Goal: Task Accomplishment & Management: Use online tool/utility

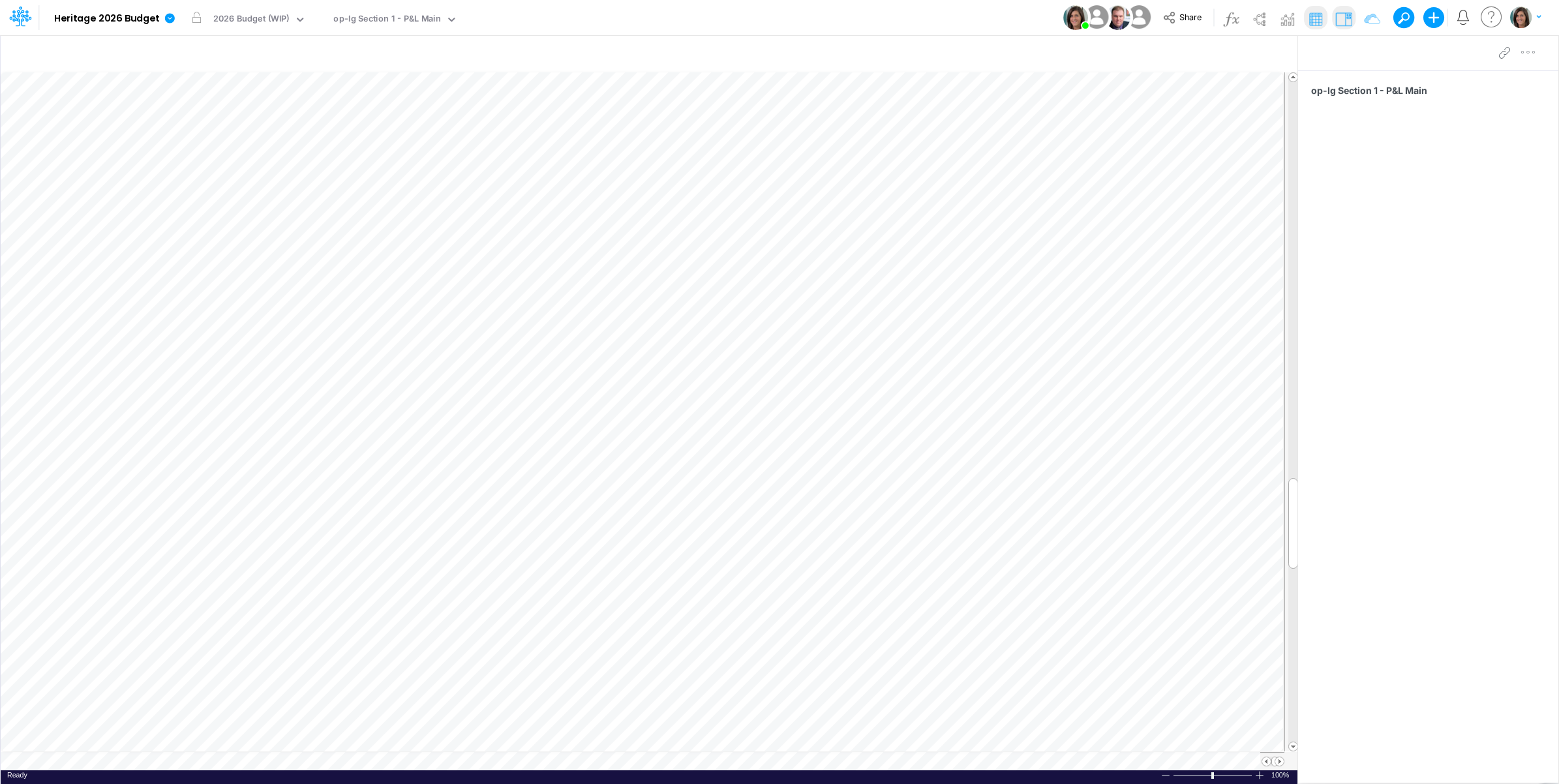
scroll to position [0, 1]
click at [168, 24] on icon at bounding box center [169, 18] width 12 height 12
click at [215, 138] on button "View model info" at bounding box center [236, 135] width 140 height 20
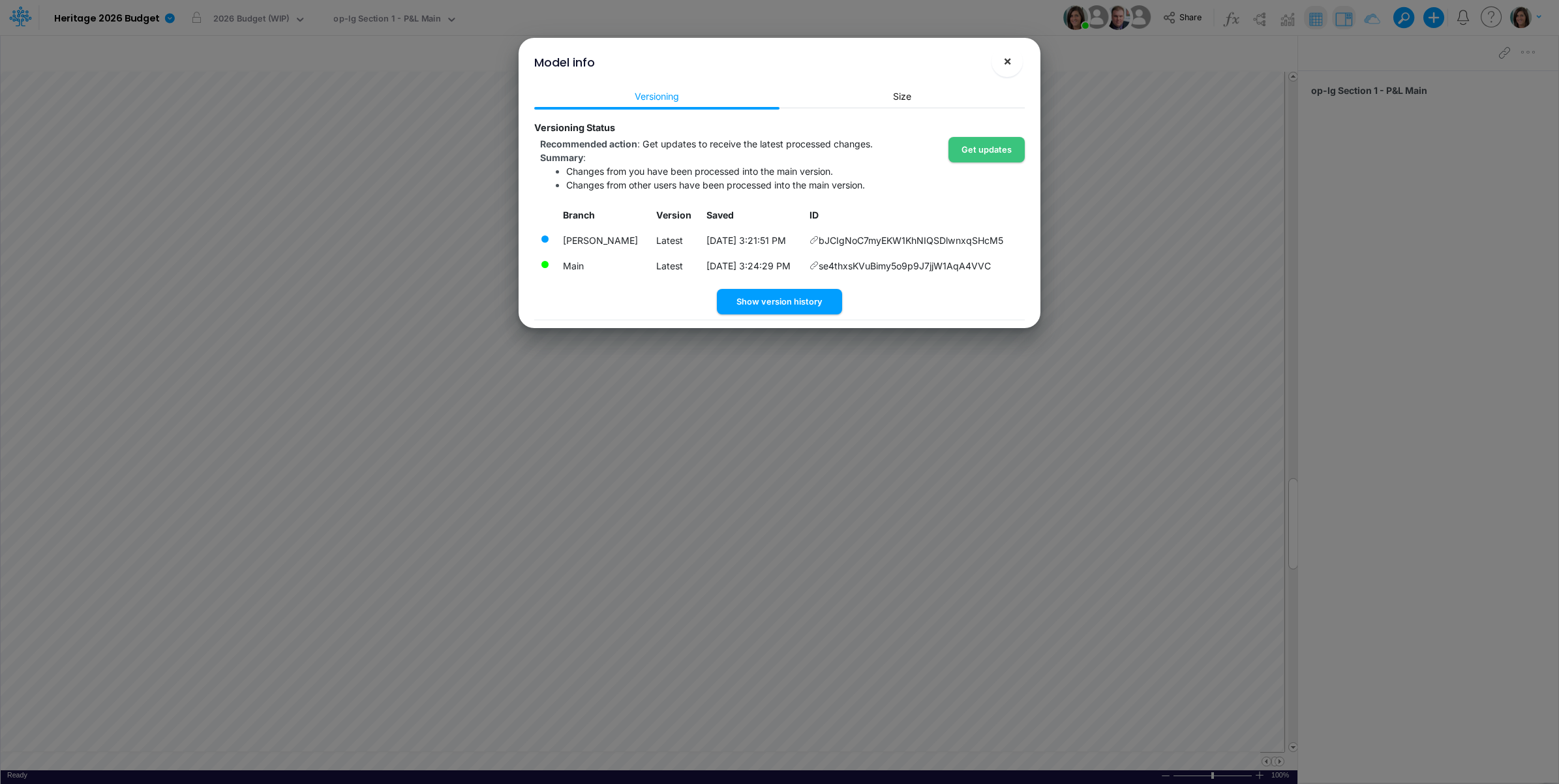
click at [1004, 63] on span "×" at bounding box center [1008, 60] width 8 height 16
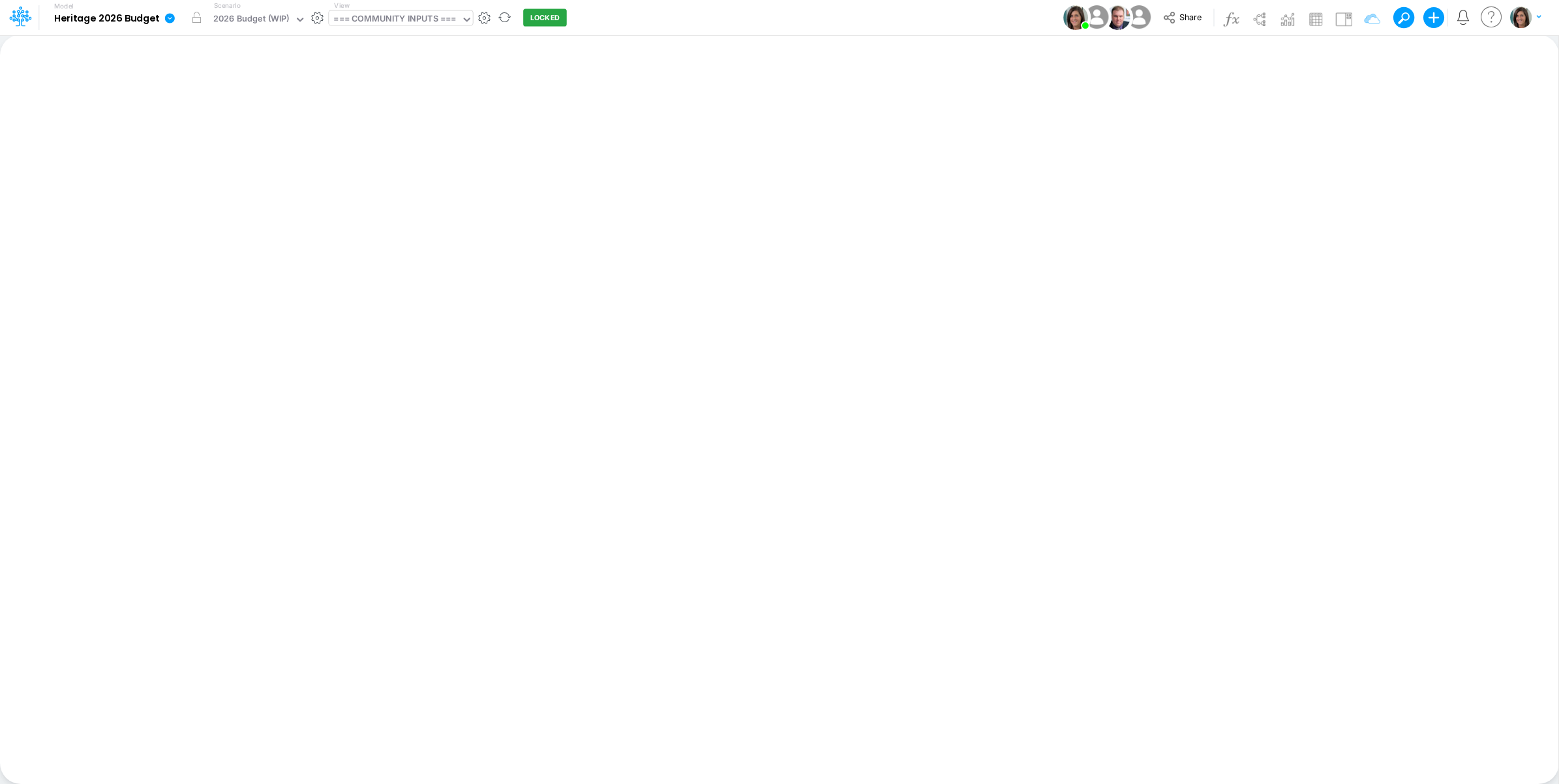
click at [386, 14] on div "=== COMMUNITY INPUTS ===" at bounding box center [395, 20] width 123 height 15
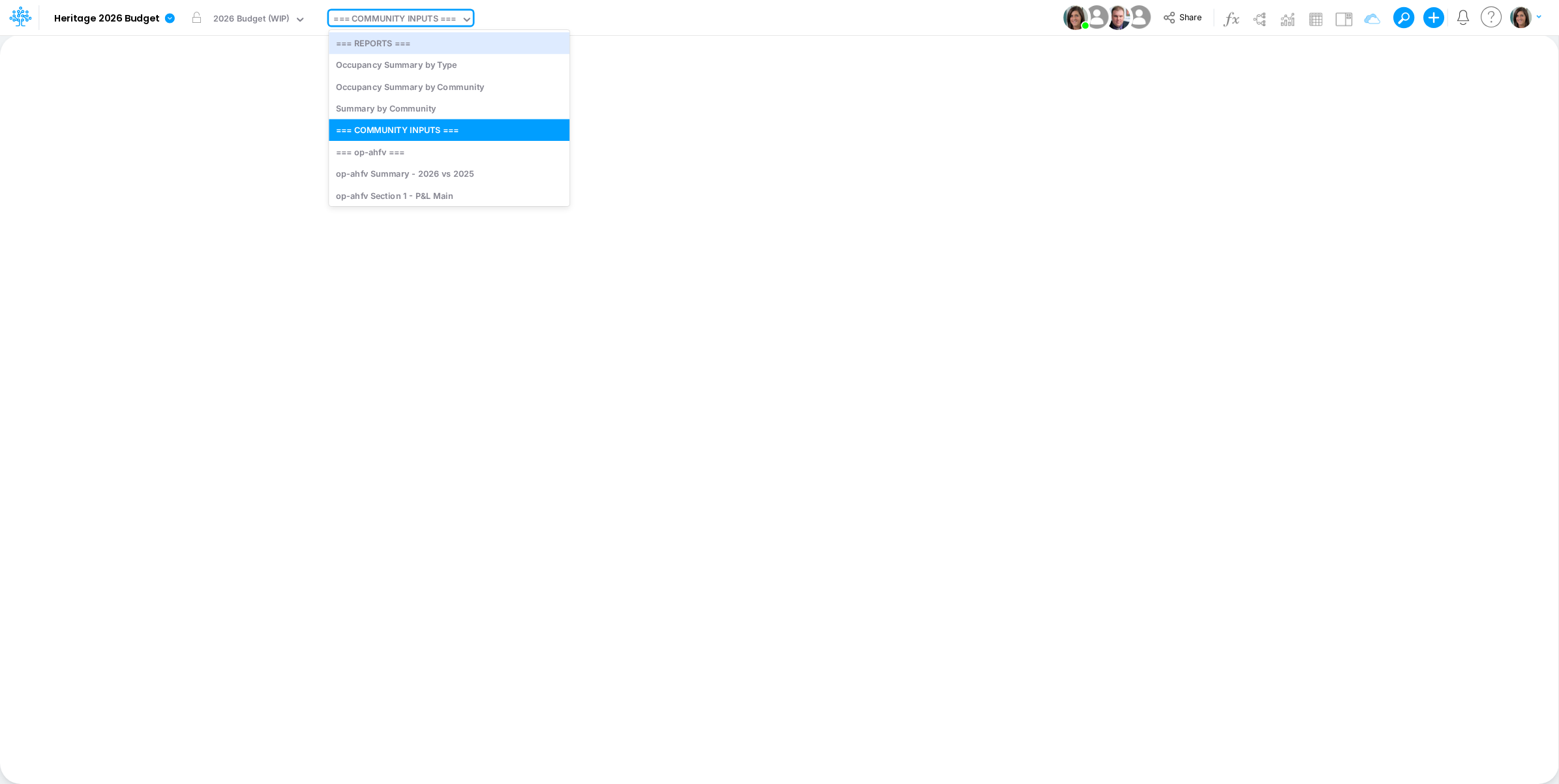
click at [680, 8] on div "Model Heritage 2026 Budget Edit model settings Duplicate Import QuickBooks Quic…" at bounding box center [780, 18] width 1404 height 35
click at [454, 18] on div "=== COMMUNITY INPUTS ===" at bounding box center [395, 20] width 123 height 15
type input "tr"
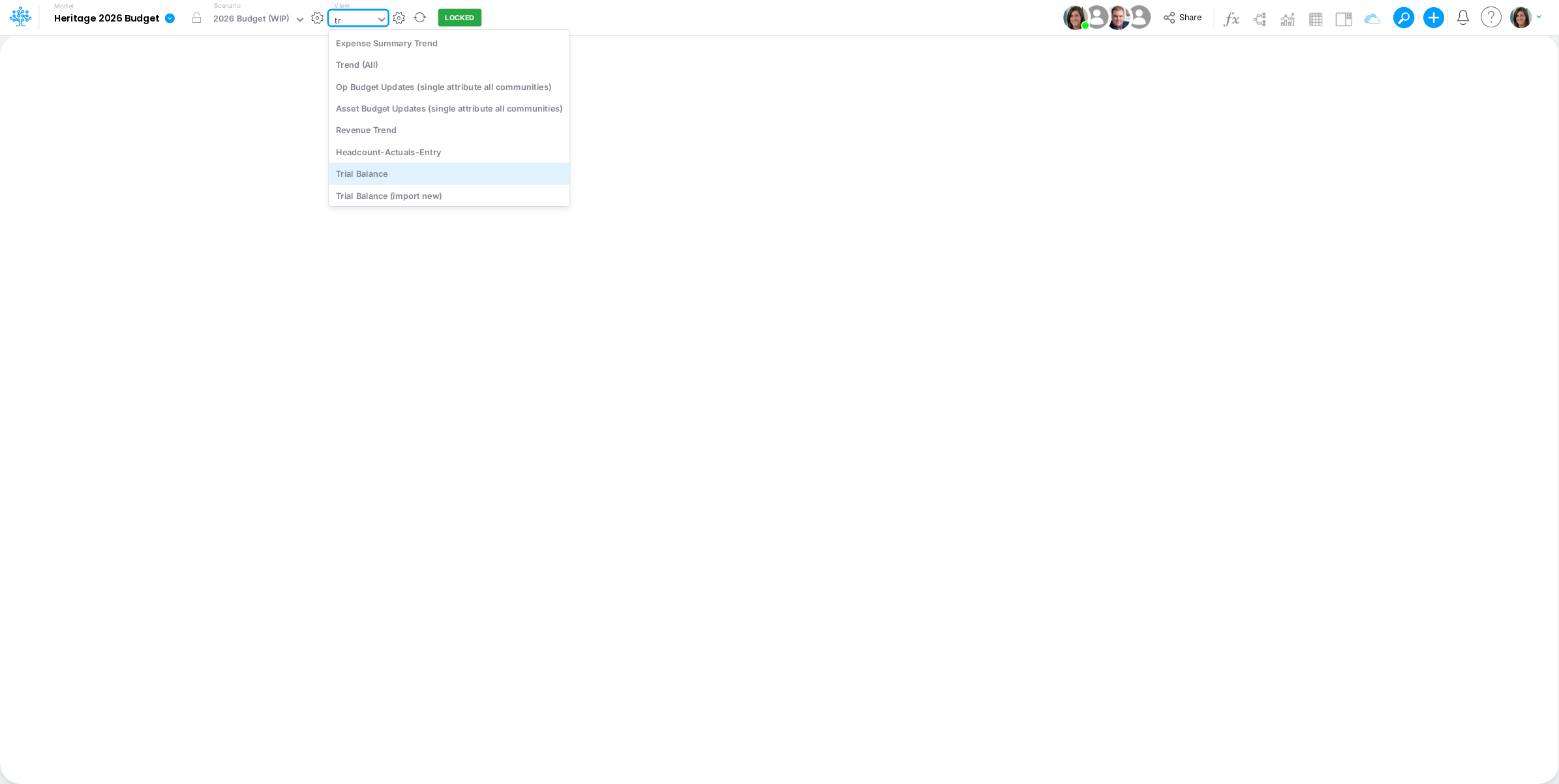
click at [403, 172] on div "Trial Balance" at bounding box center [449, 174] width 241 height 22
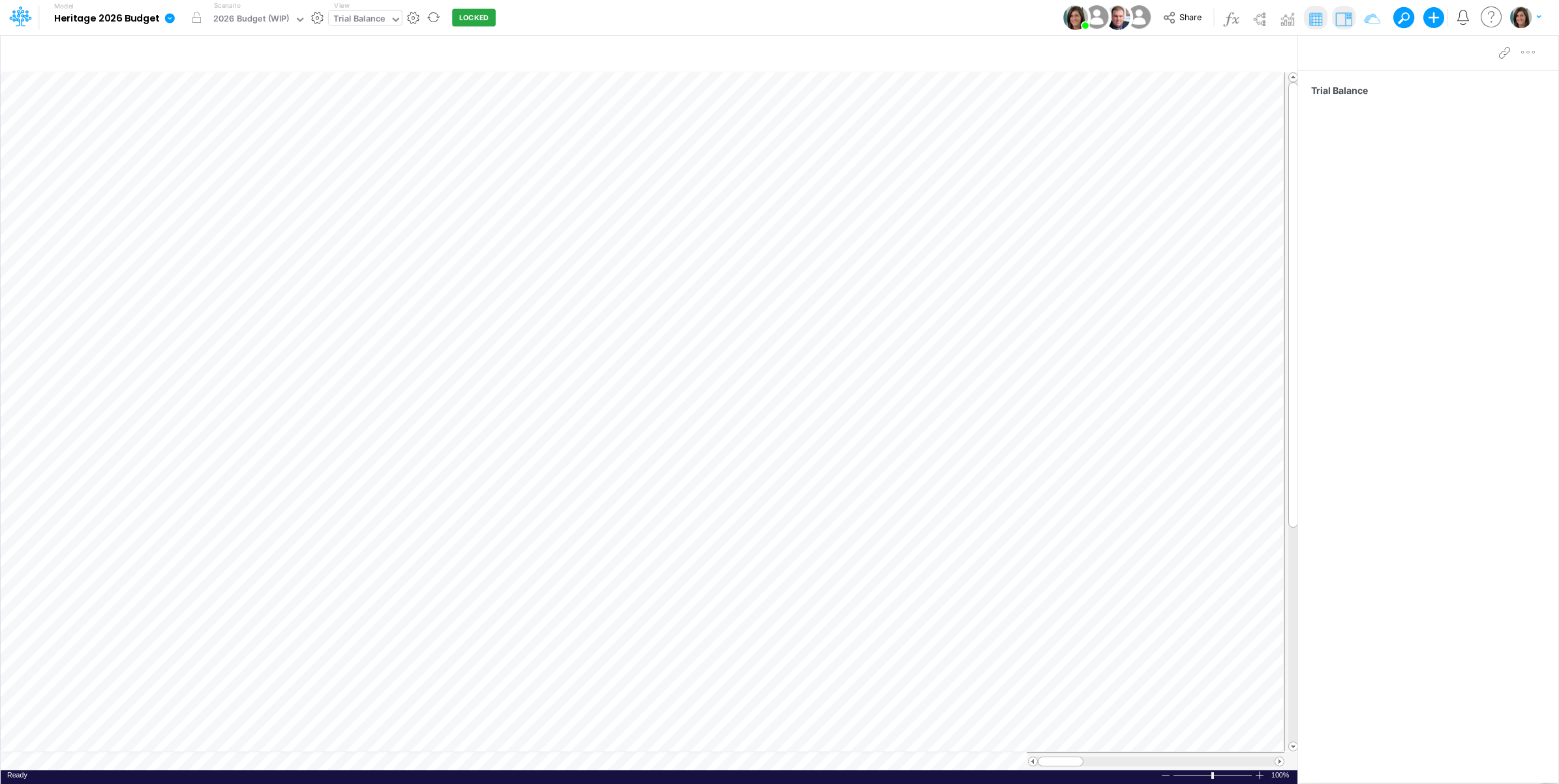
click at [676, 17] on div "Model Heritage 2026 Budget Edit model settings Duplicate Import QuickBooks Quic…" at bounding box center [780, 18] width 1404 height 35
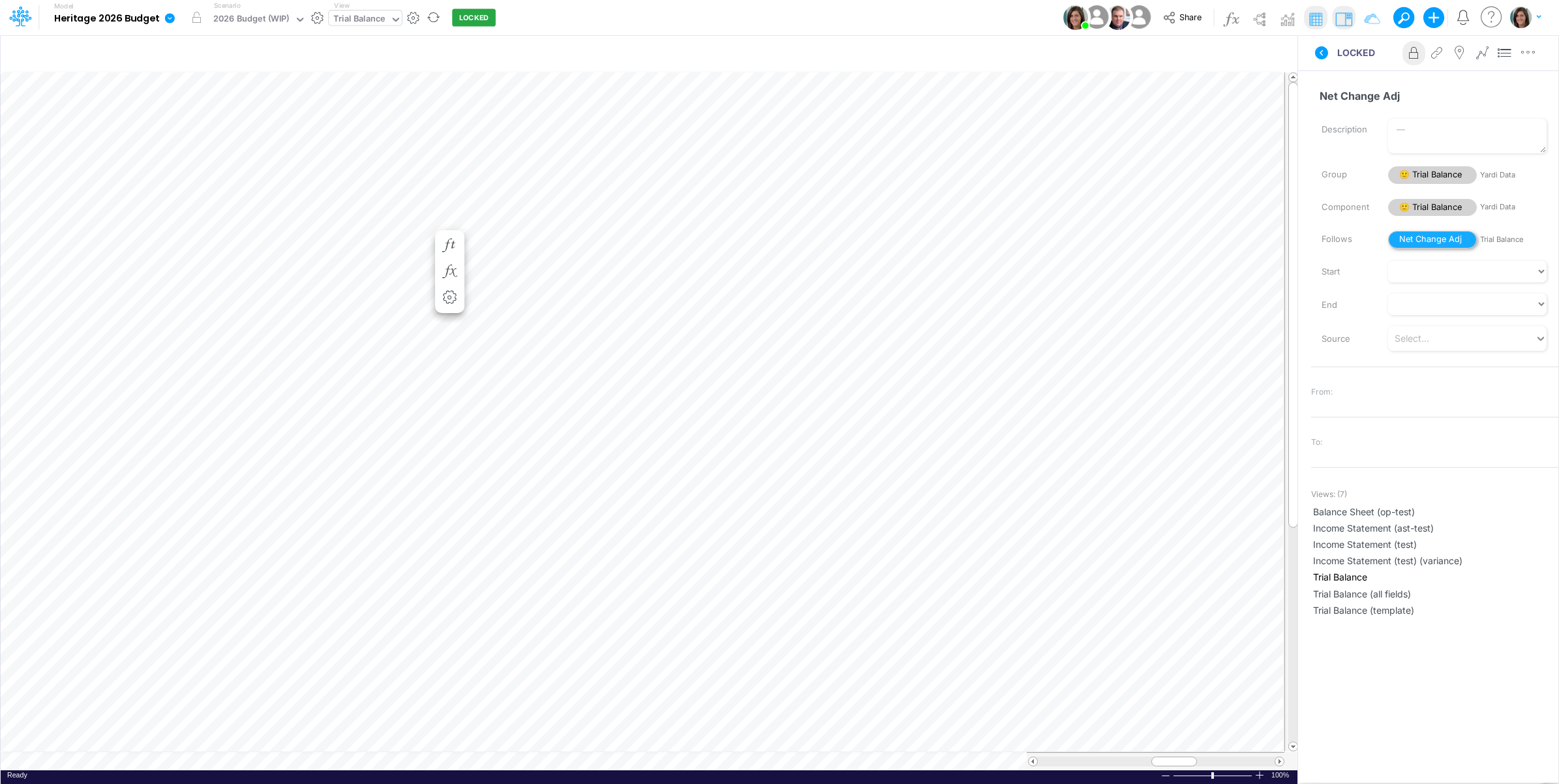
click at [1442, 239] on span "Net Change Adj" at bounding box center [1433, 240] width 89 height 18
click at [1432, 206] on span "😎 Trial Balance" at bounding box center [1433, 208] width 89 height 18
click at [1433, 212] on span "😎 Trial Balance" at bounding box center [1433, 208] width 89 height 18
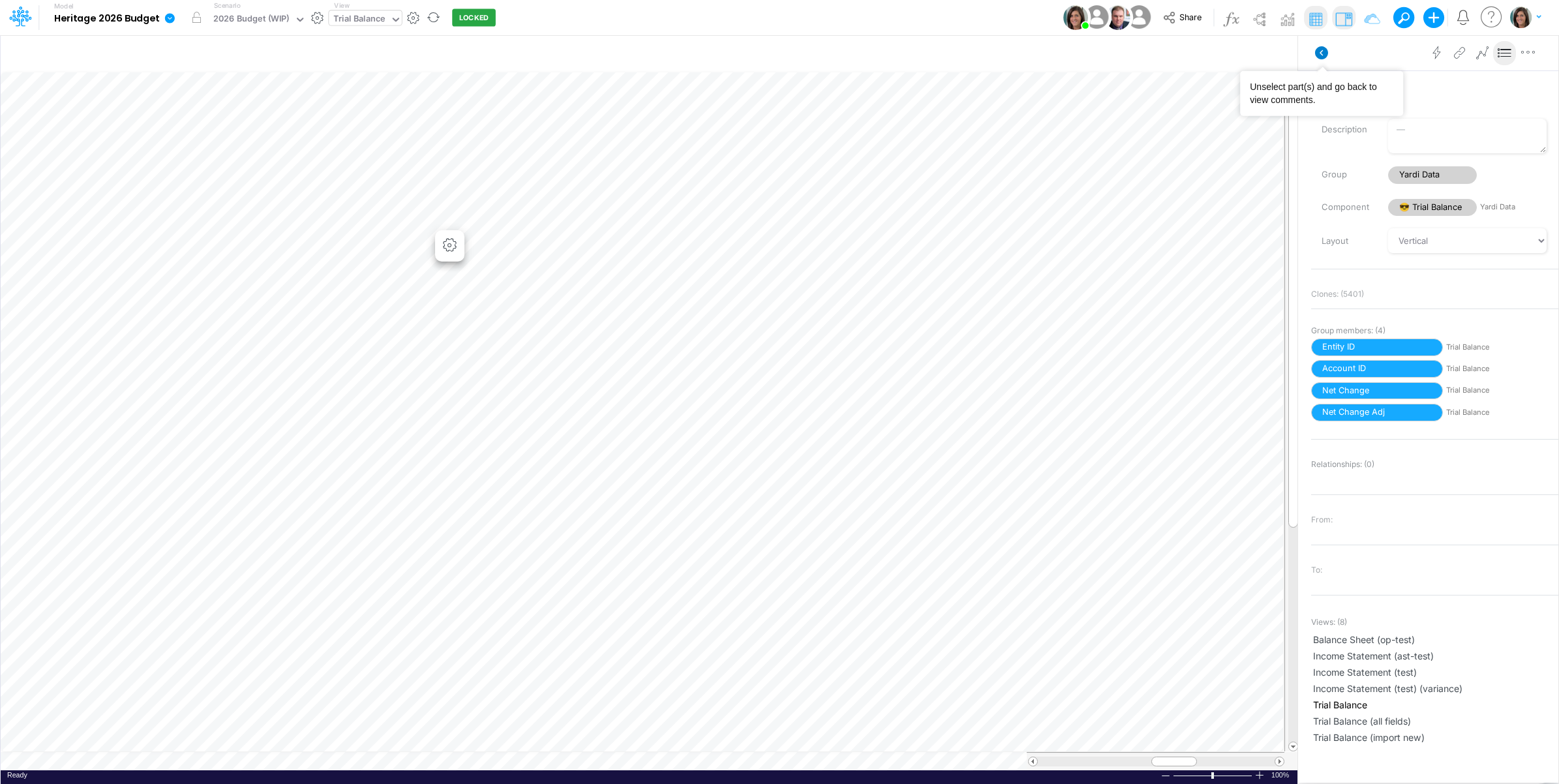
click at [1318, 52] on icon at bounding box center [1321, 52] width 13 height 13
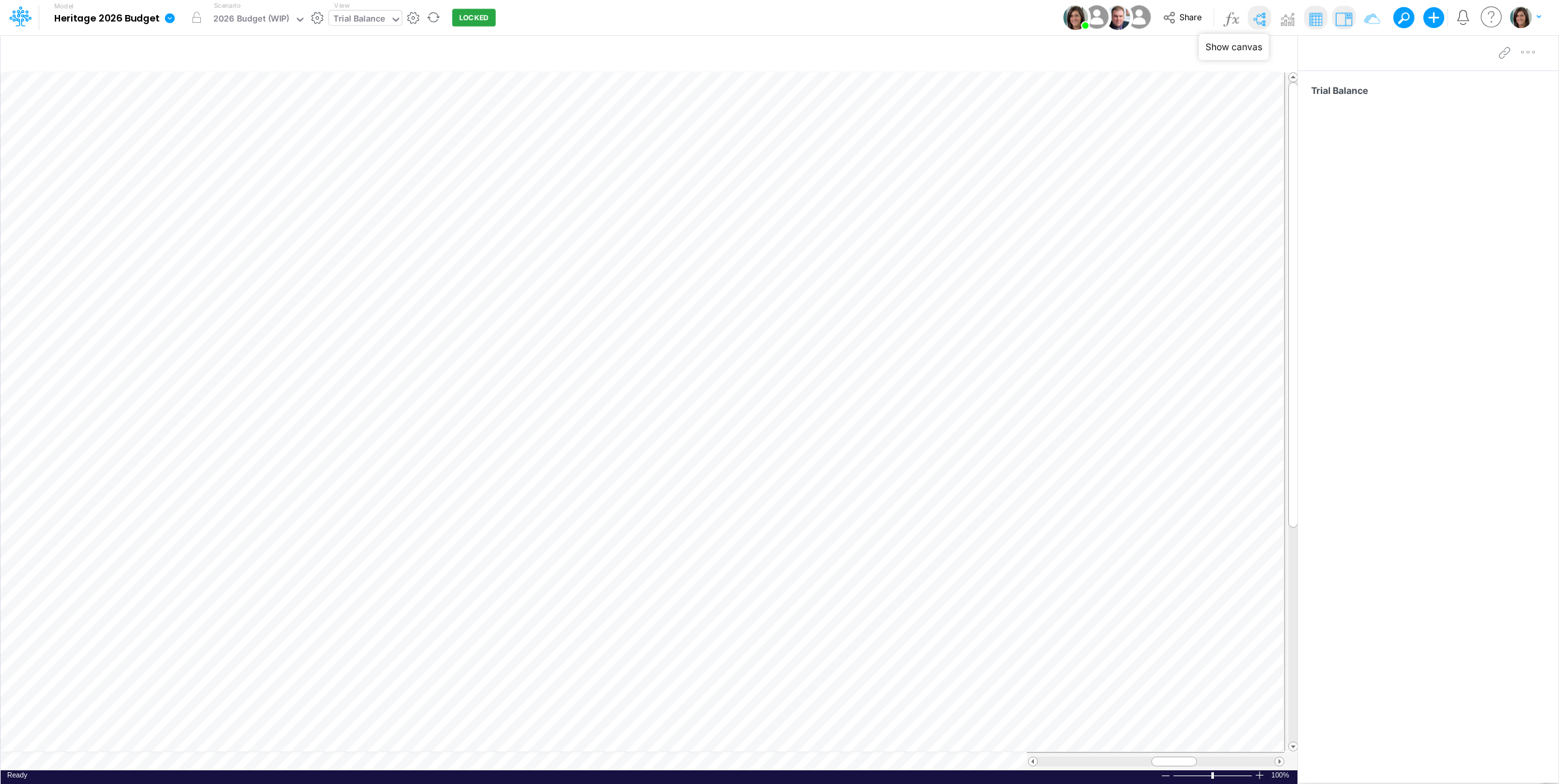
click at [1255, 18] on img at bounding box center [1259, 18] width 21 height 21
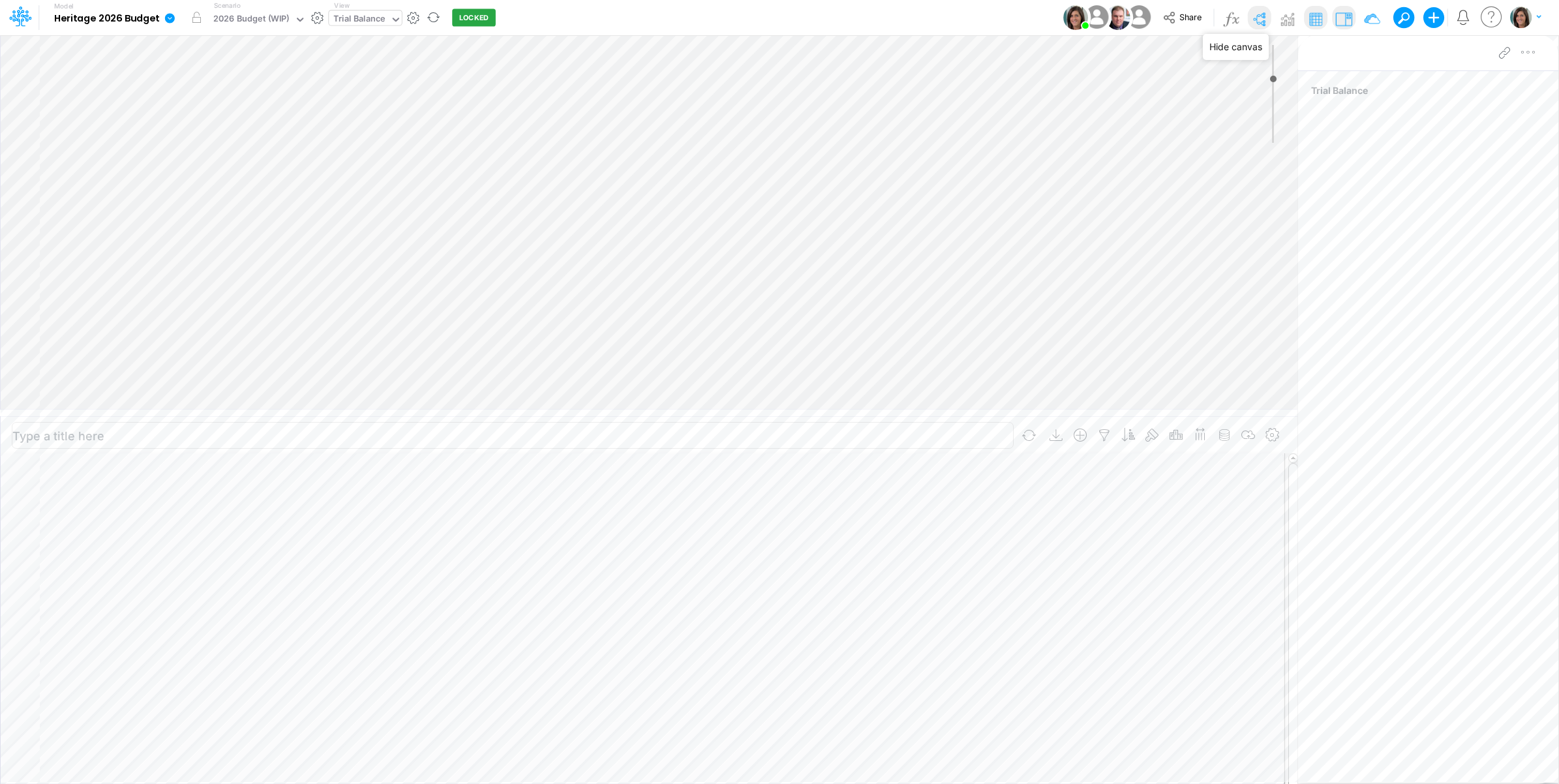
type input "0"
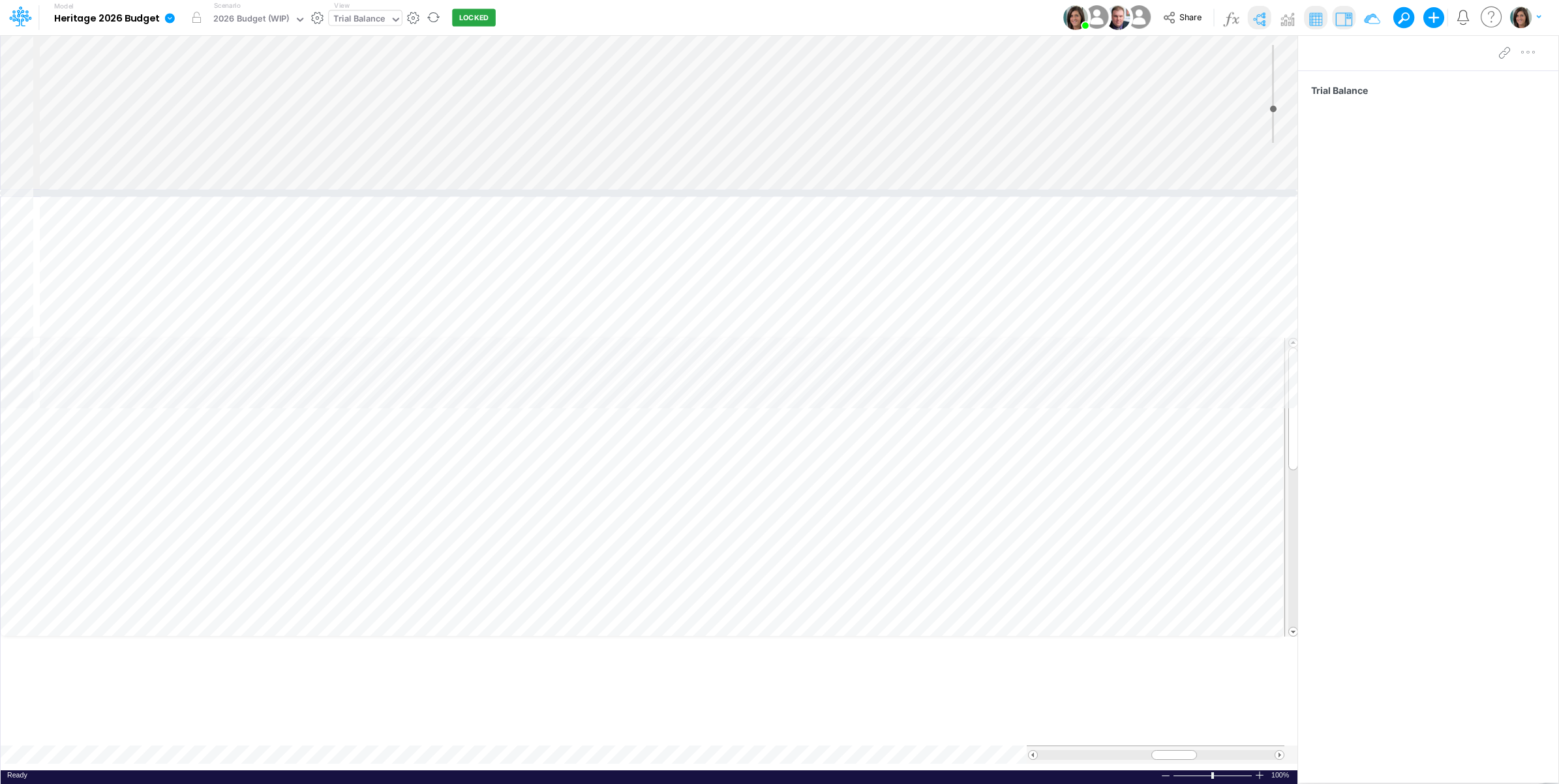
click at [830, 190] on div at bounding box center [648, 193] width 1298 height 7
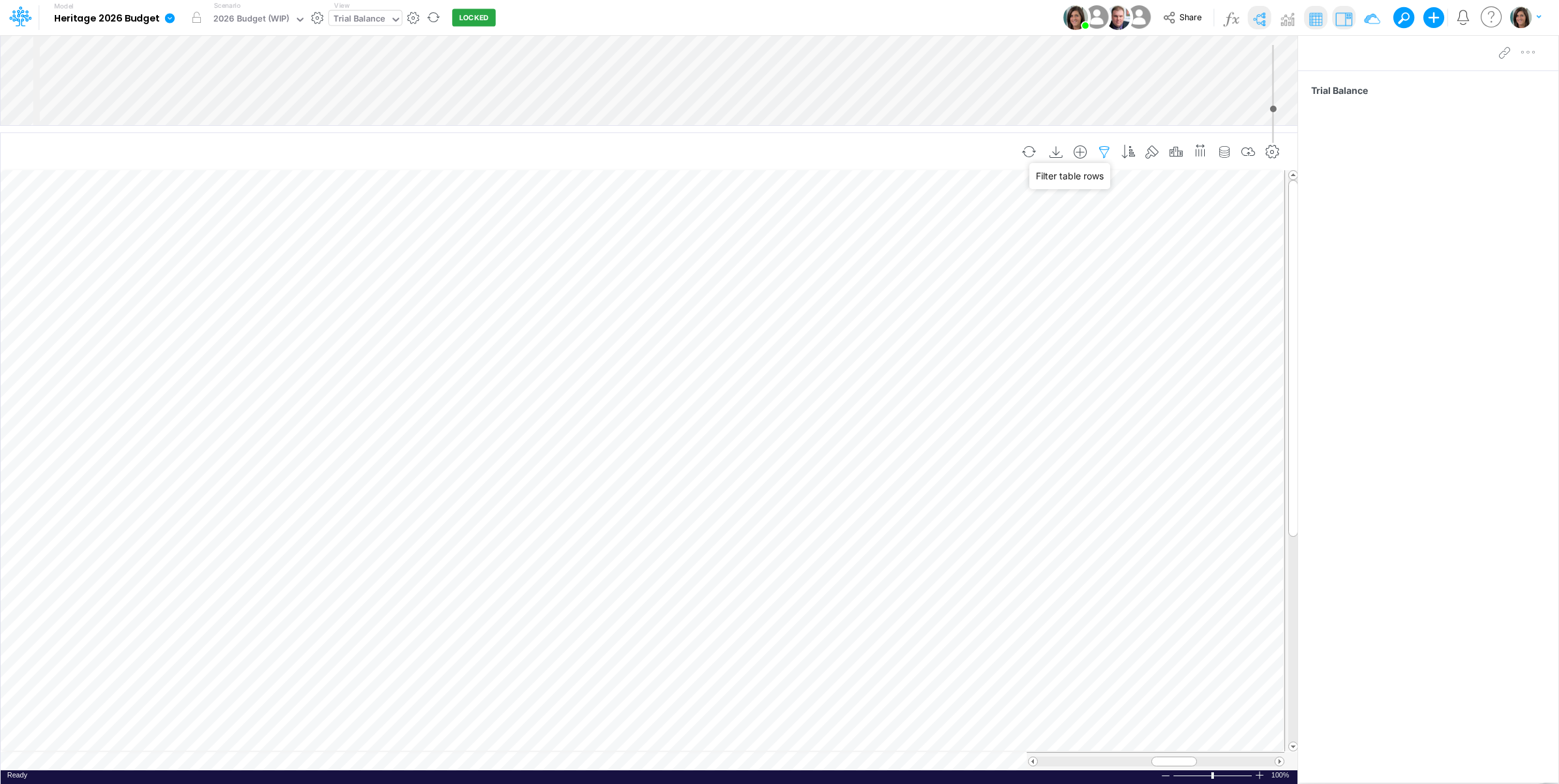
drag, startPoint x: 1100, startPoint y: 148, endPoint x: 1098, endPoint y: 158, distance: 10.2
click at [1101, 148] on icon "button" at bounding box center [1104, 152] width 20 height 14
select select "startsWith"
click at [901, 308] on icon "button" at bounding box center [904, 304] width 8 height 8
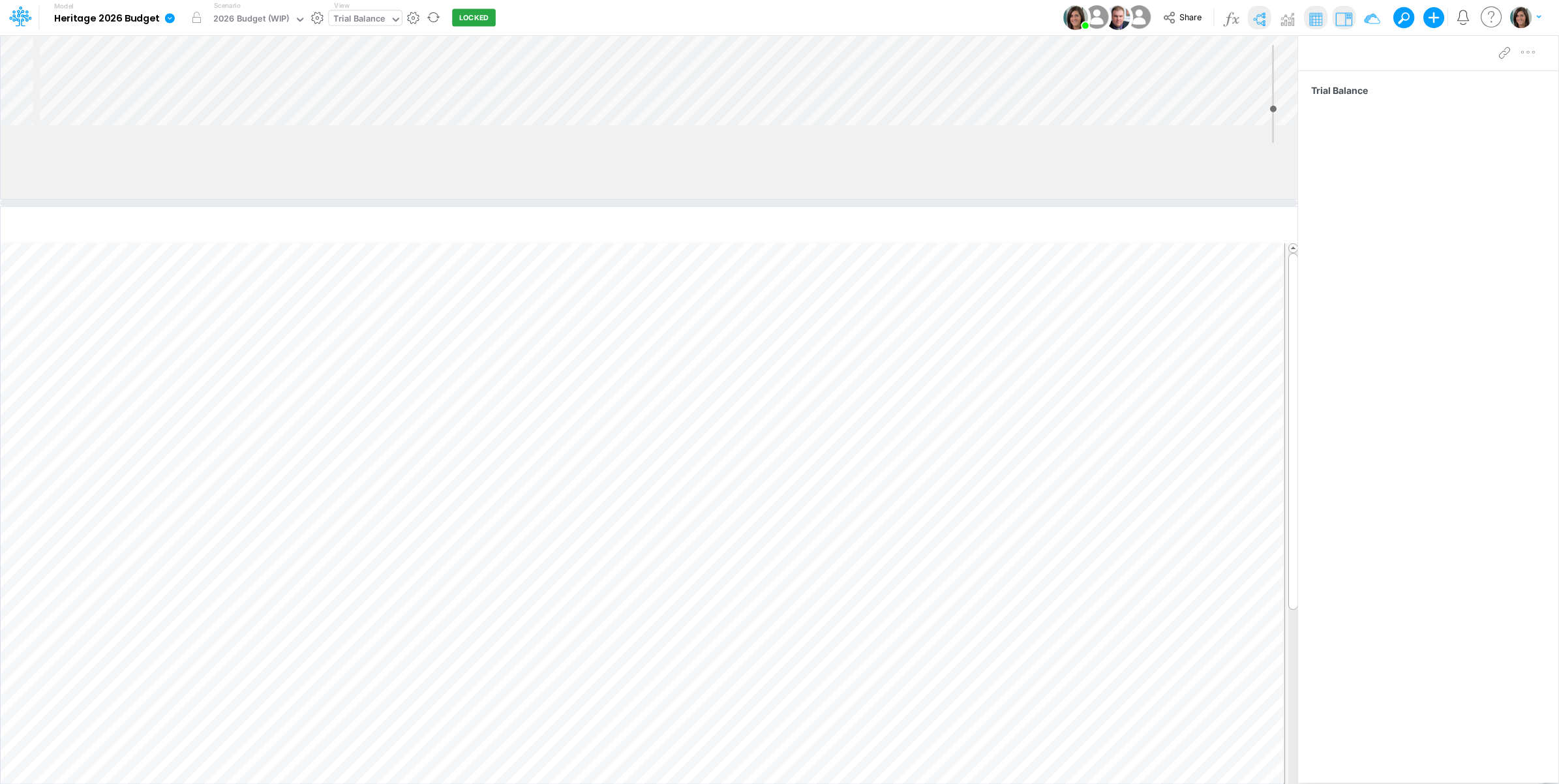
drag, startPoint x: 1155, startPoint y: 129, endPoint x: 1148, endPoint y: 223, distance: 94.3
click at [1148, 206] on div at bounding box center [648, 203] width 1298 height 7
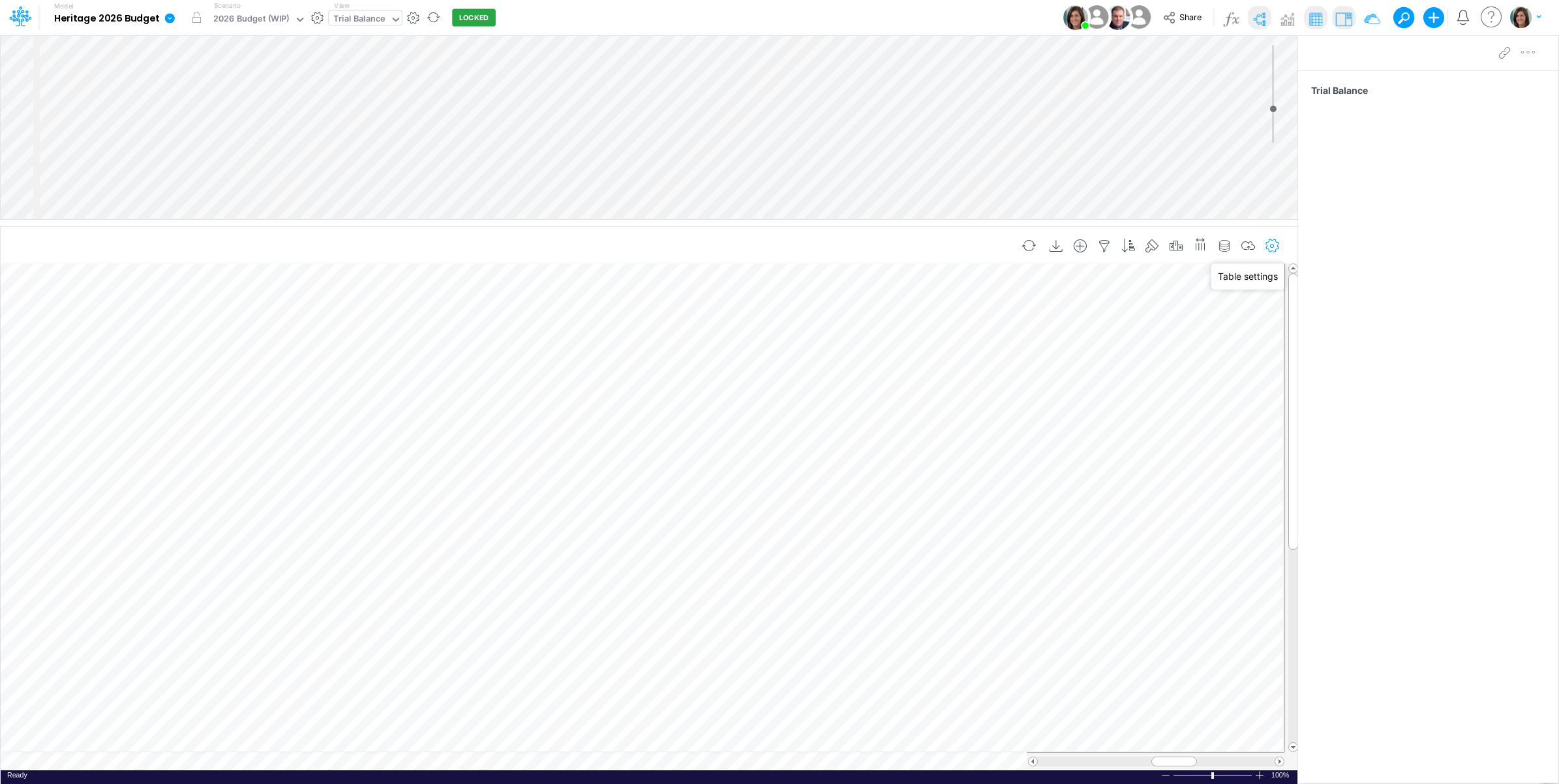
click at [1269, 240] on icon "button" at bounding box center [1272, 246] width 20 height 14
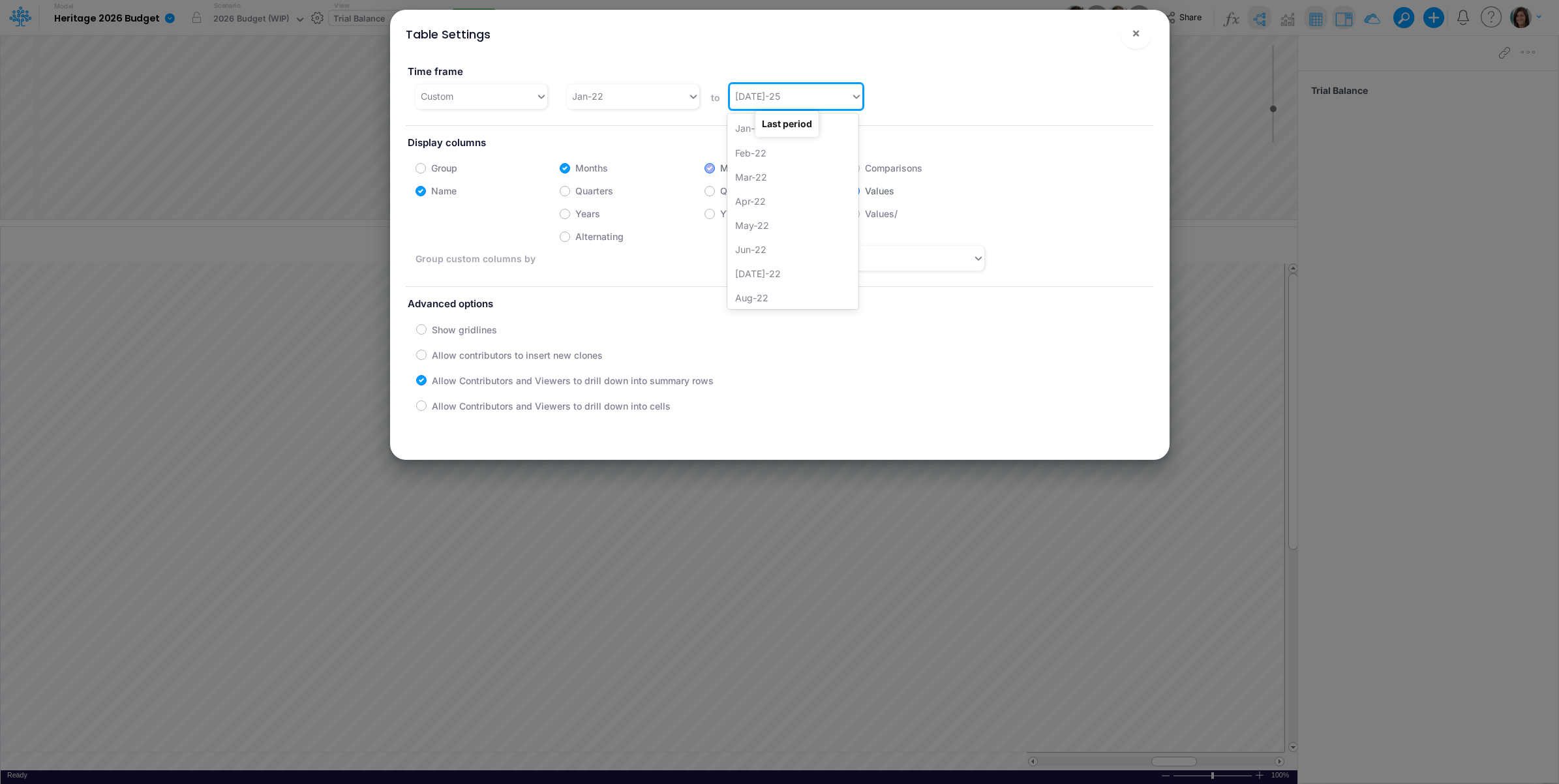
click at [767, 96] on div "[DATE]-25" at bounding box center [790, 96] width 121 height 22
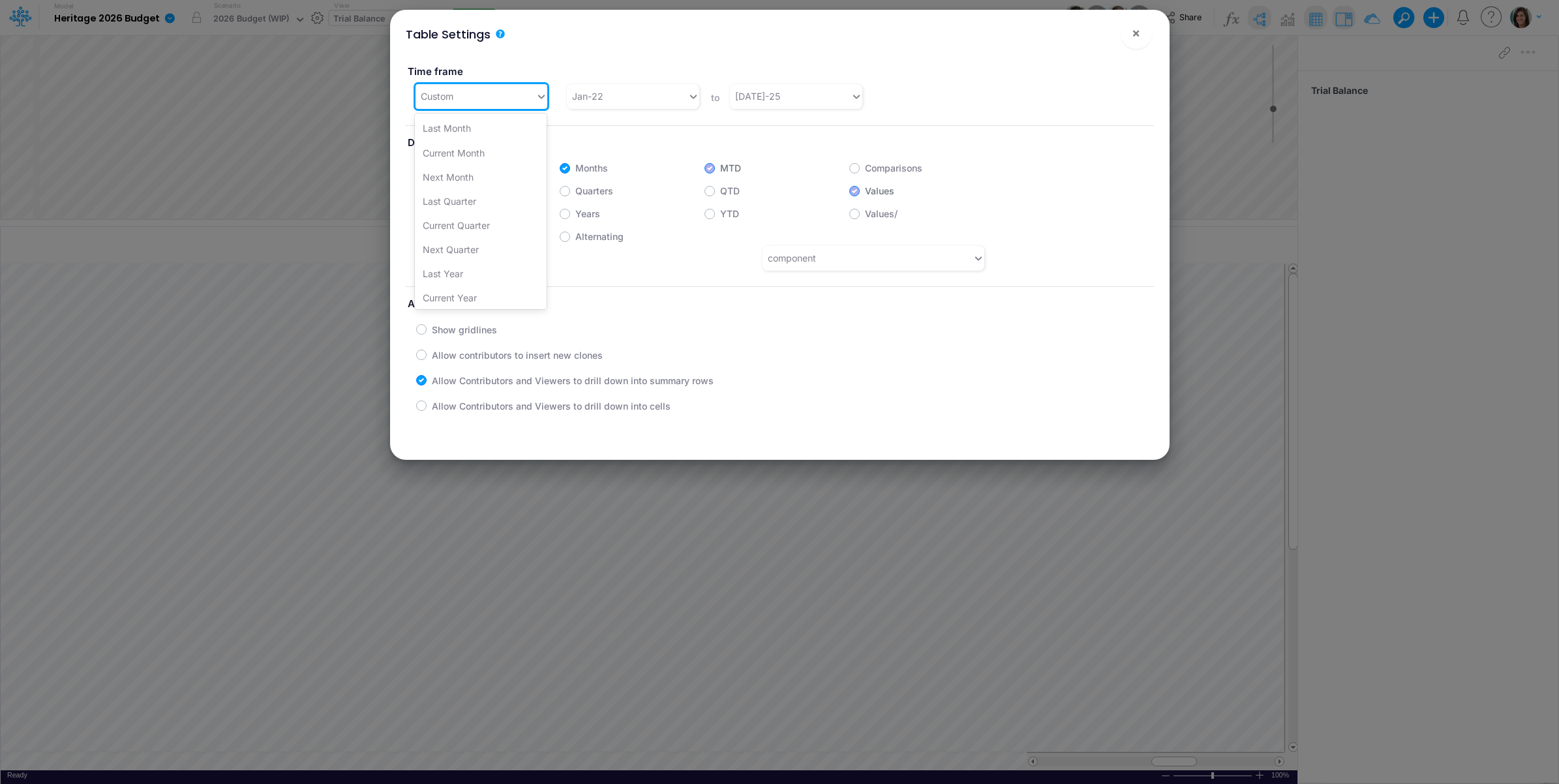
click at [471, 95] on div "Custom" at bounding box center [476, 96] width 121 height 22
click at [765, 101] on div "[DATE]-25" at bounding box center [790, 96] width 121 height 22
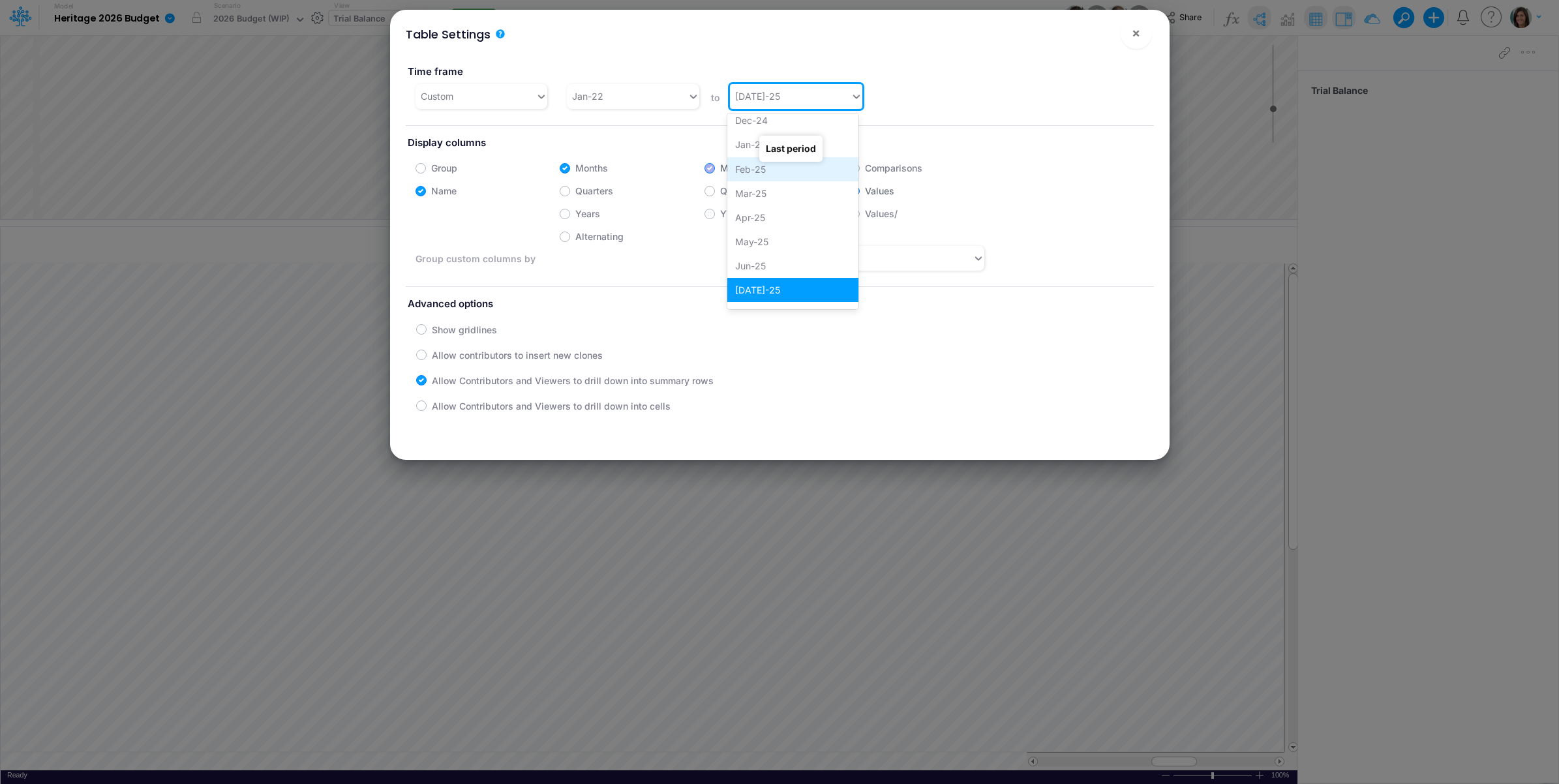
scroll to position [963, 0]
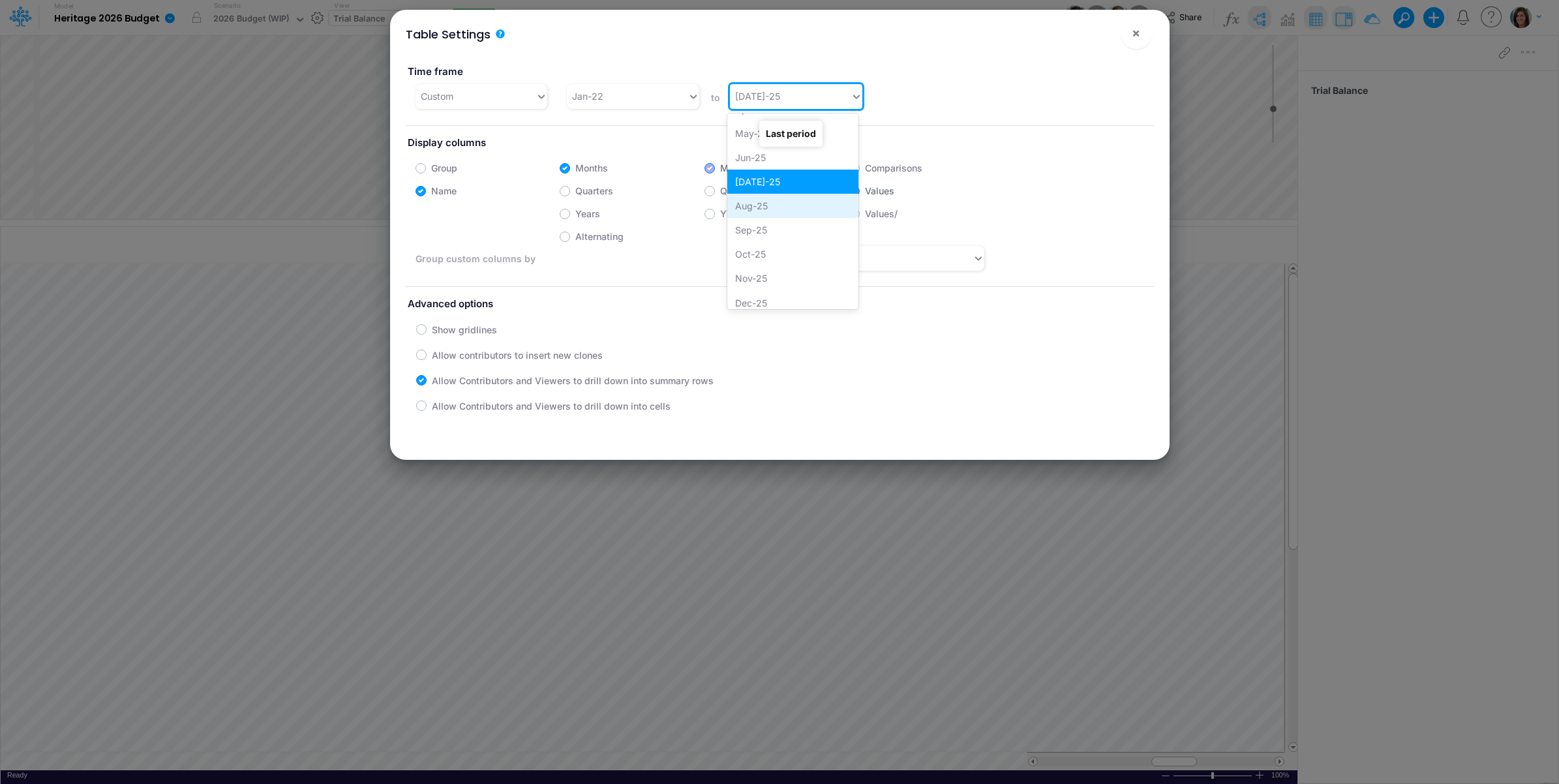
click at [761, 206] on div "Aug-25" at bounding box center [792, 206] width 131 height 24
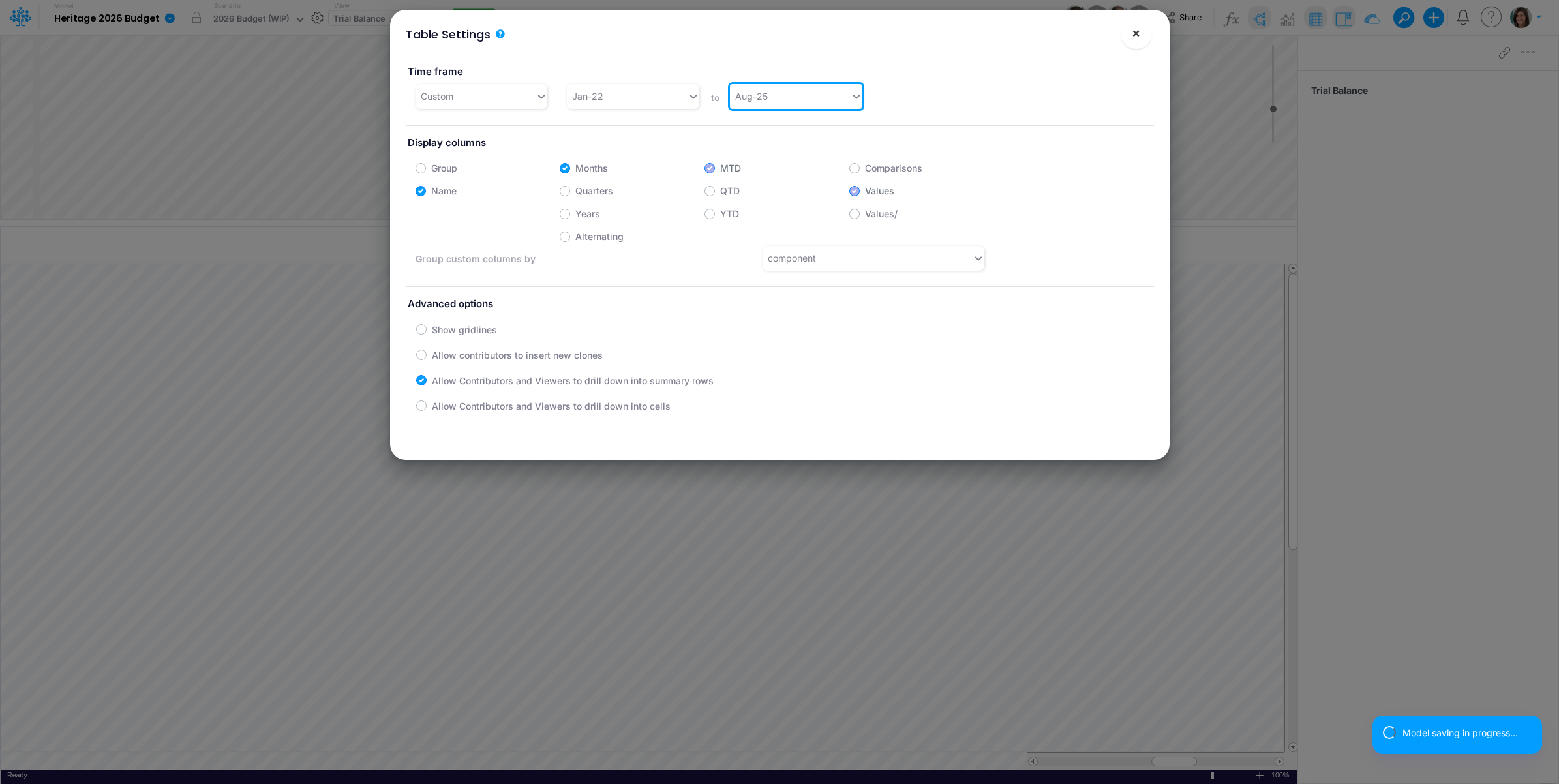
click at [1133, 24] on button "×" at bounding box center [1137, 33] width 31 height 31
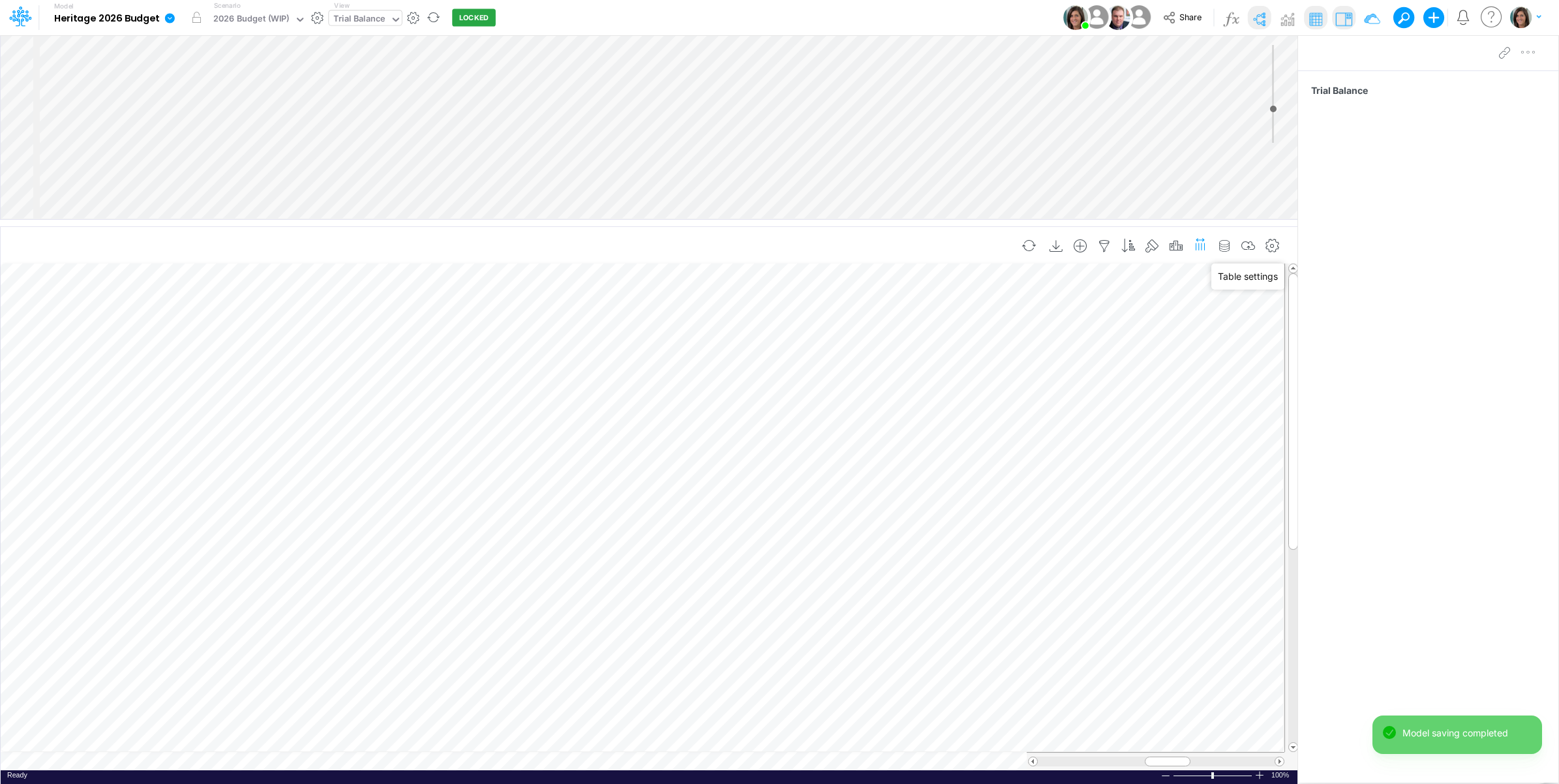
click at [1198, 244] on icon "button" at bounding box center [1200, 244] width 14 height 20
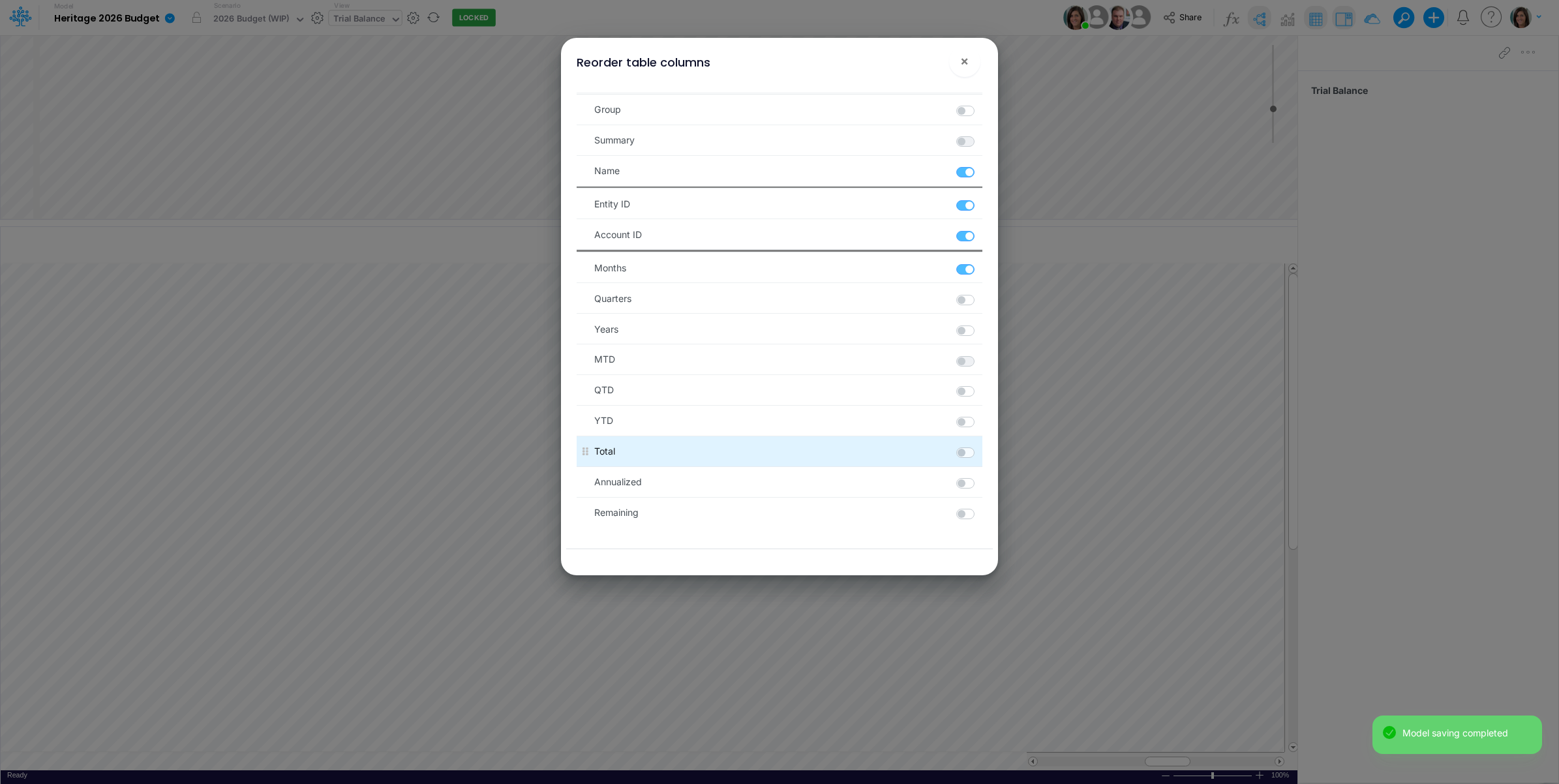
click at [980, 446] on label at bounding box center [980, 446] width 2 height 0
click at [980, 454] on input "checkbox" at bounding box center [984, 450] width 8 height 8
checkbox input "true"
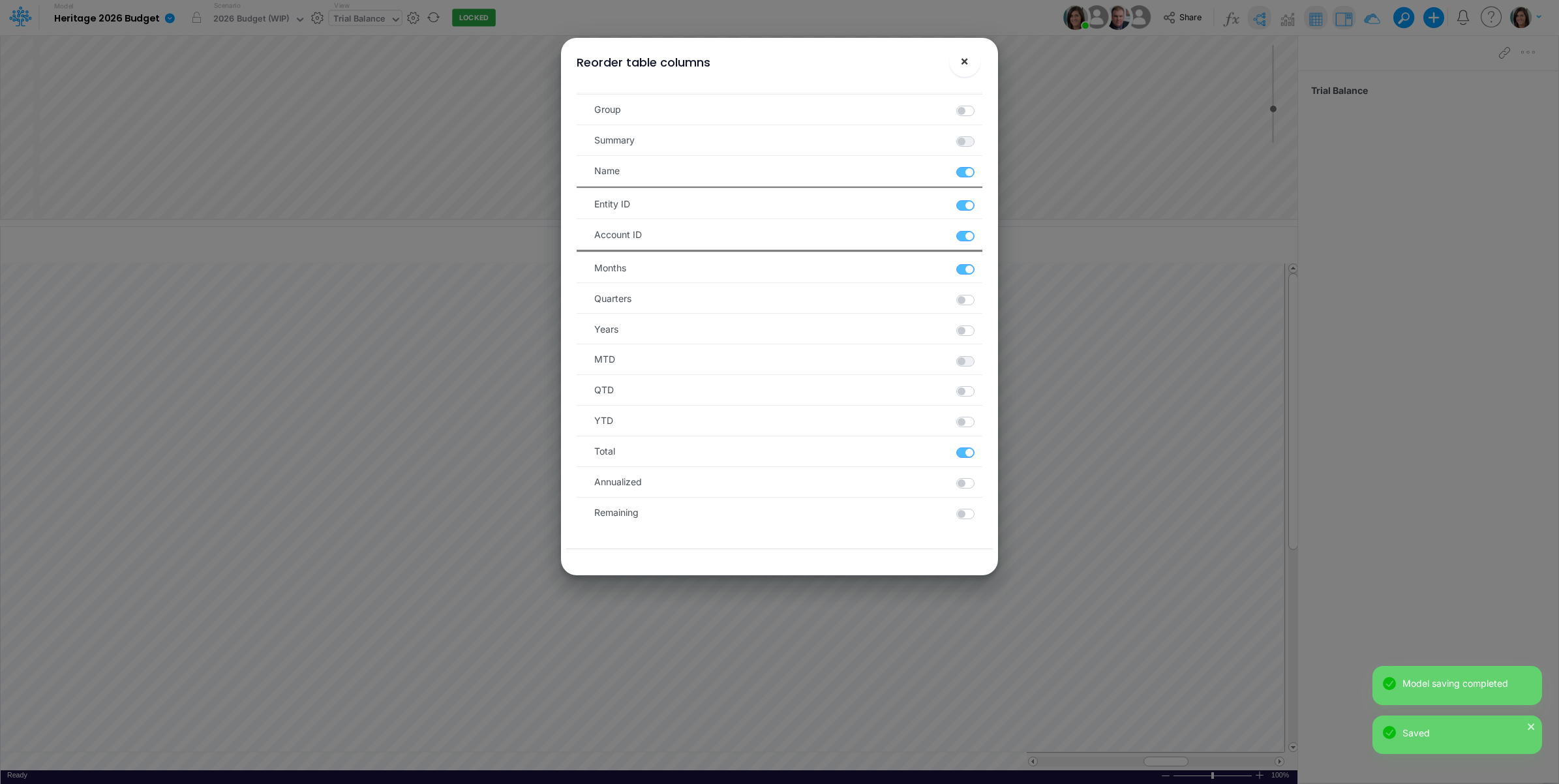
click at [966, 60] on span "×" at bounding box center [964, 60] width 8 height 16
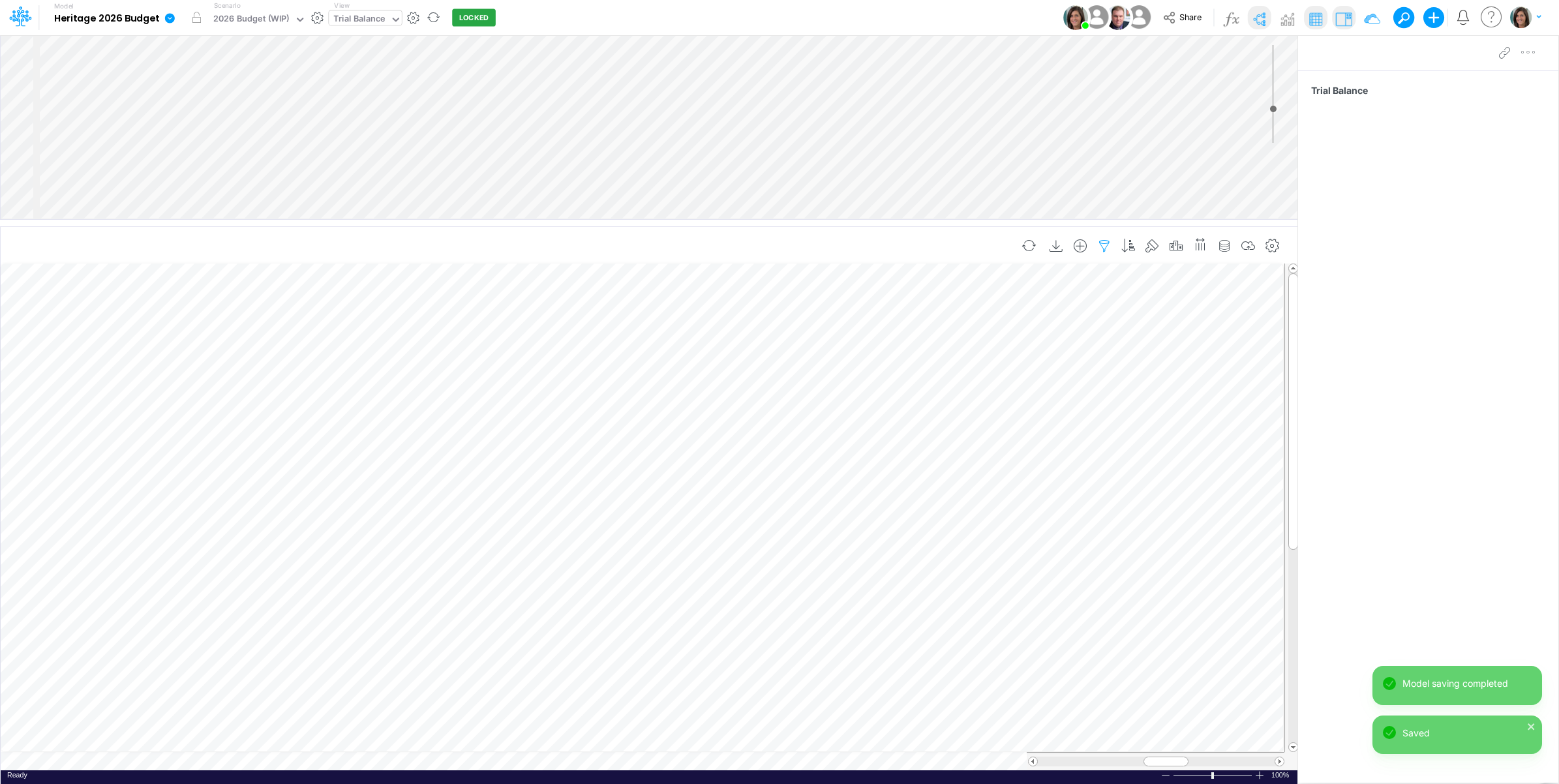
click at [1107, 248] on icon "button" at bounding box center [1104, 246] width 20 height 14
select select "startsWith"
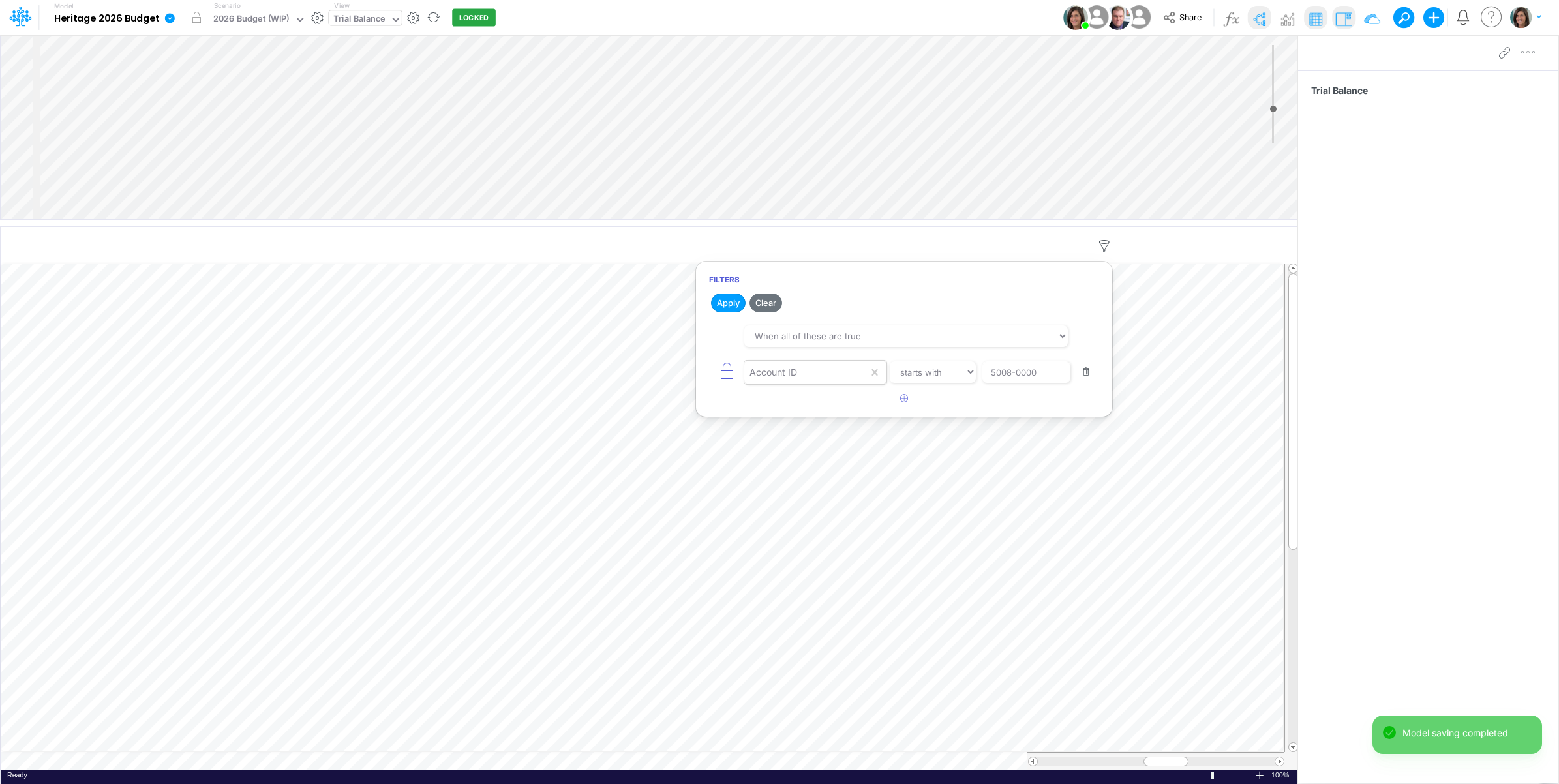
click at [841, 377] on div "Account ID" at bounding box center [806, 372] width 124 height 22
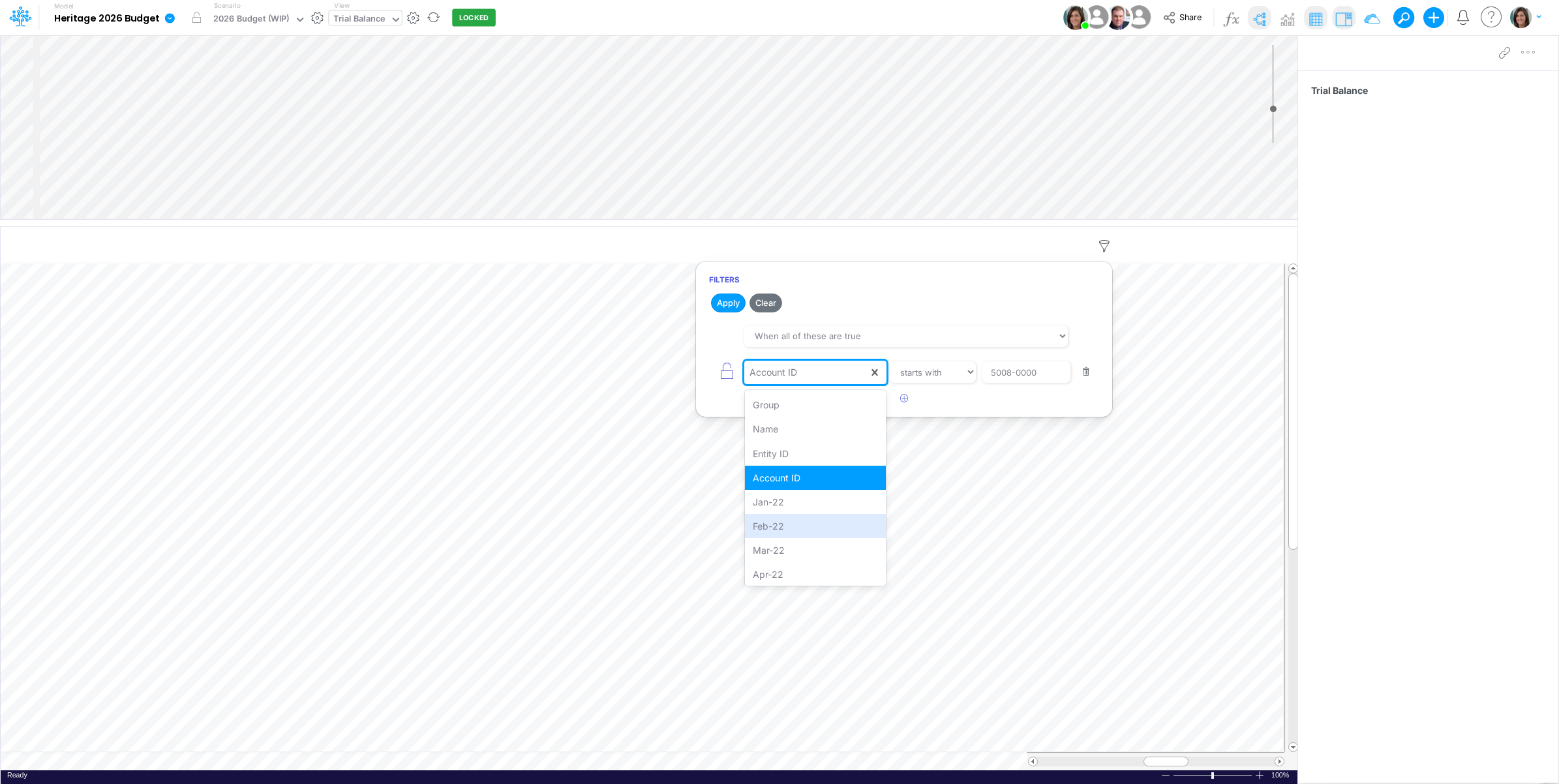
type input "t"
click at [790, 528] on div "Total" at bounding box center [815, 526] width 141 height 24
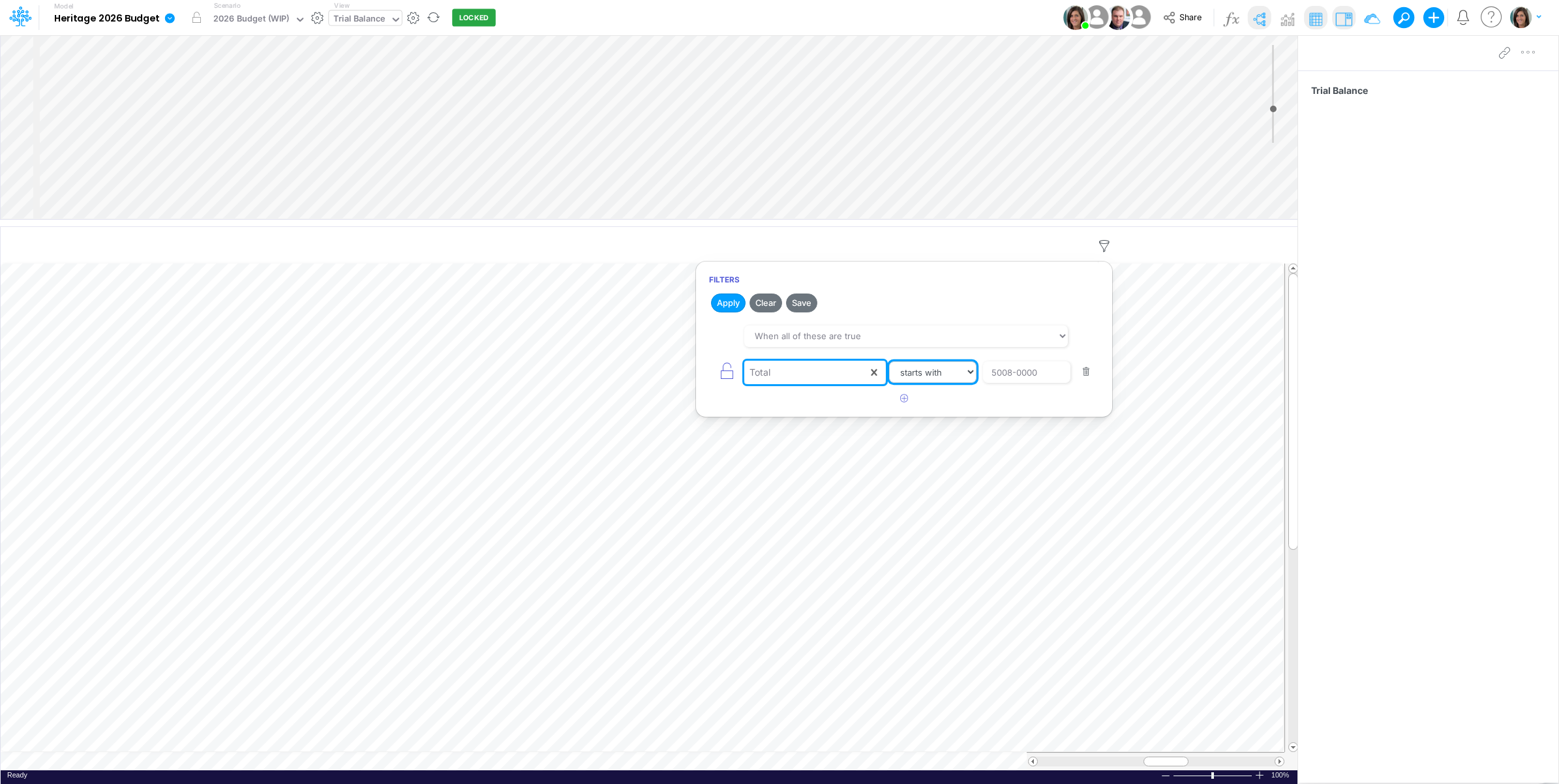
click at [928, 375] on select "equals not equal starts with ends with contains" at bounding box center [933, 372] width 88 height 22
select select "equals"
click at [890, 362] on select "equals not equal starts with ends with contains" at bounding box center [934, 372] width 87 height 22
click at [1015, 374] on input "5008-0000" at bounding box center [1027, 372] width 88 height 22
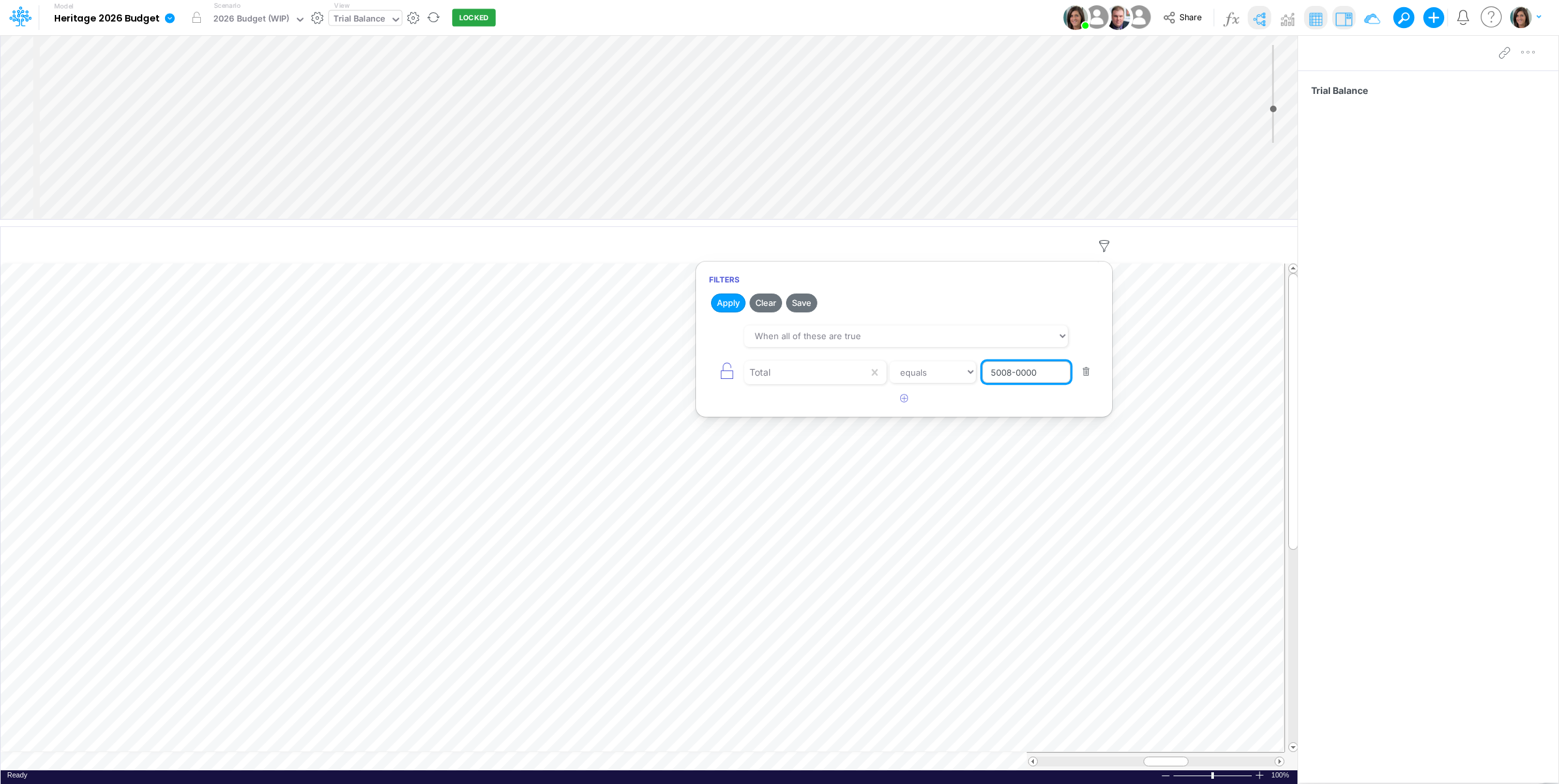
click at [1016, 374] on input "5008-0000" at bounding box center [1027, 372] width 88 height 22
type input "0"
click at [727, 376] on icon "button" at bounding box center [727, 371] width 18 height 18
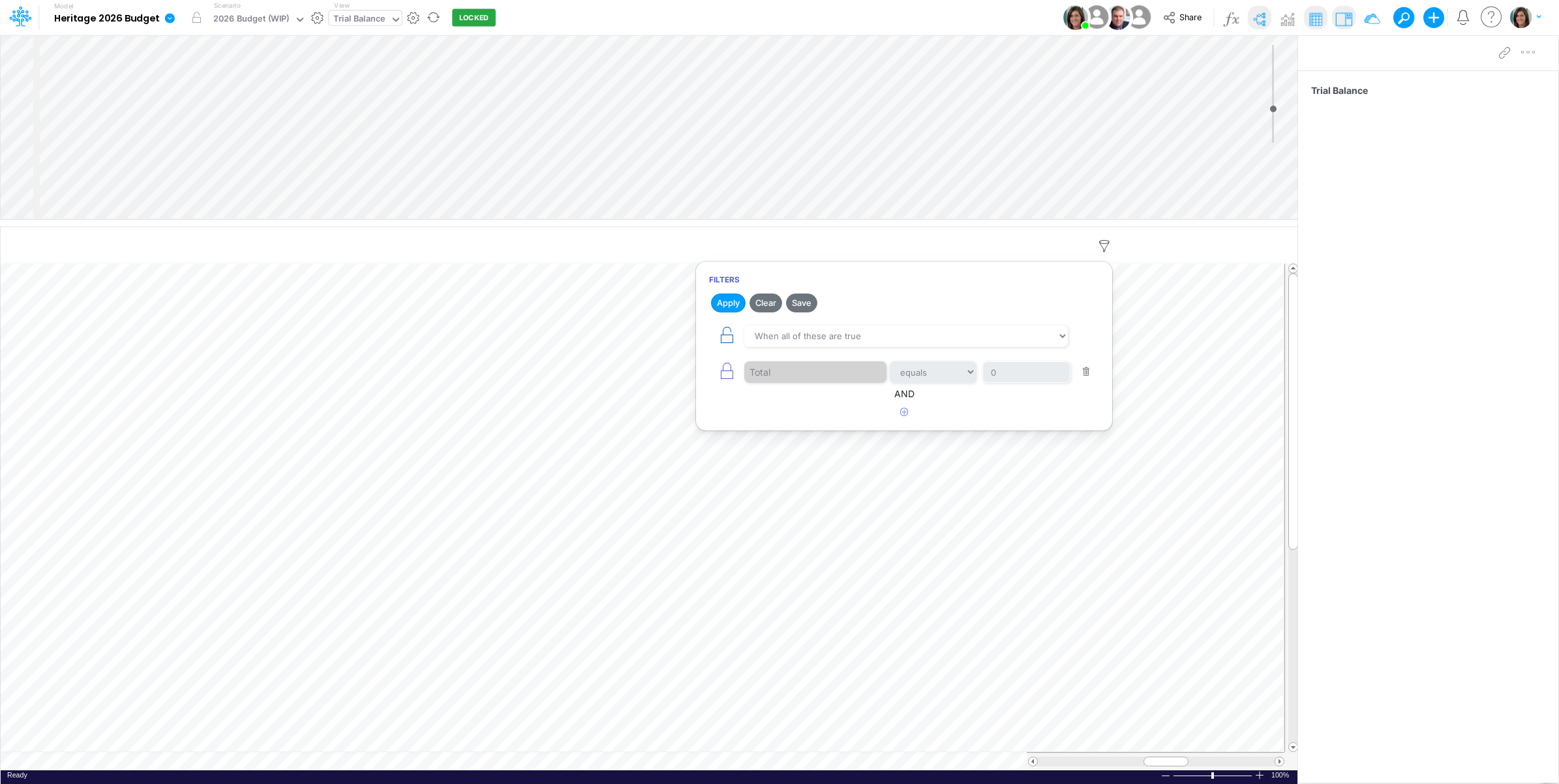
click at [727, 335] on icon "button" at bounding box center [727, 335] width 18 height 18
click at [805, 301] on button "Save" at bounding box center [802, 303] width 31 height 19
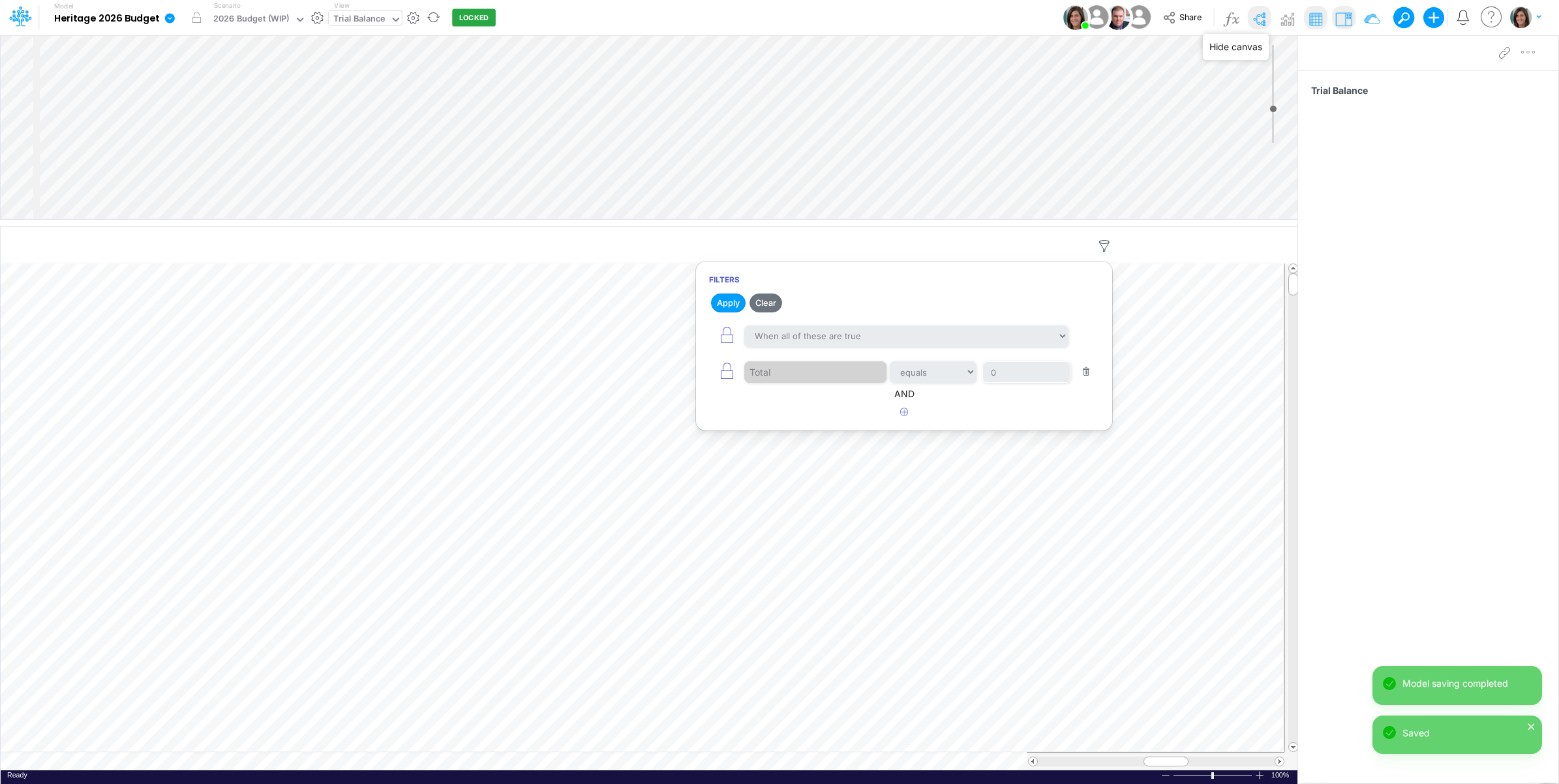
drag, startPoint x: 1259, startPoint y: 11, endPoint x: 1251, endPoint y: 42, distance: 32.0
click at [1259, 11] on img at bounding box center [1259, 18] width 21 height 21
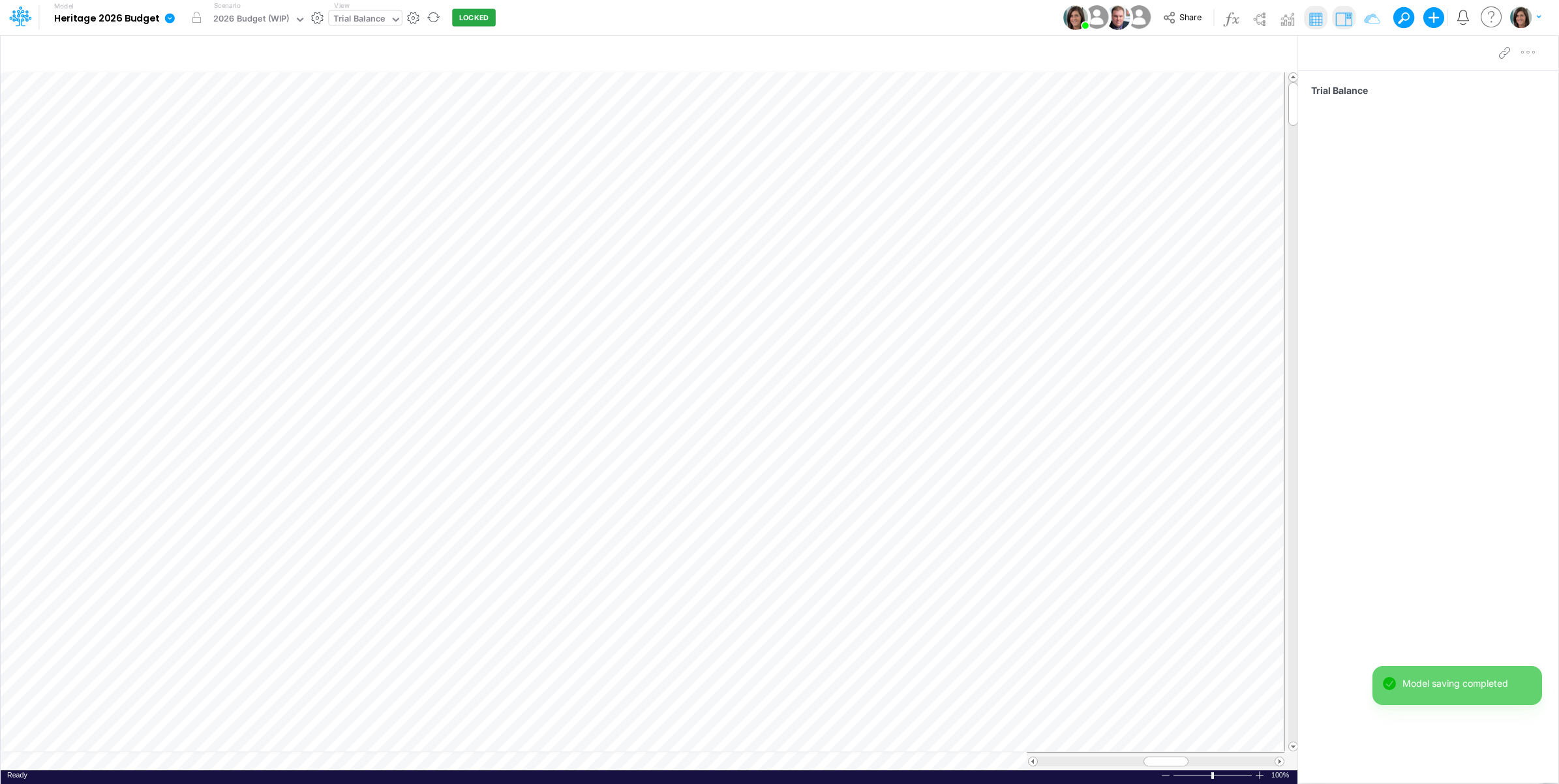
scroll to position [0, 1]
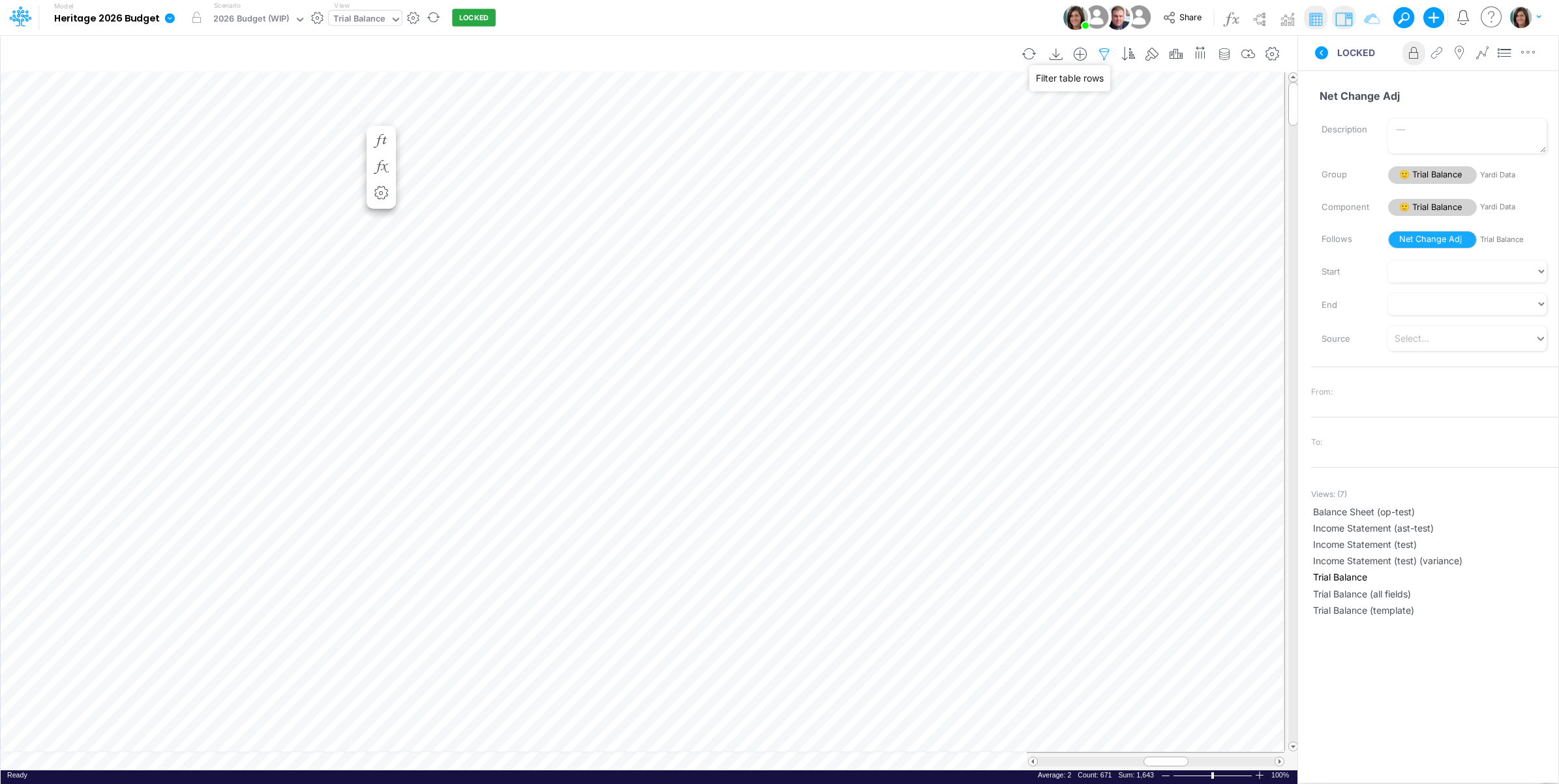
click at [1103, 53] on icon "button" at bounding box center [1104, 54] width 20 height 14
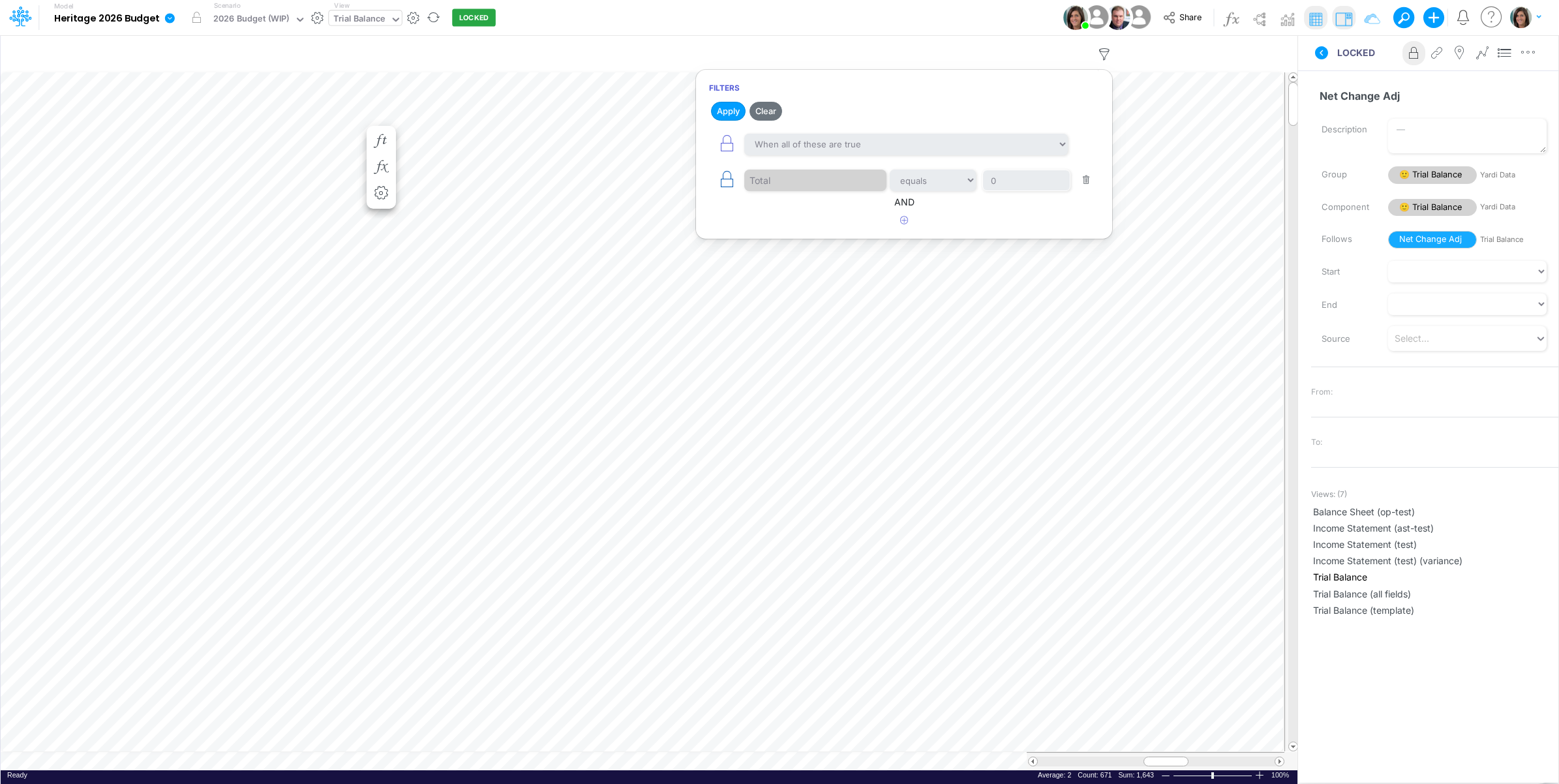
click at [729, 181] on icon "button" at bounding box center [727, 179] width 18 height 18
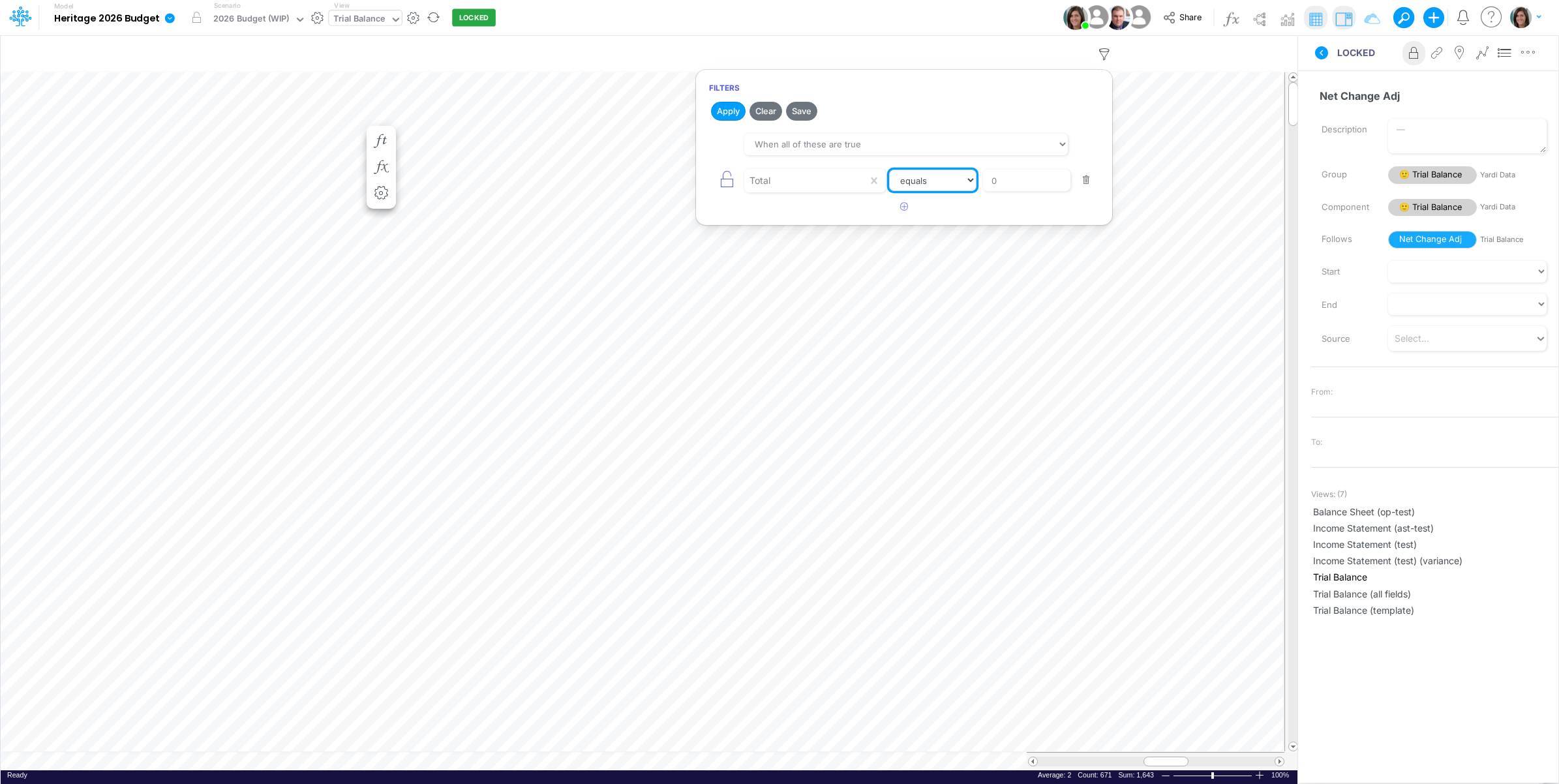
click at [943, 186] on select "equals not equal starts with ends with contains" at bounding box center [933, 181] width 88 height 22
select select "notEqual"
click at [890, 170] on select "equals not equal starts with ends with contains" at bounding box center [934, 181] width 87 height 22
click at [729, 184] on icon "button" at bounding box center [727, 179] width 18 height 18
select select "notEqual"
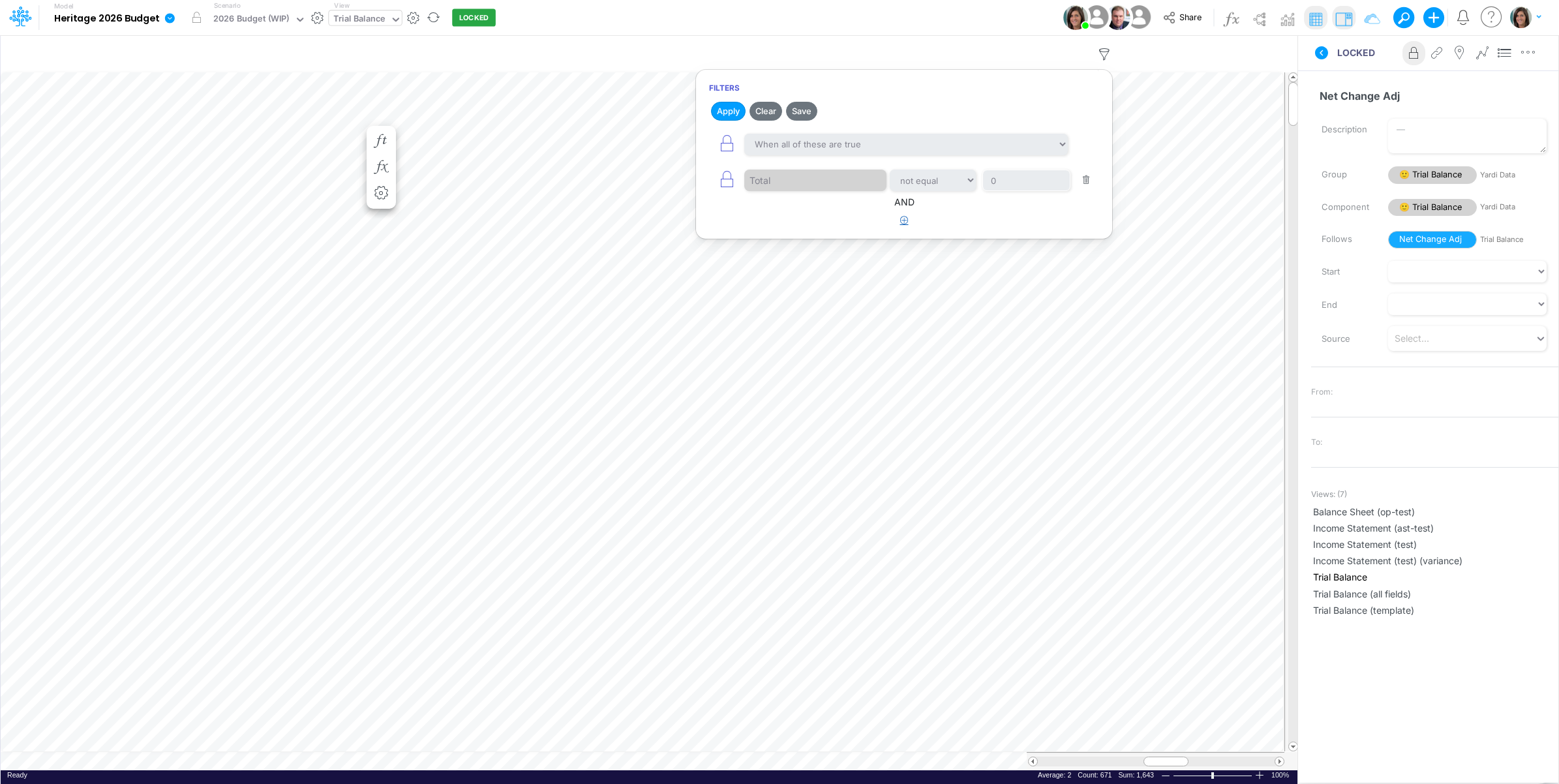
click at [902, 225] on icon "button" at bounding box center [904, 220] width 8 height 8
click at [799, 257] on div at bounding box center [806, 261] width 124 height 22
click at [798, 339] on div "Entity ID" at bounding box center [815, 344] width 141 height 24
click at [935, 273] on select "equals not equal starts with ends with contains" at bounding box center [933, 261] width 88 height 22
select select "startsWith"
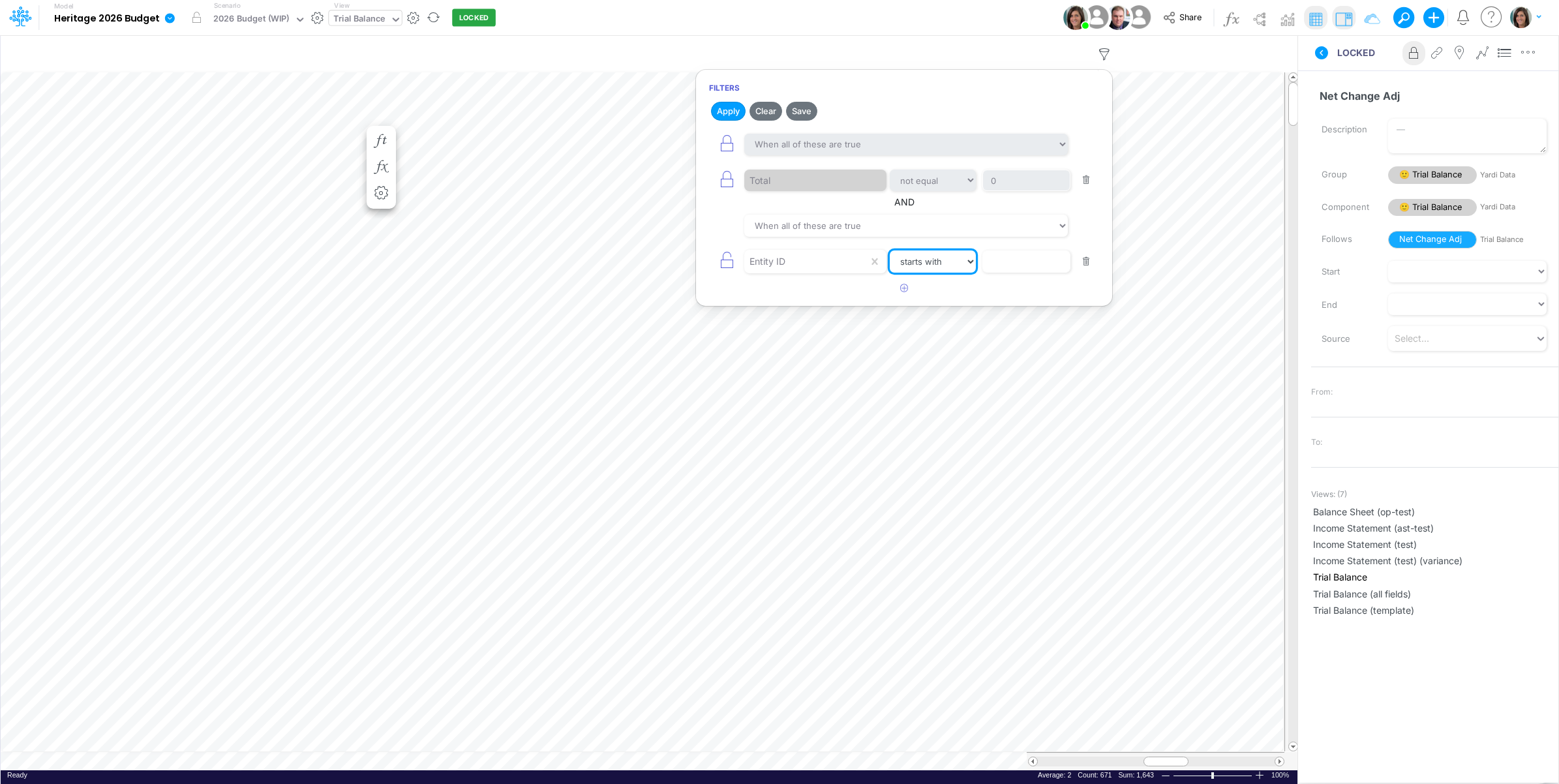
click at [890, 253] on select "equals not equal starts with ends with contains" at bounding box center [934, 261] width 87 height 22
click at [1023, 273] on input "text" at bounding box center [1027, 261] width 88 height 22
type input "op"
click at [731, 256] on icon "button" at bounding box center [727, 260] width 18 height 18
select select "startsWith"
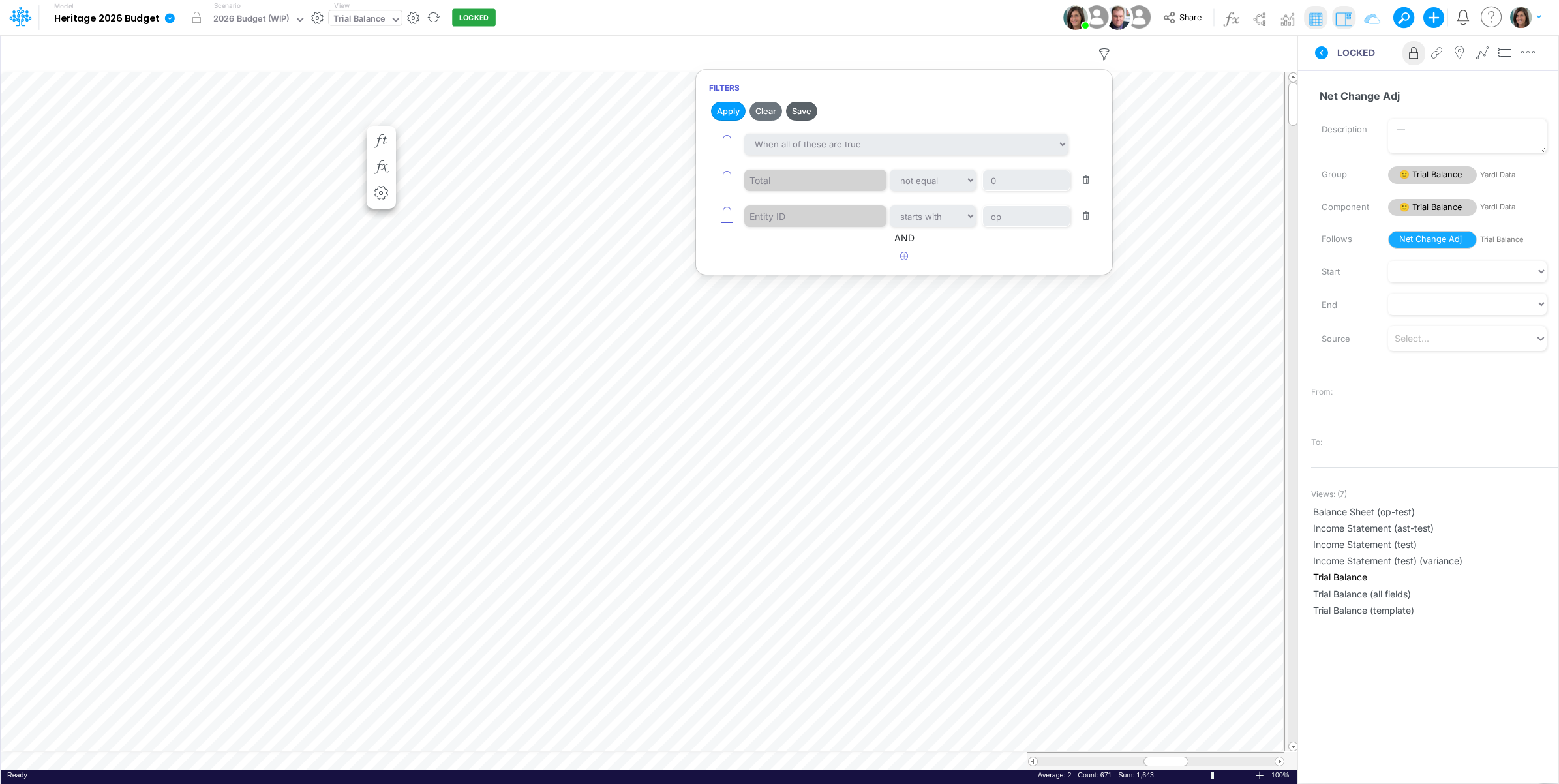
click at [809, 111] on button "Save" at bounding box center [802, 111] width 31 height 19
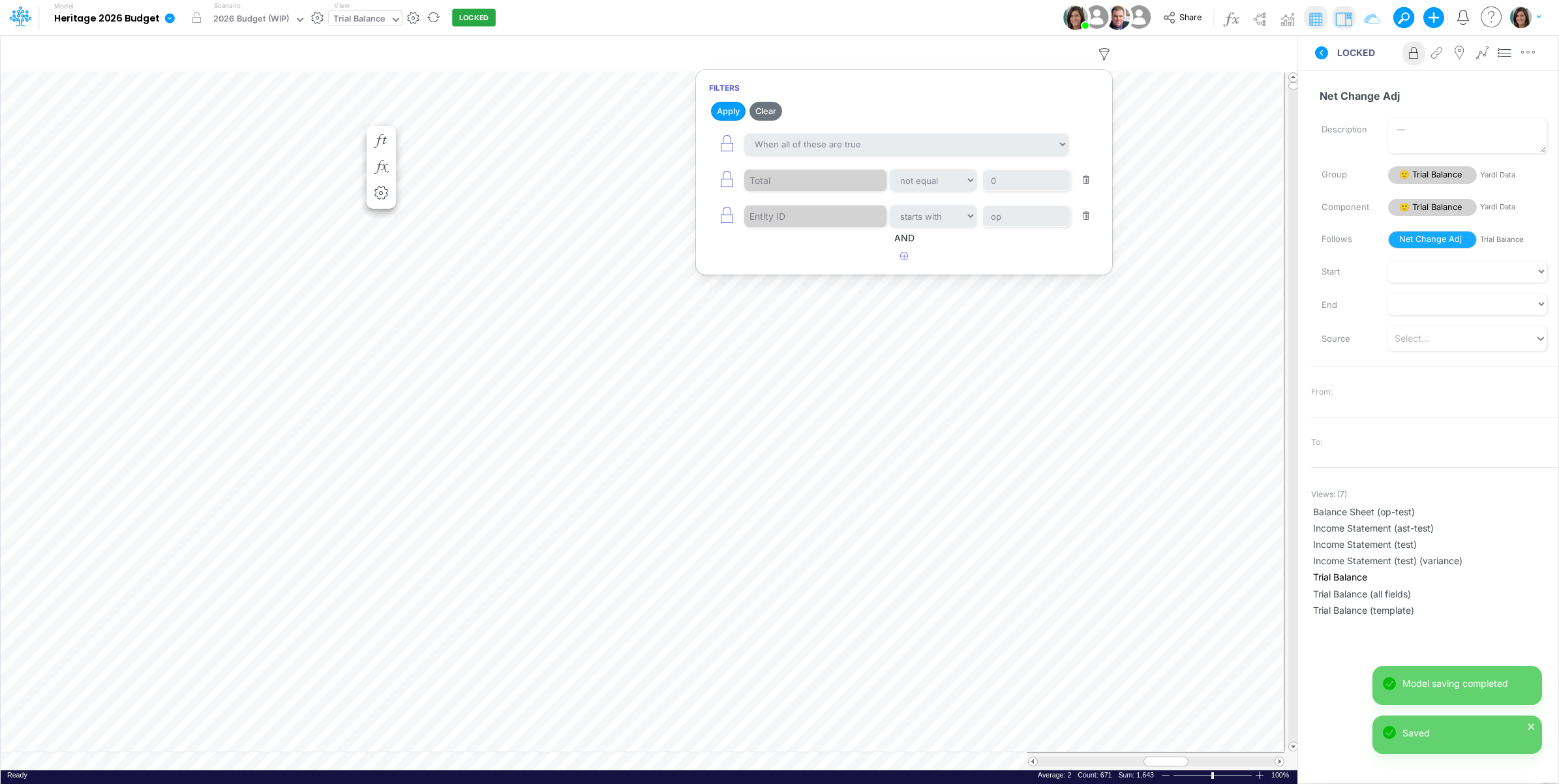
drag, startPoint x: 1012, startPoint y: 24, endPoint x: 1007, endPoint y: 31, distance: 8.6
click at [1012, 24] on div "Model Heritage 2026 Budget Edit model settings Duplicate Import QuickBooks Quic…" at bounding box center [780, 18] width 1404 height 35
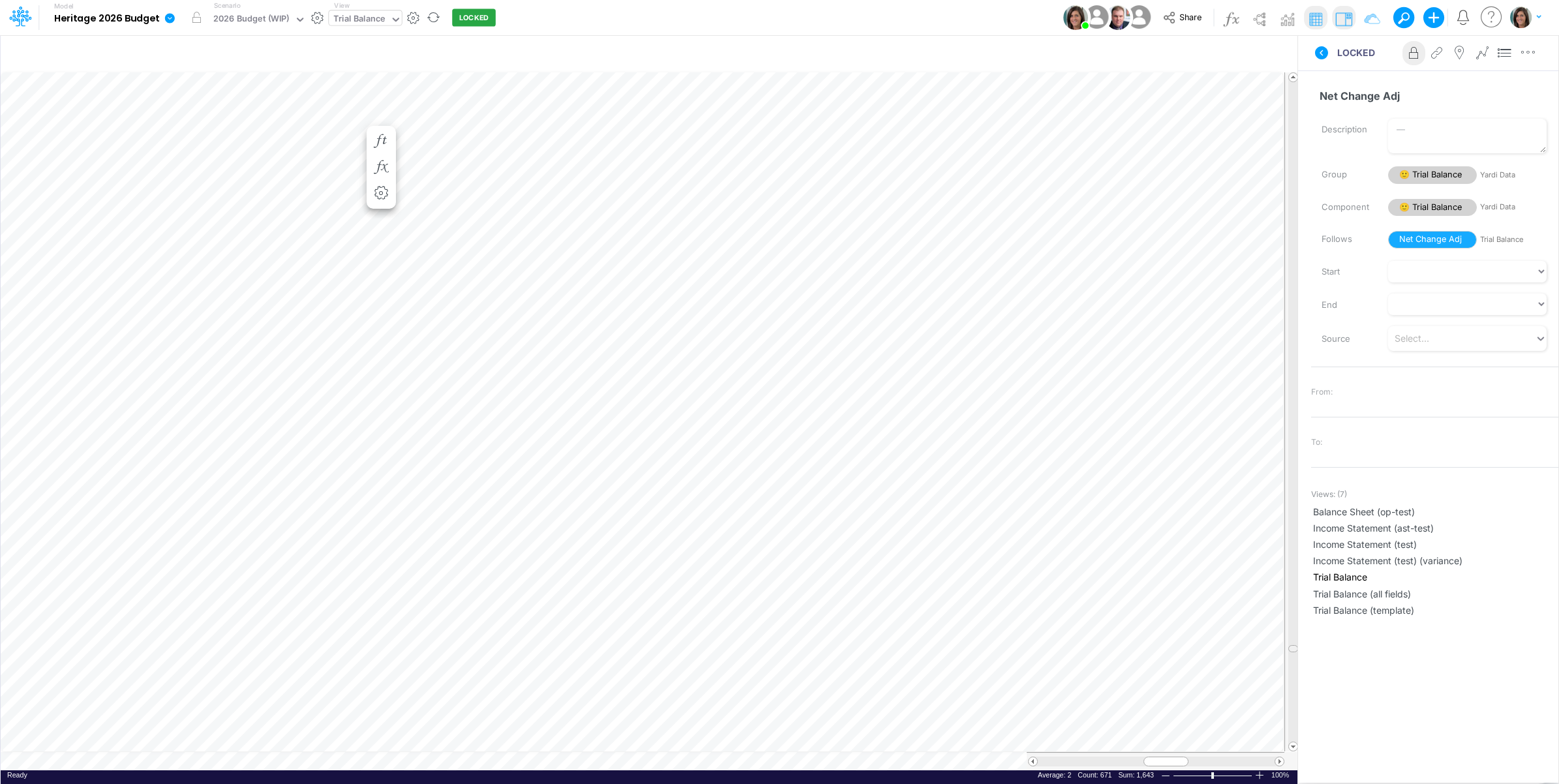
scroll to position [0, 1]
drag, startPoint x: 1295, startPoint y: 88, endPoint x: 1289, endPoint y: 735, distance: 647.0
click at [1289, 735] on div at bounding box center [1294, 734] width 10 height 7
click at [1243, 750] on tr at bounding box center [650, 412] width 1298 height 680
click at [1318, 54] on icon at bounding box center [1321, 52] width 13 height 13
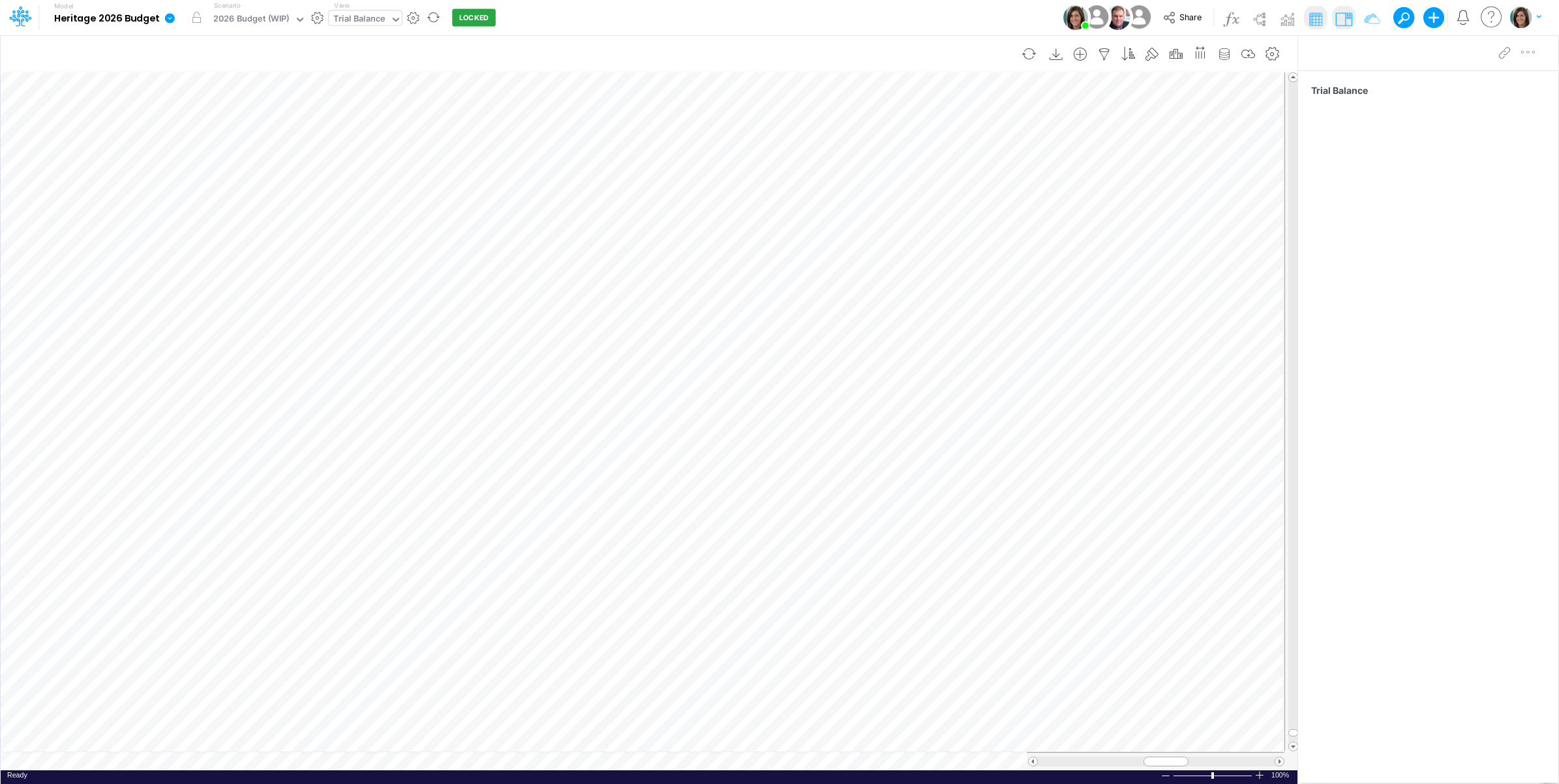
scroll to position [0, 1]
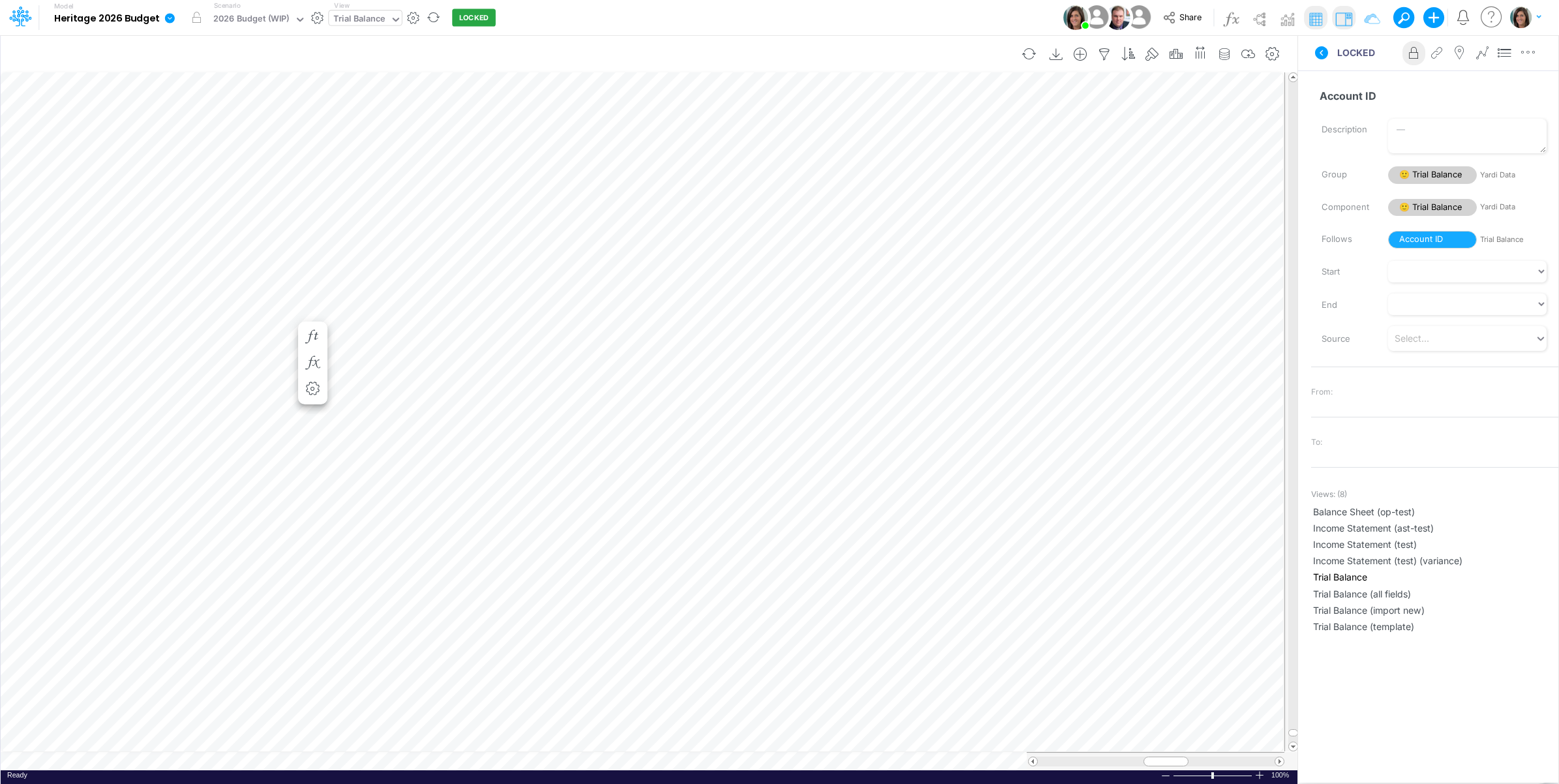
scroll to position [0, 1]
click at [310, 593] on icon "button" at bounding box center [312, 597] width 20 height 14
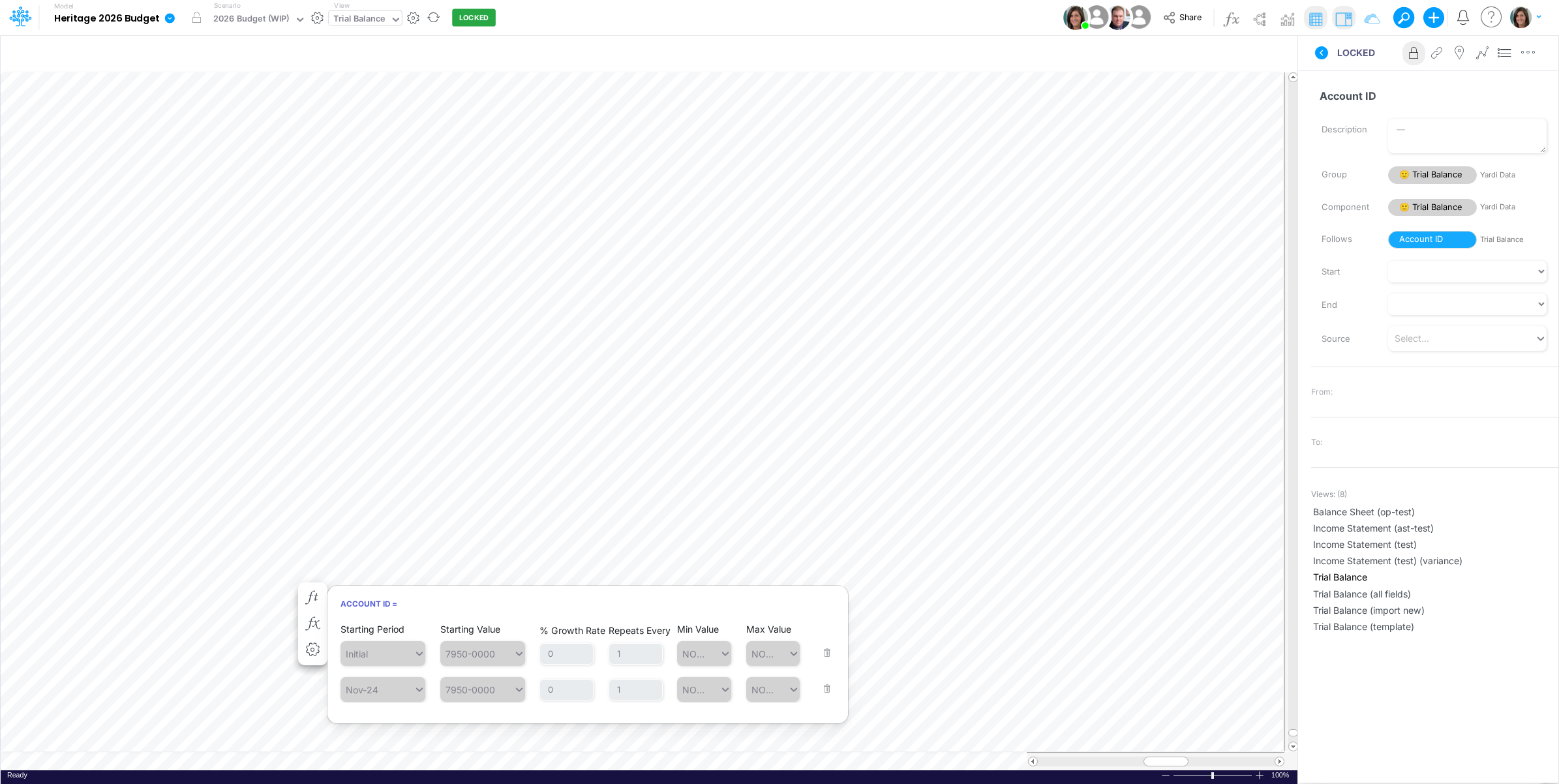
scroll to position [0, 1]
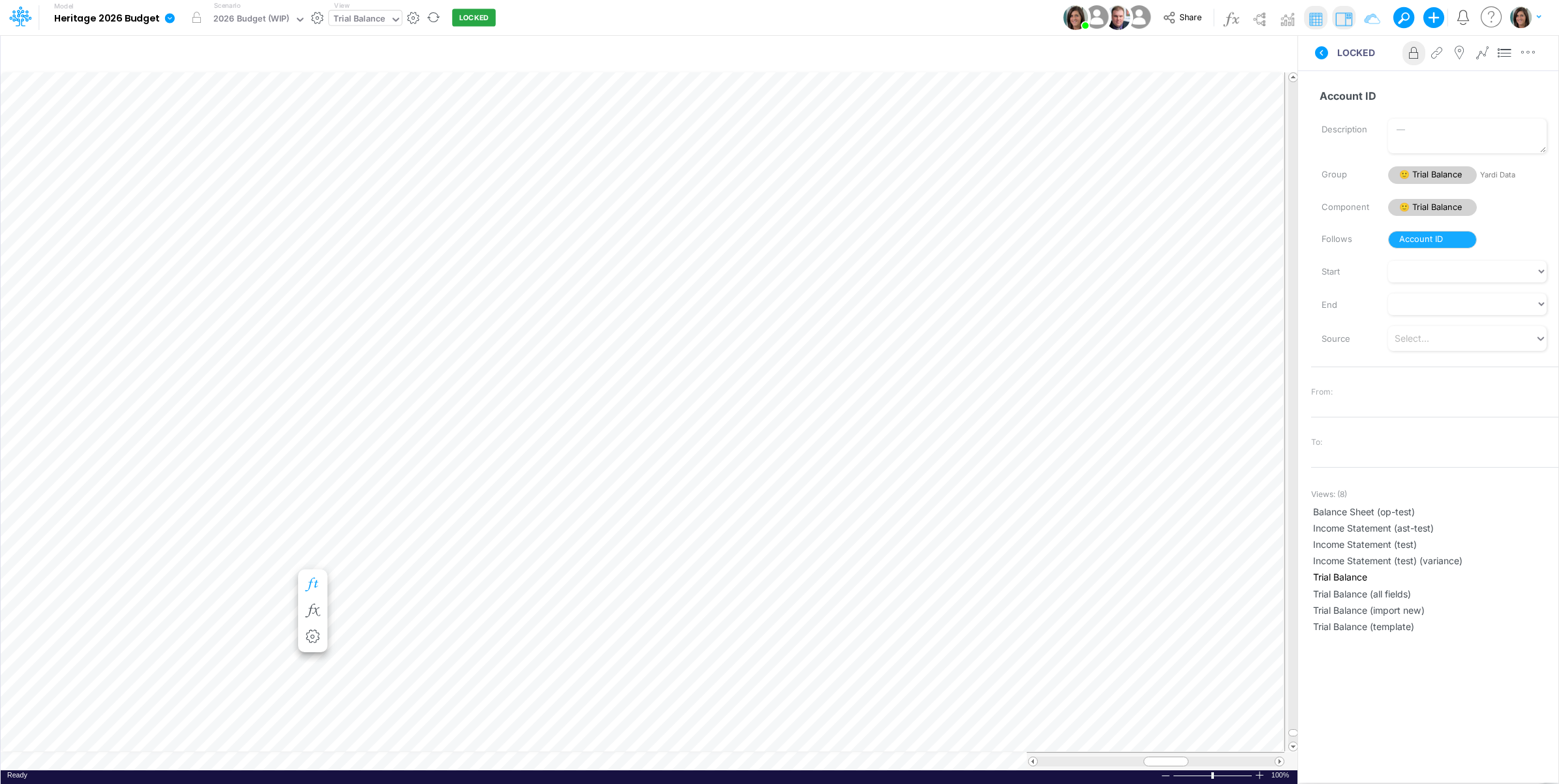
click at [322, 578] on icon "button" at bounding box center [312, 584] width 20 height 14
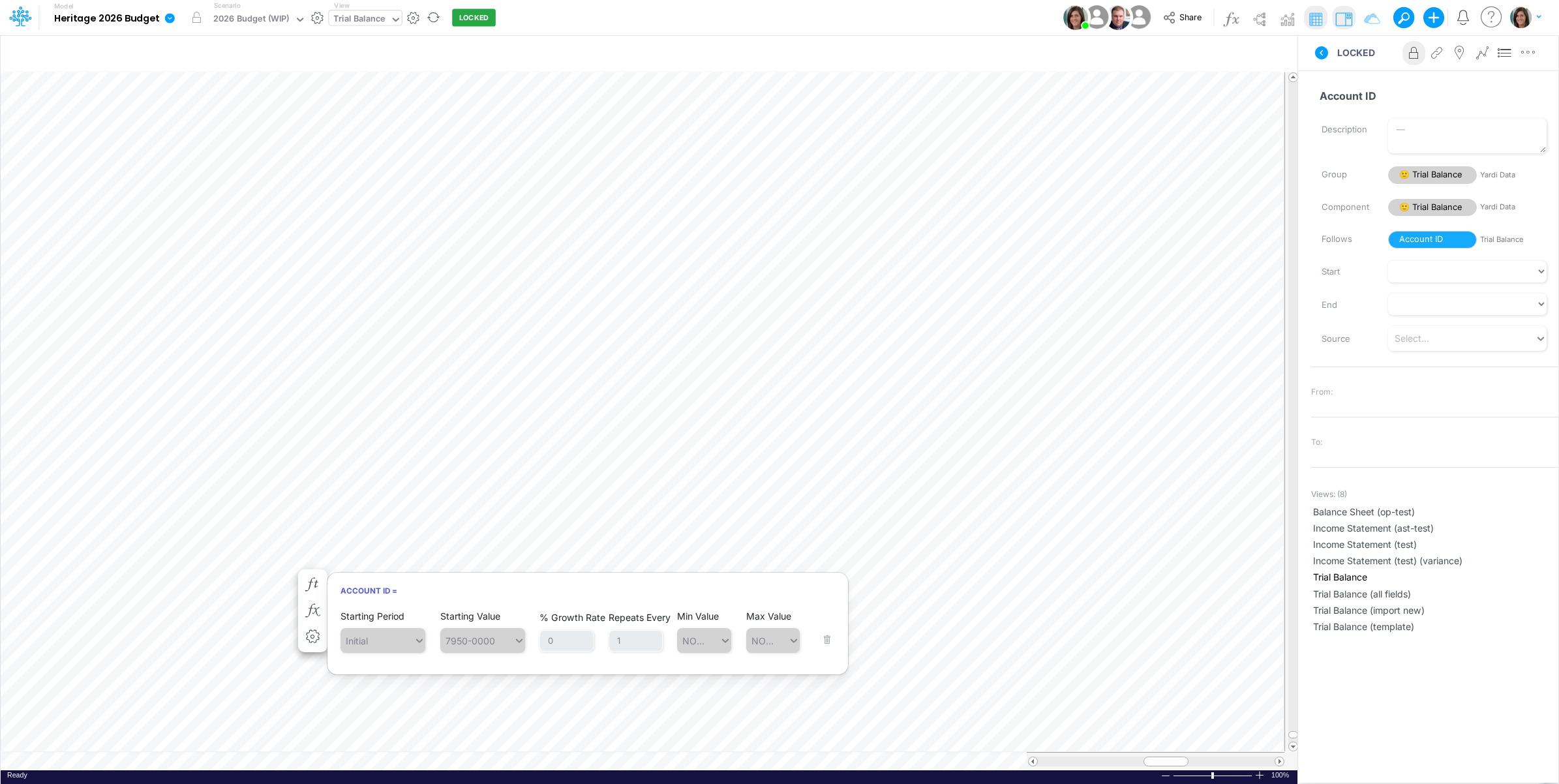
scroll to position [0, 1]
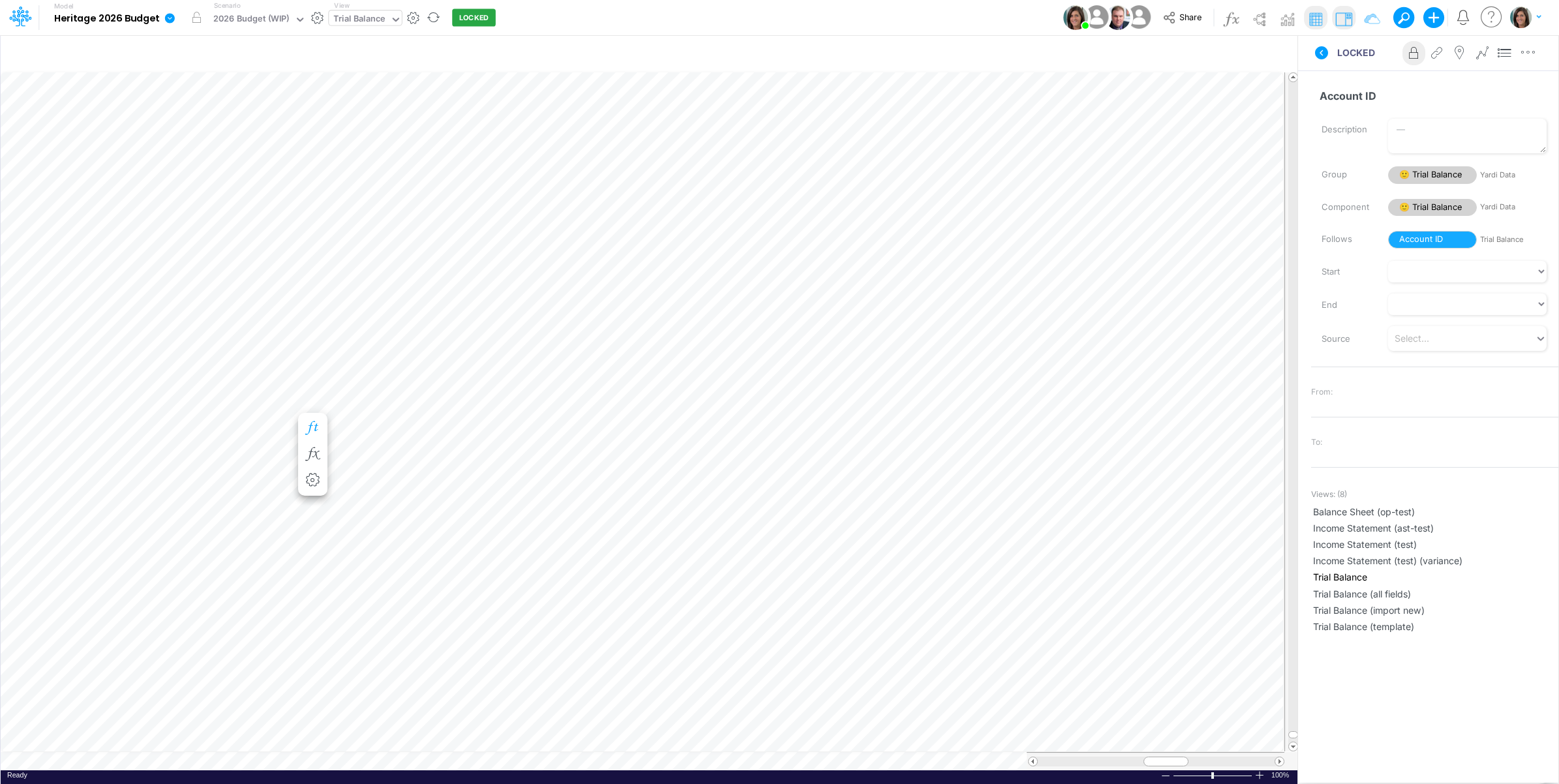
click at [314, 434] on icon "button" at bounding box center [312, 428] width 20 height 14
click at [312, 408] on icon "button" at bounding box center [312, 415] width 20 height 14
click at [1372, 67] on div "LOCKED Advanced settings Delete" at bounding box center [1428, 53] width 260 height 37
drag, startPoint x: 1372, startPoint y: 67, endPoint x: 1323, endPoint y: 54, distance: 50.7
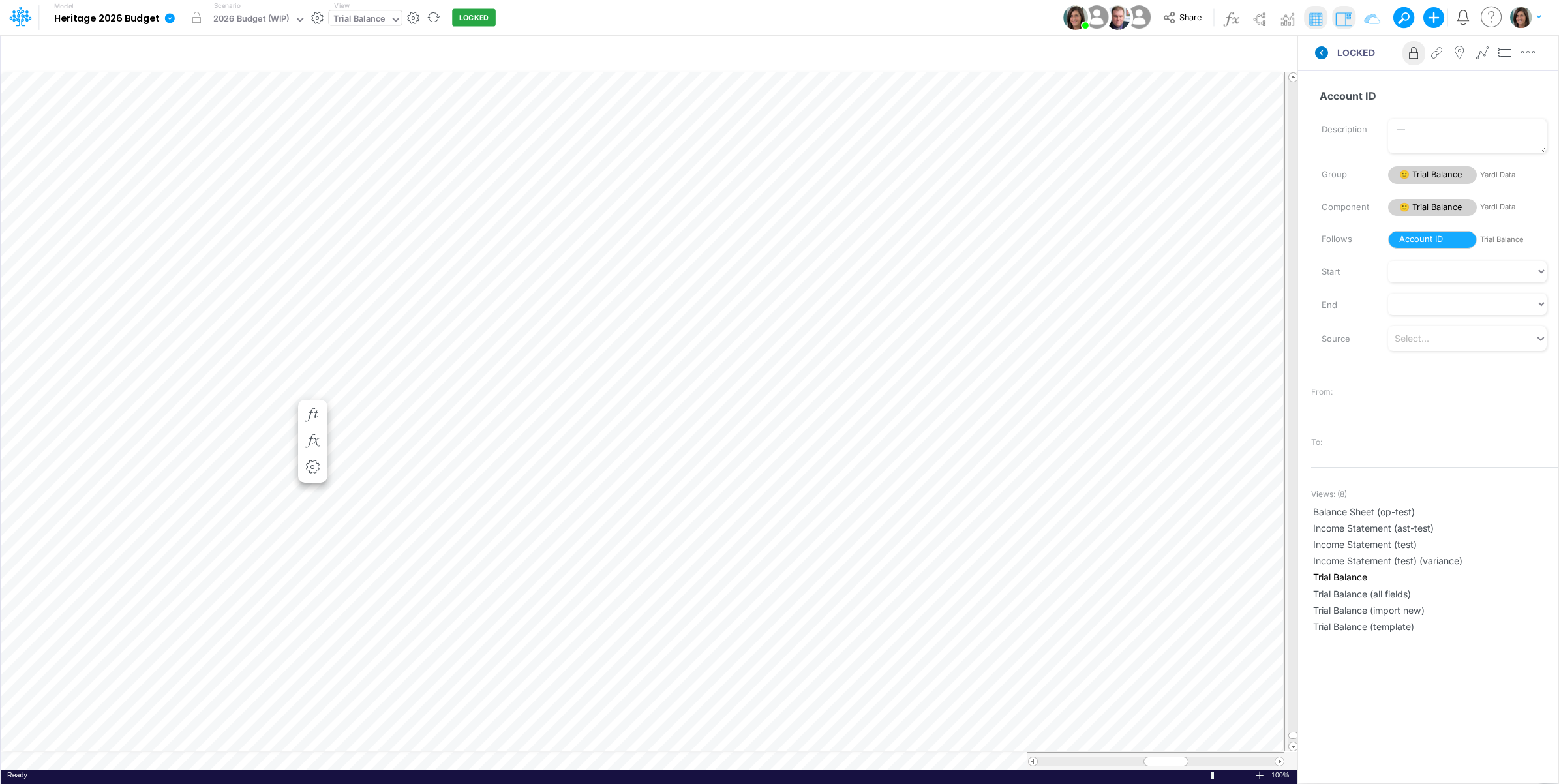
click at [1323, 54] on icon at bounding box center [1321, 52] width 13 height 13
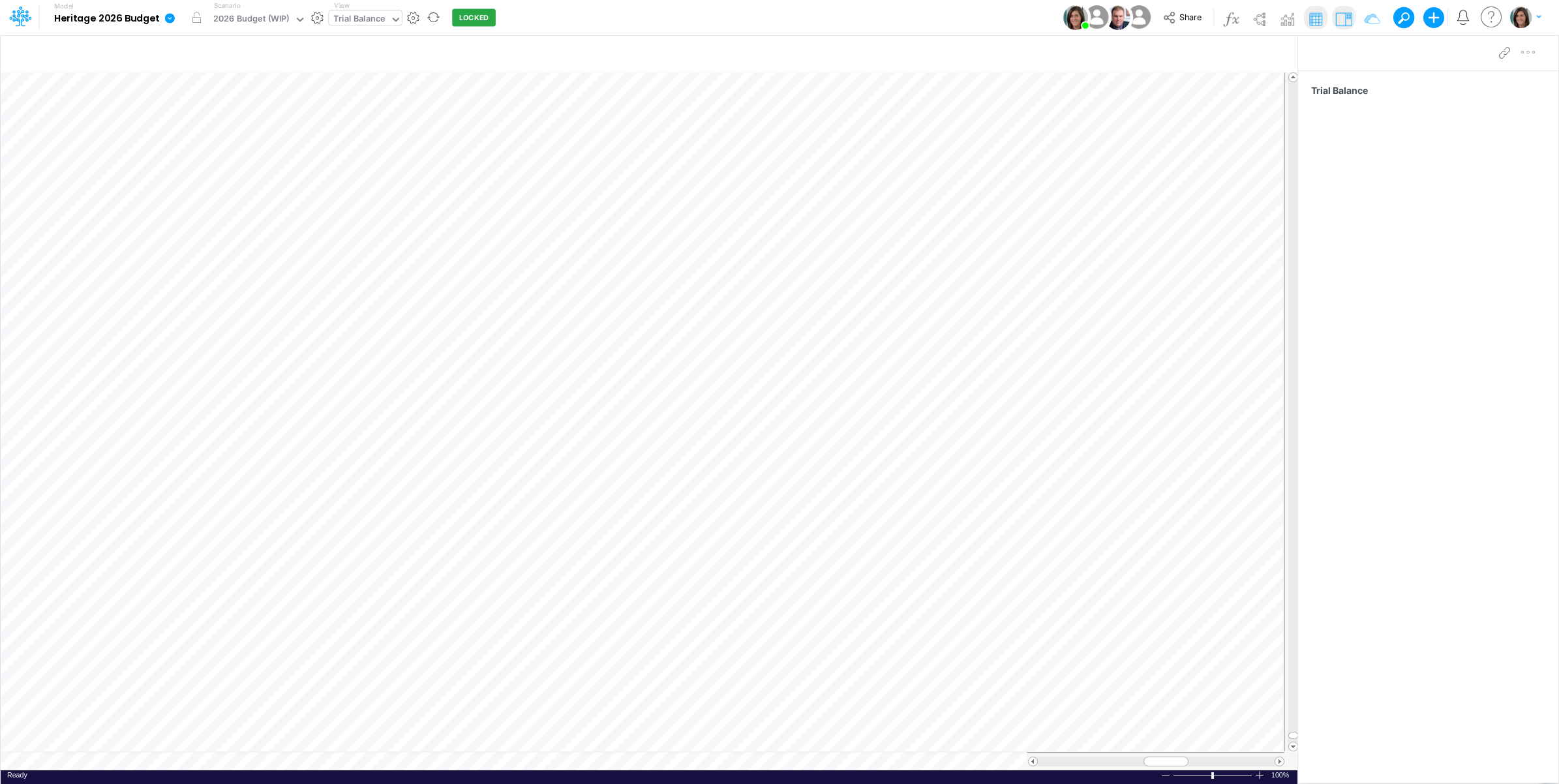
click at [892, 7] on div "Model Heritage 2026 Budget Edit model settings Duplicate Import QuickBooks Quic…" at bounding box center [780, 18] width 1404 height 35
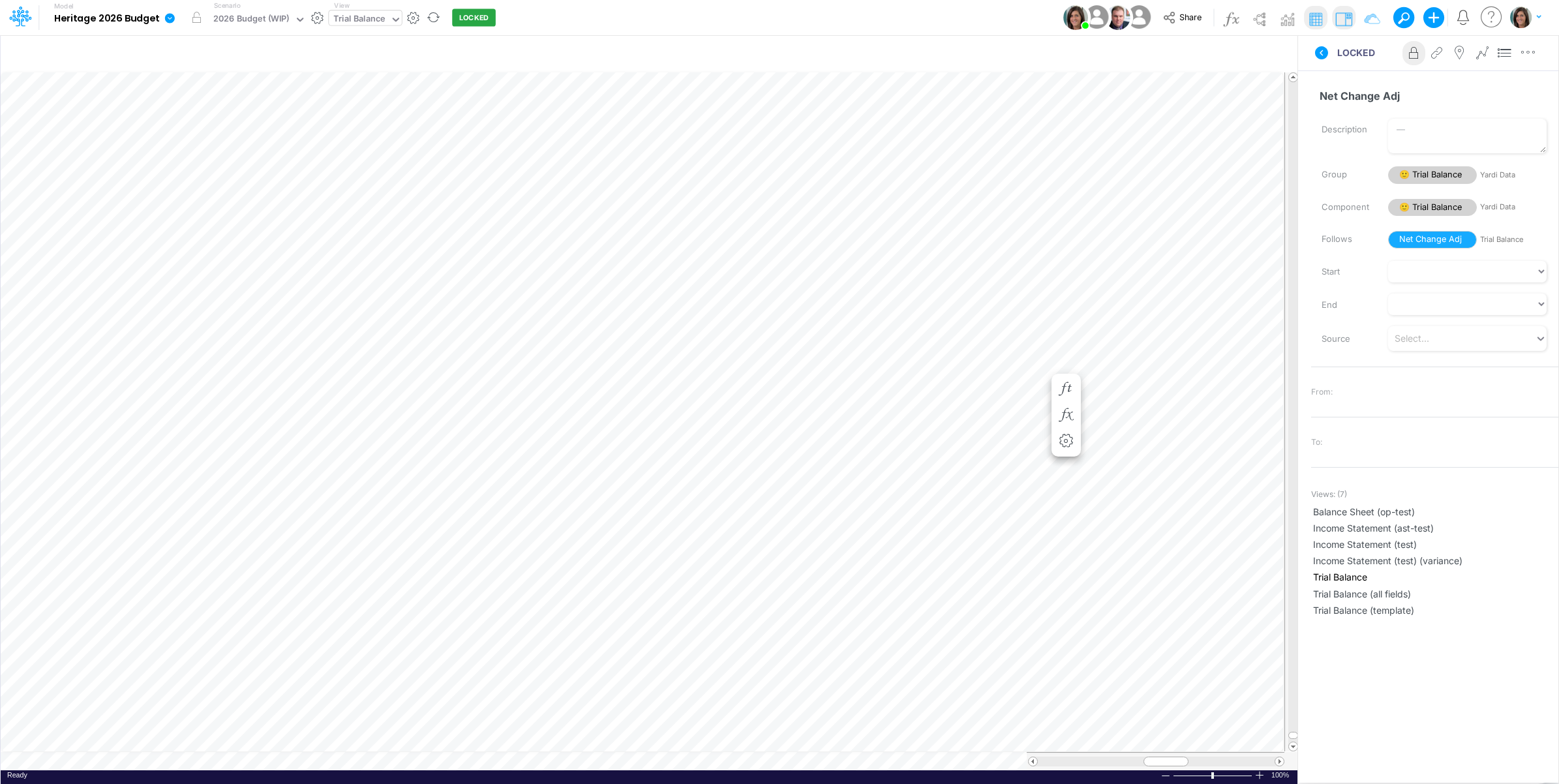
scroll to position [0, 1]
click at [380, 344] on icon "button" at bounding box center [381, 350] width 20 height 14
click at [1355, 70] on div "LOCKED Advanced settings Delete" at bounding box center [1428, 53] width 260 height 37
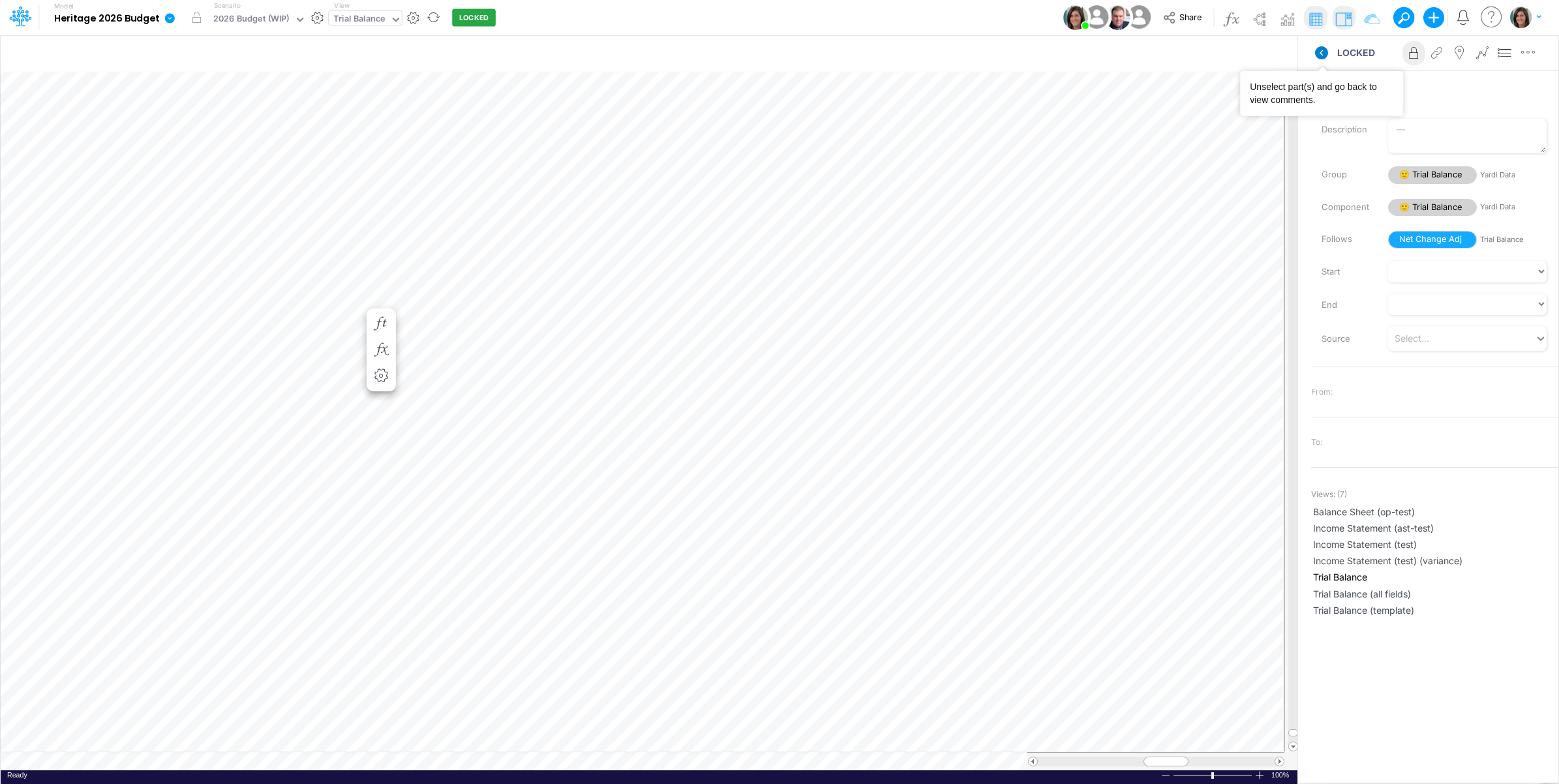
click at [1325, 56] on icon at bounding box center [1321, 52] width 13 height 13
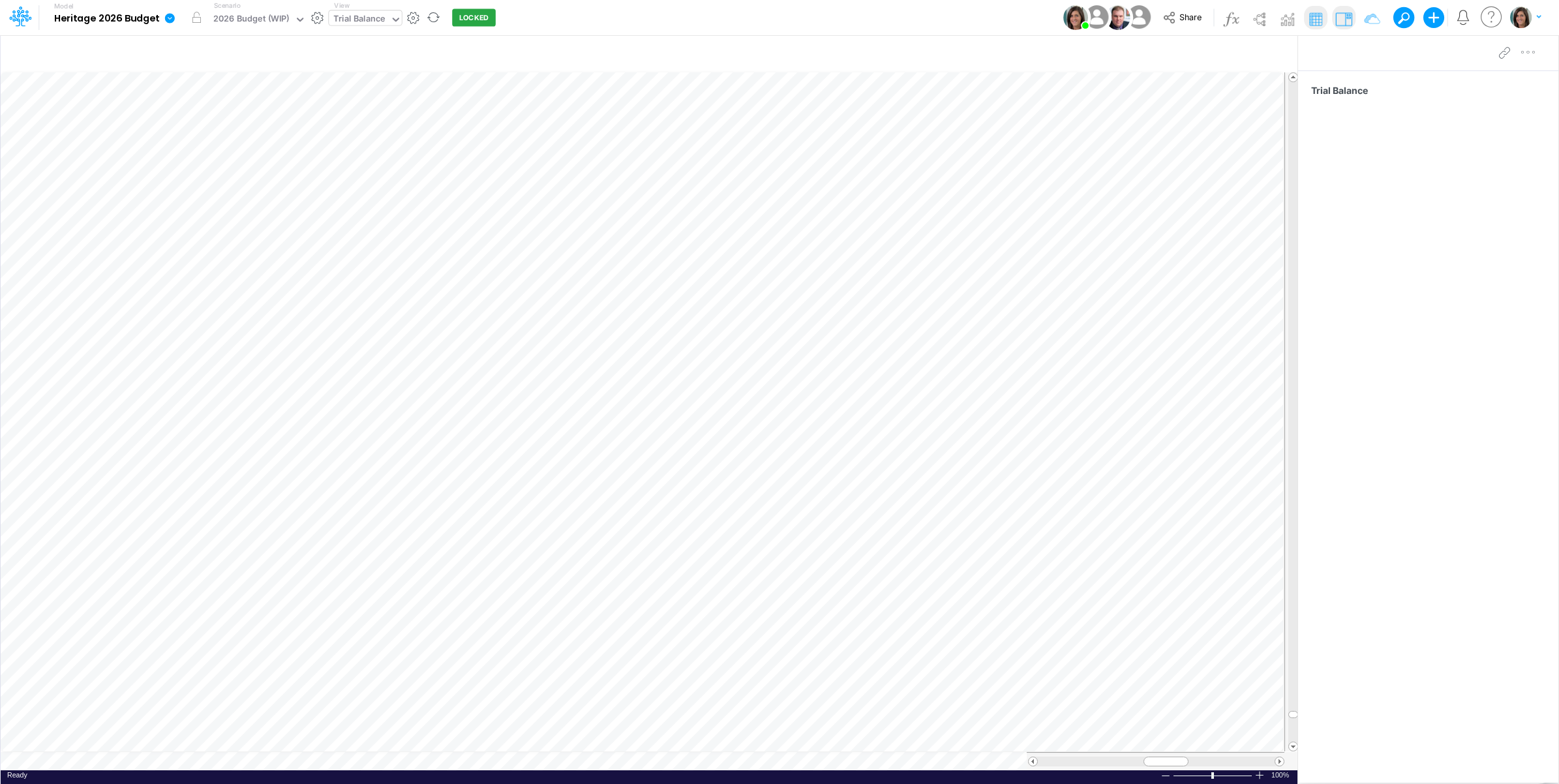
scroll to position [0, 1]
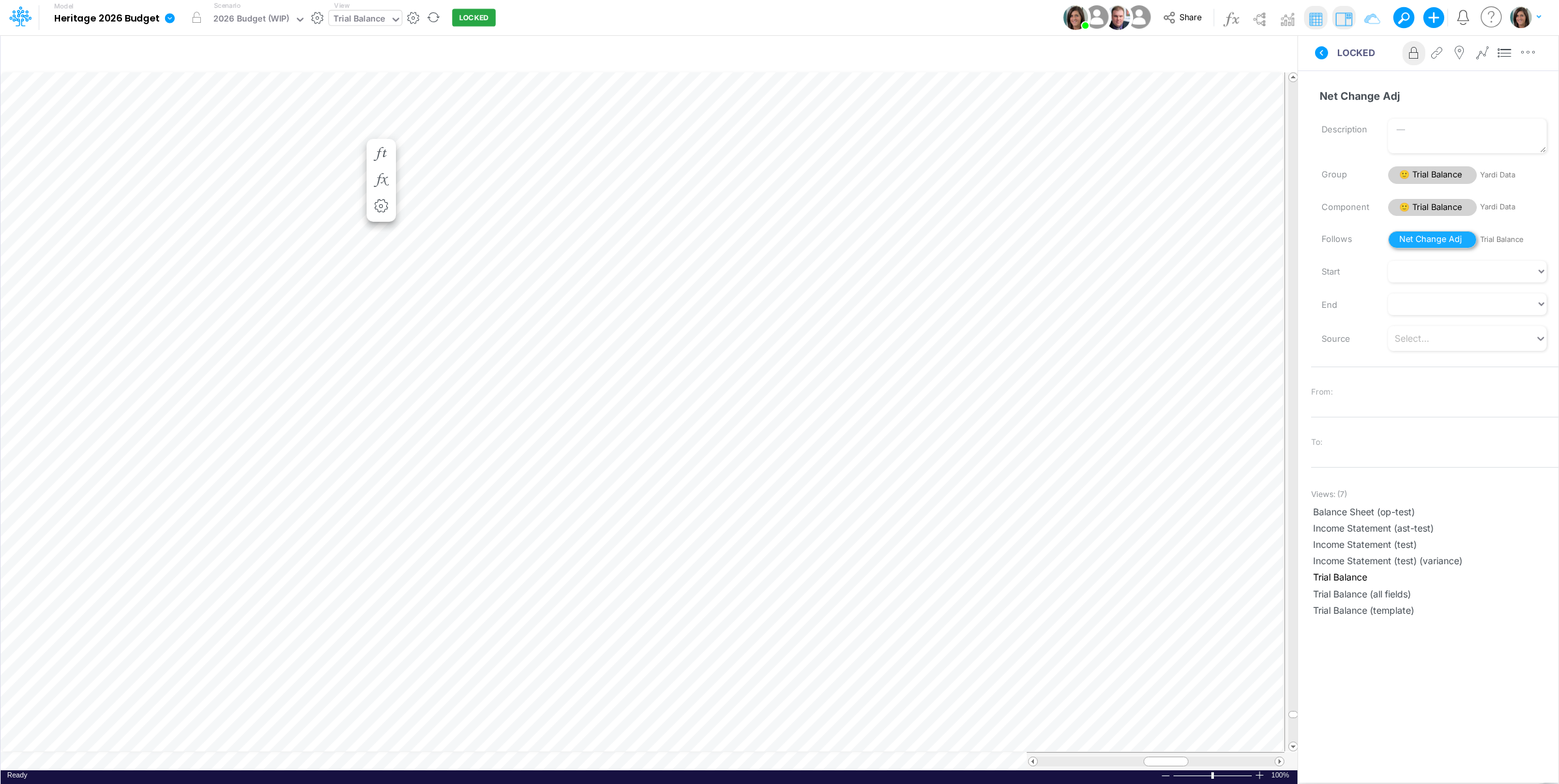
click at [1433, 235] on span "Net Change Adj" at bounding box center [1433, 240] width 89 height 18
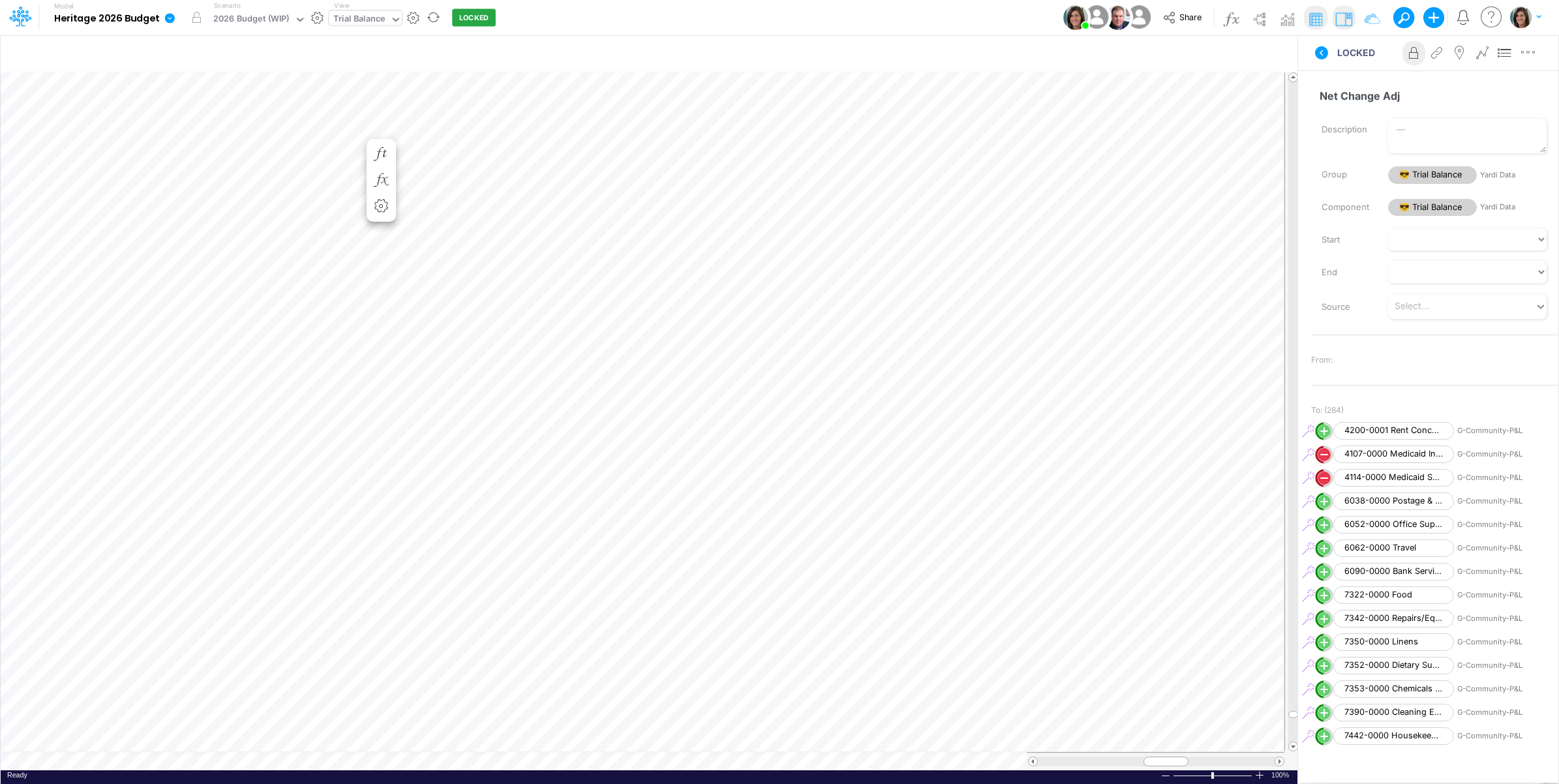
click at [1349, 63] on div "LOCKED Advanced settings Delete" at bounding box center [1428, 53] width 260 height 37
click at [1314, 53] on icon at bounding box center [1321, 52] width 16 height 16
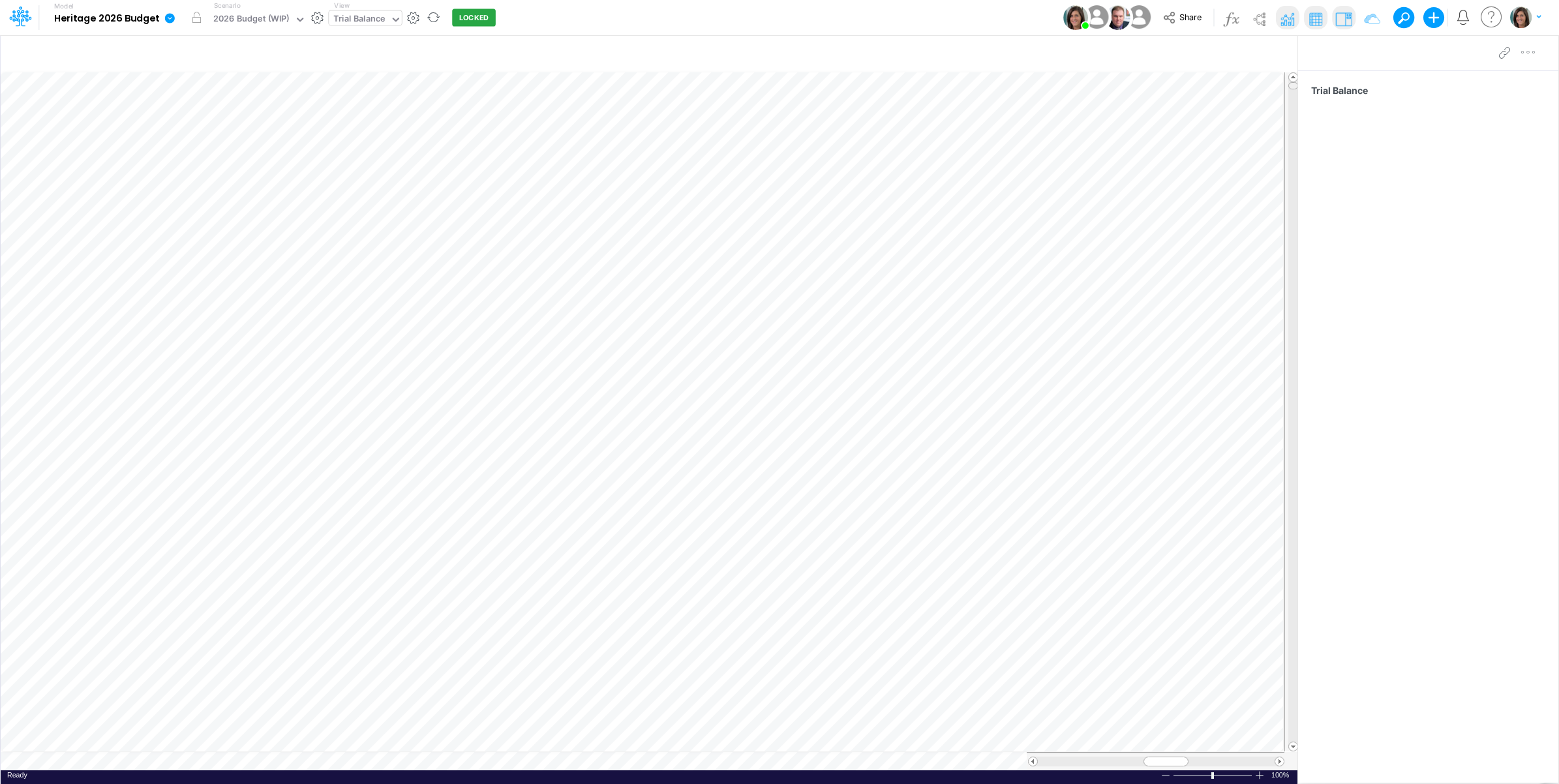
scroll to position [0, 1]
drag, startPoint x: 1290, startPoint y: 718, endPoint x: 1279, endPoint y: -21, distance: 739.1
click at [1279, 0] on html "Model Heritage 2026 Budget Edit model settings Duplicate Import QuickBooks Quic…" at bounding box center [780, 392] width 1559 height 784
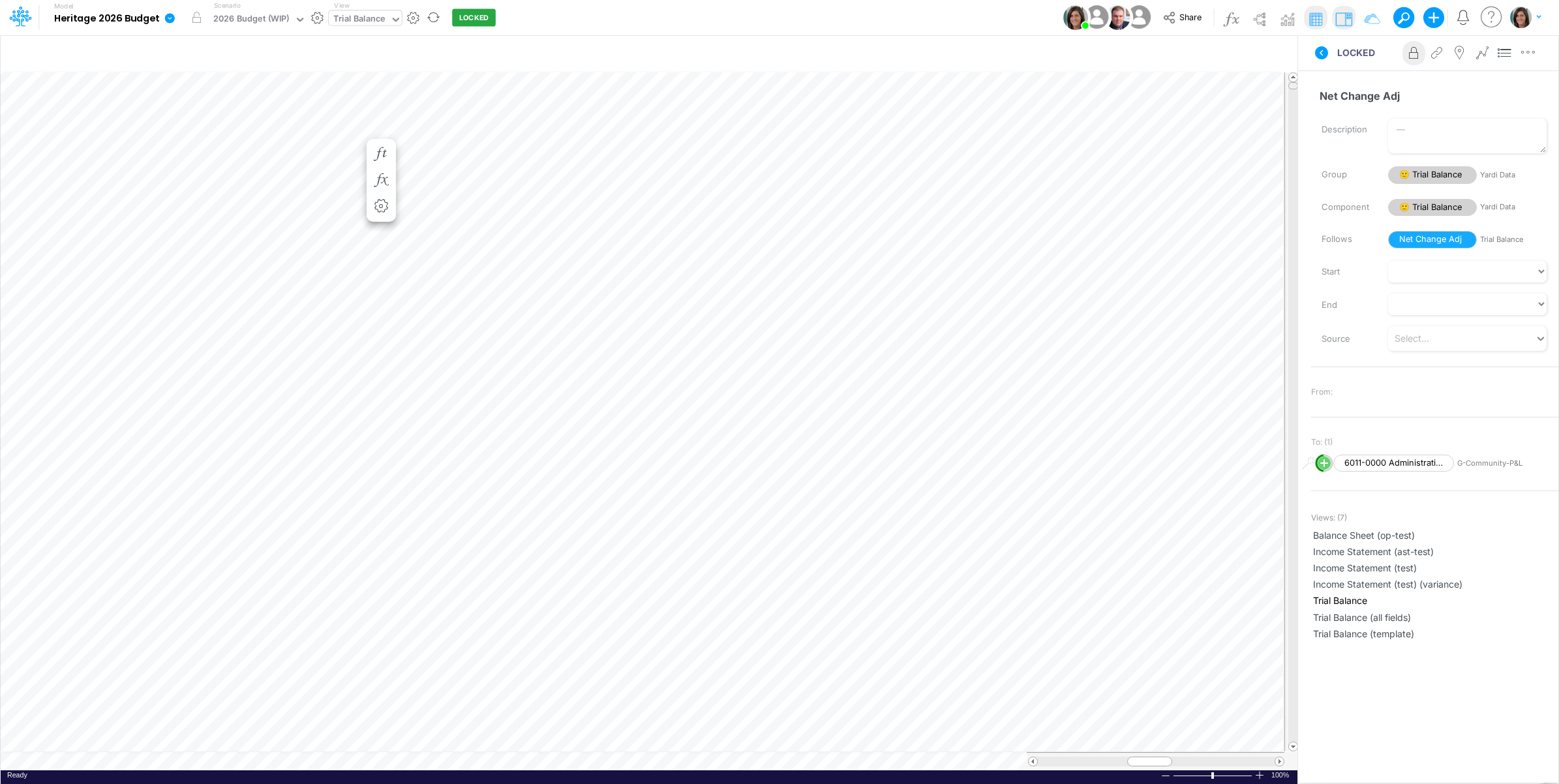
drag, startPoint x: 1293, startPoint y: 706, endPoint x: 1292, endPoint y: 83, distance: 623.0
click at [1292, 83] on span at bounding box center [1294, 85] width 8 height 8
click at [1323, 50] on icon at bounding box center [1321, 52] width 16 height 16
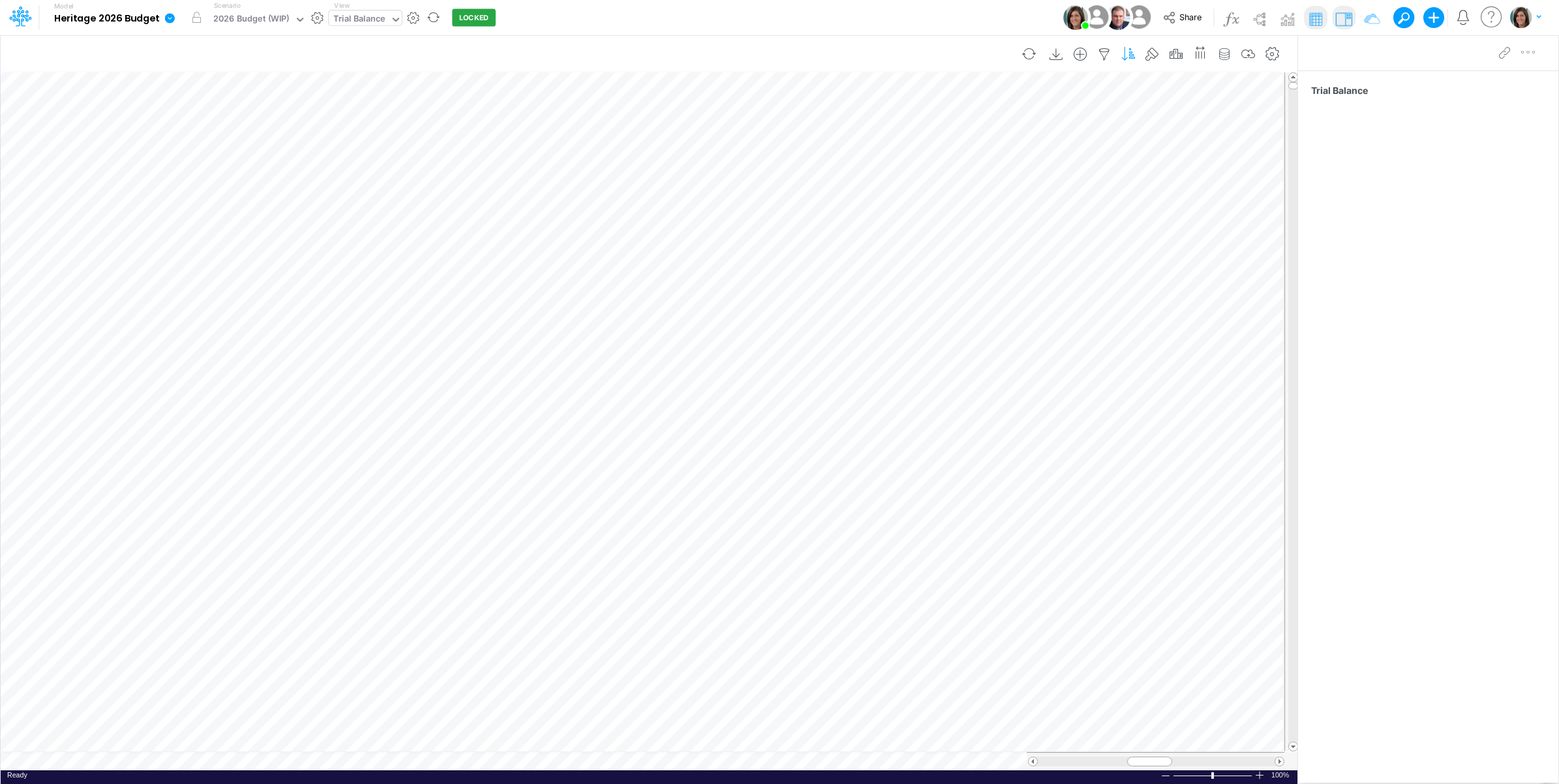
click at [1131, 57] on icon "button" at bounding box center [1129, 54] width 20 height 14
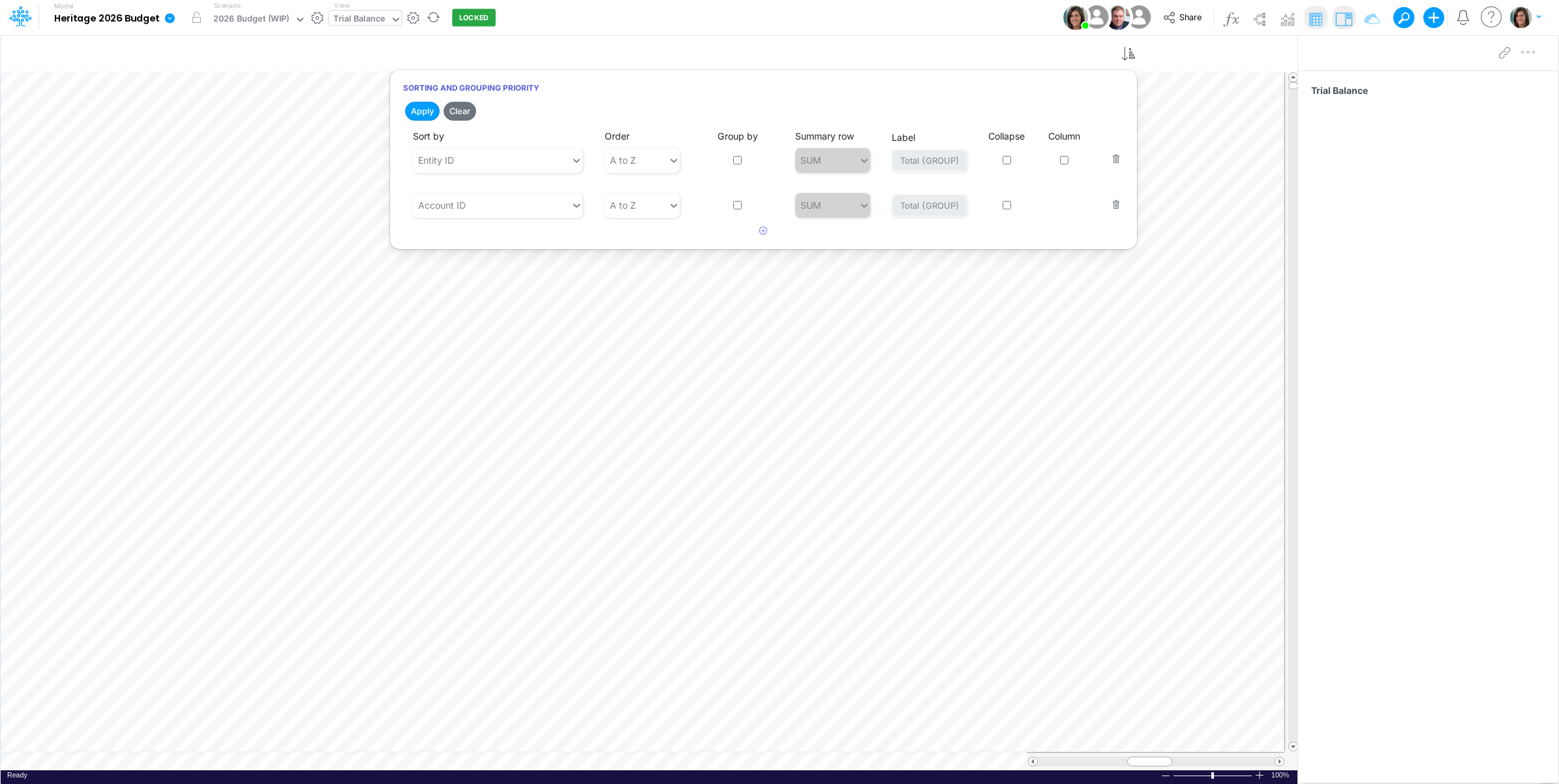
click at [740, 208] on input "checkbox" at bounding box center [737, 205] width 8 height 8
click at [739, 210] on div "Group by" at bounding box center [738, 196] width 73 height 43
click at [731, 201] on div "Group by" at bounding box center [738, 196] width 73 height 43
click at [737, 203] on input "checkbox" at bounding box center [737, 205] width 8 height 8
checkbox input "false"
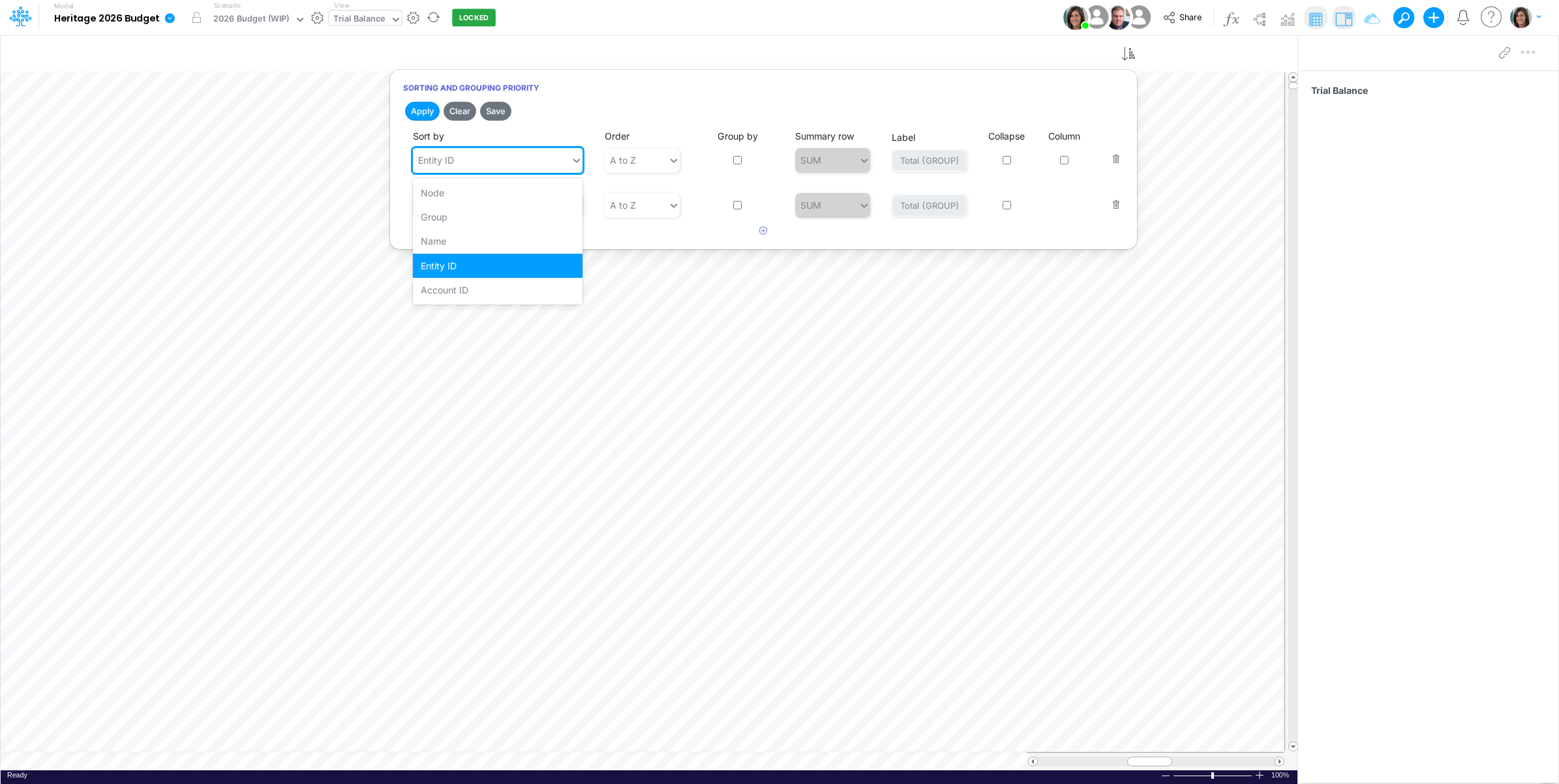
click at [509, 152] on div "Entity ID" at bounding box center [492, 160] width 158 height 22
click at [477, 280] on div "Account ID" at bounding box center [498, 290] width 170 height 24
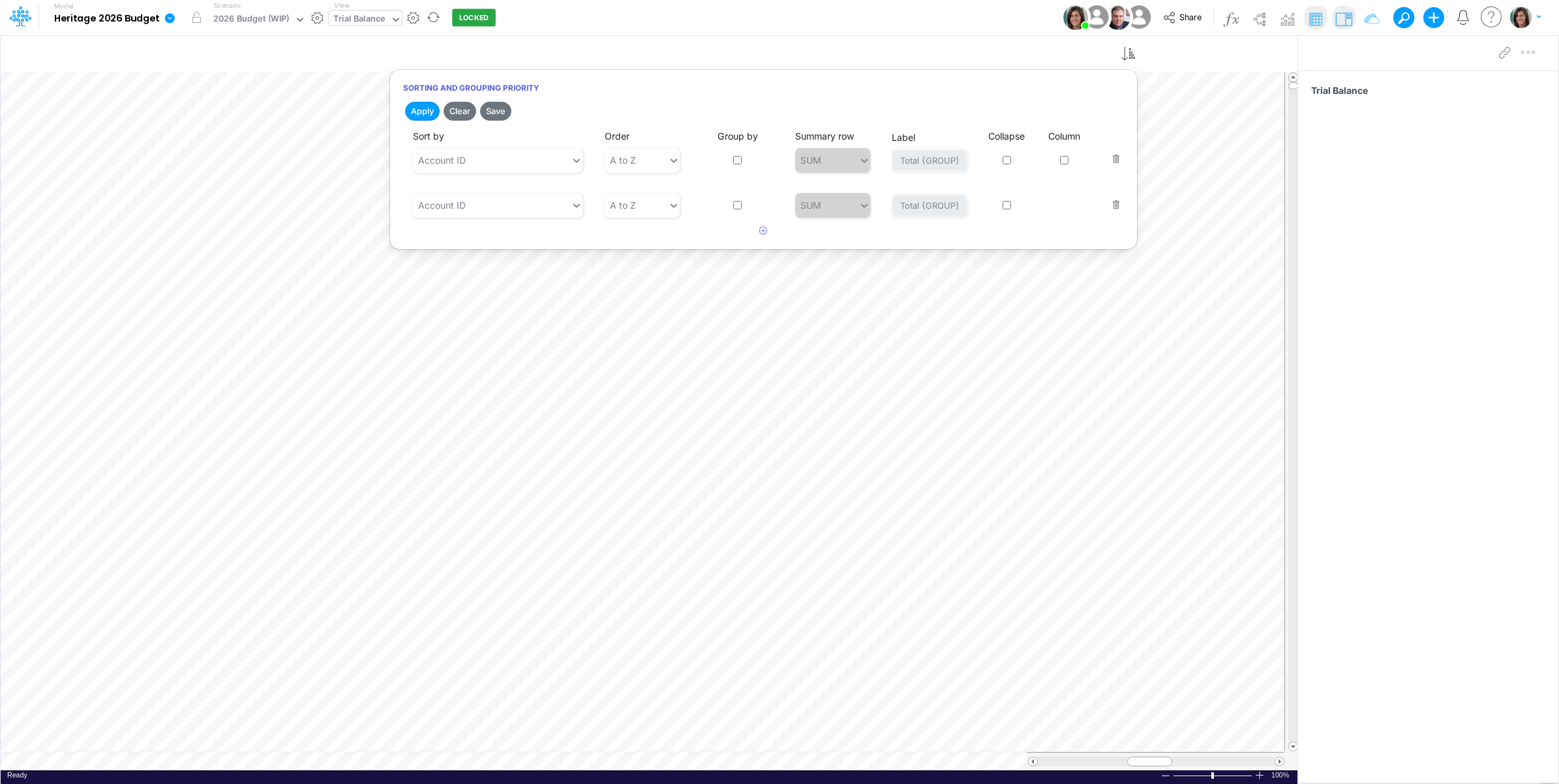
click at [738, 163] on input "checkbox" at bounding box center [737, 160] width 8 height 8
checkbox input "true"
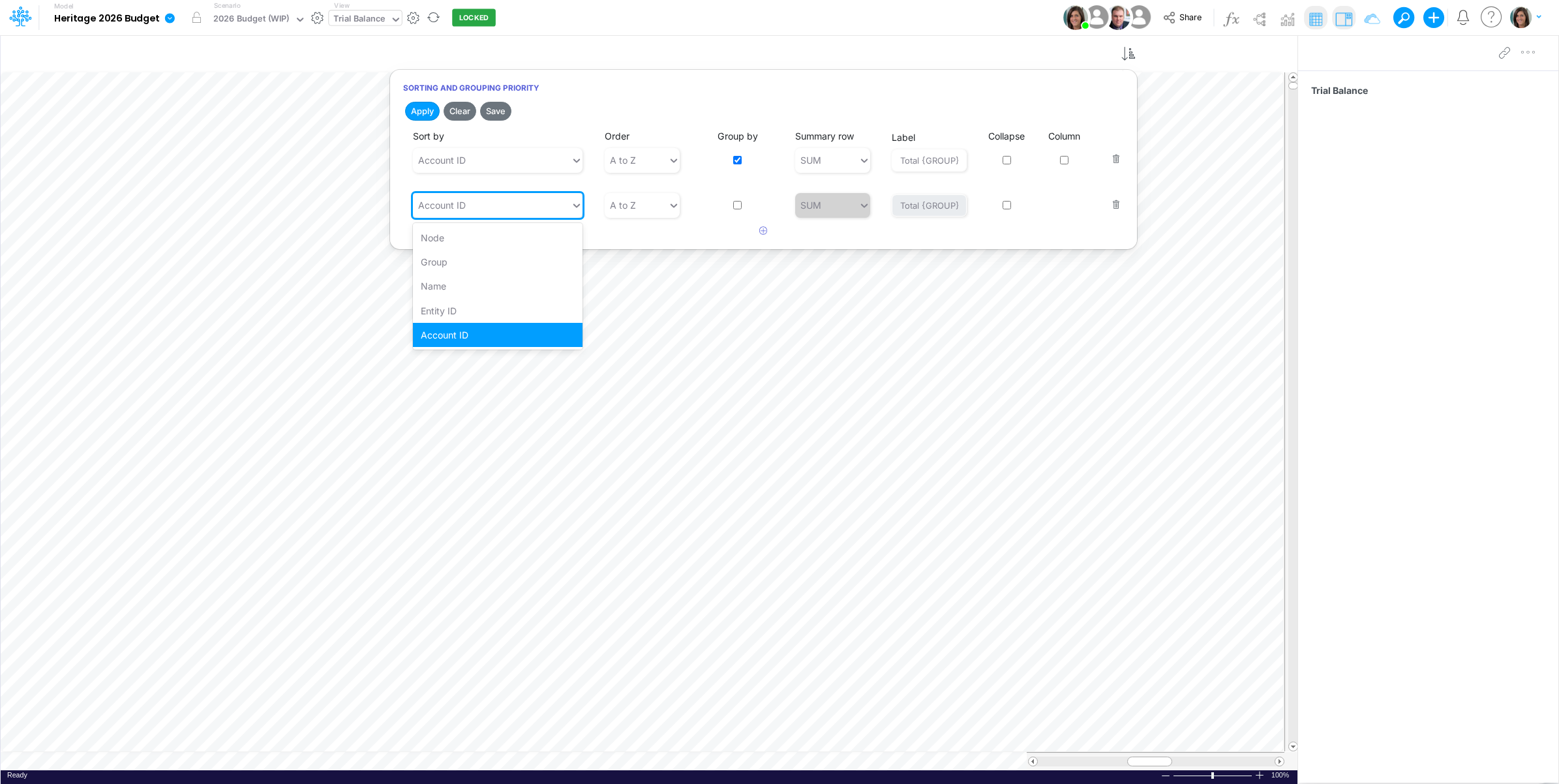
click at [507, 212] on div "Account ID" at bounding box center [492, 205] width 158 height 22
click at [474, 304] on div "Entity ID" at bounding box center [498, 311] width 170 height 24
drag, startPoint x: 425, startPoint y: 109, endPoint x: 542, endPoint y: 67, distance: 124.3
click at [426, 109] on button "Apply" at bounding box center [422, 111] width 35 height 19
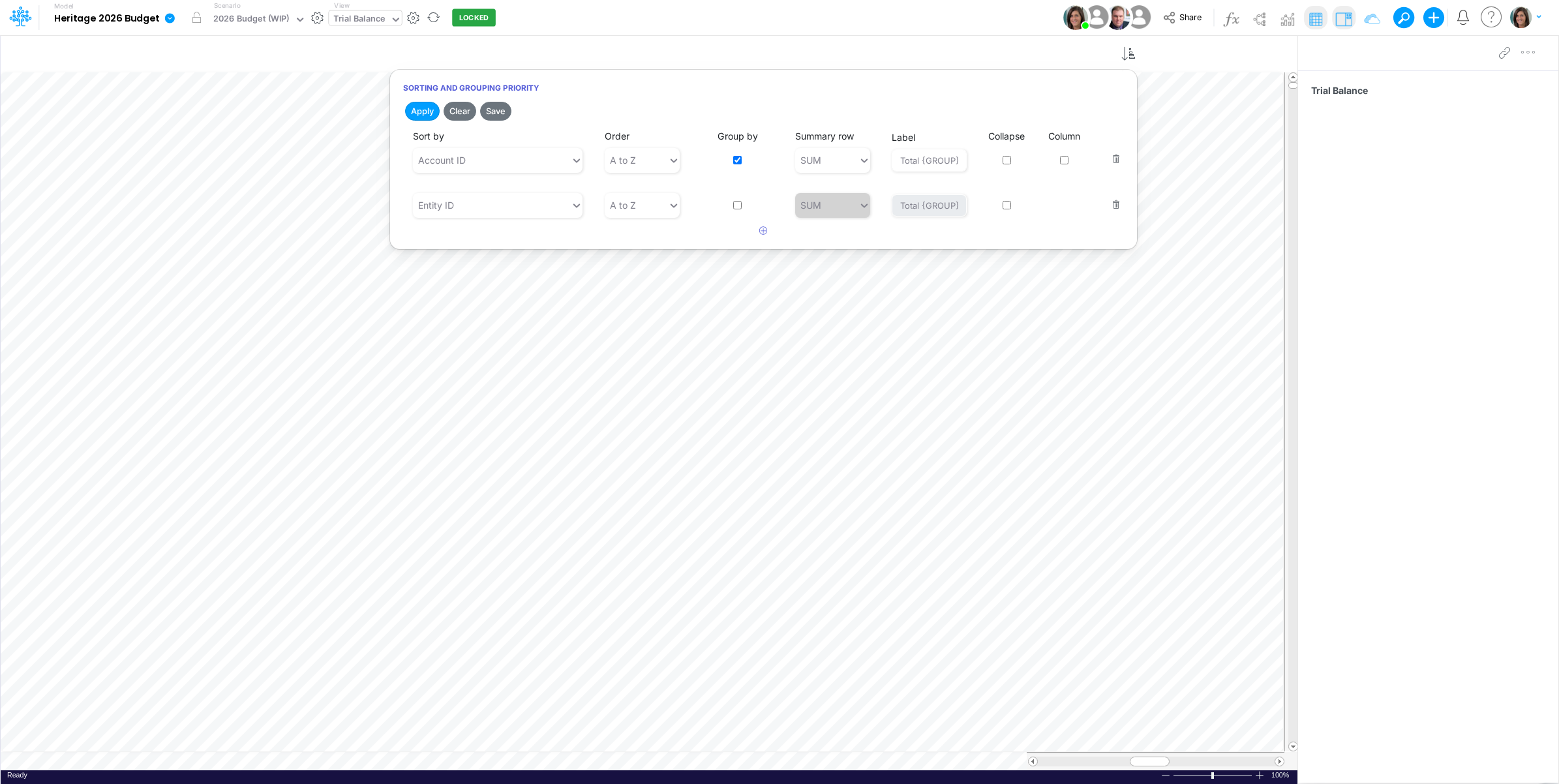
click at [862, 31] on div "Model Heritage 2026 Budget Edit model settings Duplicate Import QuickBooks Quic…" at bounding box center [780, 18] width 1404 height 35
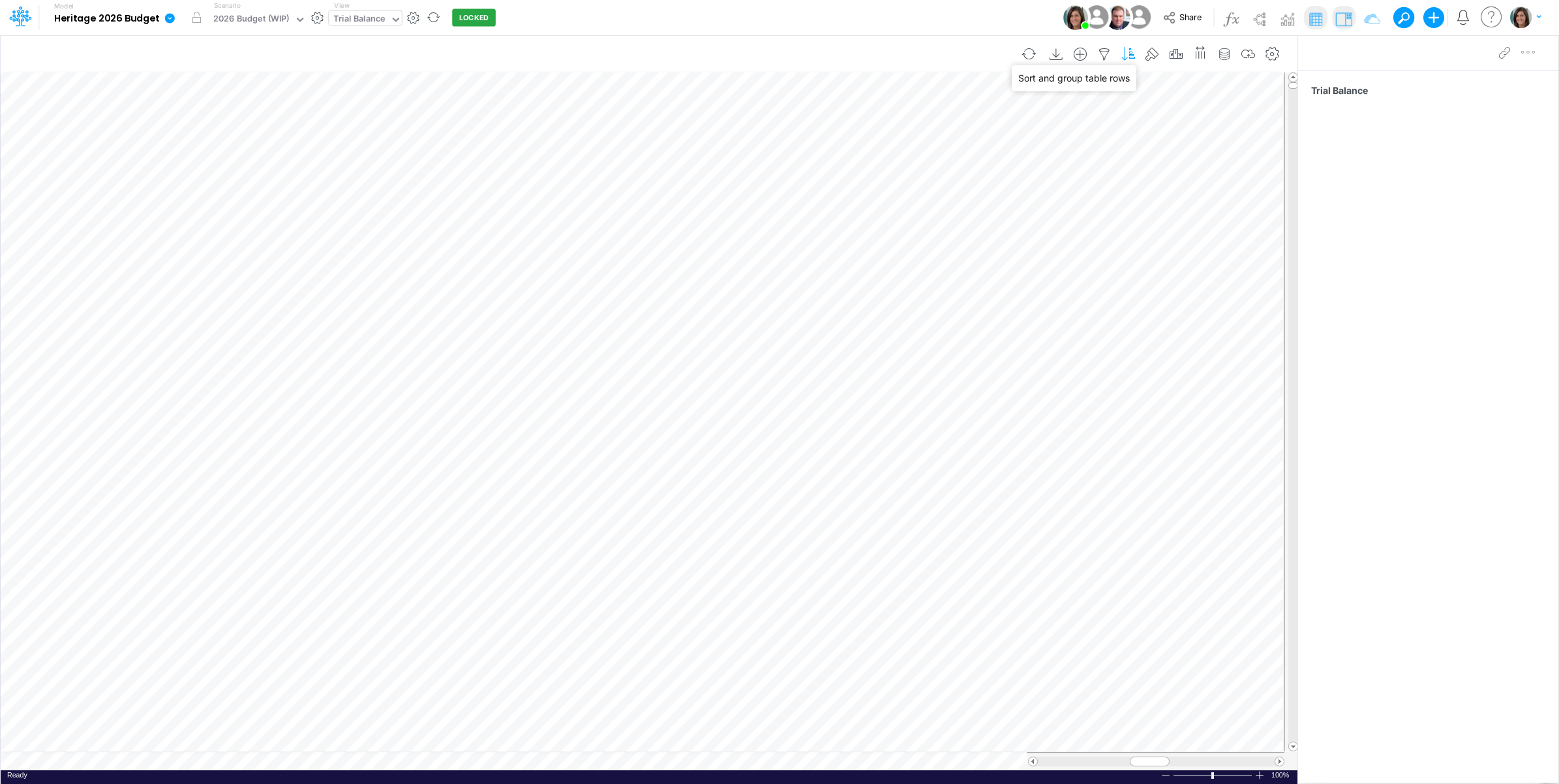
click at [1124, 57] on icon "button" at bounding box center [1129, 54] width 20 height 14
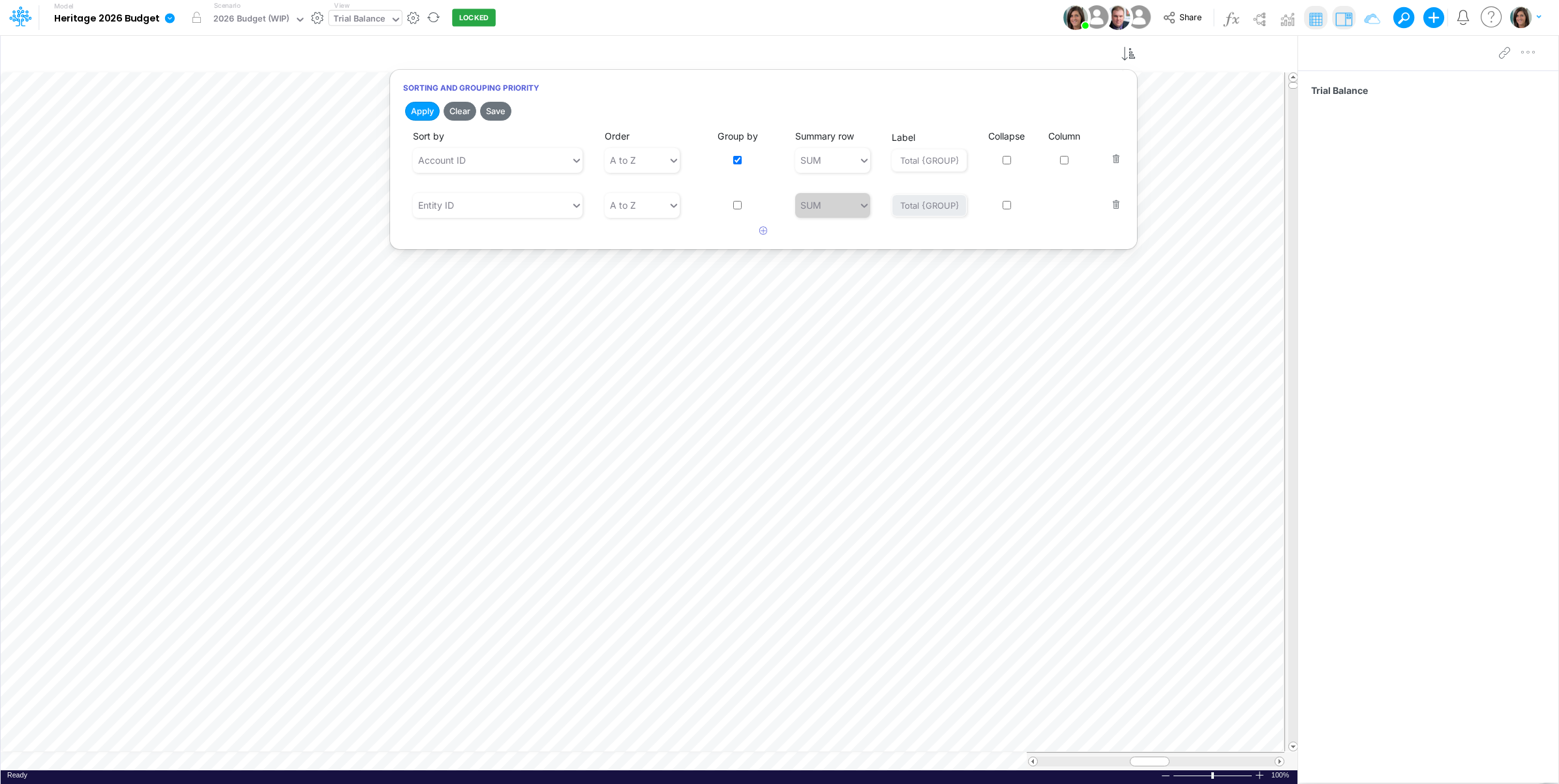
click at [741, 208] on input "checkbox" at bounding box center [737, 205] width 8 height 8
checkbox input "true"
click at [909, 160] on input "Total {GROUP}" at bounding box center [929, 160] width 75 height 22
type input "{GROUP}"
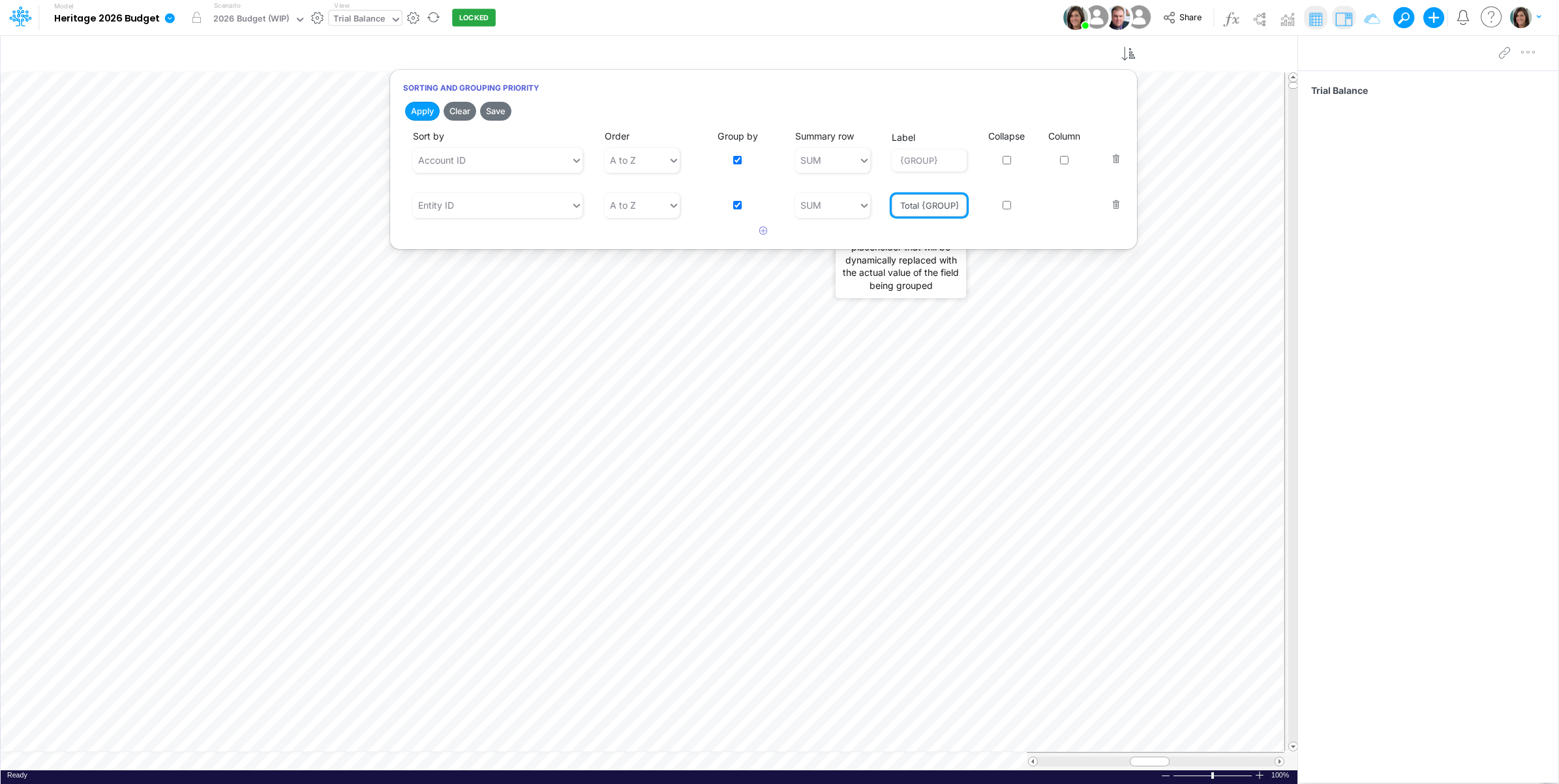
click at [907, 209] on input "Total {GROUP}" at bounding box center [929, 205] width 75 height 22
click at [907, 207] on input "Total {GROUP}" at bounding box center [929, 205] width 75 height 22
click at [902, 204] on input "otal {GROUP}" at bounding box center [929, 205] width 75 height 22
click at [904, 204] on input "otal {GROUP}" at bounding box center [929, 205] width 75 height 22
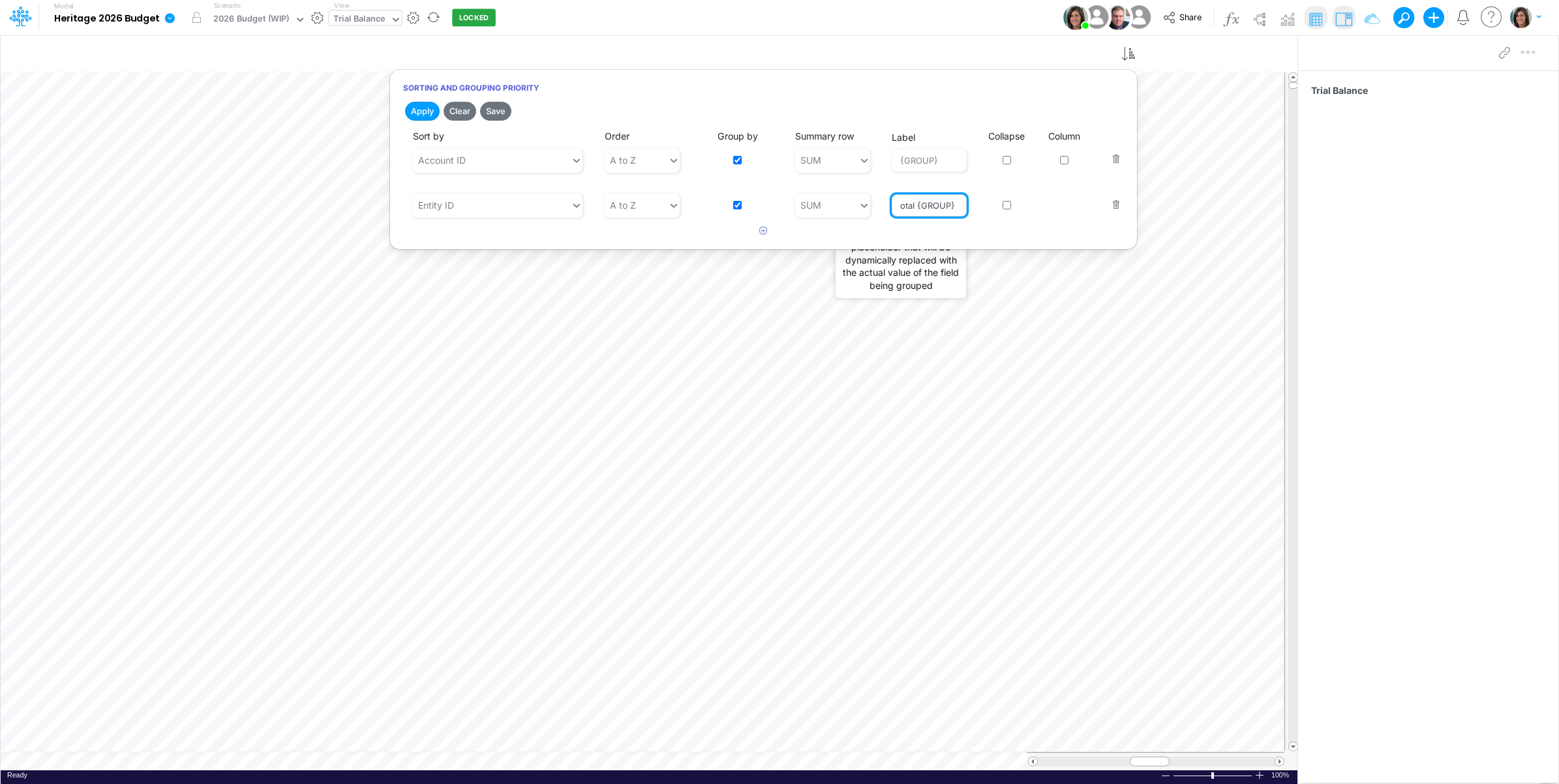
click at [904, 204] on input "otal {GROUP}" at bounding box center [929, 205] width 75 height 22
click at [905, 206] on input "otal {GROUP}" at bounding box center [929, 205] width 75 height 22
type input "{GROUP}"
drag, startPoint x: 504, startPoint y: 109, endPoint x: 883, endPoint y: 28, distance: 387.6
click at [505, 109] on button "Save" at bounding box center [496, 111] width 31 height 19
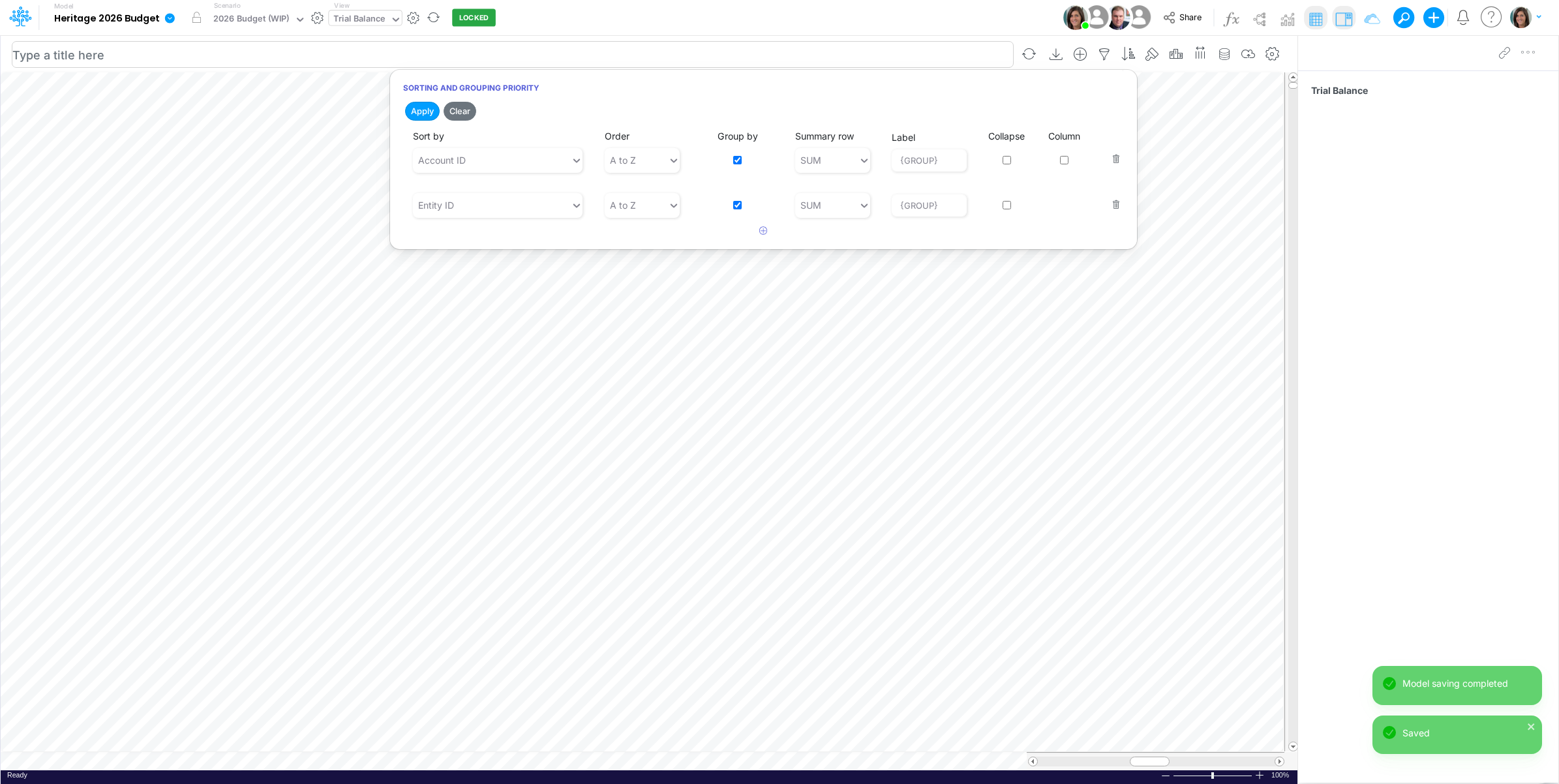
drag, startPoint x: 809, startPoint y: 2, endPoint x: 716, endPoint y: 58, distance: 108.6
click at [809, 2] on div "Model Heritage 2026 Budget Edit model settings Duplicate Import QuickBooks Quic…" at bounding box center [780, 18] width 1404 height 35
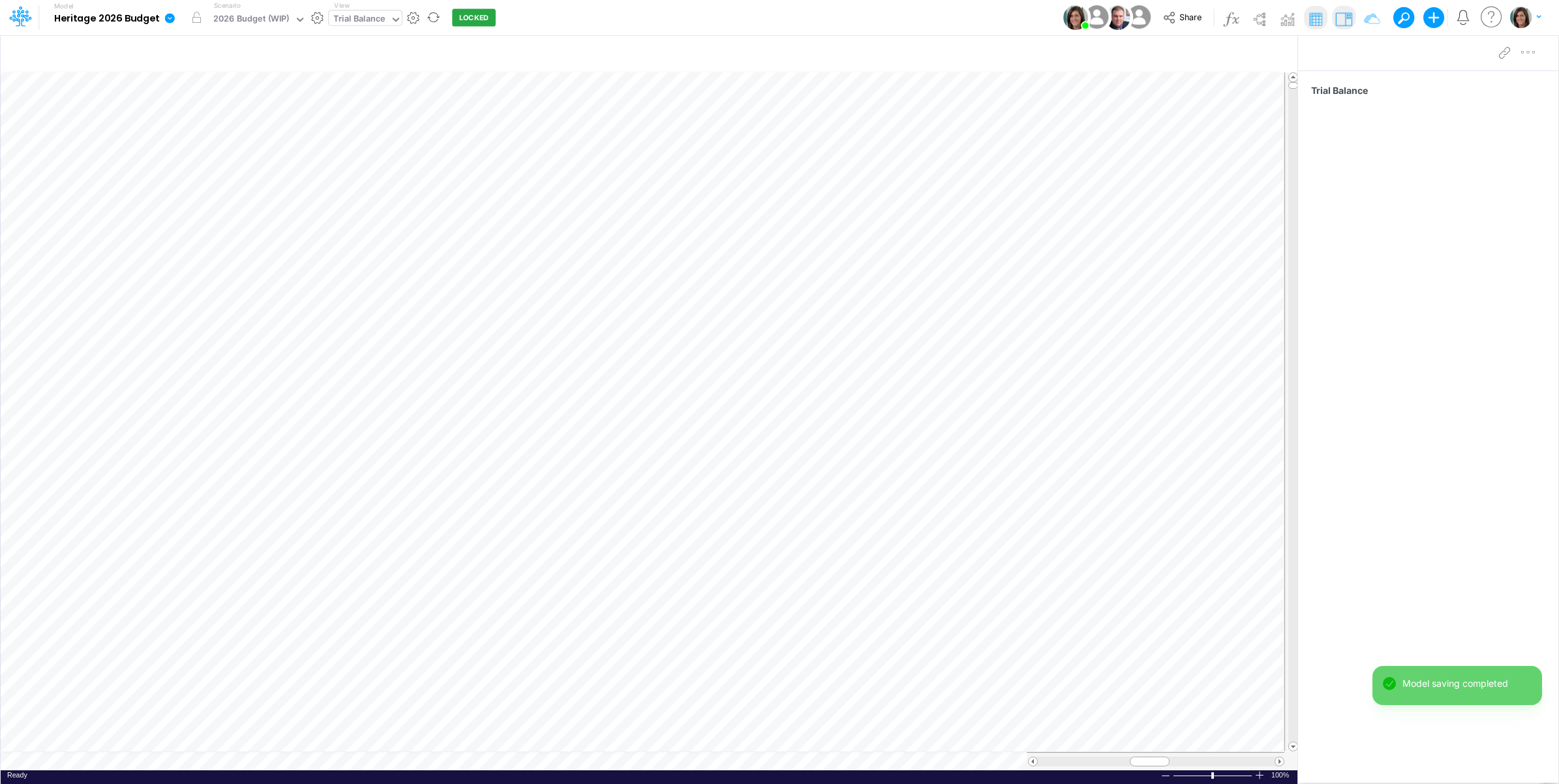
click at [1342, 24] on img at bounding box center [1344, 18] width 21 height 21
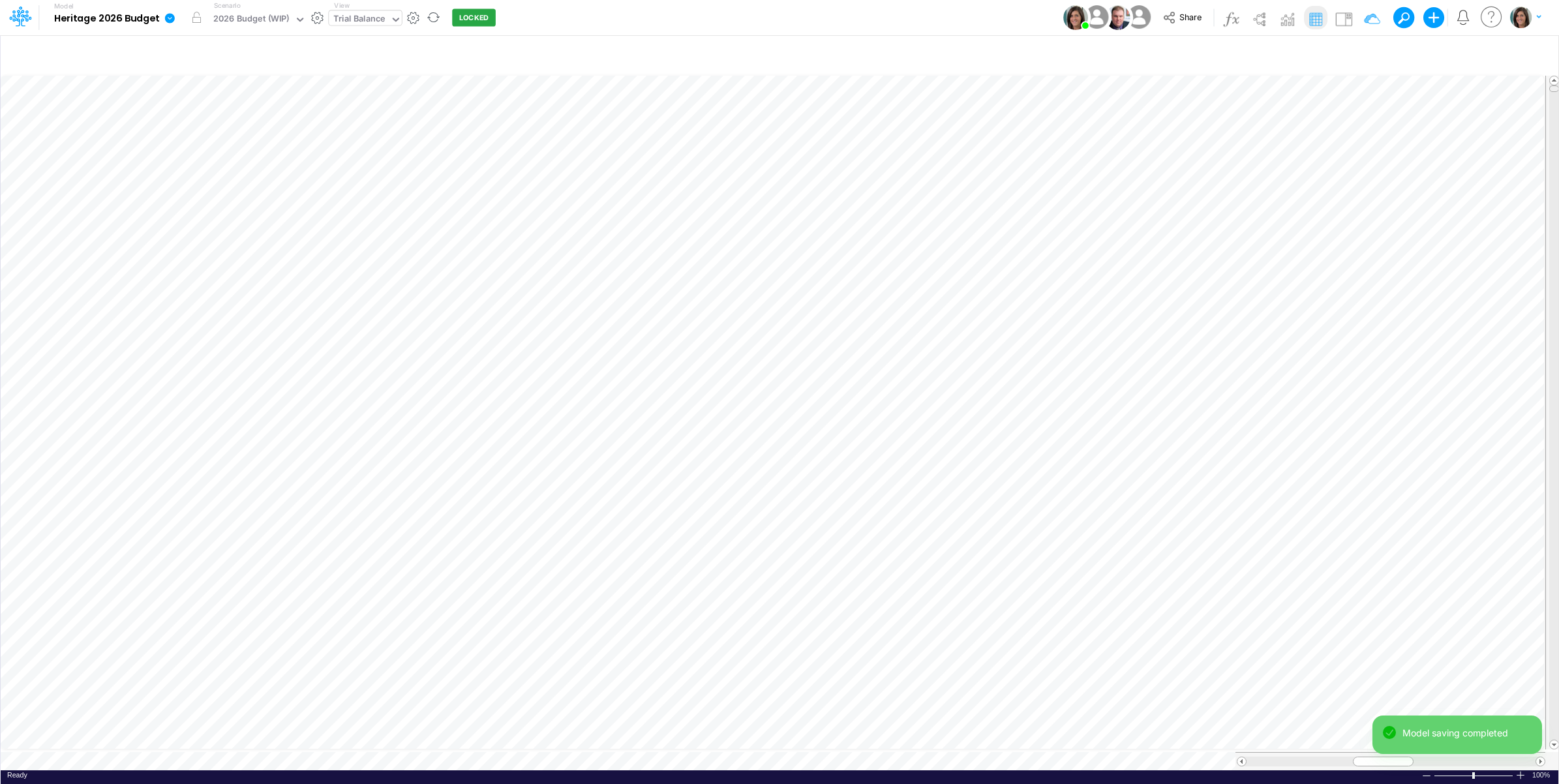
scroll to position [0, 1]
click at [1541, 157] on tr at bounding box center [780, 413] width 1559 height 679
click at [170, 20] on icon at bounding box center [170, 18] width 10 height 10
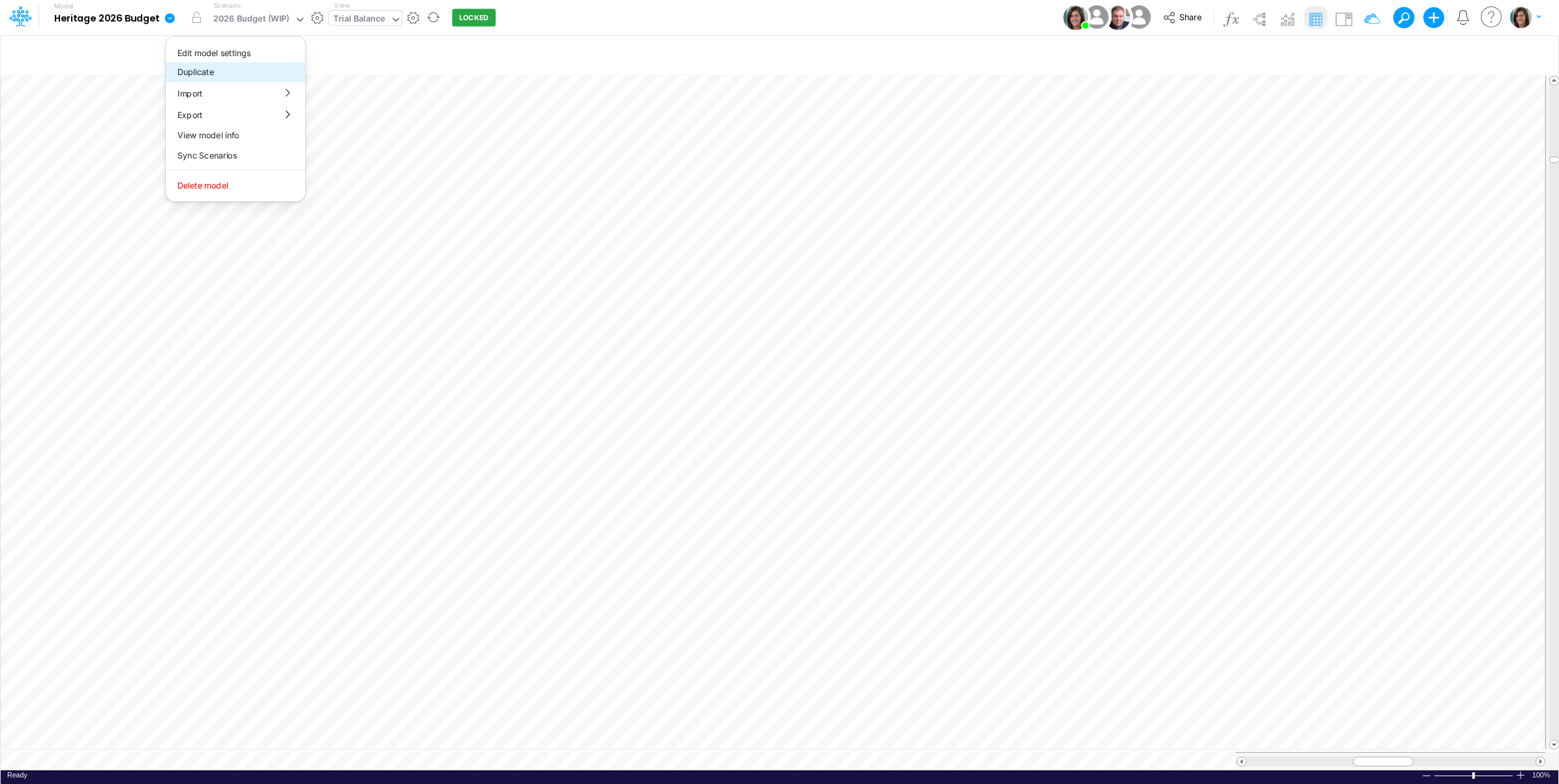
click at [191, 72] on button "Duplicate" at bounding box center [236, 72] width 140 height 20
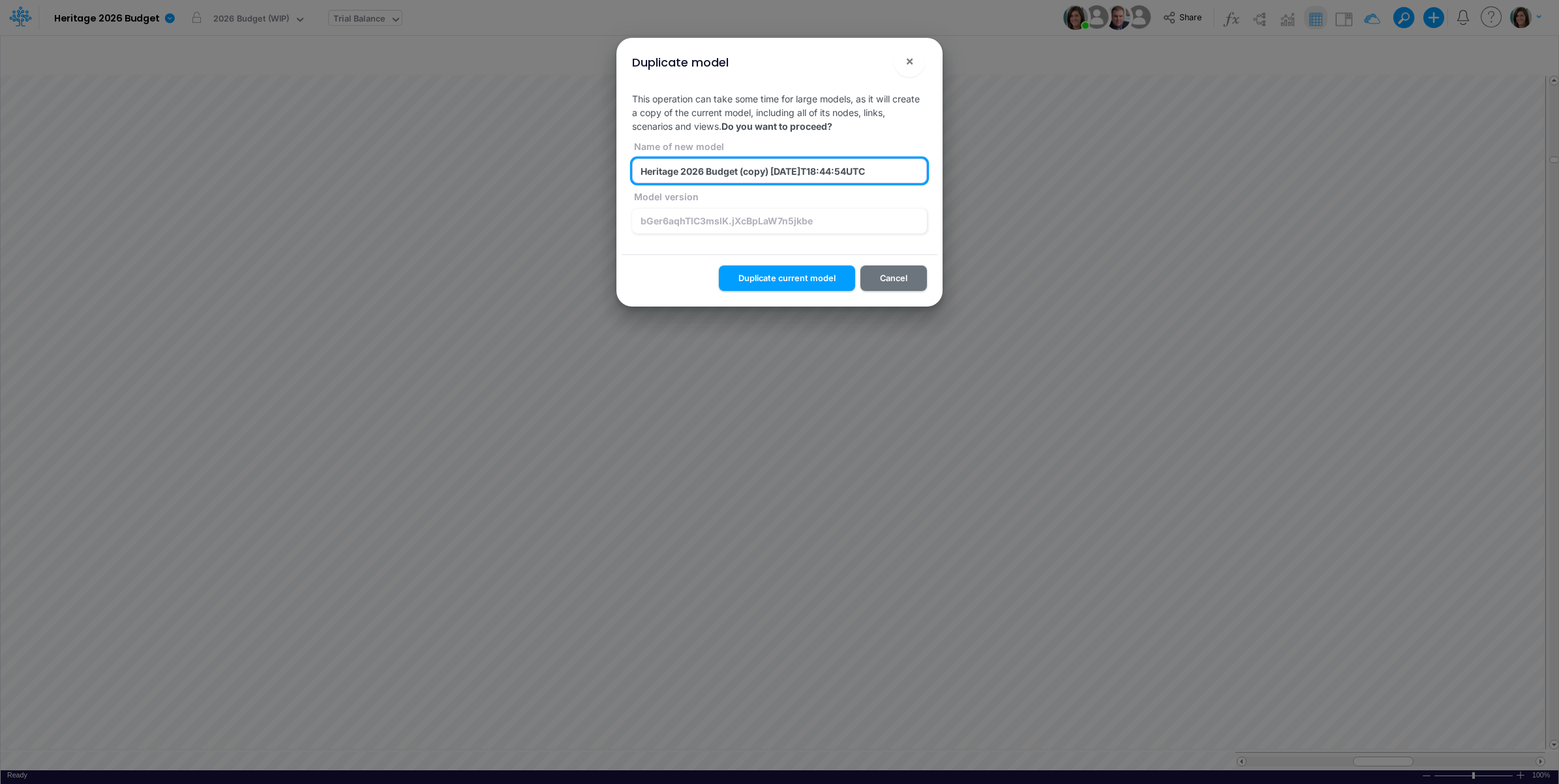
drag, startPoint x: 746, startPoint y: 170, endPoint x: 902, endPoint y: 174, distance: 156.1
click at [902, 174] on div "Name of new model Heritage 2026 Budget (copy) 2025-09-18T18:44:54UTC Model vers…" at bounding box center [780, 188] width 301 height 110
type input "Heritage 2026 Budget (test deletion)"
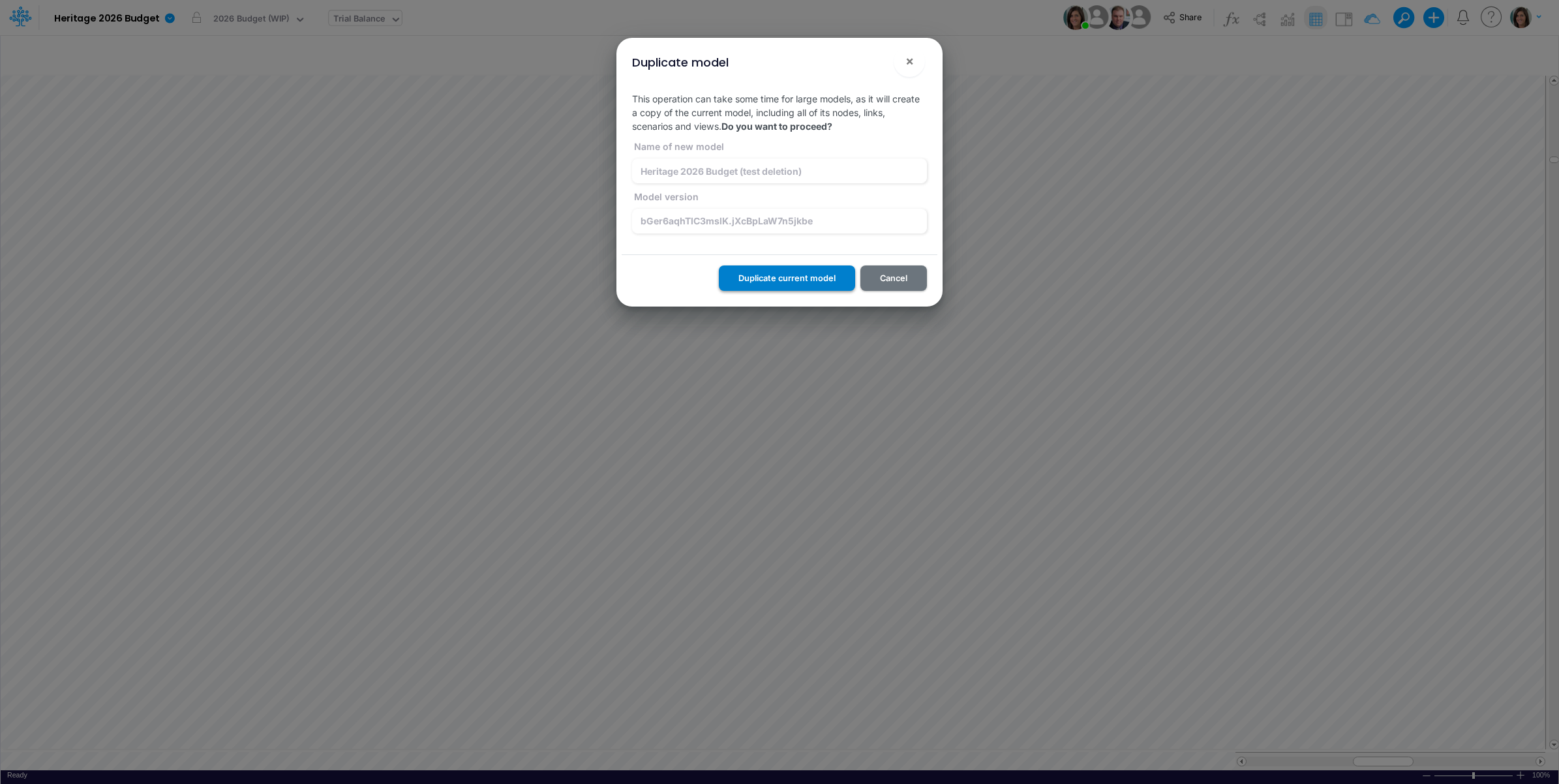
click at [785, 275] on button "Duplicate current model" at bounding box center [787, 278] width 136 height 25
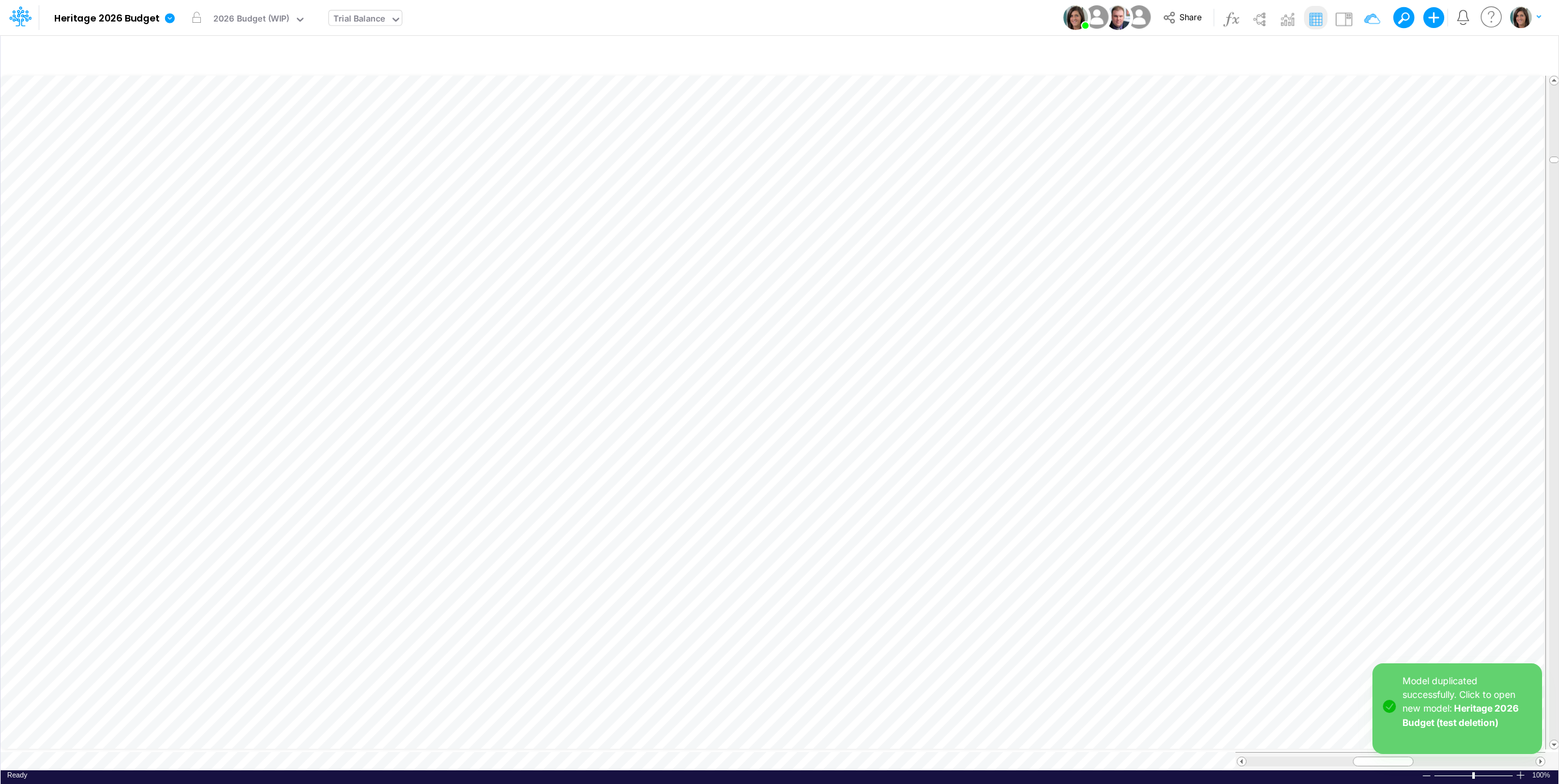
click at [1484, 714] on p "Model duplicated successfully. Click to open new model: Heritage 2026 Budget (t…" at bounding box center [1467, 701] width 129 height 55
click at [1483, 709] on link "Heritage 2026 Budget (test deletion)" at bounding box center [1461, 715] width 116 height 25
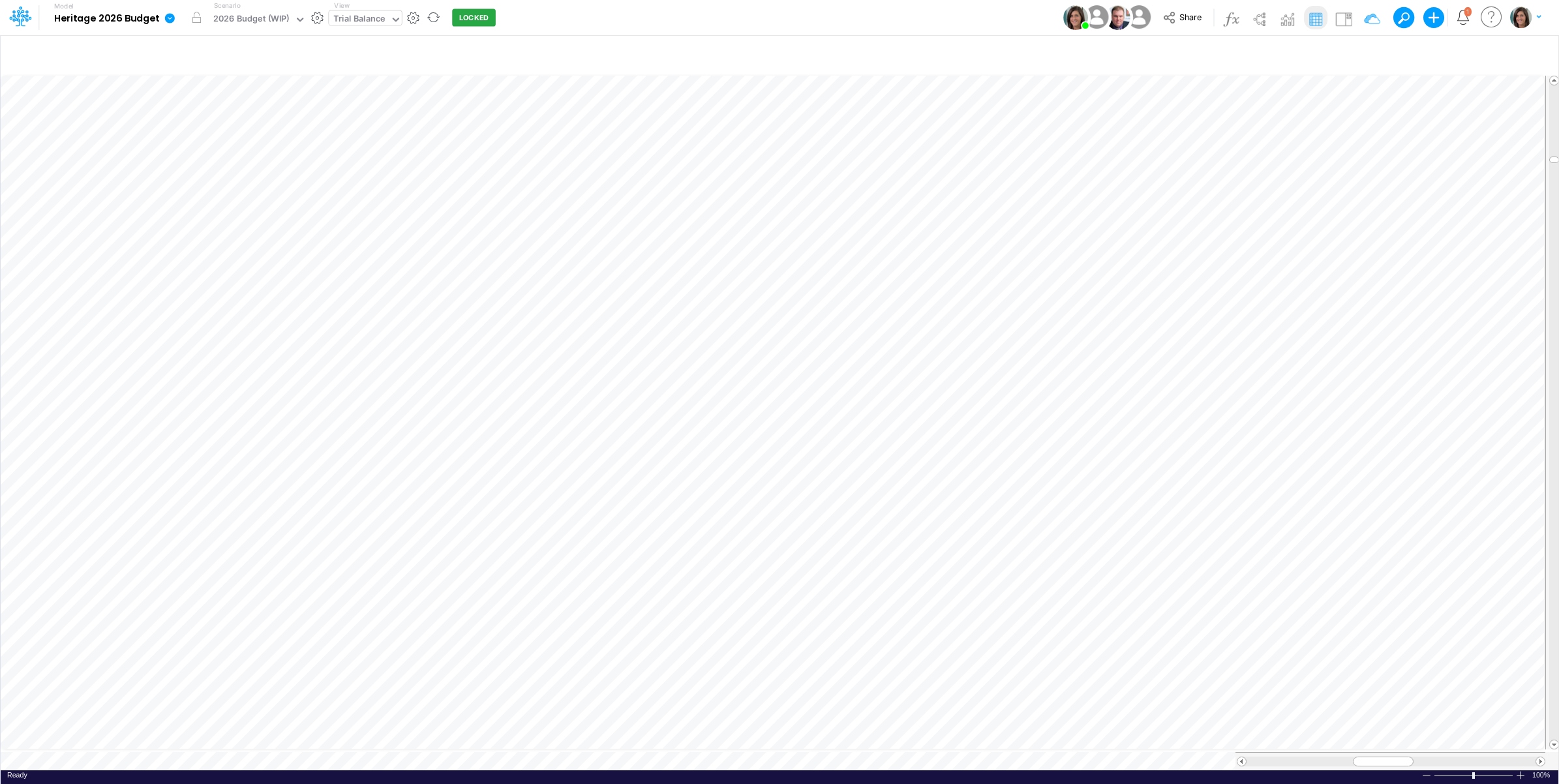
click at [168, 21] on icon at bounding box center [170, 18] width 10 height 10
click at [221, 96] on button "Import" at bounding box center [236, 93] width 140 height 22
click at [346, 118] on button "Data" at bounding box center [376, 122] width 140 height 20
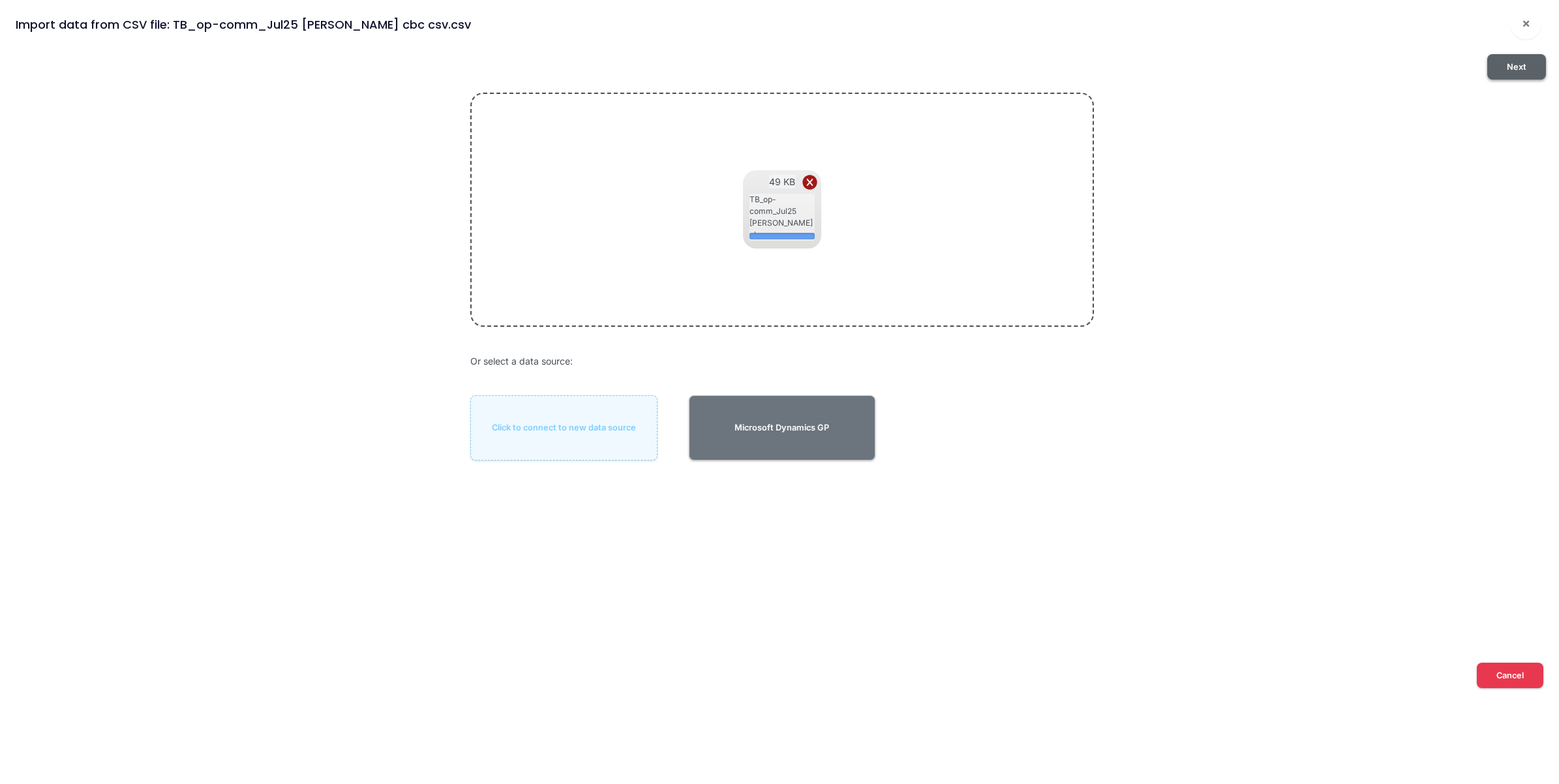
click at [1512, 67] on button "Next" at bounding box center [1517, 67] width 58 height 25
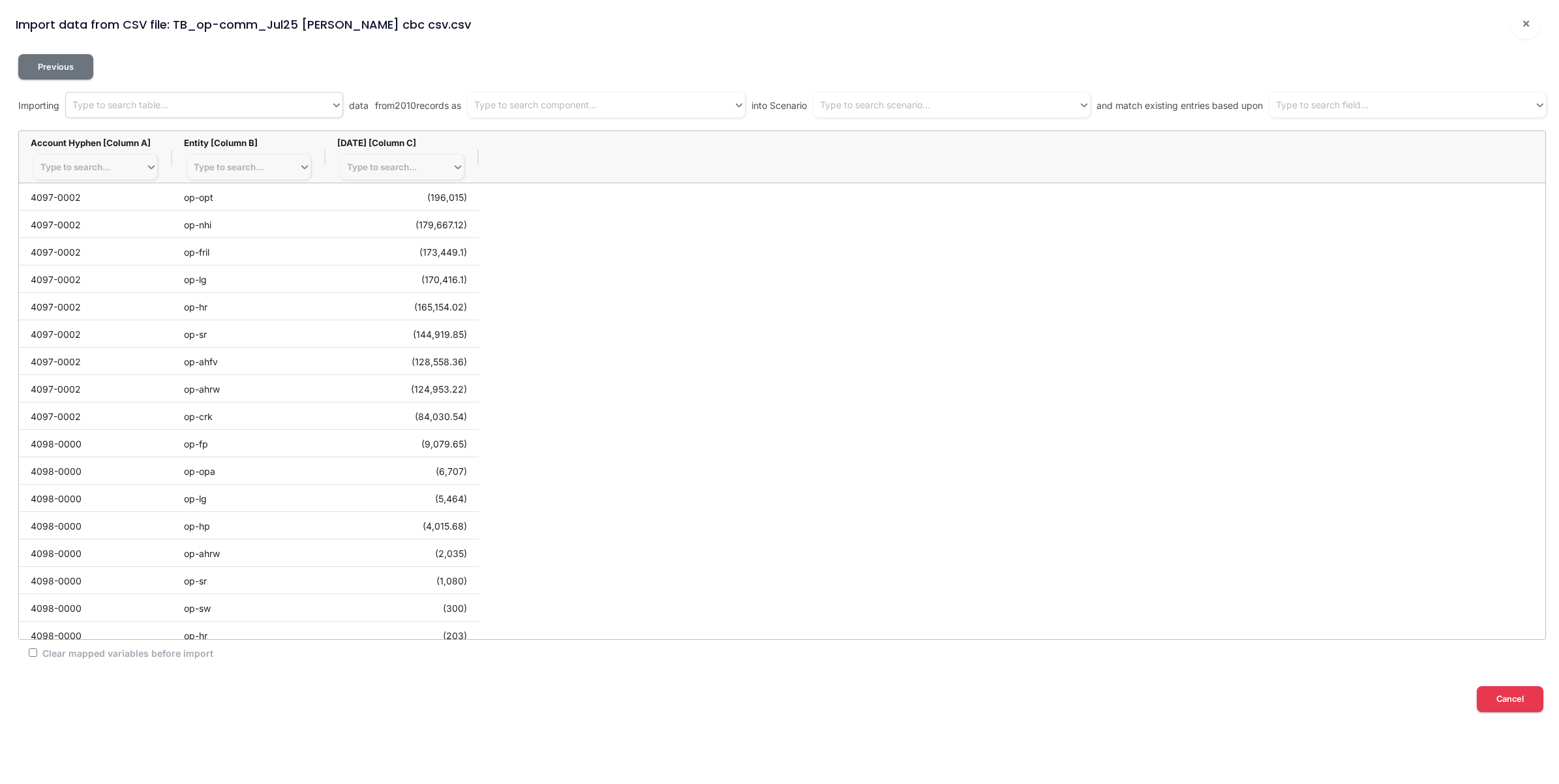
click at [204, 103] on div "Type to search table..." at bounding box center [198, 105] width 265 height 22
click at [1522, 26] on span "×" at bounding box center [1526, 22] width 8 height 16
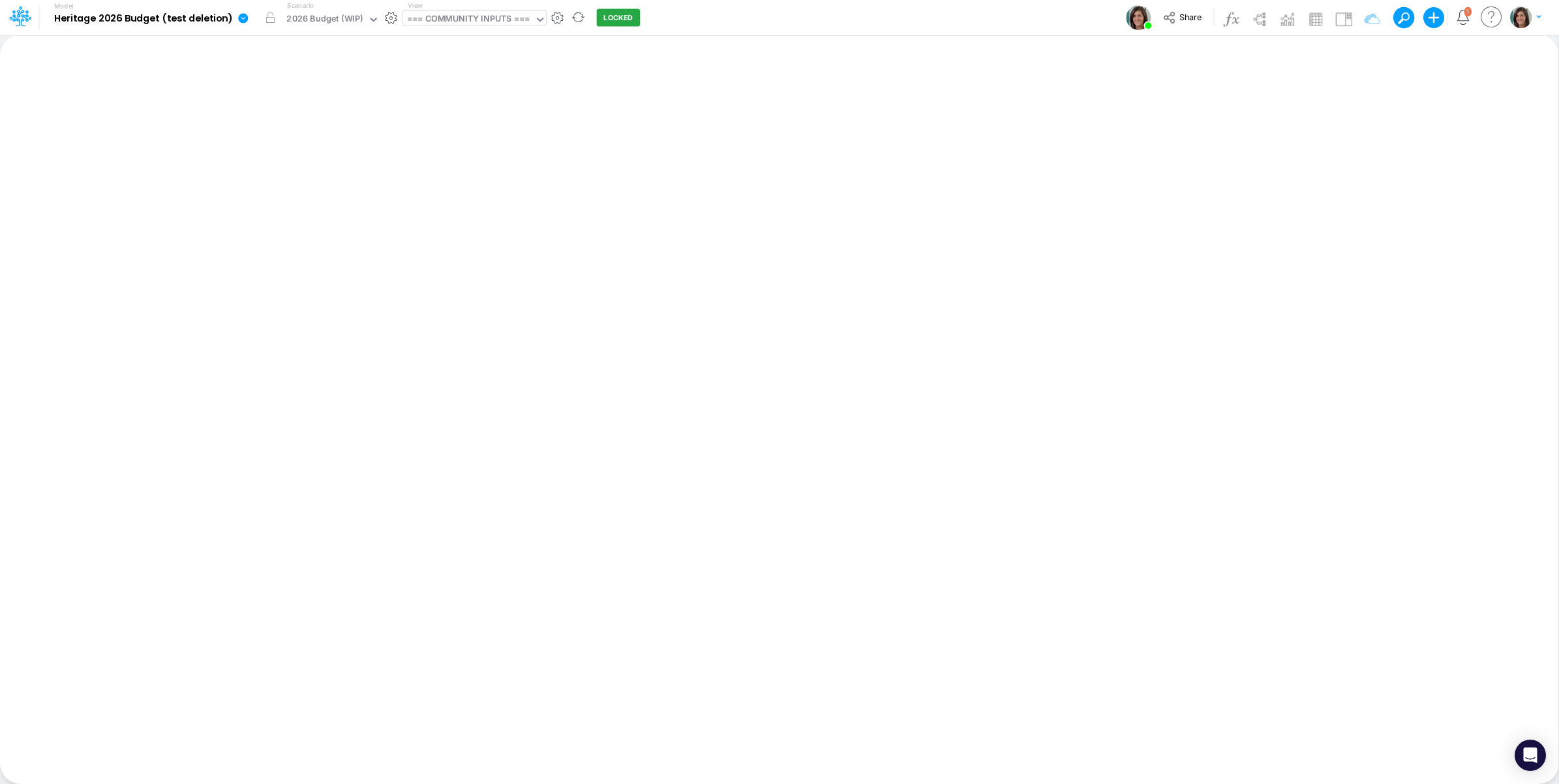
click at [455, 14] on div "=== COMMUNITY INPUTS ===" at bounding box center [469, 20] width 123 height 15
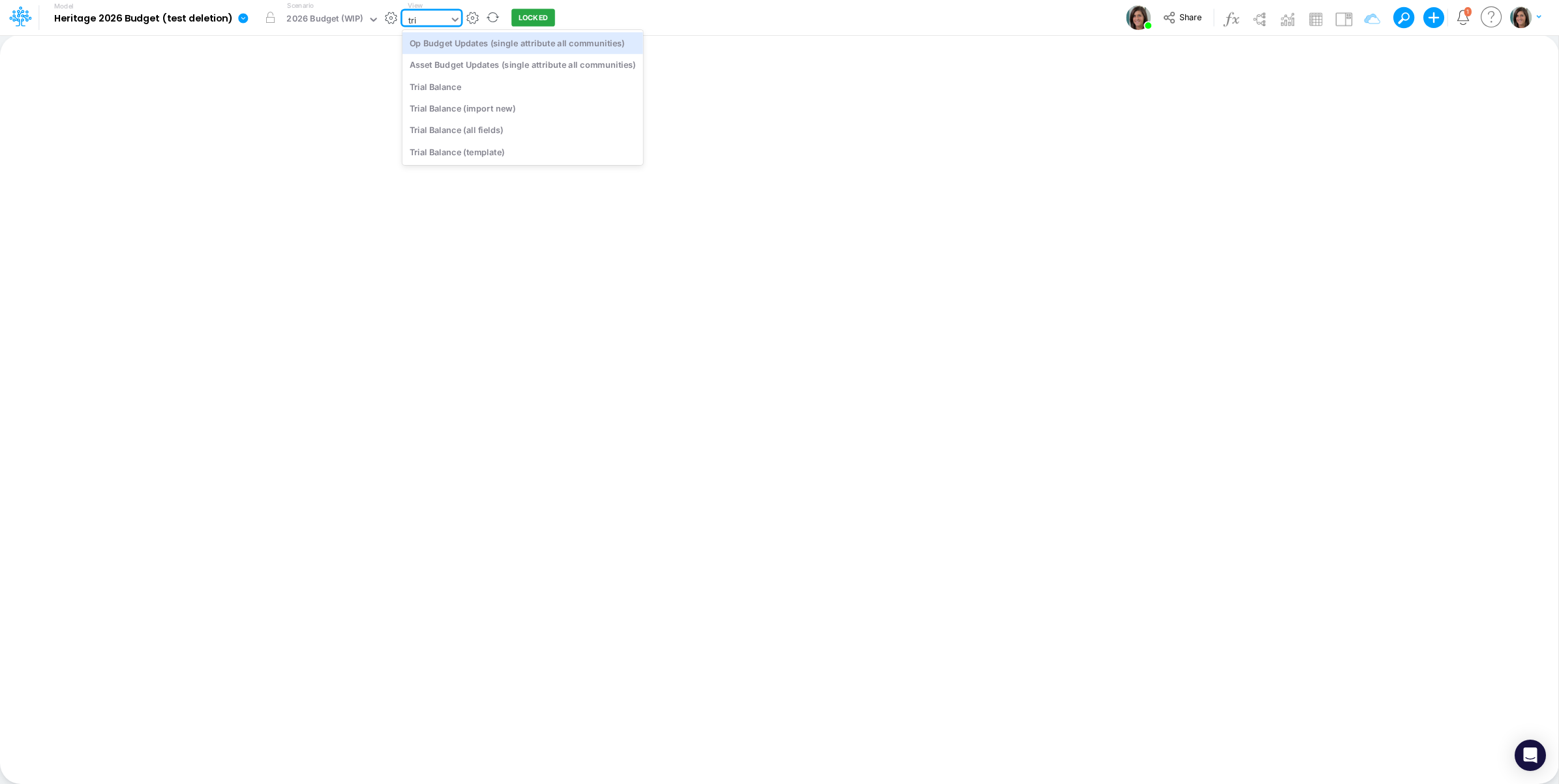
type input "tria"
click at [451, 41] on div "Trial Balance" at bounding box center [490, 43] width 176 height 22
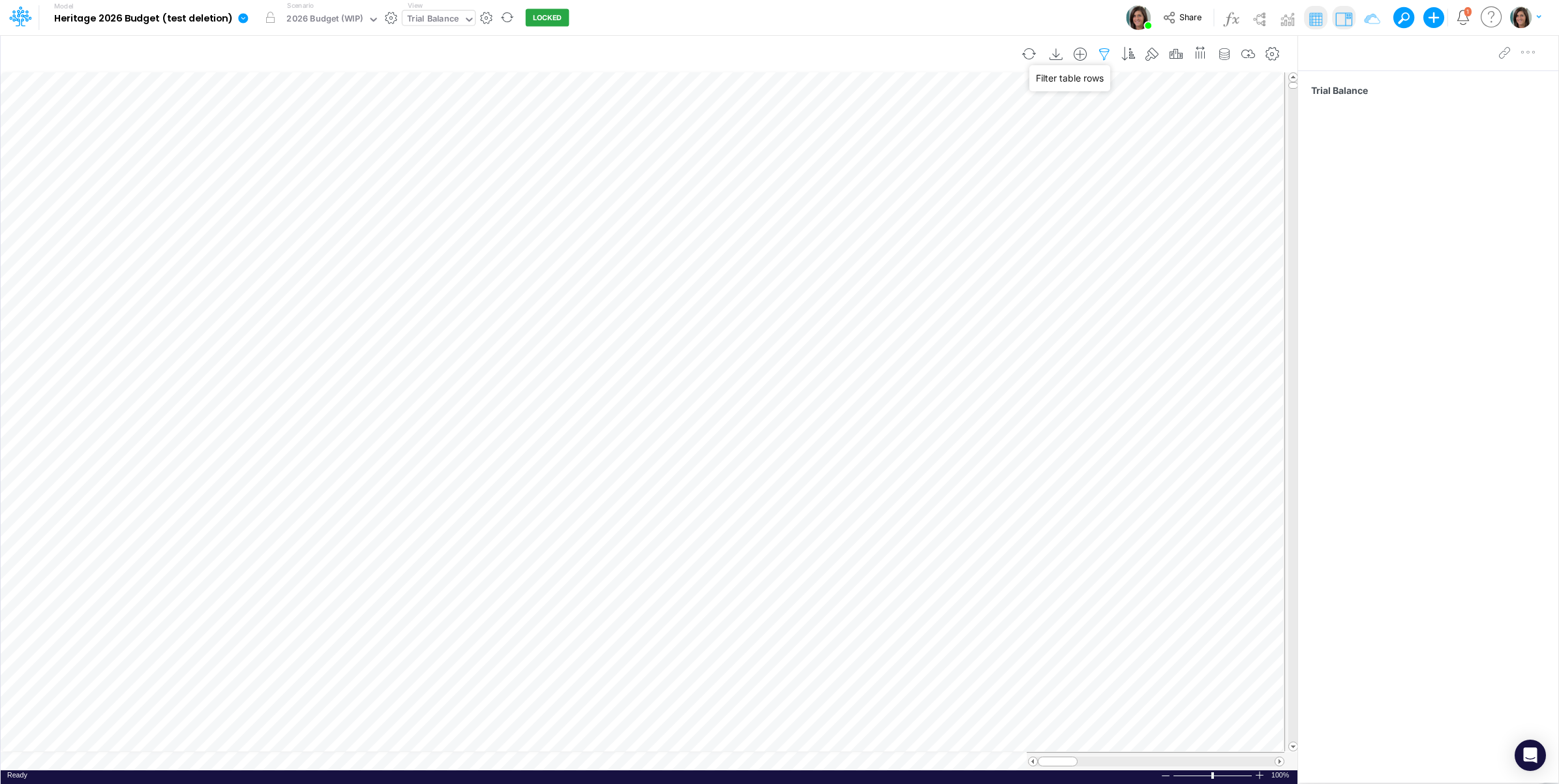
click at [1101, 56] on icon "button" at bounding box center [1104, 54] width 20 height 14
select select "notEqual"
select select "startsWith"
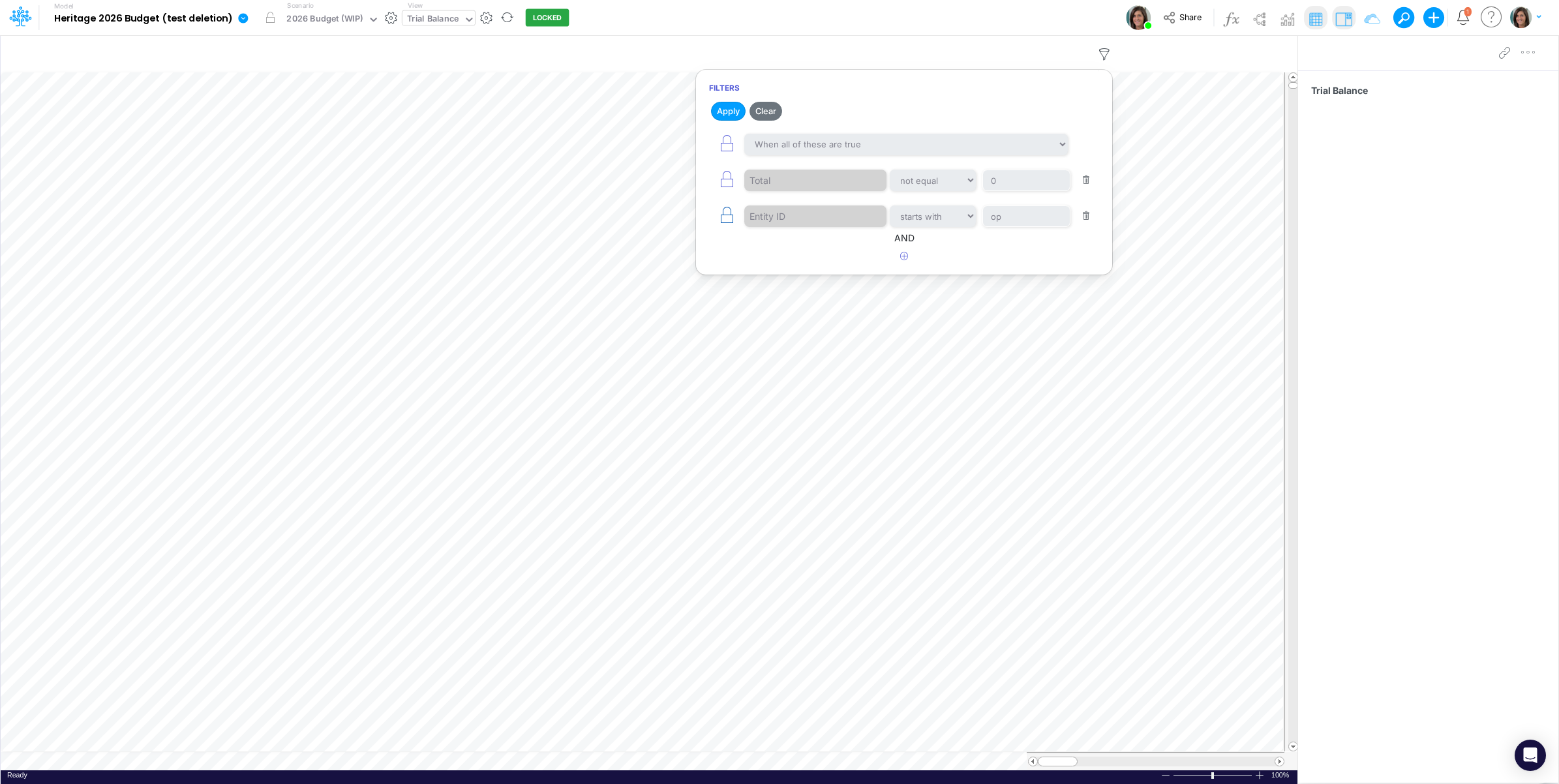
click at [722, 219] on icon "button" at bounding box center [727, 215] width 18 height 18
select select "startsWith"
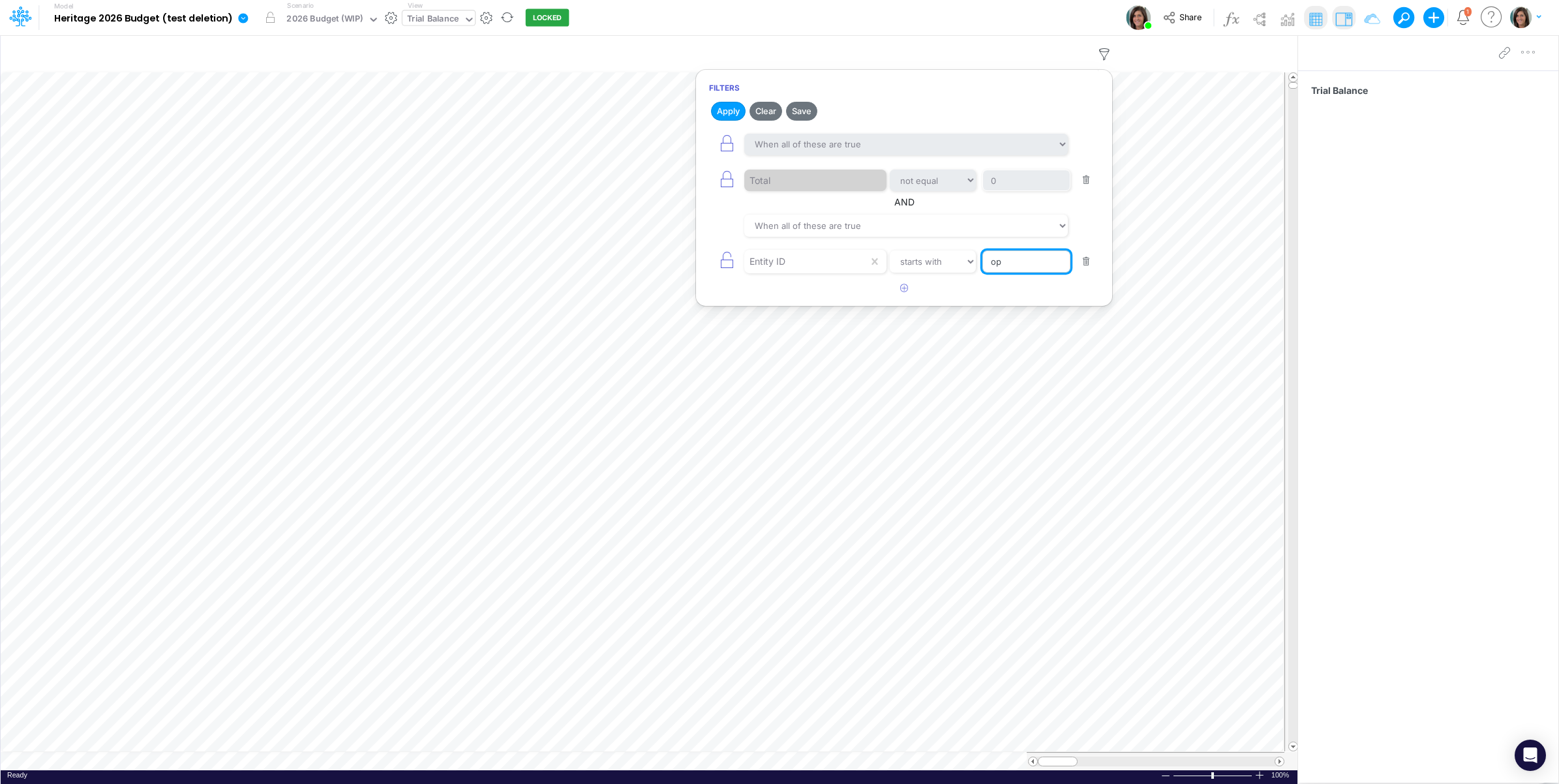
click at [1012, 262] on input "op" at bounding box center [1027, 261] width 88 height 22
type input "op-hr"
click at [716, 262] on button "button" at bounding box center [727, 261] width 35 height 29
select select "startsWith"
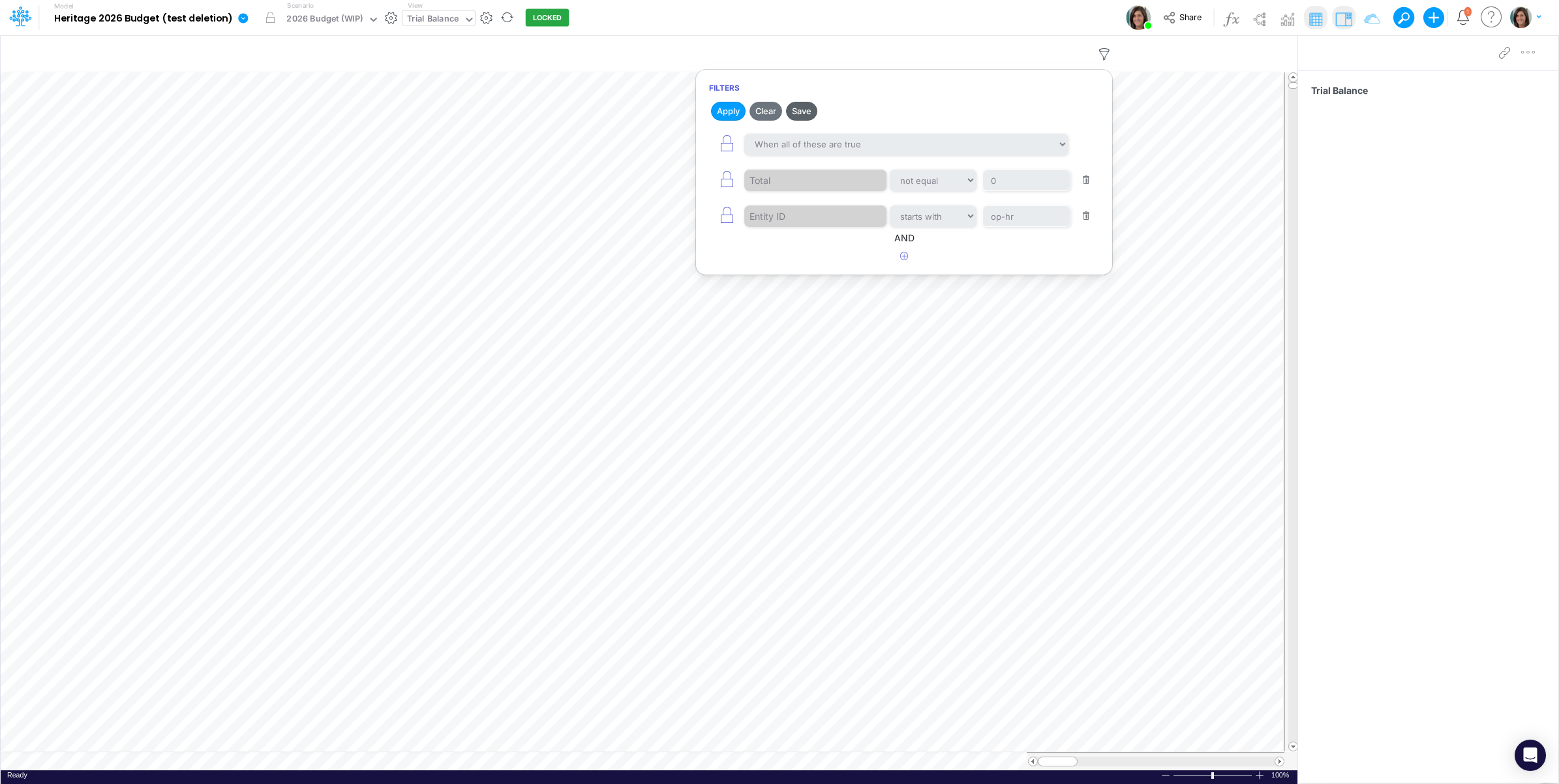
click at [803, 113] on button "Save" at bounding box center [802, 111] width 31 height 19
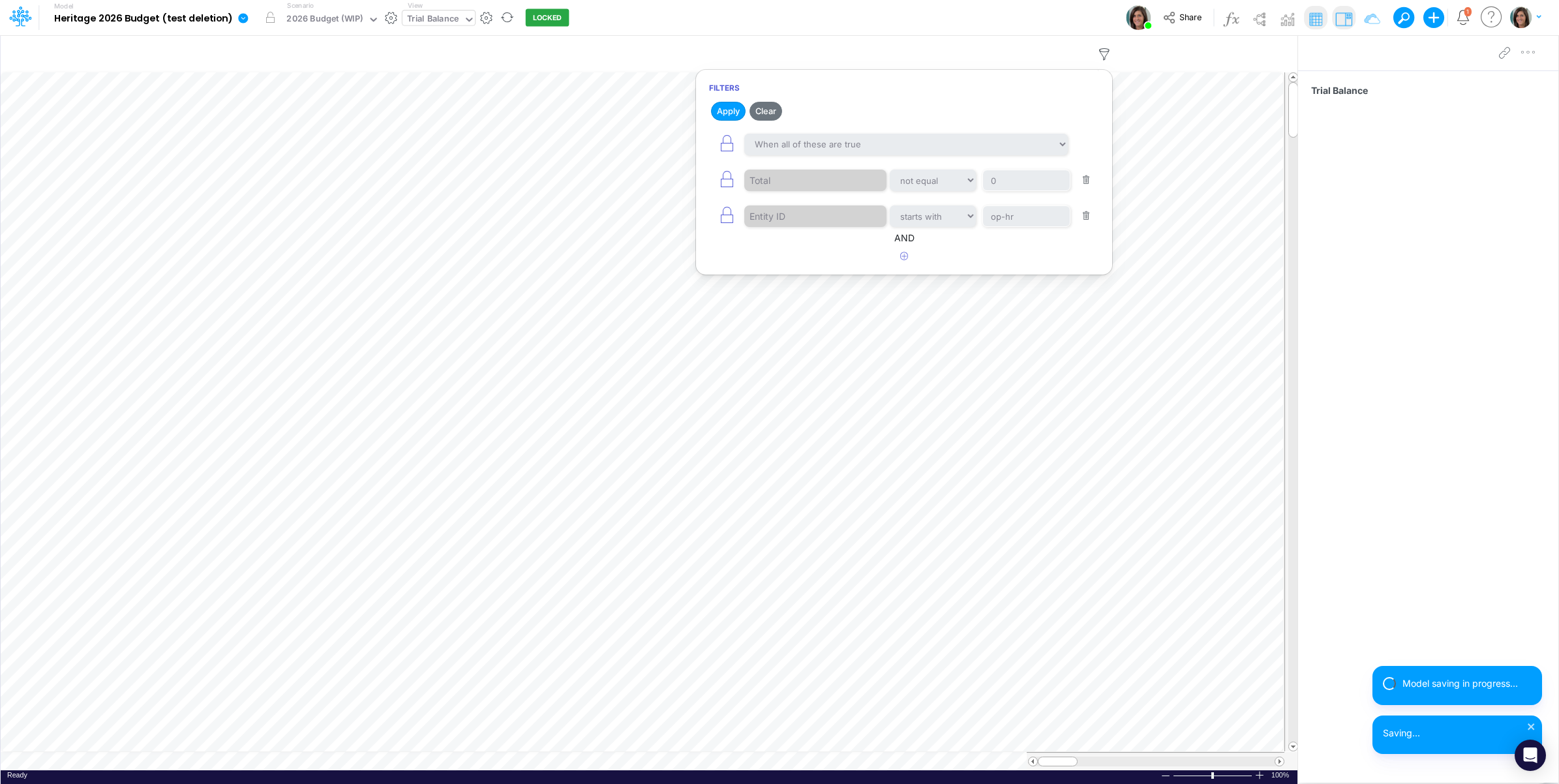
click at [1448, 481] on div "Trial Balance" at bounding box center [1428, 408] width 260 height 675
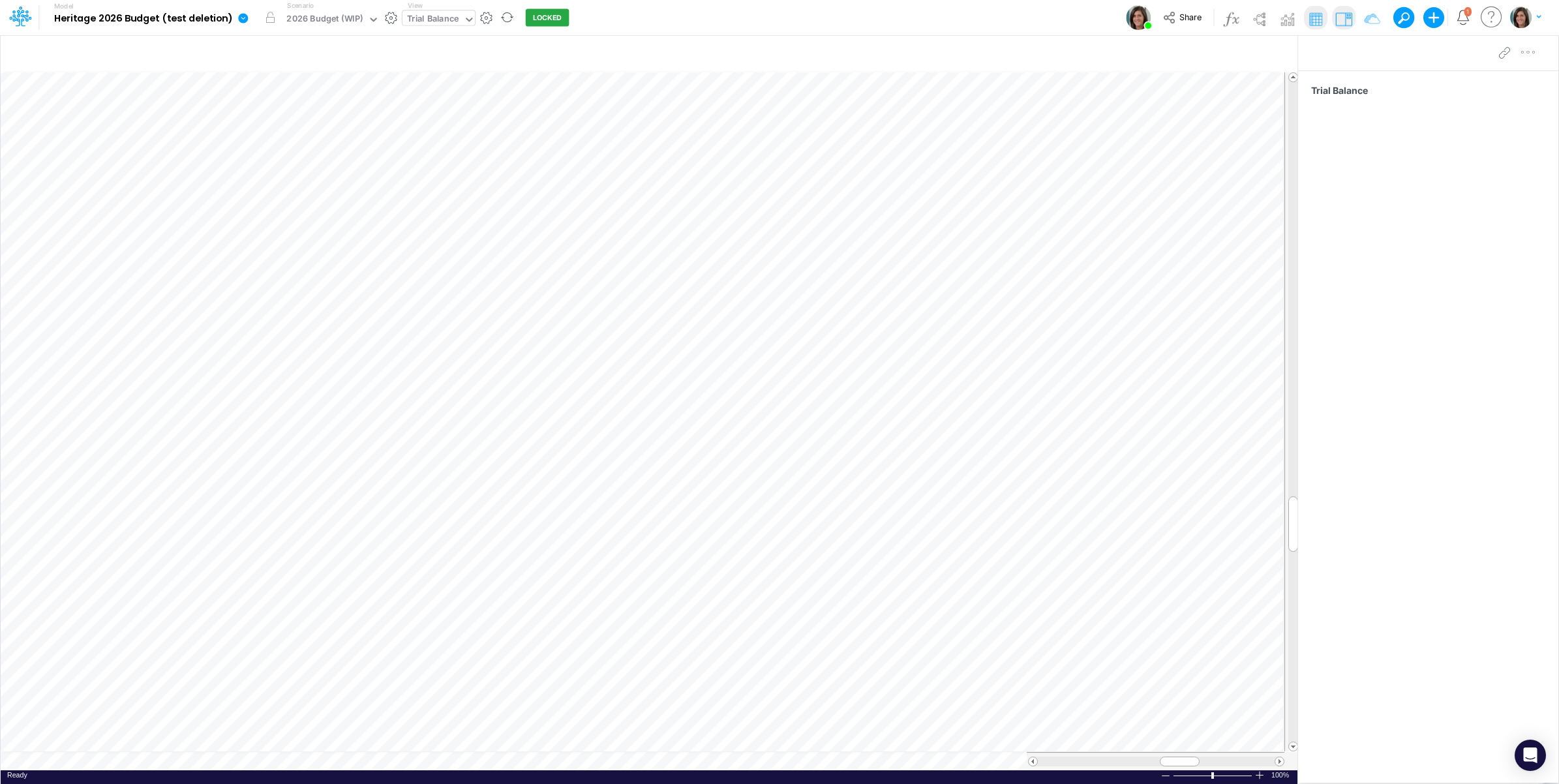
click at [866, 12] on div "Model Heritage 2026 Budget (test deletion) Edit model settings Duplicate Import…" at bounding box center [780, 18] width 1404 height 35
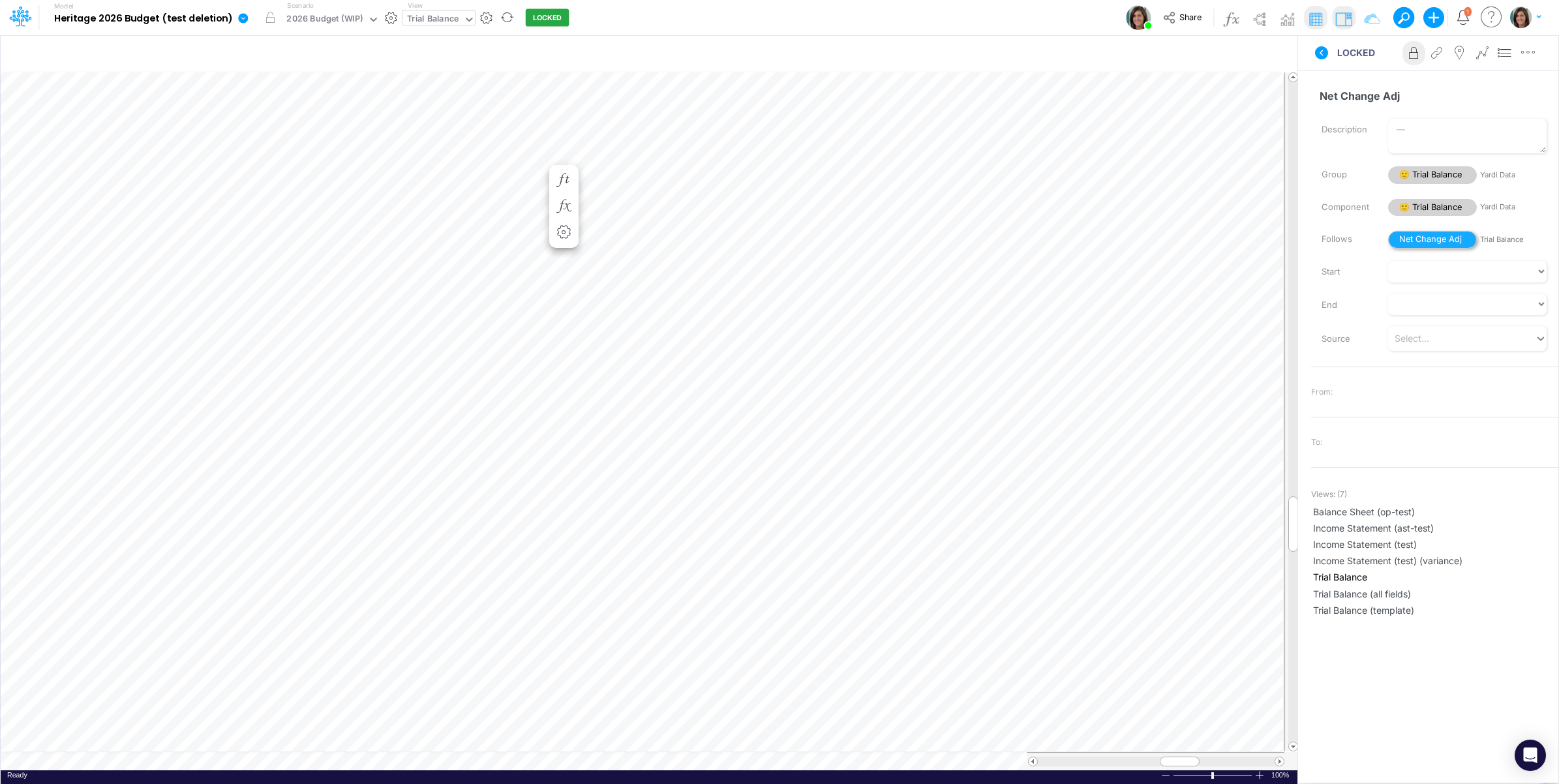
click at [1420, 239] on span "Net Change Adj" at bounding box center [1433, 240] width 89 height 18
click at [1434, 208] on span "😎 Trial Balance" at bounding box center [1433, 208] width 89 height 18
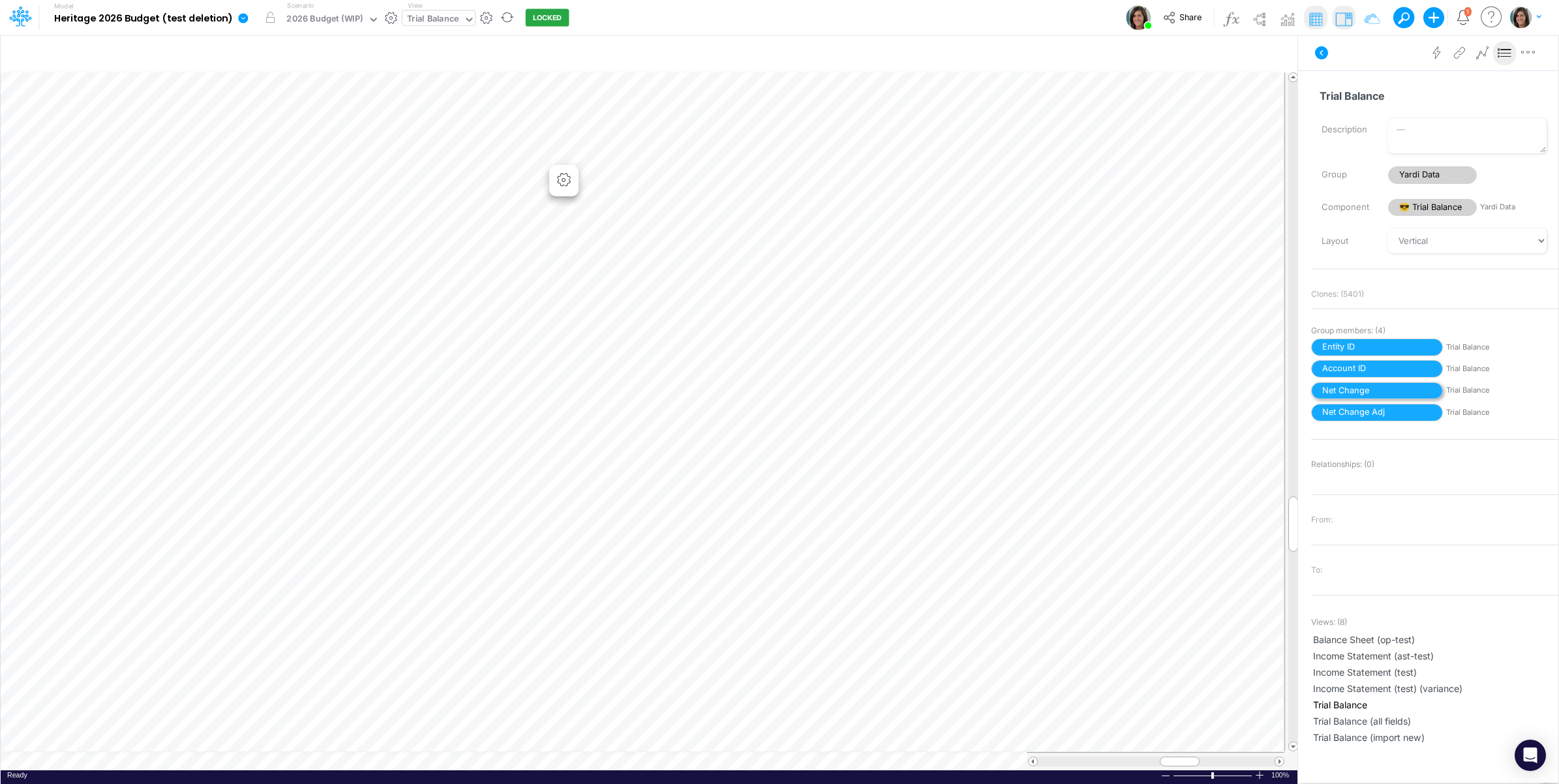
click at [1399, 390] on span "Net Change" at bounding box center [1377, 391] width 132 height 18
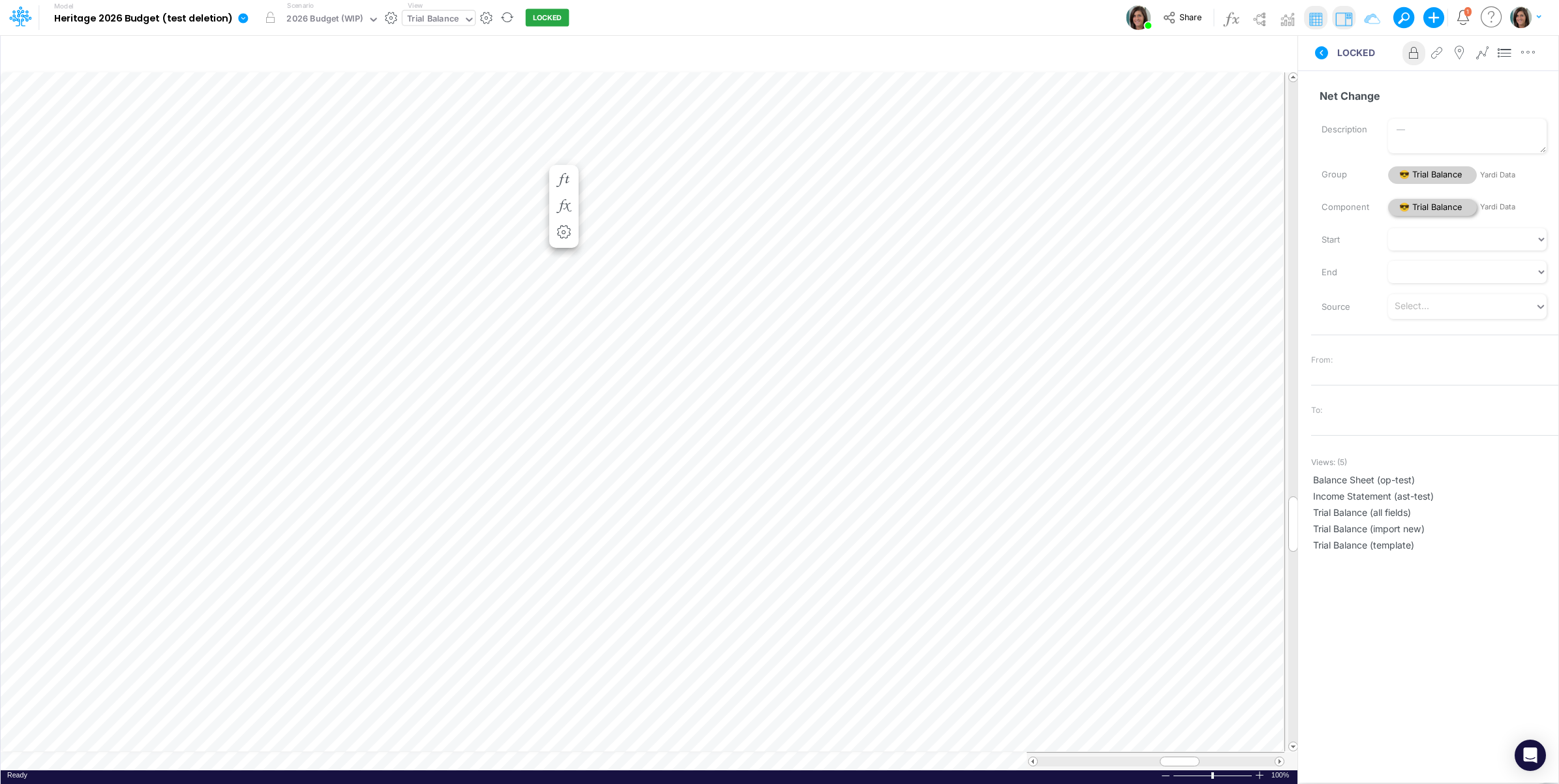
click at [1424, 204] on span "😎 Trial Balance" at bounding box center [1433, 208] width 89 height 18
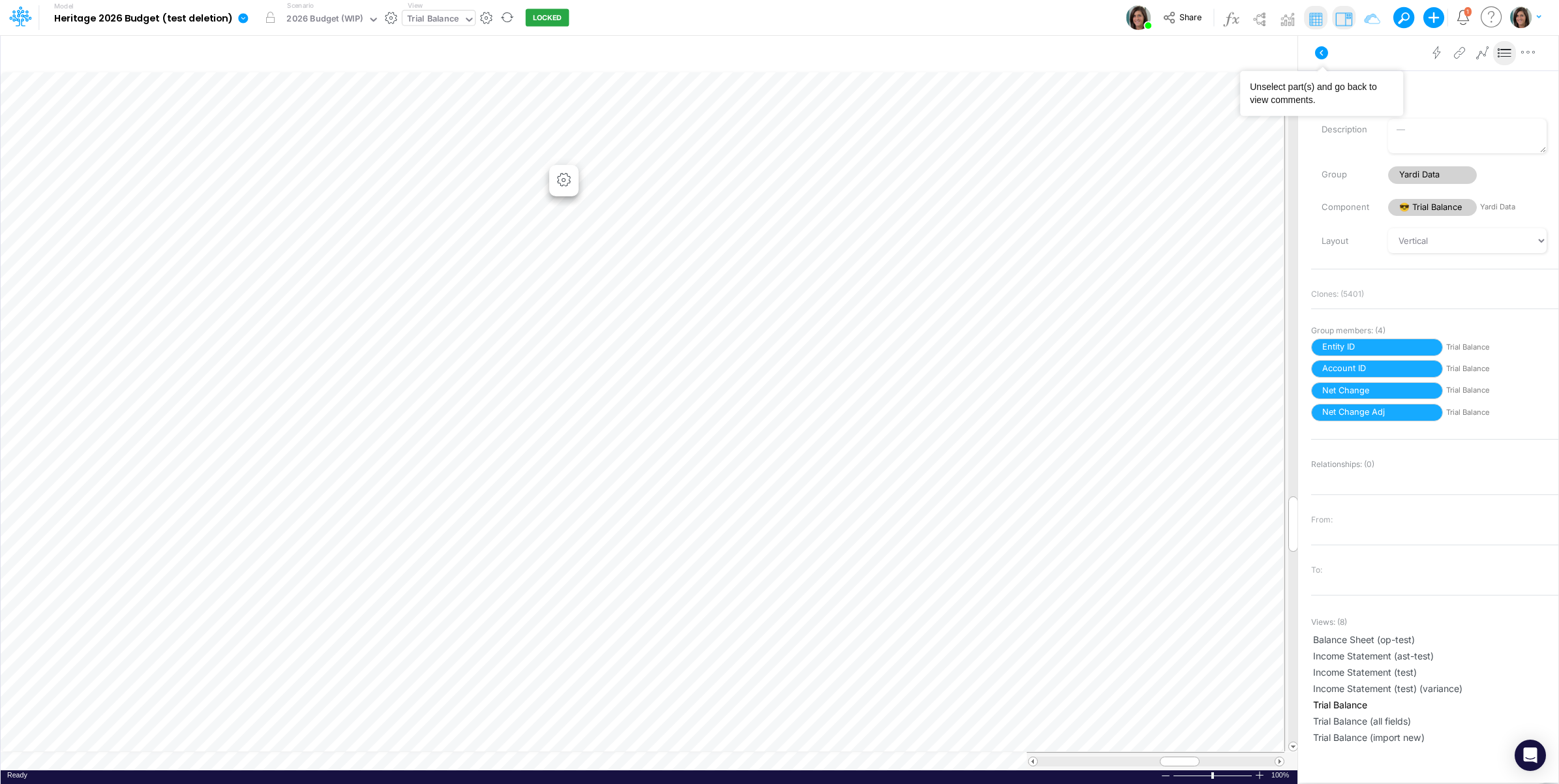
click at [1324, 45] on icon at bounding box center [1321, 52] width 16 height 16
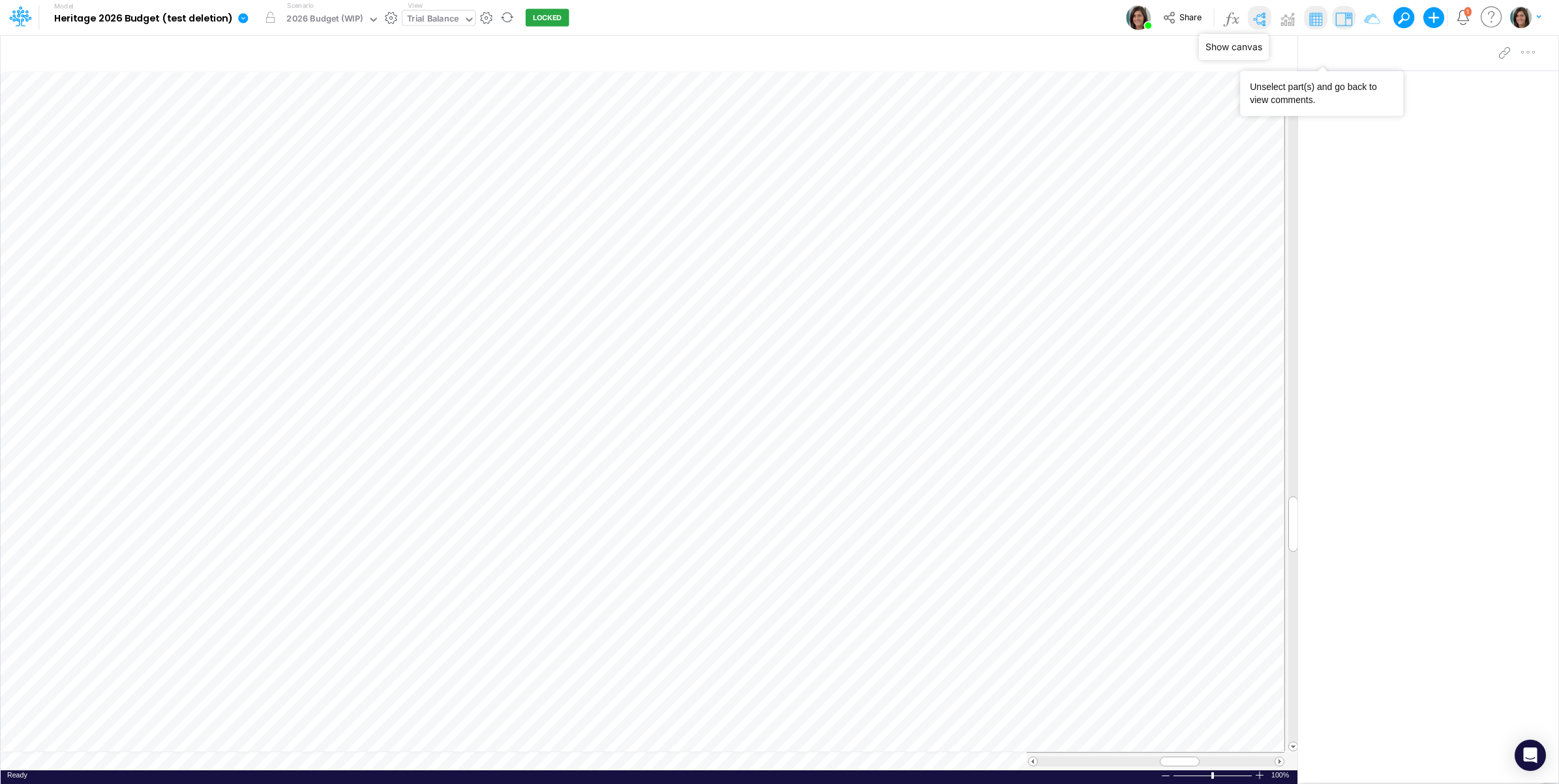
click at [1261, 18] on img at bounding box center [1259, 18] width 21 height 21
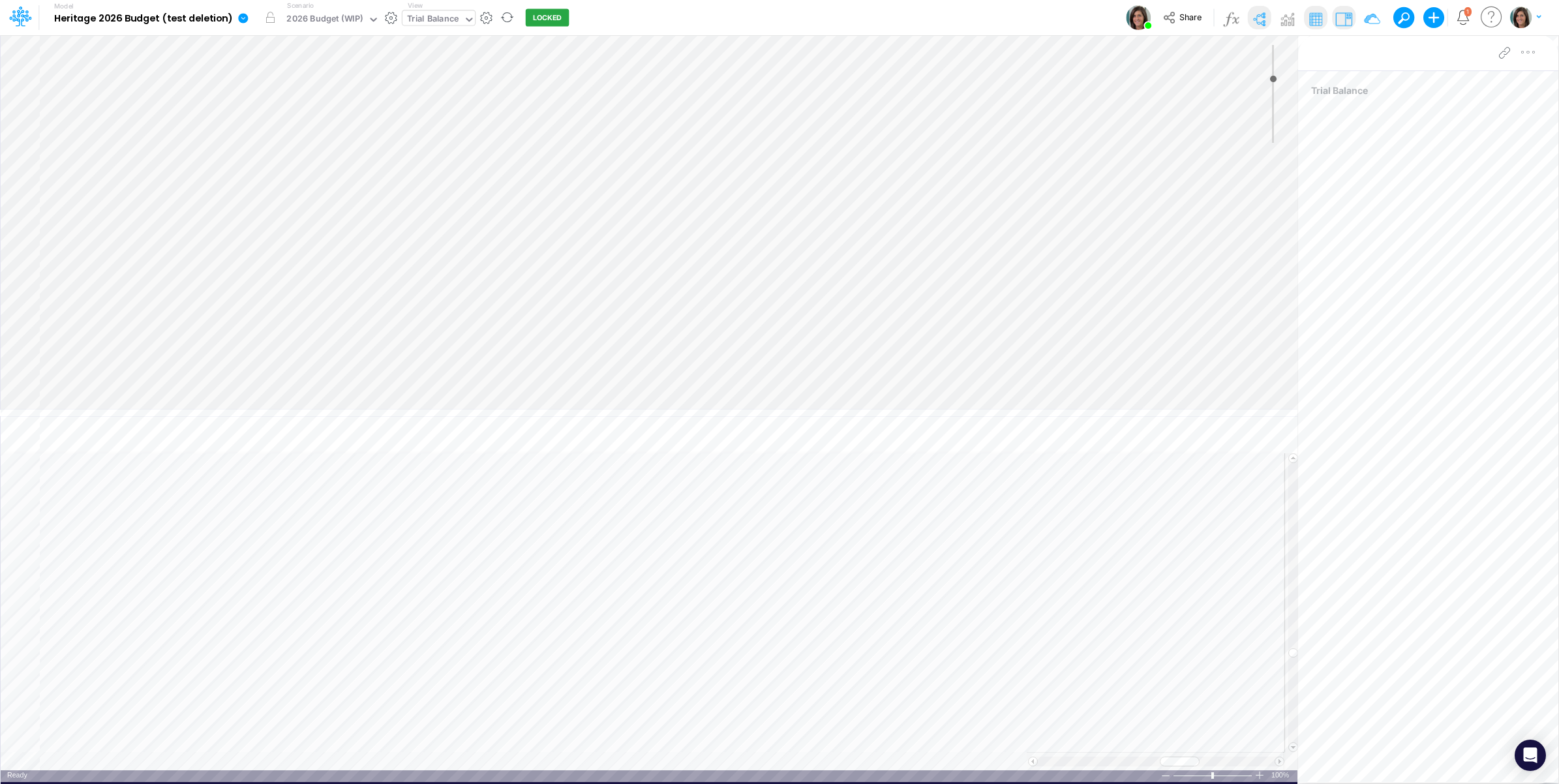
type input "0"
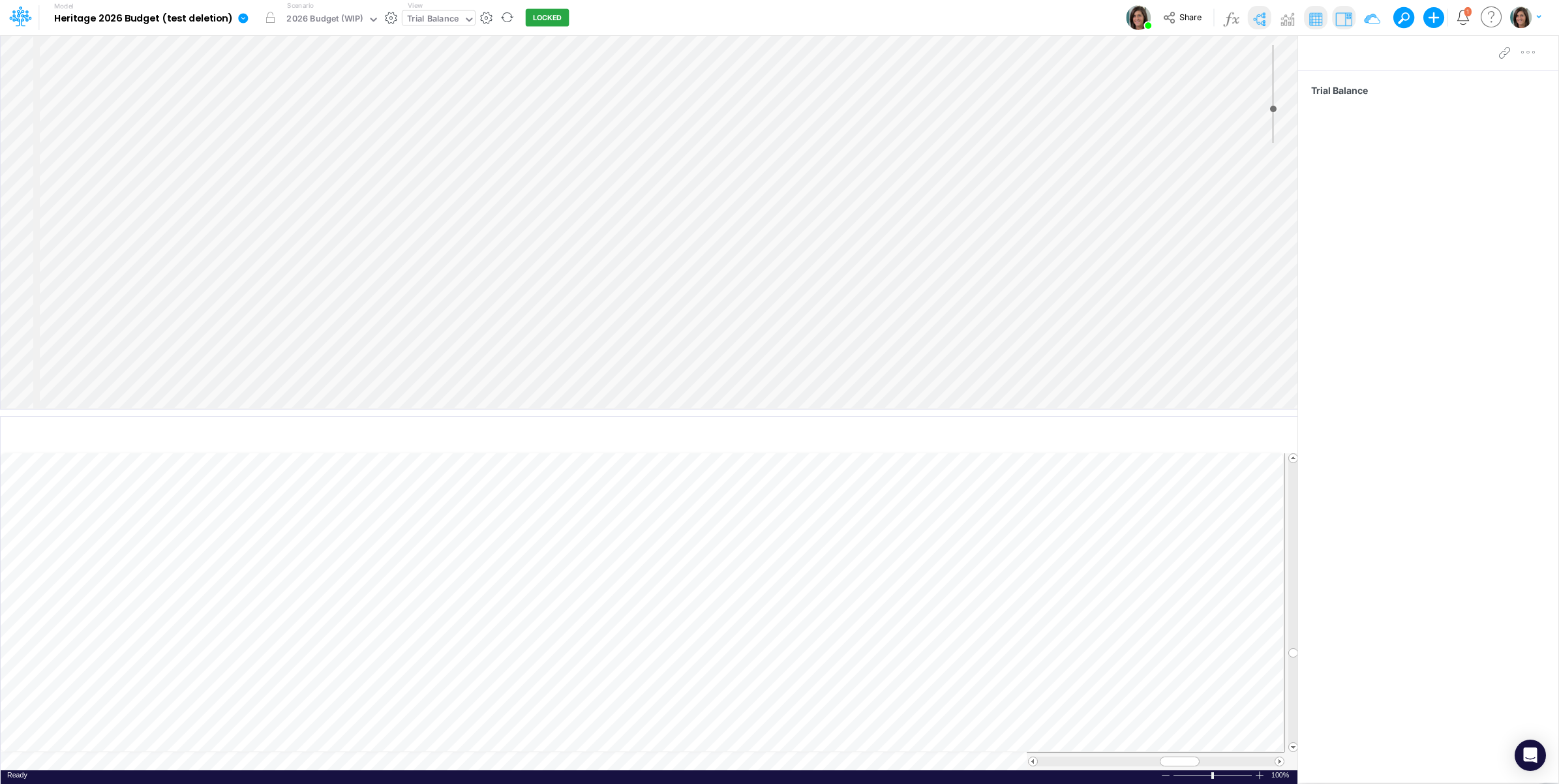
select select "Horizontal"
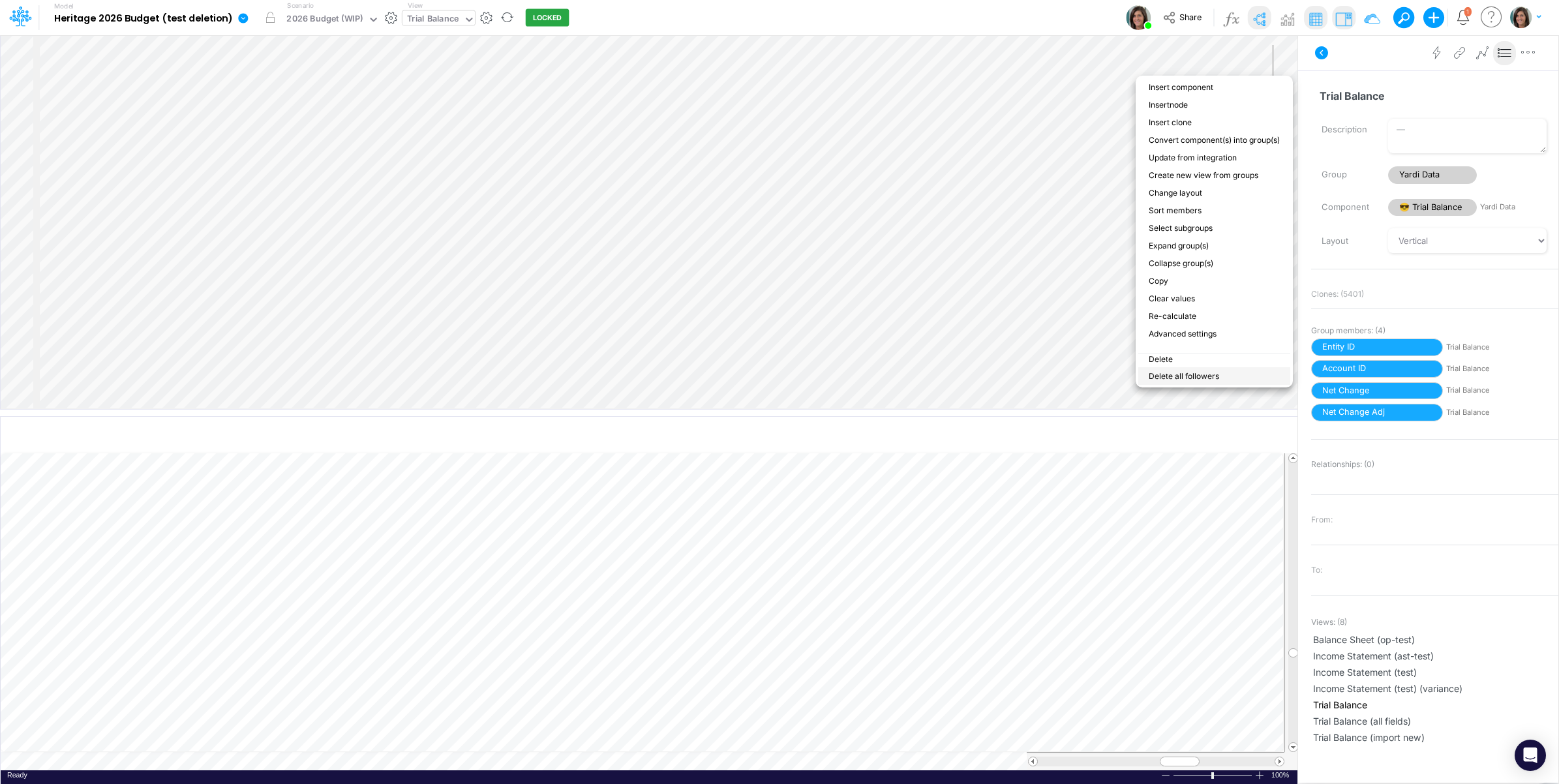
click at [1183, 367] on li "Delete all followers" at bounding box center [1215, 376] width 152 height 18
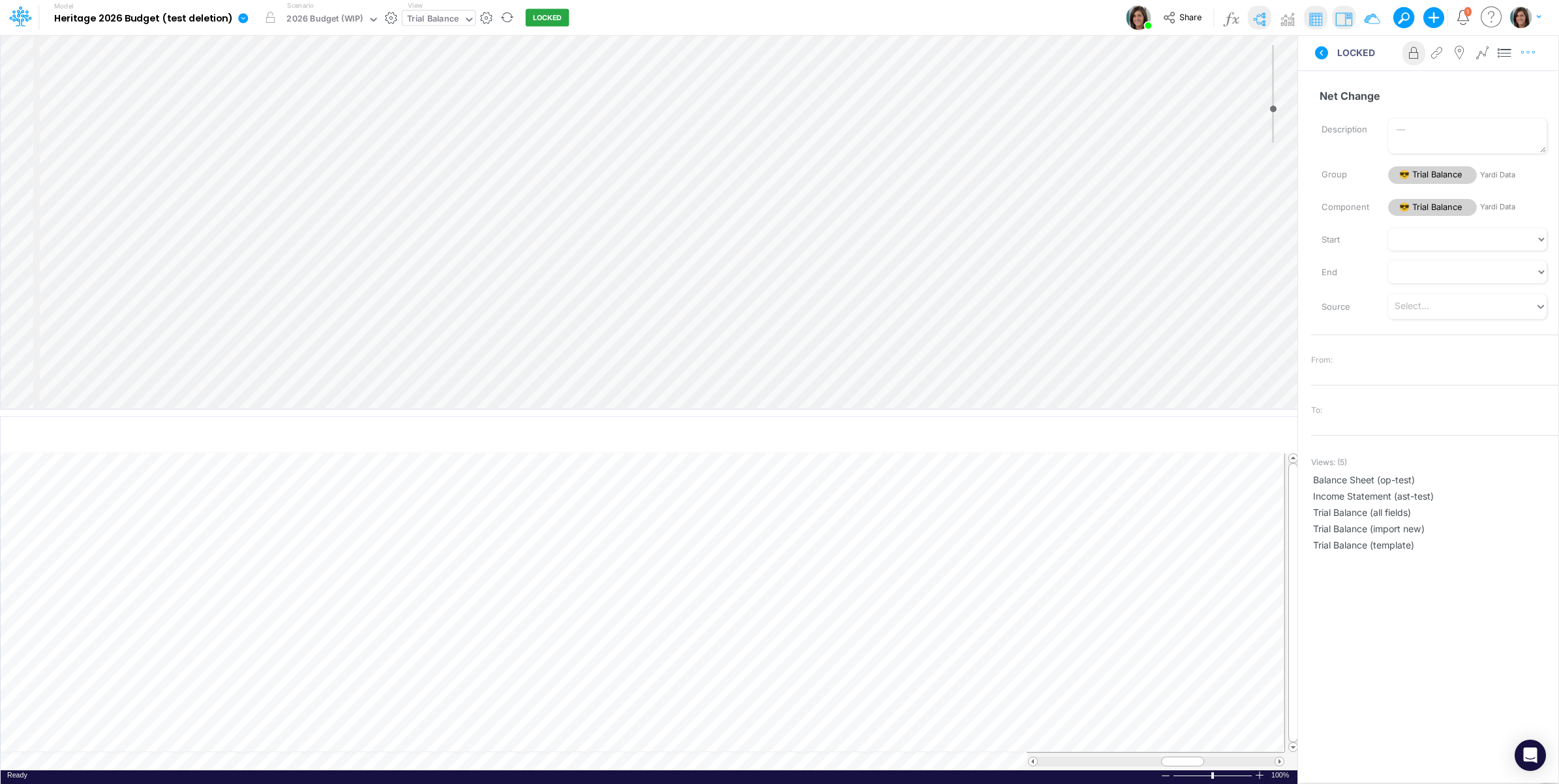
click at [1527, 56] on icon "button" at bounding box center [1528, 52] width 20 height 14
click at [1492, 106] on button "Delete" at bounding box center [1461, 107] width 155 height 22
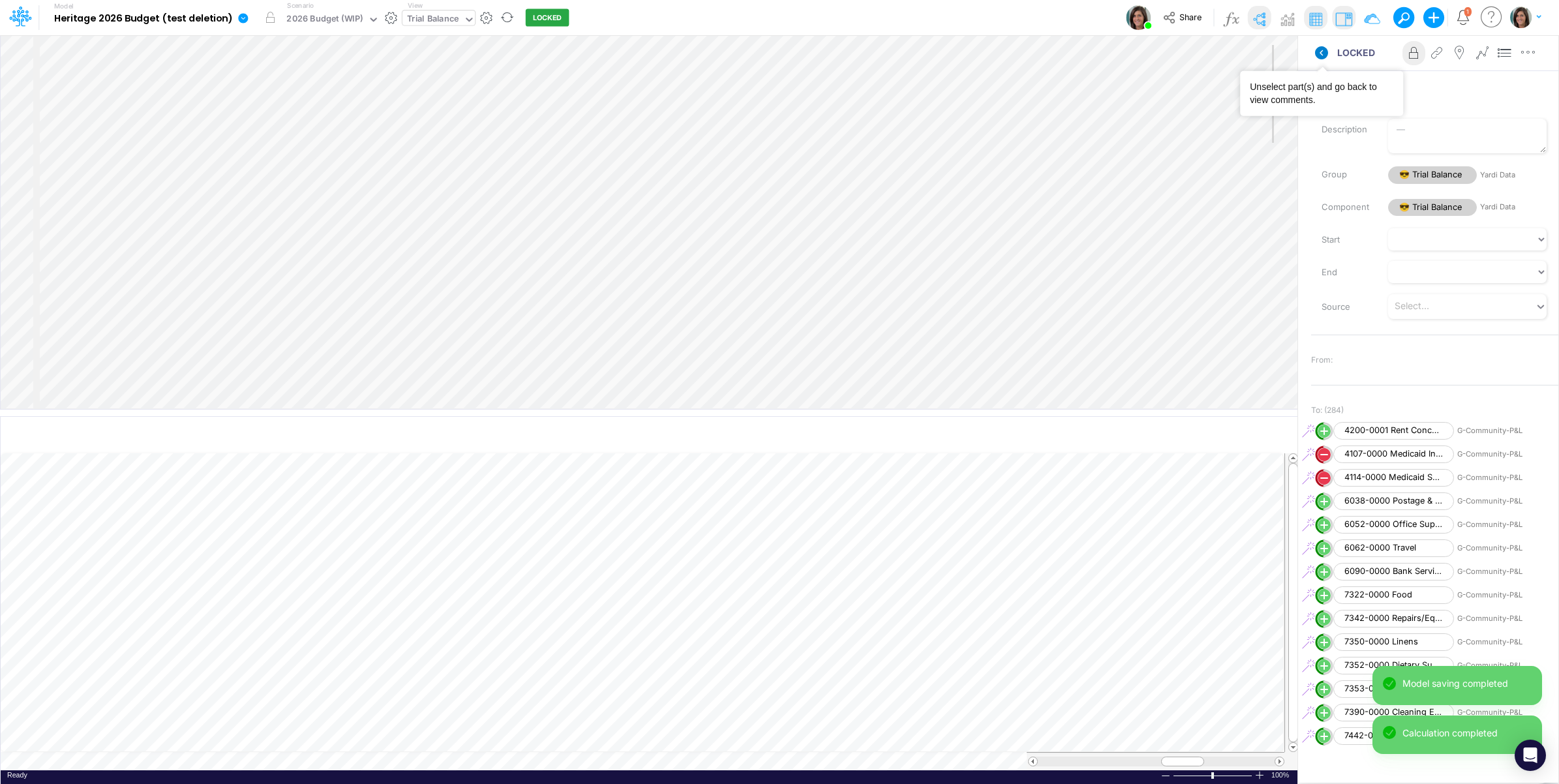
click at [1321, 48] on icon at bounding box center [1321, 52] width 13 height 13
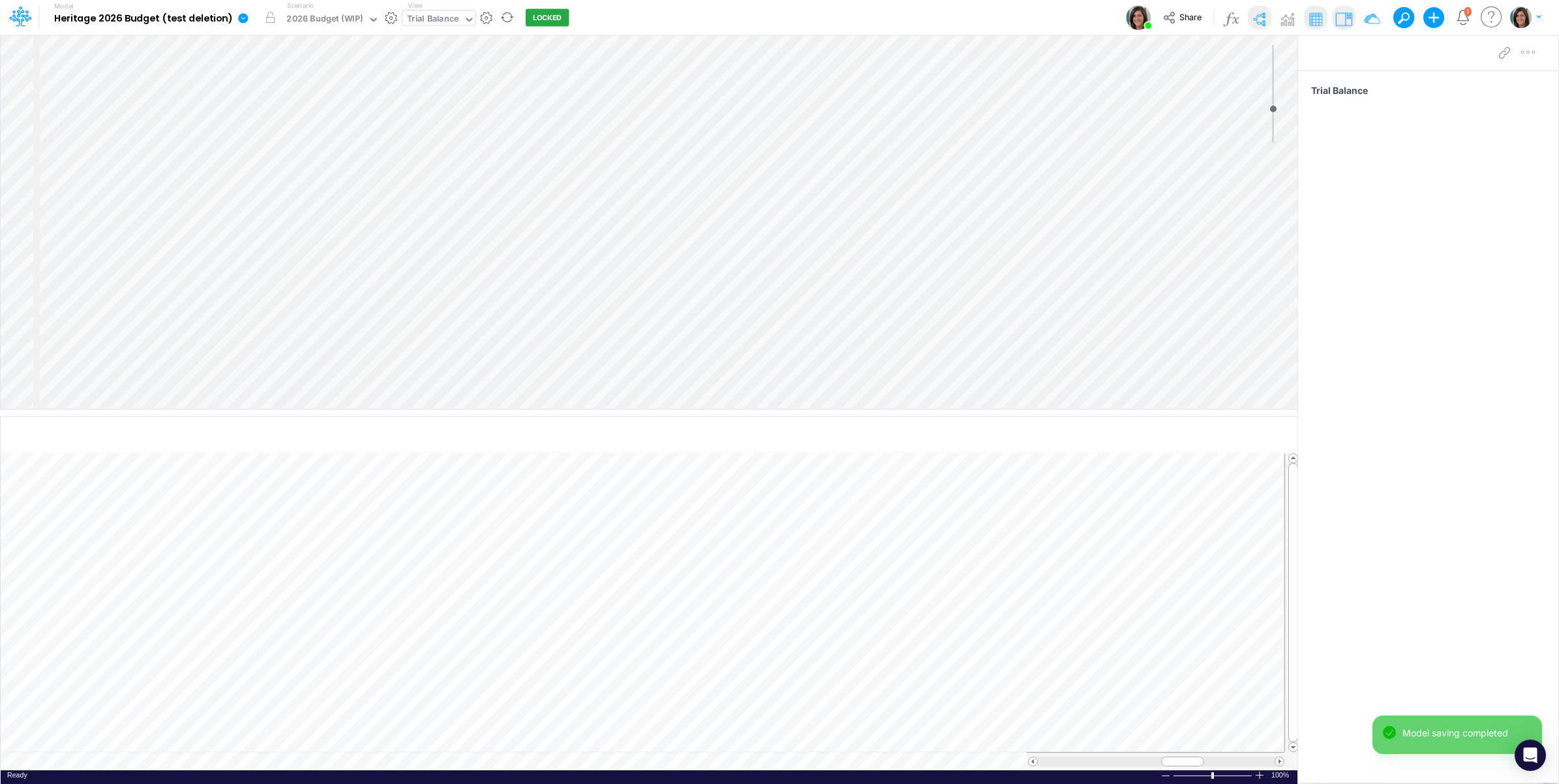
click at [1463, 20] on icon "Notifications" at bounding box center [1463, 17] width 15 height 15
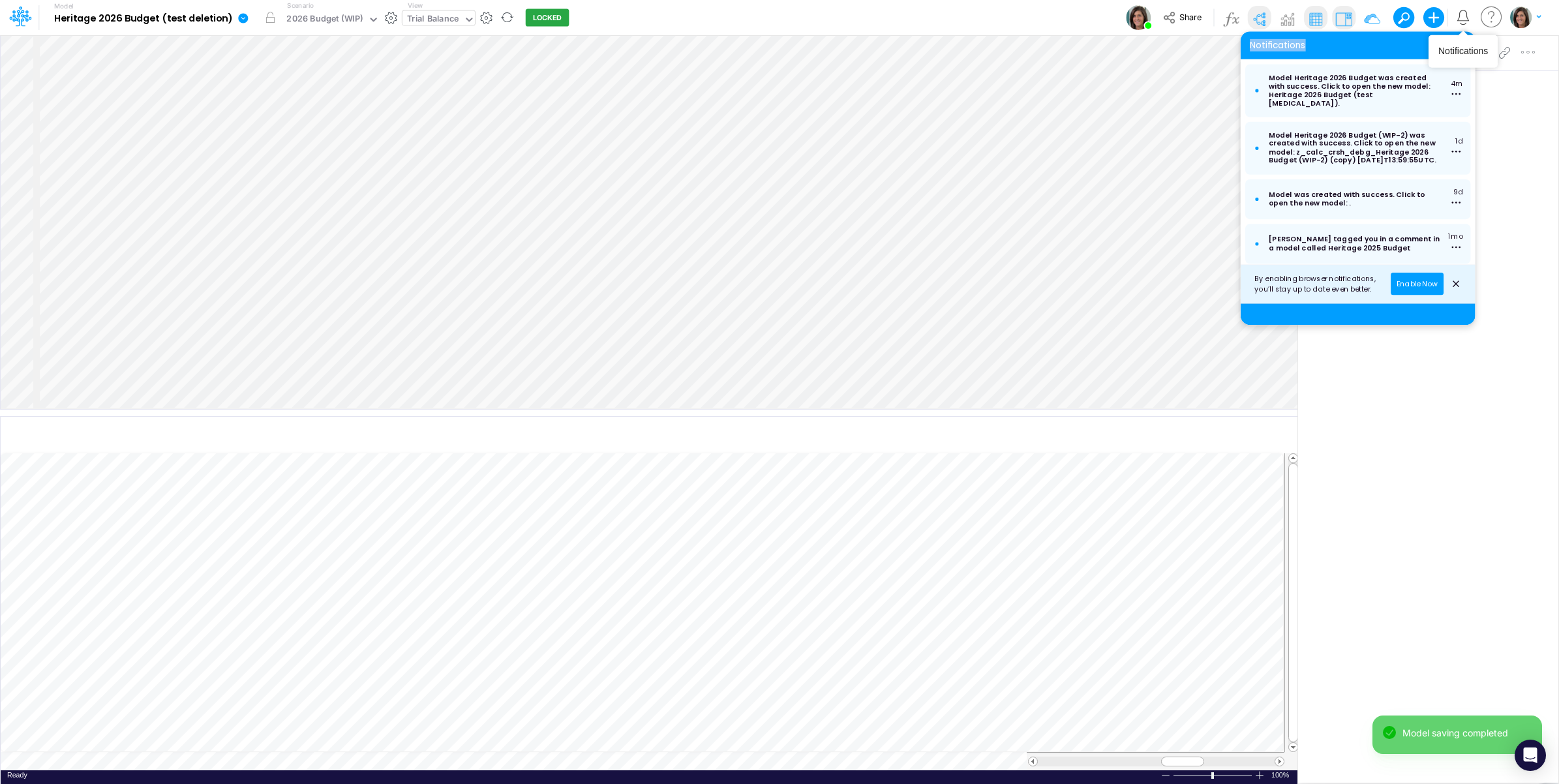
click at [1463, 20] on icon "Notifications" at bounding box center [1463, 17] width 15 height 15
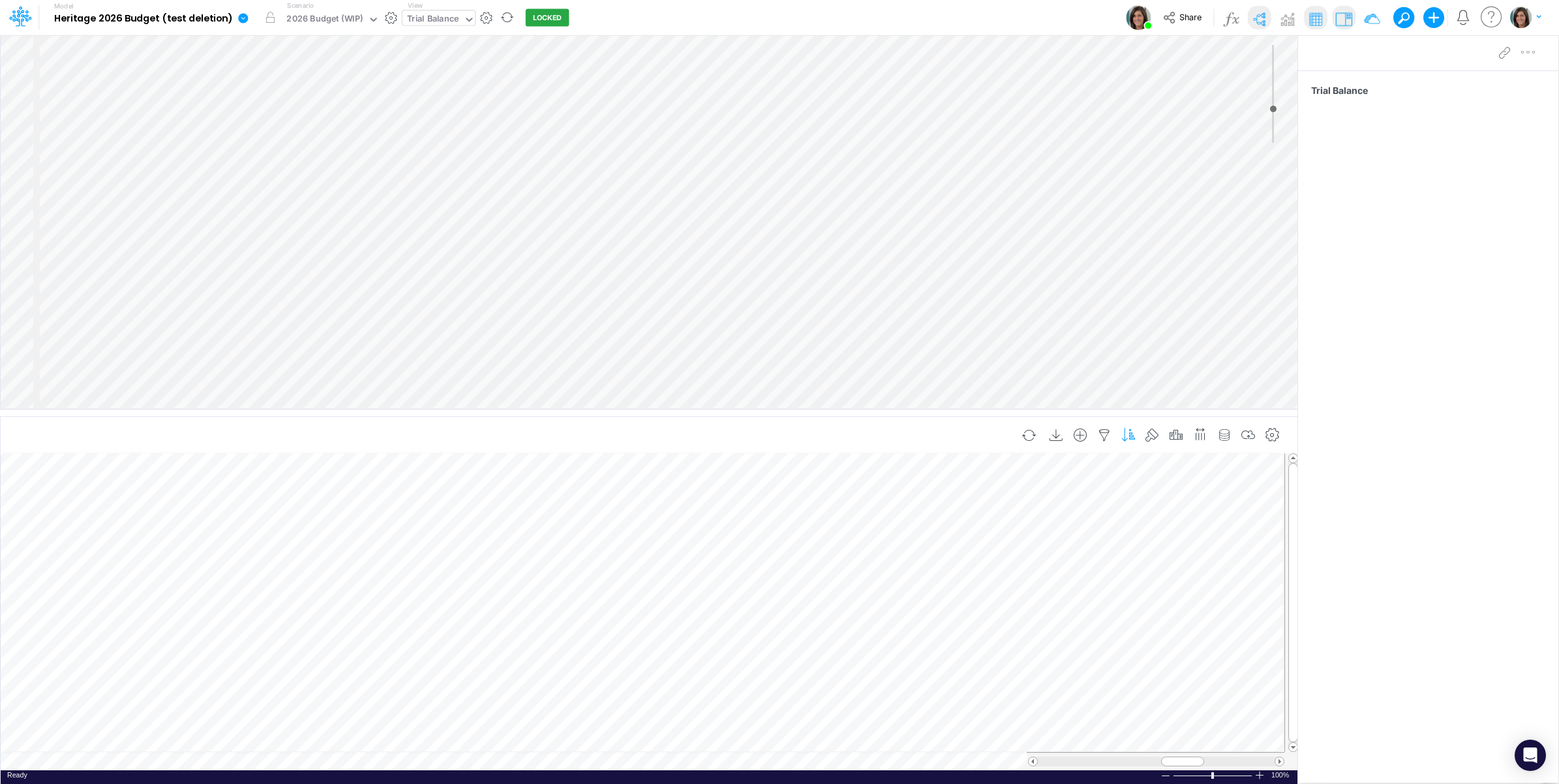
click at [1120, 431] on icon "button" at bounding box center [1129, 435] width 20 height 14
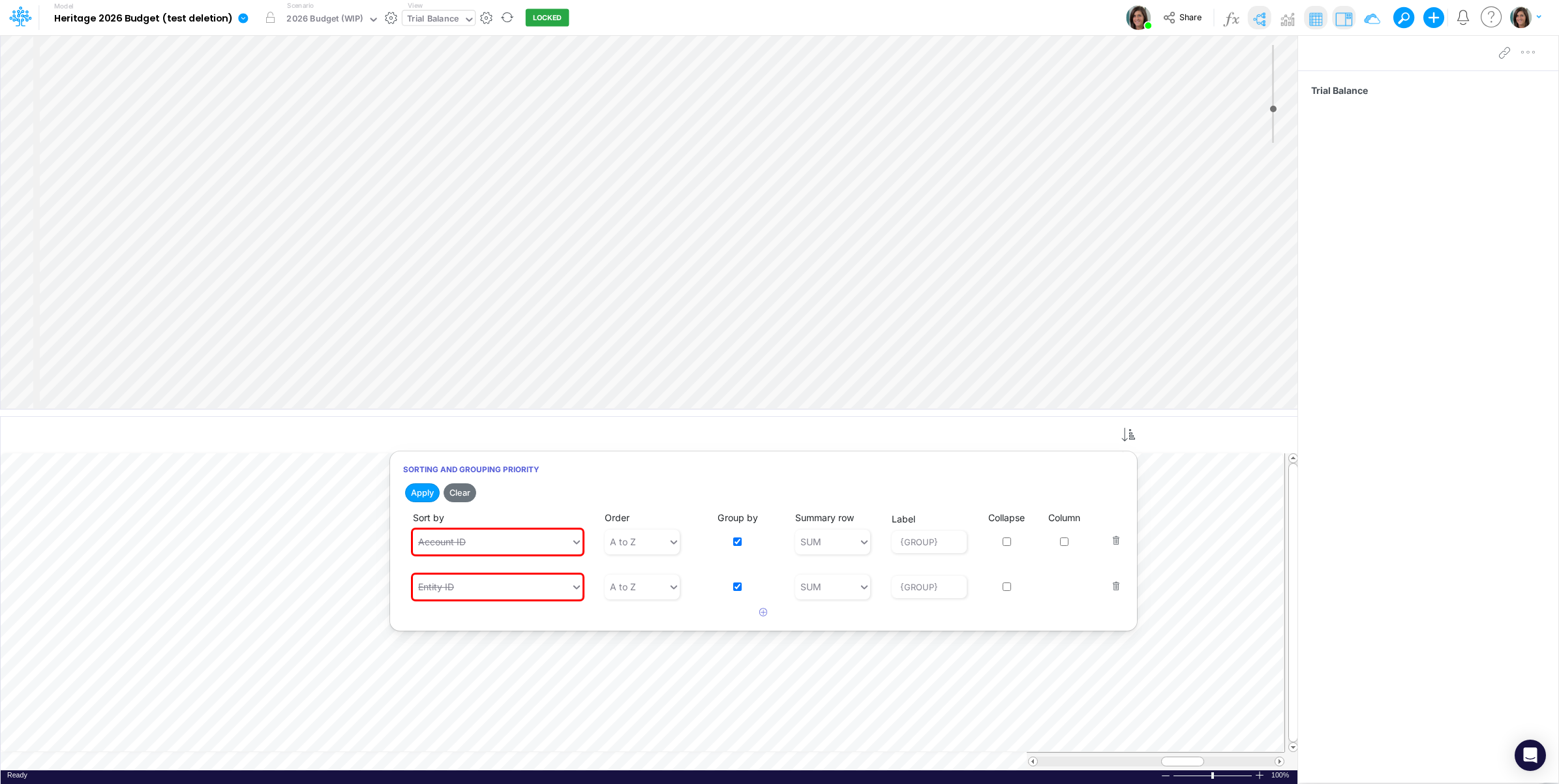
click at [1423, 542] on div "Trial Balance" at bounding box center [1428, 408] width 260 height 675
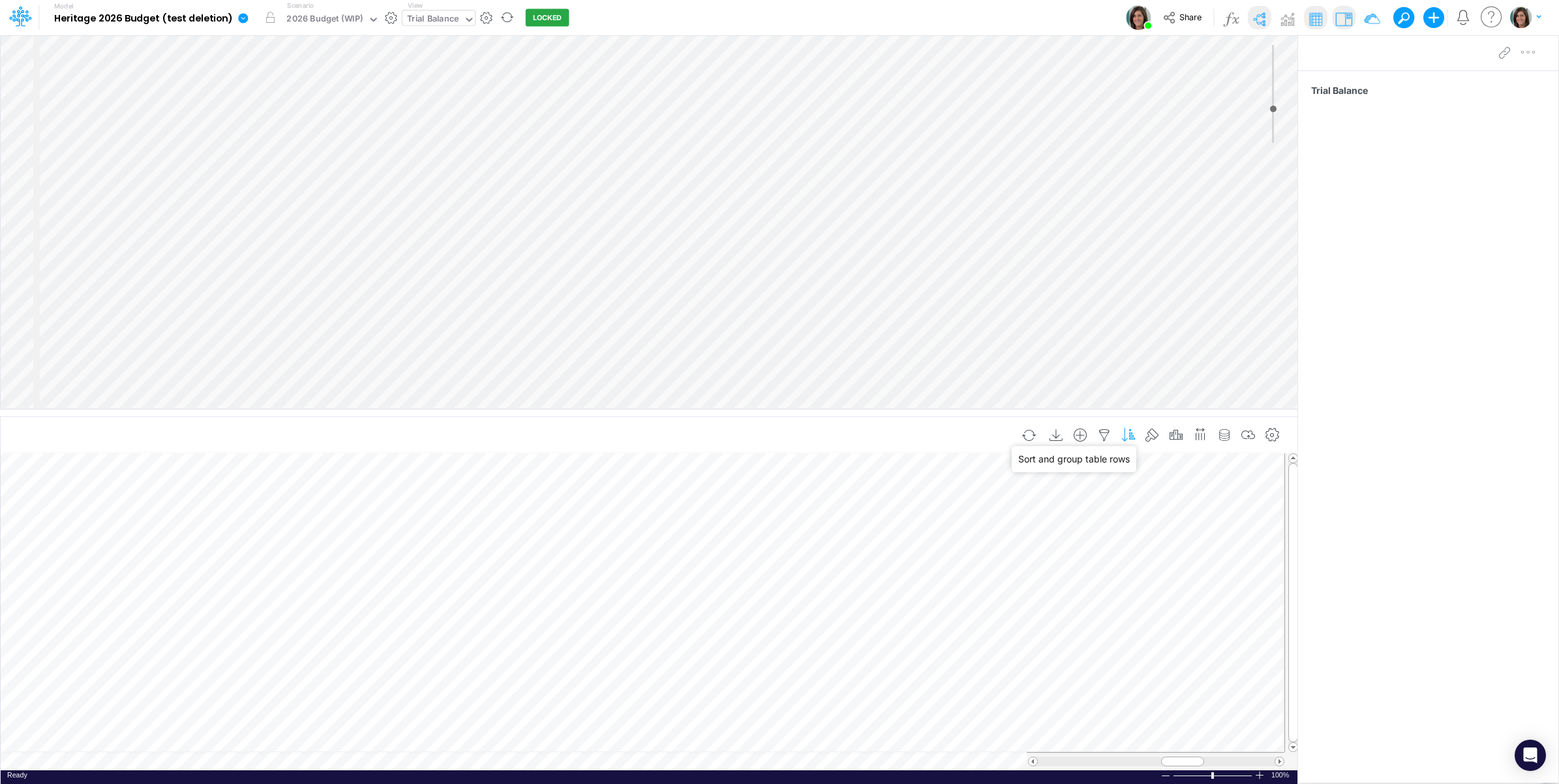
click at [1121, 437] on icon "button" at bounding box center [1129, 435] width 20 height 14
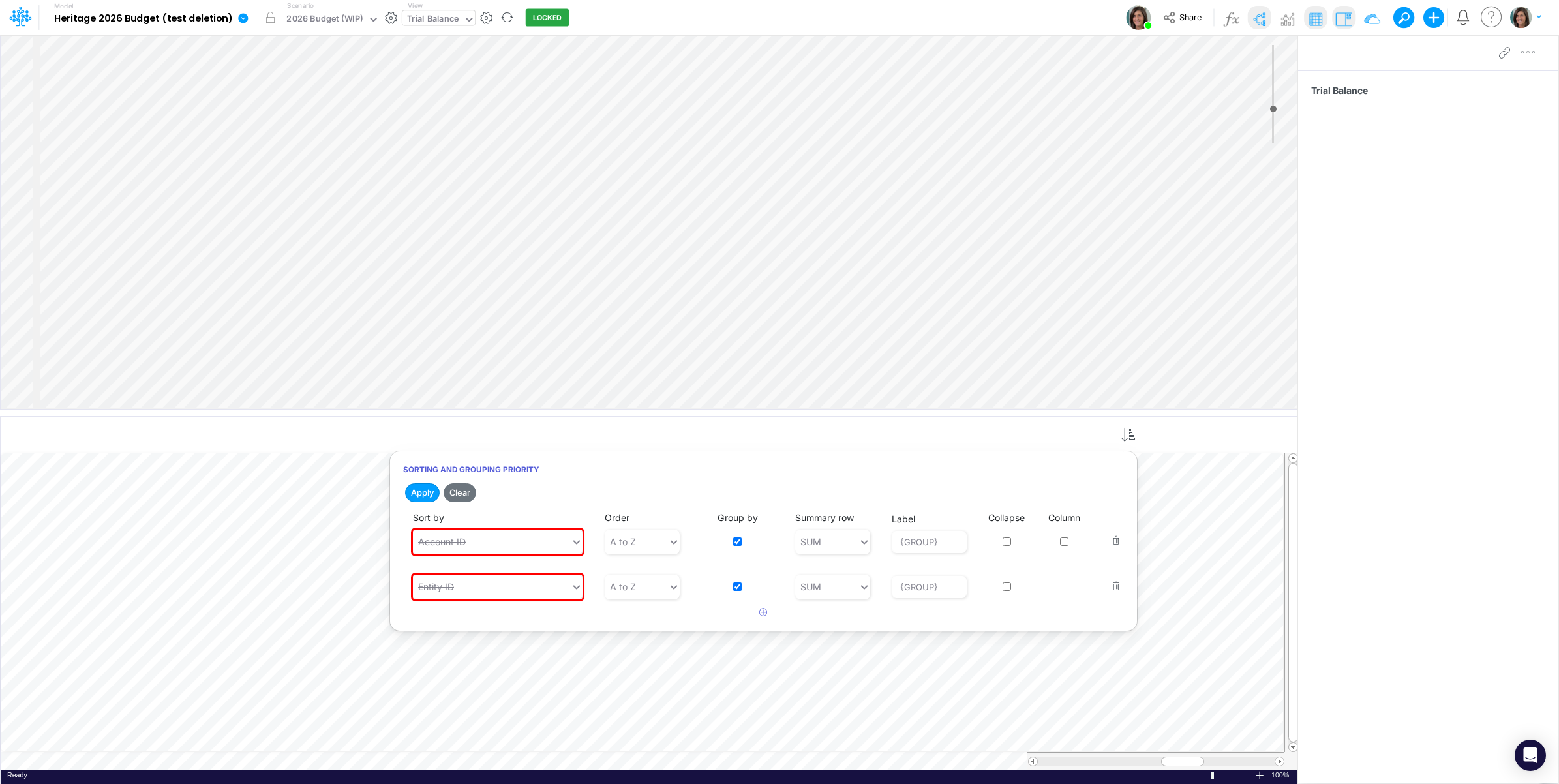
click at [1445, 499] on div "Trial Balance" at bounding box center [1428, 408] width 260 height 675
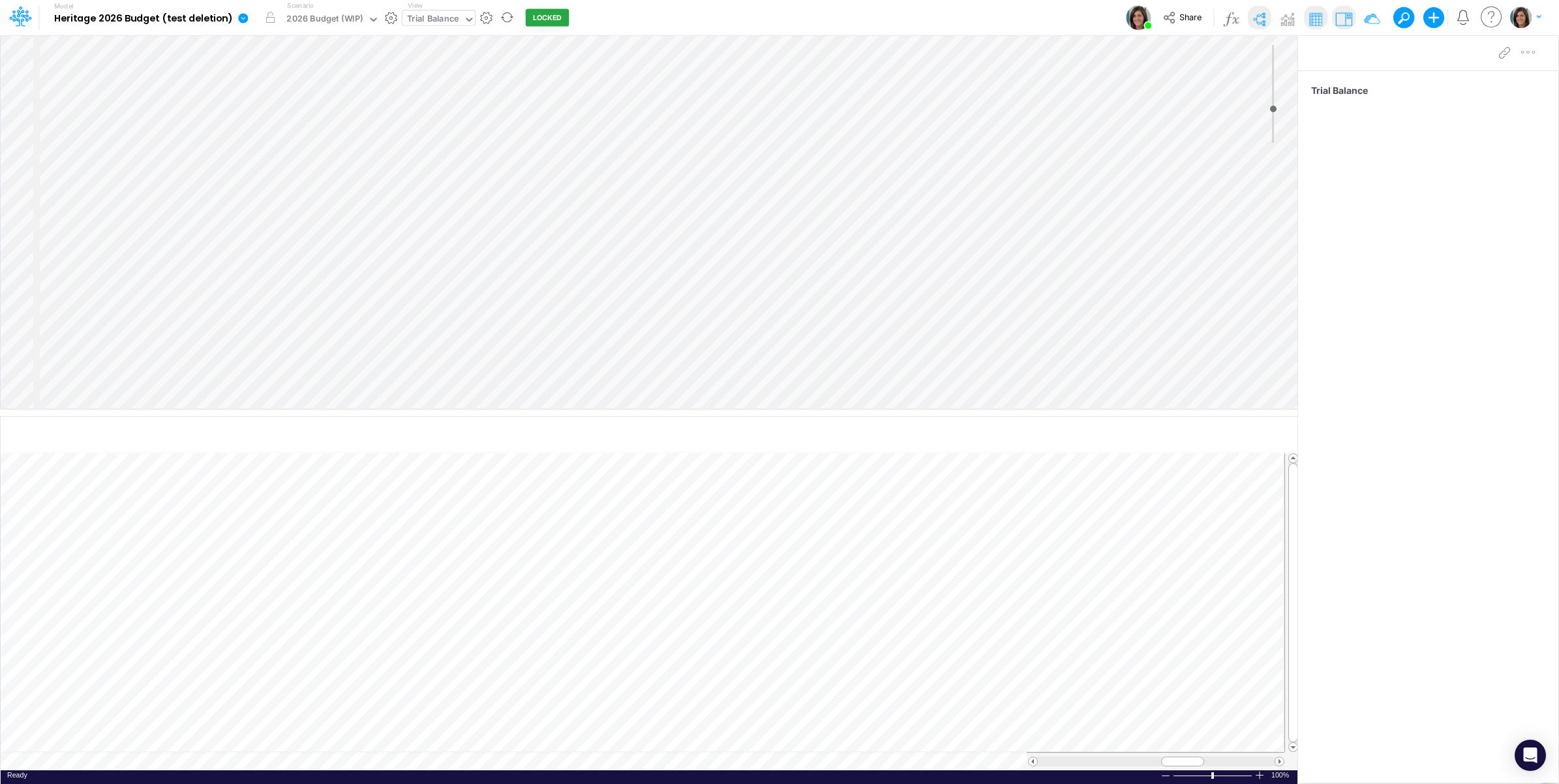
click at [233, 22] on link at bounding box center [246, 18] width 26 height 34
click at [273, 98] on button "Import" at bounding box center [310, 93] width 140 height 22
click at [457, 118] on button "Data" at bounding box center [450, 122] width 140 height 20
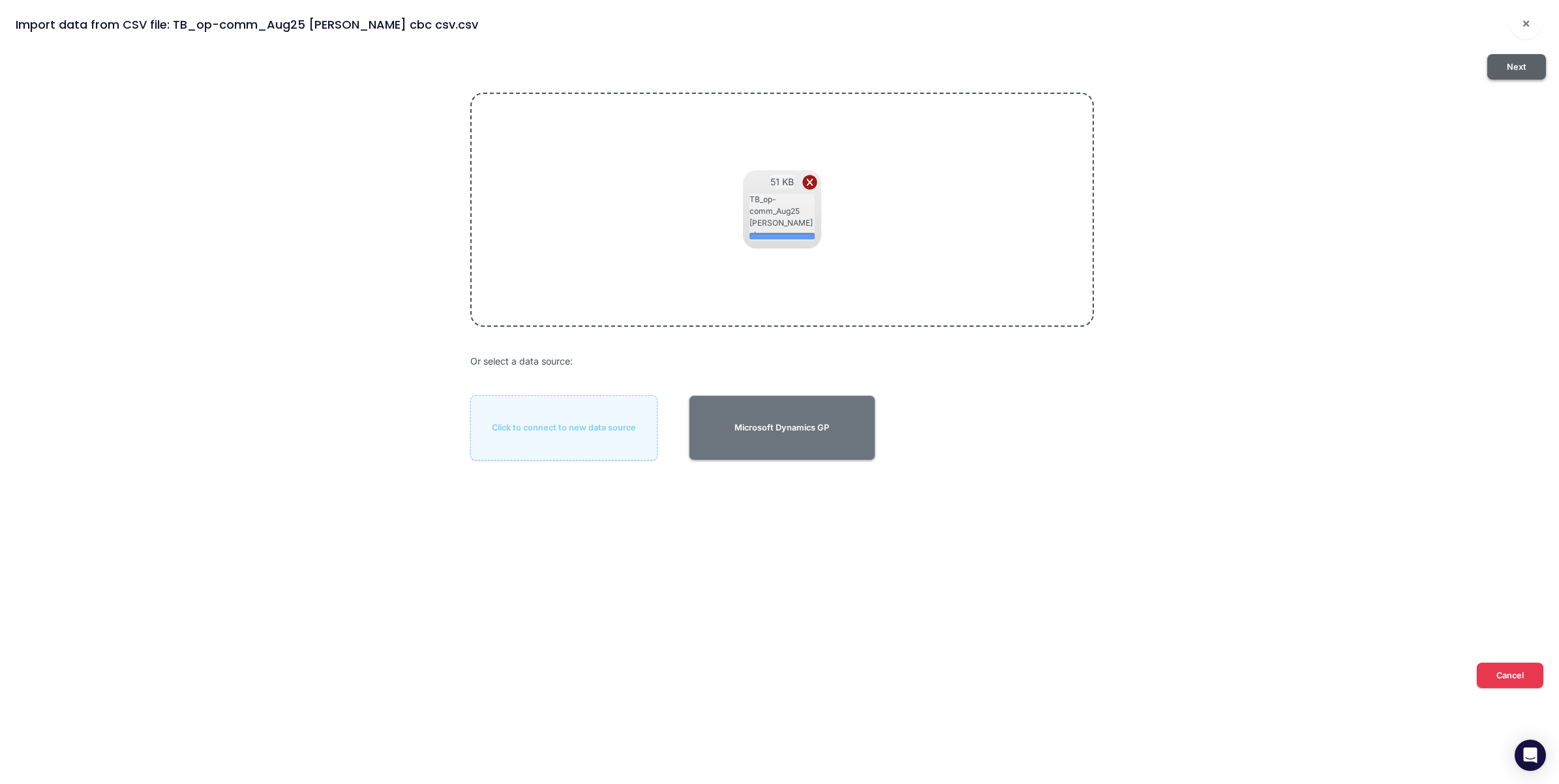
click at [1515, 70] on button "Next" at bounding box center [1517, 67] width 58 height 25
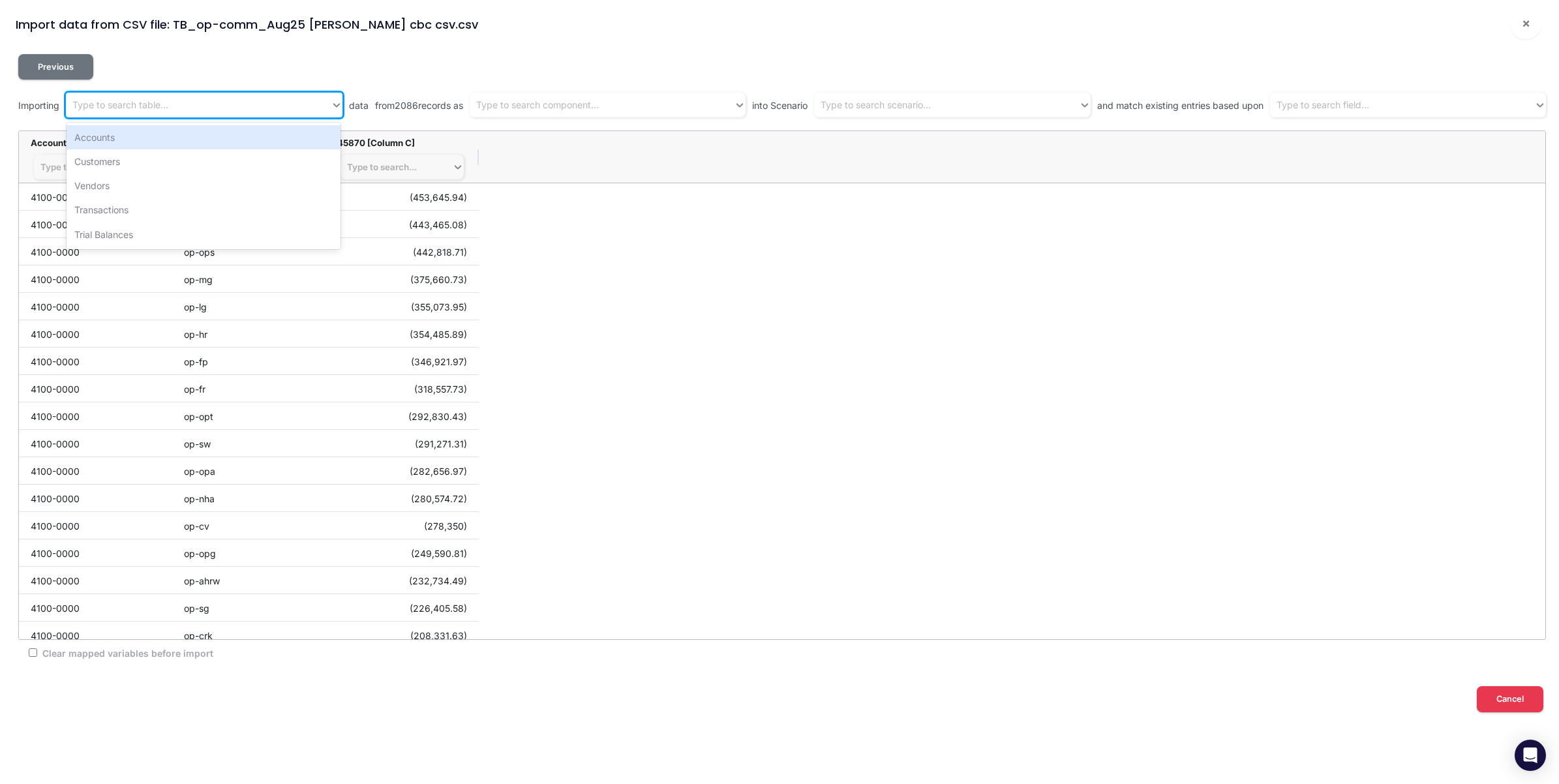
click at [265, 102] on div "Type to search table..." at bounding box center [198, 105] width 265 height 22
click at [563, 106] on div "Type to search component..." at bounding box center [537, 105] width 123 height 14
click at [152, 102] on div "Type to search table..." at bounding box center [120, 105] width 96 height 14
click at [584, 103] on div "Type to search component..." at bounding box center [537, 105] width 123 height 14
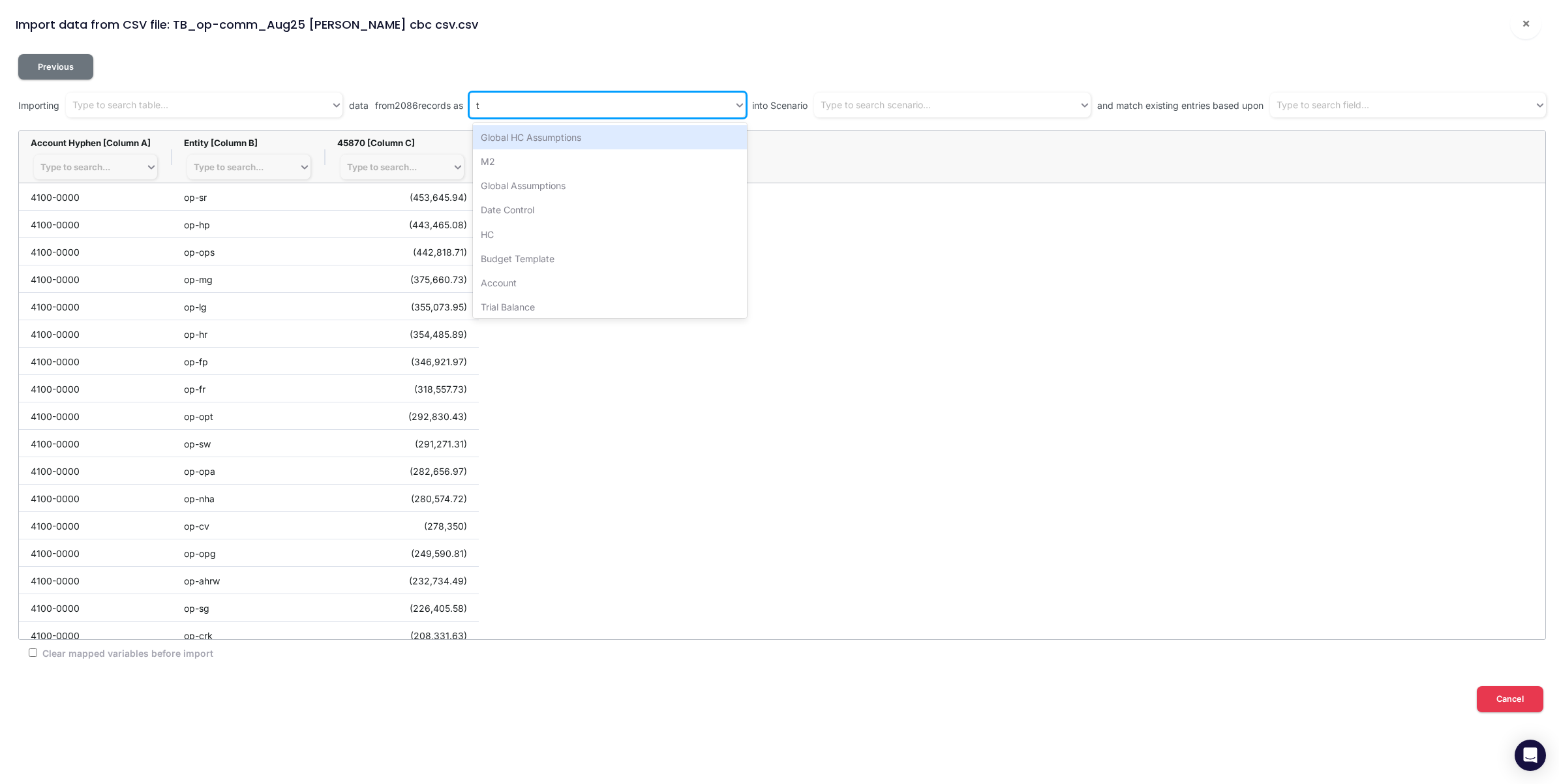
type input "tr"
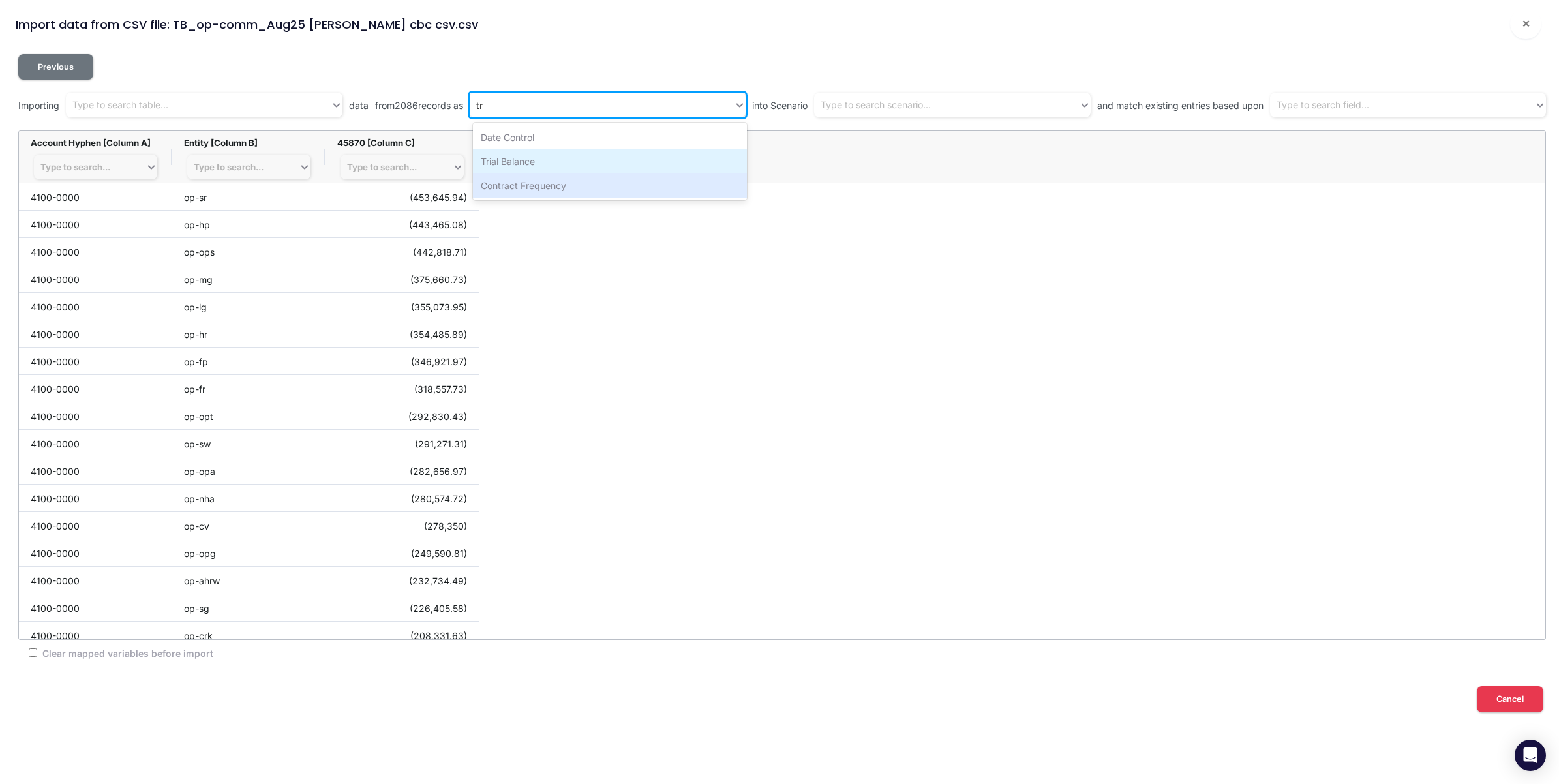
click at [552, 164] on div "Trial Balance" at bounding box center [610, 162] width 274 height 24
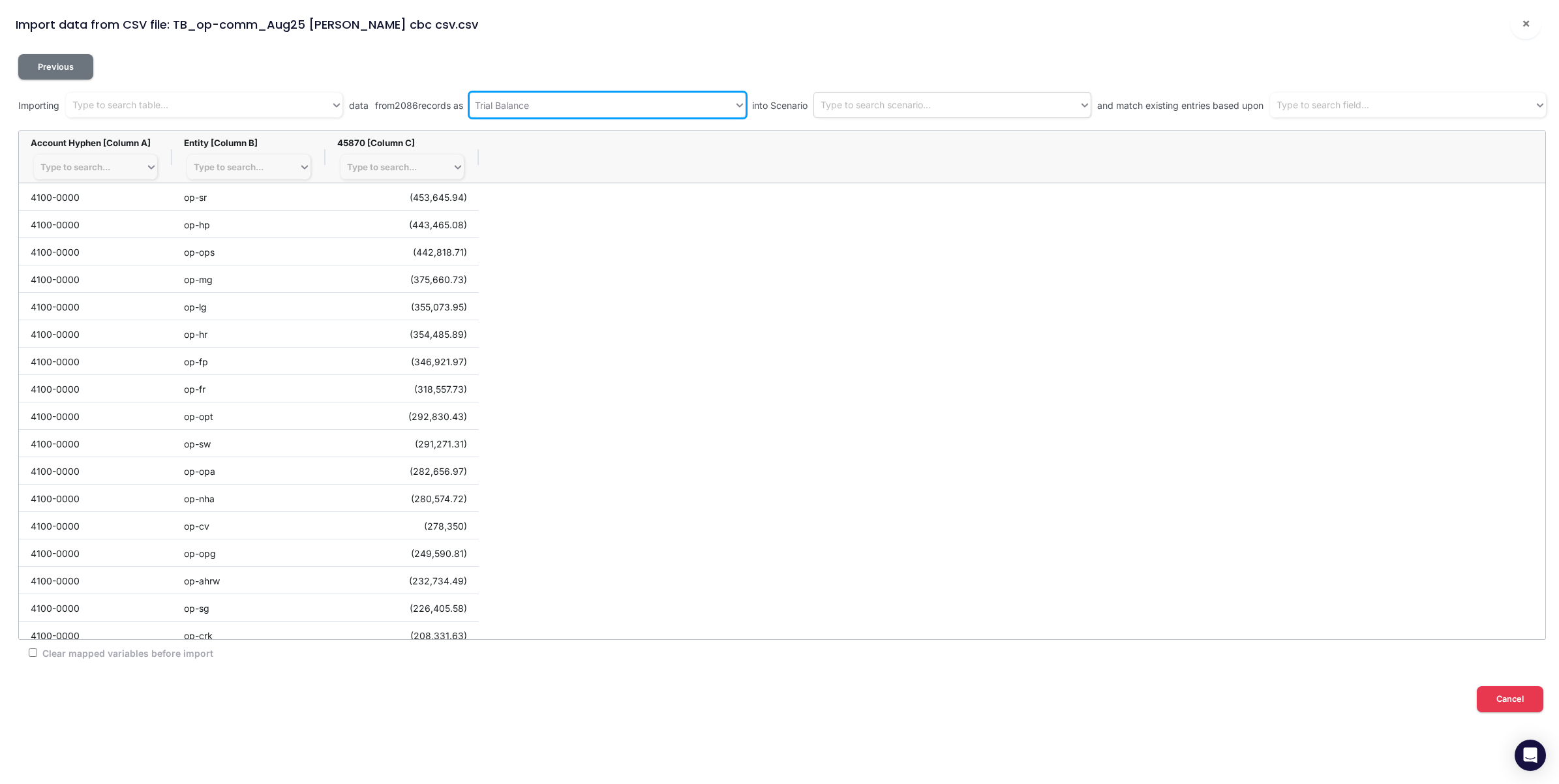
click at [931, 109] on div "Type to search scenario..." at bounding box center [876, 105] width 110 height 14
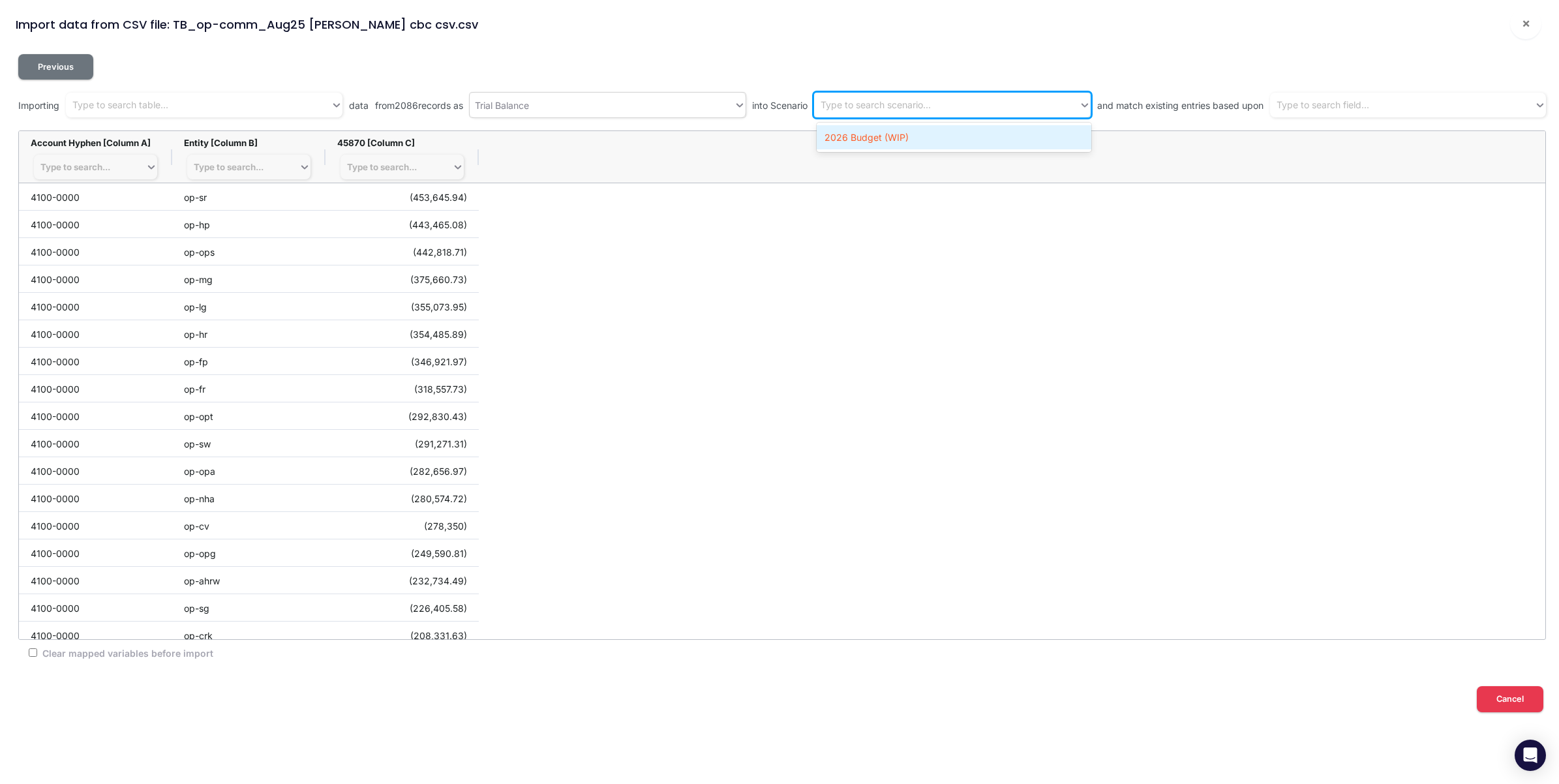
click at [923, 141] on div "2026 Budget (WIP)" at bounding box center [954, 137] width 274 height 24
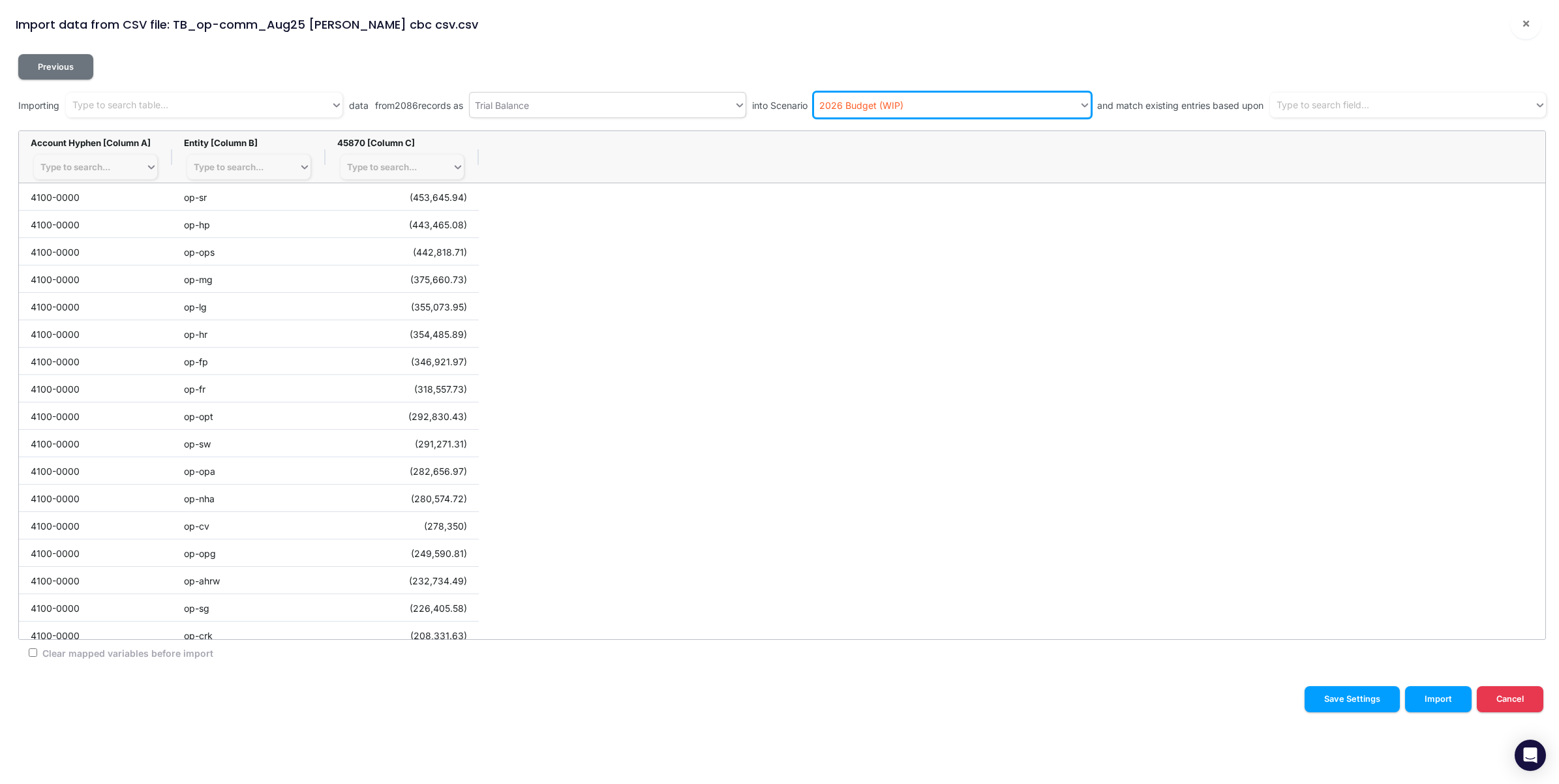
click at [1351, 118] on div "Previous Importing Type to search table... data from 2086 records as Trial Bala…" at bounding box center [782, 360] width 1528 height 611
click at [1354, 111] on div "Type to search field..." at bounding box center [1323, 105] width 92 height 14
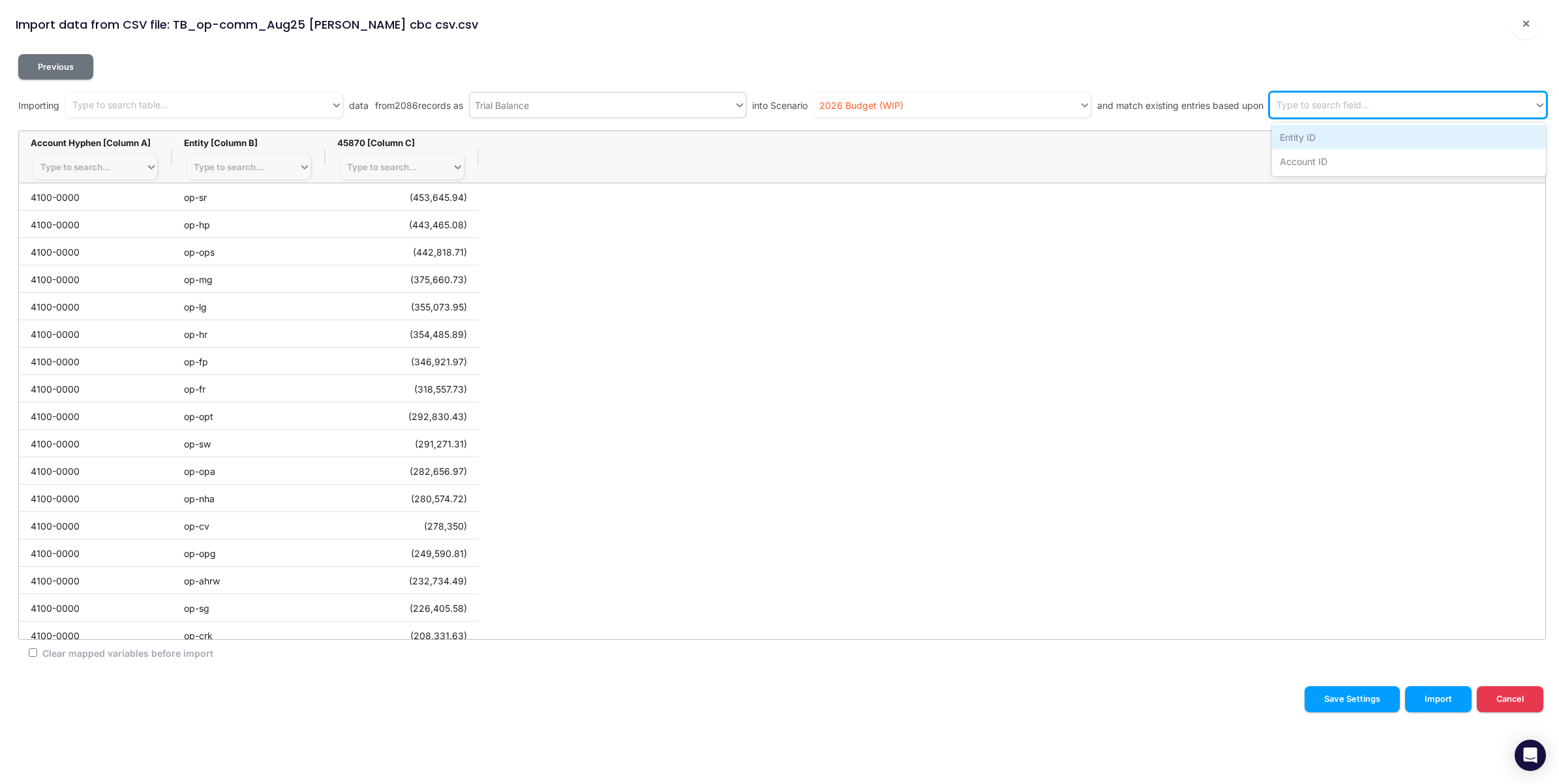
click at [1347, 134] on div "Entity ID" at bounding box center [1410, 137] width 274 height 24
click at [1421, 102] on div "Entity ID" at bounding box center [1391, 105] width 241 height 22
click at [1391, 127] on div "Account ID" at bounding box center [1410, 137] width 274 height 24
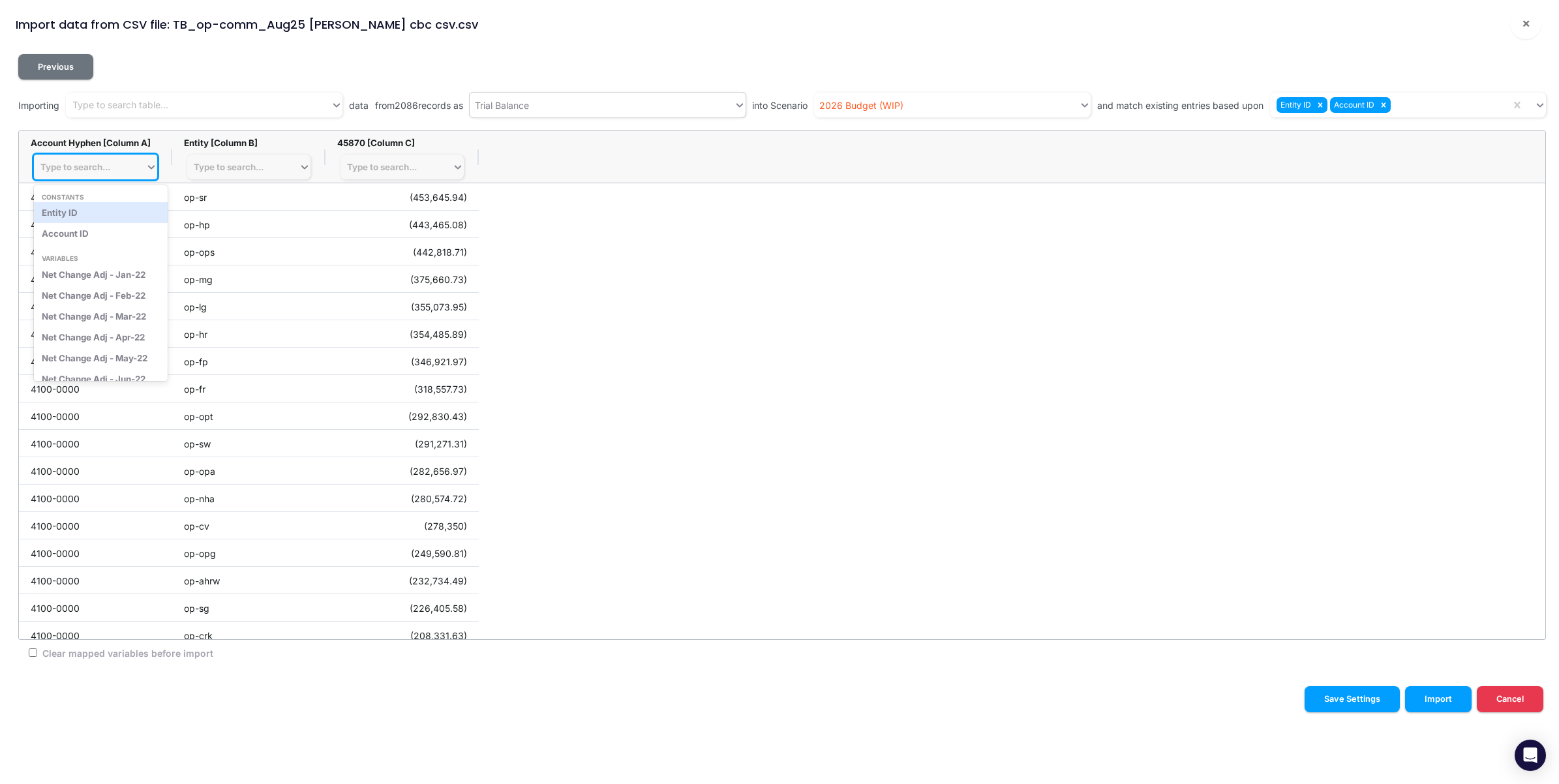
click at [103, 160] on div "Type to search..." at bounding box center [90, 167] width 111 height 18
click at [85, 229] on div "Account ID" at bounding box center [100, 234] width 134 height 21
click at [240, 165] on div "Type to search..." at bounding box center [228, 166] width 70 height 10
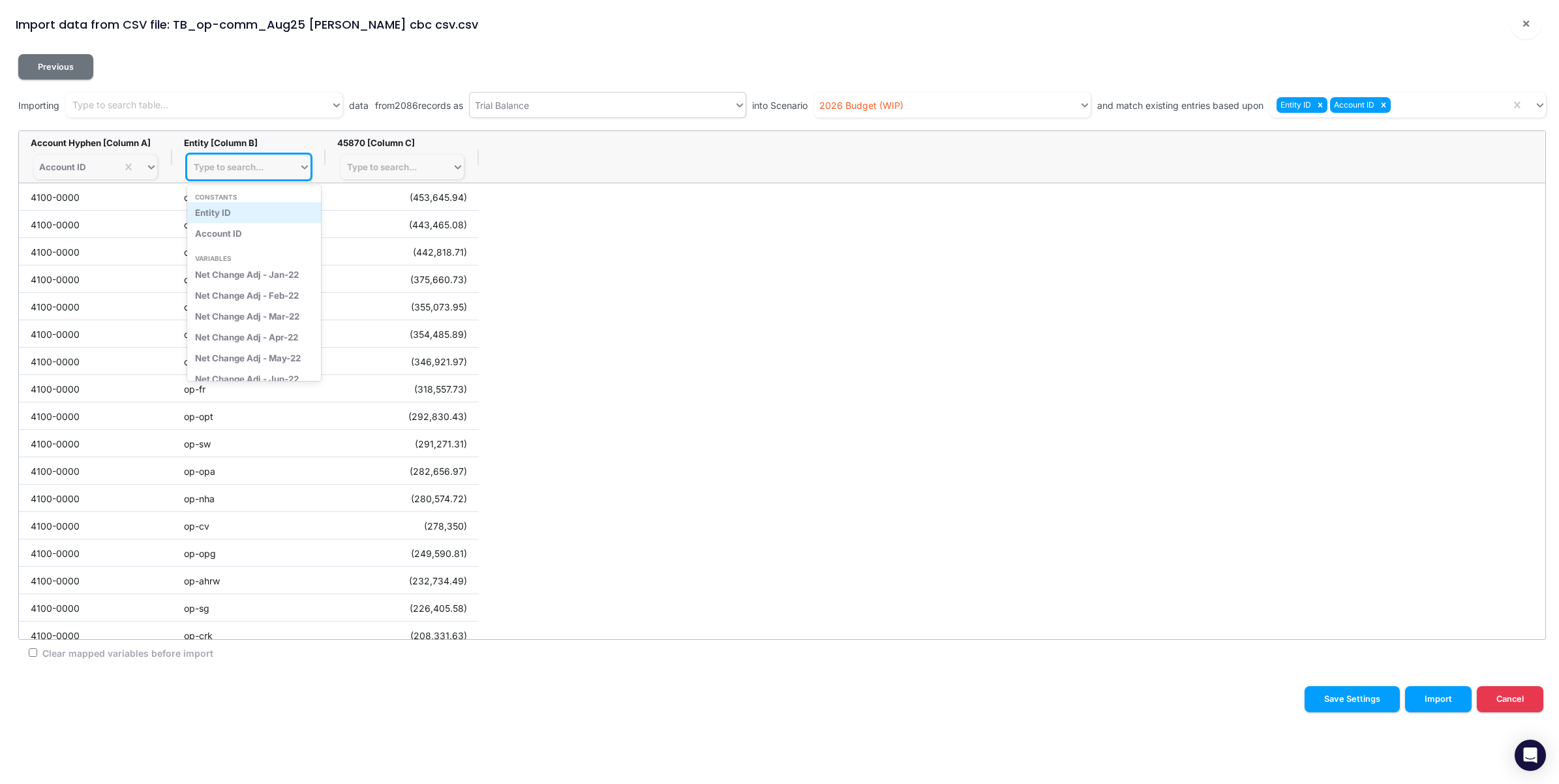
click at [230, 217] on div "Entity ID" at bounding box center [254, 212] width 134 height 21
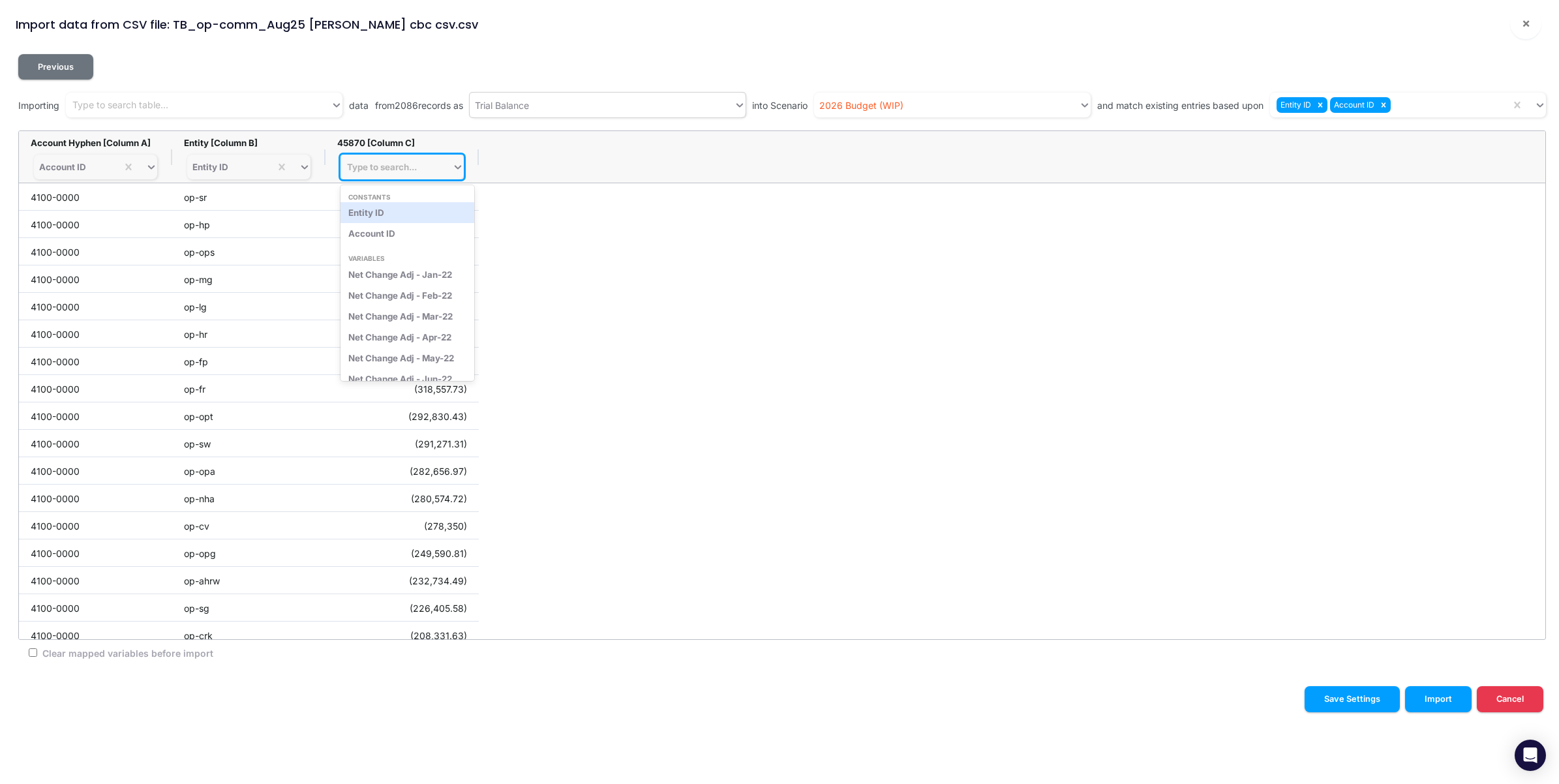
click at [411, 168] on div "Type to search..." at bounding box center [382, 166] width 70 height 10
type input "aug-25"
click at [421, 216] on div "Net Change Adj - Aug-25" at bounding box center [403, 212] width 124 height 21
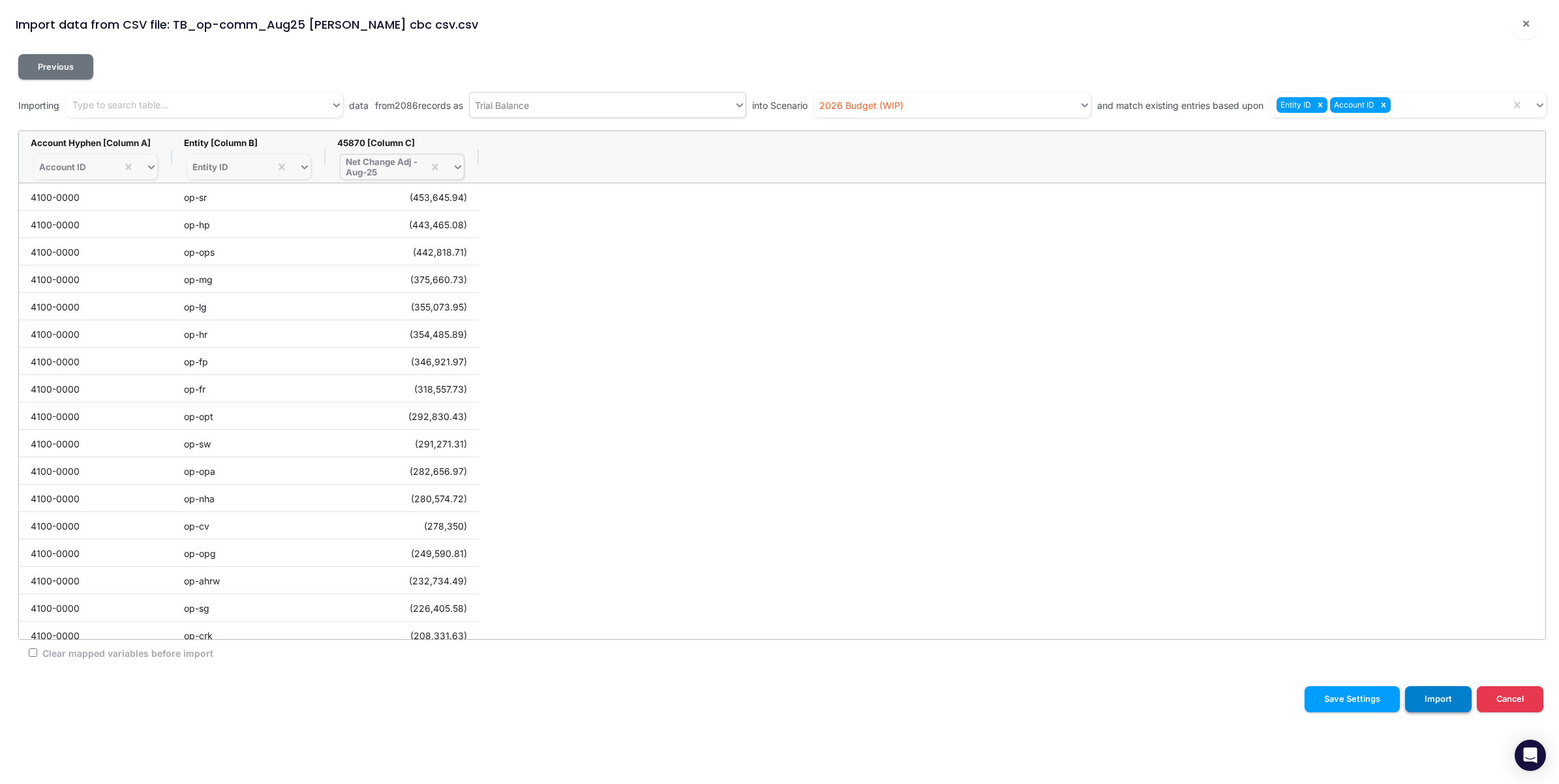
click at [1448, 698] on button "Import" at bounding box center [1439, 698] width 67 height 25
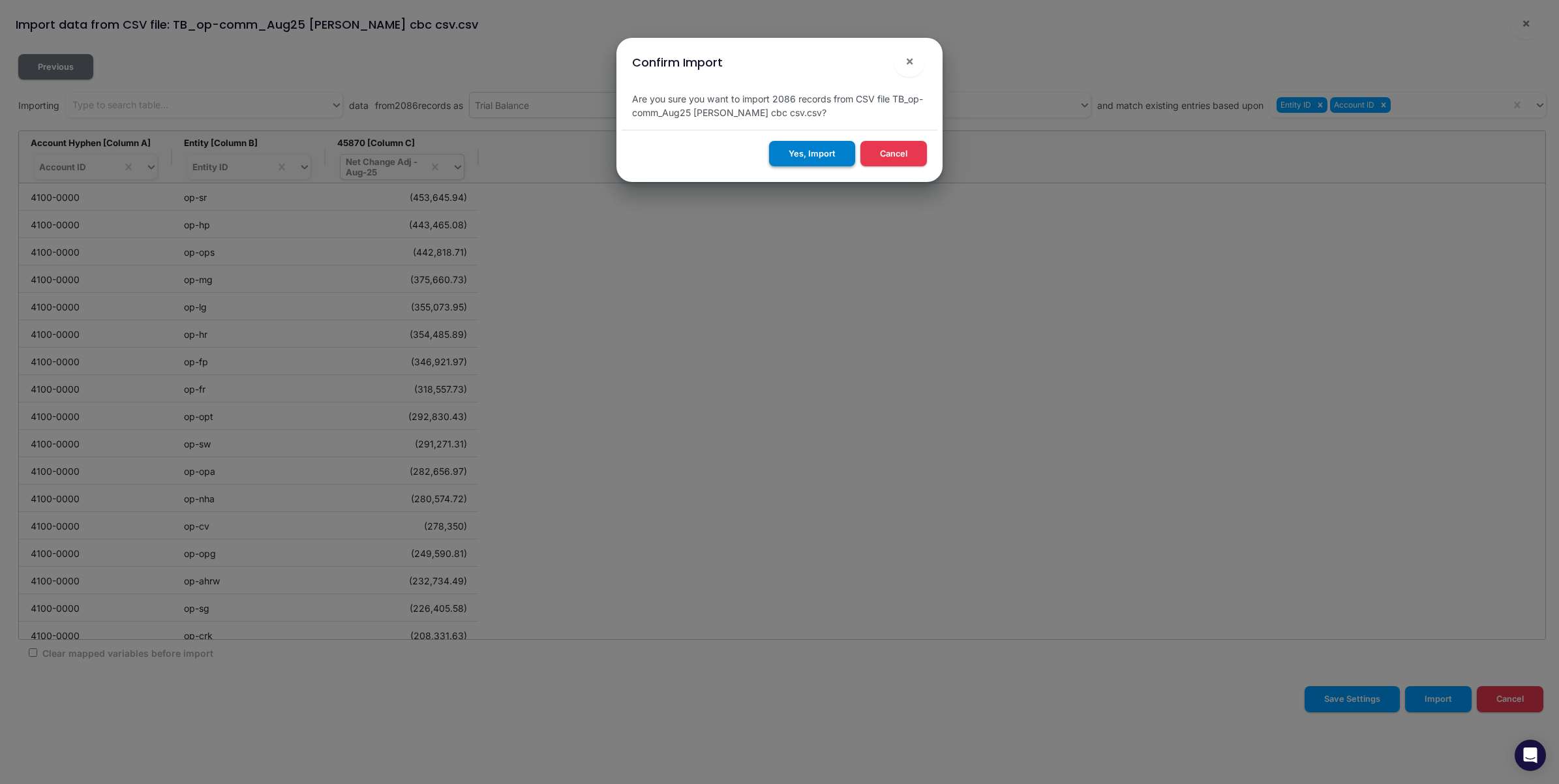
click at [823, 157] on button "Yes, Import" at bounding box center [812, 153] width 86 height 25
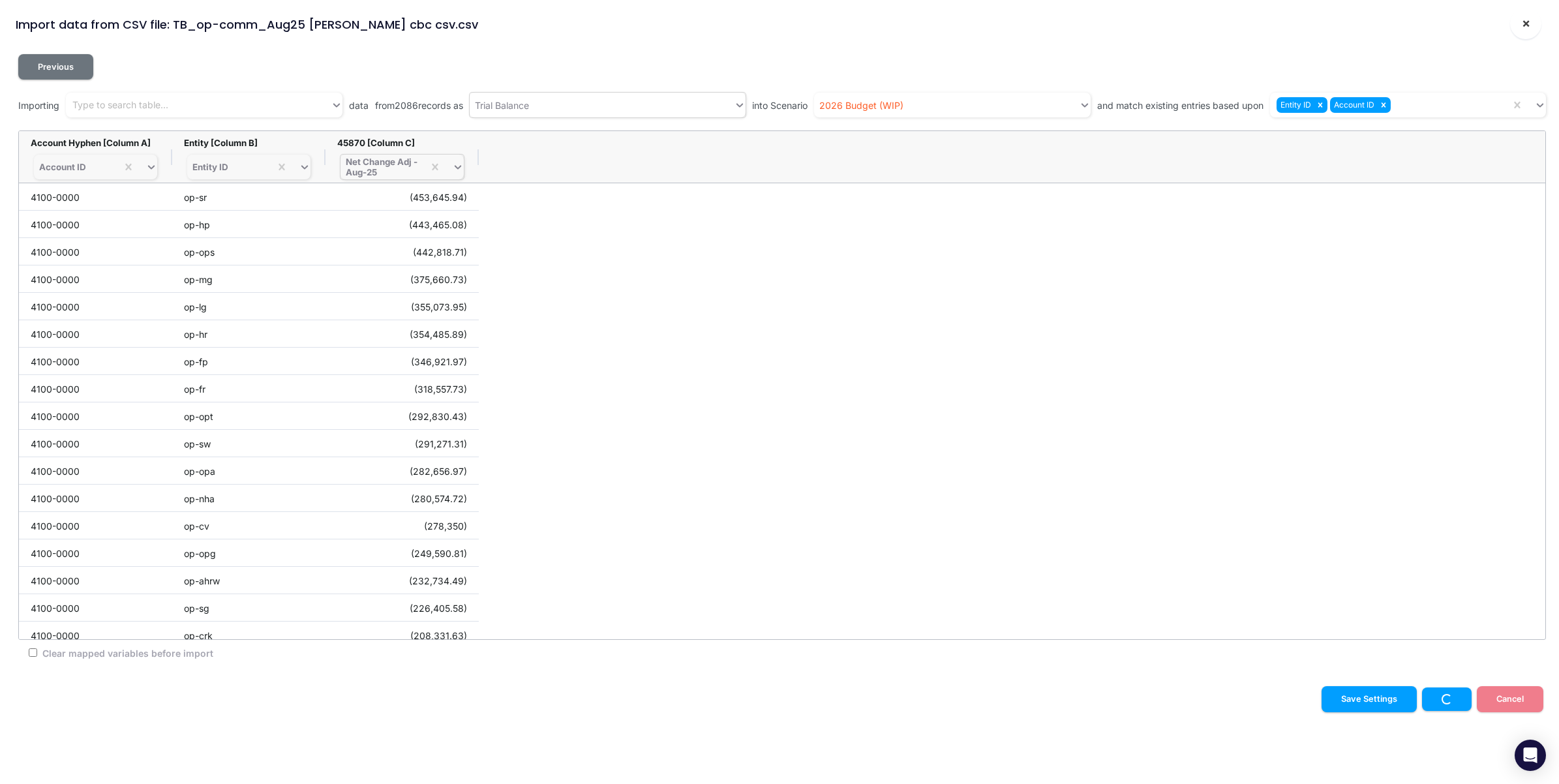
click at [1522, 24] on span "×" at bounding box center [1526, 22] width 8 height 16
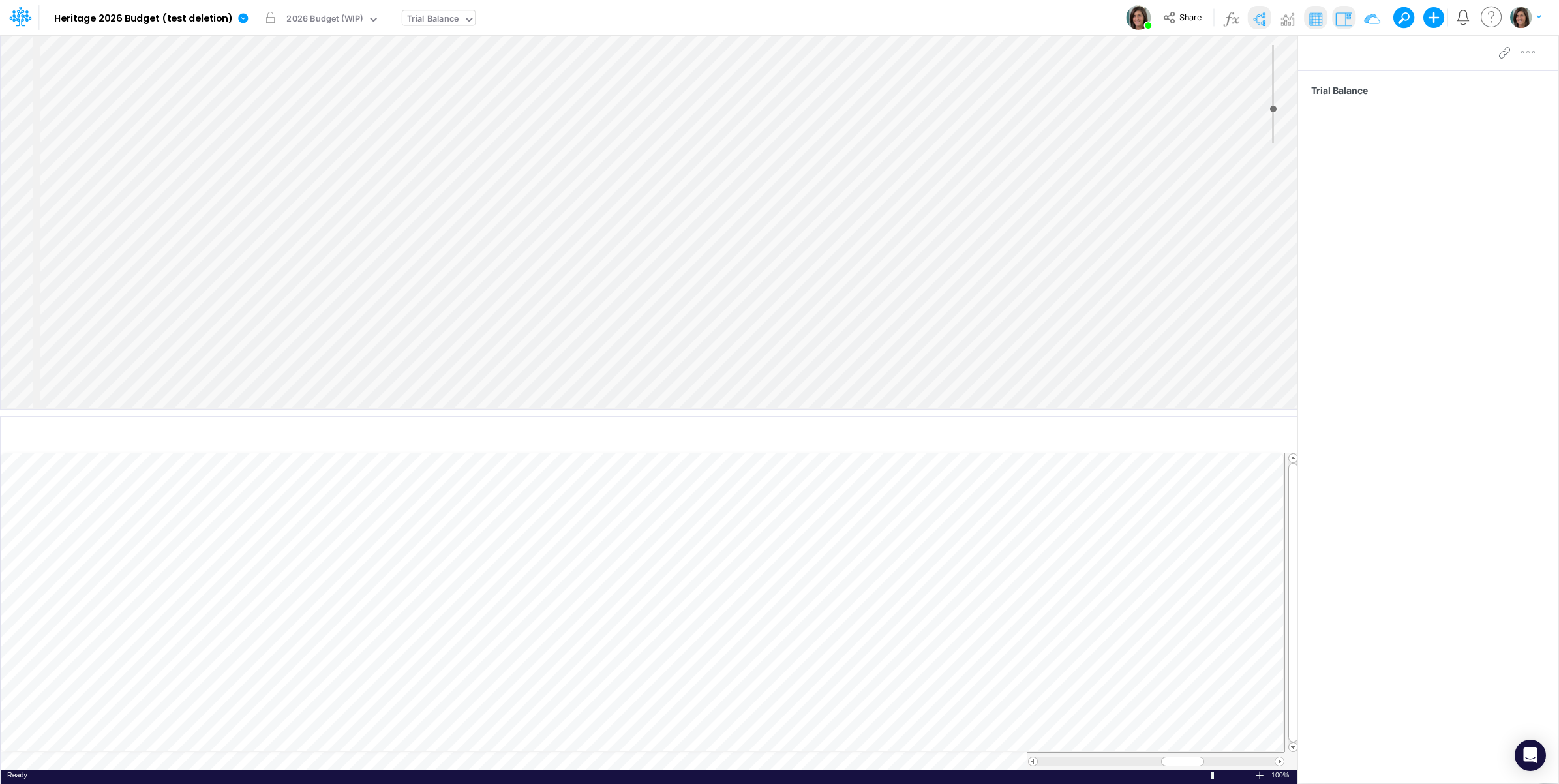
click at [643, 17] on div "Model Heritage 2026 Budget (test [MEDICAL_DATA]) Edit model settings Duplicate …" at bounding box center [780, 18] width 1404 height 35
click at [238, 18] on icon at bounding box center [243, 18] width 10 height 10
click at [264, 95] on button "Import" at bounding box center [310, 93] width 140 height 22
click at [418, 122] on button "Data" at bounding box center [450, 122] width 140 height 20
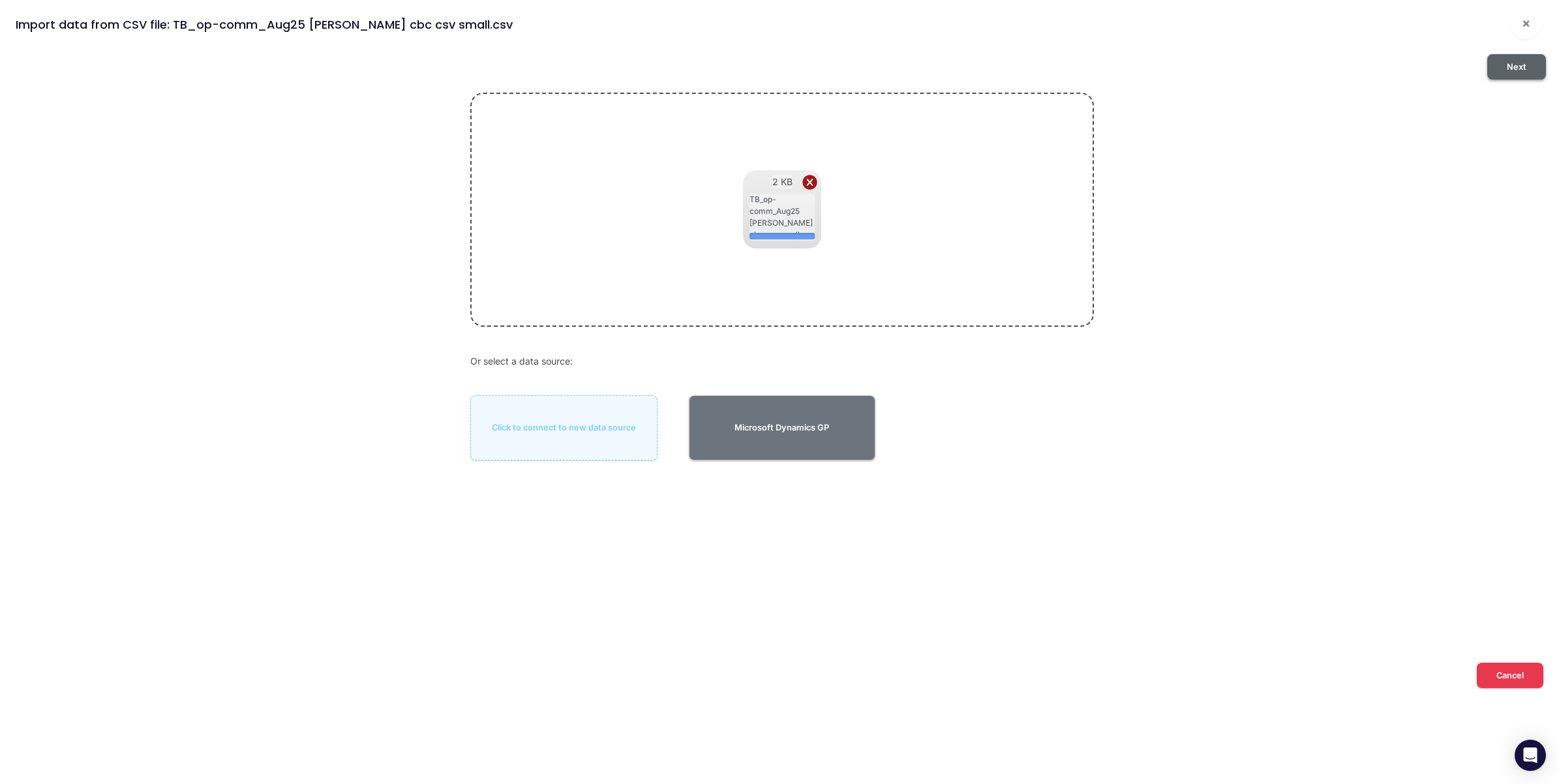
click at [1499, 69] on button "Next" at bounding box center [1517, 67] width 58 height 25
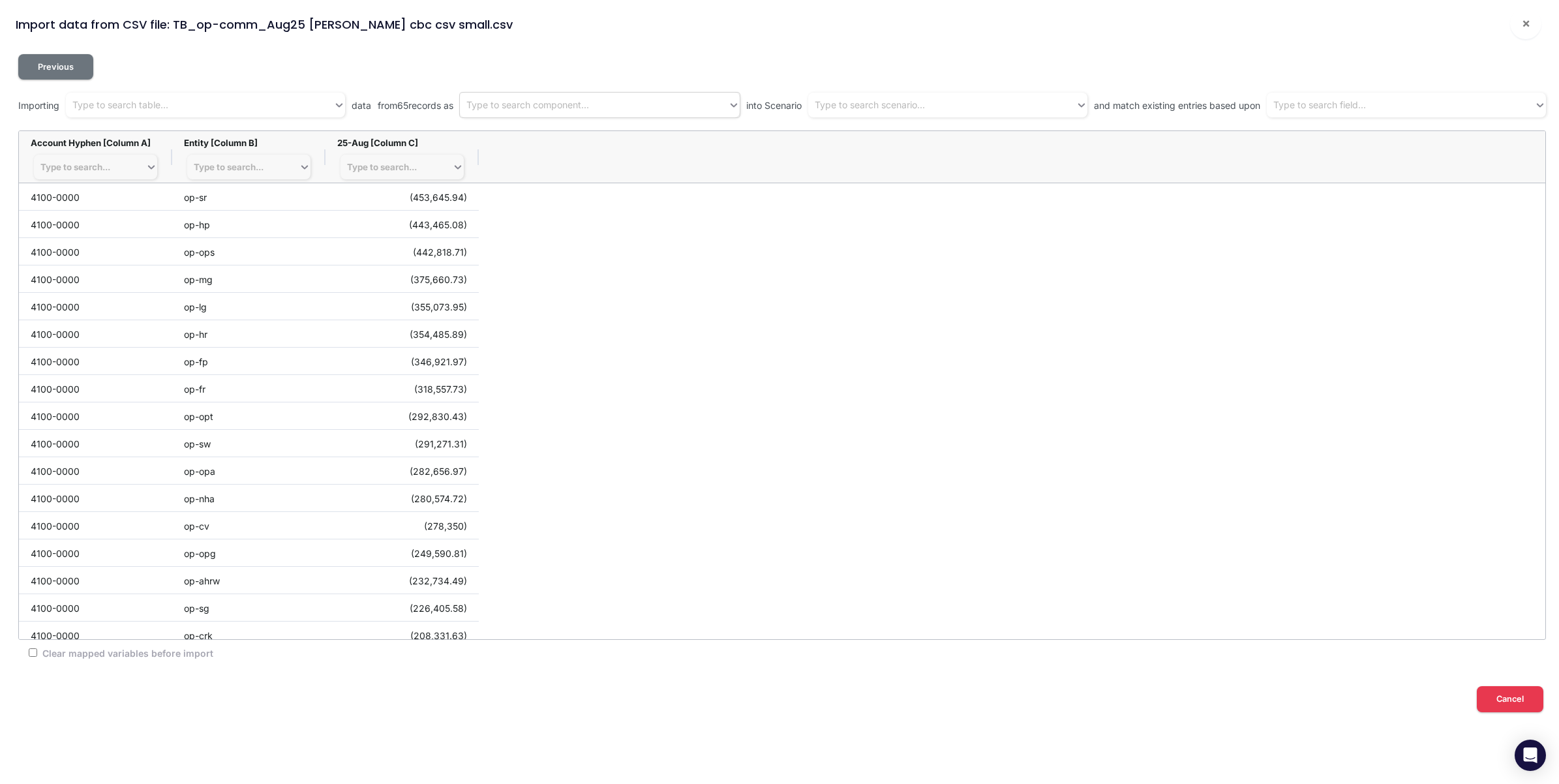
click at [557, 101] on div "Type to search component..." at bounding box center [528, 105] width 123 height 14
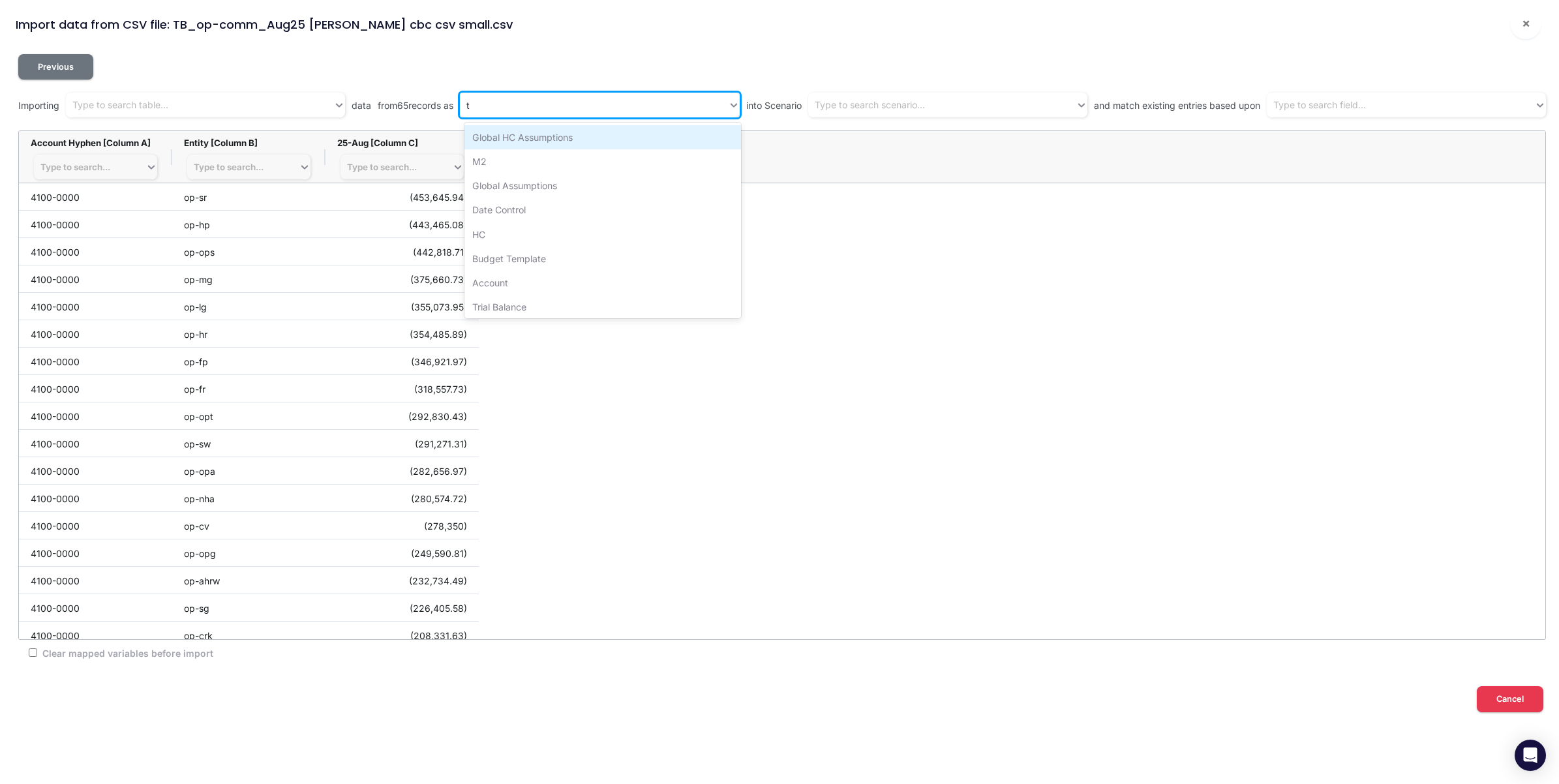
type input "tr"
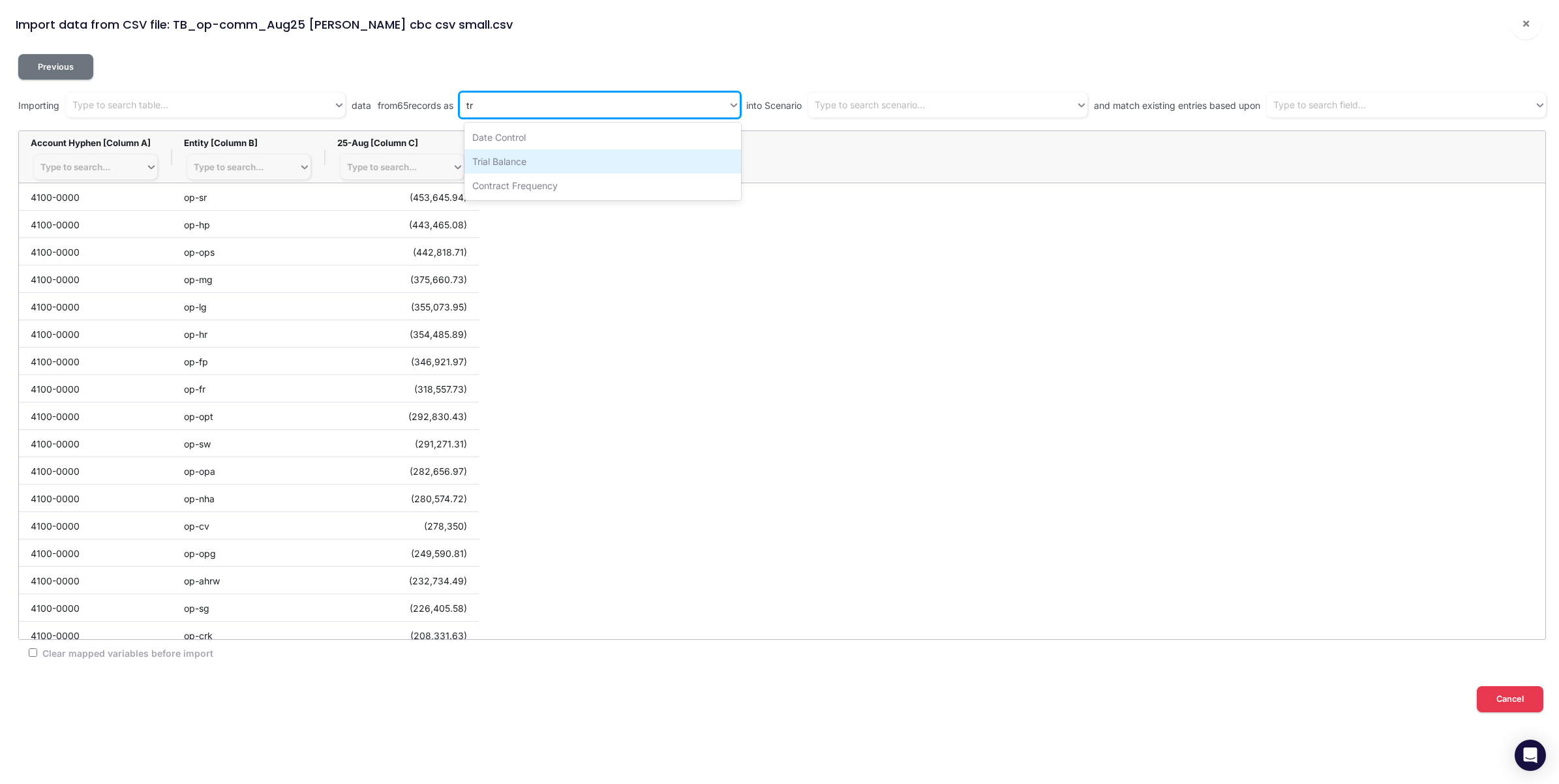
click at [541, 164] on div "Trial Balance" at bounding box center [603, 162] width 277 height 24
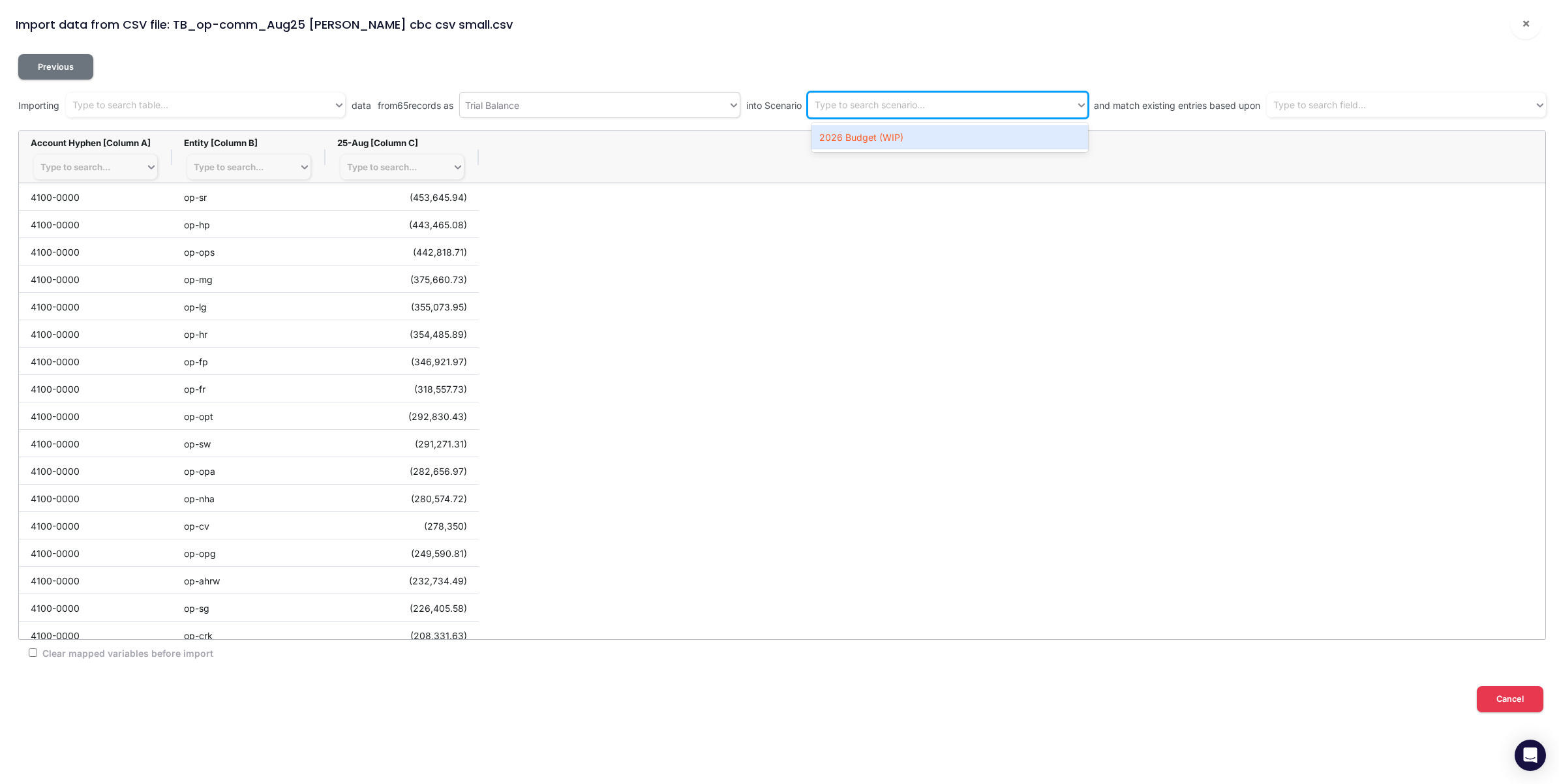
click at [983, 95] on div "Type to search scenario..." at bounding box center [942, 105] width 268 height 22
click at [930, 147] on div "2026 Budget (WIP)" at bounding box center [950, 137] width 277 height 24
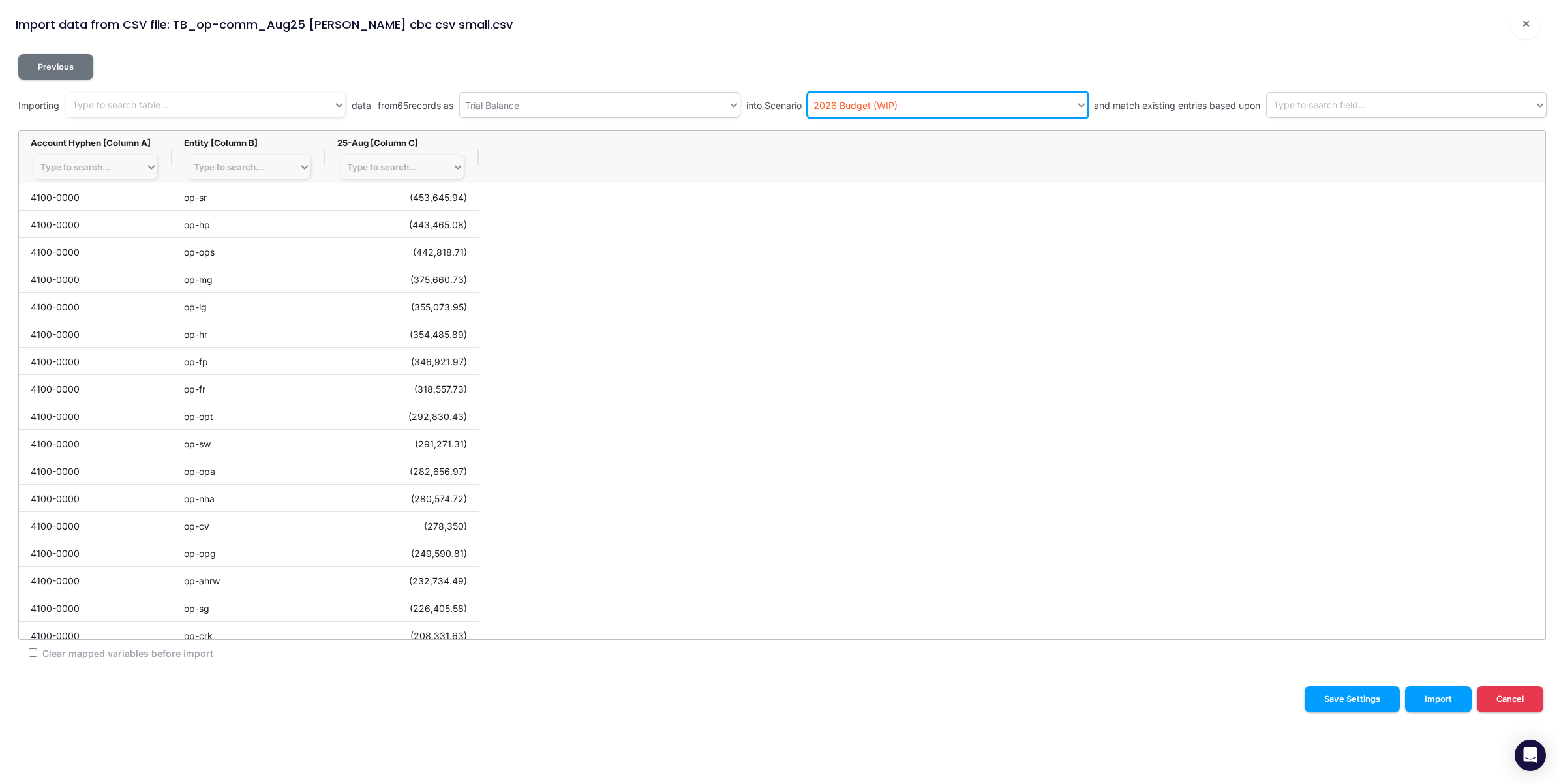
click at [1354, 111] on div "Type to search field..." at bounding box center [1319, 105] width 92 height 14
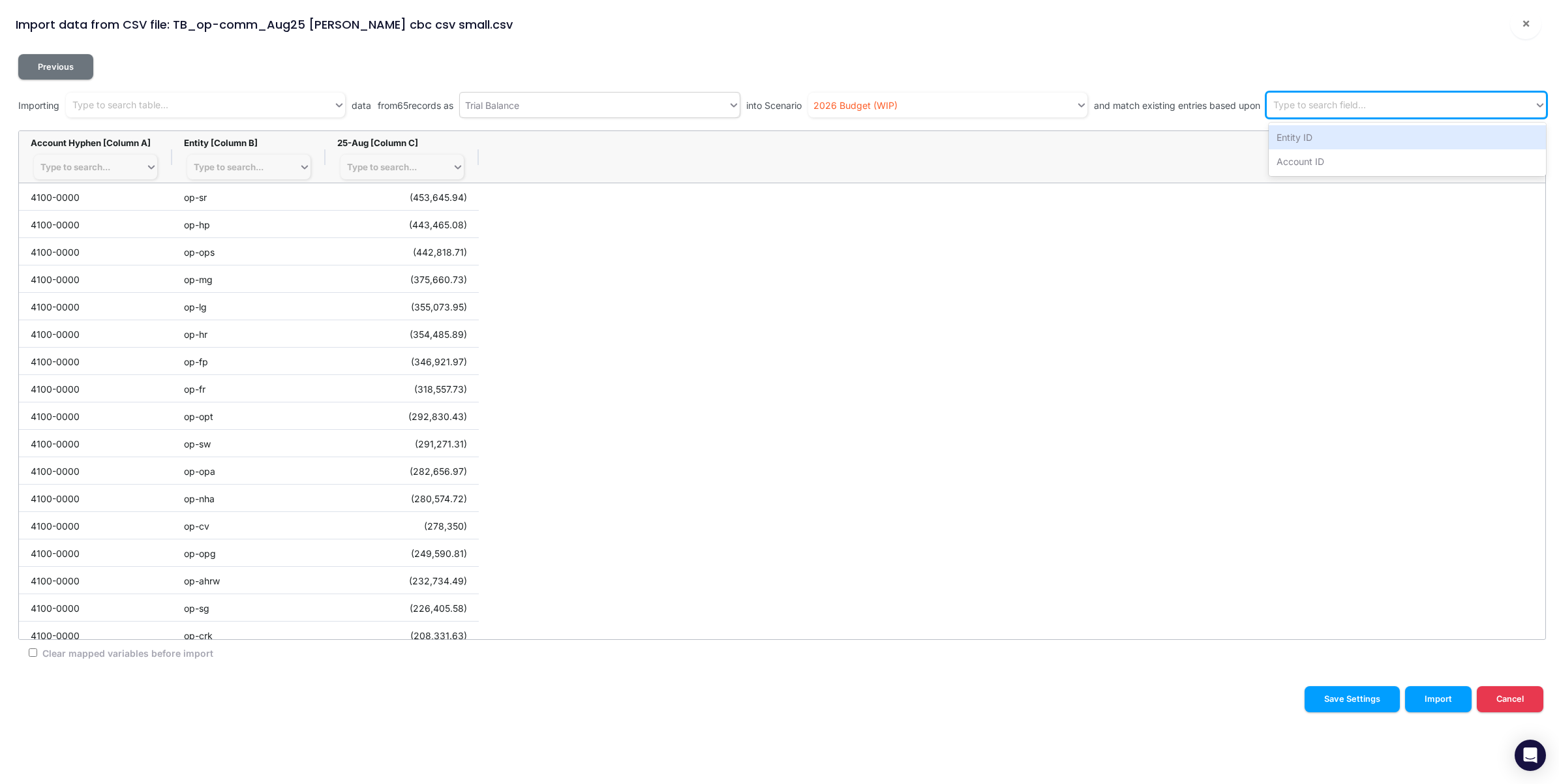
drag, startPoint x: 1351, startPoint y: 134, endPoint x: 1378, endPoint y: 124, distance: 28.8
click at [1351, 136] on div "Entity ID" at bounding box center [1408, 137] width 277 height 24
click at [1431, 106] on div "Entity ID" at bounding box center [1389, 105] width 244 height 22
click at [1406, 135] on div "Account ID" at bounding box center [1408, 137] width 277 height 24
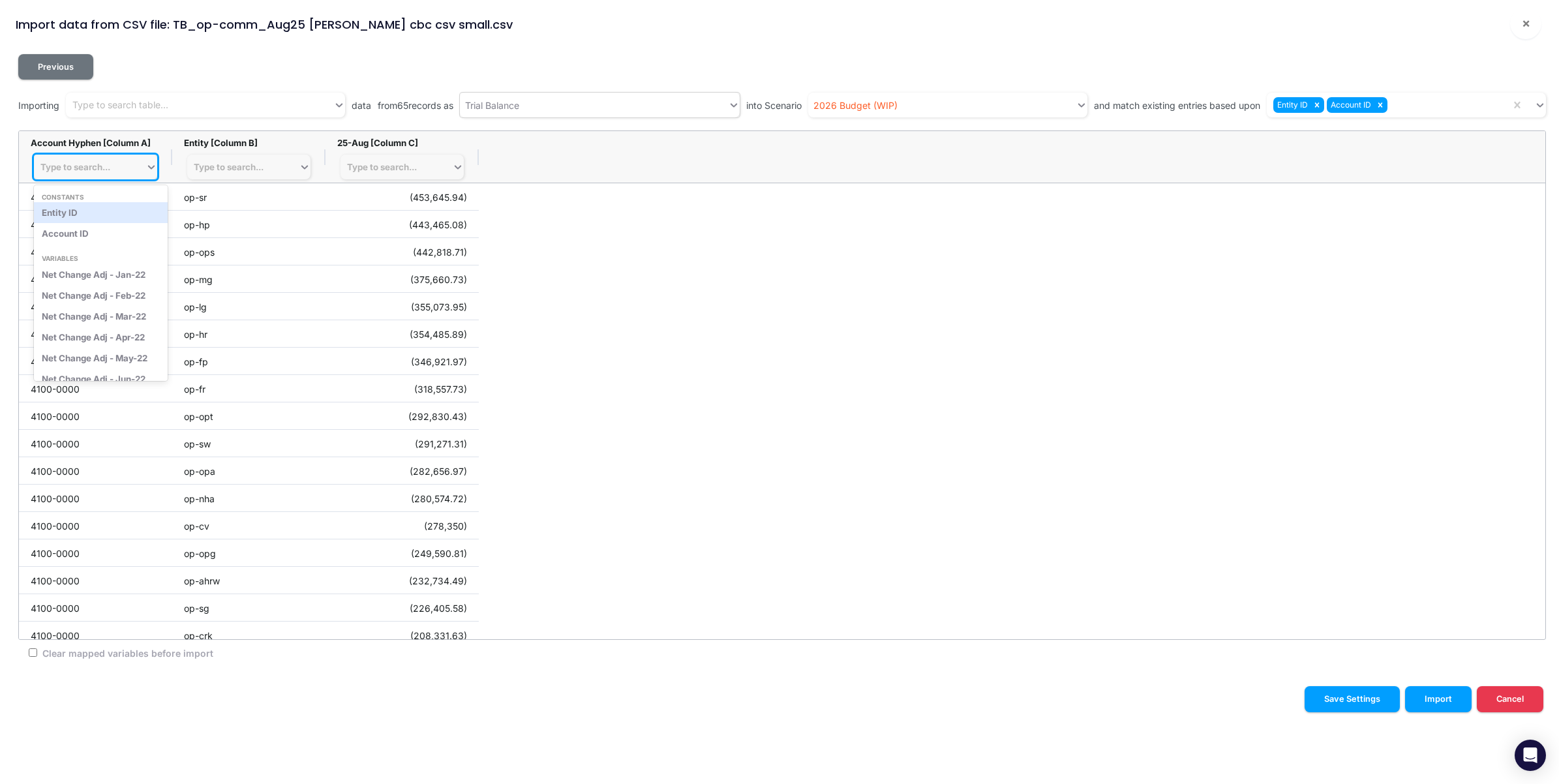
click at [118, 162] on div "Type to search..." at bounding box center [90, 167] width 111 height 18
click at [105, 229] on div "Account ID" at bounding box center [100, 234] width 134 height 21
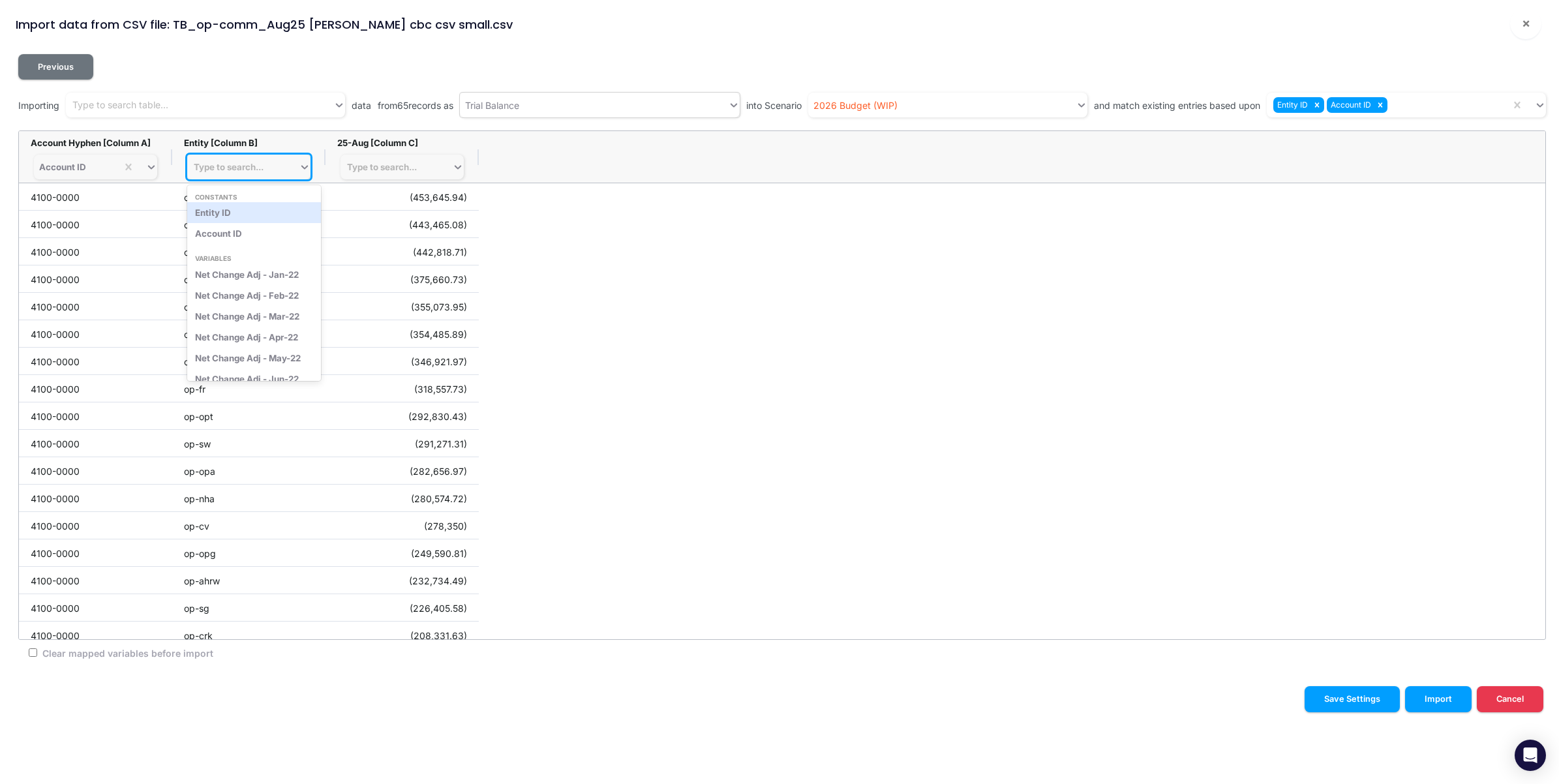
click at [222, 168] on div "Type to search..." at bounding box center [228, 166] width 70 height 10
click at [220, 212] on div "Entity ID" at bounding box center [254, 212] width 134 height 21
click at [421, 168] on div "Type to search..." at bounding box center [397, 167] width 111 height 18
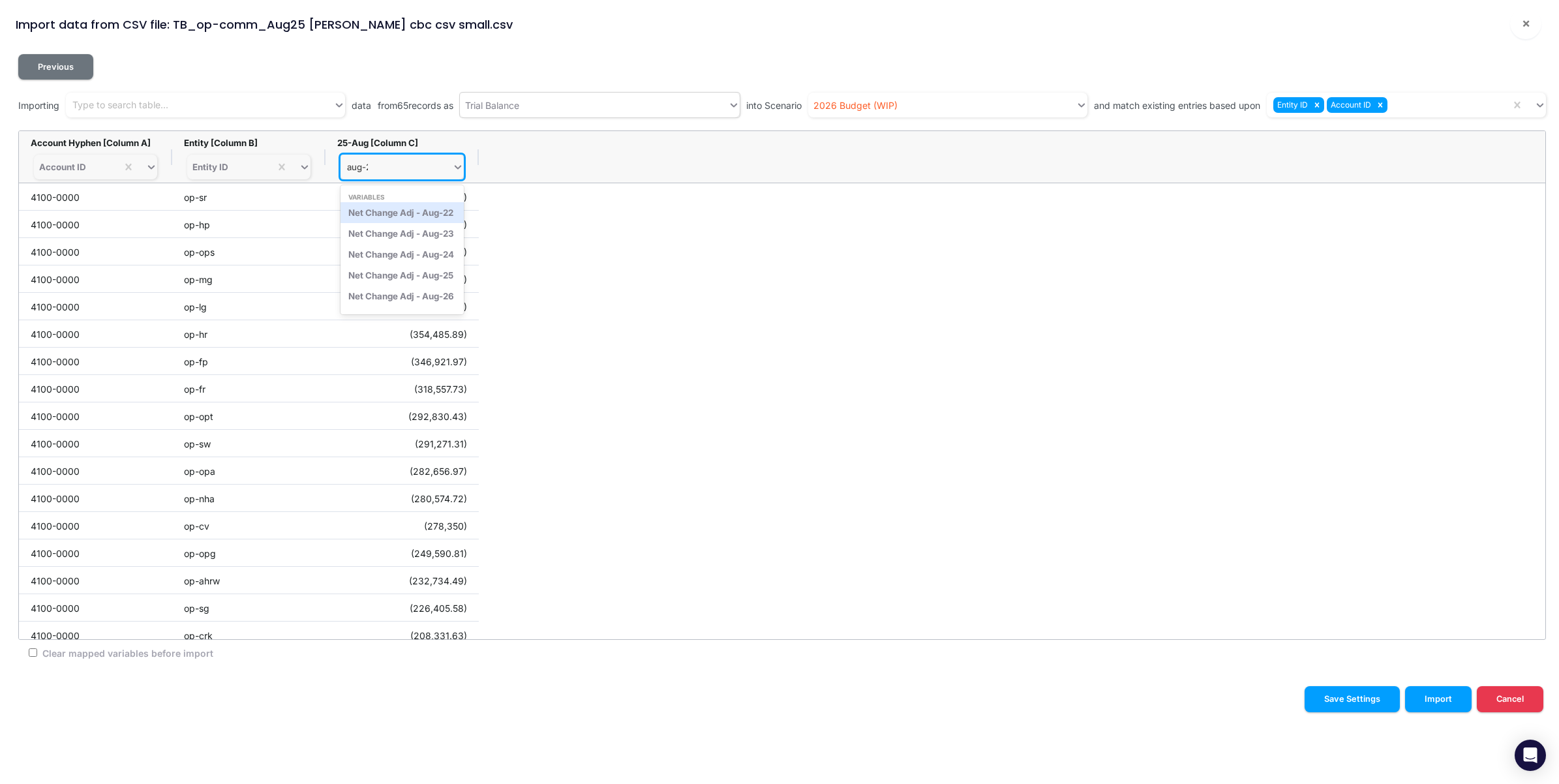
type input "aug-25"
click at [409, 212] on div "Net Change Adj - Aug-25" at bounding box center [403, 212] width 124 height 21
click at [1452, 703] on button "Import" at bounding box center [1439, 698] width 67 height 25
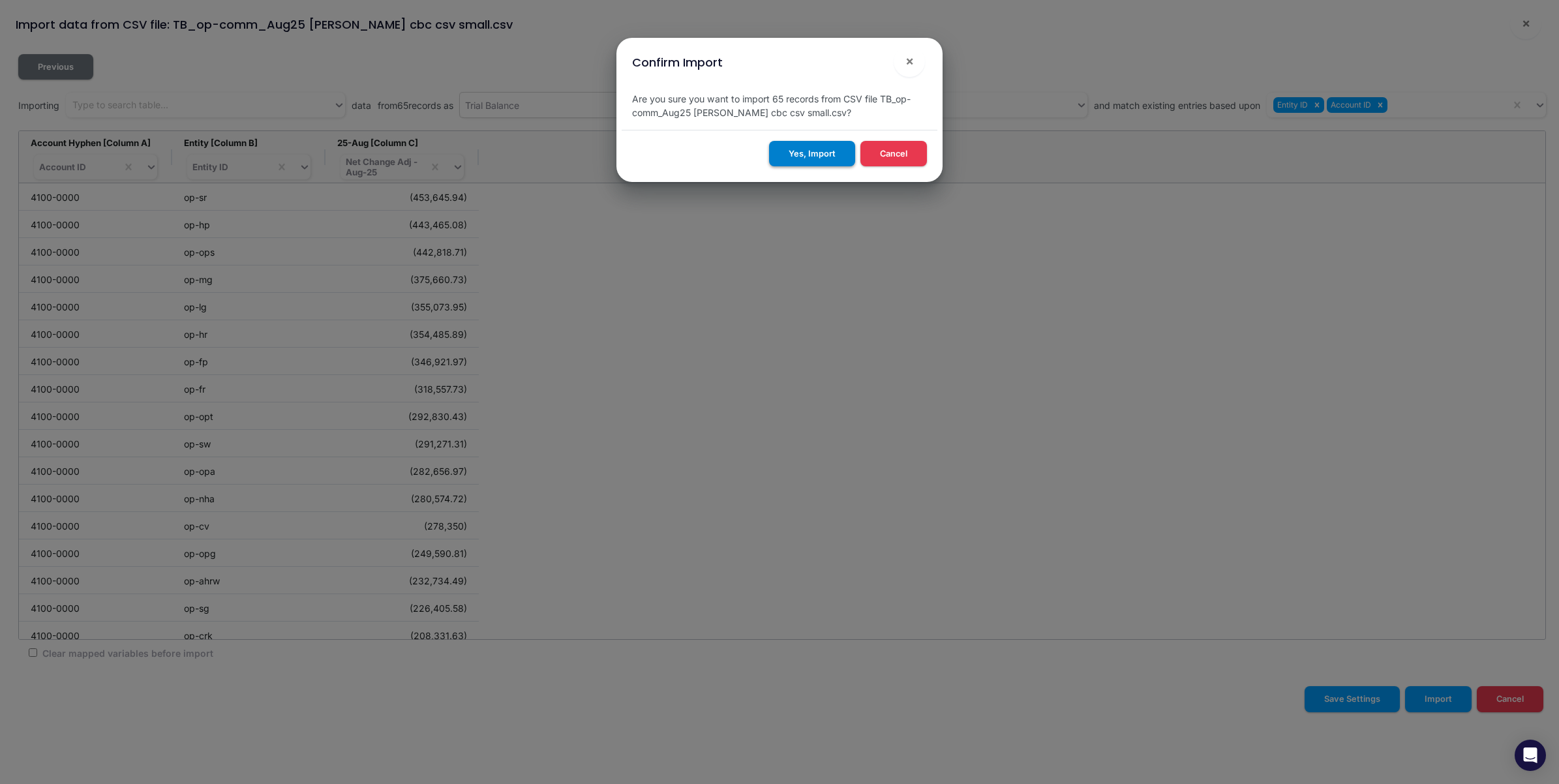
click at [809, 153] on button "Yes, Import" at bounding box center [812, 153] width 86 height 25
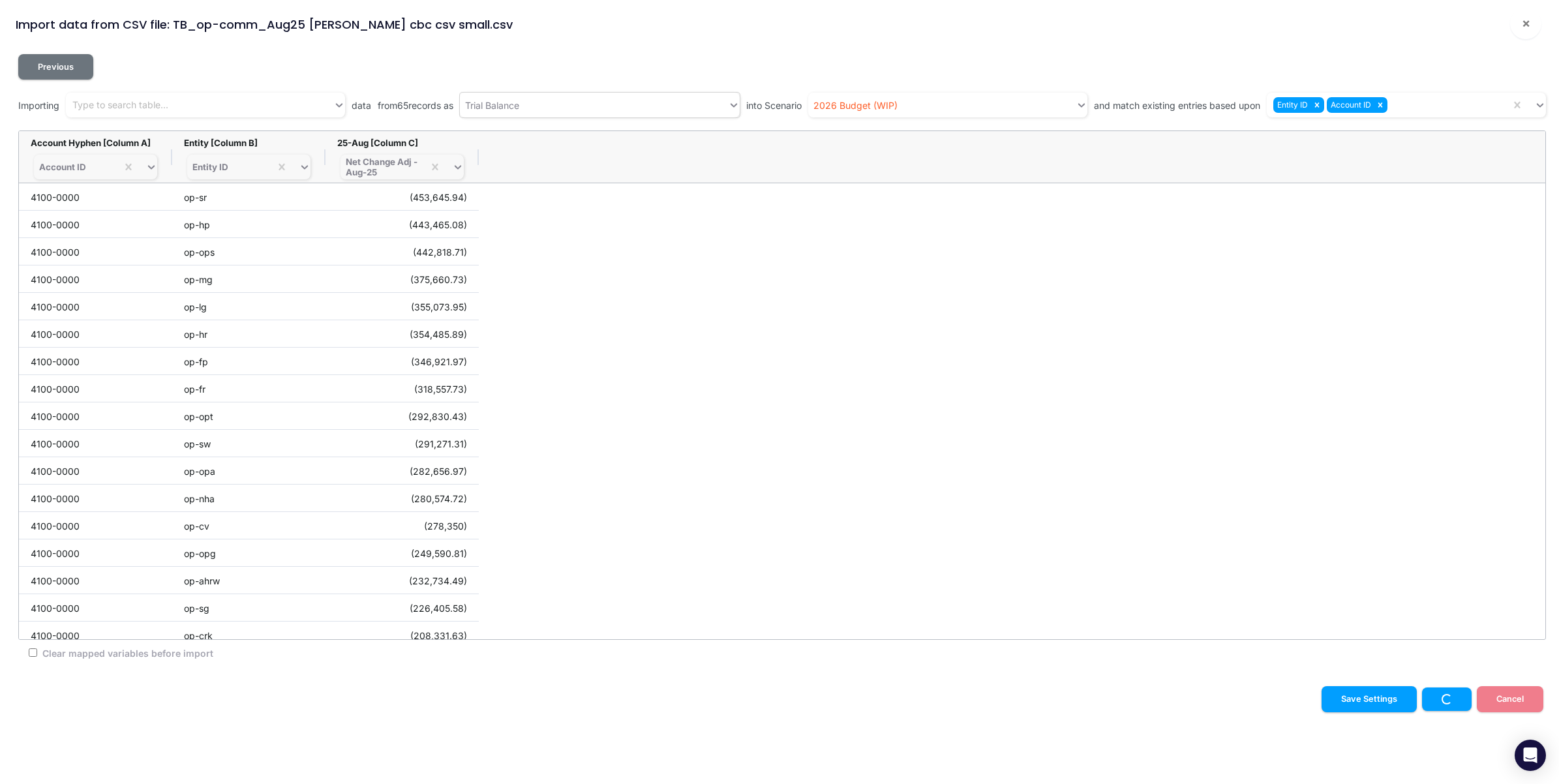
click at [1276, 51] on div "Previous Importing Type to search table... data from 65 records as Trial Balanc…" at bounding box center [780, 359] width 1549 height 632
click at [1526, 20] on span "×" at bounding box center [1526, 22] width 8 height 16
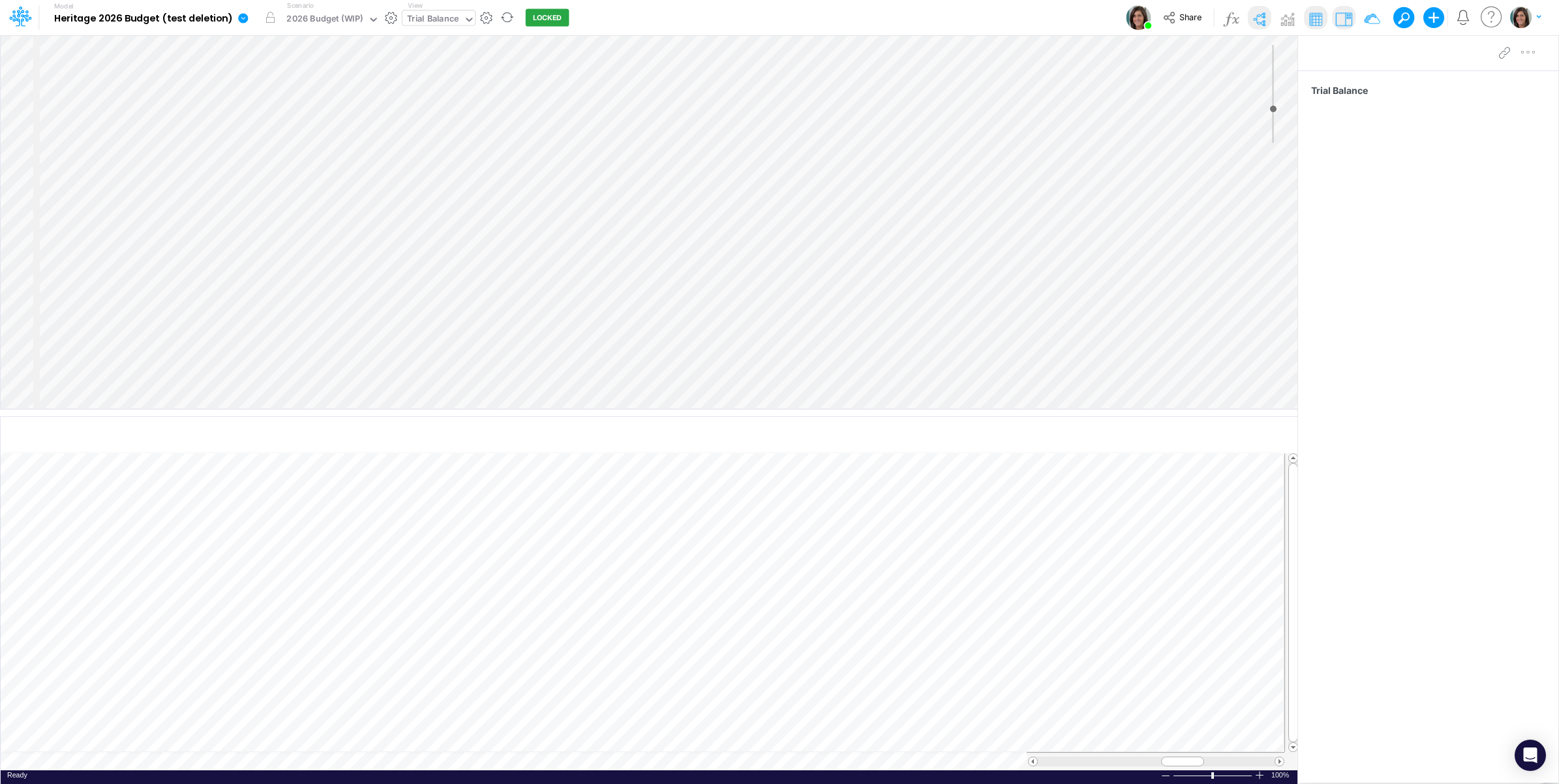
click at [238, 18] on icon at bounding box center [243, 18] width 10 height 10
click at [279, 132] on button "View model info" at bounding box center [310, 135] width 140 height 20
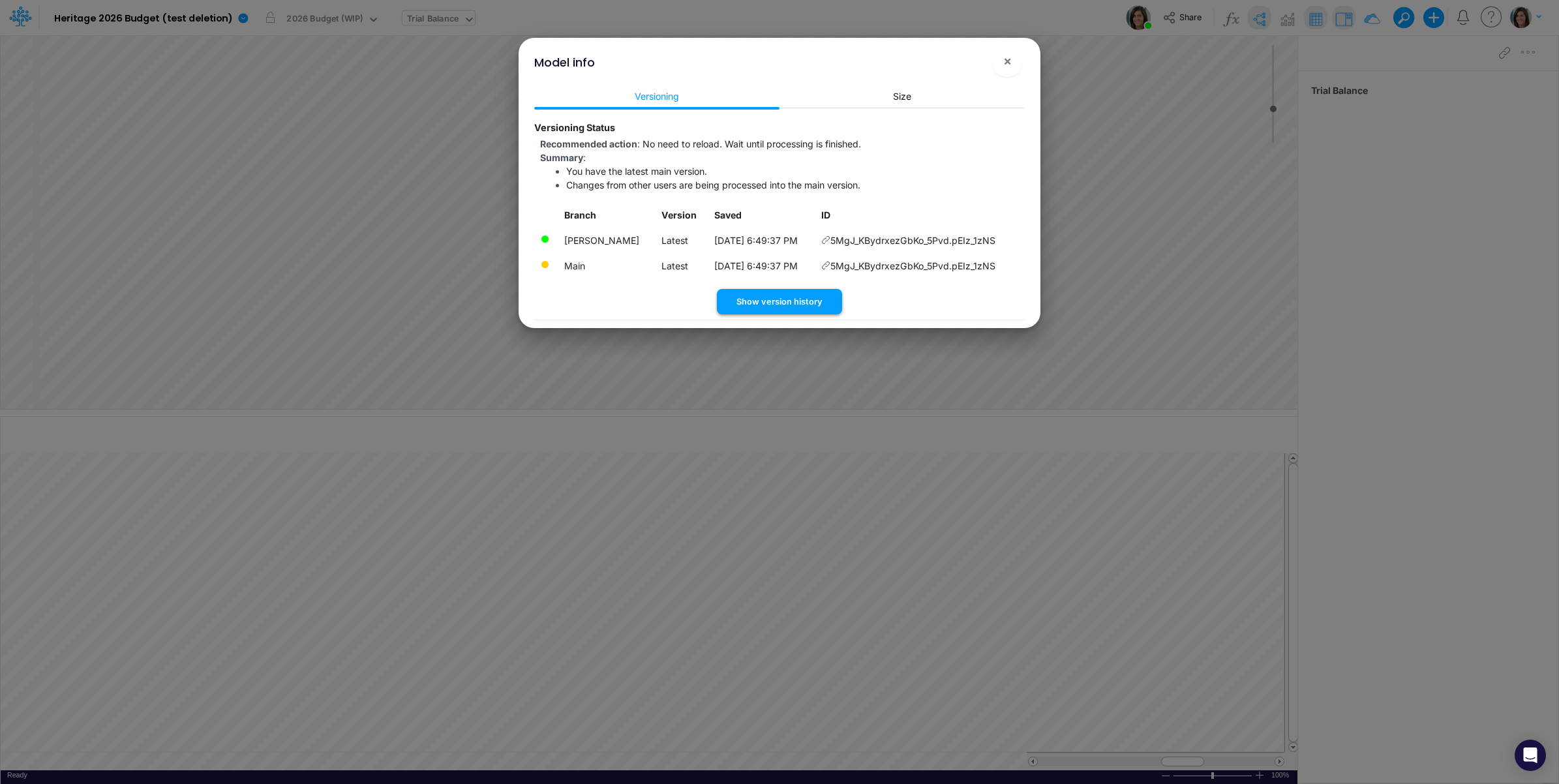
click at [790, 304] on button "Show version history" at bounding box center [780, 301] width 125 height 25
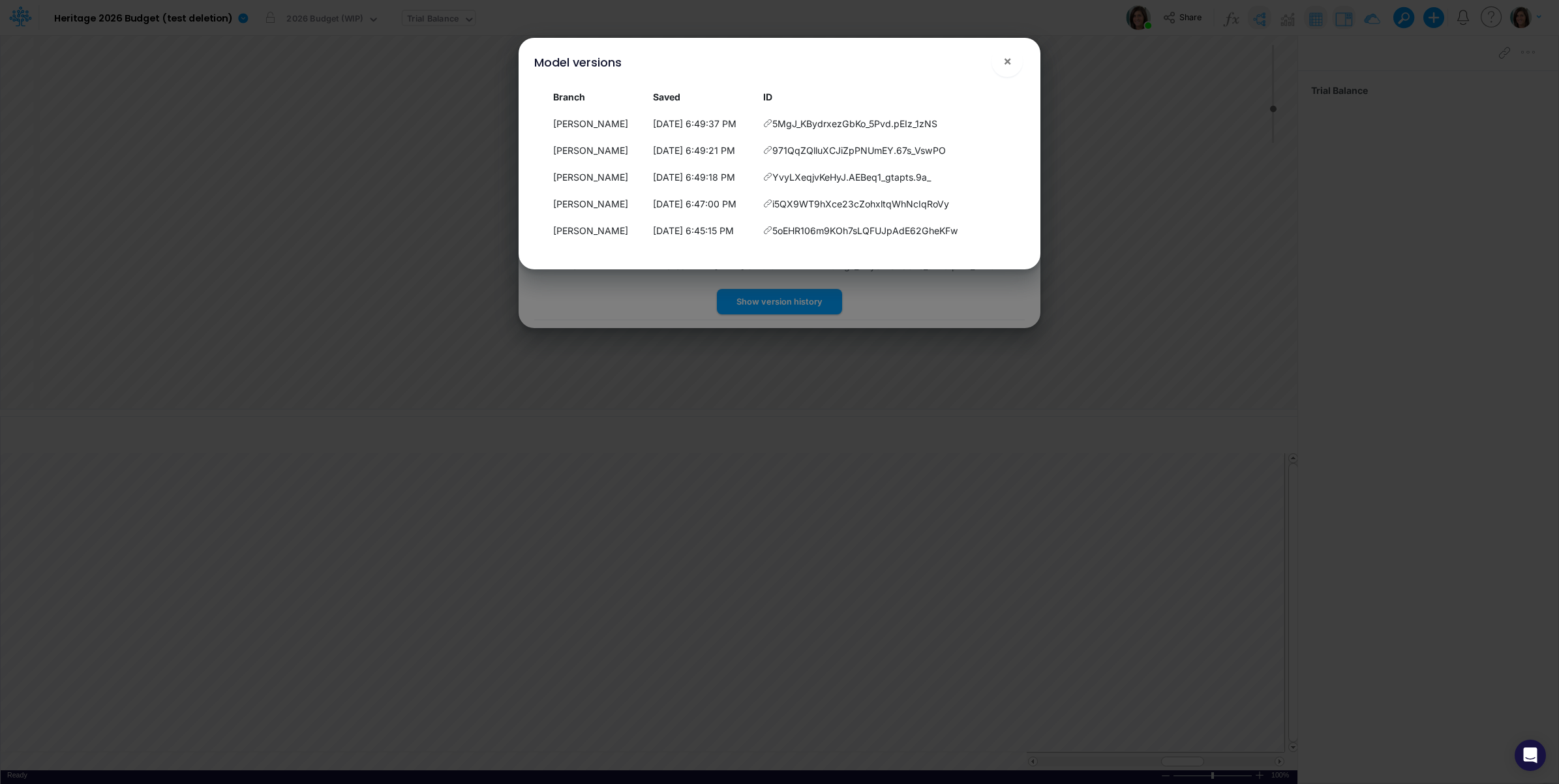
drag, startPoint x: 1031, startPoint y: 50, endPoint x: 993, endPoint y: 59, distance: 39.1
click at [1031, 51] on div "Model versions ! ×" at bounding box center [780, 60] width 511 height 43
click at [993, 59] on button "×" at bounding box center [1007, 61] width 31 height 31
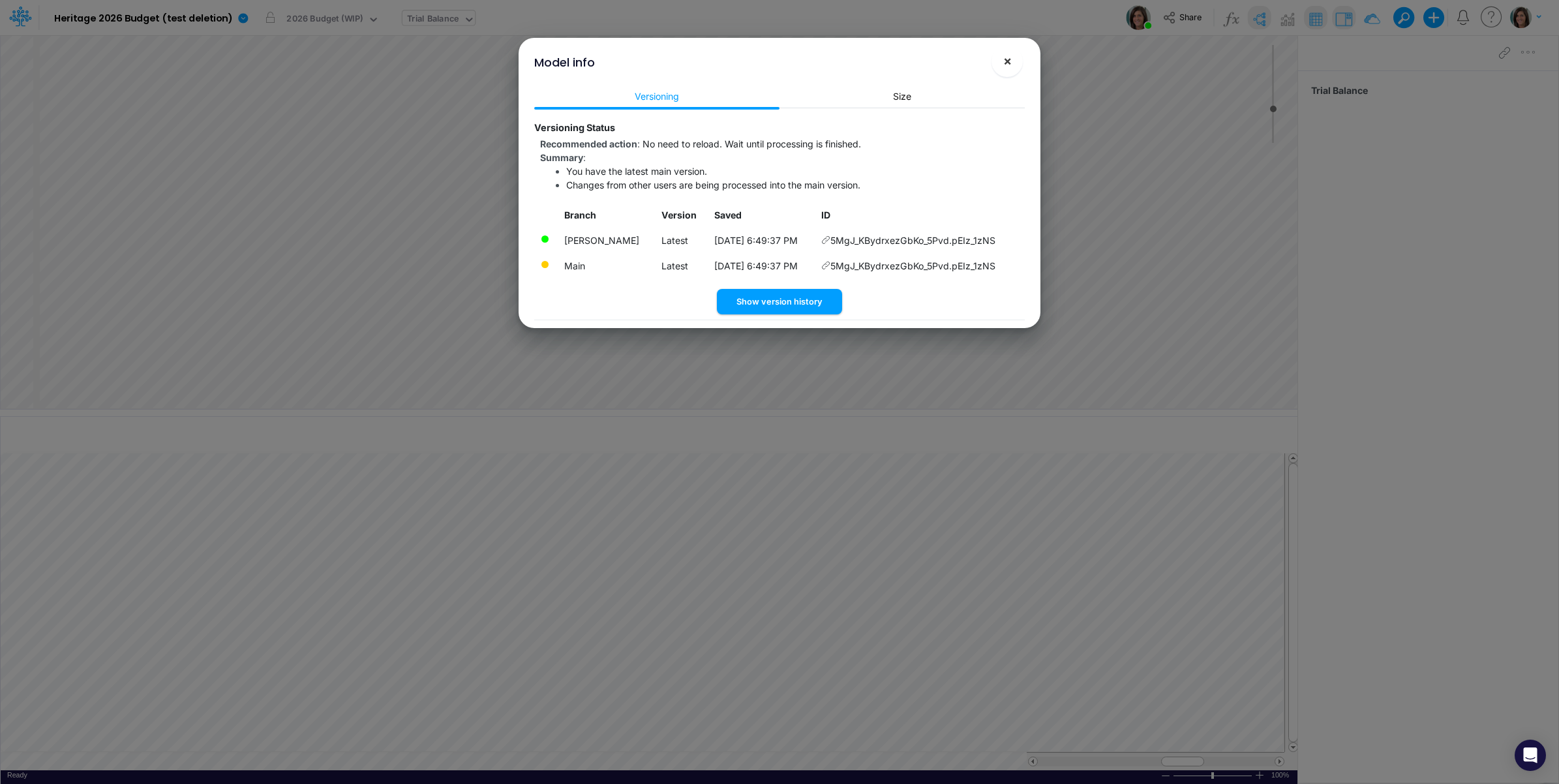
click at [1009, 58] on span "×" at bounding box center [1008, 60] width 8 height 16
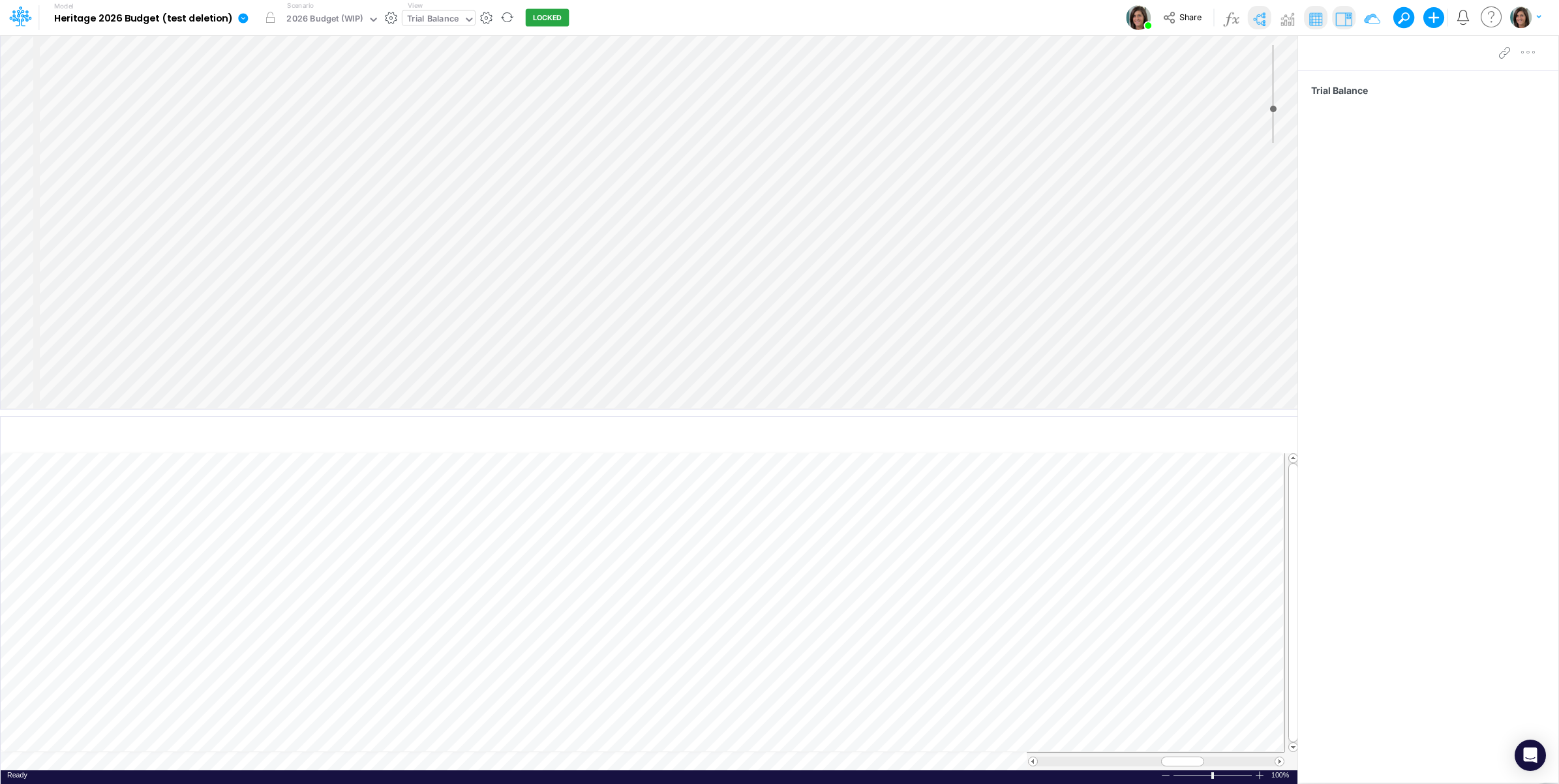
drag, startPoint x: 602, startPoint y: 15, endPoint x: 534, endPoint y: 14, distance: 68.0
click at [598, 15] on div "Model Heritage 2026 Budget (test [MEDICAL_DATA]) Edit model settings Duplicate …" at bounding box center [780, 18] width 1404 height 35
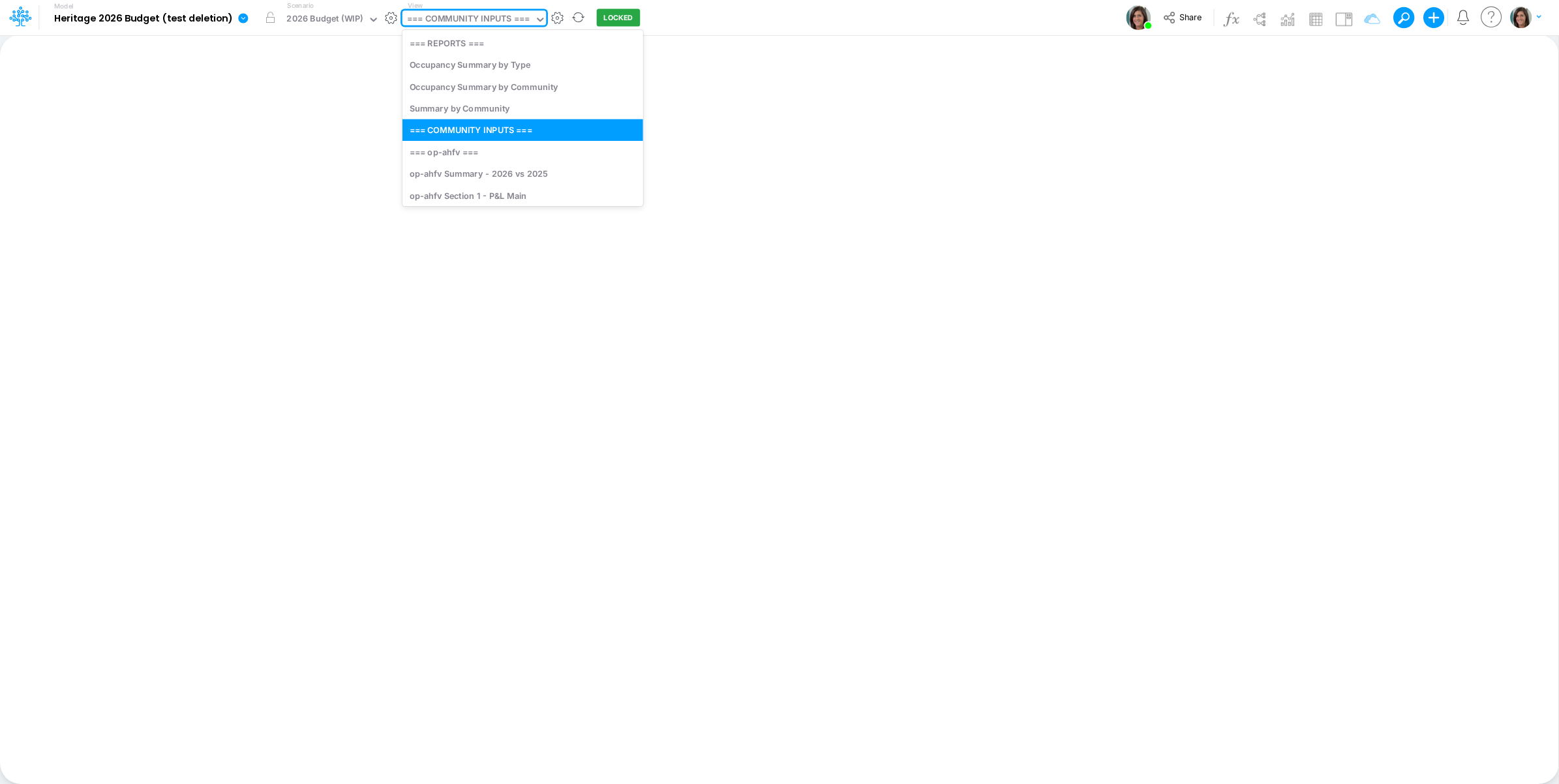
click at [462, 18] on div "=== COMMUNITY INPUTS ===" at bounding box center [469, 20] width 123 height 15
type input "tri"
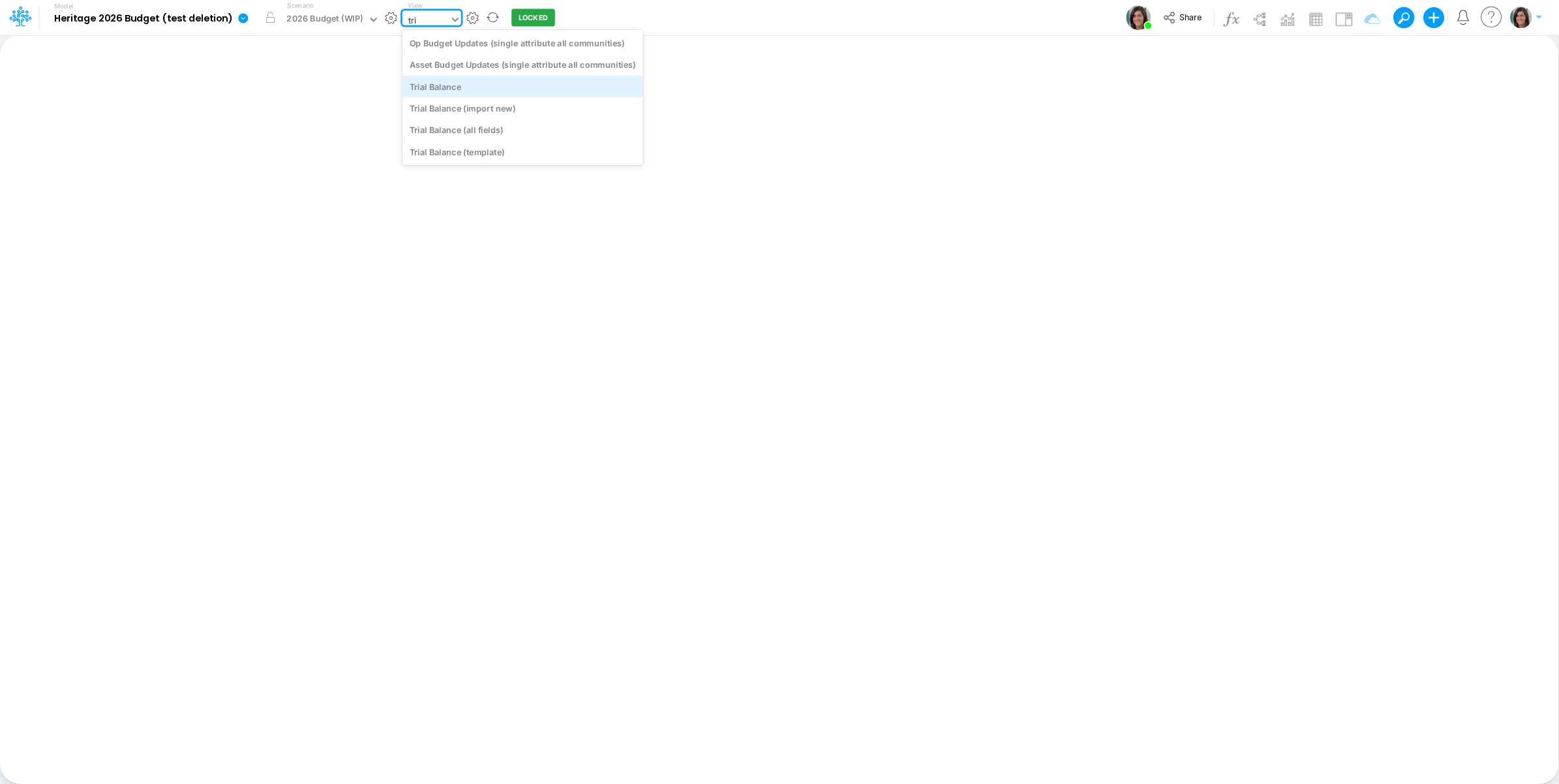
click at [469, 87] on div "Trial Balance" at bounding box center [523, 86] width 241 height 22
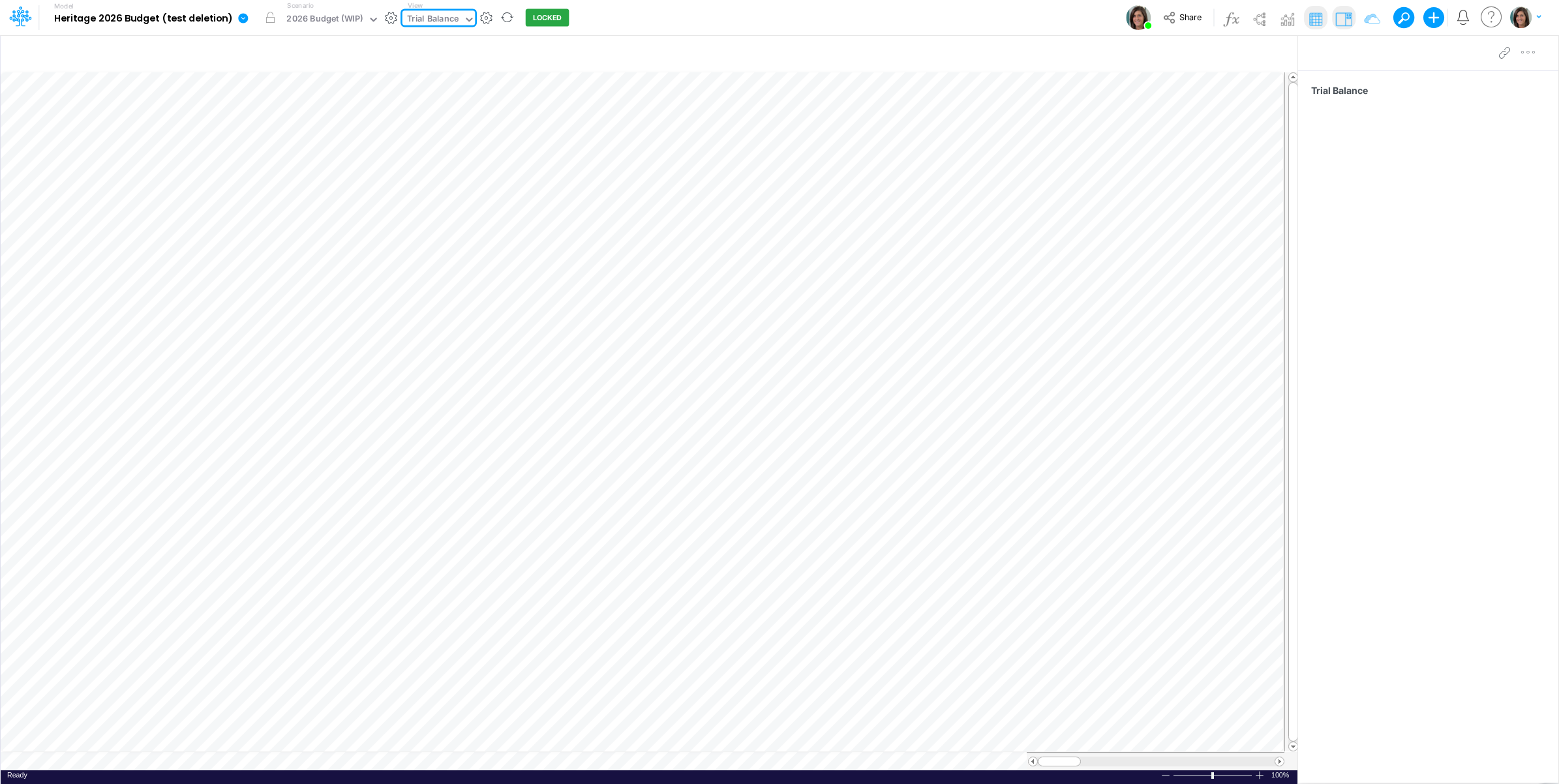
click at [242, 24] on icon at bounding box center [243, 18] width 12 height 12
click at [282, 129] on button "View model info" at bounding box center [310, 135] width 140 height 20
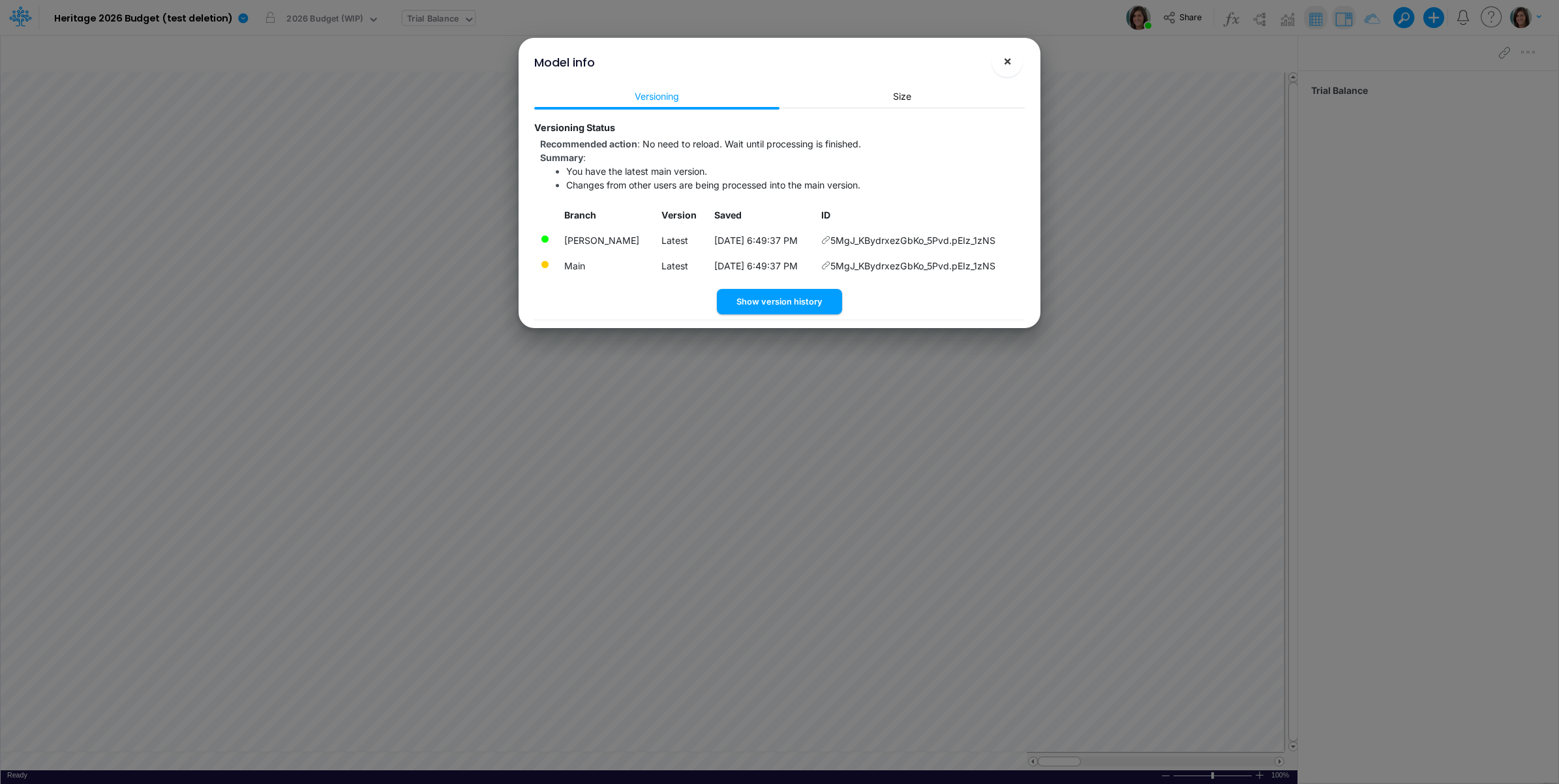
click at [1006, 62] on span "×" at bounding box center [1008, 60] width 8 height 16
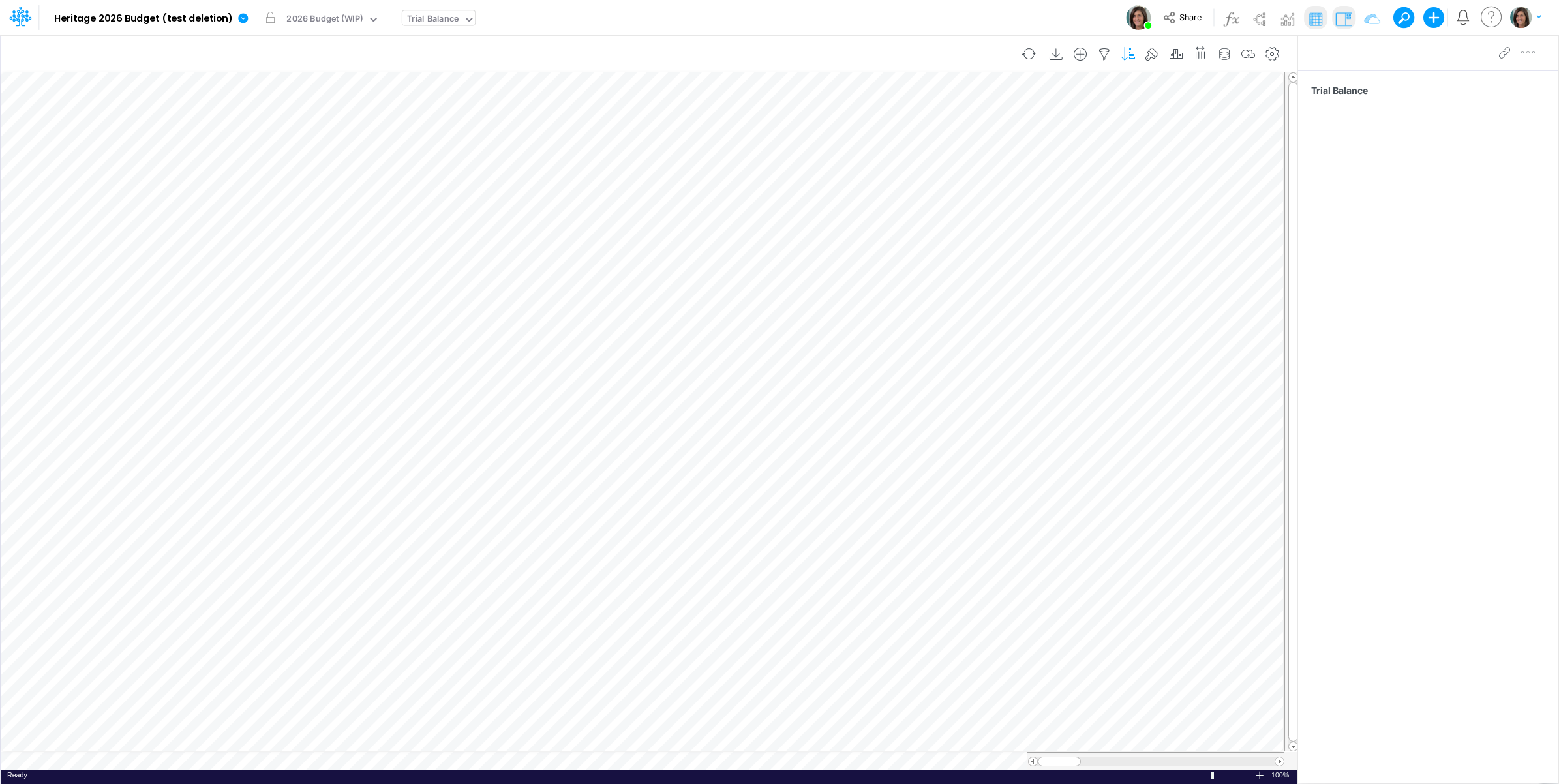
click at [1131, 56] on icon "button" at bounding box center [1129, 54] width 20 height 14
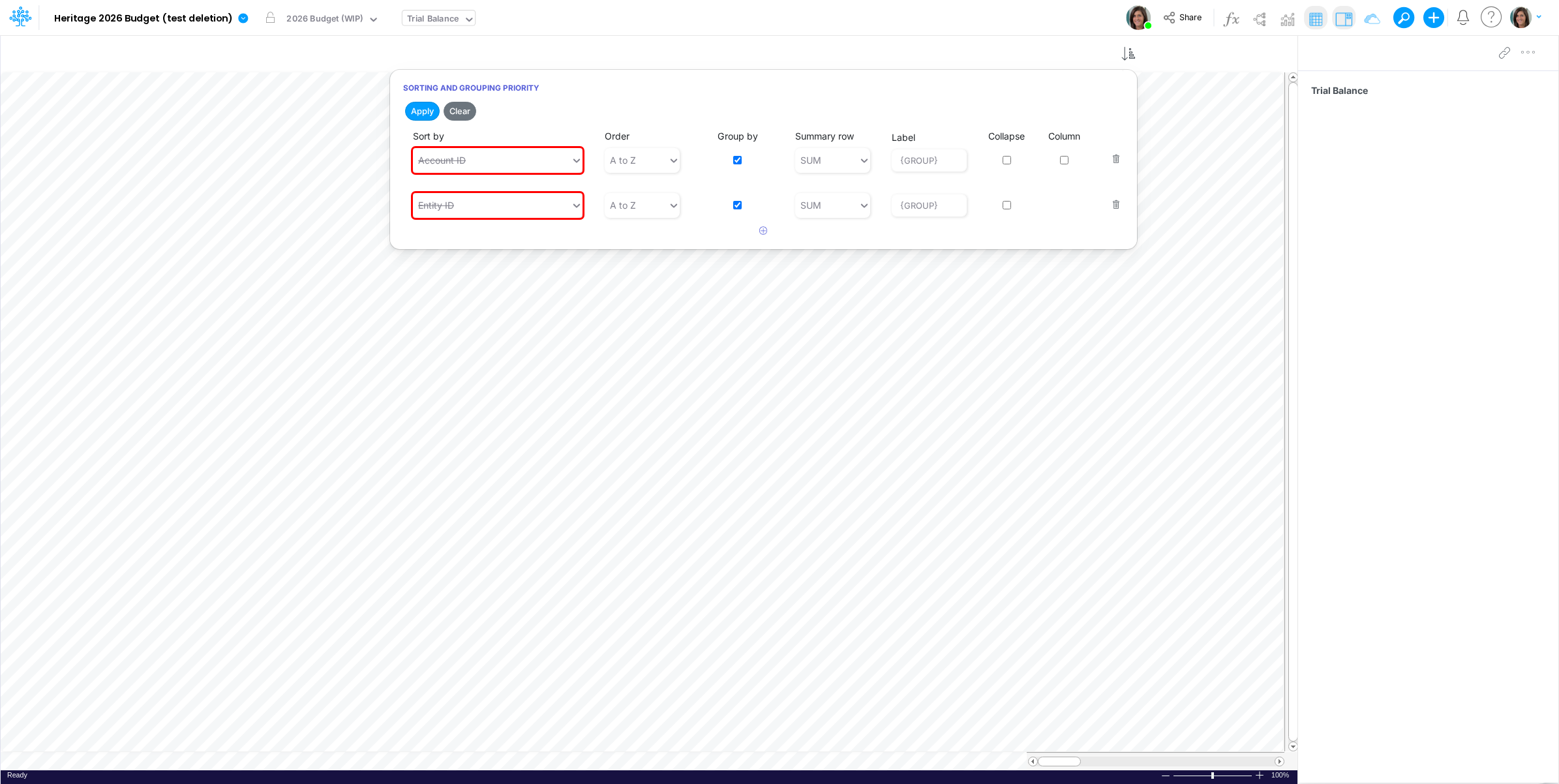
click at [937, 20] on div "Model Heritage 2026 Budget (test [MEDICAL_DATA]) Edit model settings Duplicate …" at bounding box center [780, 18] width 1404 height 35
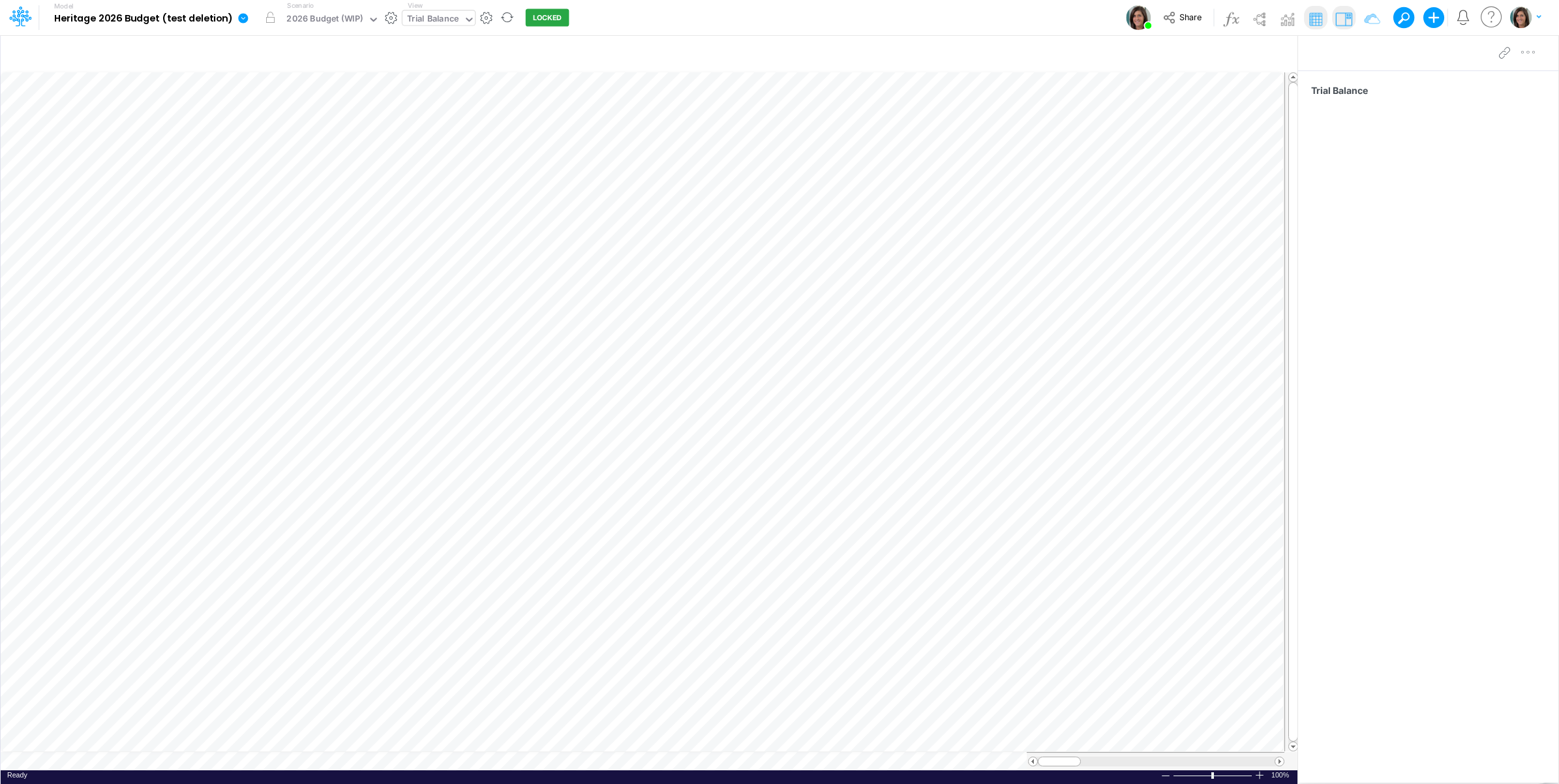
click at [244, 18] on icon at bounding box center [243, 18] width 10 height 10
drag, startPoint x: 268, startPoint y: 92, endPoint x: 310, endPoint y: 94, distance: 42.0
click at [268, 92] on button "Import" at bounding box center [310, 93] width 140 height 22
click at [430, 116] on button "Data" at bounding box center [450, 122] width 140 height 20
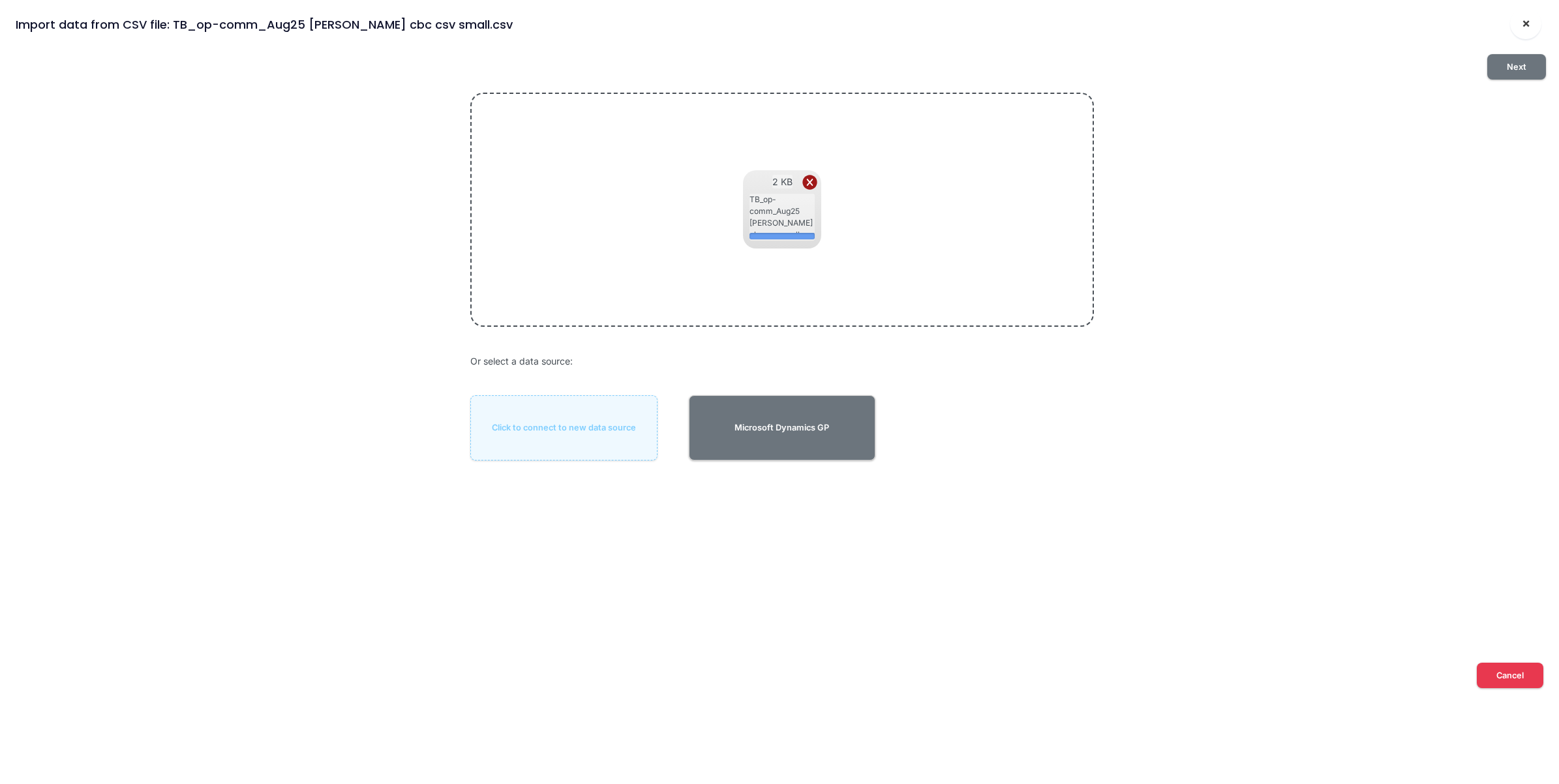
click at [1527, 23] on span "×" at bounding box center [1526, 22] width 8 height 16
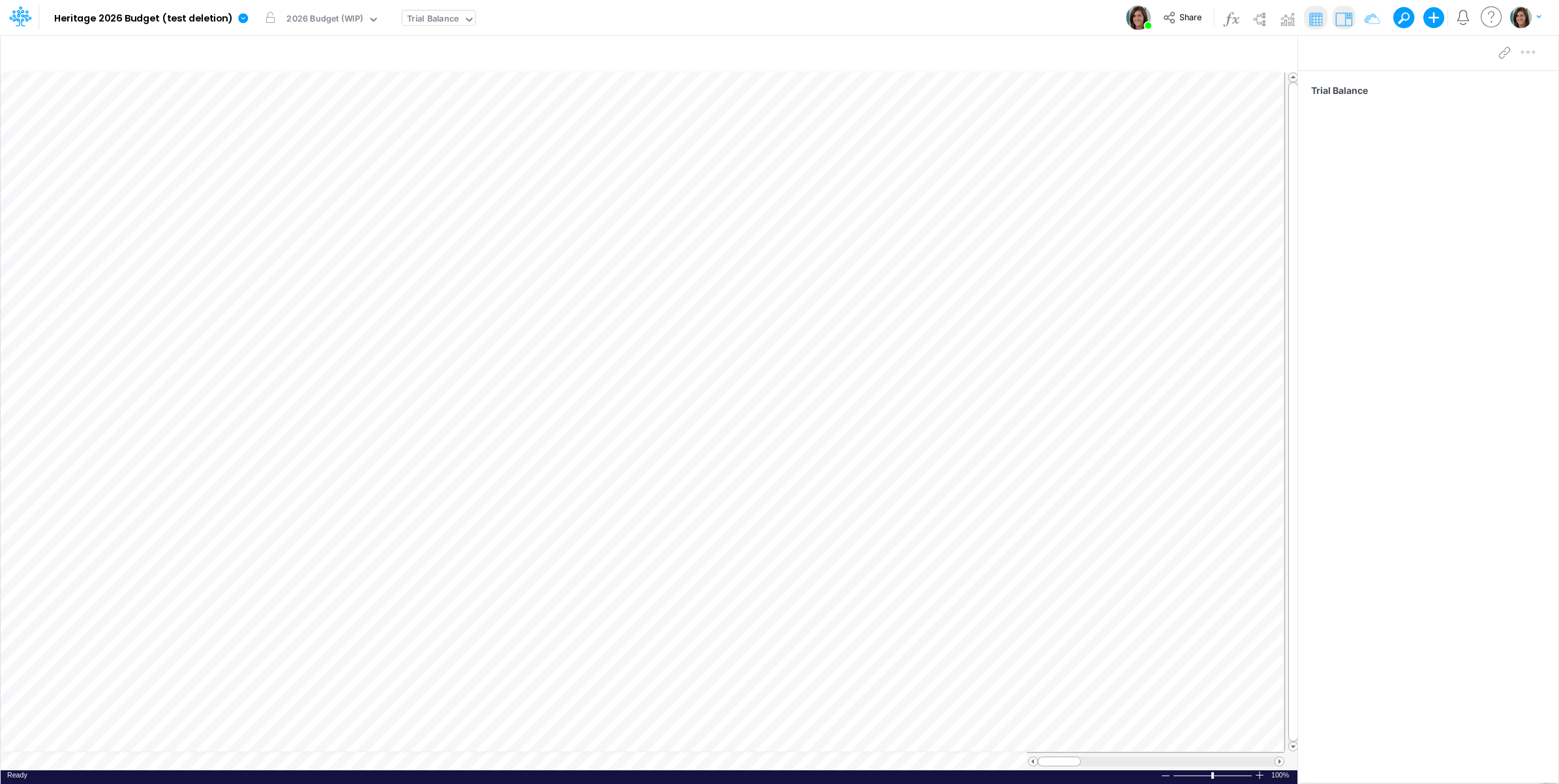
click at [980, 15] on div "Model Heritage 2026 Budget (test [MEDICAL_DATA]) Edit model settings Duplicate …" at bounding box center [780, 18] width 1404 height 35
click at [234, 18] on link at bounding box center [246, 18] width 26 height 34
click at [268, 92] on button "Import" at bounding box center [310, 93] width 140 height 22
click at [403, 121] on button "Data" at bounding box center [450, 122] width 140 height 20
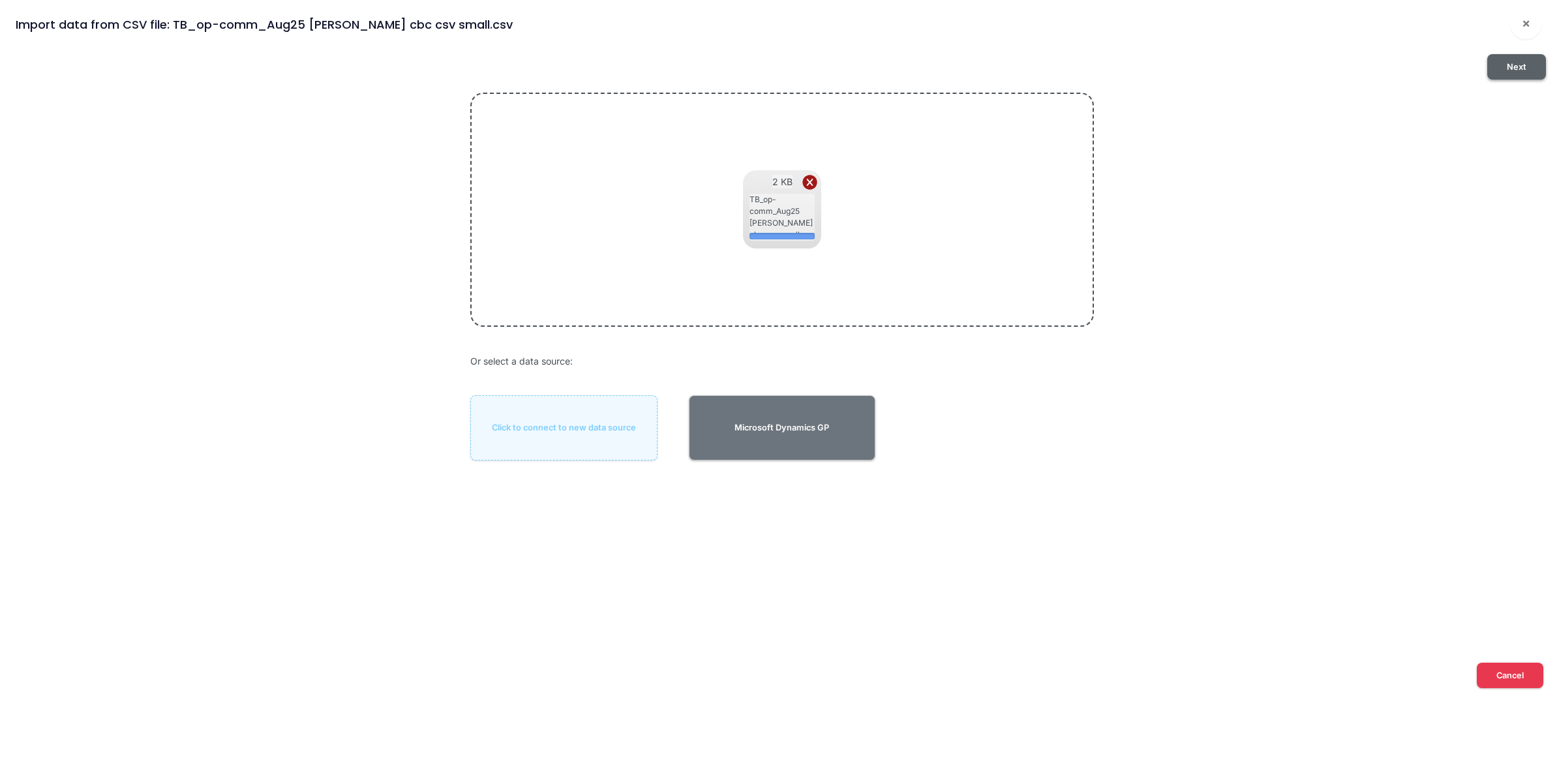
click at [1528, 58] on button "Next" at bounding box center [1517, 67] width 58 height 25
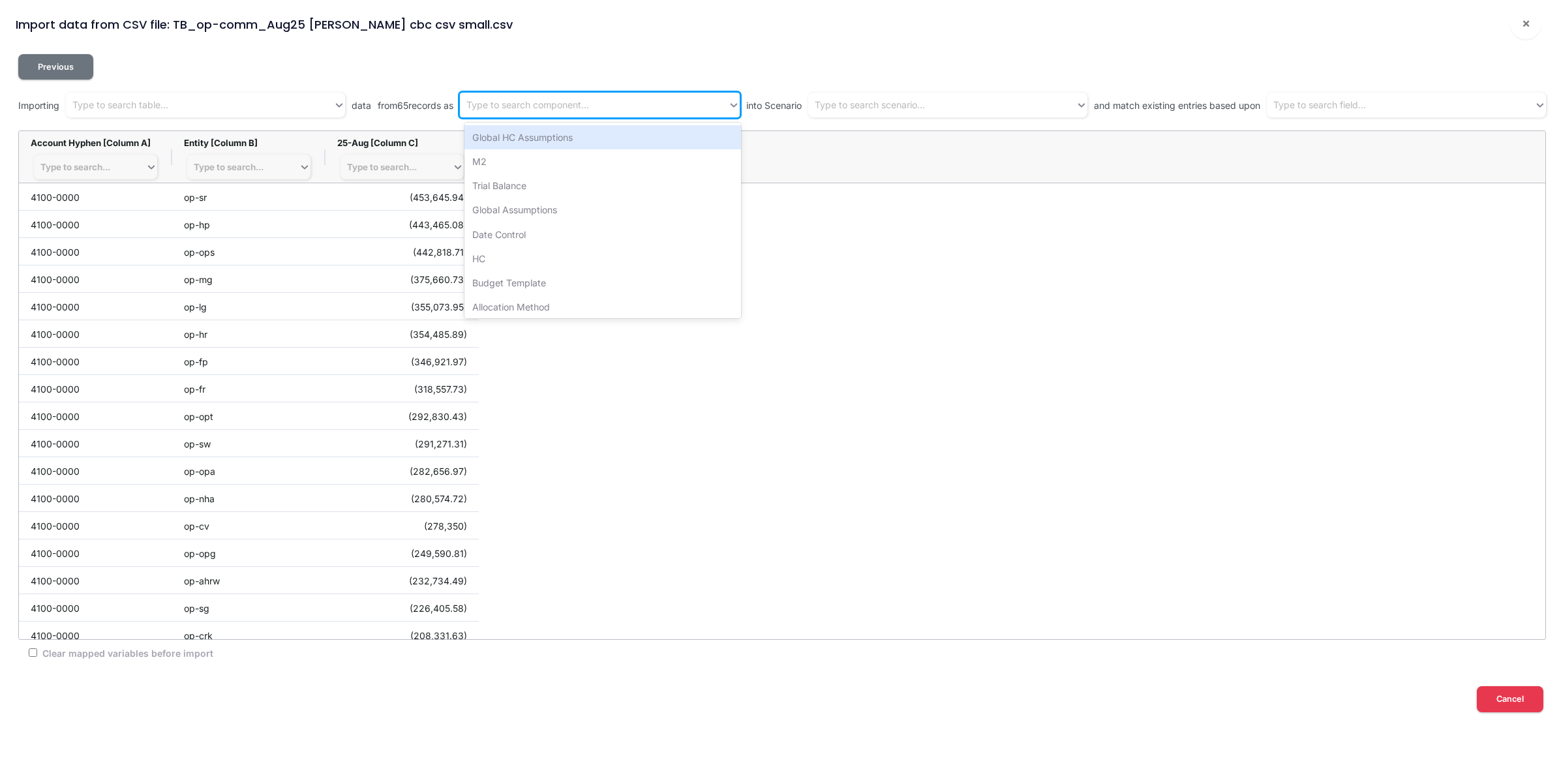
click at [619, 106] on div "Type to search component..." at bounding box center [593, 105] width 268 height 22
click at [549, 184] on div "Trial Balance" at bounding box center [603, 186] width 277 height 24
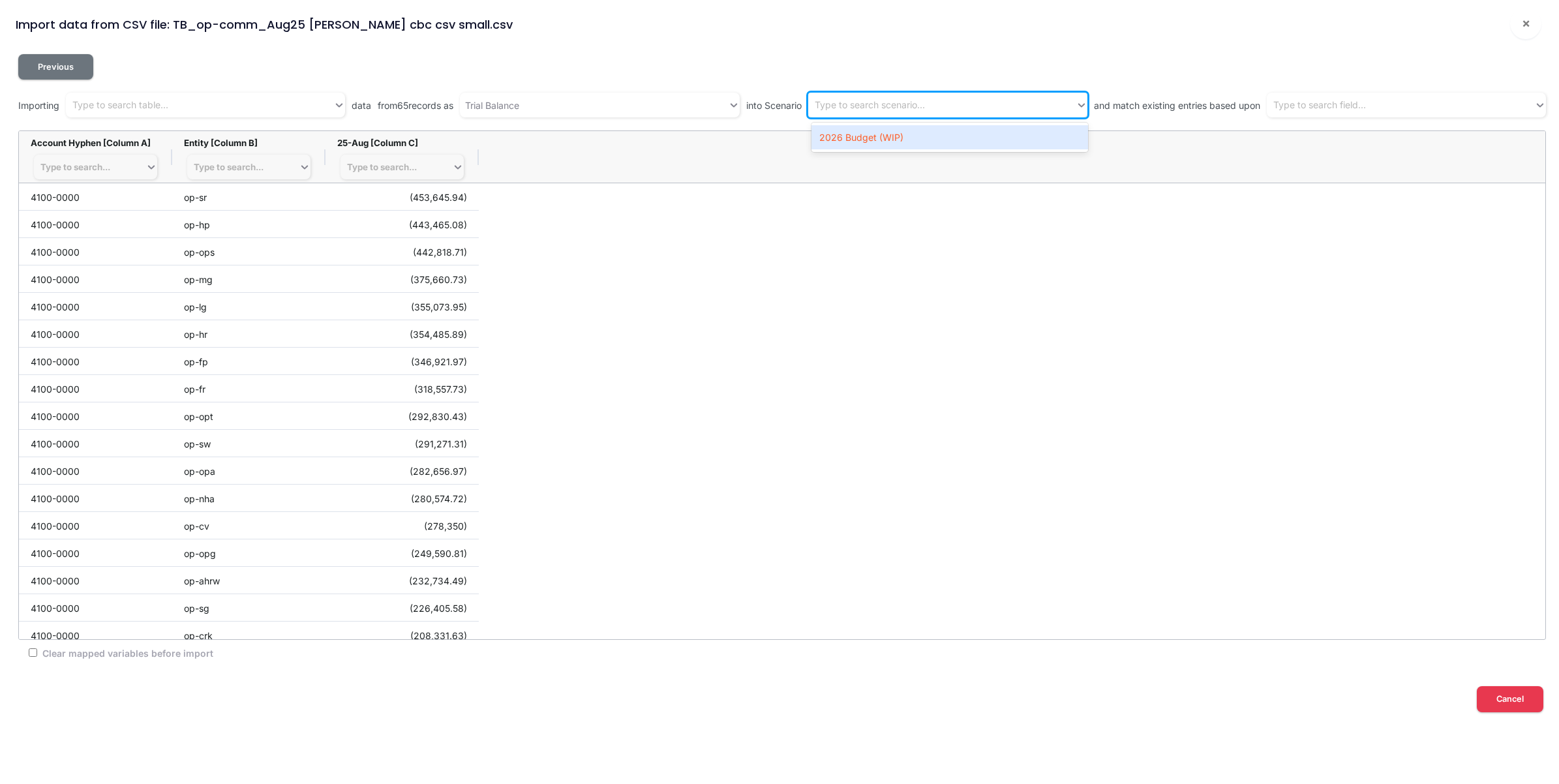
click at [866, 103] on div "Type to search scenario..." at bounding box center [870, 105] width 110 height 14
click at [876, 135] on div "2026 Budget (WIP)" at bounding box center [950, 137] width 277 height 24
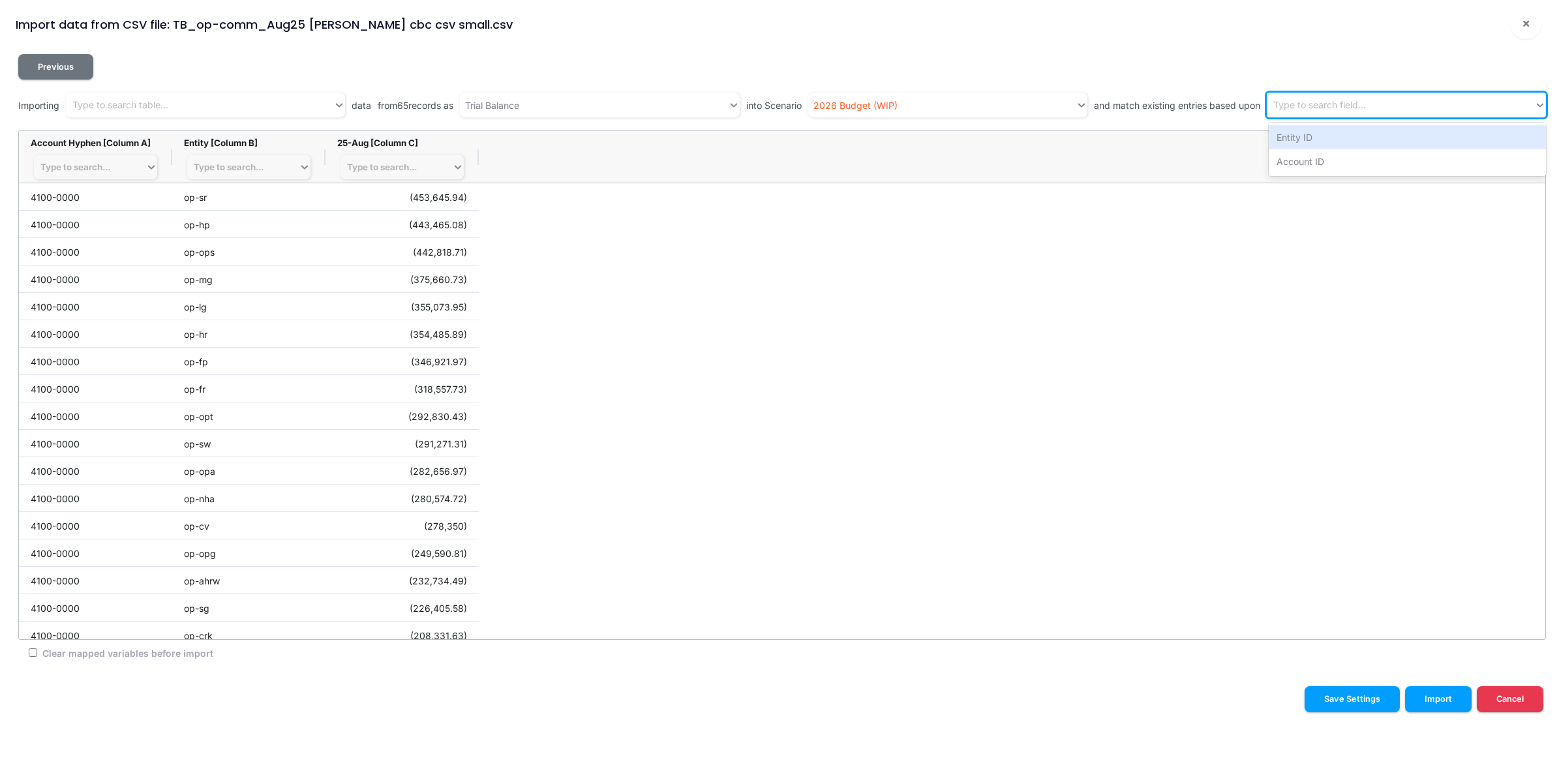
drag, startPoint x: 1313, startPoint y: 102, endPoint x: 1317, endPoint y: 114, distance: 12.6
click at [1315, 102] on div "Type to search field..." at bounding box center [1319, 105] width 92 height 14
drag, startPoint x: 1318, startPoint y: 136, endPoint x: 1356, endPoint y: 119, distance: 41.6
click at [1319, 137] on div "Entity ID" at bounding box center [1408, 137] width 277 height 24
click at [1385, 102] on div "Entity ID" at bounding box center [1389, 105] width 244 height 22
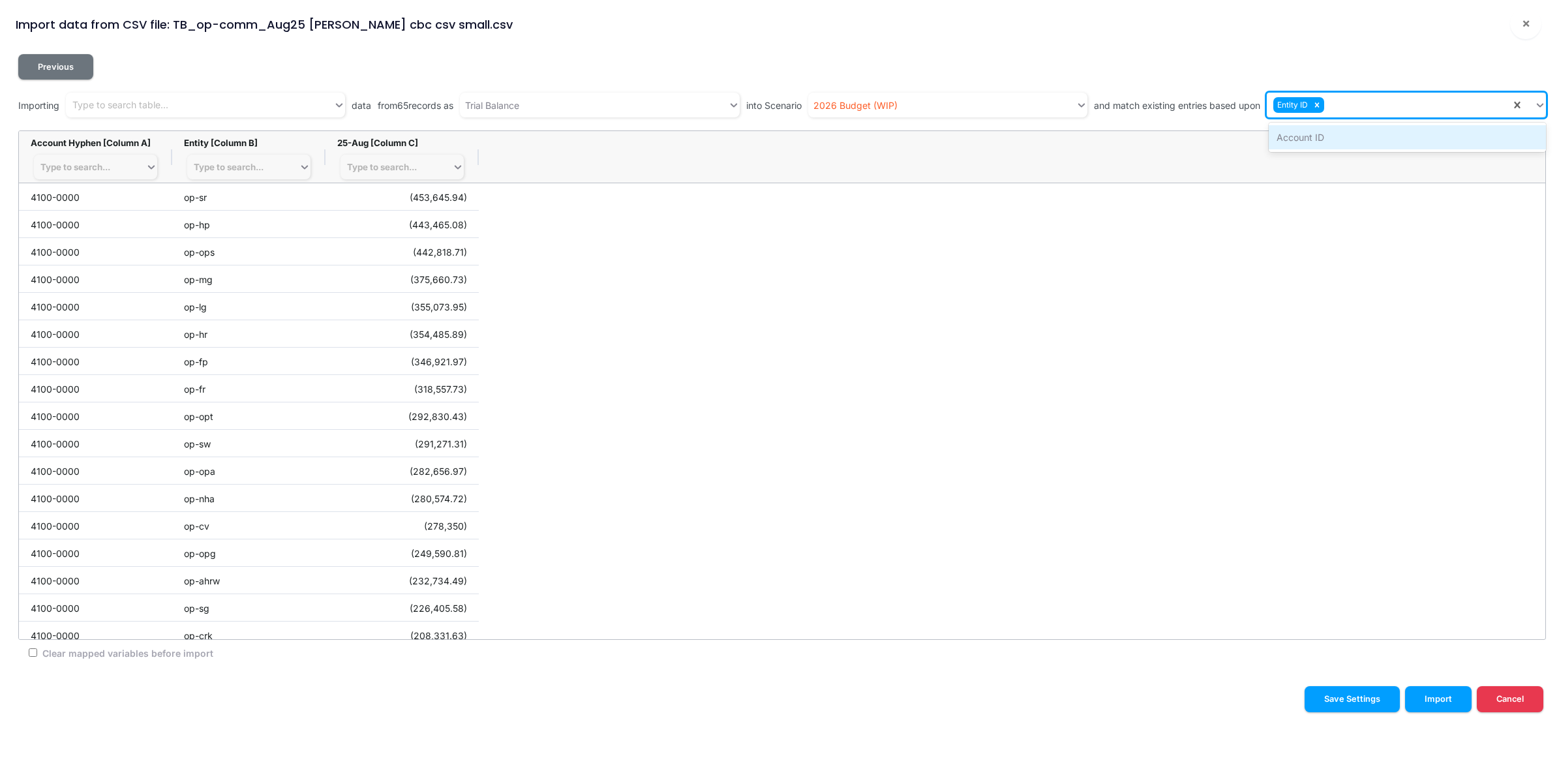
click at [1368, 137] on div "Account ID" at bounding box center [1408, 137] width 277 height 24
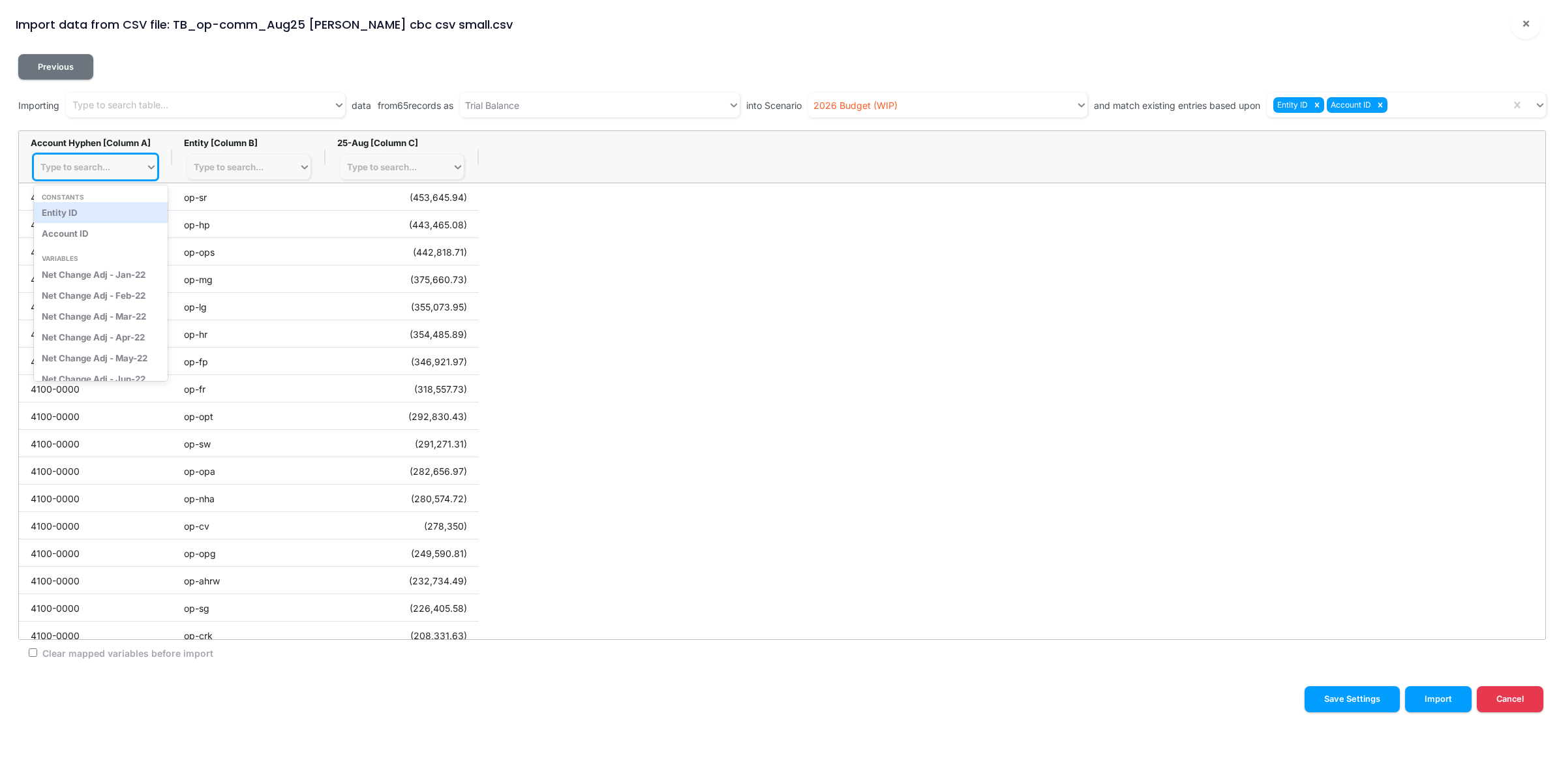
click at [98, 167] on div "Type to search..." at bounding box center [75, 166] width 70 height 10
click at [1524, 102] on div at bounding box center [1518, 105] width 24 height 24
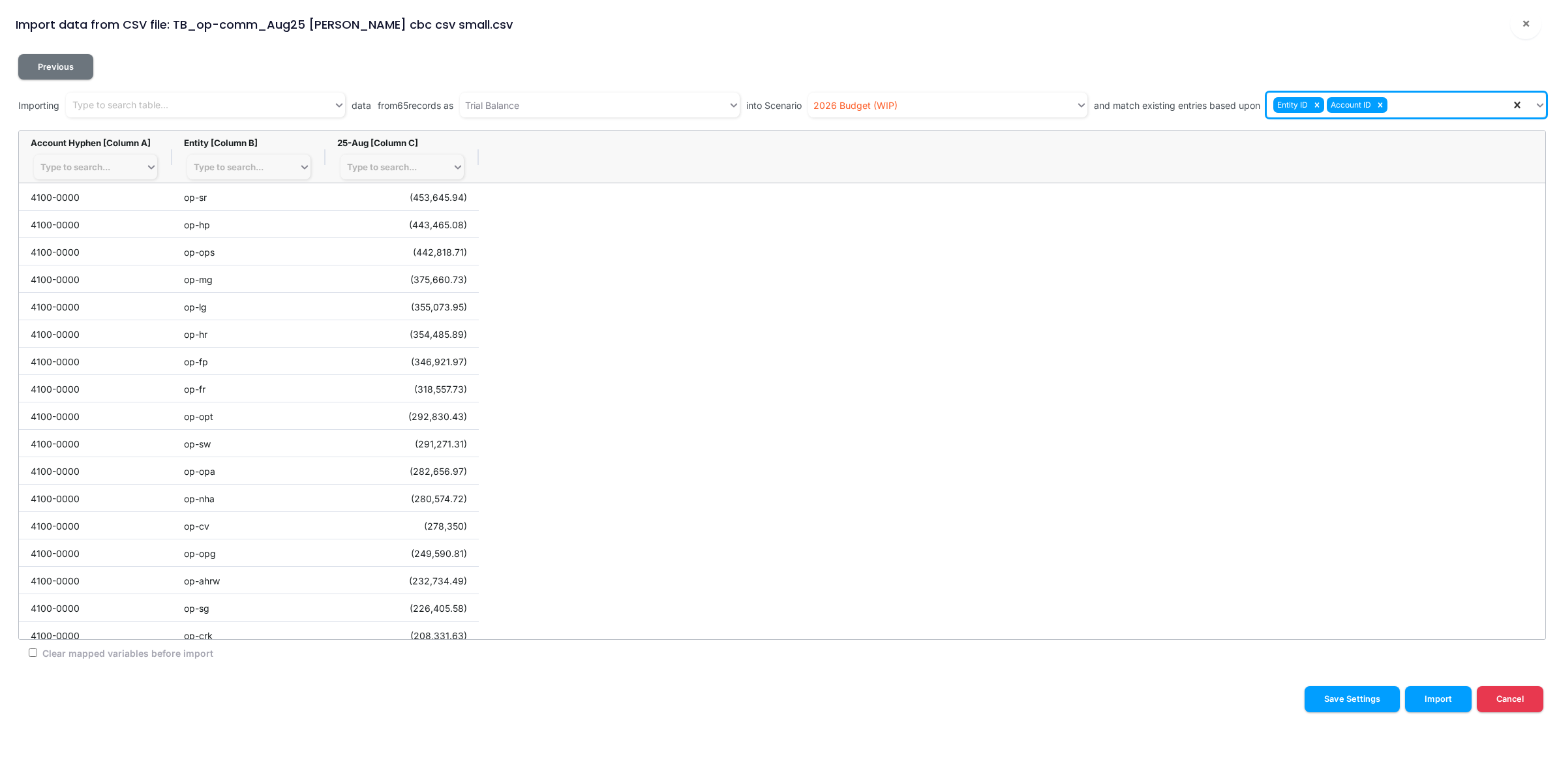
click at [1517, 102] on icon at bounding box center [1517, 105] width 13 height 13
click at [108, 152] on div "Account Hyphen [Column A] Type to search..." at bounding box center [95, 158] width 130 height 41
click at [99, 165] on div "Type to search..." at bounding box center [75, 166] width 70 height 10
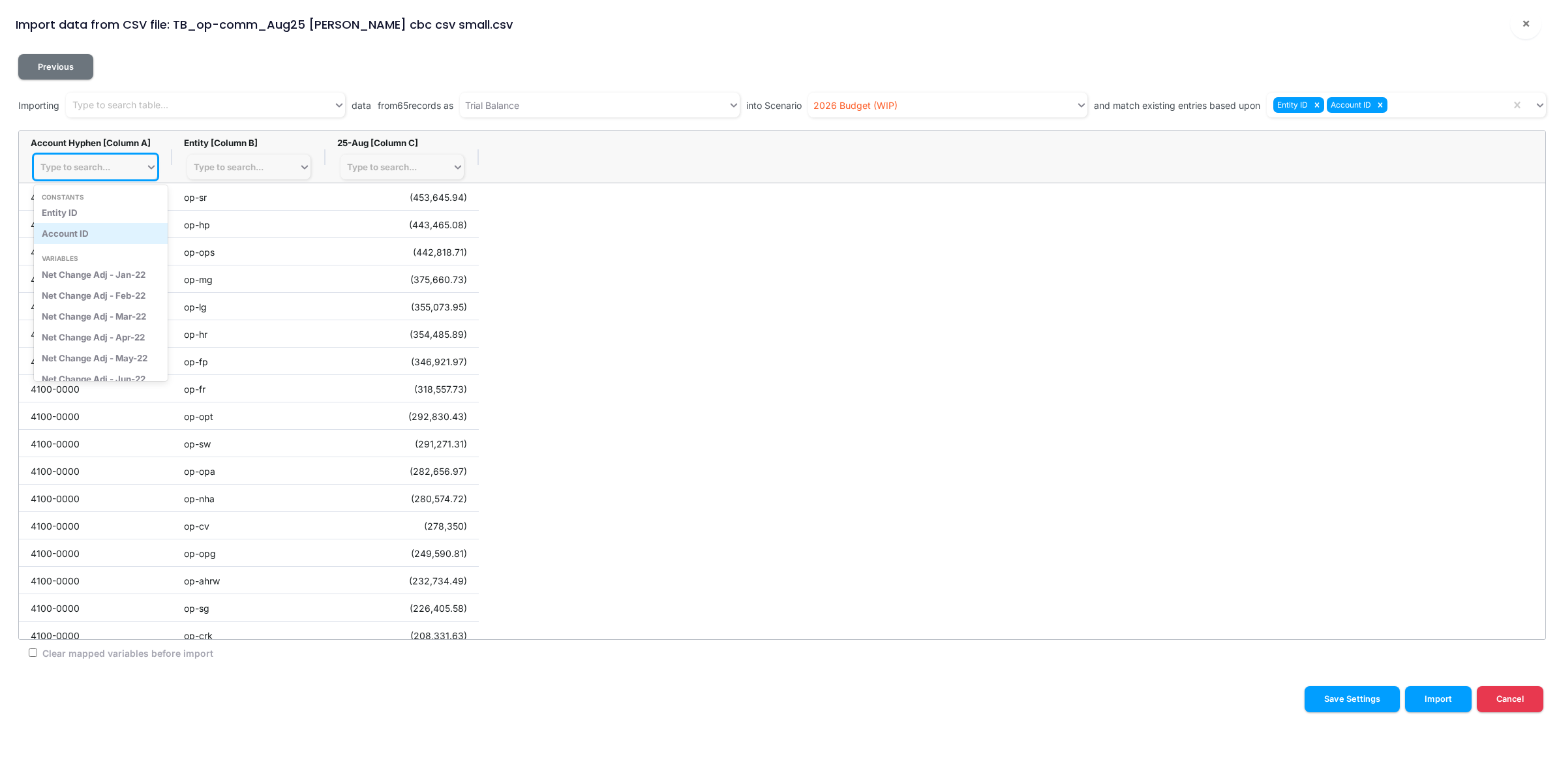
click at [92, 232] on div "Account ID" at bounding box center [100, 234] width 134 height 21
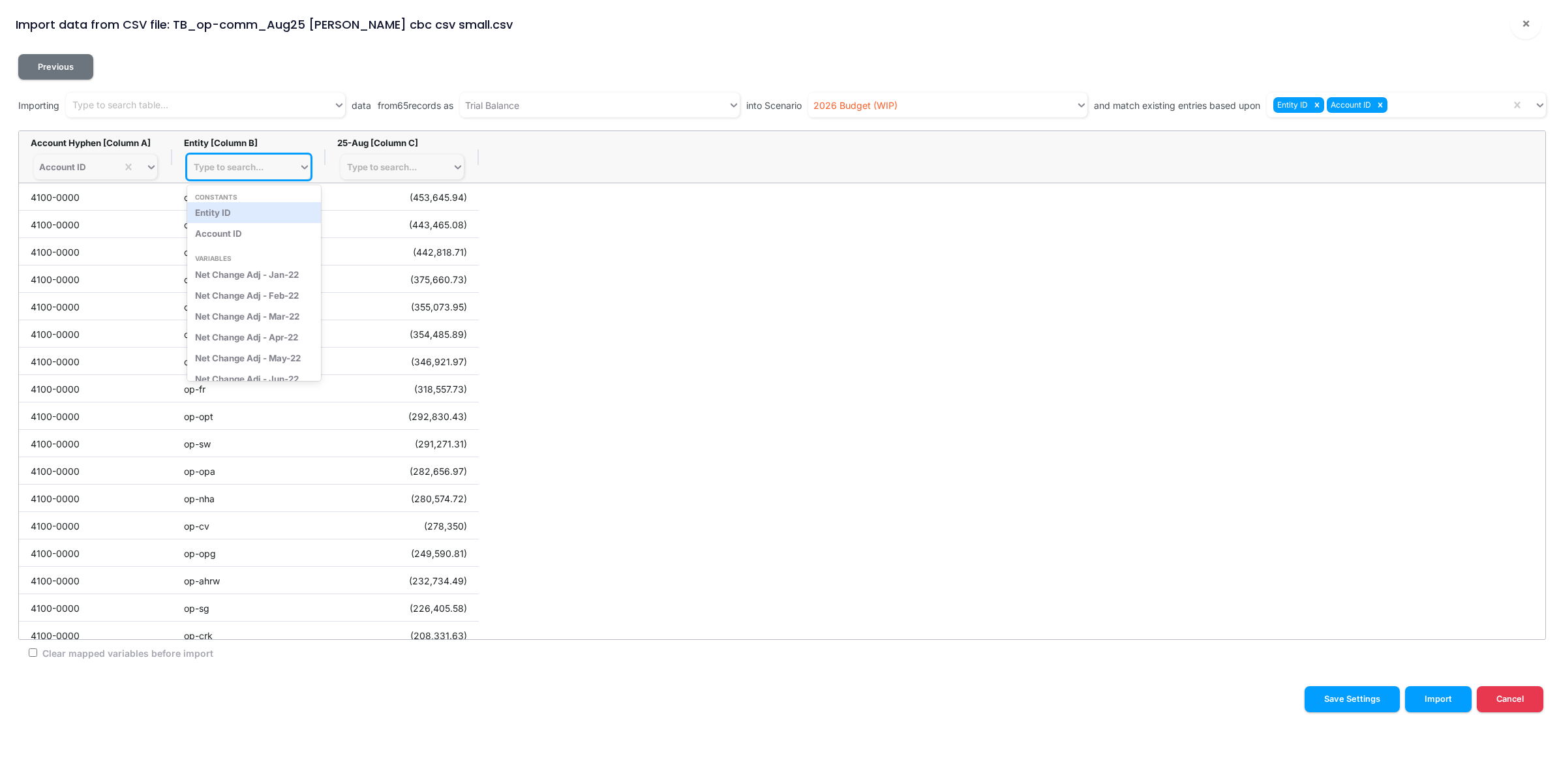
click at [236, 160] on div "Type to search..." at bounding box center [243, 167] width 111 height 18
drag, startPoint x: 232, startPoint y: 209, endPoint x: 280, endPoint y: 195, distance: 50.0
click at [232, 210] on div "Entity ID" at bounding box center [254, 212] width 134 height 21
click at [433, 162] on div "Type to search..." at bounding box center [397, 167] width 111 height 18
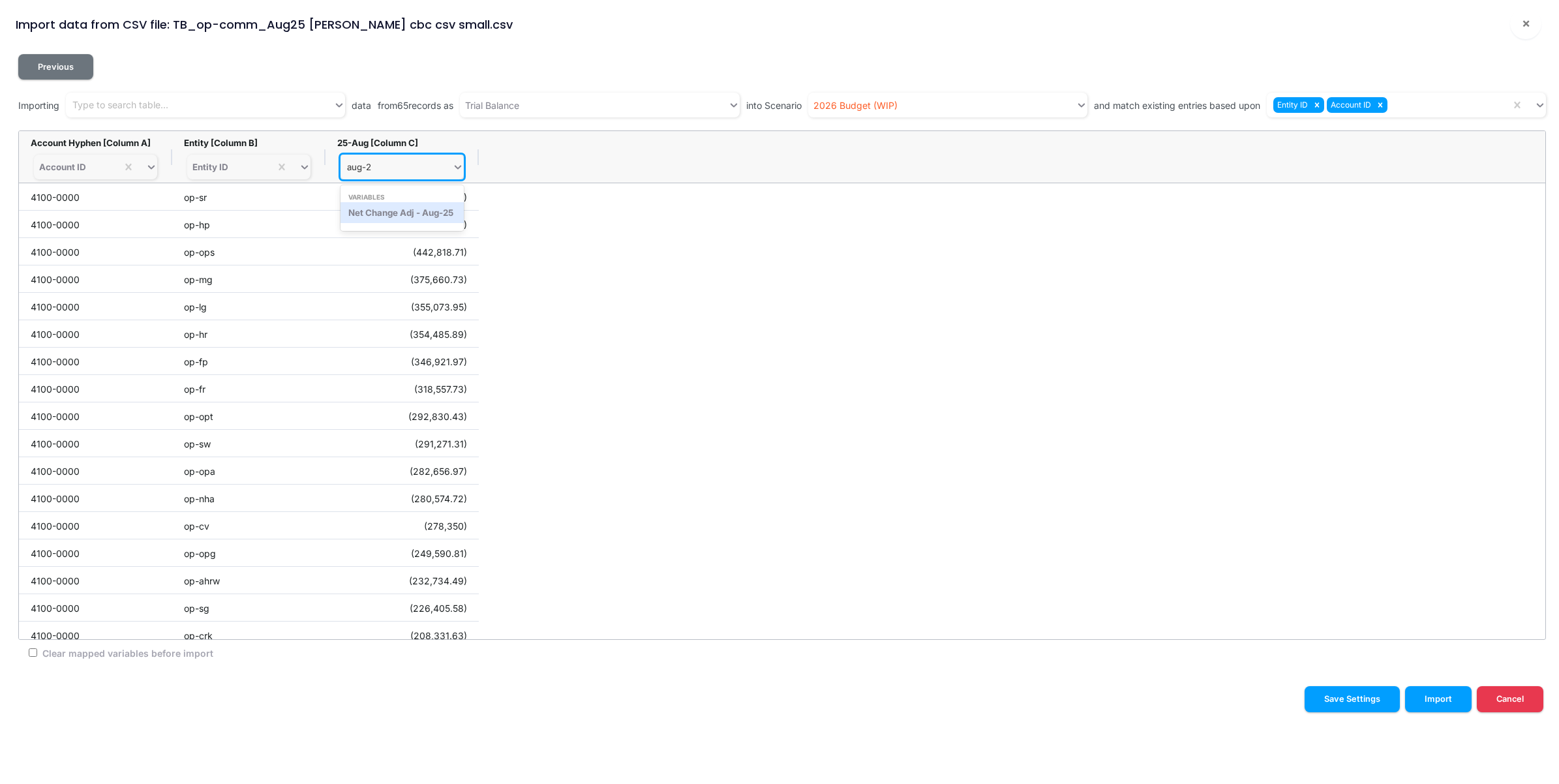
type input "aug-25"
click at [399, 209] on div "Net Change Adj - Aug-25" at bounding box center [403, 212] width 124 height 21
click at [1437, 700] on button "Import" at bounding box center [1439, 698] width 67 height 25
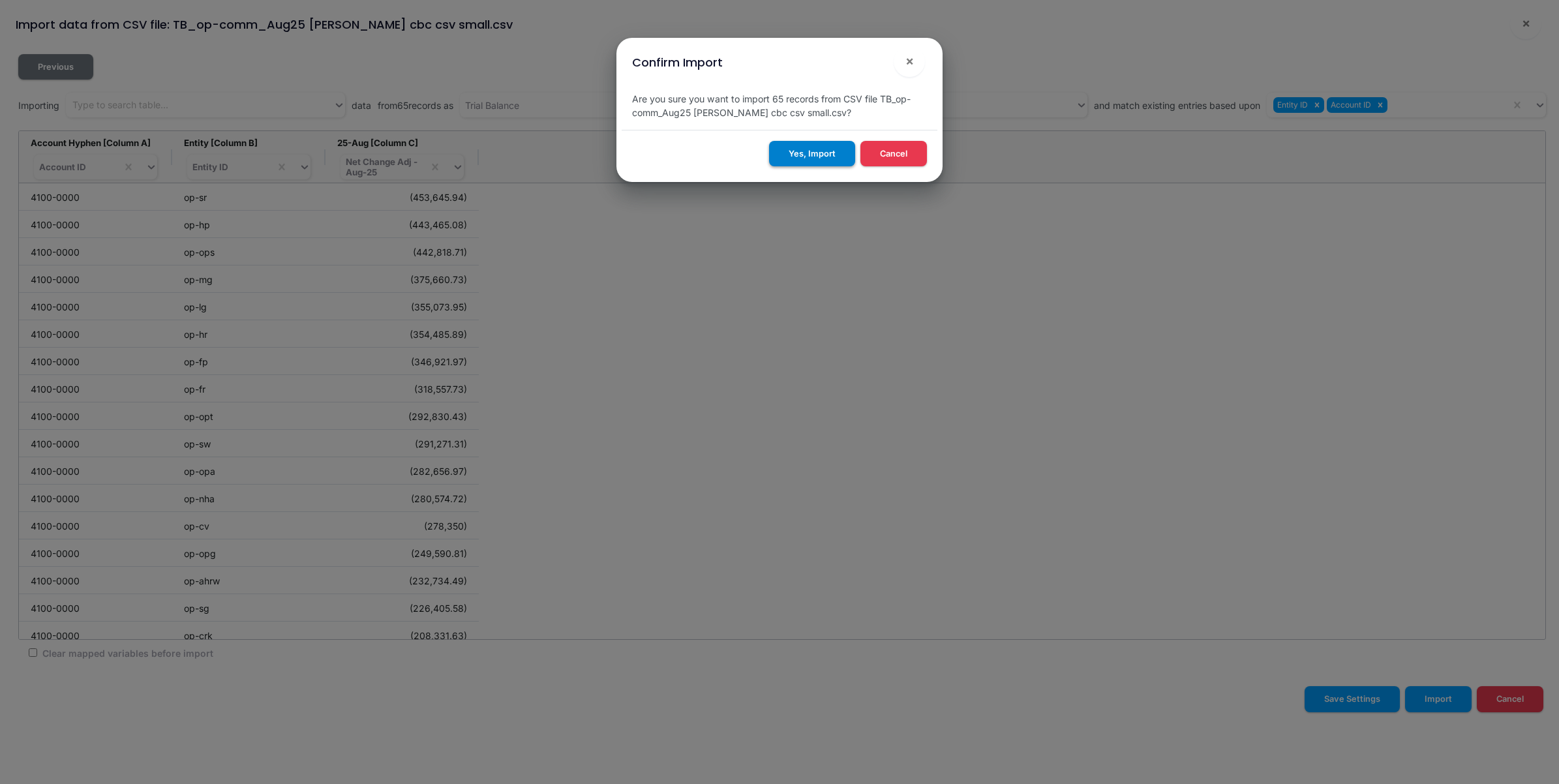
click at [819, 160] on button "Yes, Import" at bounding box center [812, 153] width 86 height 25
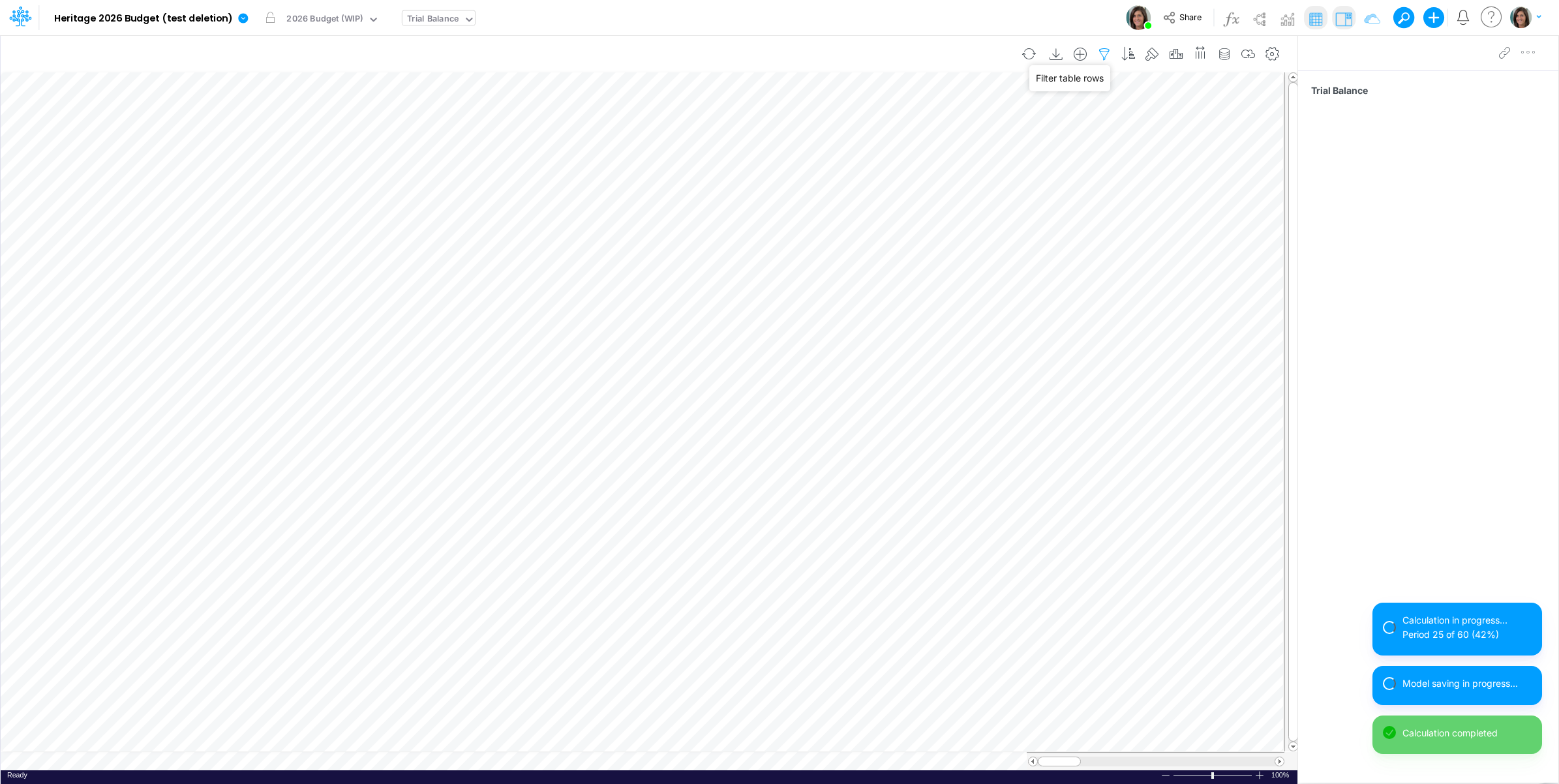
click at [1095, 50] on icon "button" at bounding box center [1104, 54] width 20 height 14
select select "notEqual"
select select "startsWith"
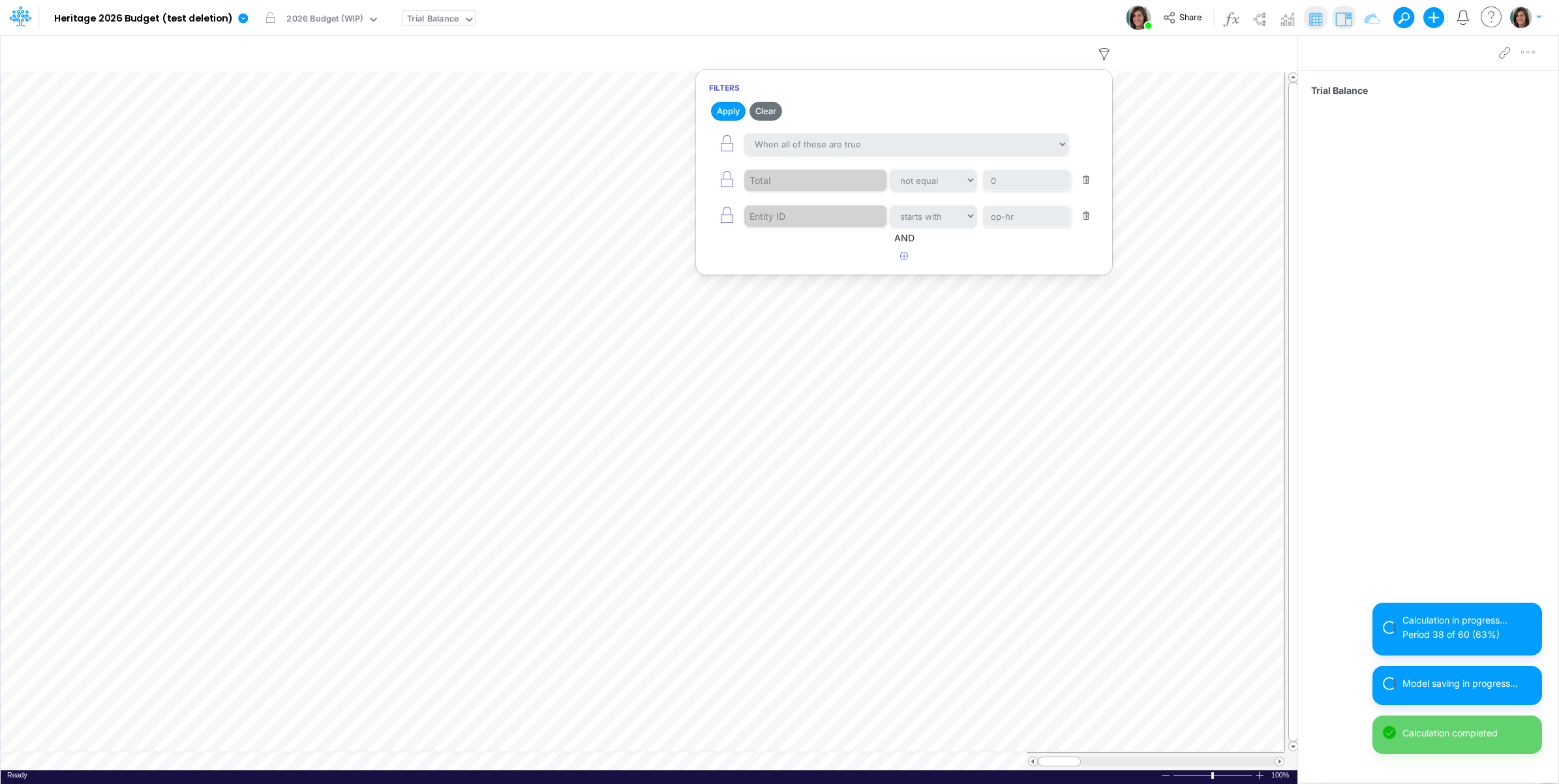
click at [1051, 16] on div "Model Heritage 2026 Budget (test [MEDICAL_DATA]) Edit model settings Duplicate …" at bounding box center [780, 18] width 1404 height 35
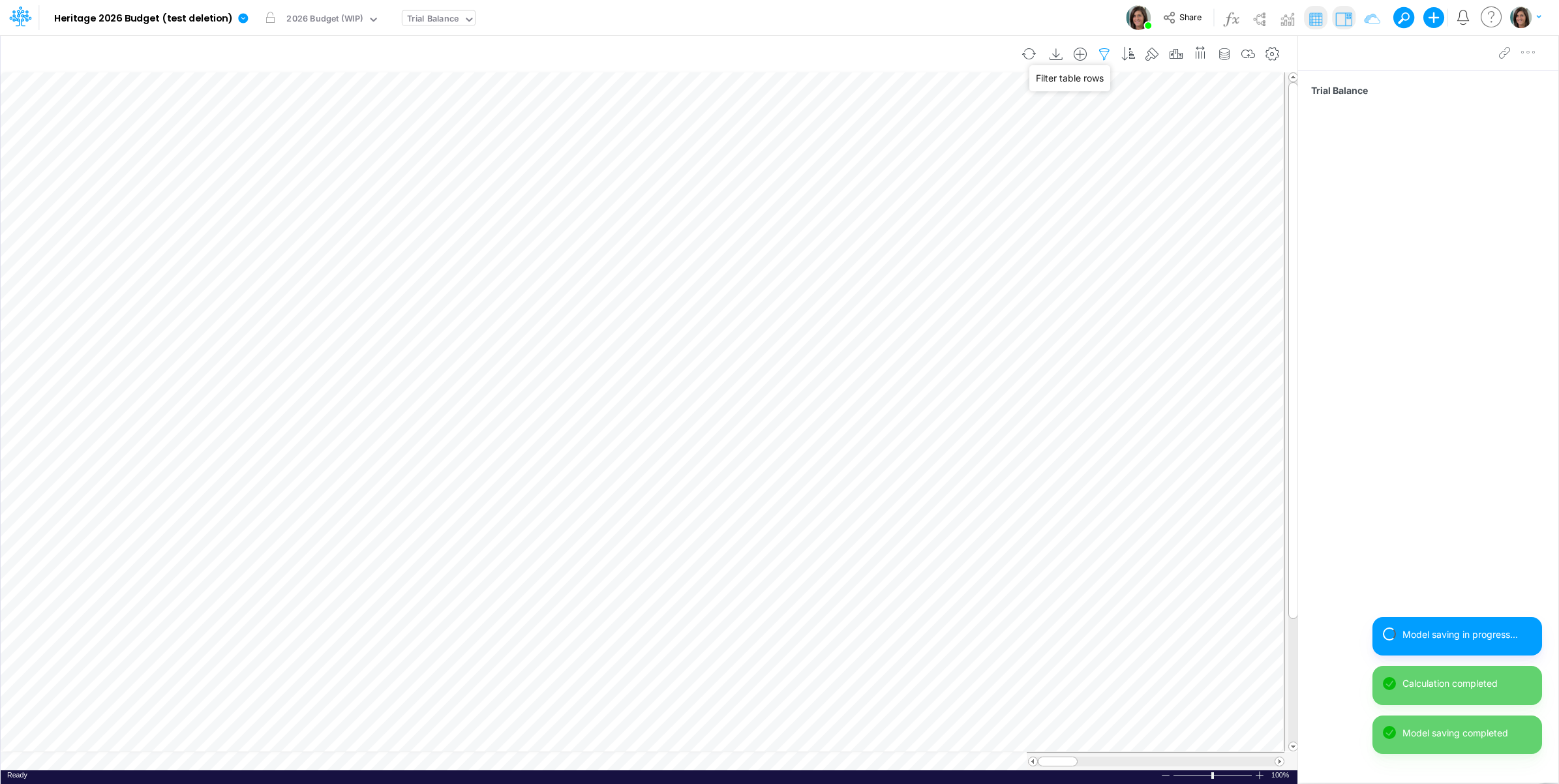
click at [1107, 54] on icon "button" at bounding box center [1104, 54] width 20 height 14
select select "notEqual"
select select "startsWith"
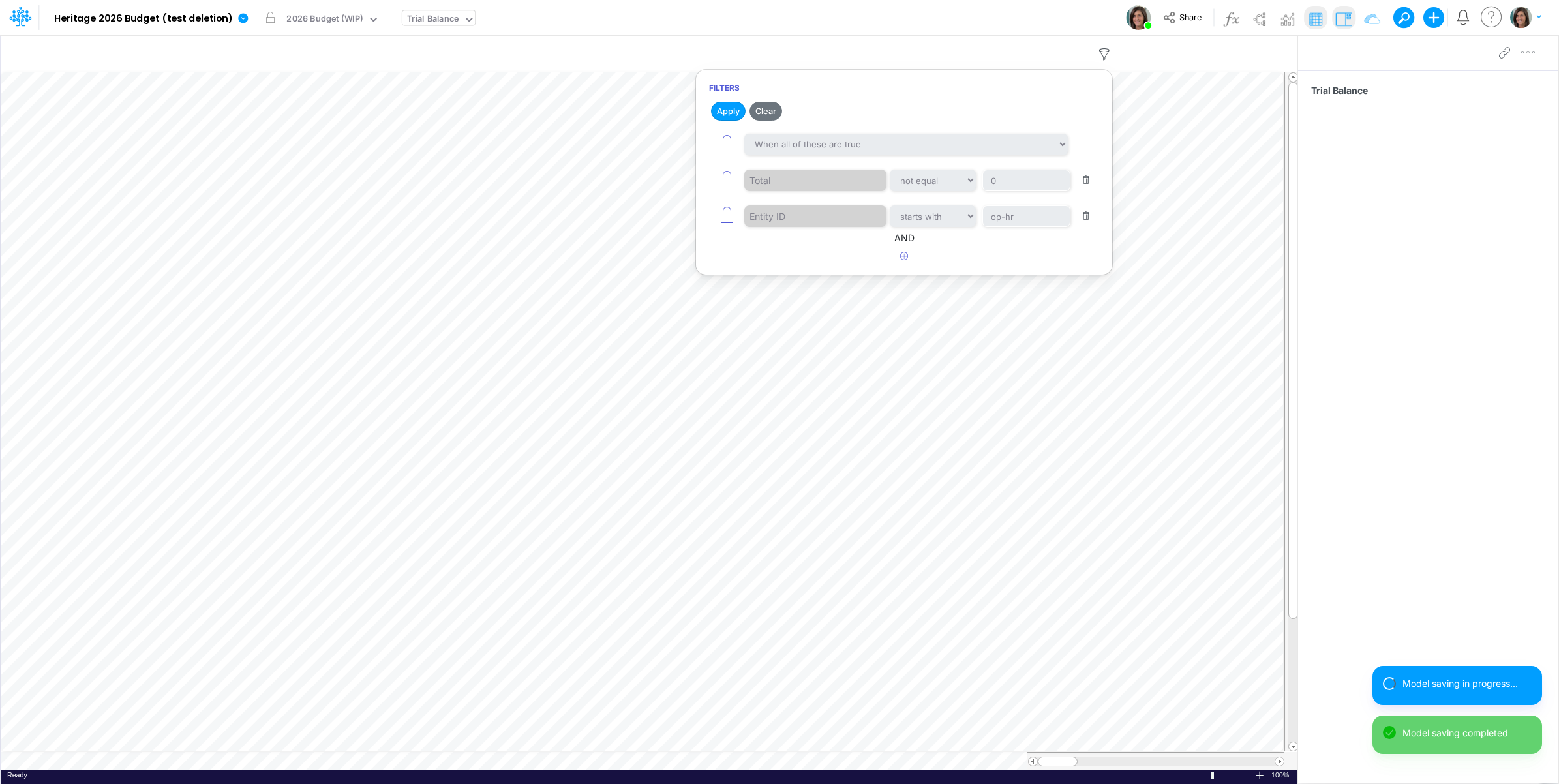
drag, startPoint x: 1093, startPoint y: 217, endPoint x: 1097, endPoint y: 194, distance: 23.3
click at [1093, 216] on button "button" at bounding box center [1086, 217] width 25 height 18
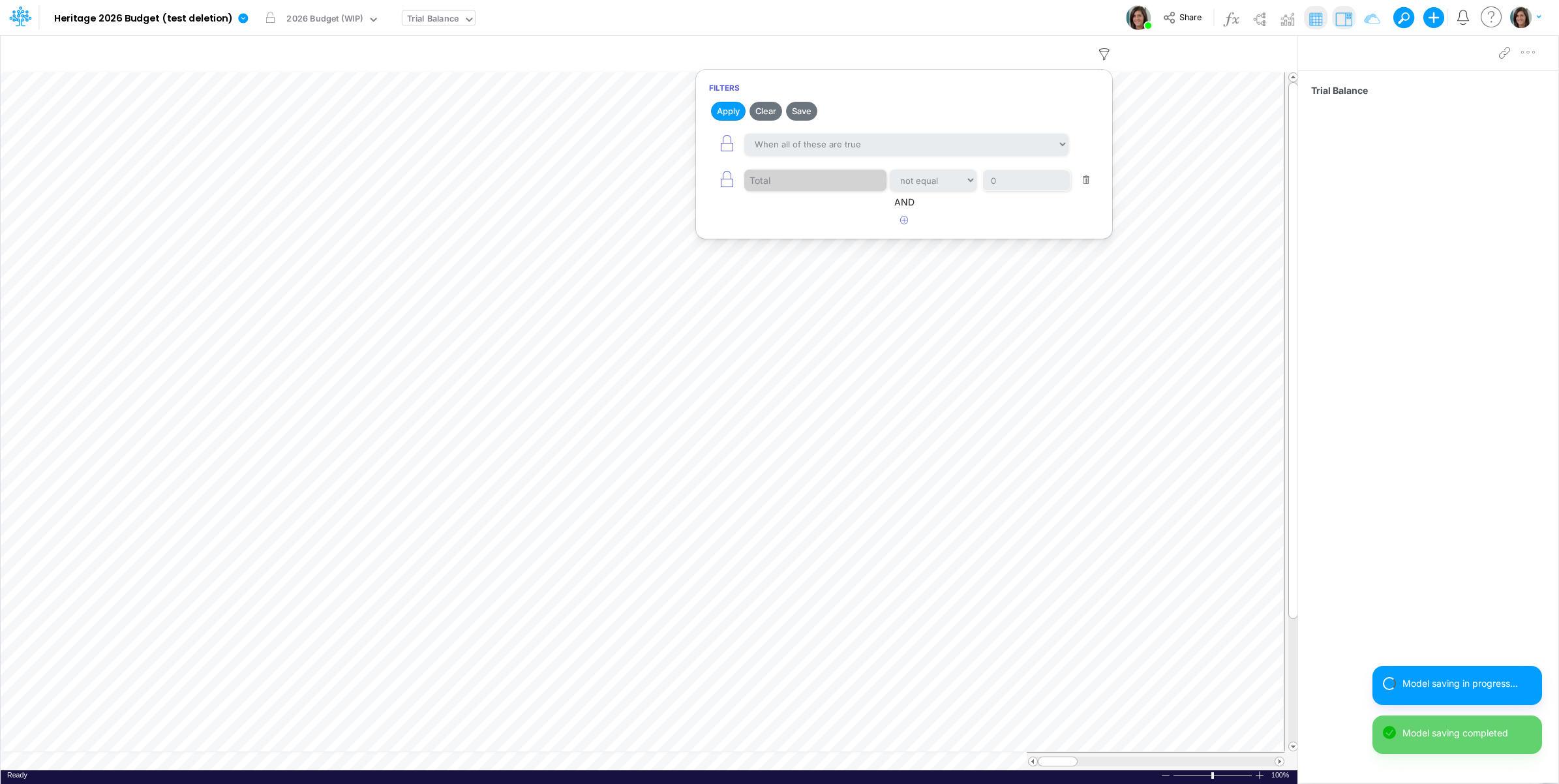
drag, startPoint x: 1090, startPoint y: 185, endPoint x: 1008, endPoint y: 141, distance: 93.1
click at [1090, 185] on button "button" at bounding box center [1086, 181] width 25 height 18
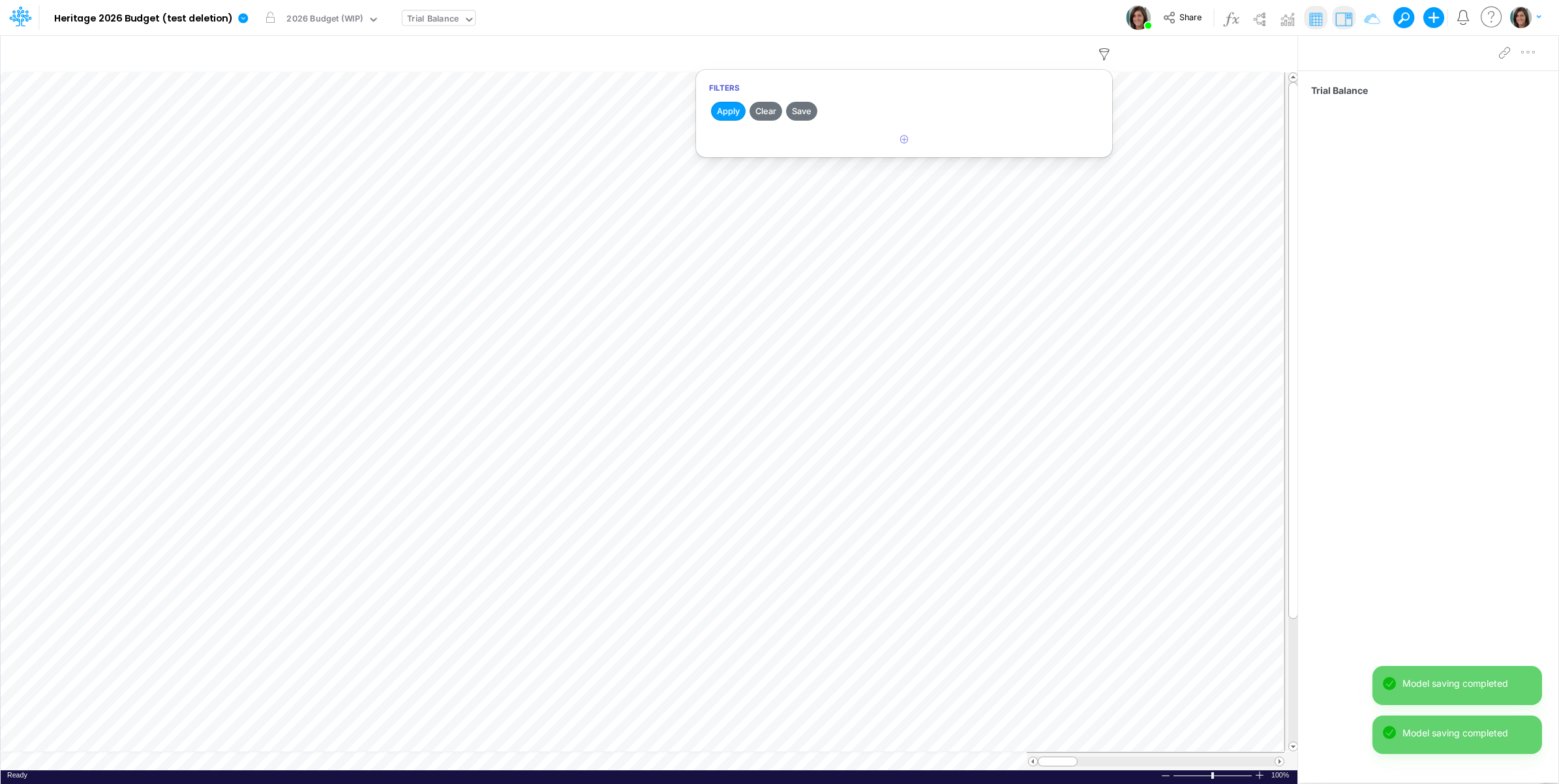
click at [803, 108] on button "Save" at bounding box center [802, 111] width 31 height 19
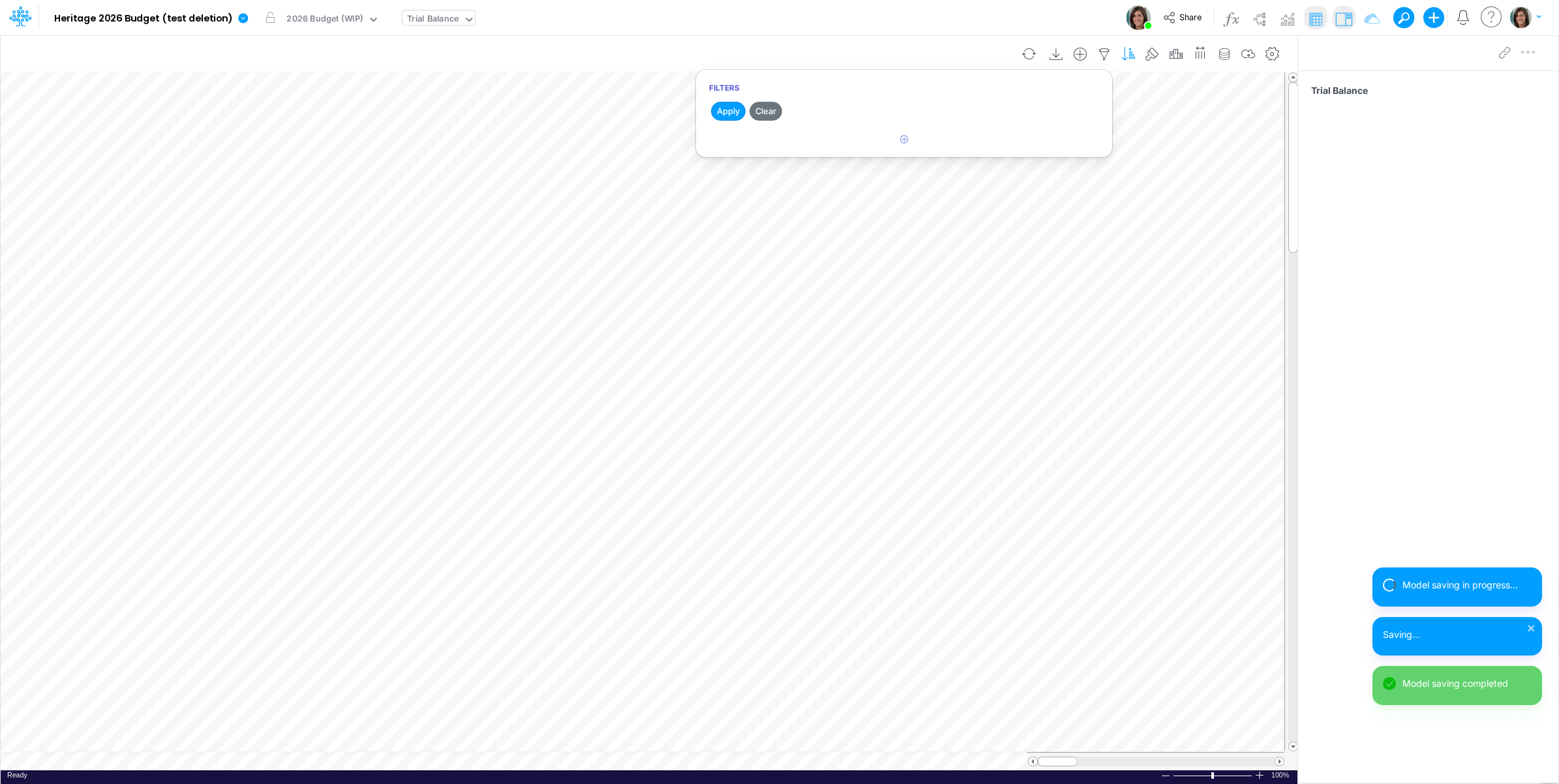
drag, startPoint x: 943, startPoint y: 15, endPoint x: 1133, endPoint y: 46, distance: 192.5
click at [944, 16] on div "Model Heritage 2026 Budget (test [MEDICAL_DATA]) Edit model settings Duplicate …" at bounding box center [780, 18] width 1404 height 35
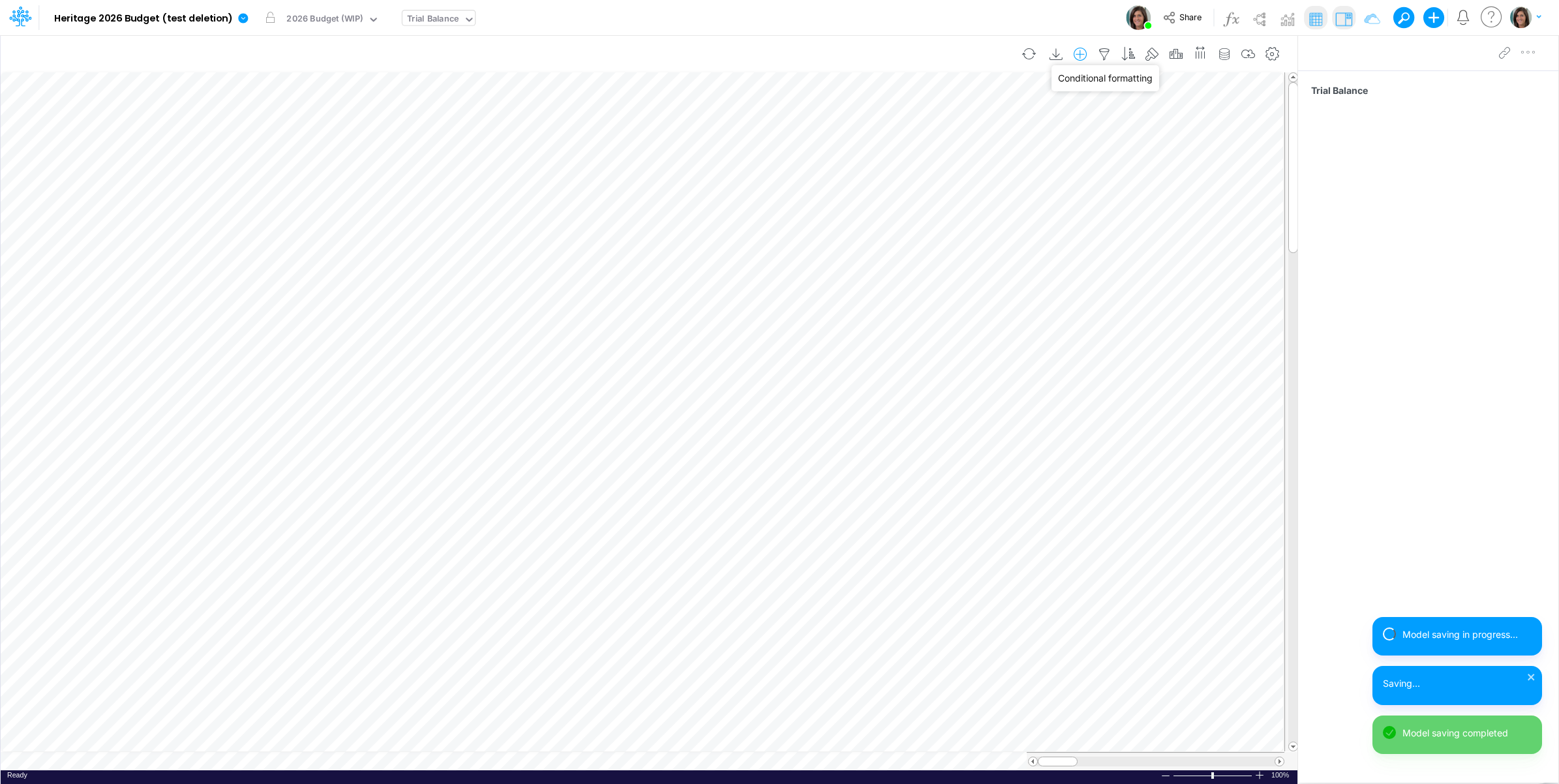
click at [1133, 52] on icon "button" at bounding box center [1129, 54] width 20 height 14
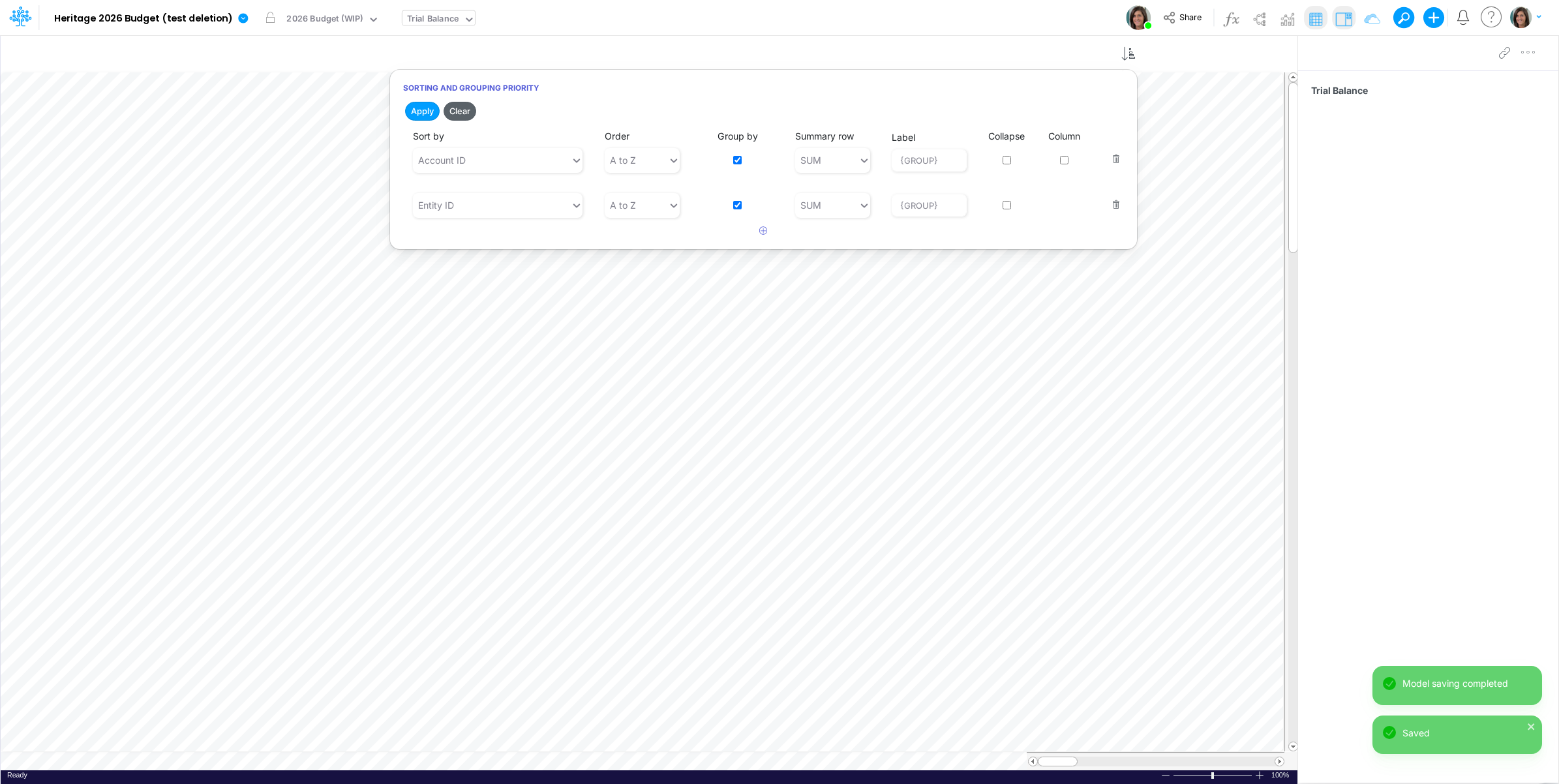
click at [466, 113] on button "Clear" at bounding box center [460, 111] width 33 height 19
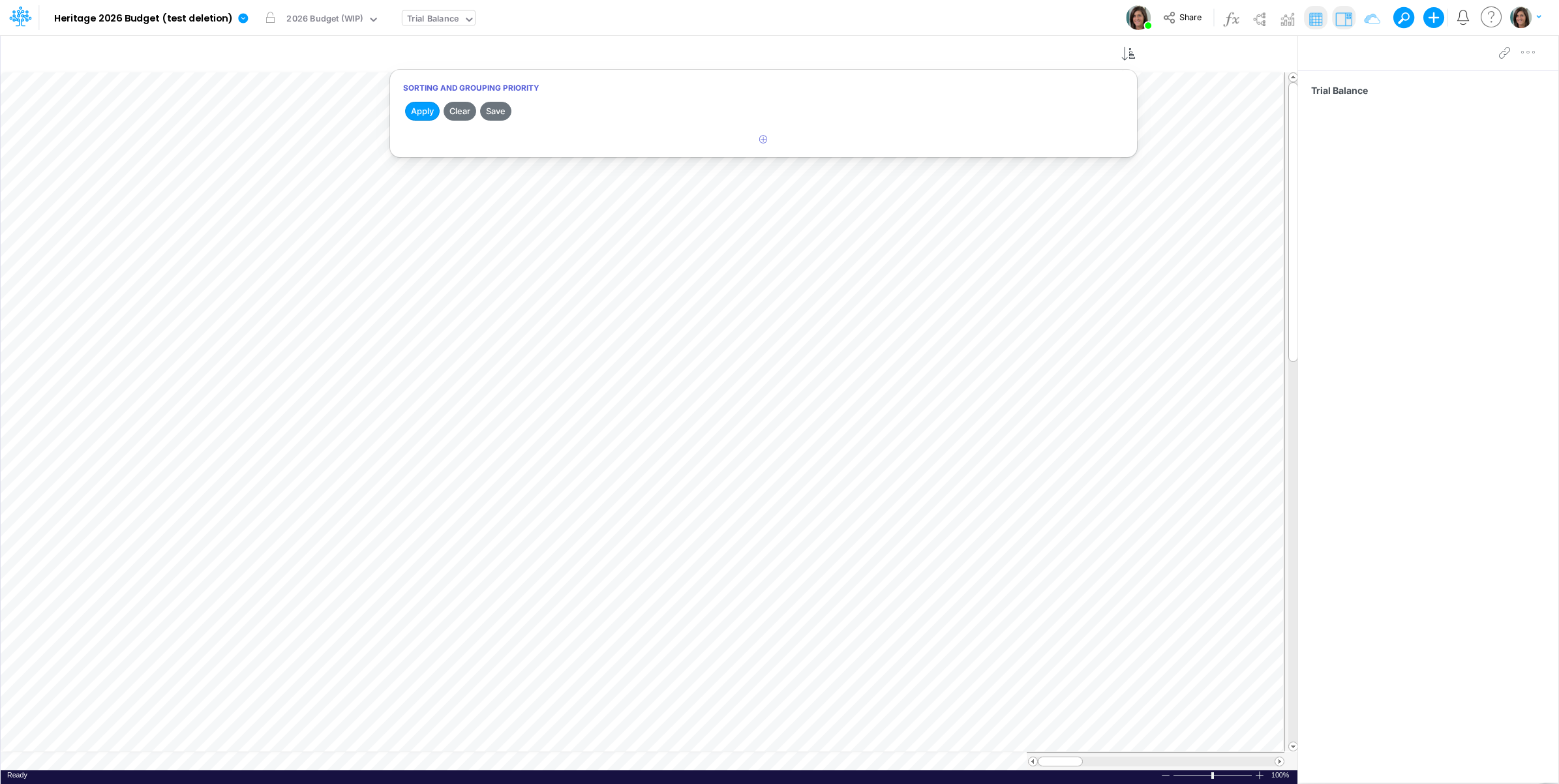
drag, startPoint x: 496, startPoint y: 106, endPoint x: 809, endPoint y: 15, distance: 326.0
click at [496, 108] on button "Save" at bounding box center [496, 111] width 31 height 19
click at [809, 15] on div "Model Heritage 2026 Budget (test [MEDICAL_DATA]) Edit model settings Duplicate …" at bounding box center [780, 18] width 1404 height 35
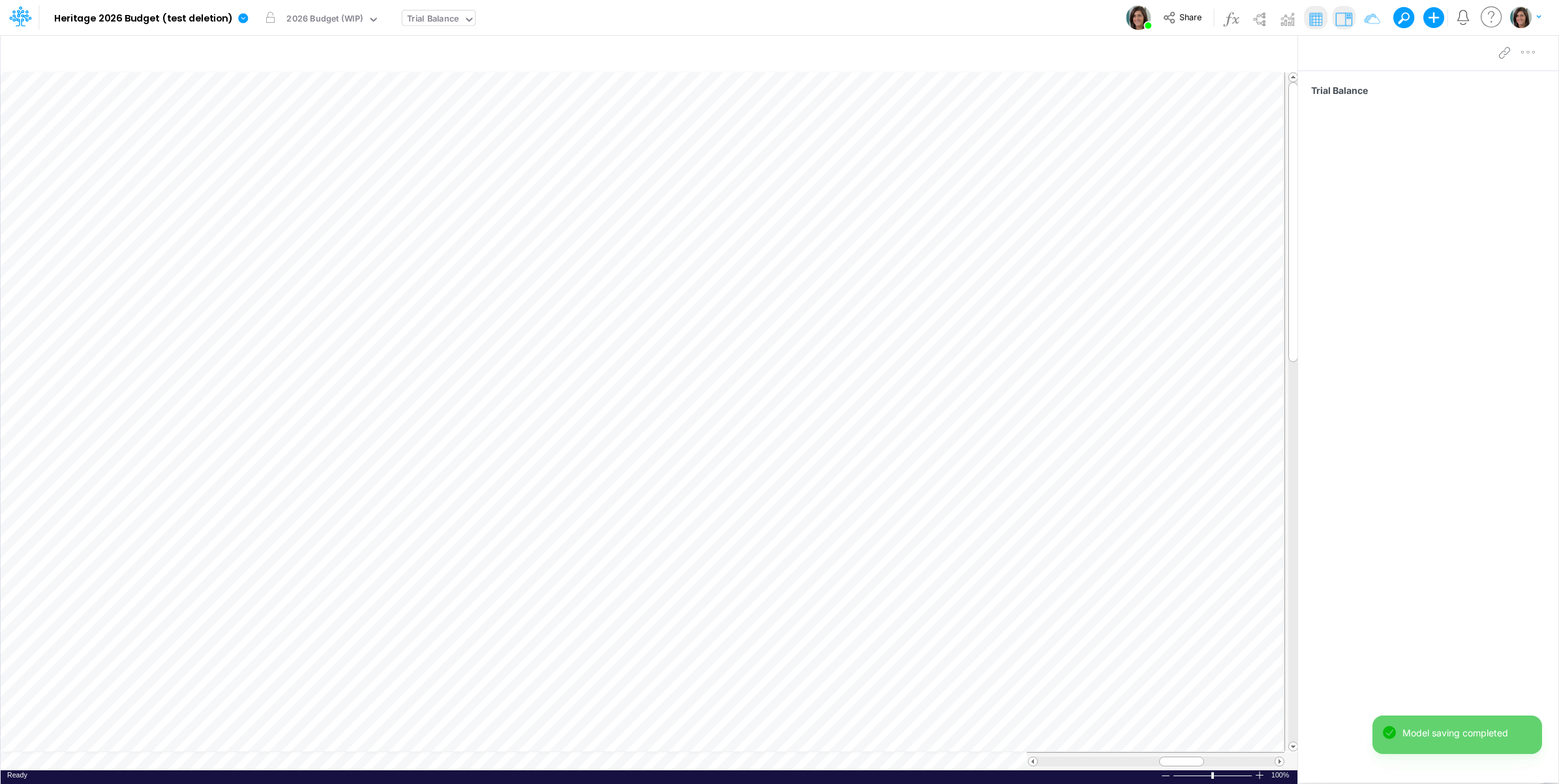
scroll to position [0, 1]
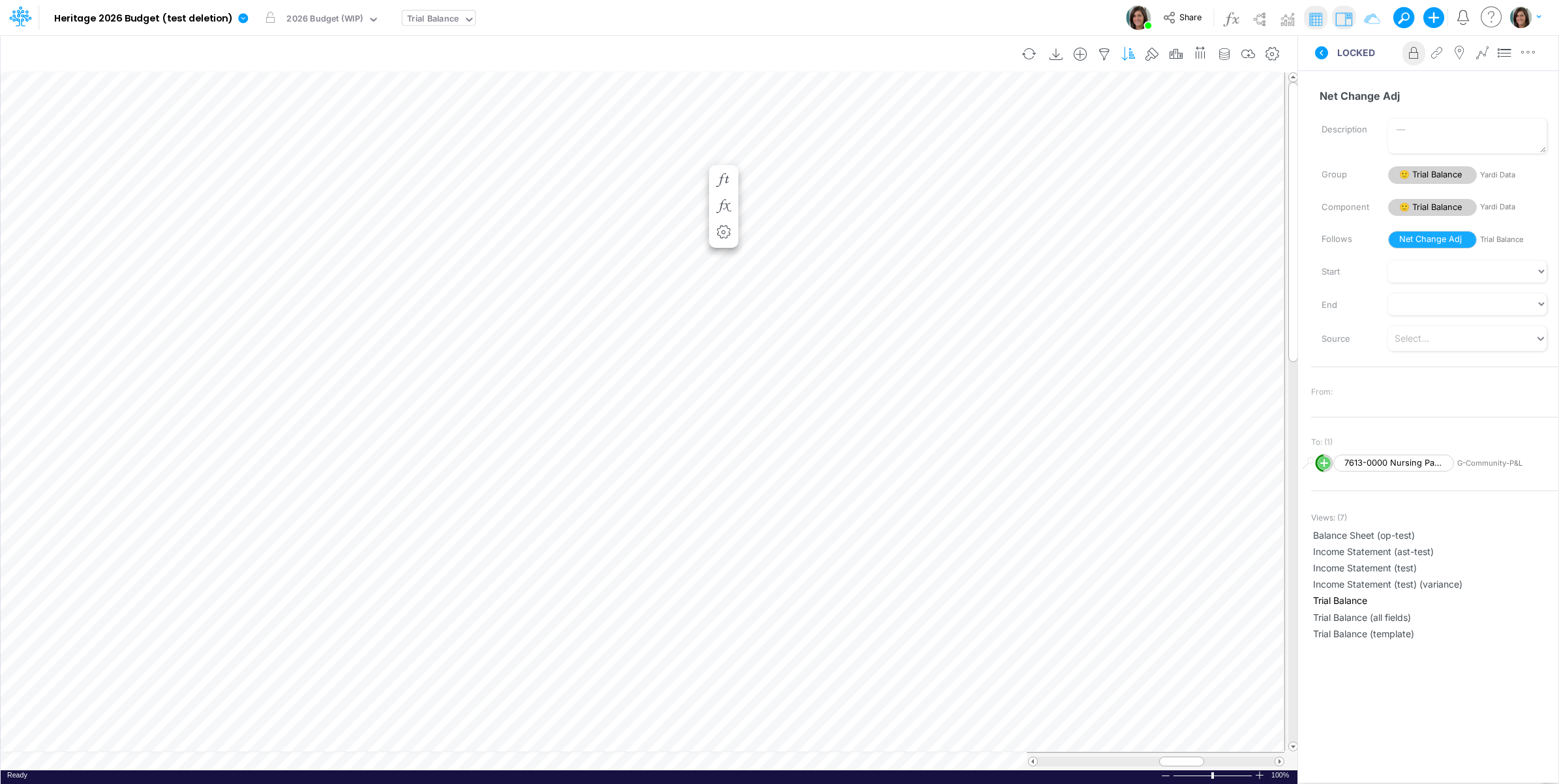
click at [1125, 52] on icon "button" at bounding box center [1129, 54] width 20 height 14
click at [1325, 57] on icon at bounding box center [1321, 52] width 13 height 13
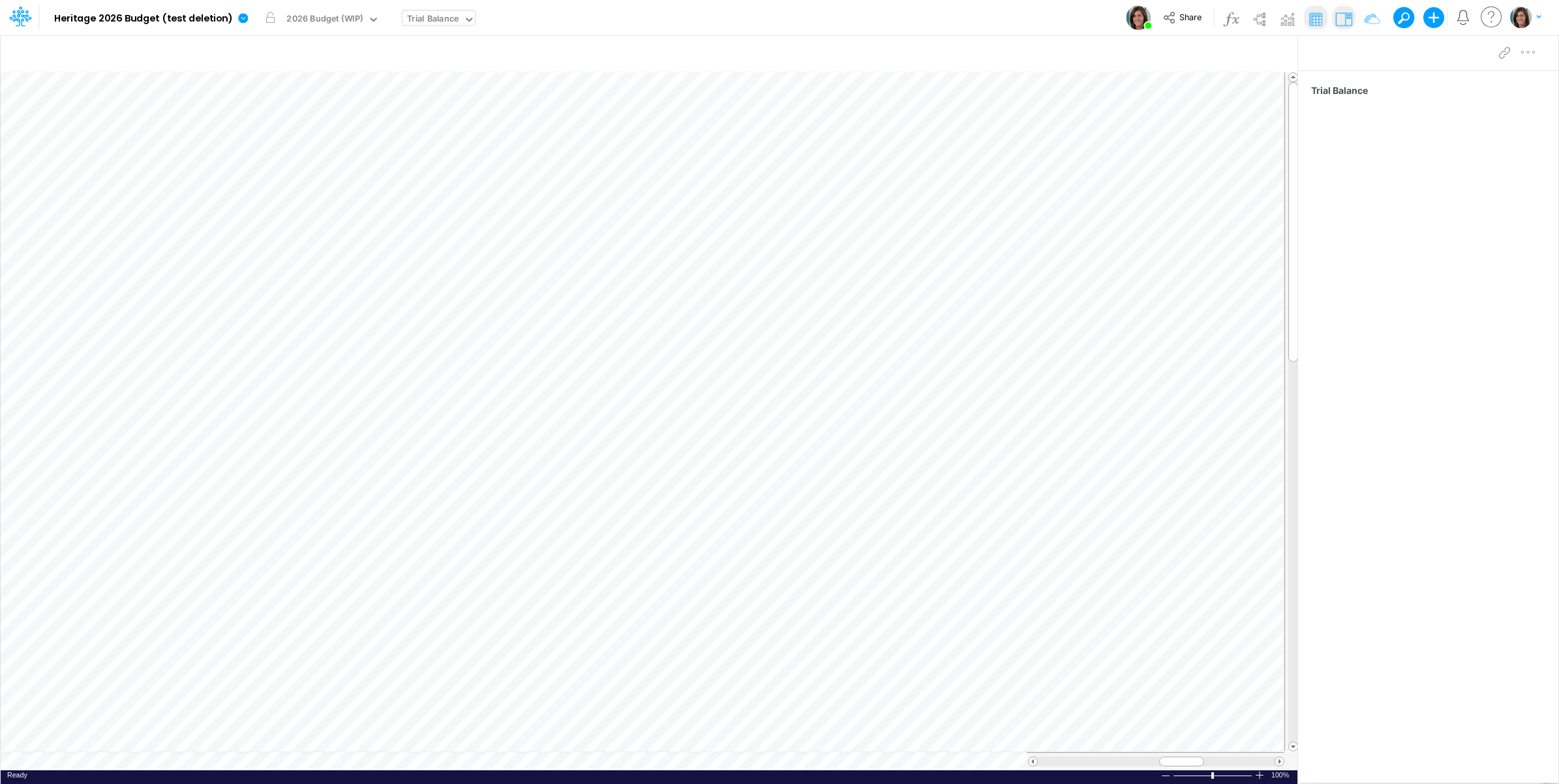
scroll to position [0, 1]
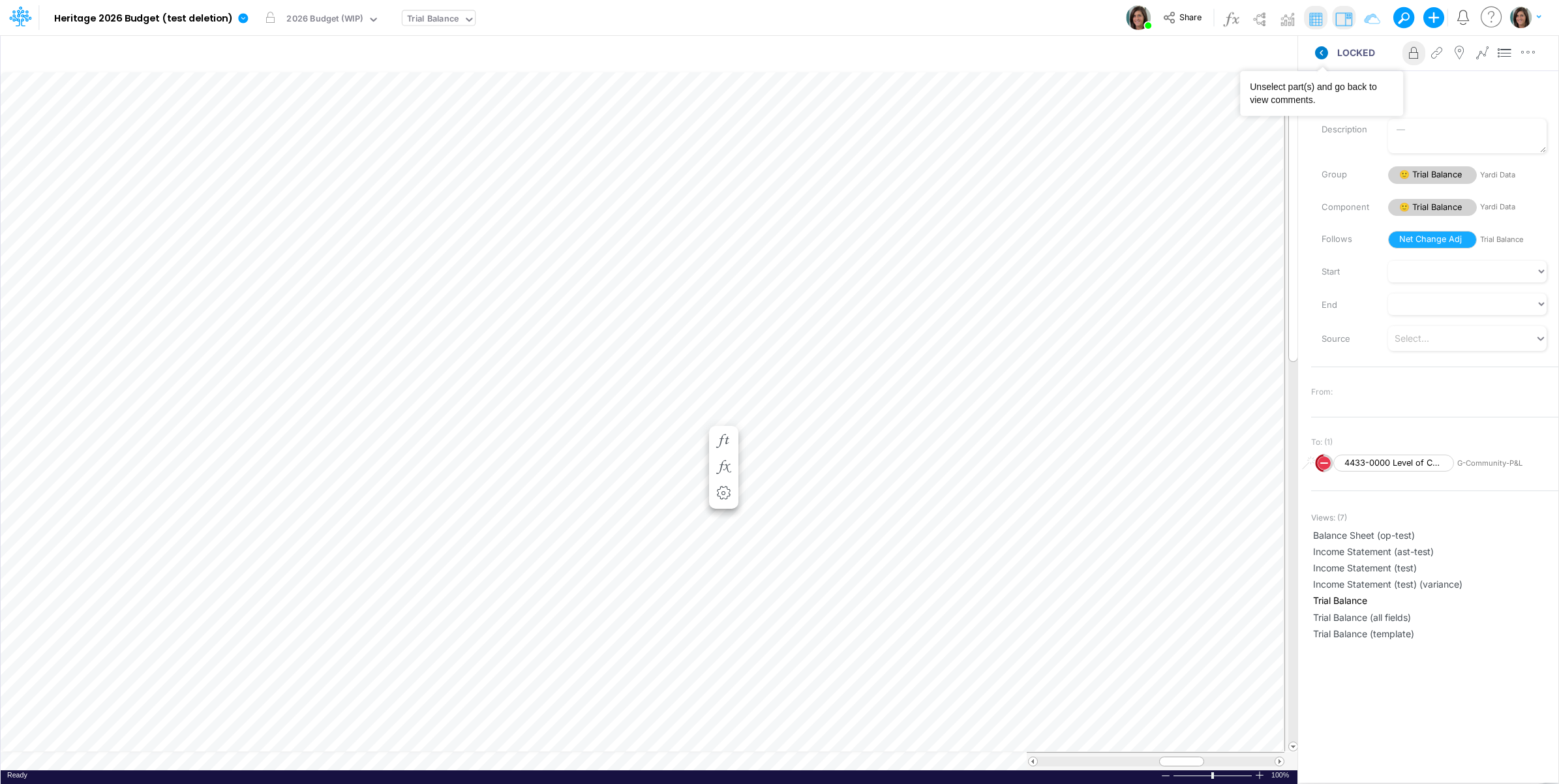
click at [1325, 53] on icon at bounding box center [1321, 52] width 13 height 13
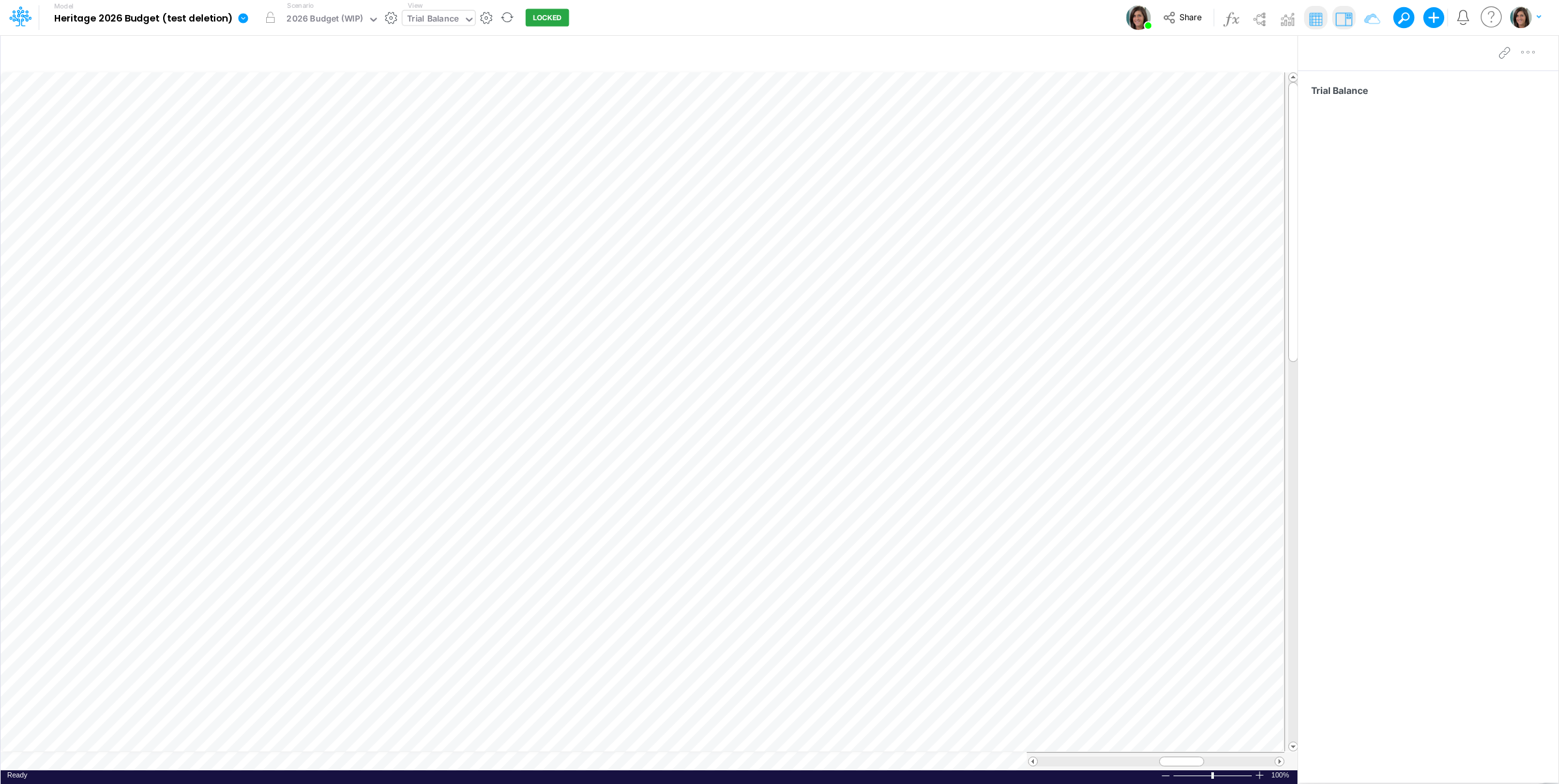
click at [241, 18] on icon at bounding box center [243, 18] width 10 height 10
click at [258, 90] on button "Import" at bounding box center [310, 93] width 140 height 22
click at [456, 122] on button "Data" at bounding box center [450, 122] width 140 height 20
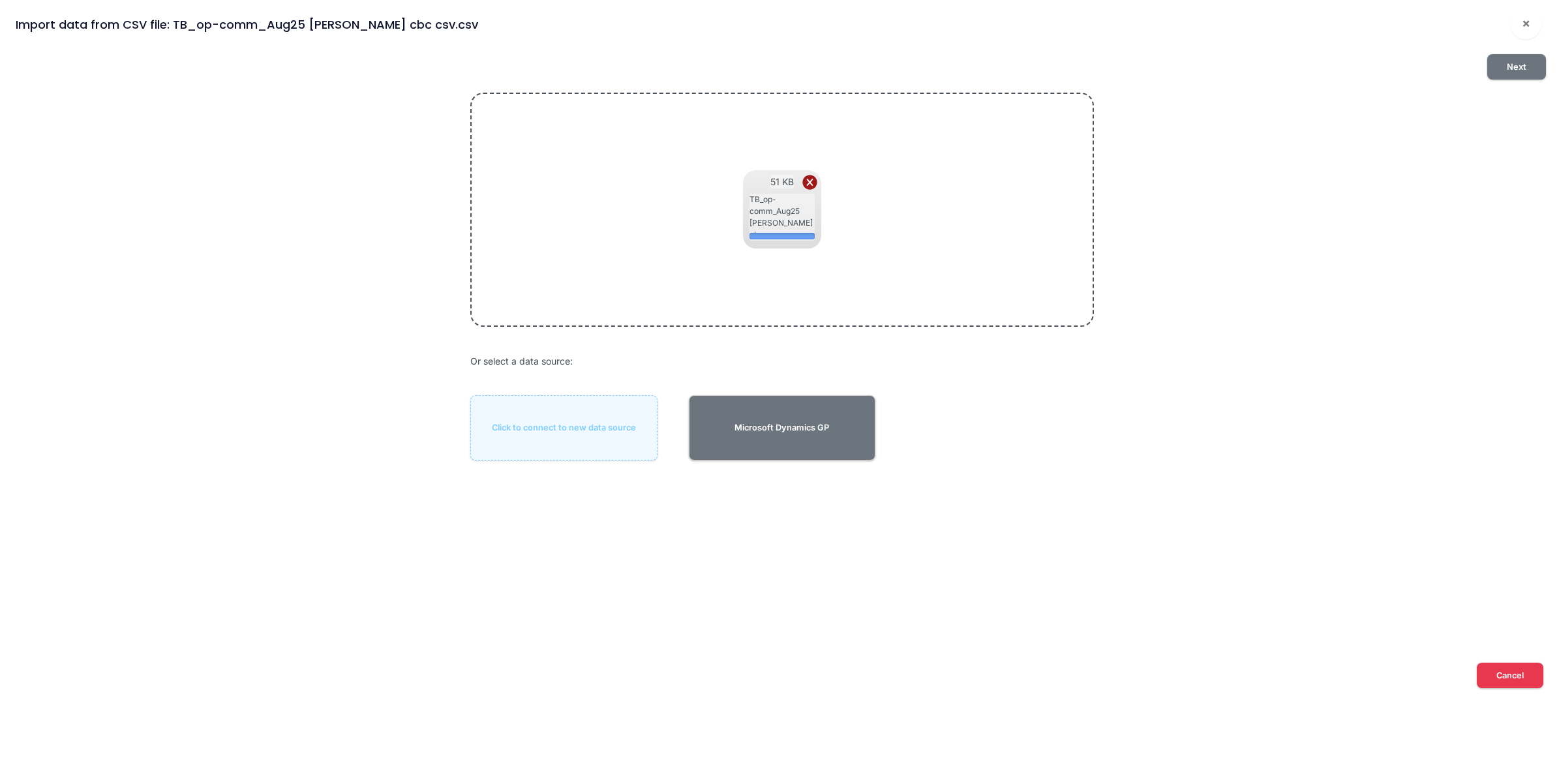
click at [1508, 67] on button "Next" at bounding box center [1517, 67] width 58 height 25
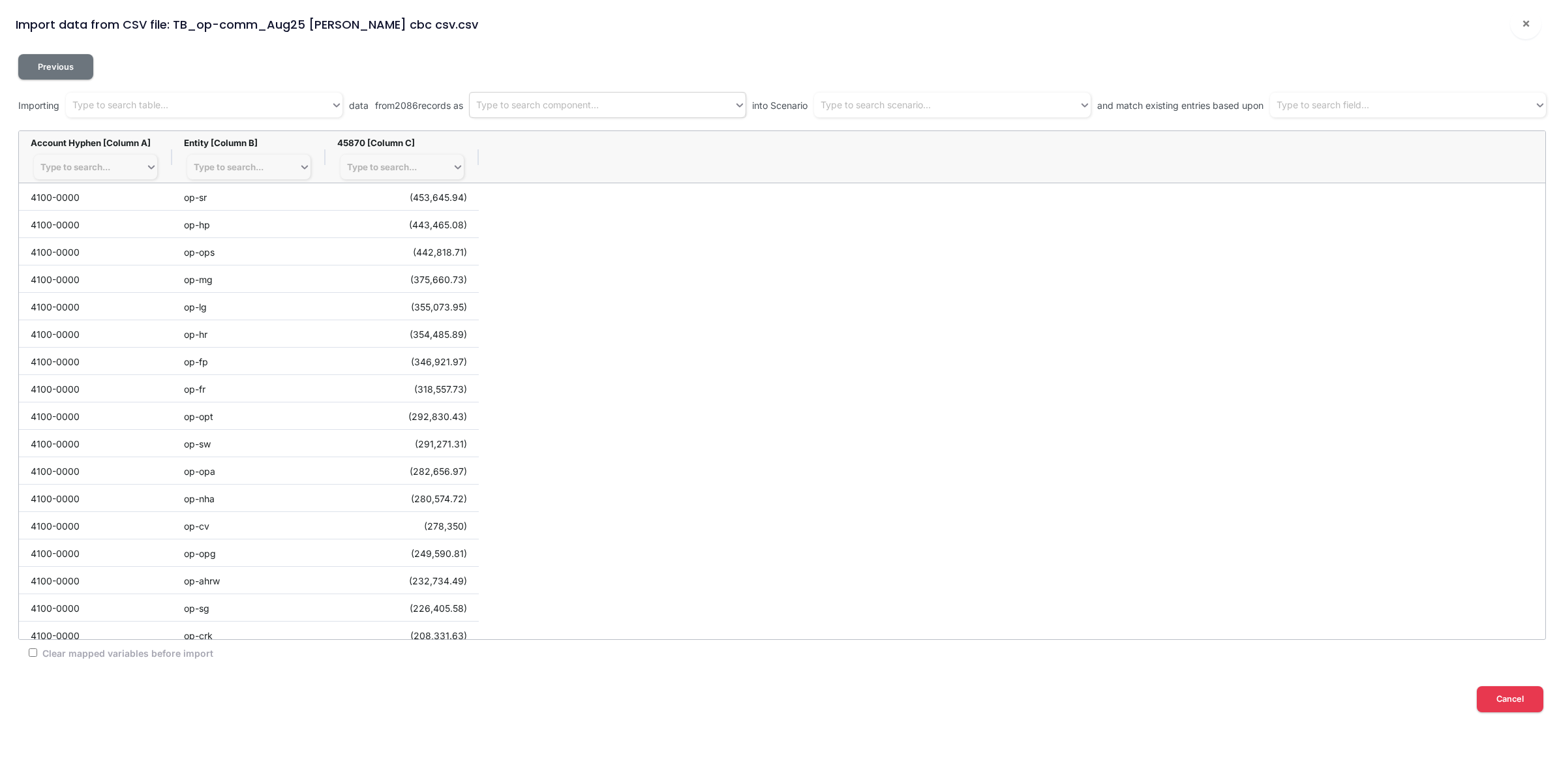
click at [572, 103] on div "Type to search component..." at bounding box center [537, 105] width 123 height 14
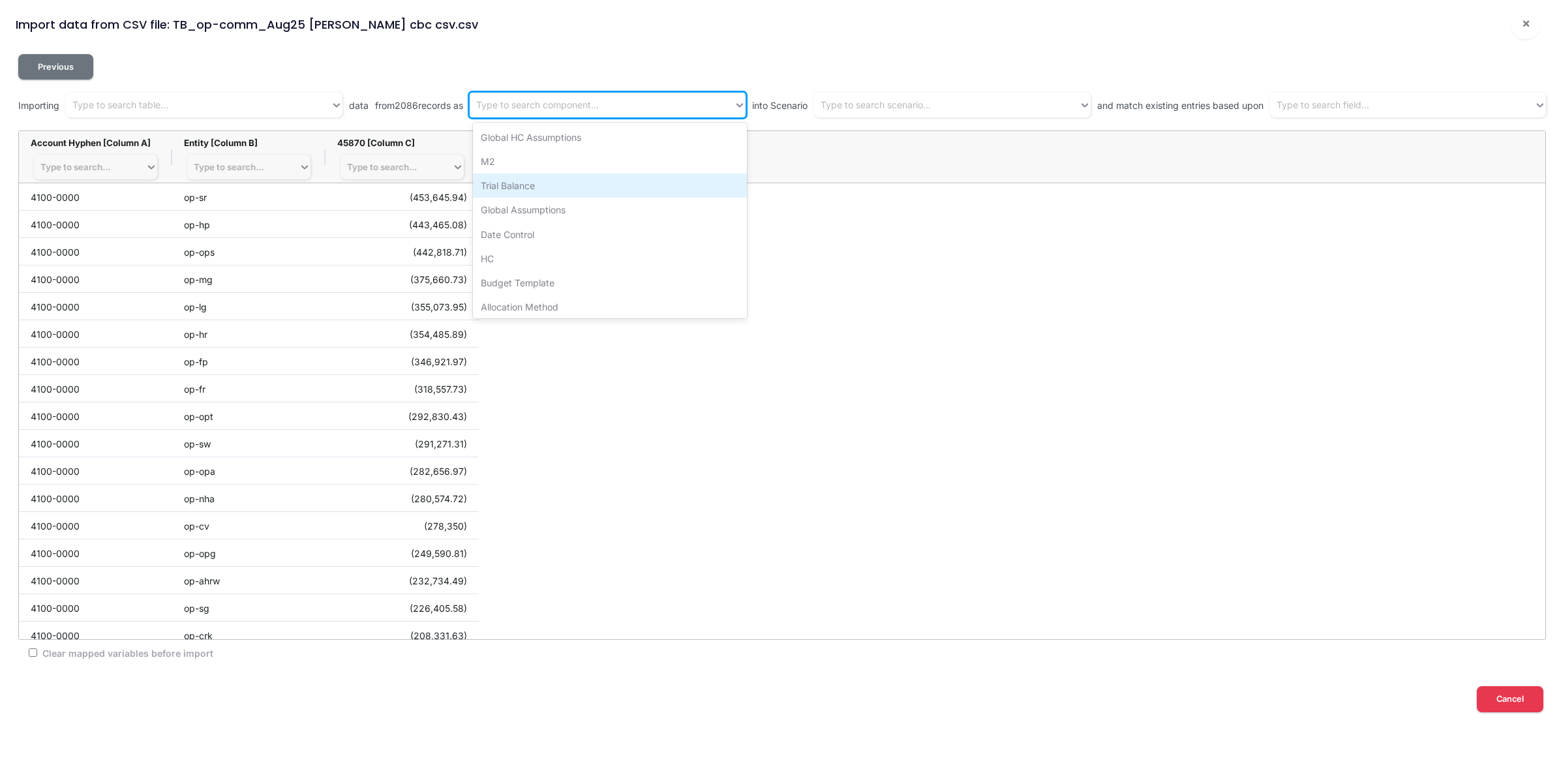
click at [553, 188] on div "Trial Balance" at bounding box center [610, 186] width 274 height 24
click at [910, 106] on div "Type to search scenario..." at bounding box center [876, 105] width 110 height 14
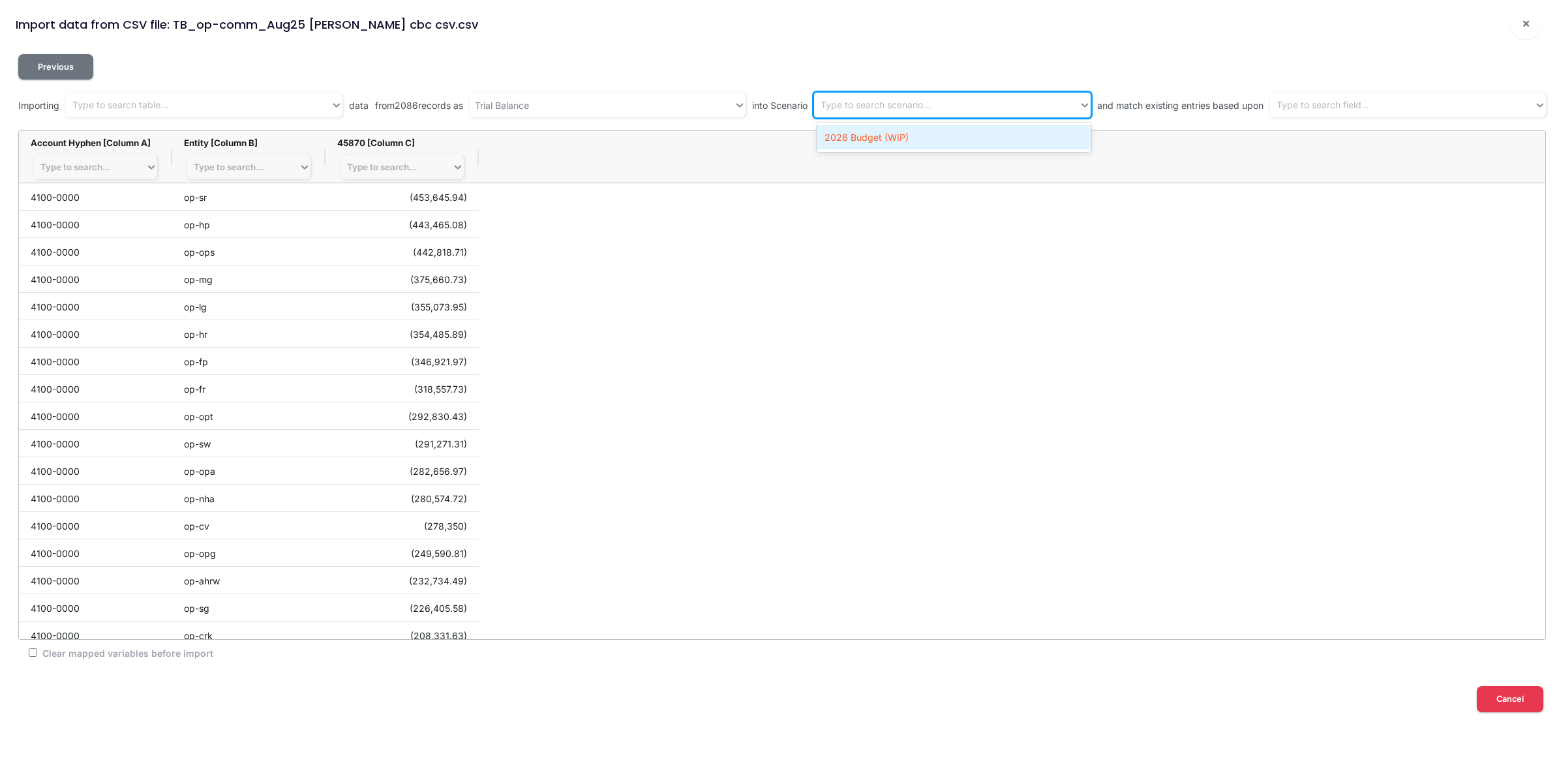
click at [902, 135] on div "2026 Budget (WIP)" at bounding box center [954, 137] width 274 height 24
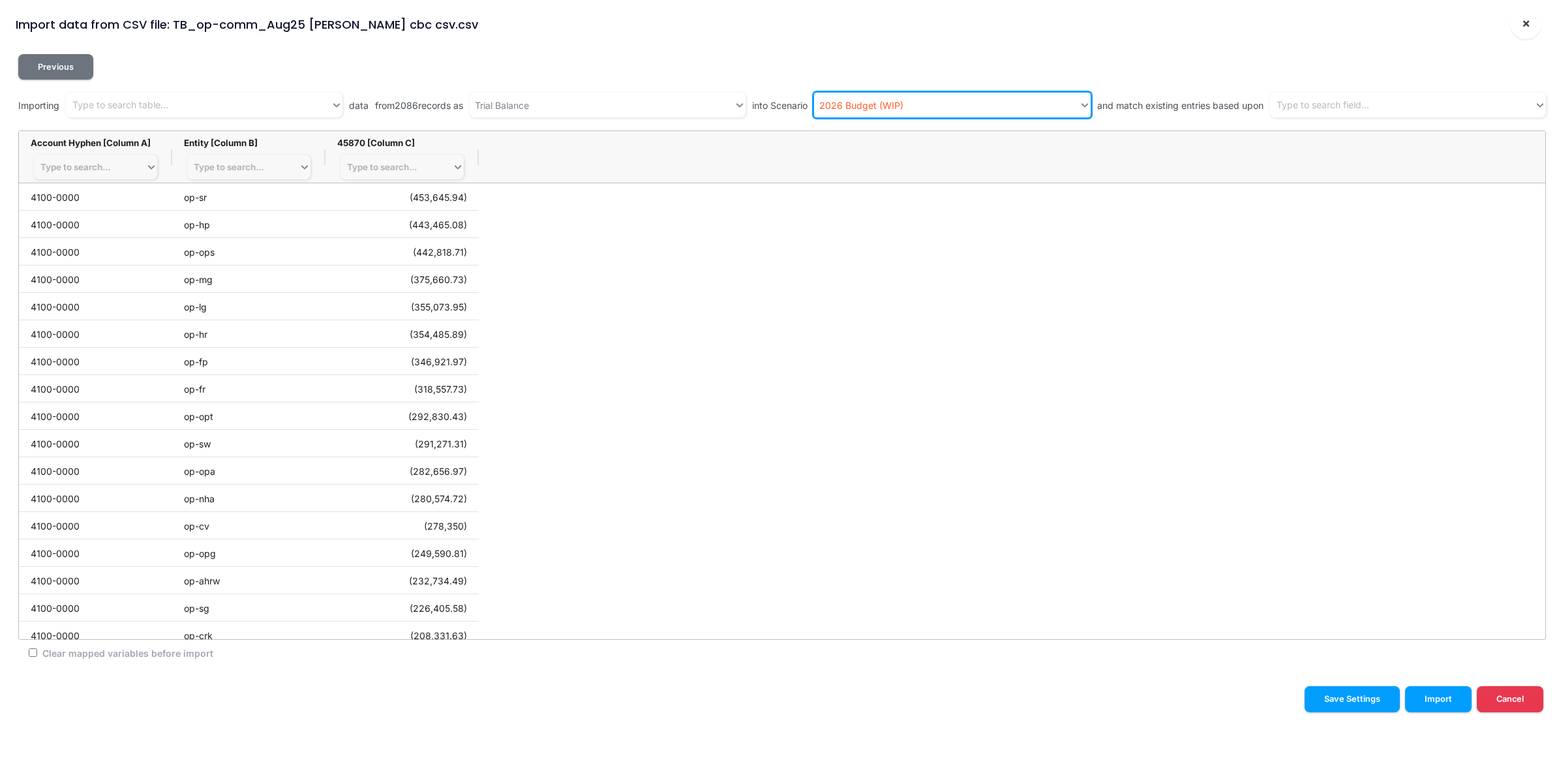
click at [1530, 26] on span "×" at bounding box center [1526, 22] width 8 height 16
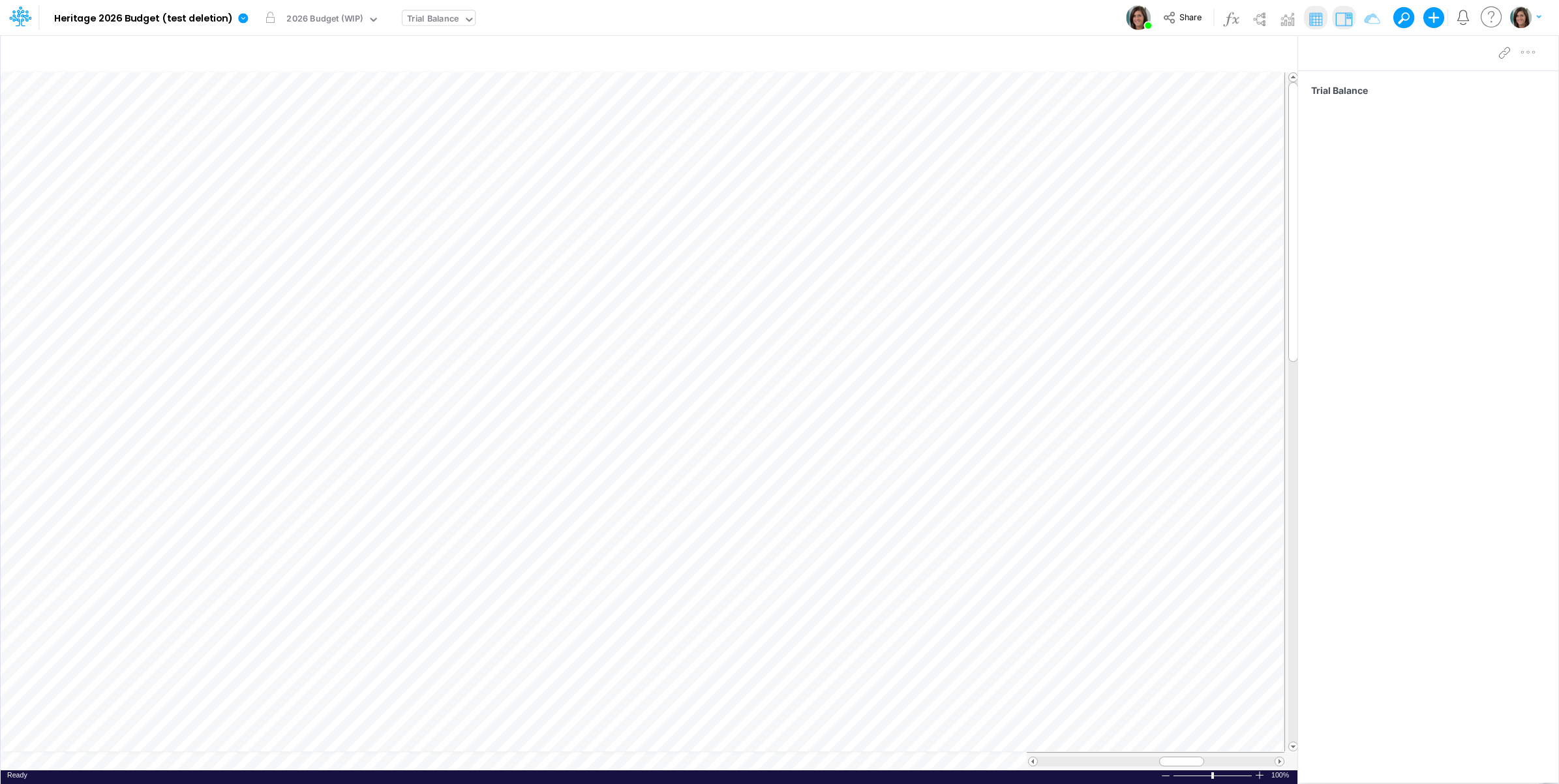
scroll to position [0, 1]
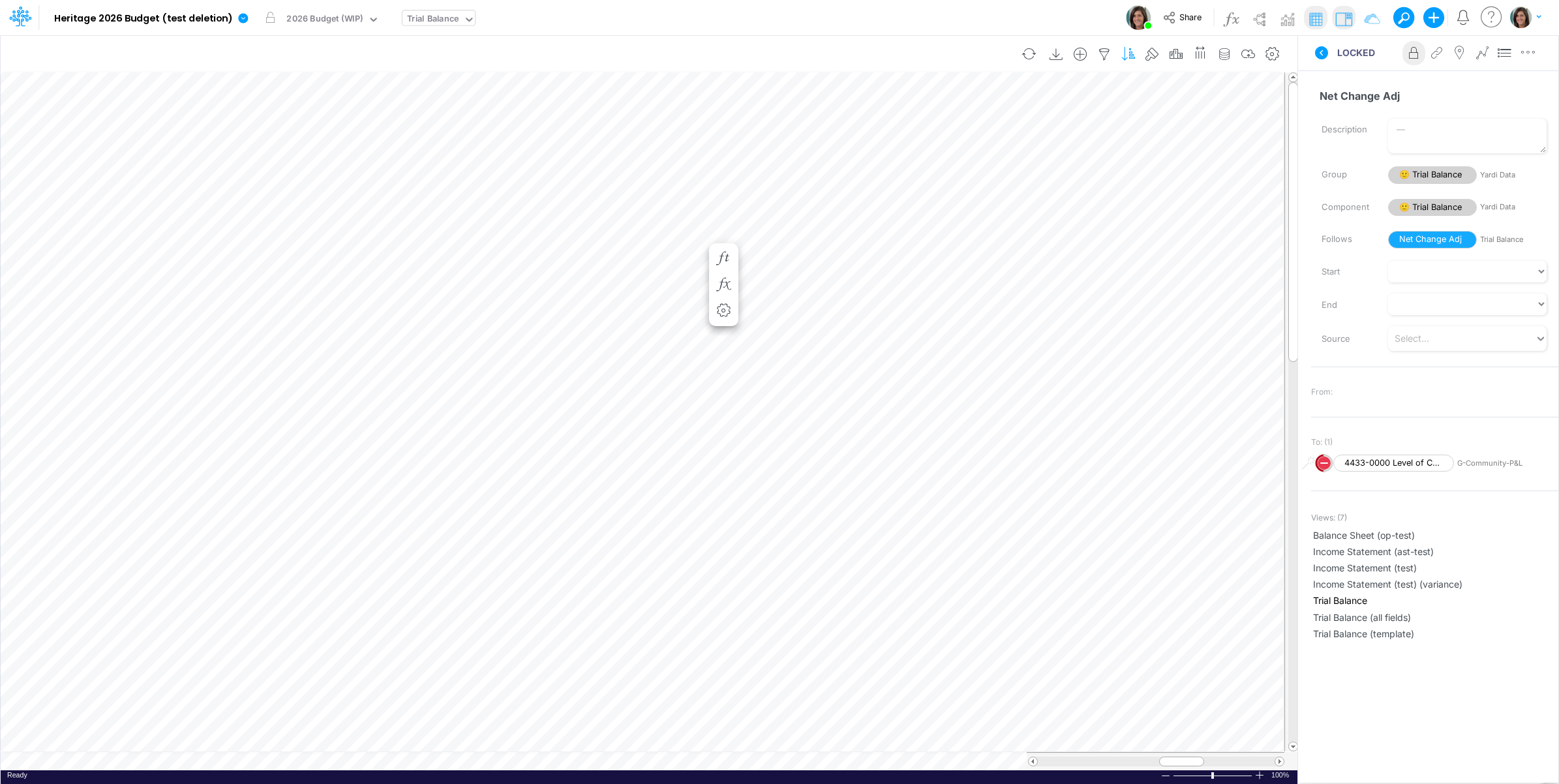
scroll to position [0, 1]
click at [315, 253] on icon "button" at bounding box center [312, 259] width 20 height 14
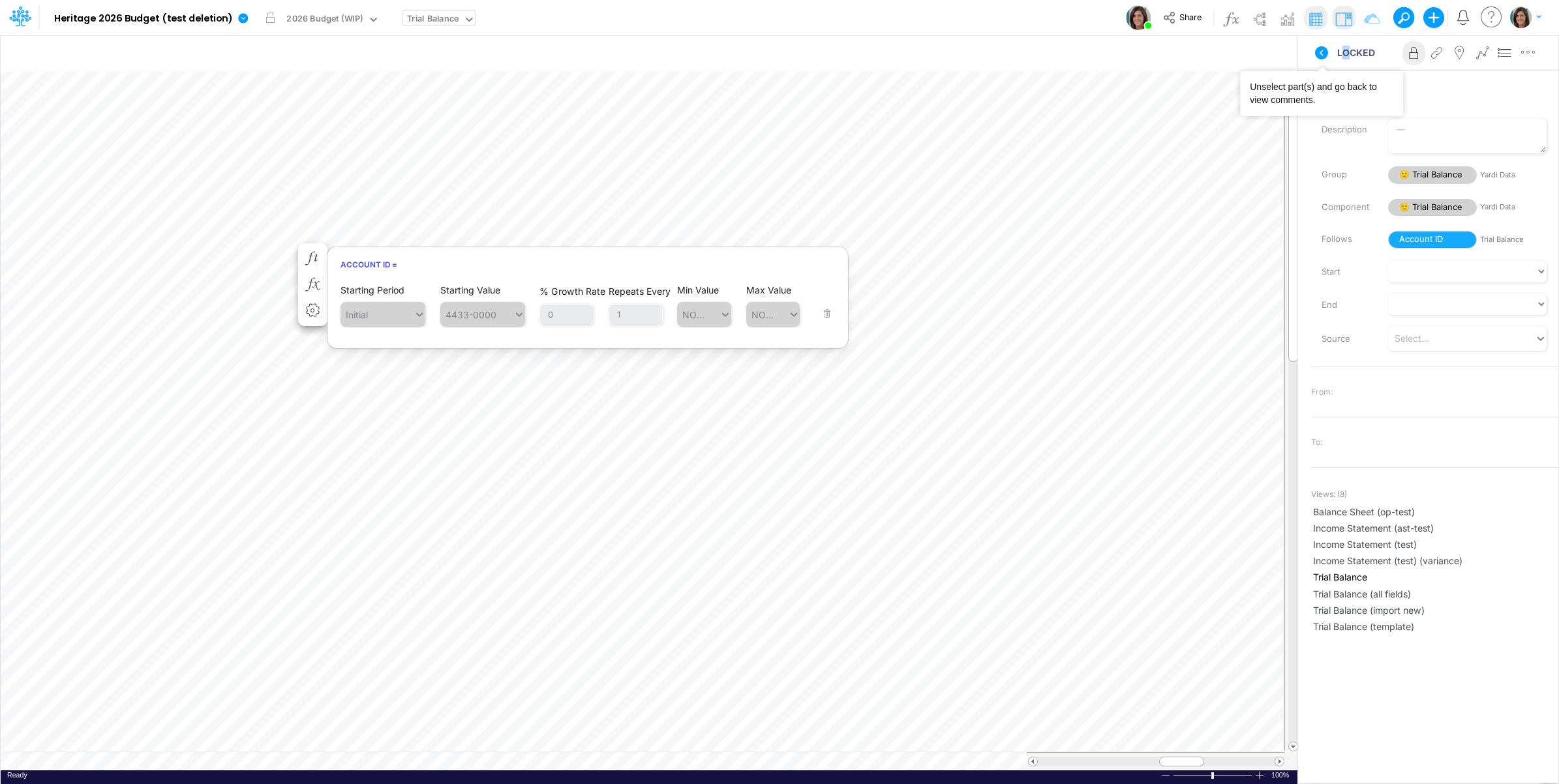
click at [1340, 59] on div "LOCKED Advanced settings Delete" at bounding box center [1428, 53] width 260 height 37
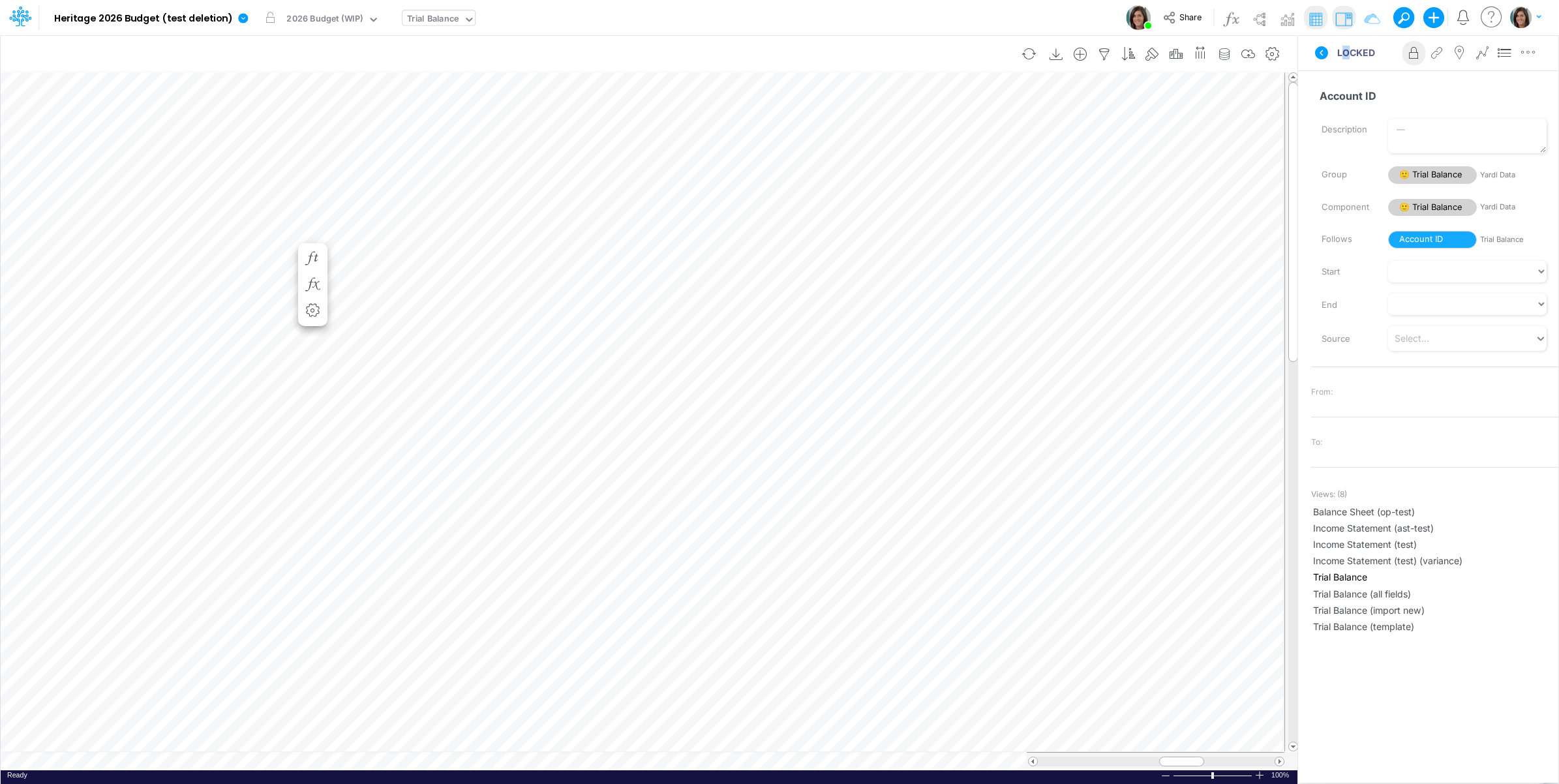
drag, startPoint x: 1340, startPoint y: 59, endPoint x: 1259, endPoint y: 65, distance: 81.2
click at [1323, 53] on icon at bounding box center [1321, 52] width 13 height 13
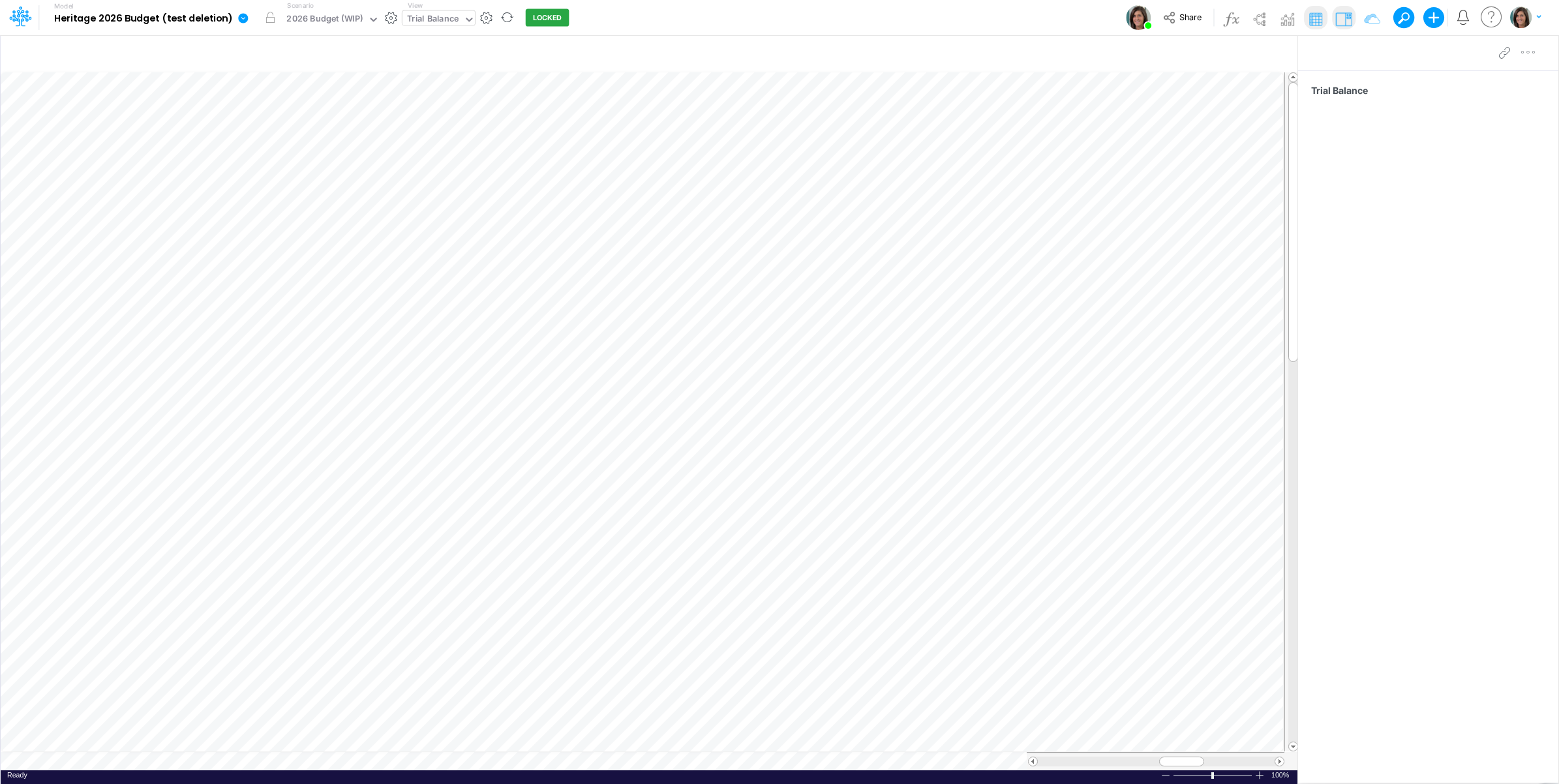
click at [238, 17] on icon at bounding box center [243, 18] width 10 height 10
click at [272, 93] on button "Import" at bounding box center [310, 93] width 140 height 22
click at [407, 122] on button "Data" at bounding box center [450, 122] width 140 height 20
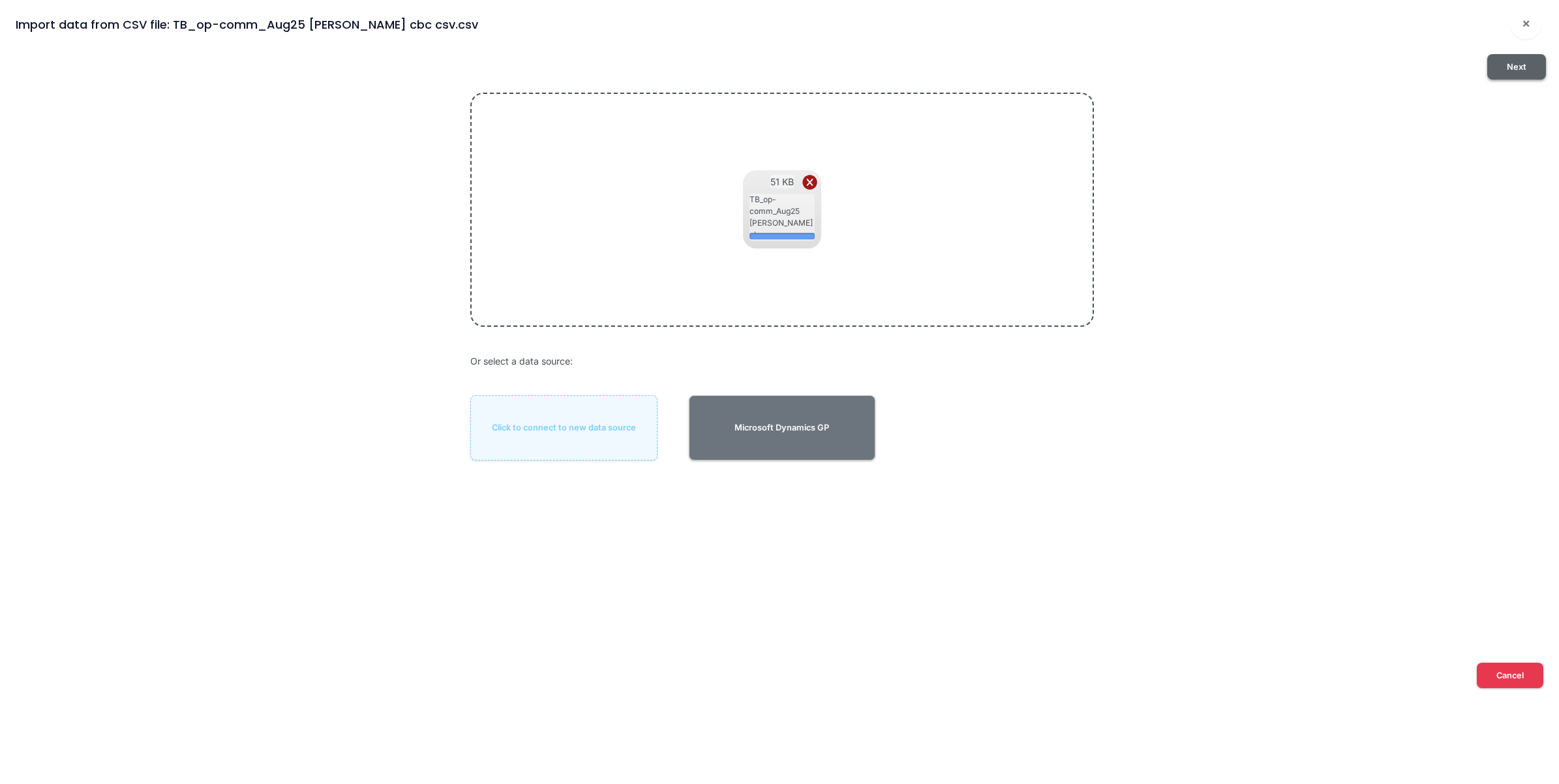
click at [1515, 59] on button "Next" at bounding box center [1517, 67] width 58 height 25
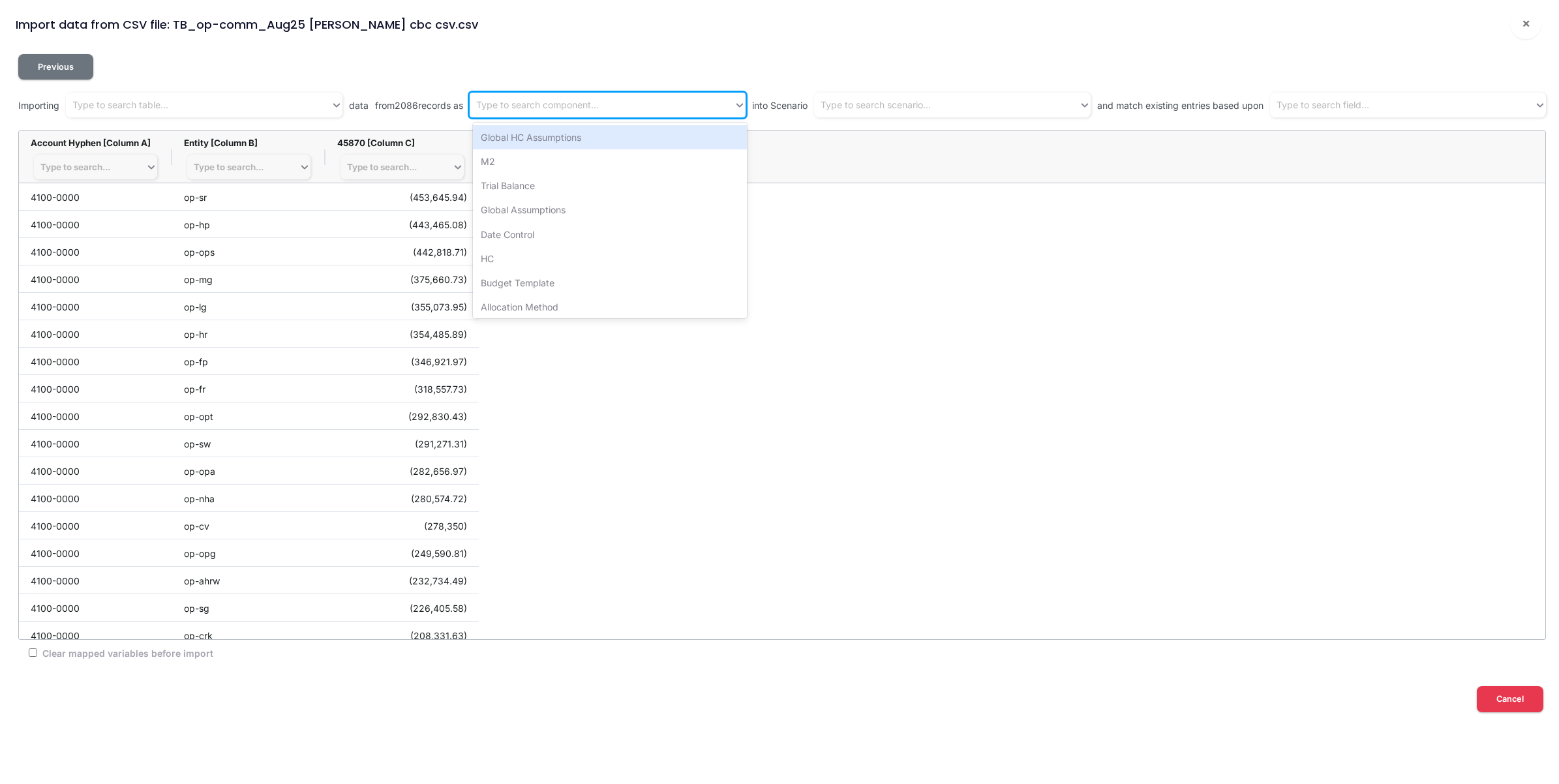
click at [512, 101] on div "Type to search component..." at bounding box center [537, 105] width 123 height 14
click at [513, 187] on div "Trial Balance" at bounding box center [610, 186] width 274 height 24
click at [931, 111] on div "Type to search scenario..." at bounding box center [876, 105] width 110 height 14
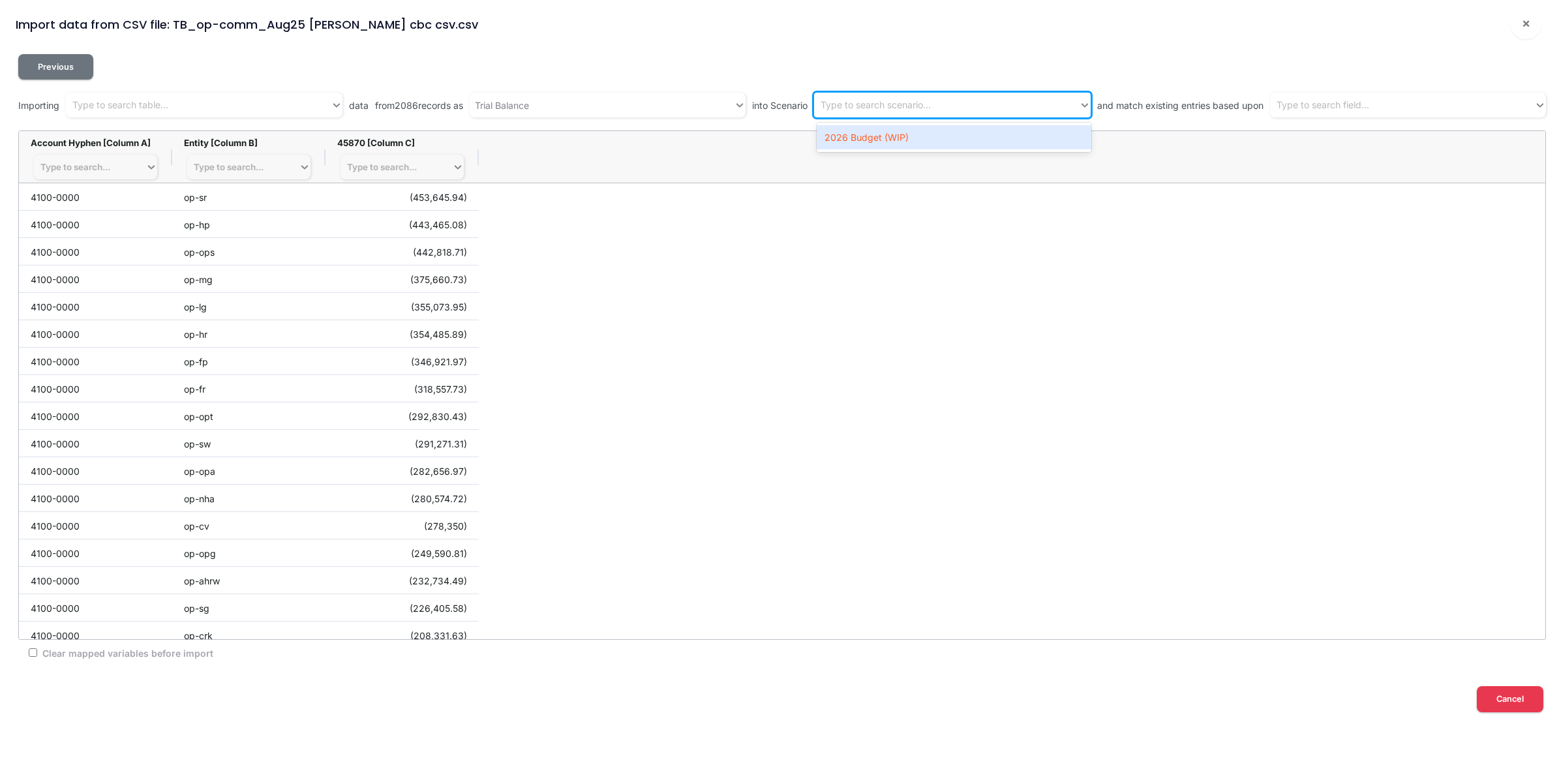
click at [928, 138] on div "2026 Budget (WIP)" at bounding box center [954, 137] width 274 height 24
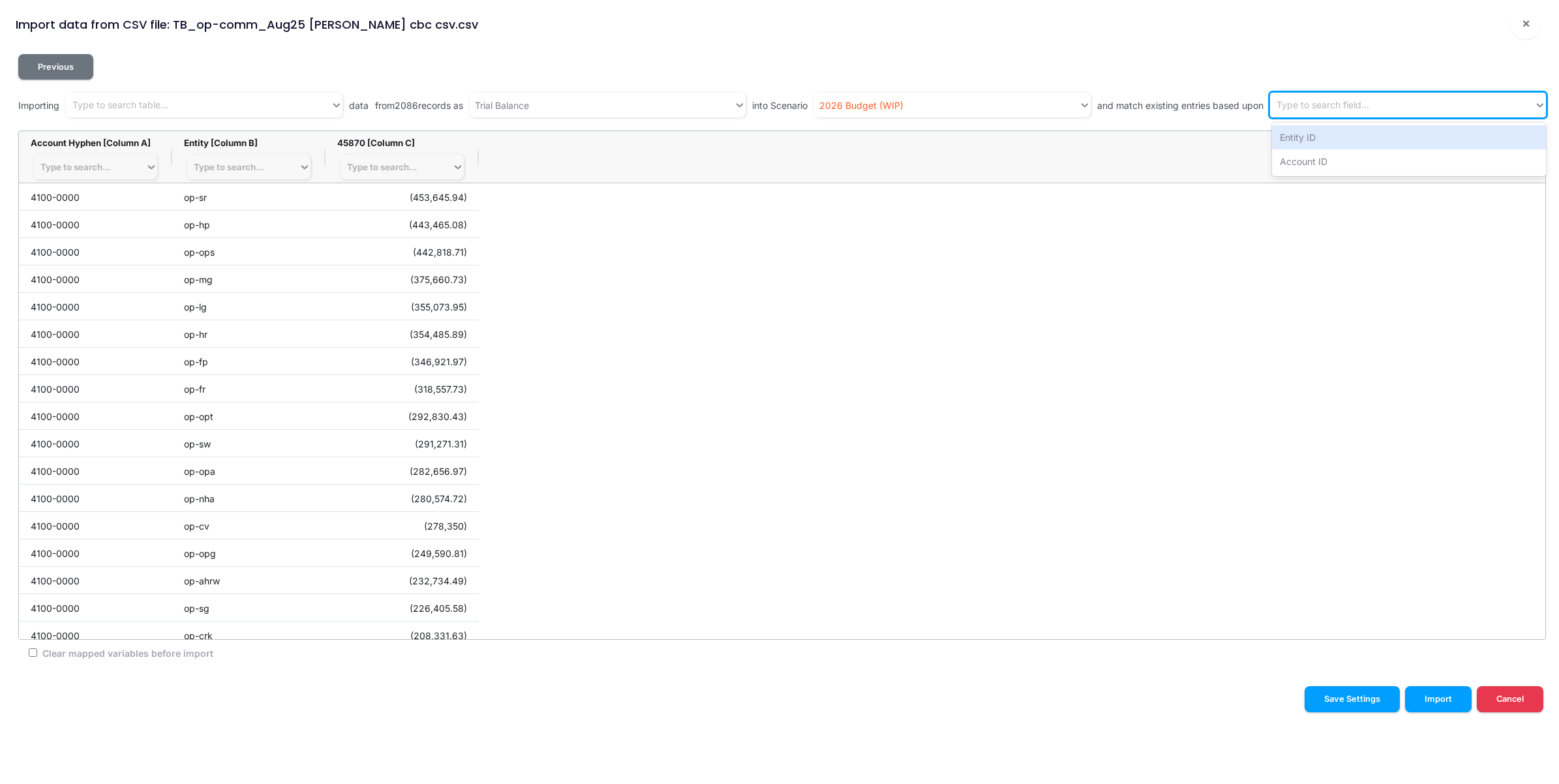
drag, startPoint x: 1325, startPoint y: 105, endPoint x: 1325, endPoint y: 124, distance: 19.0
click at [1325, 106] on div "Type to search field..." at bounding box center [1323, 105] width 92 height 14
click at [1325, 143] on div "Entity ID" at bounding box center [1410, 137] width 274 height 24
click at [1393, 105] on div "Entity ID" at bounding box center [1391, 105] width 241 height 22
click at [1372, 134] on div "Account ID" at bounding box center [1410, 137] width 274 height 24
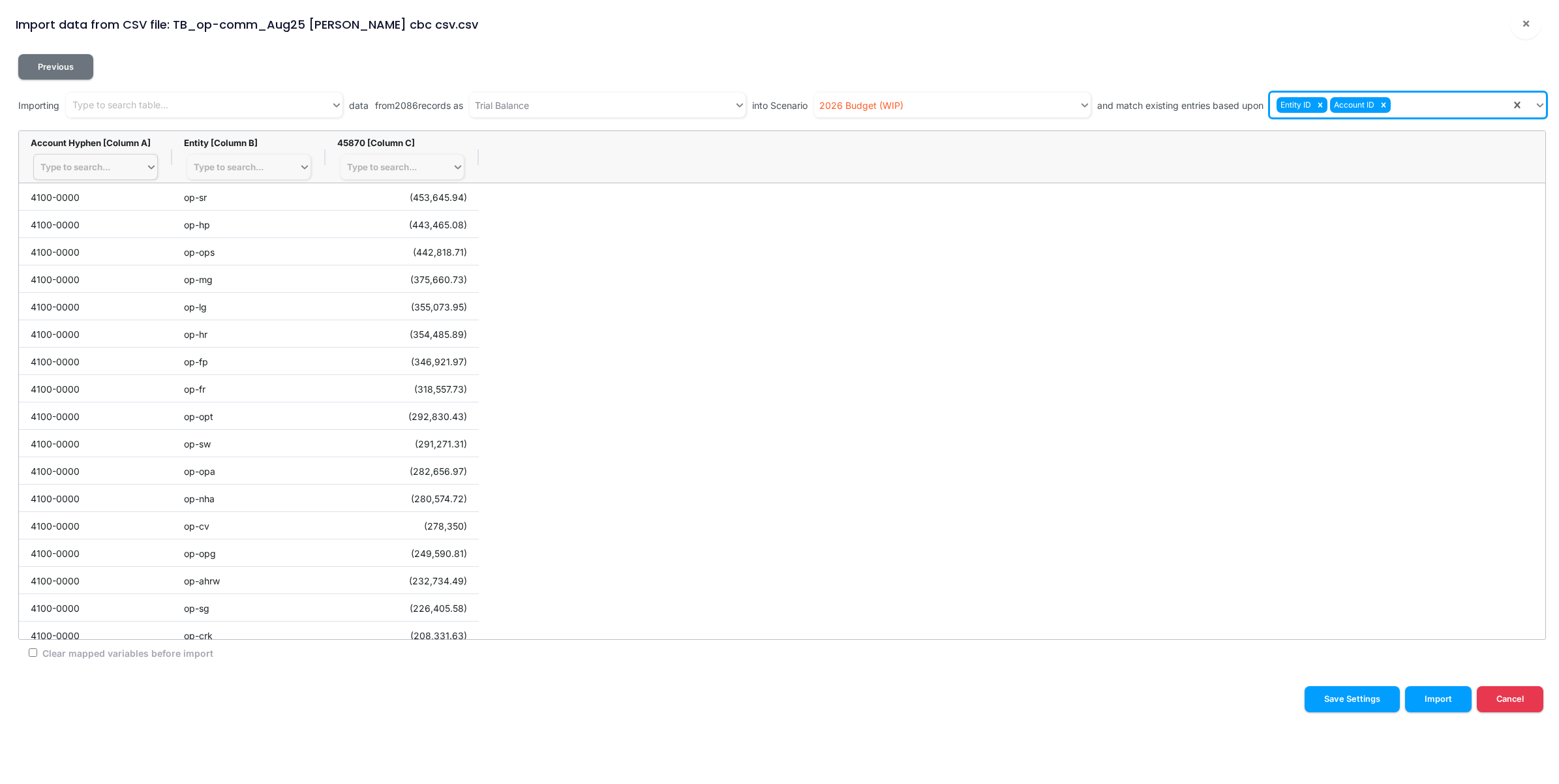
click at [74, 162] on div "Type to search..." at bounding box center [75, 166] width 70 height 10
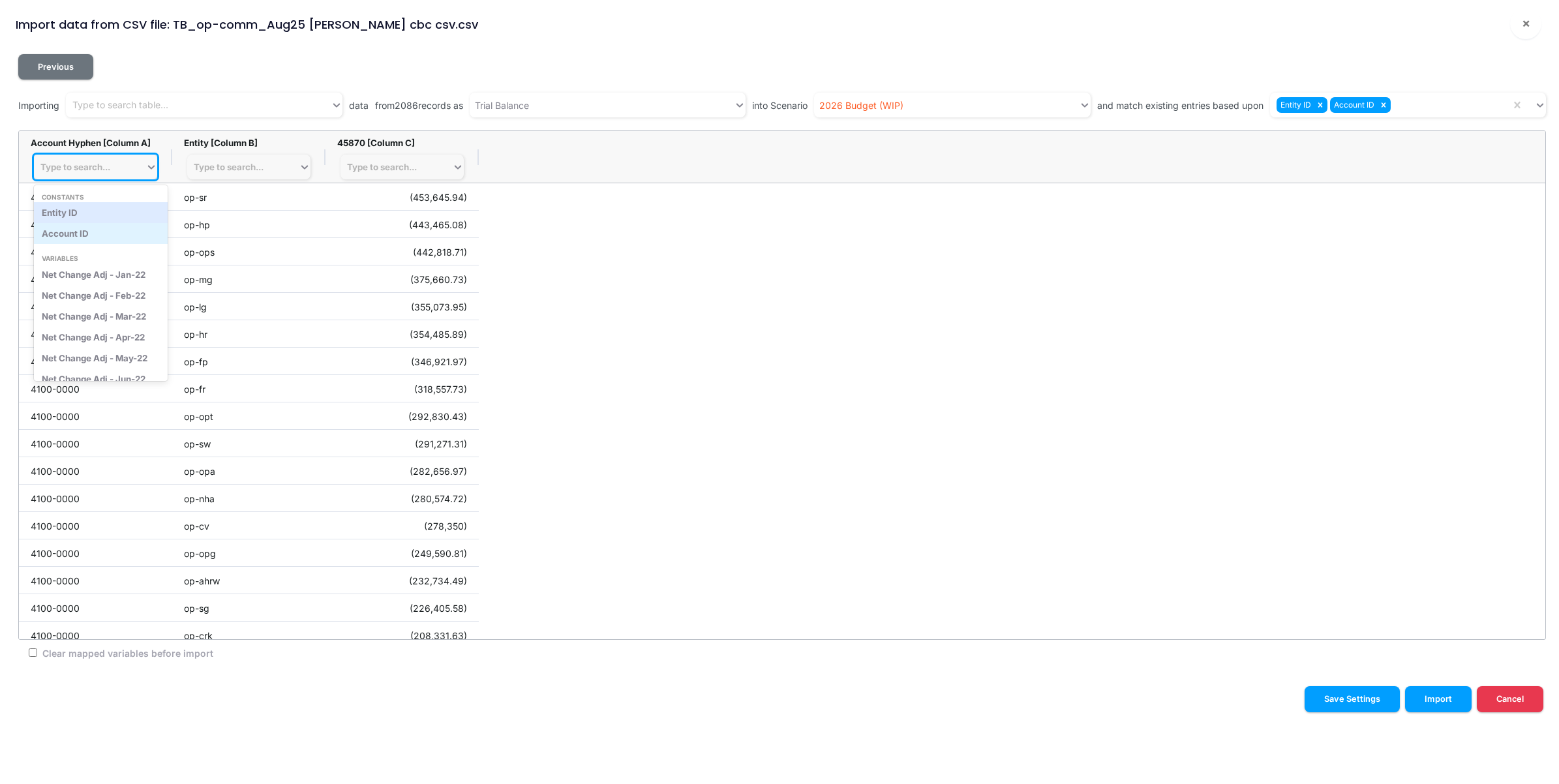
click at [69, 231] on div "Account ID" at bounding box center [100, 234] width 134 height 21
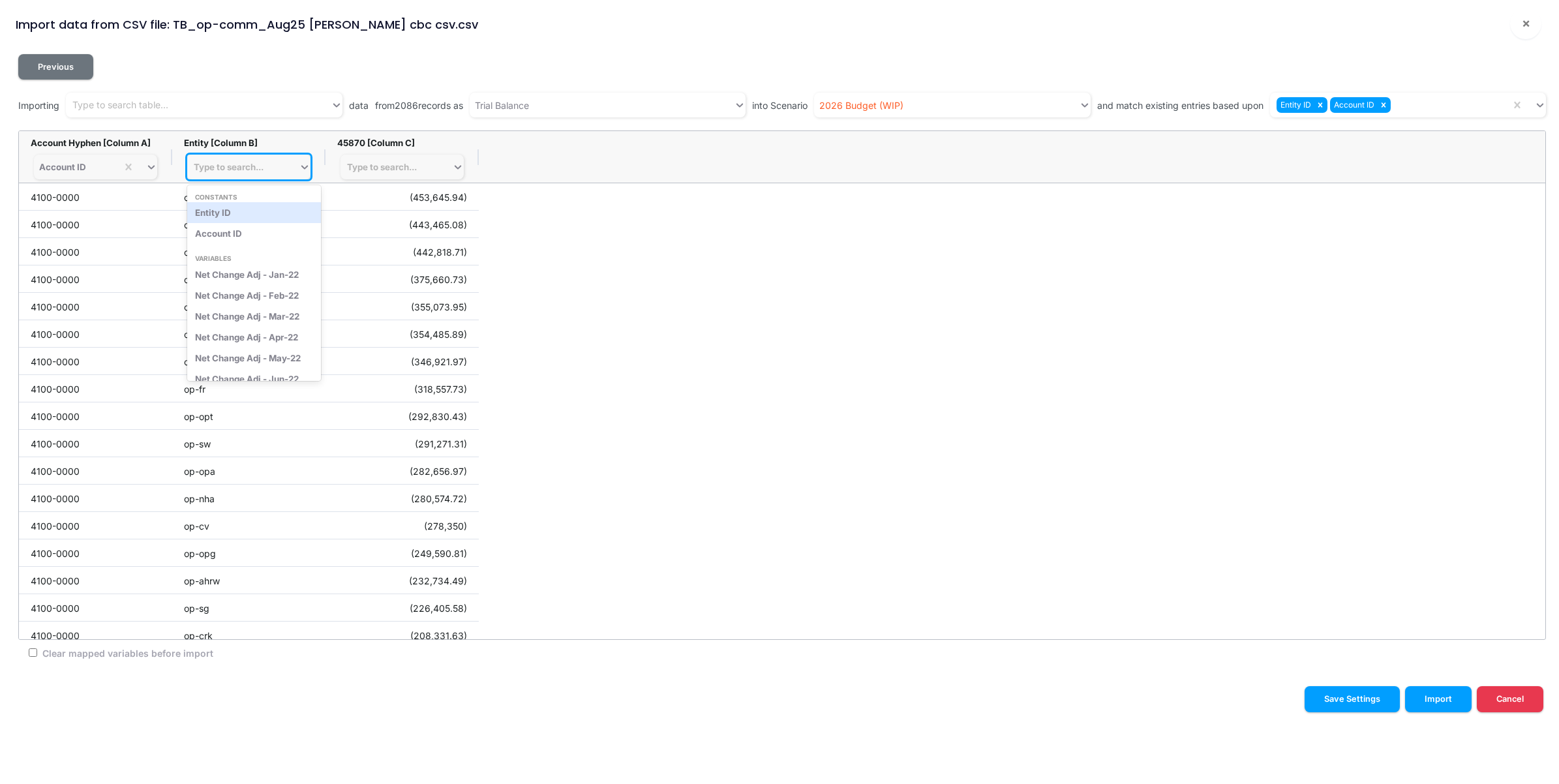
click at [243, 165] on div "Type to search..." at bounding box center [228, 166] width 70 height 10
click at [238, 215] on div "Entity ID" at bounding box center [254, 212] width 134 height 21
click at [407, 167] on div "Type to search..." at bounding box center [382, 166] width 70 height 10
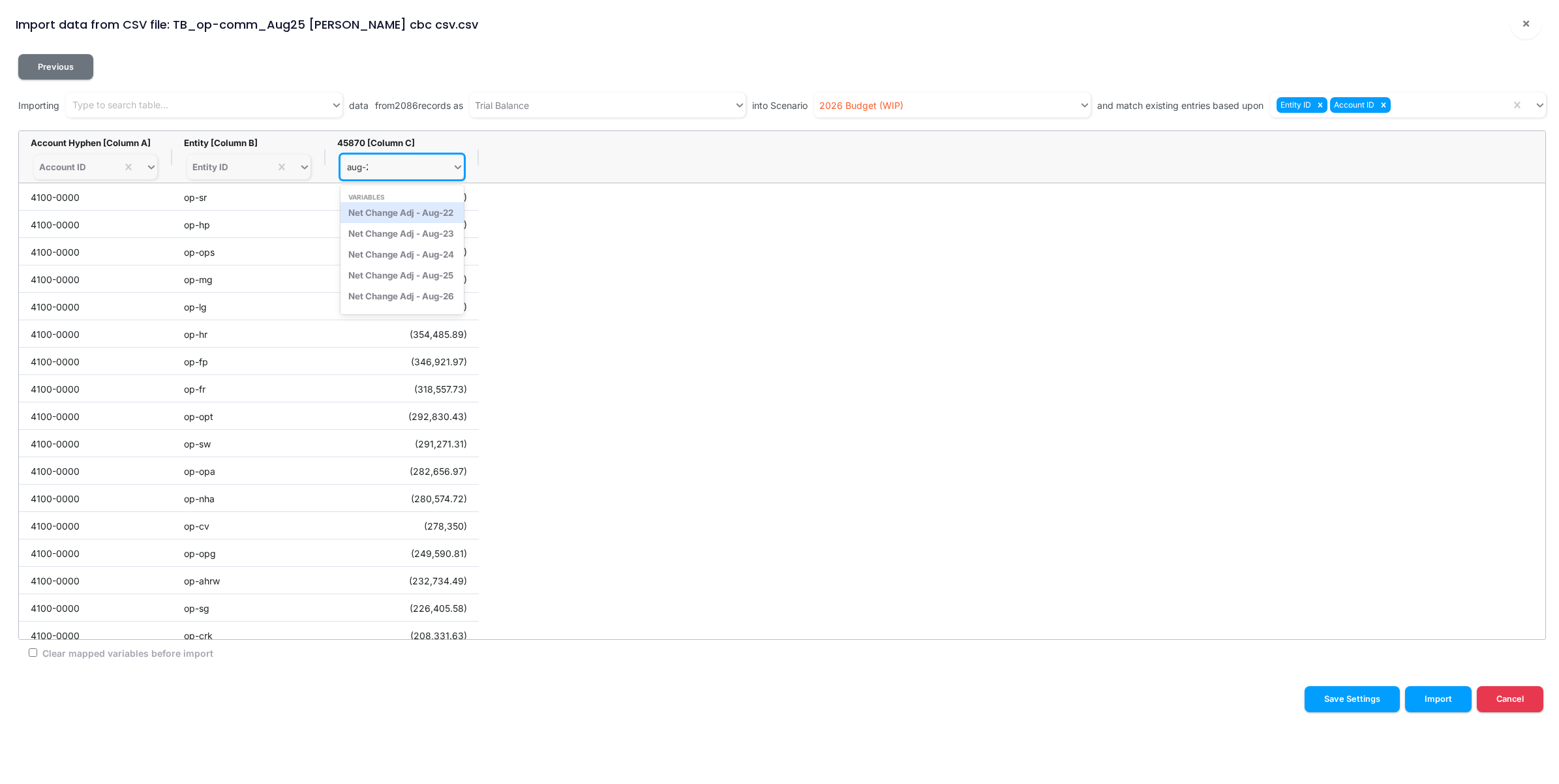
type input "aug-25"
click at [416, 215] on div "Net Change Adj - Aug-25" at bounding box center [403, 212] width 124 height 21
click at [1434, 701] on button "Import" at bounding box center [1439, 698] width 67 height 25
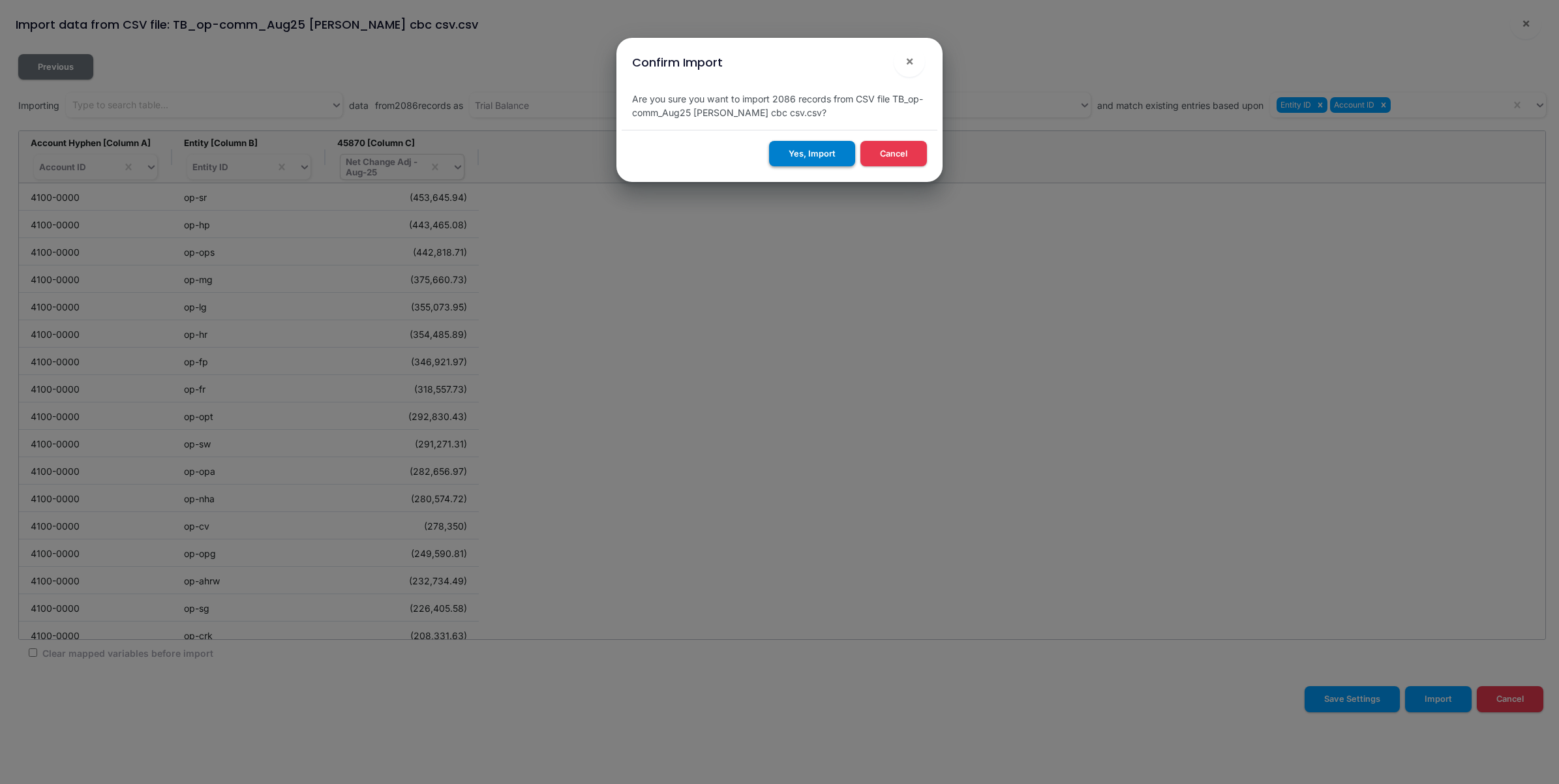
click at [807, 153] on button "Yes, Import" at bounding box center [812, 153] width 86 height 25
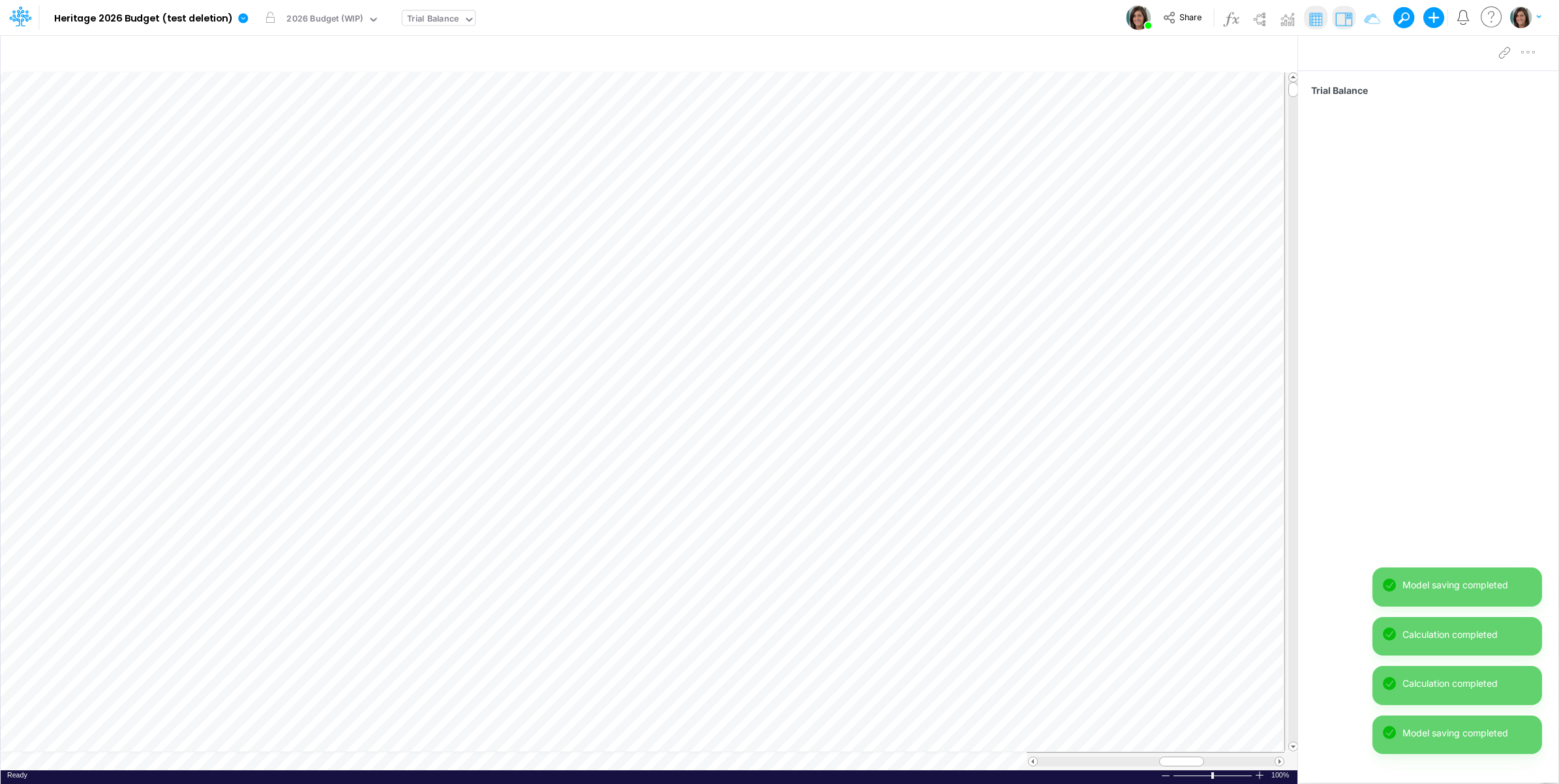
drag, startPoint x: 1409, startPoint y: 396, endPoint x: 1393, endPoint y: 400, distance: 16.5
click at [1408, 398] on div "Trial Balance" at bounding box center [1428, 408] width 260 height 675
click at [1407, 417] on div "Trial Balance" at bounding box center [1428, 408] width 260 height 675
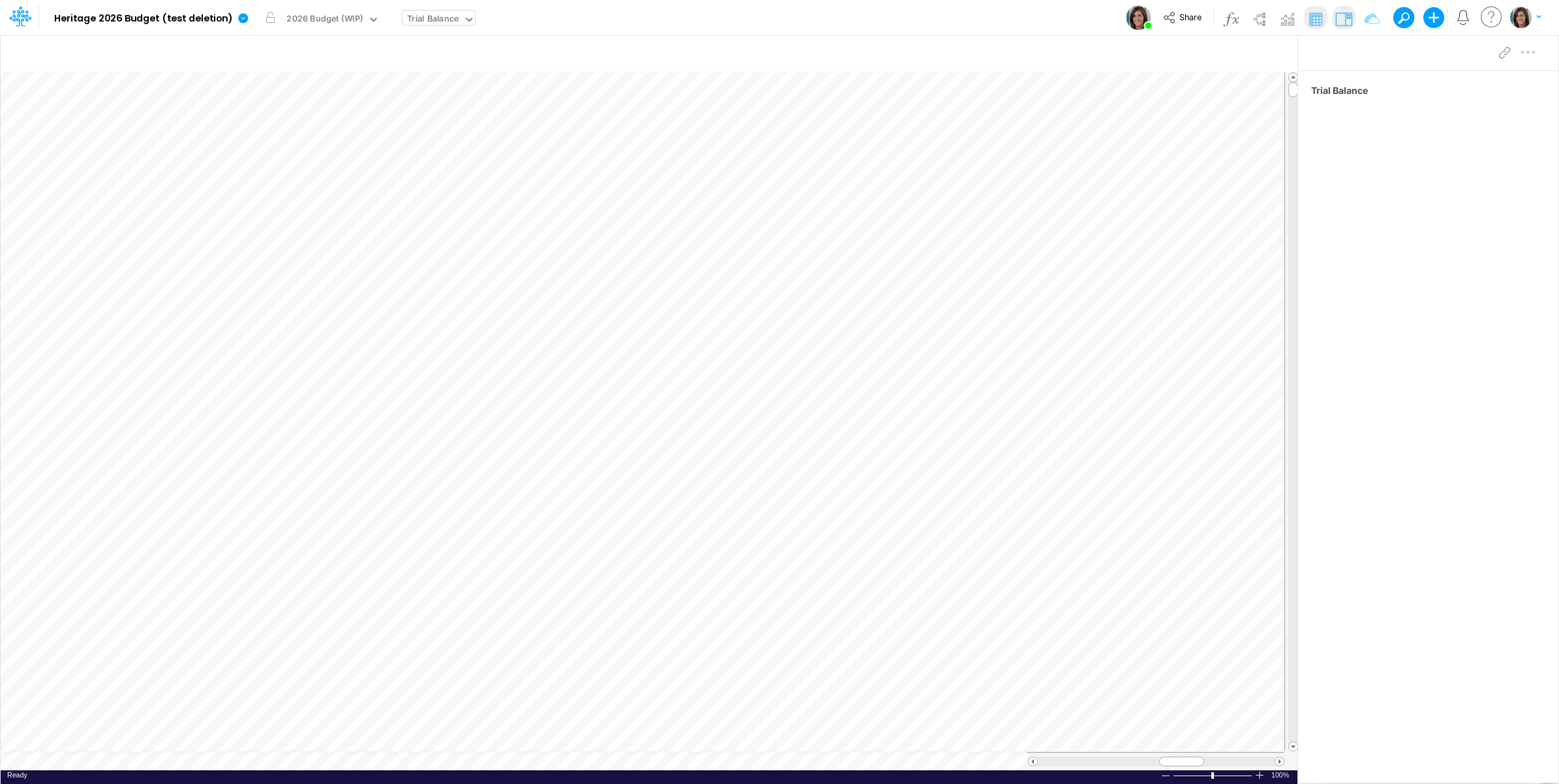
scroll to position [0, 1]
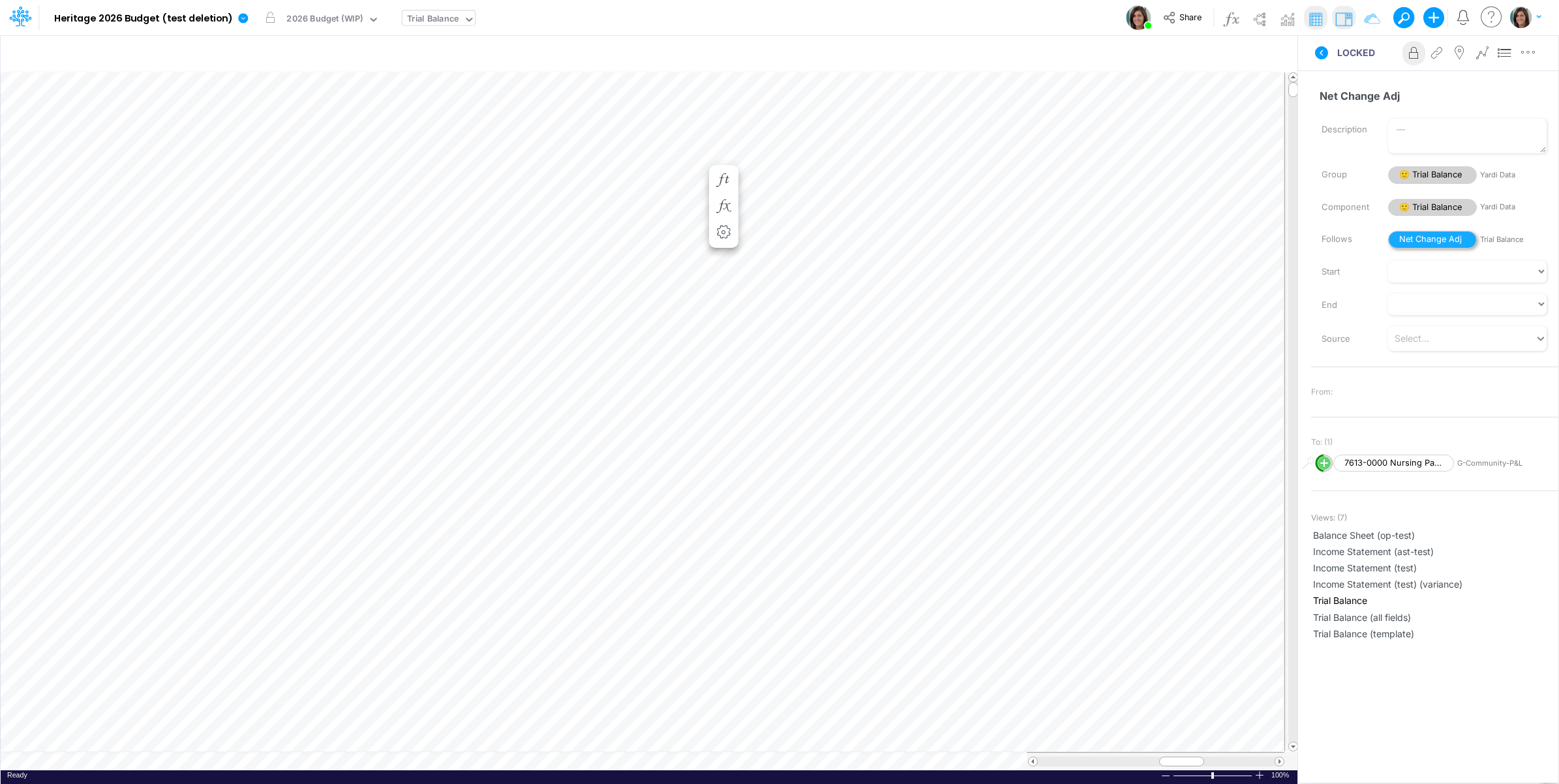
click at [1412, 240] on span "Net Change Adj" at bounding box center [1433, 240] width 89 height 18
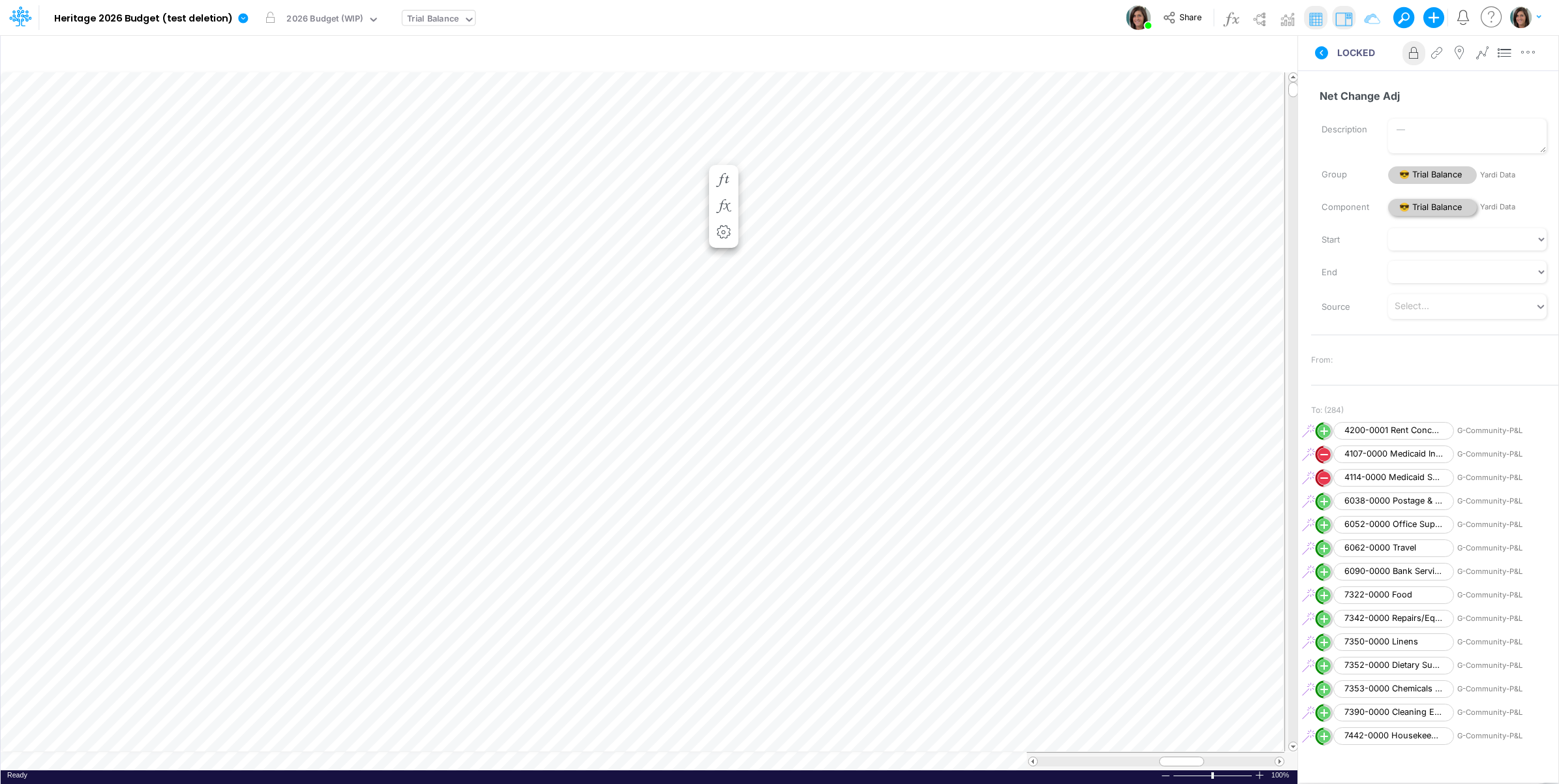
click at [1412, 210] on span "😎 Trial Balance" at bounding box center [1433, 208] width 89 height 18
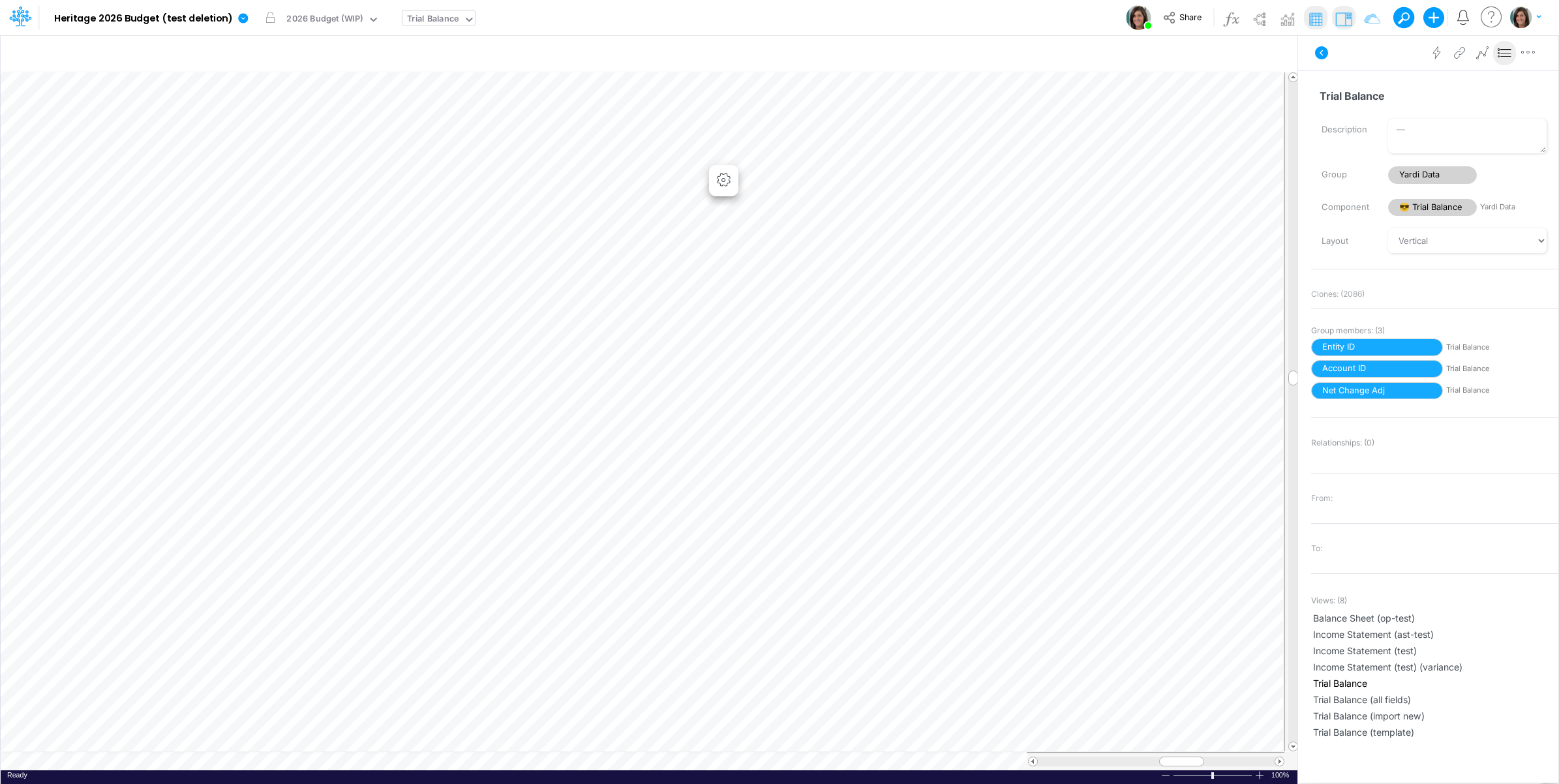
scroll to position [0, 1]
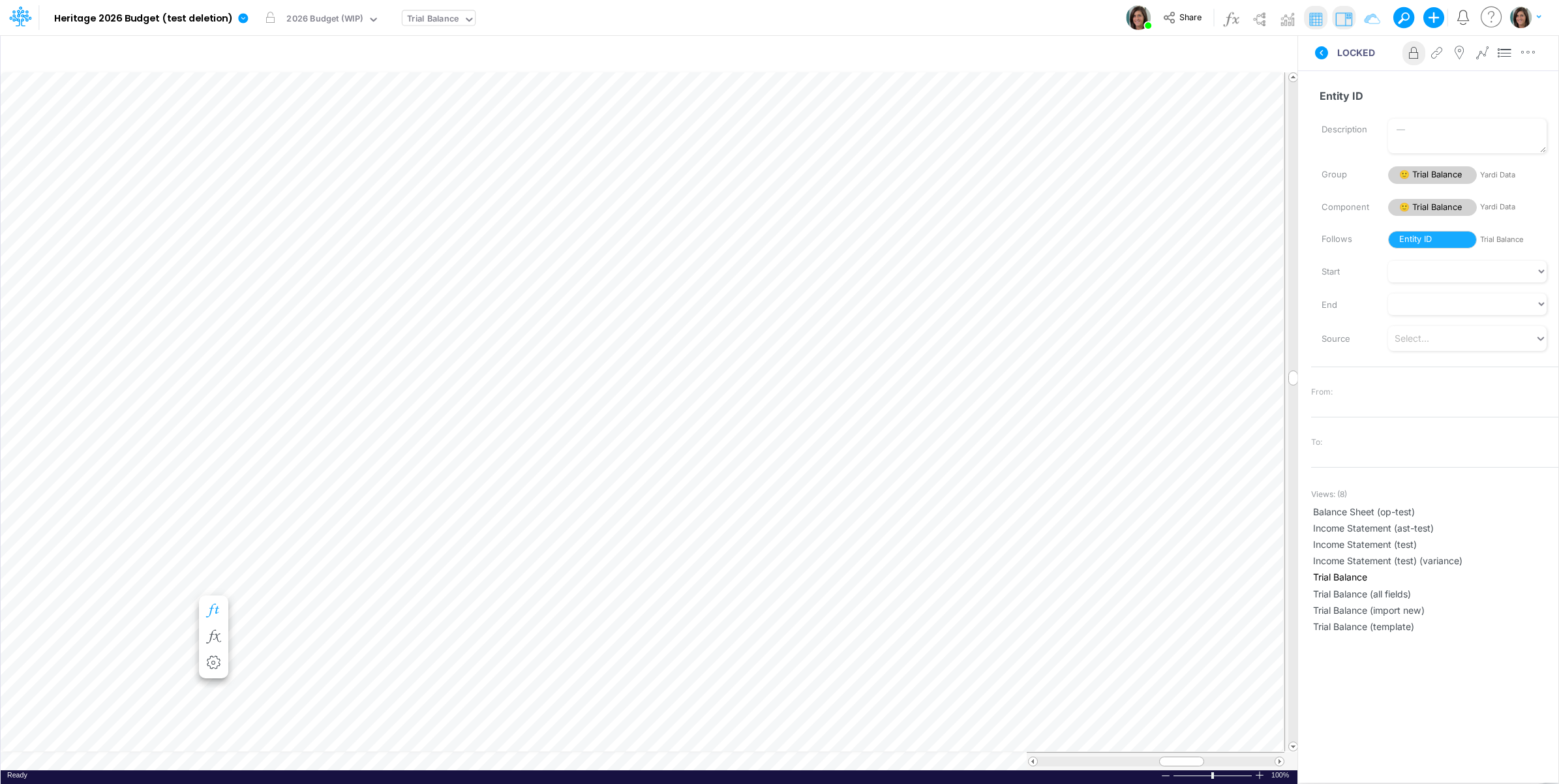
click at [214, 608] on icon "button" at bounding box center [213, 611] width 20 height 14
click at [310, 582] on icon "button" at bounding box center [312, 584] width 20 height 14
click at [213, 151] on icon "button" at bounding box center [213, 154] width 20 height 14
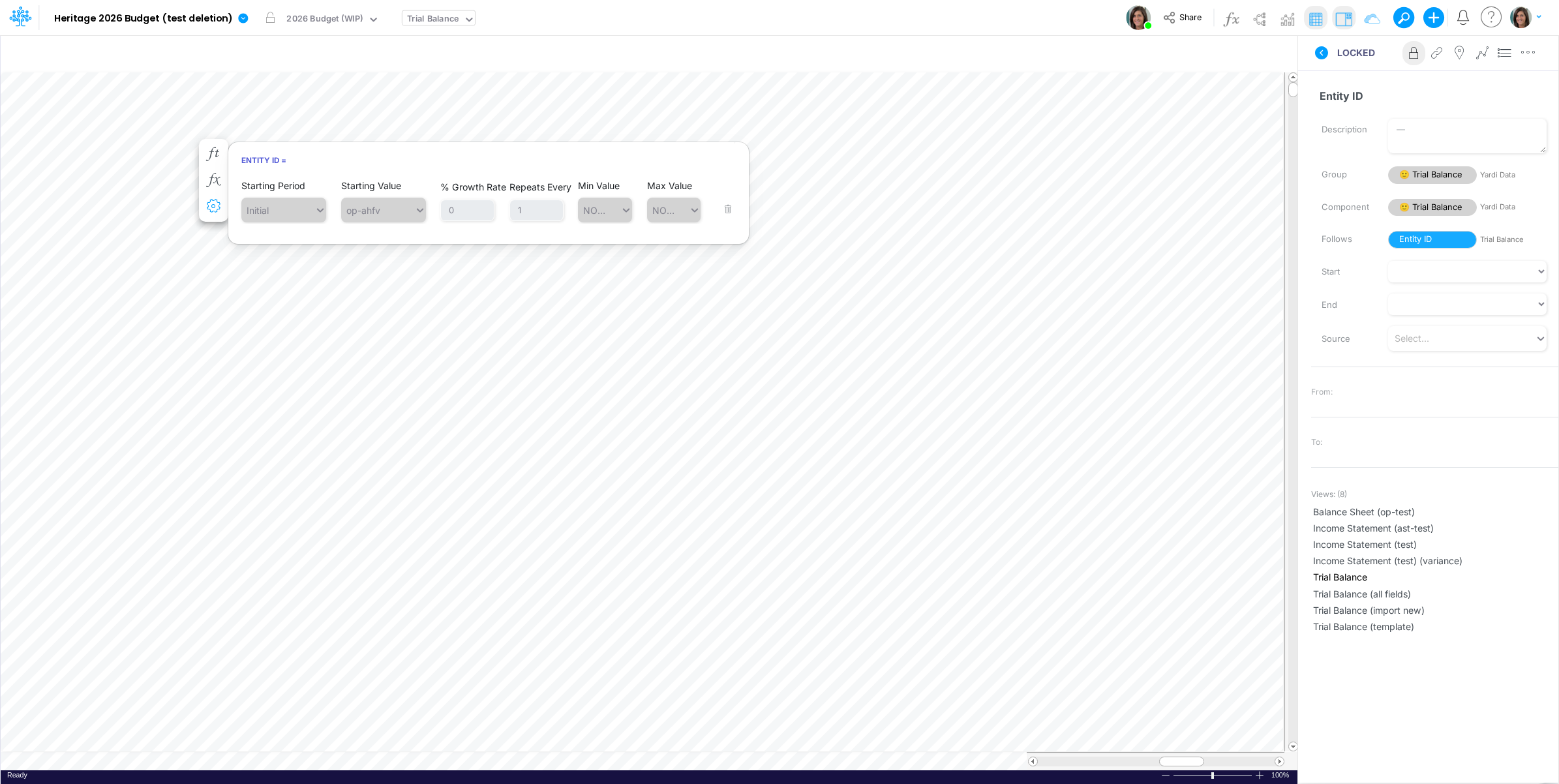
scroll to position [0, 1]
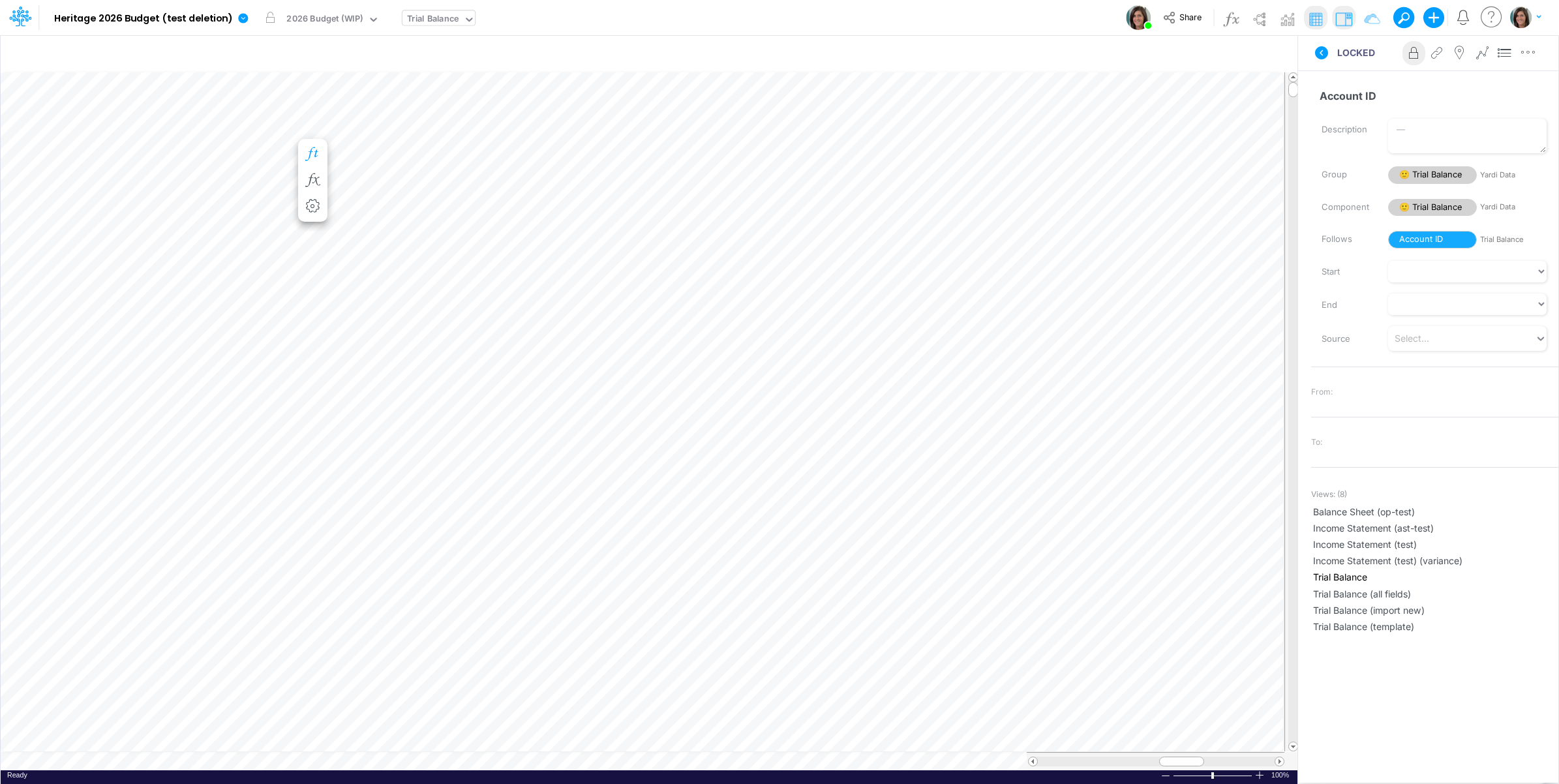
click at [312, 151] on icon "button" at bounding box center [312, 154] width 20 height 14
click at [1340, 71] on div "LOCKED Advanced settings Delete" at bounding box center [1428, 53] width 260 height 37
click at [1323, 58] on icon at bounding box center [1321, 52] width 13 height 13
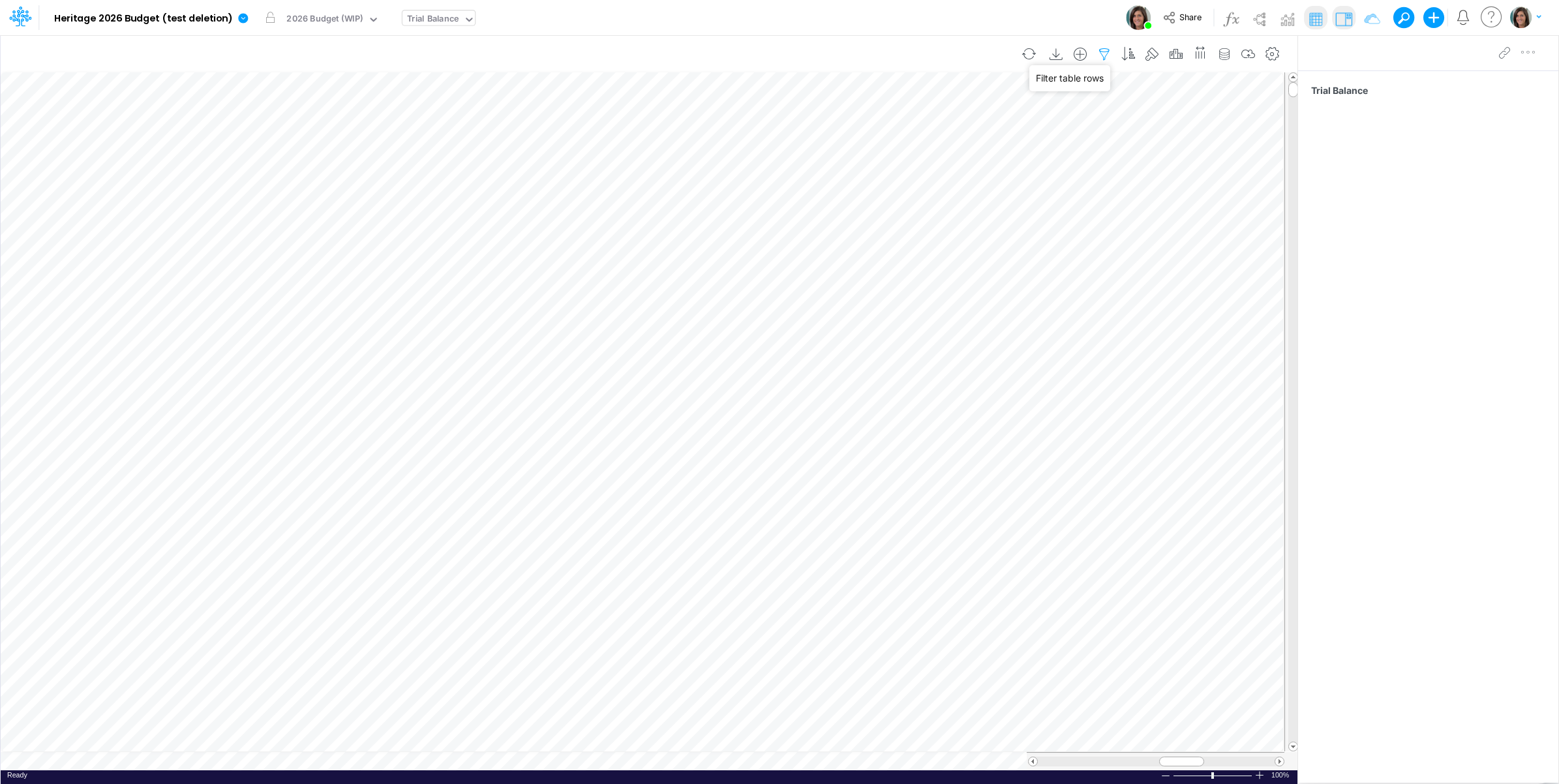
click at [1103, 54] on icon "button" at bounding box center [1104, 54] width 20 height 14
click at [902, 135] on icon "button" at bounding box center [904, 139] width 8 height 8
click at [788, 173] on div at bounding box center [806, 181] width 124 height 22
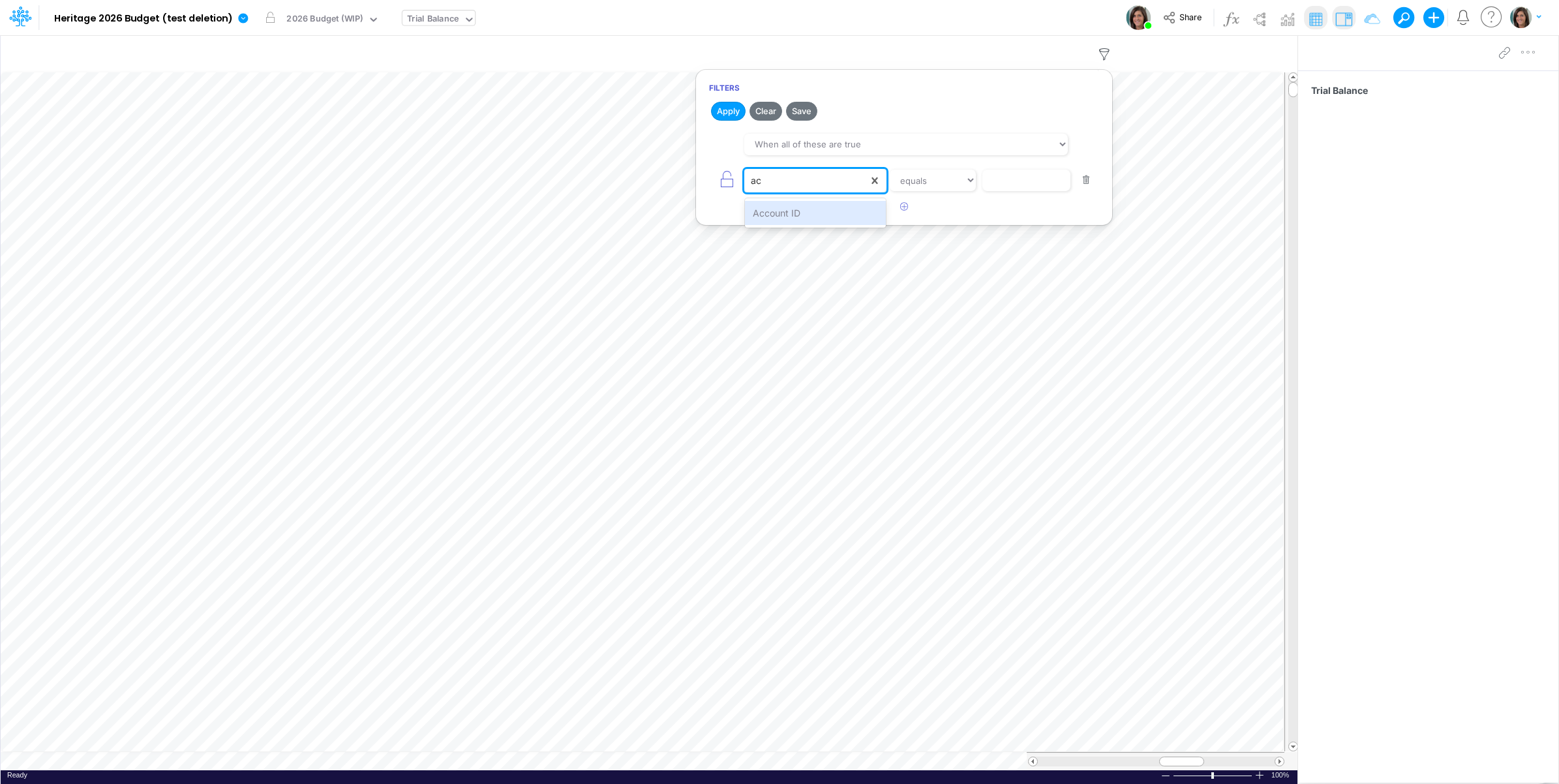
type input "acc"
click at [809, 210] on div "Account ID" at bounding box center [815, 213] width 141 height 24
click at [1019, 183] on input "text" at bounding box center [1027, 181] width 88 height 22
type input "4100-0000"
click at [729, 108] on button "Apply" at bounding box center [728, 111] width 35 height 19
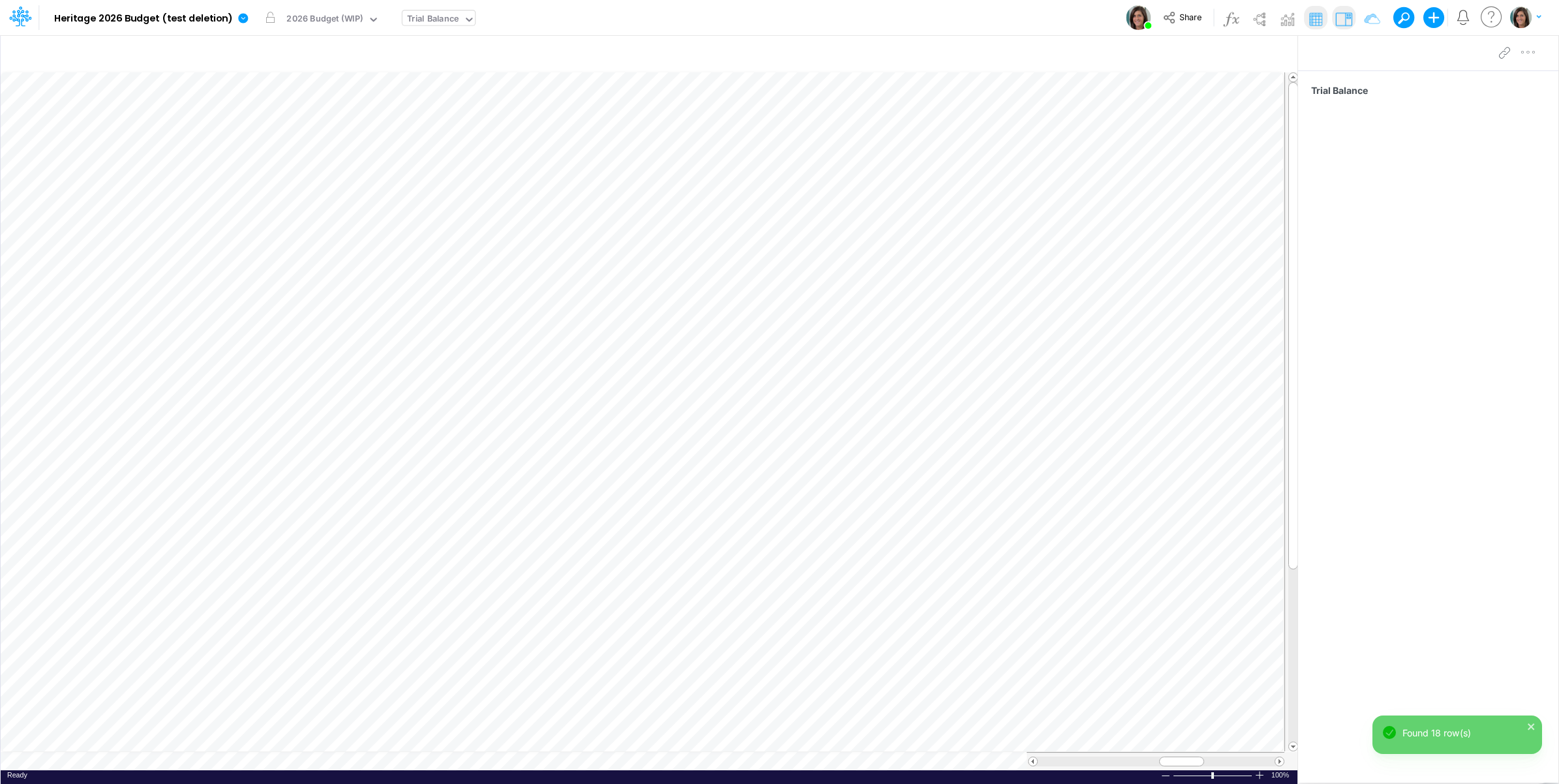
scroll to position [0, 1]
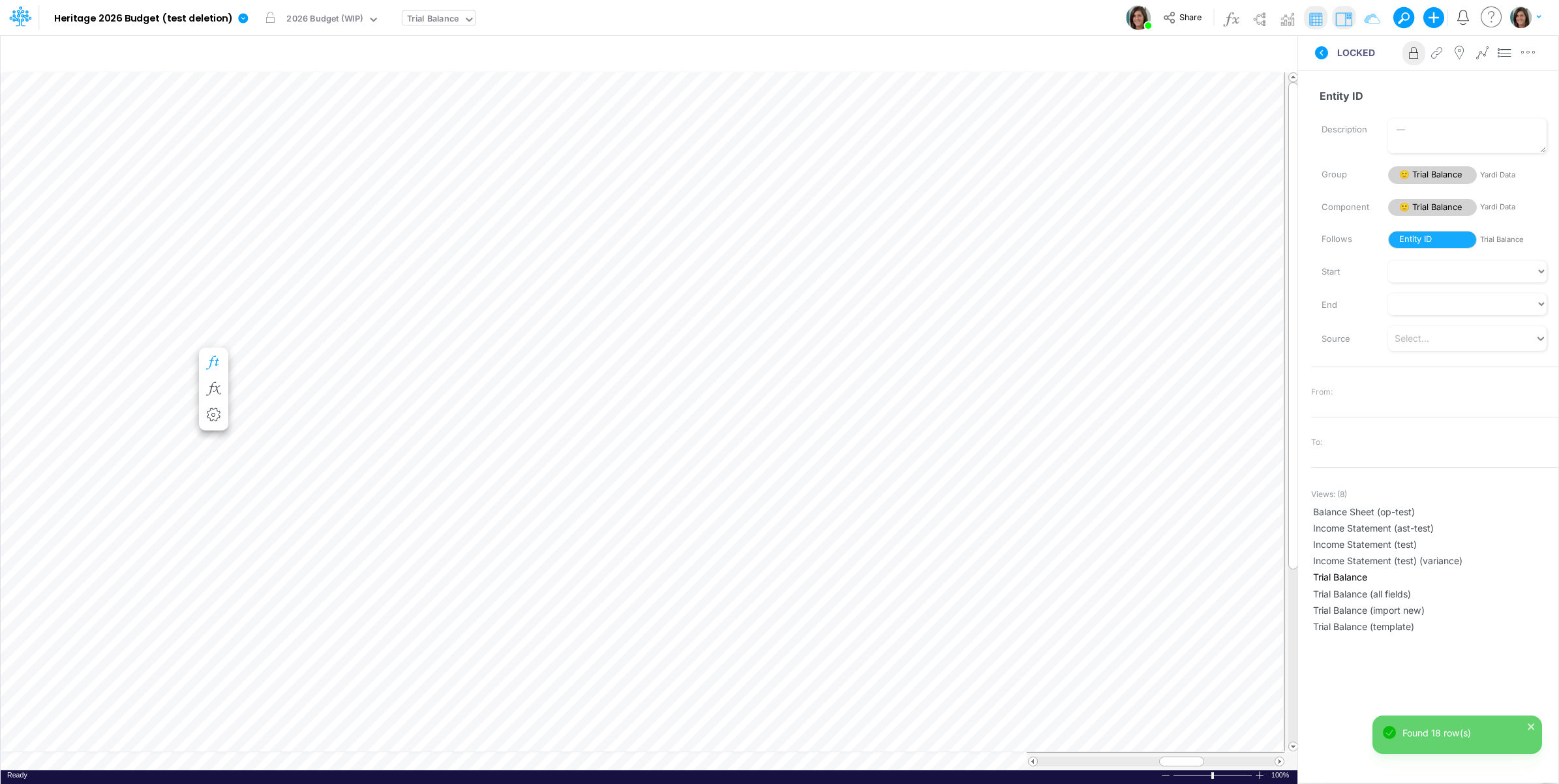
click at [214, 359] on icon "button" at bounding box center [213, 363] width 20 height 14
click at [1321, 47] on icon at bounding box center [1321, 52] width 13 height 13
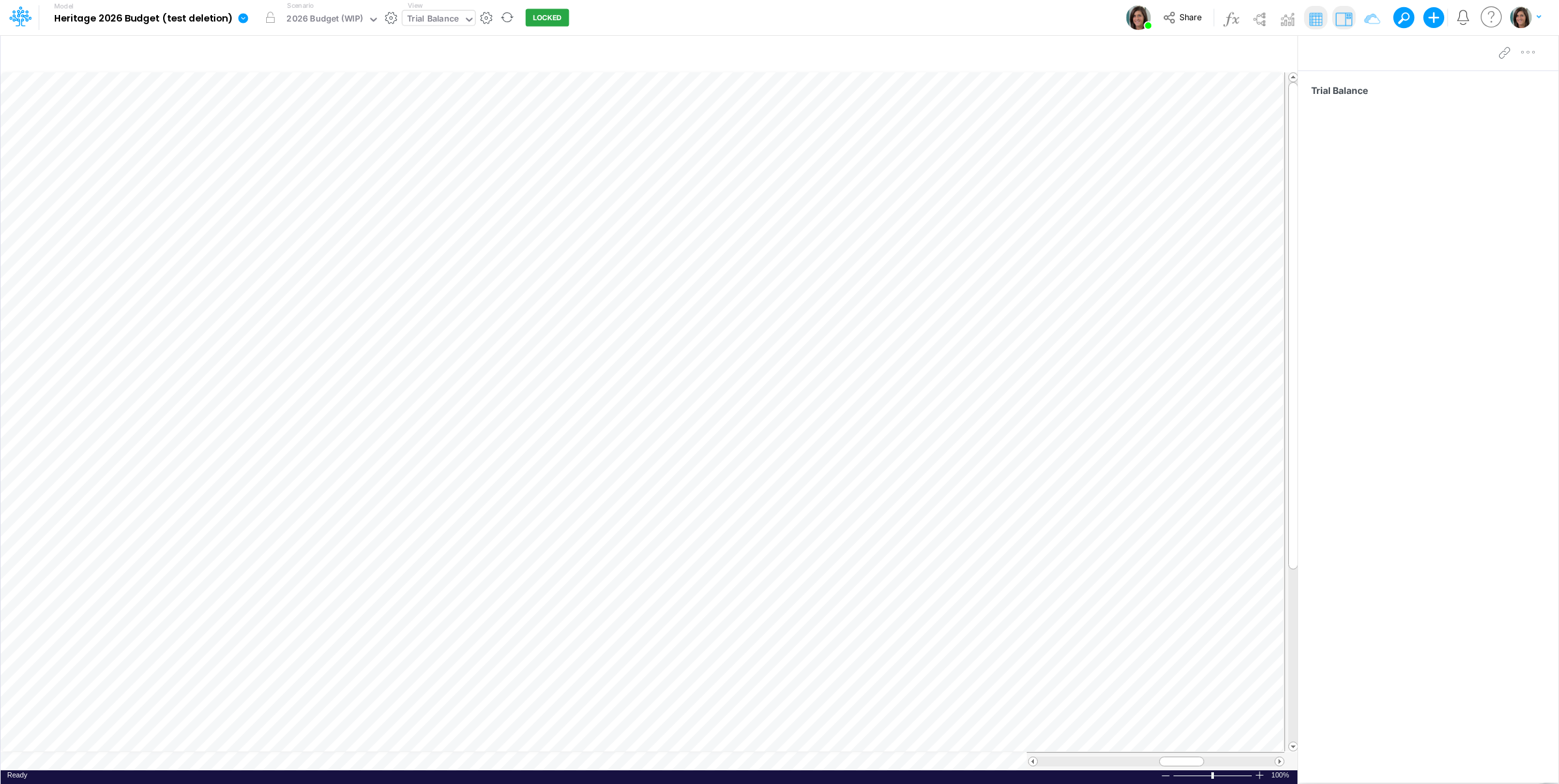
click at [246, 25] on link at bounding box center [246, 18] width 26 height 34
click at [278, 90] on button "Import" at bounding box center [310, 93] width 140 height 22
click at [432, 123] on button "Data" at bounding box center [450, 122] width 140 height 20
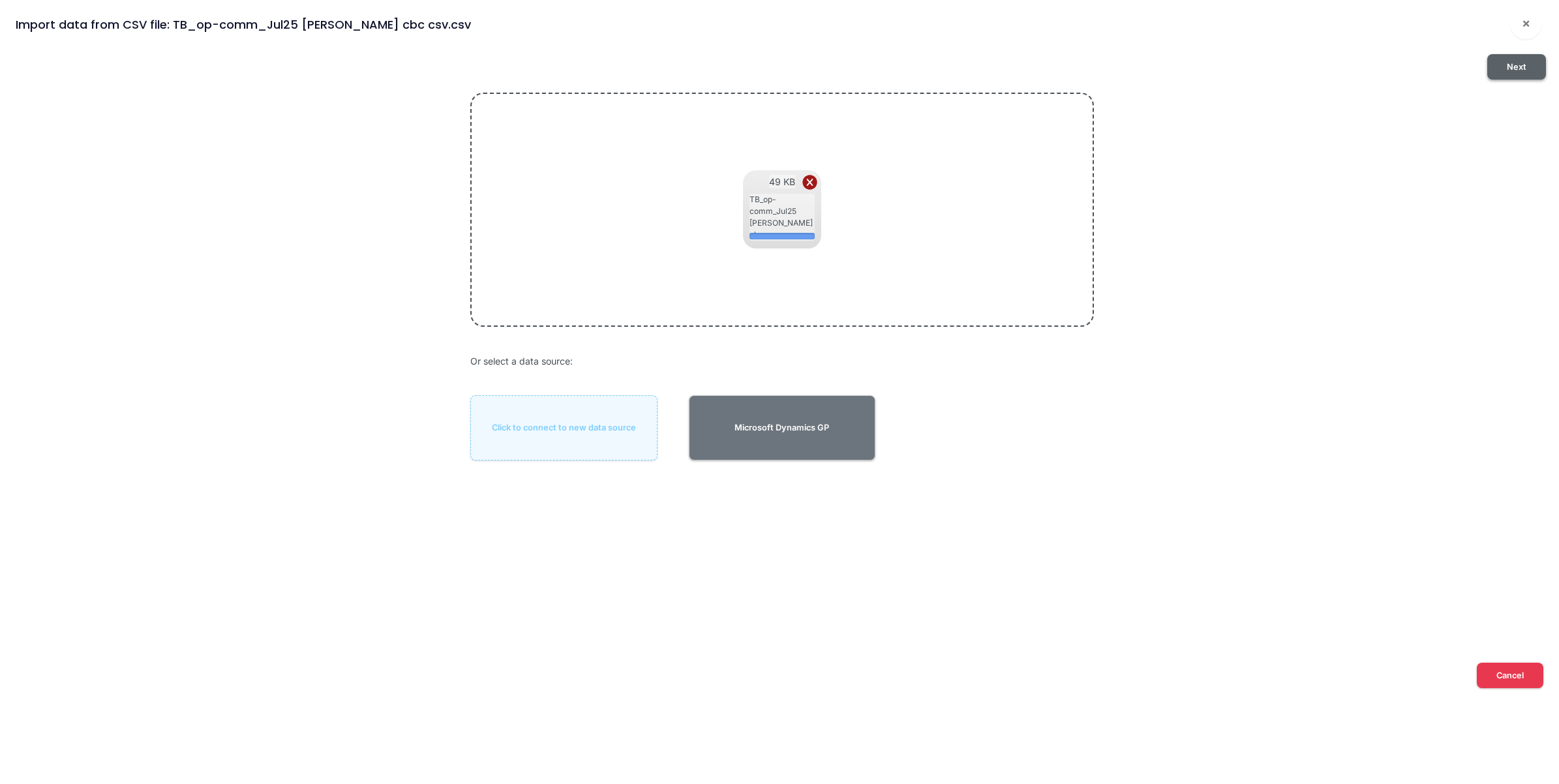
click at [1520, 72] on button "Next" at bounding box center [1517, 67] width 58 height 25
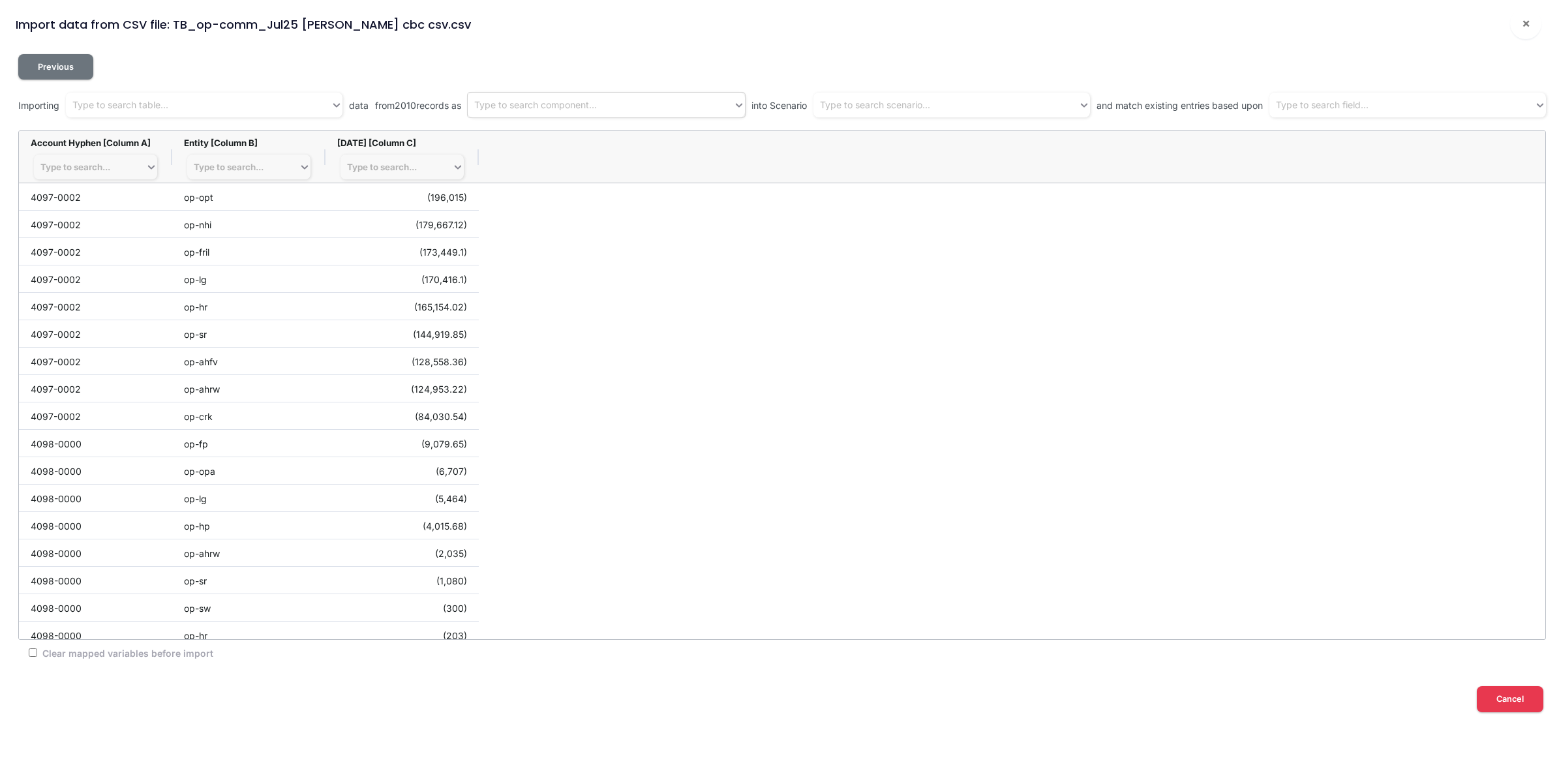
click at [555, 106] on div "Type to search component..." at bounding box center [535, 105] width 123 height 14
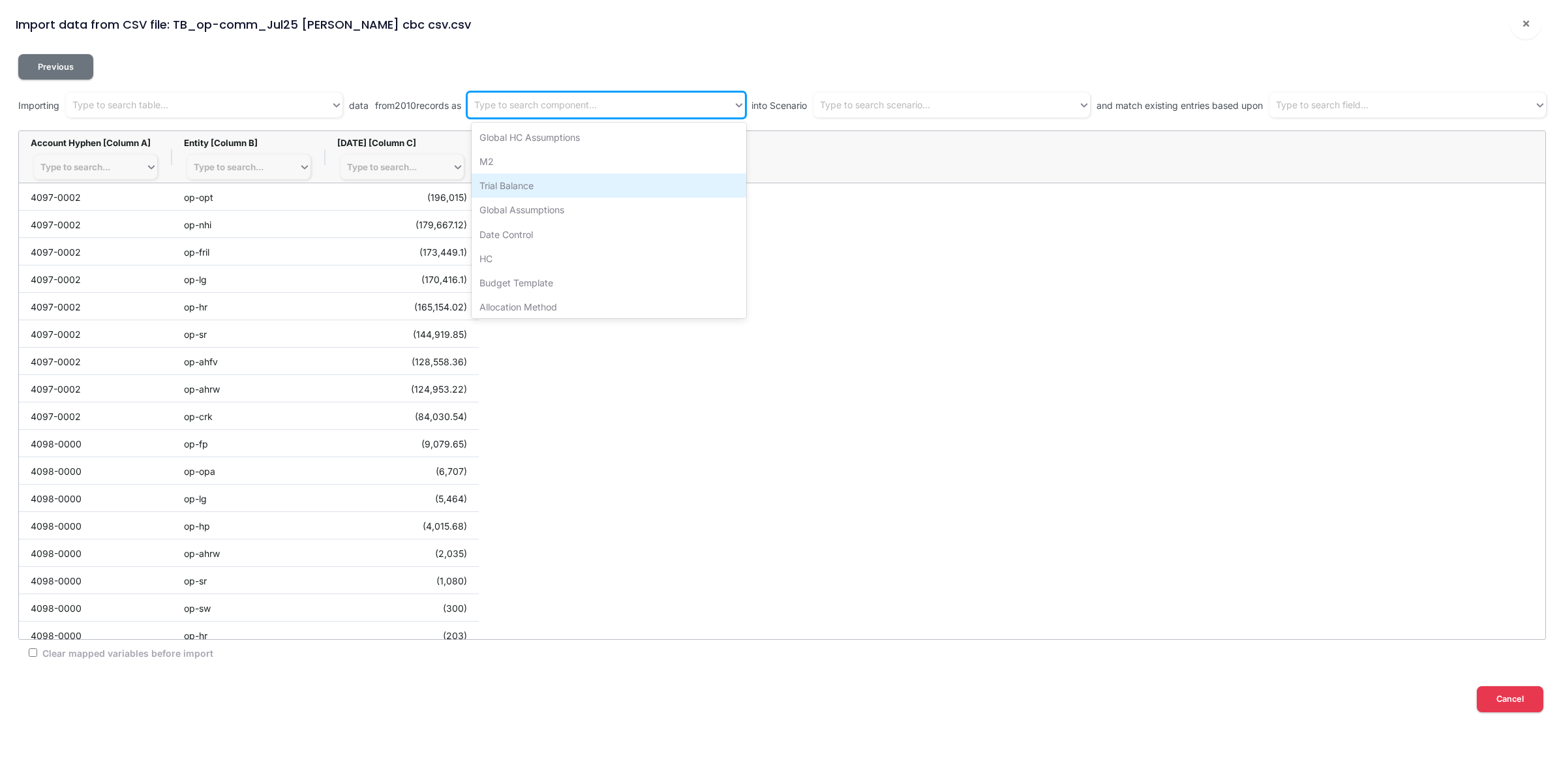
click at [545, 191] on div "Trial Balance" at bounding box center [609, 186] width 274 height 24
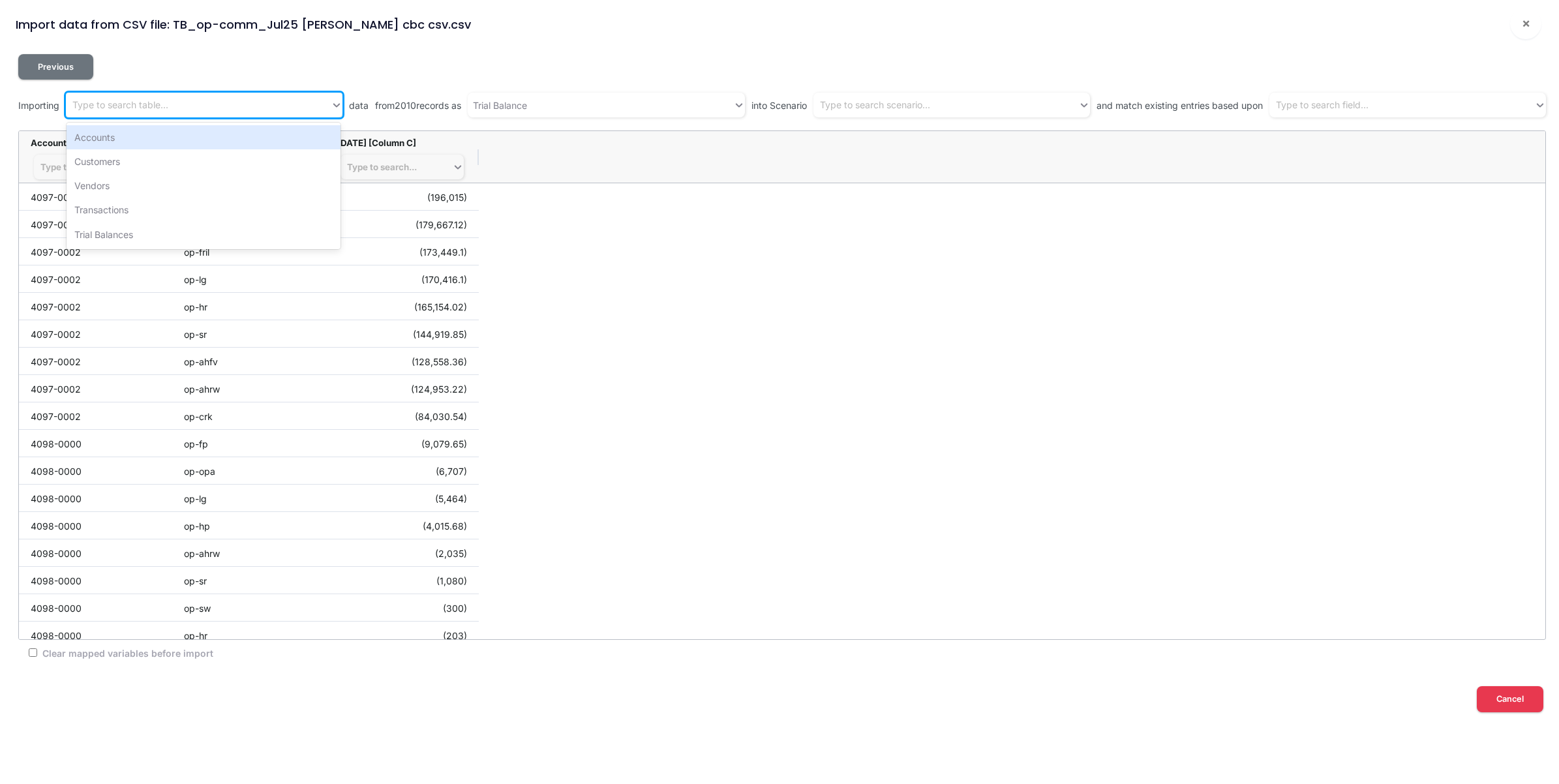
click at [210, 102] on div "Type to search table..." at bounding box center [198, 105] width 265 height 22
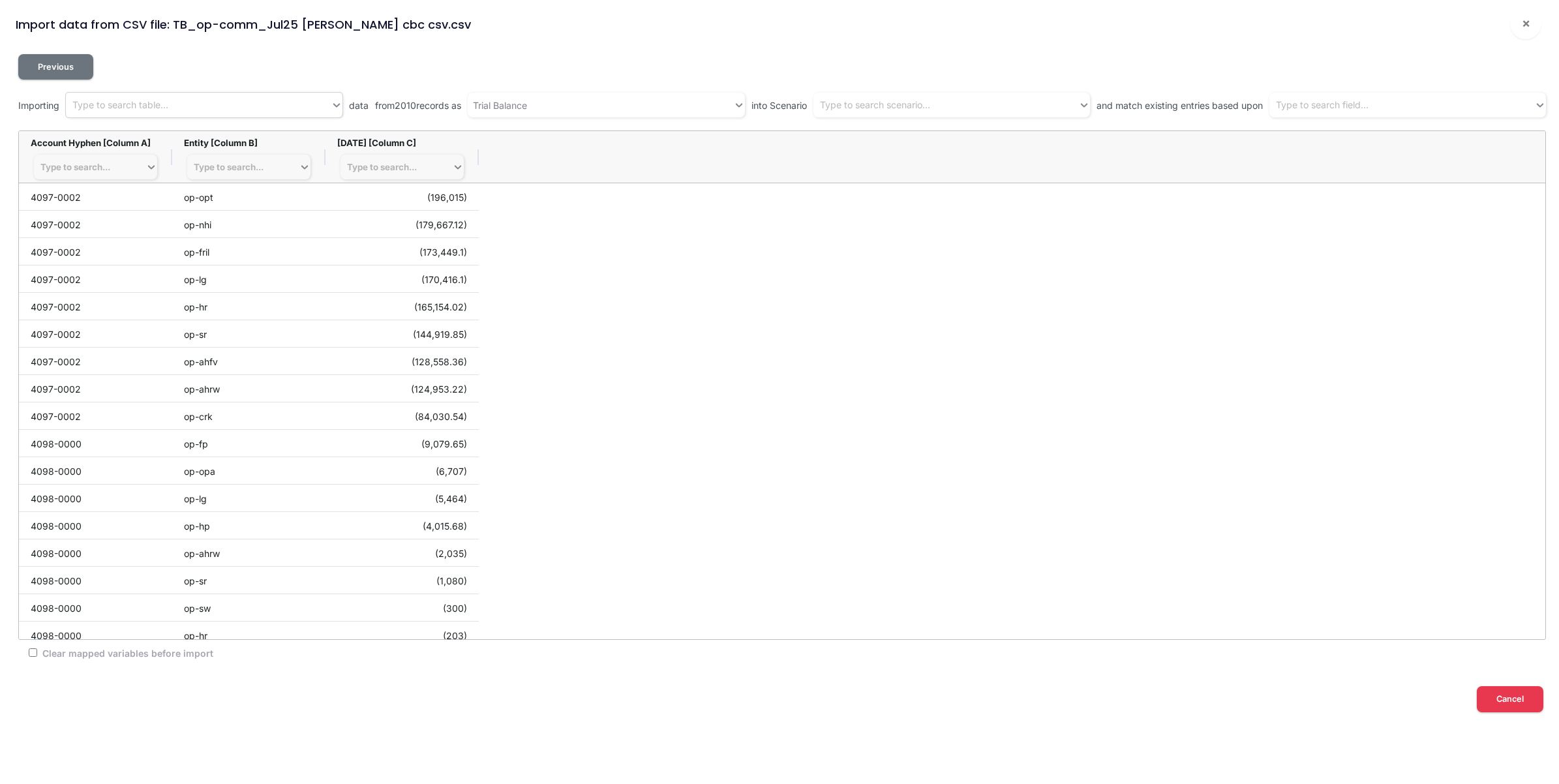
click at [181, 111] on div "Type to search table..." at bounding box center [198, 105] width 265 height 22
type input "CSV"
click at [194, 99] on div "Type to search table..." at bounding box center [198, 105] width 265 height 22
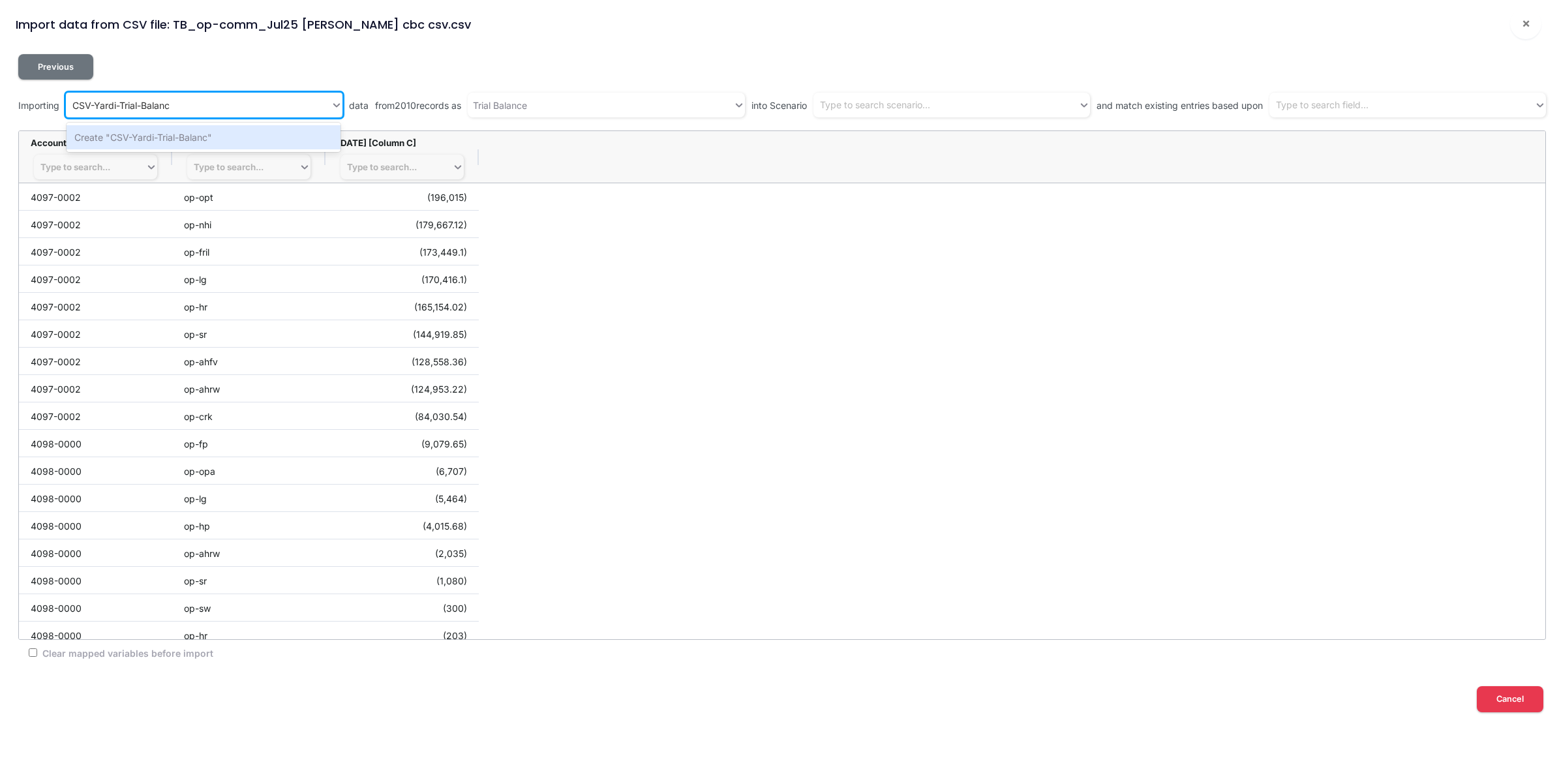
type input "CSV-Yardi-Trial-Balance"
click at [223, 134] on div "Create "CSV-Yardi-Trial-Balance"" at bounding box center [204, 137] width 274 height 24
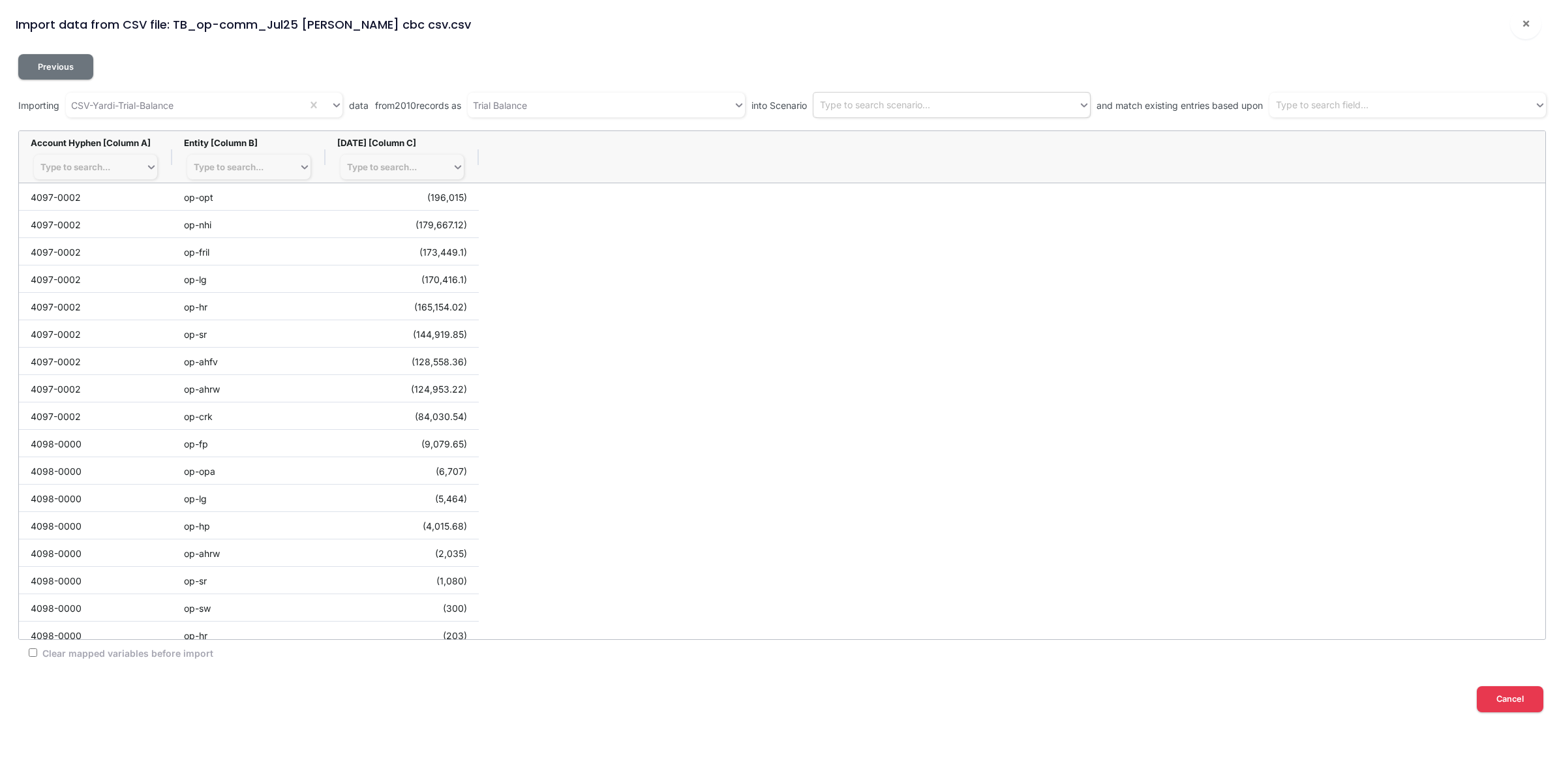
click at [1020, 102] on div "Type to search scenario..." at bounding box center [946, 105] width 265 height 22
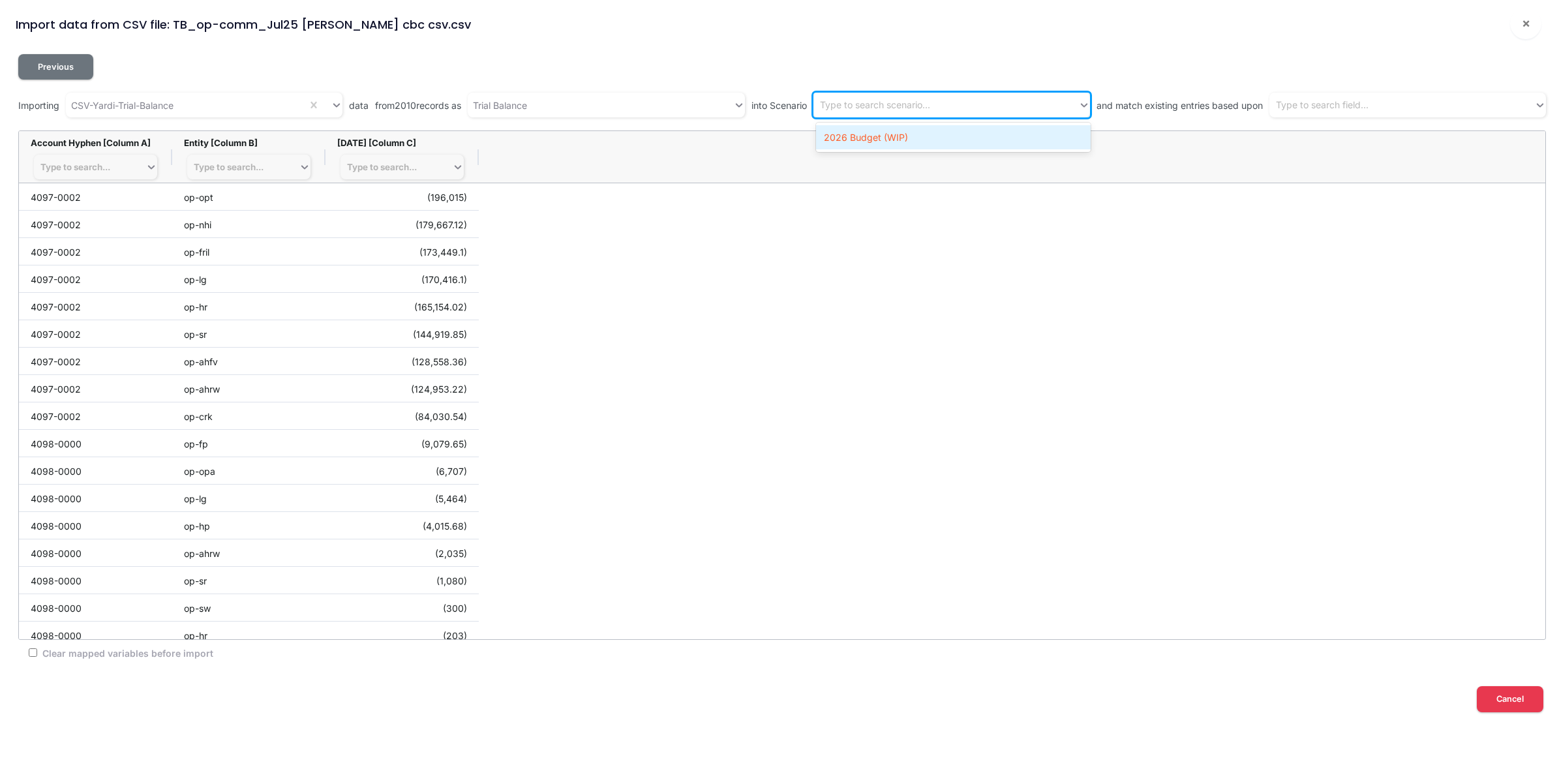
click at [995, 136] on div "2026 Budget (WIP)" at bounding box center [953, 137] width 274 height 24
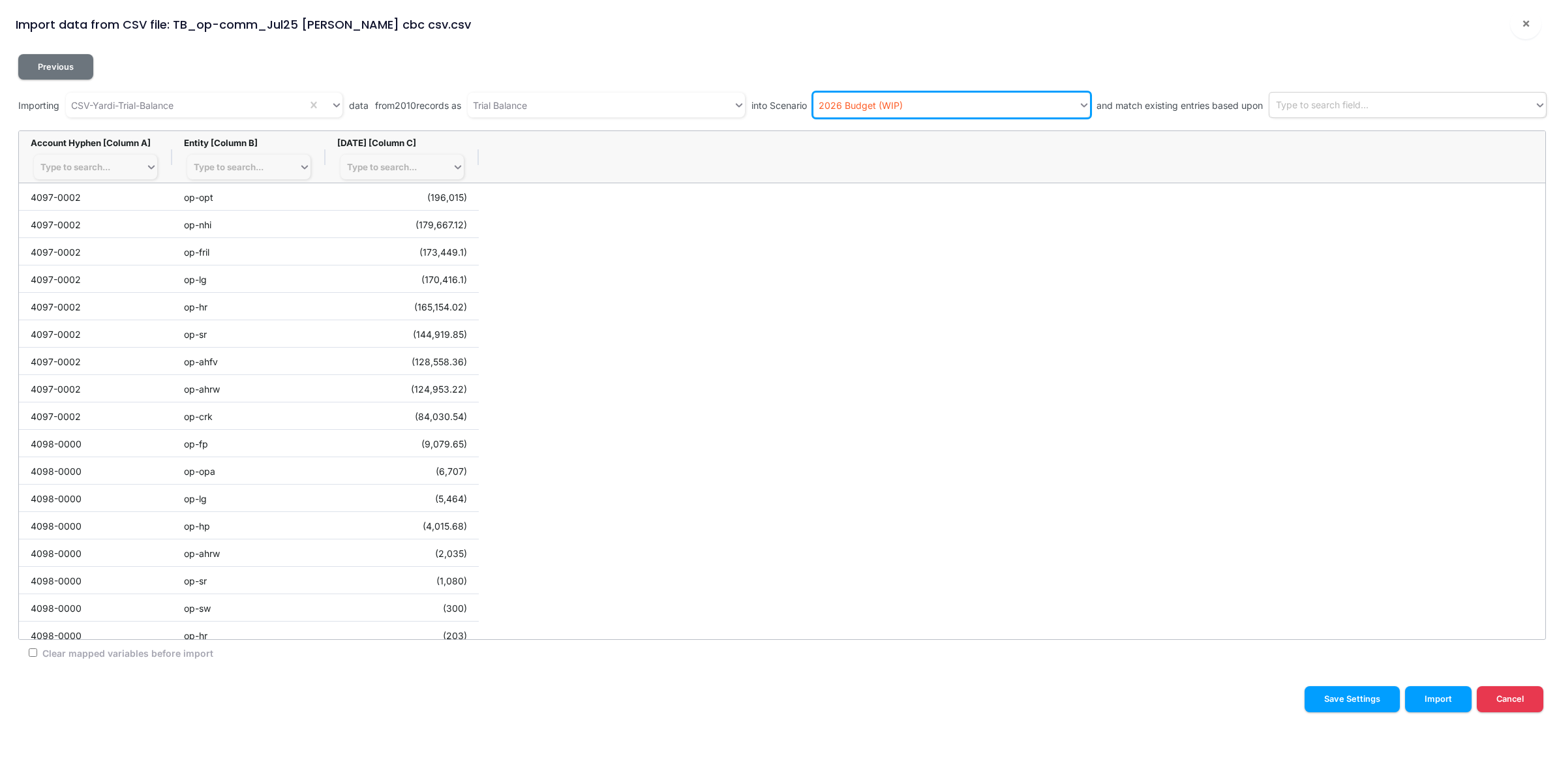
click at [1342, 111] on div "Type to search field..." at bounding box center [1322, 105] width 92 height 14
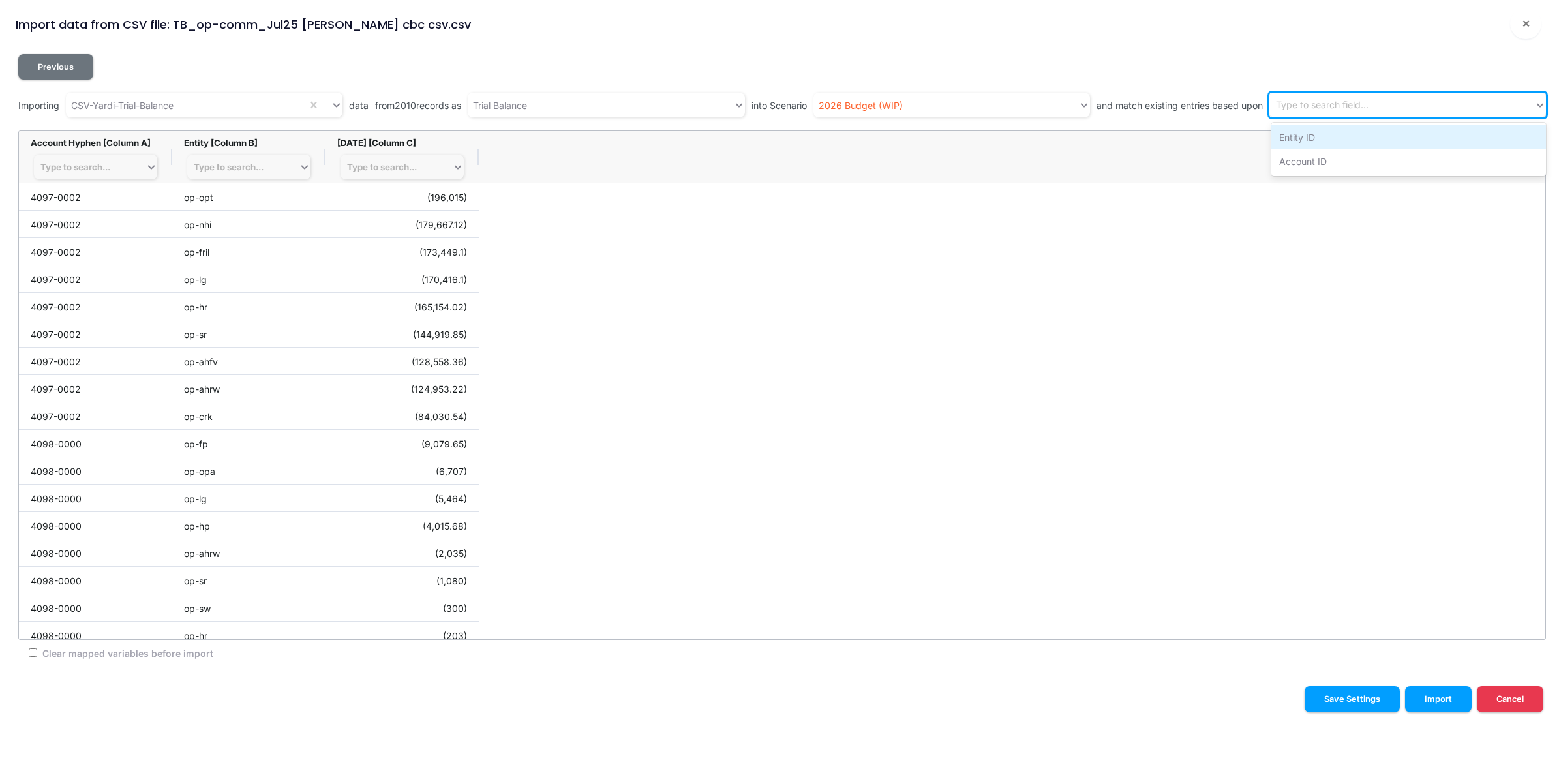
click at [1340, 137] on div "Entity ID" at bounding box center [1409, 137] width 274 height 24
click at [1403, 102] on div "Entity ID" at bounding box center [1390, 105] width 241 height 22
click at [1378, 141] on div "Account ID" at bounding box center [1409, 137] width 274 height 24
click at [129, 158] on div "Type to search..." at bounding box center [90, 167] width 111 height 18
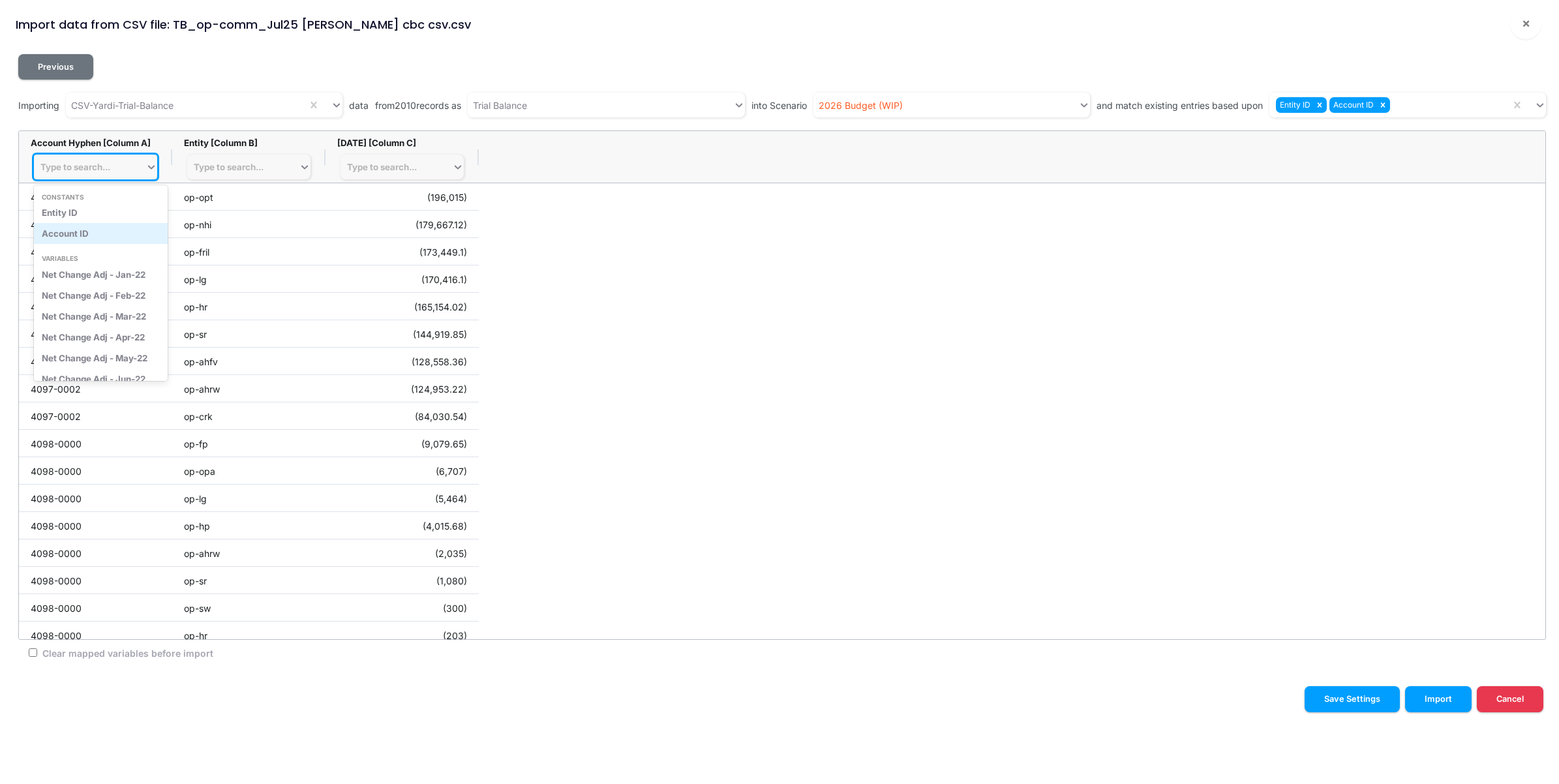
click at [99, 230] on div "Account ID" at bounding box center [100, 234] width 134 height 21
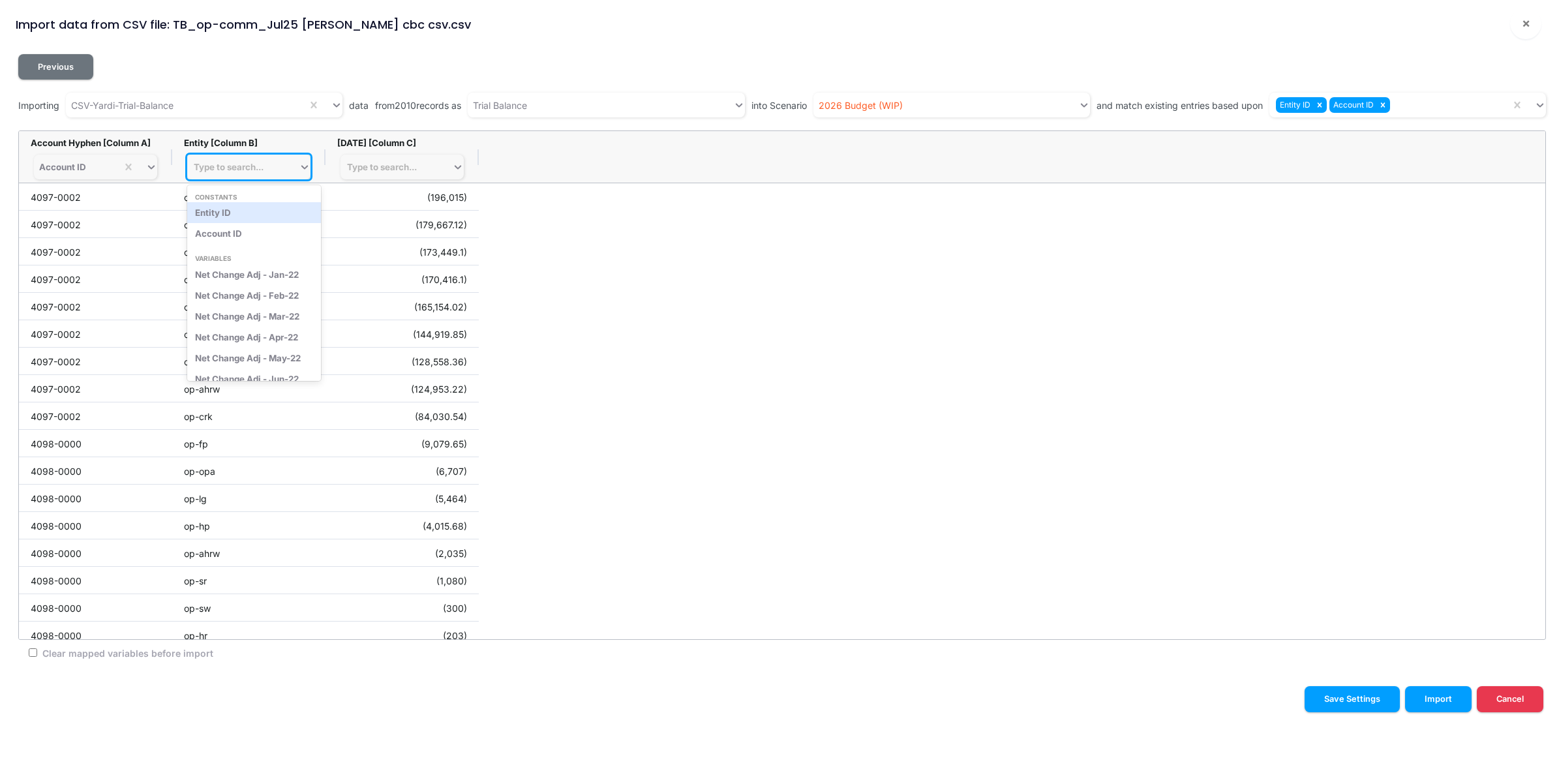
click at [246, 166] on div "Type to search..." at bounding box center [228, 166] width 70 height 10
click at [241, 217] on div "Entity ID" at bounding box center [254, 212] width 134 height 21
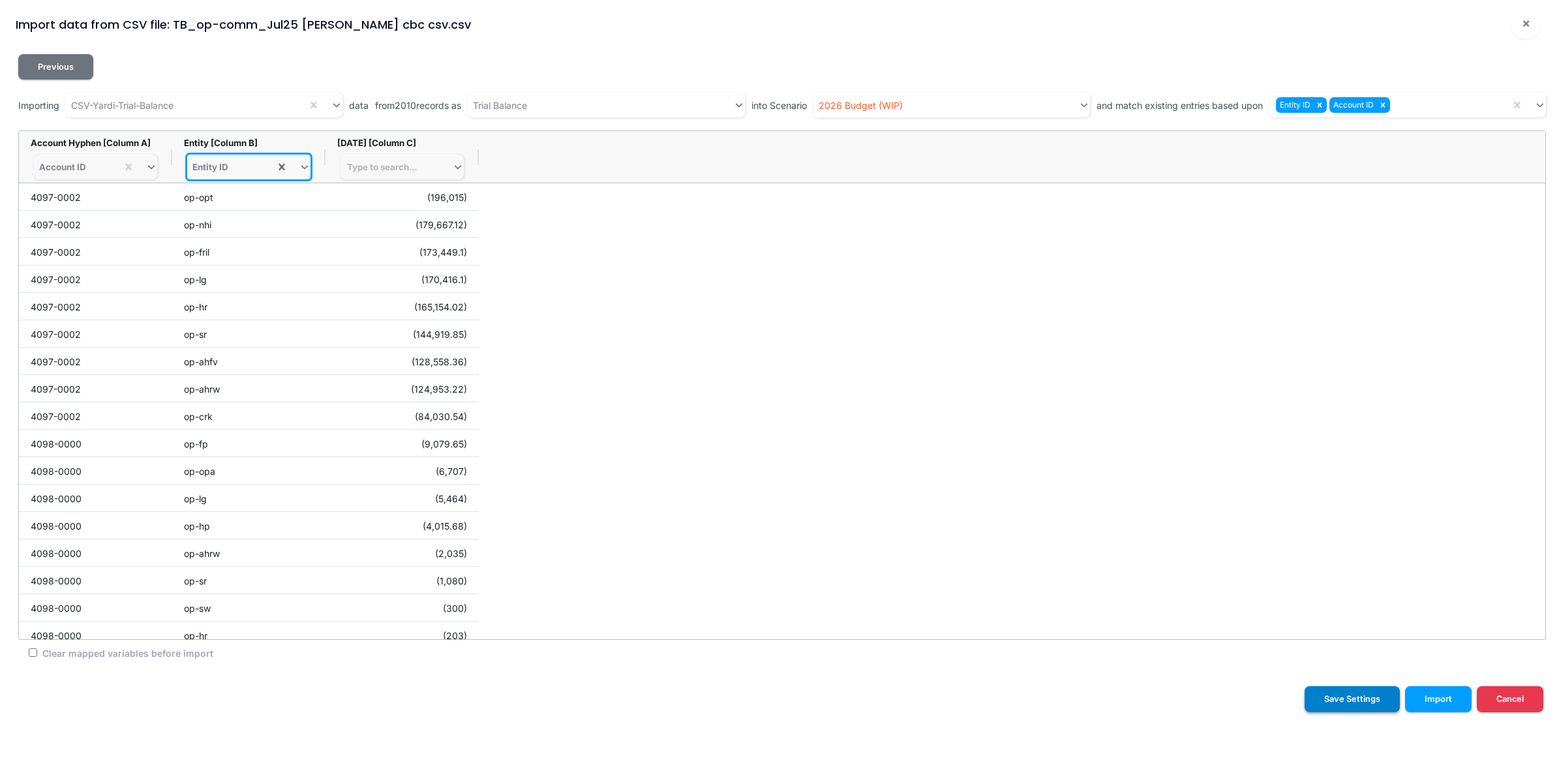
click at [1357, 703] on button "Save Settings" at bounding box center [1353, 698] width 95 height 25
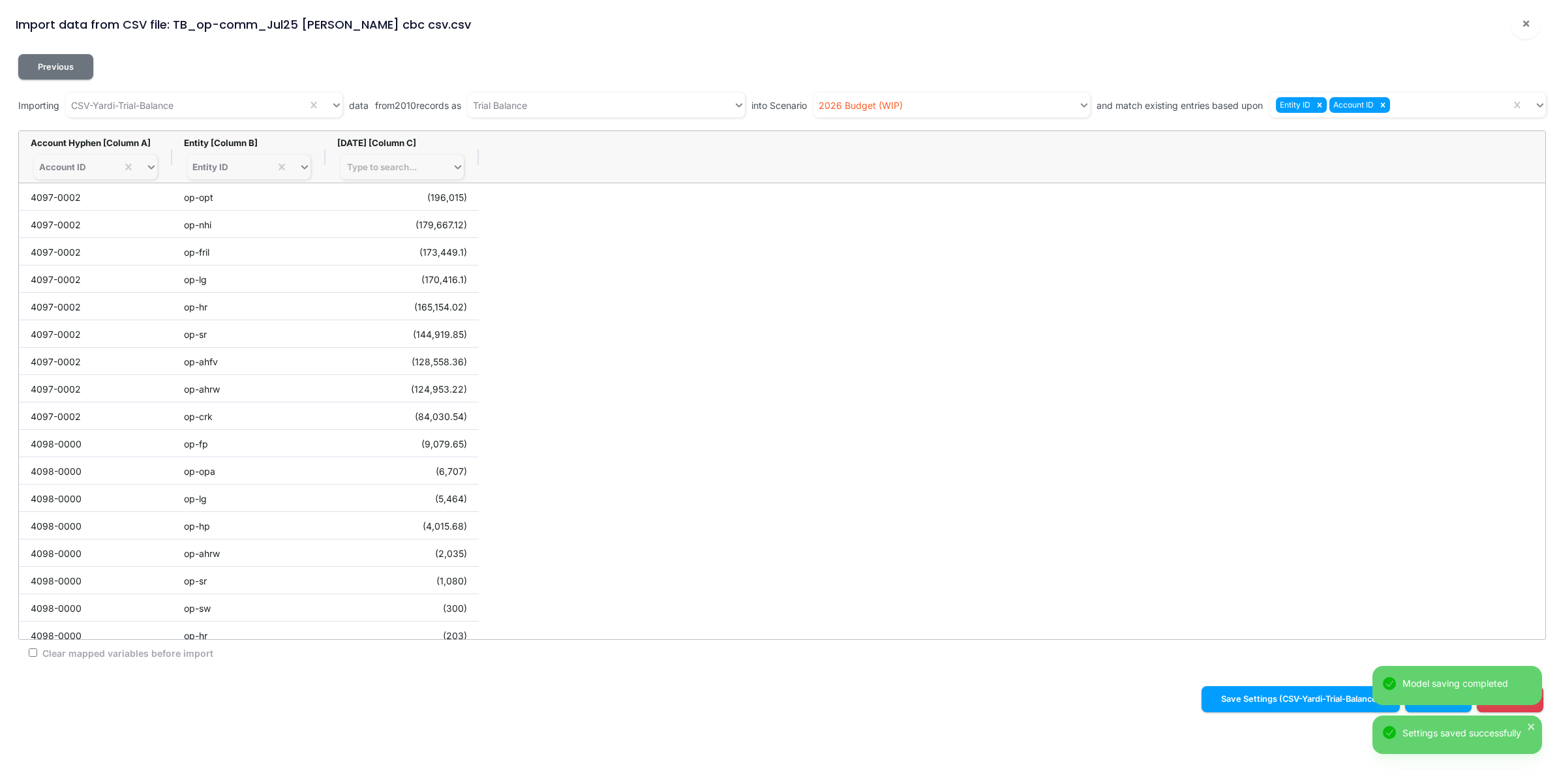
click at [969, 673] on div "Previous Importing CSV-Yardi-Trial-Balance data from 2010 records as Trial Bala…" at bounding box center [780, 359] width 1549 height 632
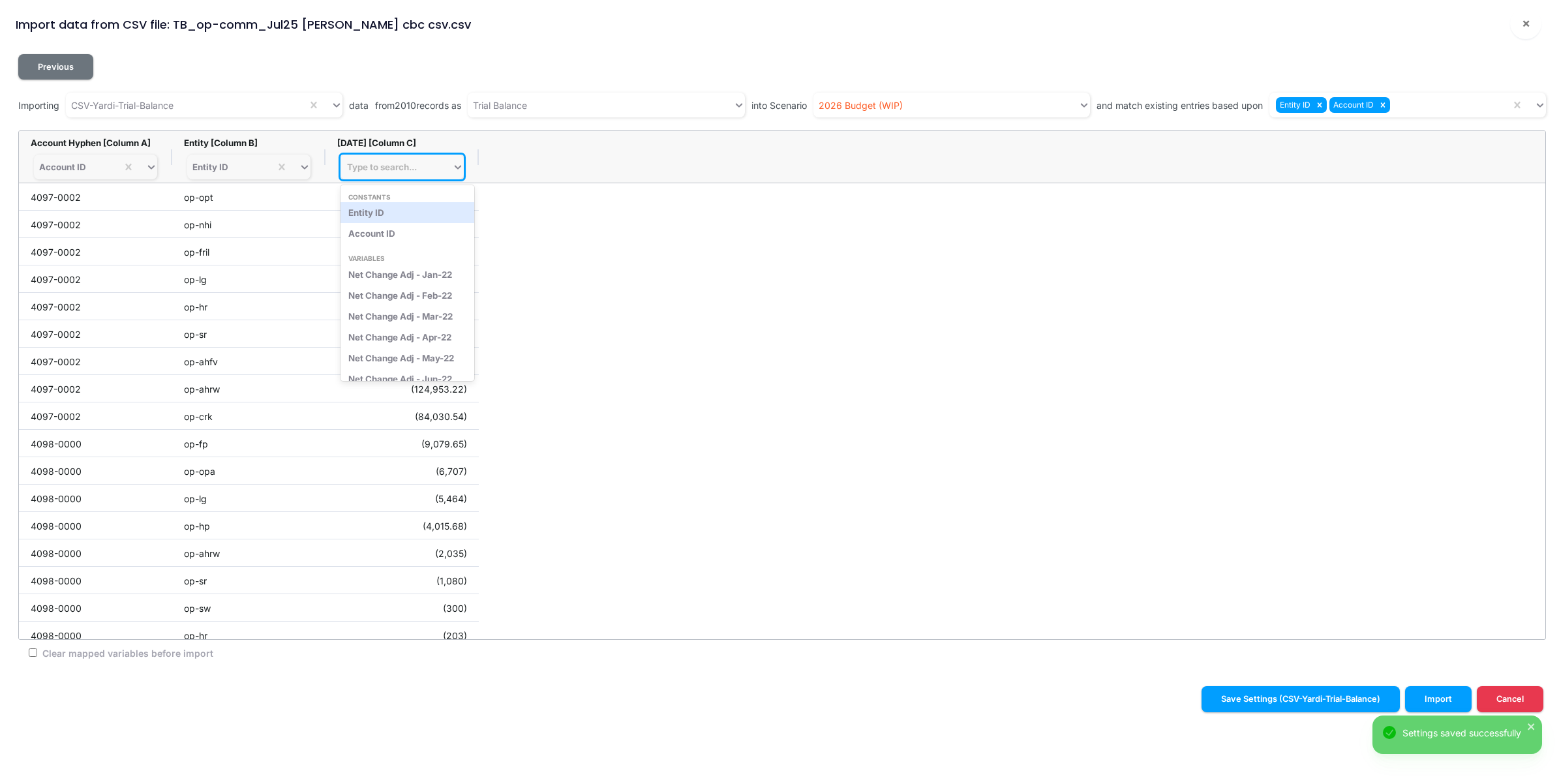
click at [444, 176] on div "Type to search..." at bounding box center [397, 167] width 111 height 18
type input "jul-25"
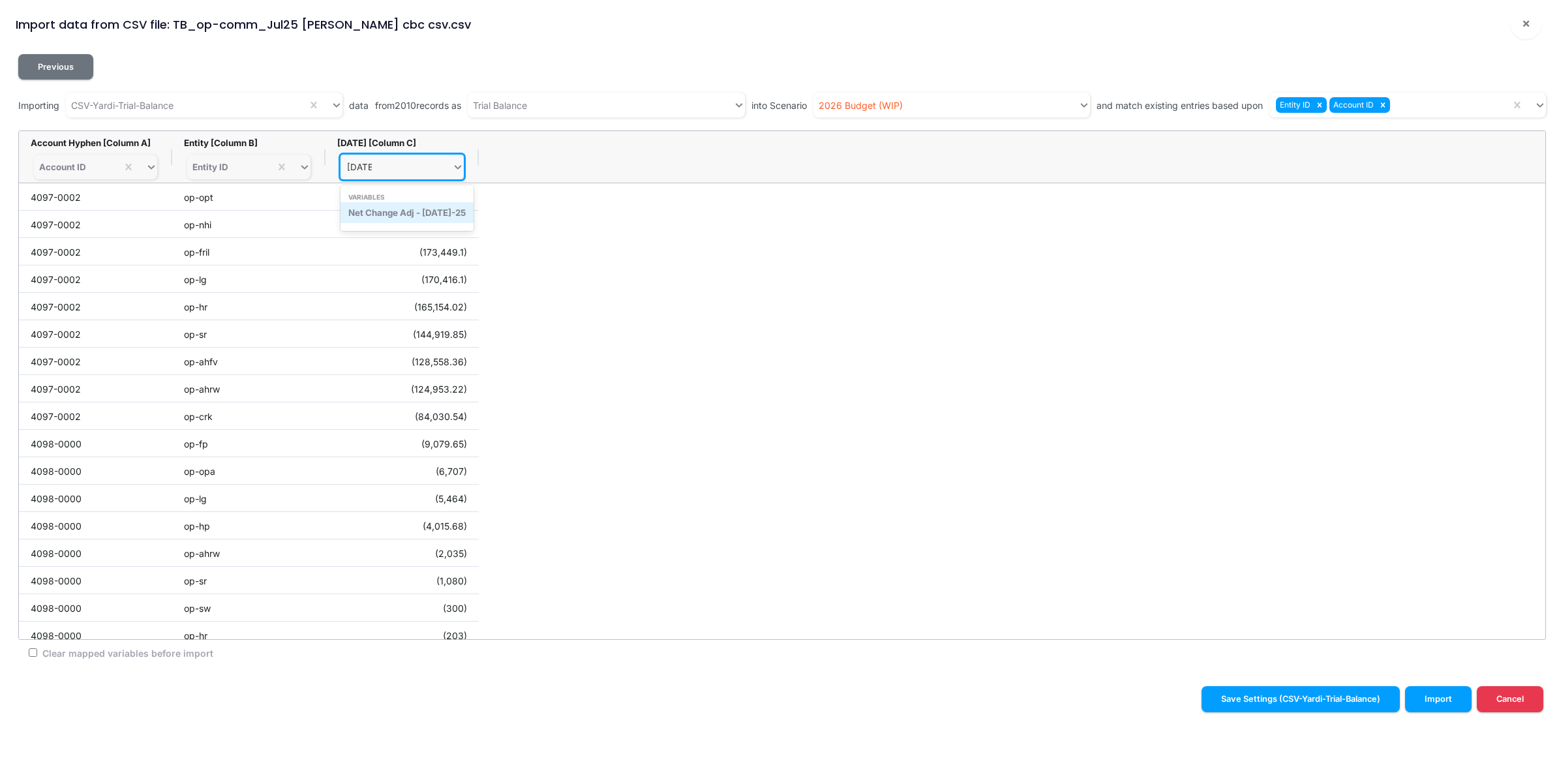
click at [448, 208] on div "Net Change Adj - [DATE]-25" at bounding box center [407, 212] width 133 height 21
click at [1445, 702] on button "Import" at bounding box center [1439, 698] width 67 height 25
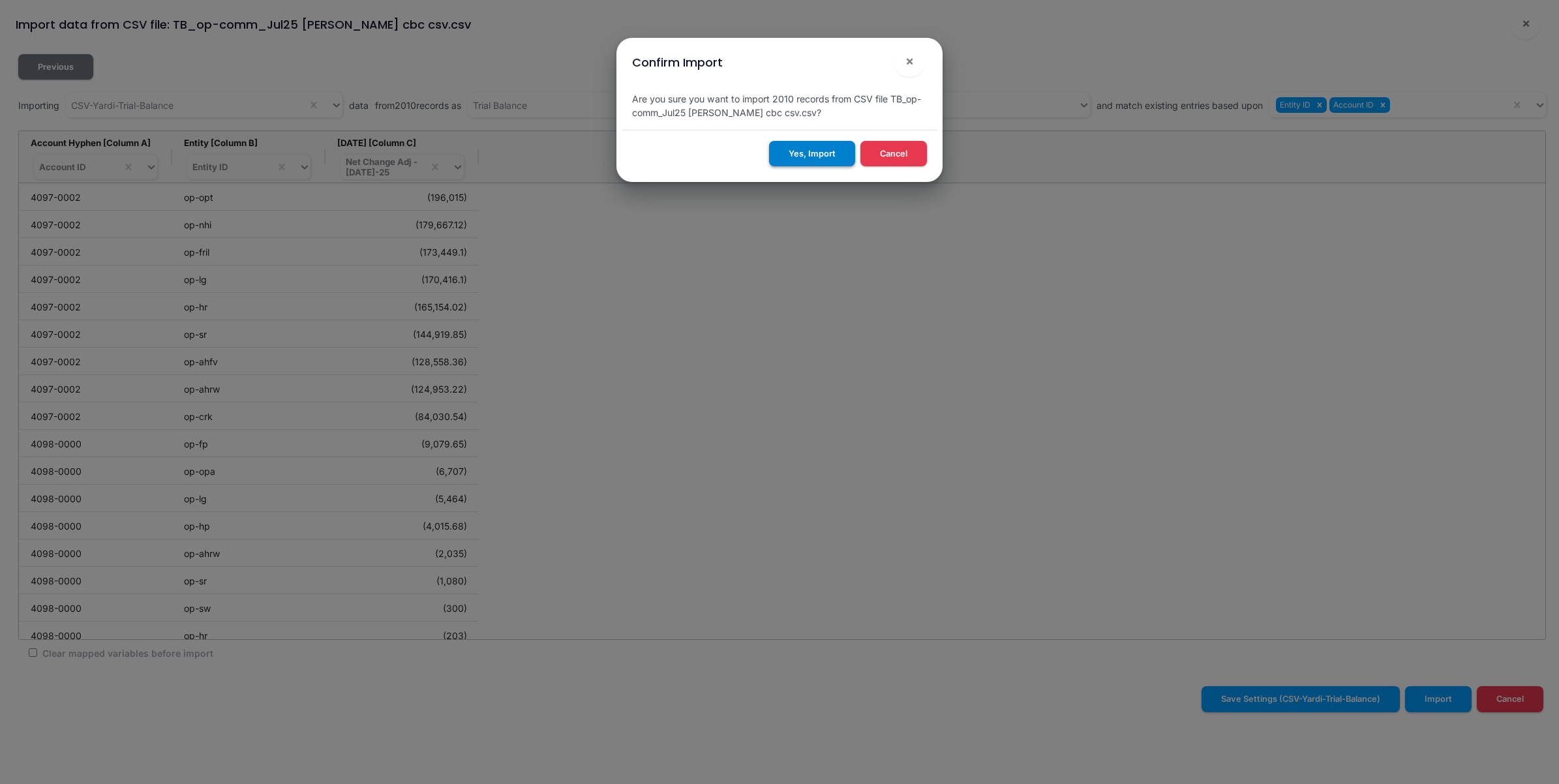
click at [801, 153] on button "Yes, Import" at bounding box center [812, 153] width 86 height 25
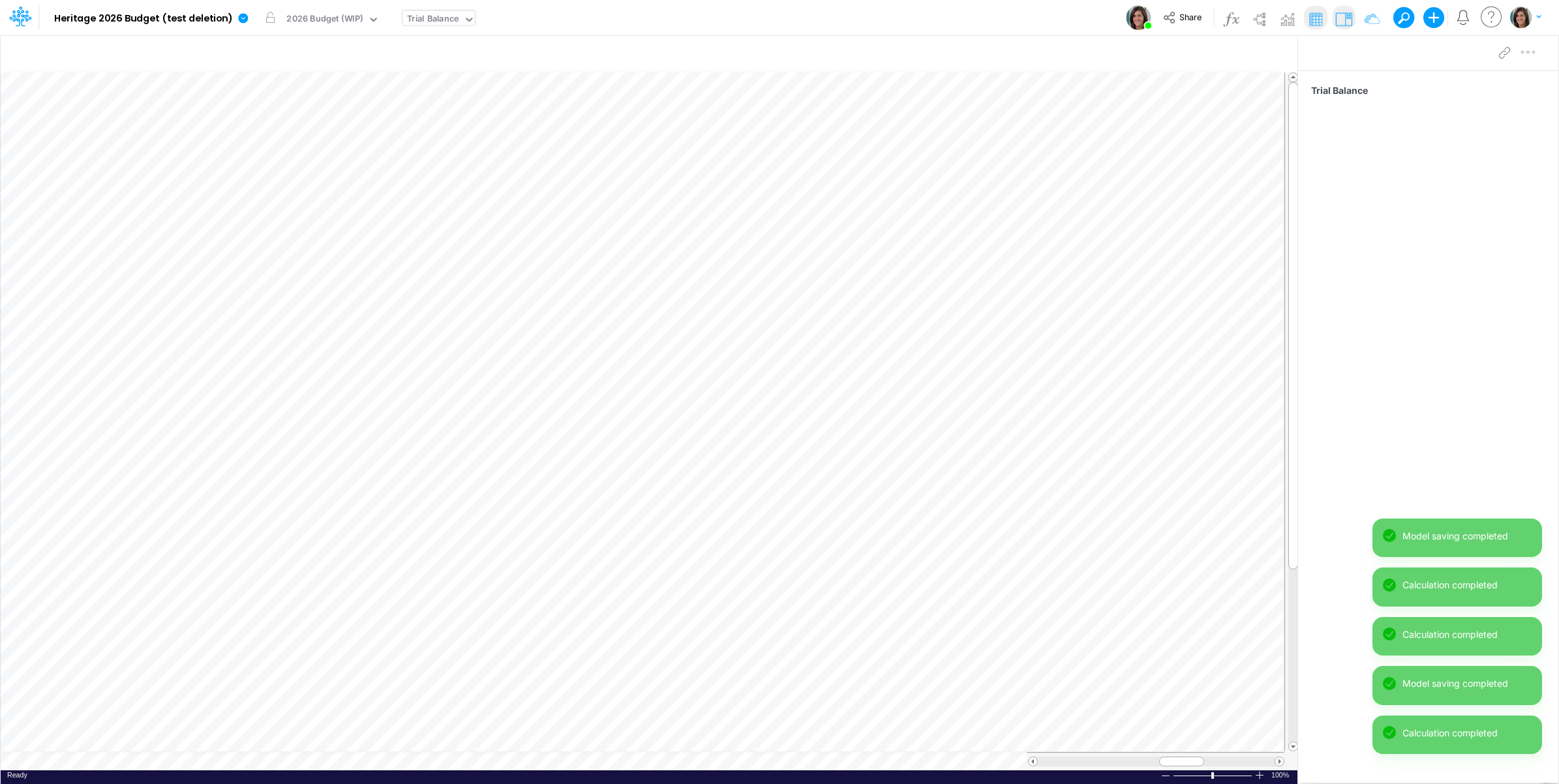
click at [1439, 378] on div "Trial Balance" at bounding box center [1428, 408] width 260 height 675
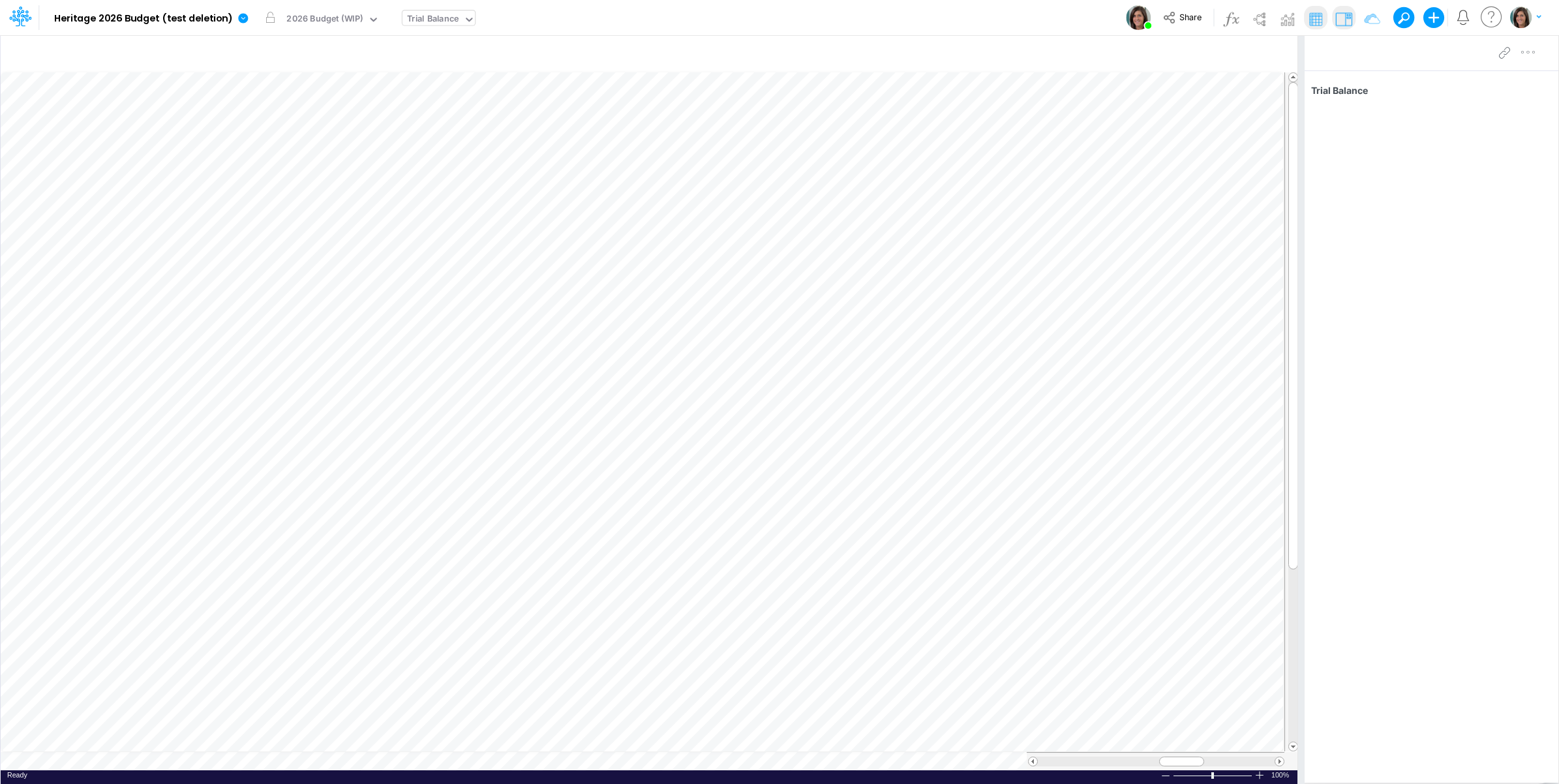
scroll to position [0, 1]
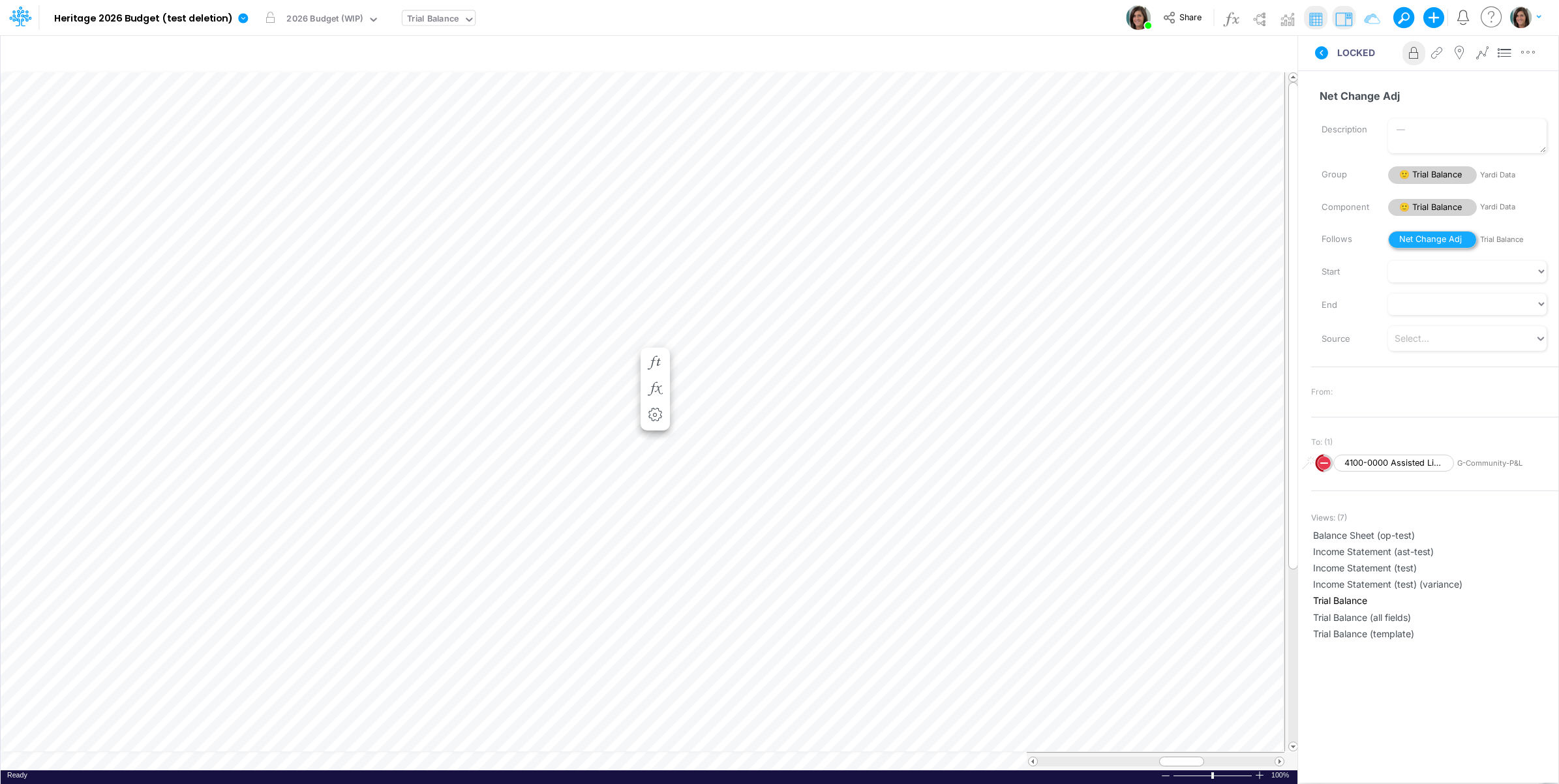
click at [1427, 240] on span "Net Change Adj" at bounding box center [1433, 240] width 89 height 18
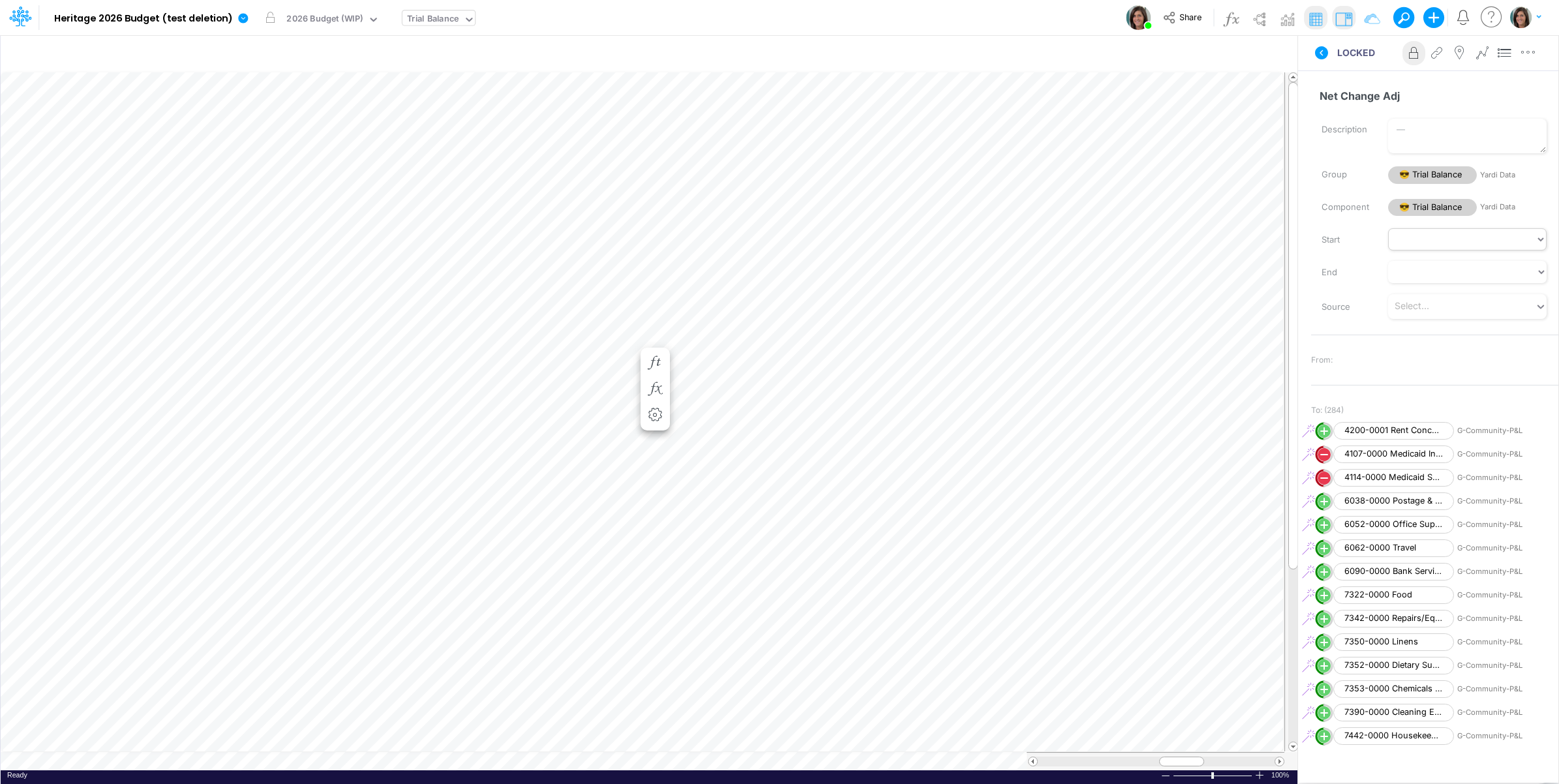
click at [1423, 206] on span "😎 Trial Balance" at bounding box center [1433, 208] width 89 height 18
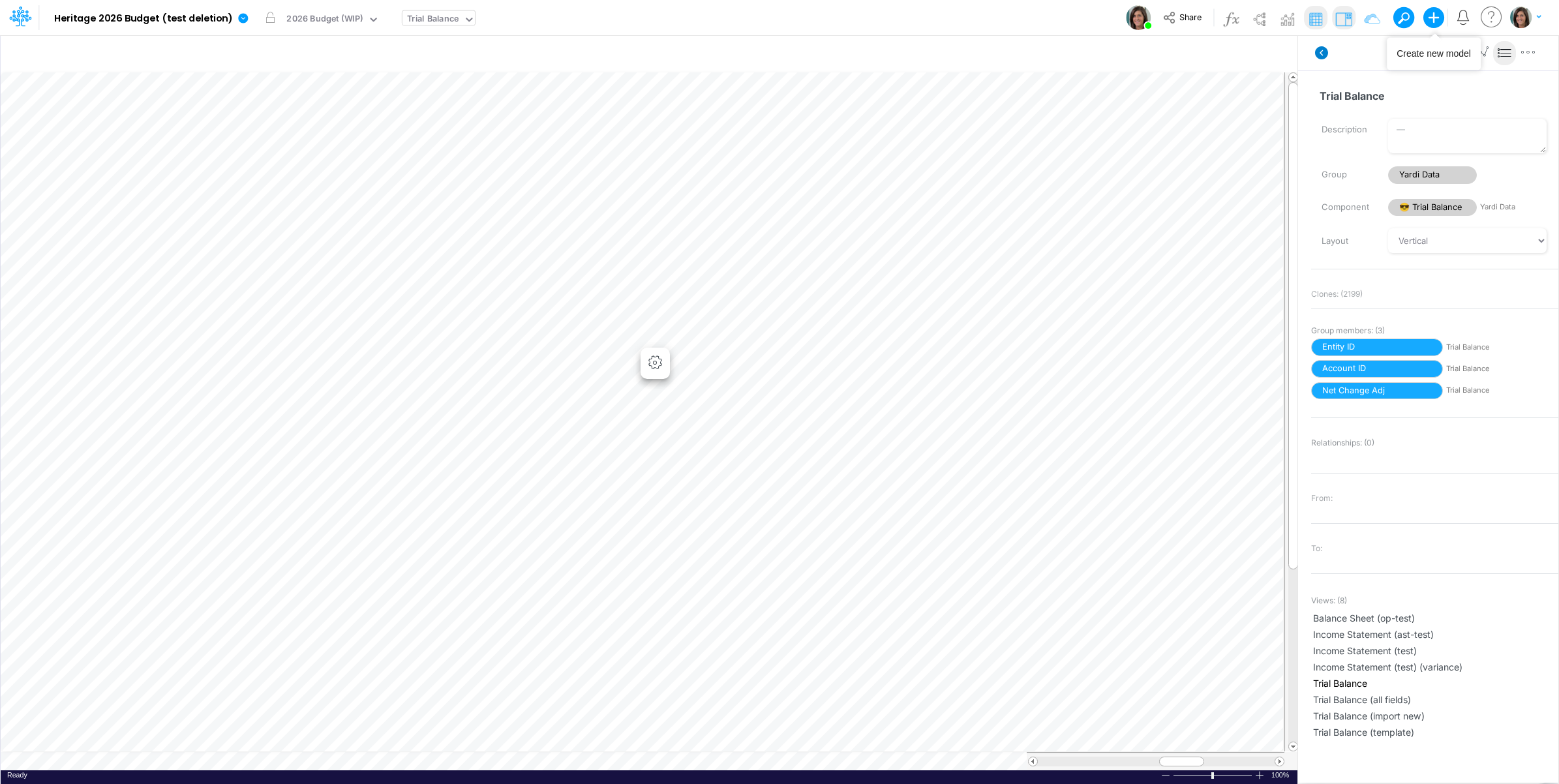
click at [1323, 48] on icon at bounding box center [1321, 52] width 13 height 13
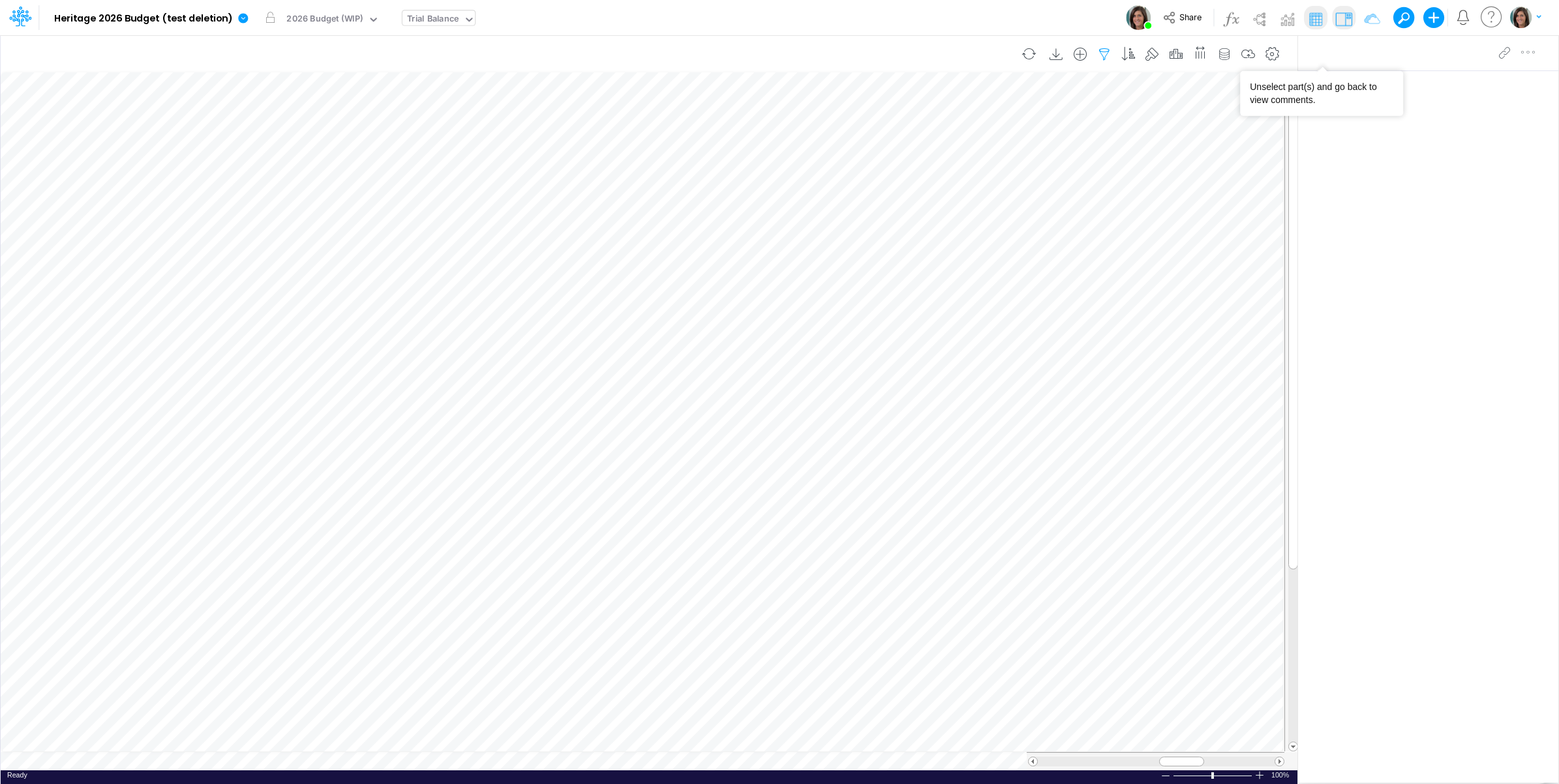
click at [1095, 53] on icon "button" at bounding box center [1104, 54] width 20 height 14
click at [825, 183] on div "Account ID" at bounding box center [806, 181] width 124 height 22
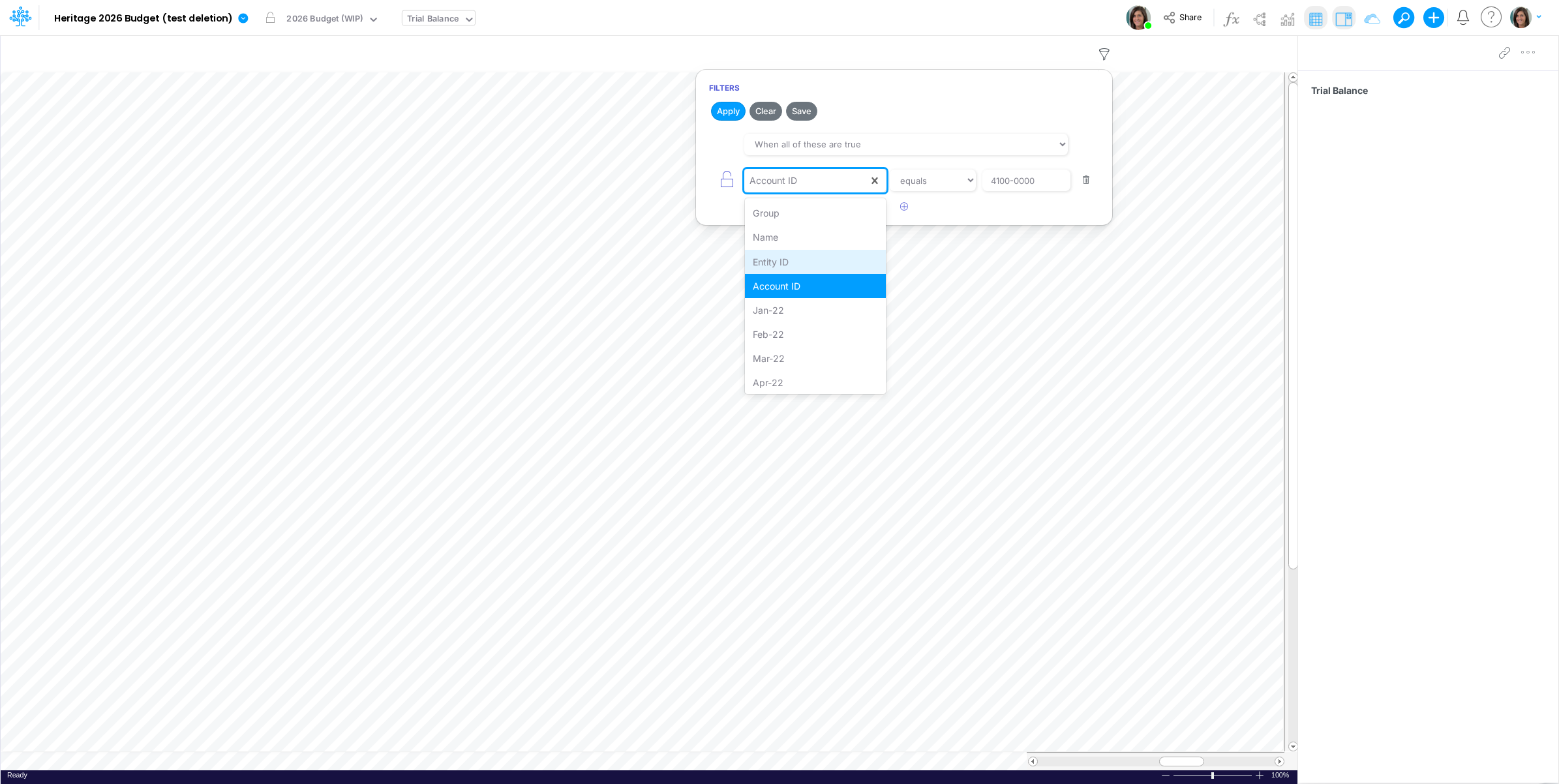
click at [801, 258] on div "Entity ID" at bounding box center [815, 262] width 141 height 24
click at [954, 178] on select "equals not equal starts with ends with contains" at bounding box center [933, 181] width 88 height 22
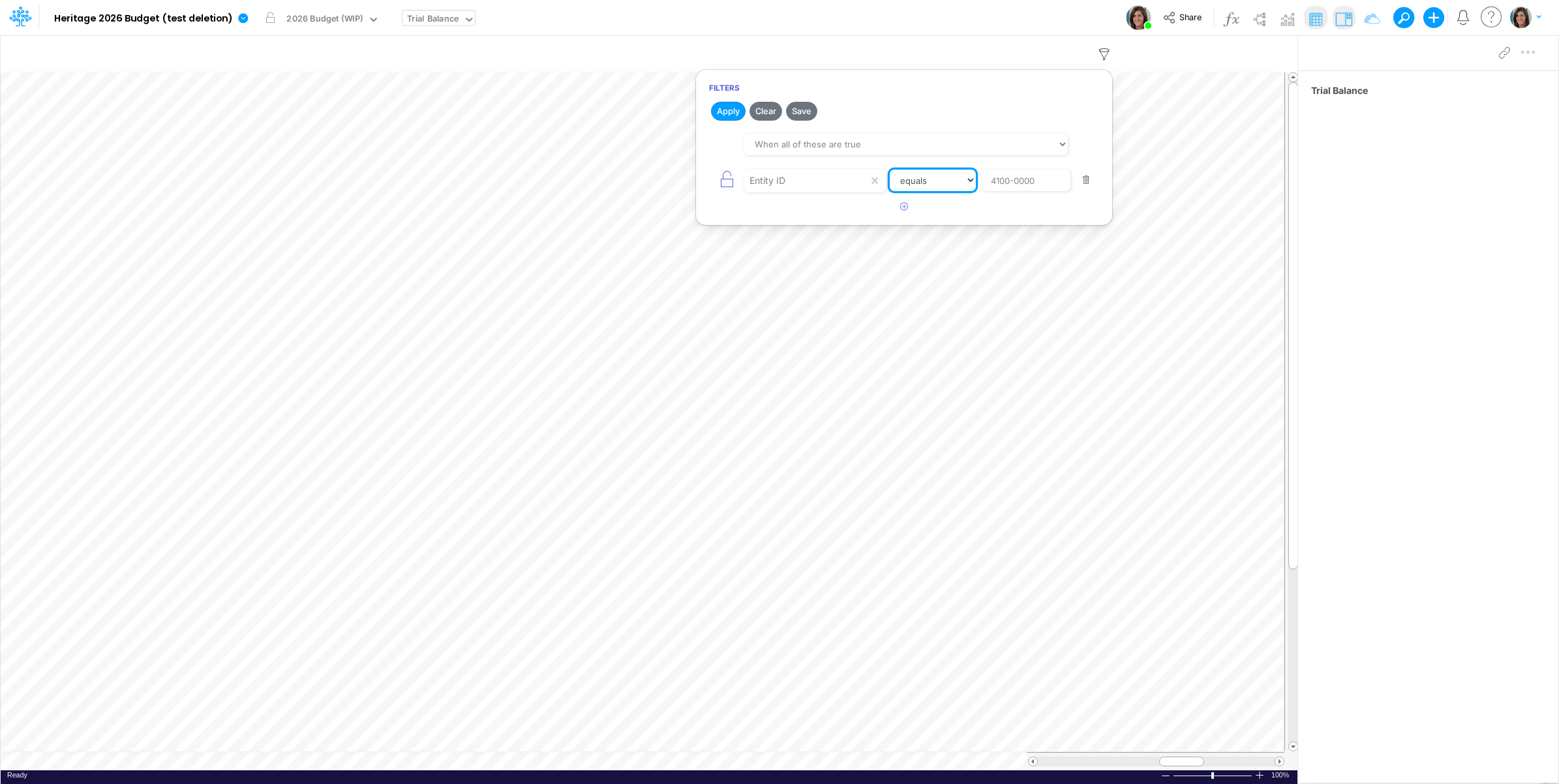
select select "notEqual"
click at [890, 170] on select "equals not equal starts with ends with contains" at bounding box center [934, 181] width 87 height 22
click at [1031, 183] on input "4100-0000" at bounding box center [1027, 181] width 88 height 22
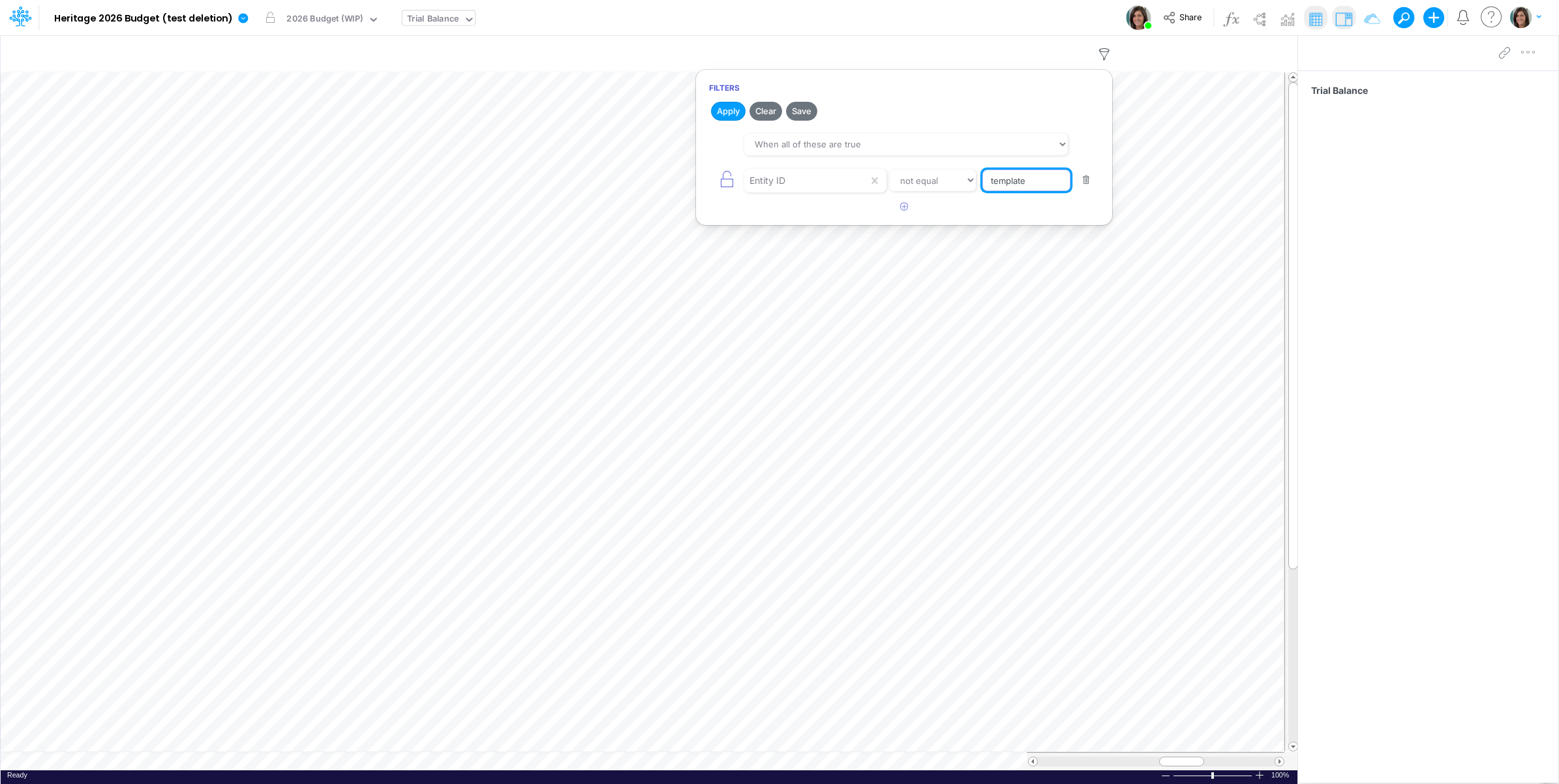
type input "template"
click at [1005, 15] on div "Model Heritage 2026 Budget (test [MEDICAL_DATA]) Edit model settings Duplicate …" at bounding box center [780, 18] width 1404 height 35
click at [1098, 54] on icon "button" at bounding box center [1104, 54] width 20 height 14
click at [850, 15] on div "Model Heritage 2026 Budget (test [MEDICAL_DATA]) Edit model settings Duplicate …" at bounding box center [780, 18] width 1404 height 35
click at [240, 18] on icon at bounding box center [243, 18] width 10 height 10
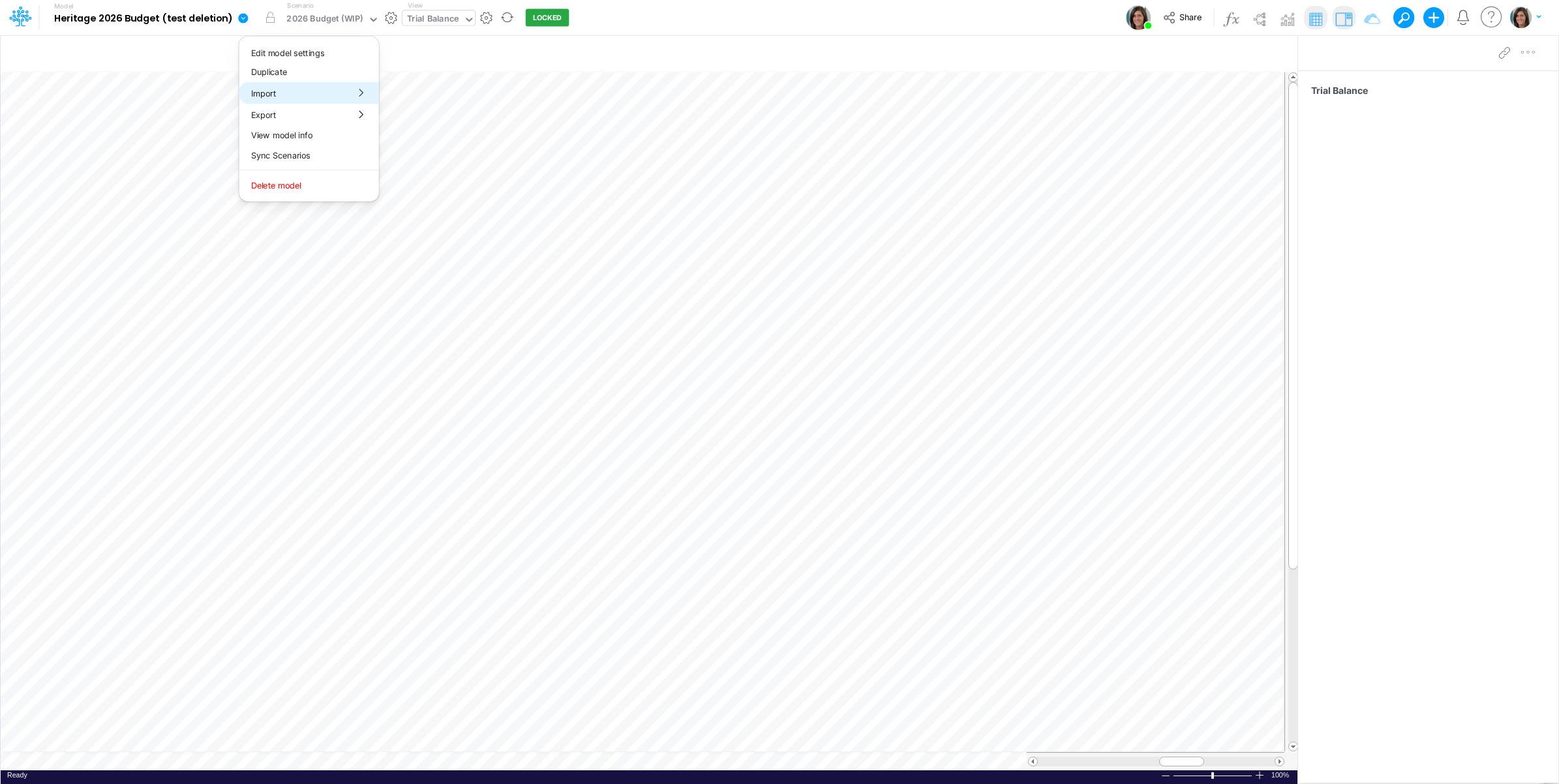
drag, startPoint x: 277, startPoint y: 95, endPoint x: 324, endPoint y: 92, distance: 47.1
click at [277, 95] on button "Import" at bounding box center [310, 93] width 140 height 22
click at [427, 122] on button "Data" at bounding box center [450, 122] width 140 height 20
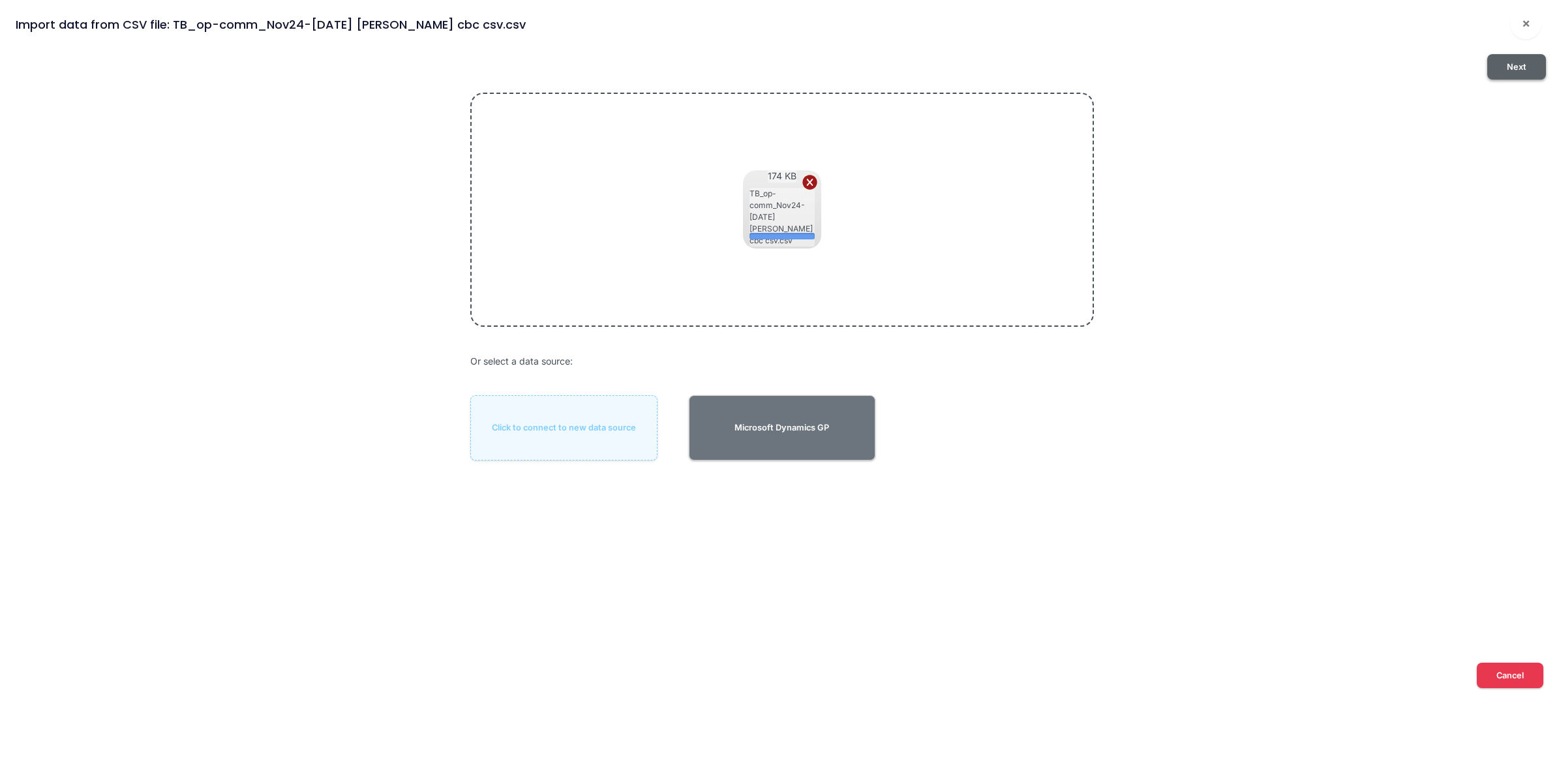
click at [1522, 71] on button "Next" at bounding box center [1517, 67] width 58 height 25
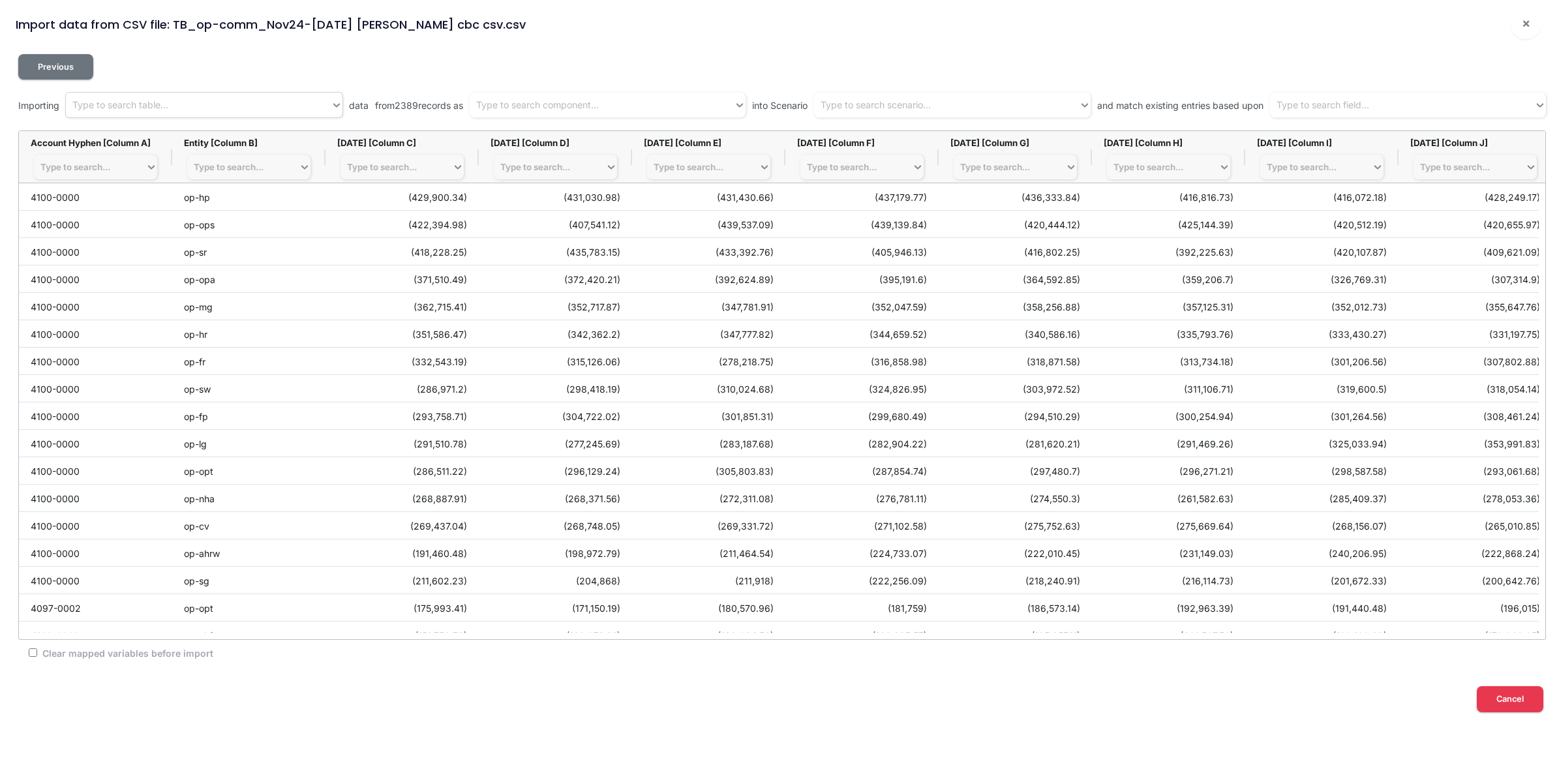
click at [264, 111] on div "Type to search table..." at bounding box center [198, 105] width 265 height 22
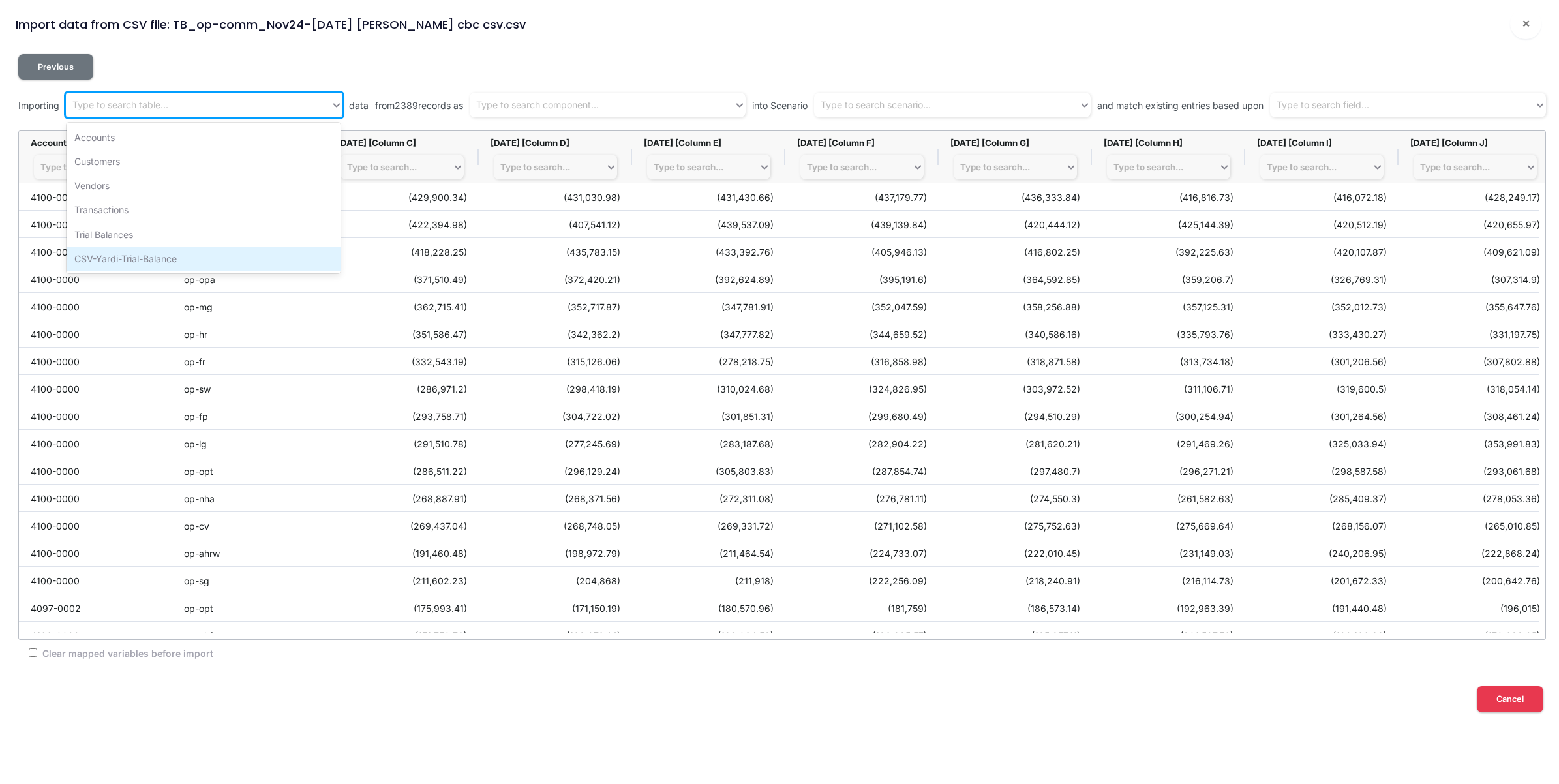
click at [216, 257] on div "CSV-Yardi-Trial-Balance" at bounding box center [204, 259] width 274 height 24
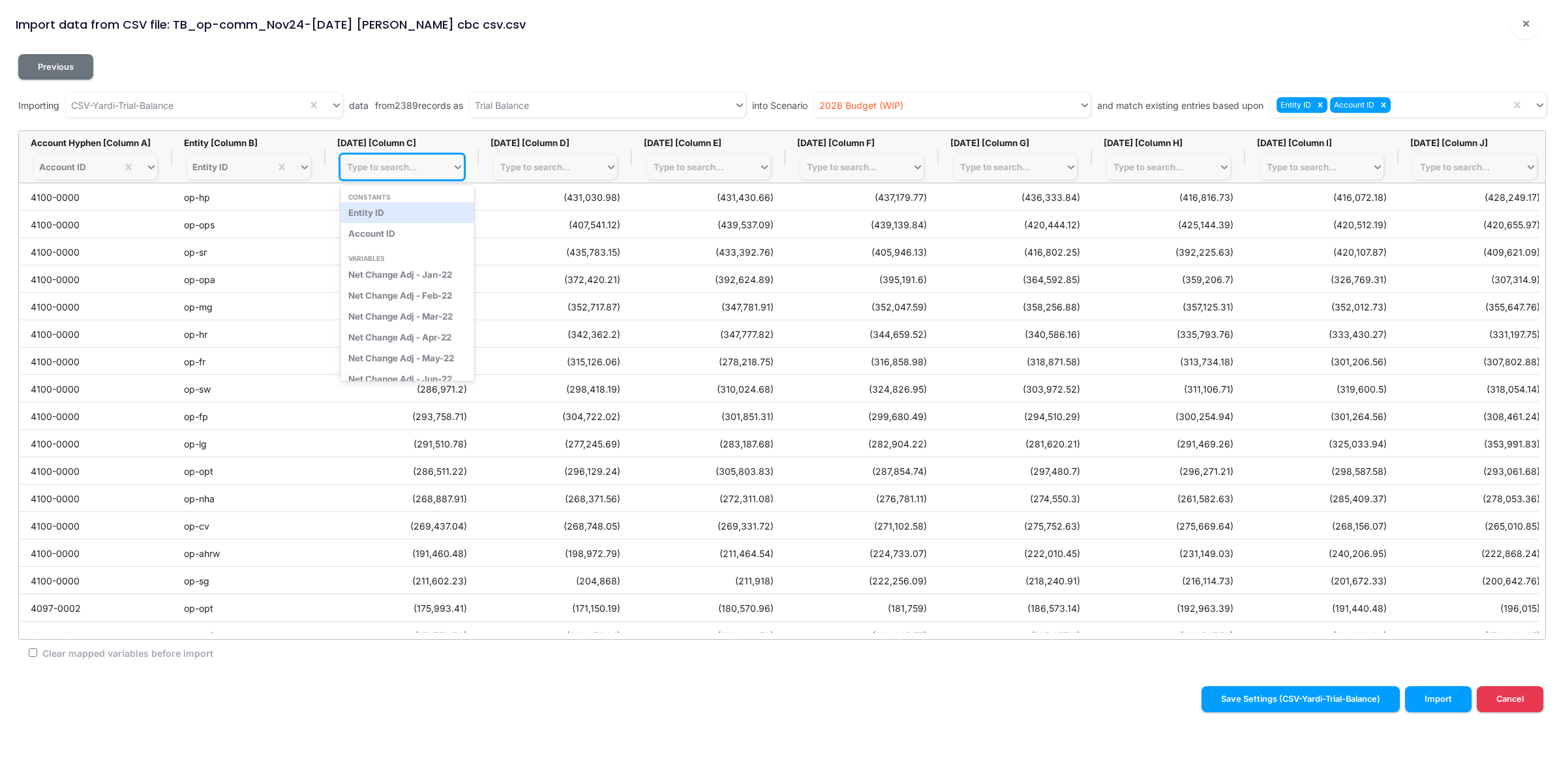
click at [393, 171] on div "Type to search..." at bounding box center [382, 166] width 70 height 10
type input "nov-24"
click at [407, 212] on div "Net Change Adj - Nov-24" at bounding box center [403, 212] width 124 height 21
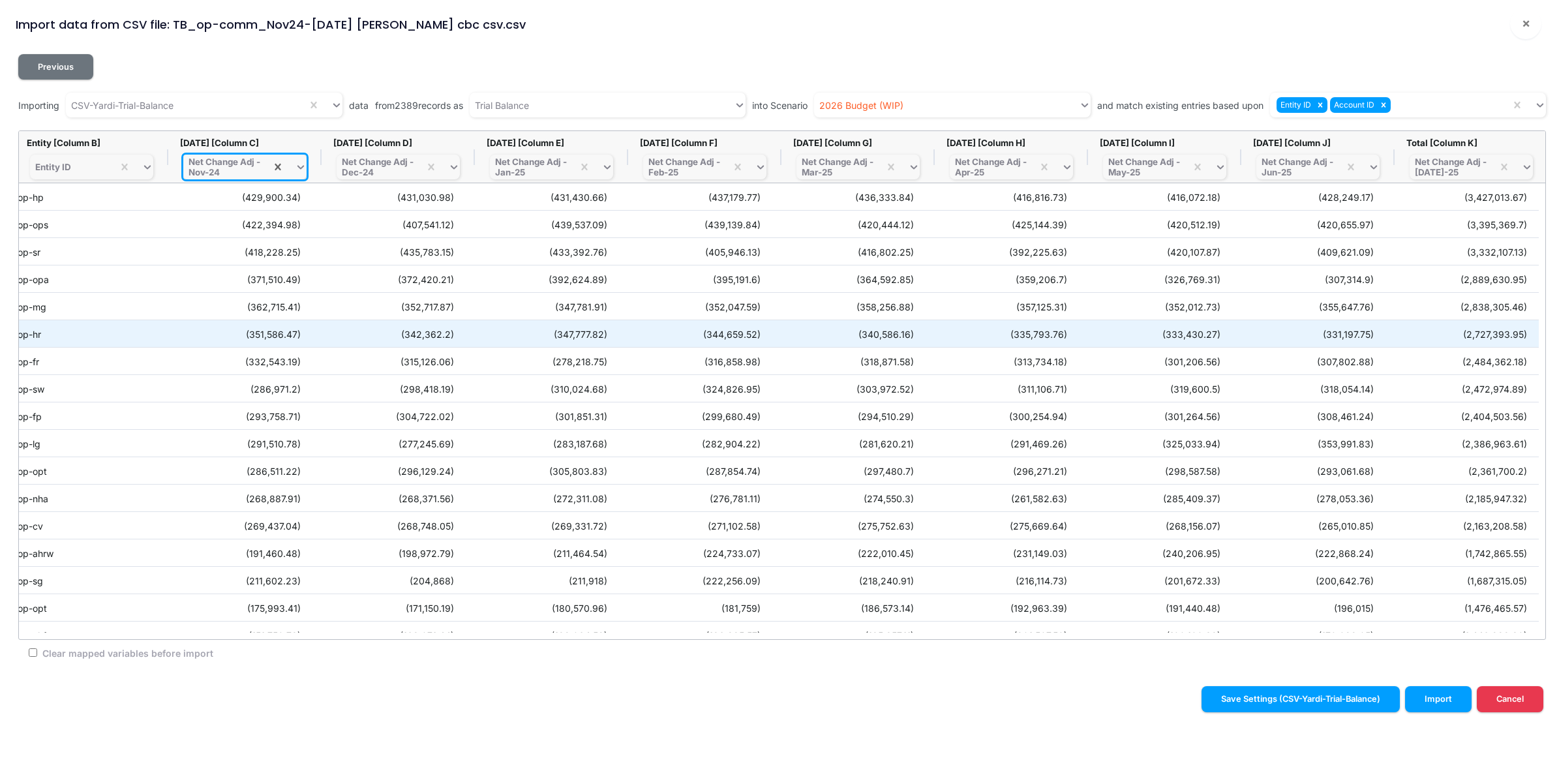
scroll to position [0, 166]
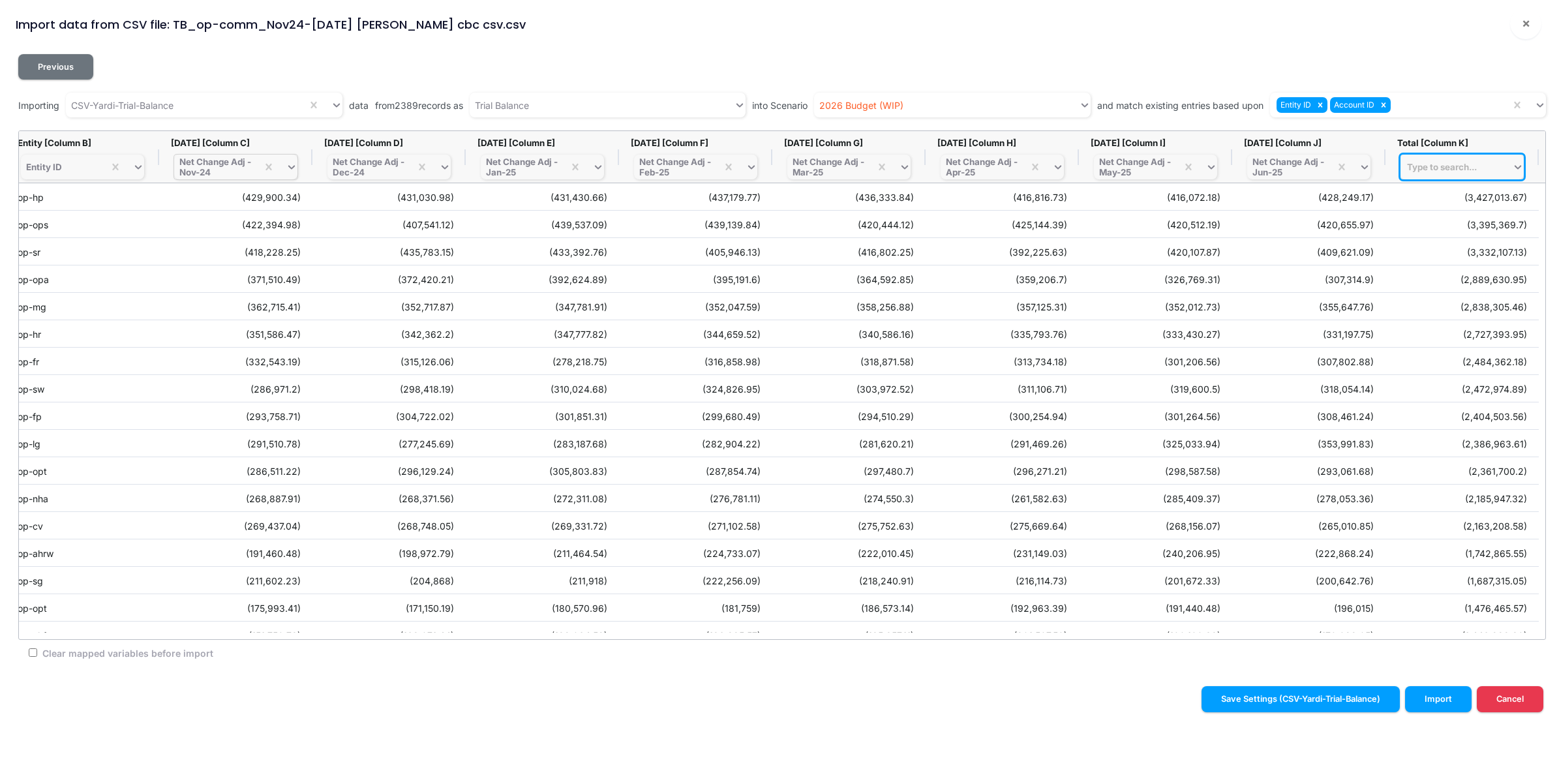
click at [1121, 667] on div "Previous Importing CSV-Yardi-Trial-Balance data from 2389 records as Trial Bala…" at bounding box center [780, 359] width 1549 height 632
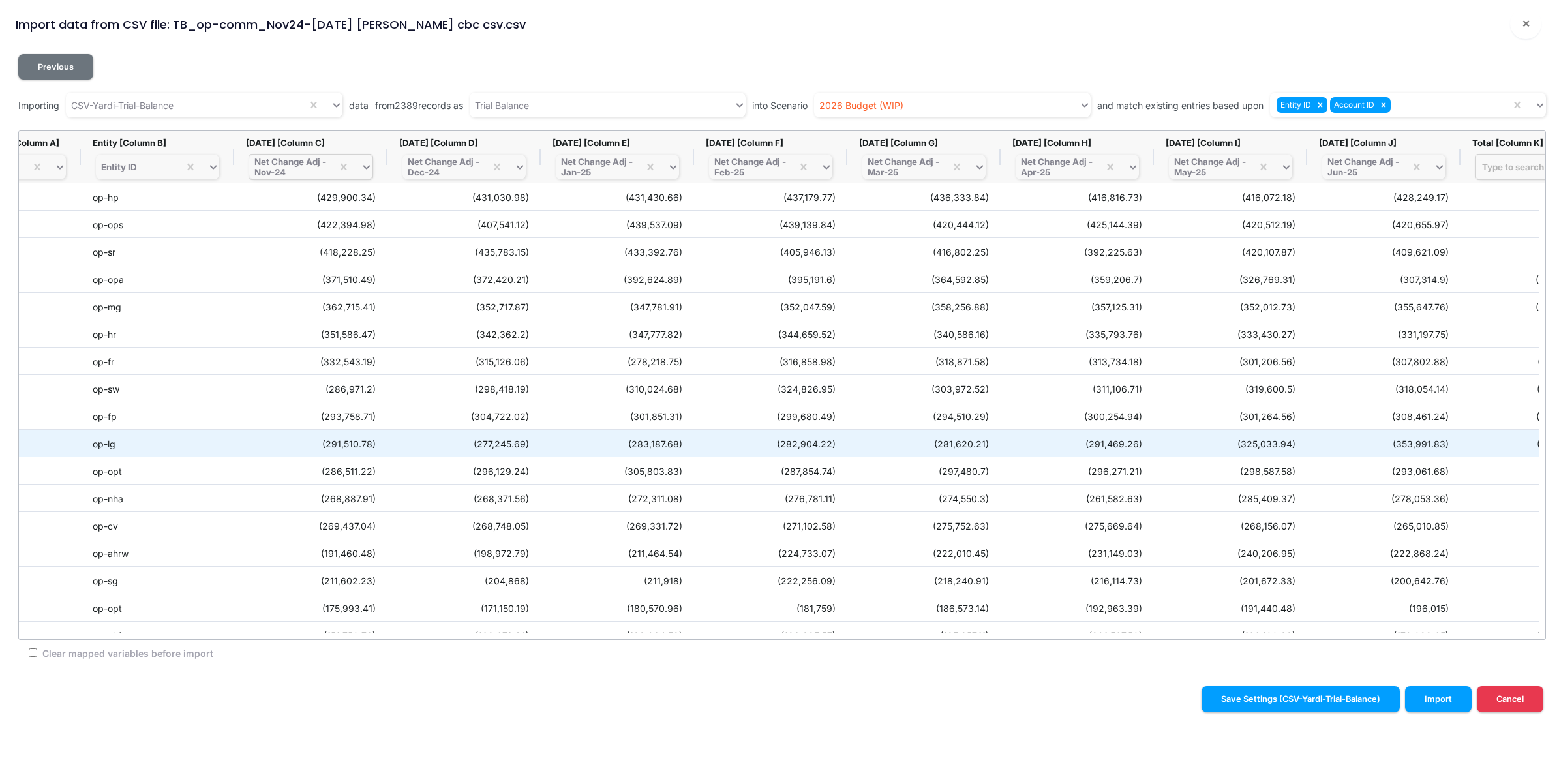
scroll to position [0, 0]
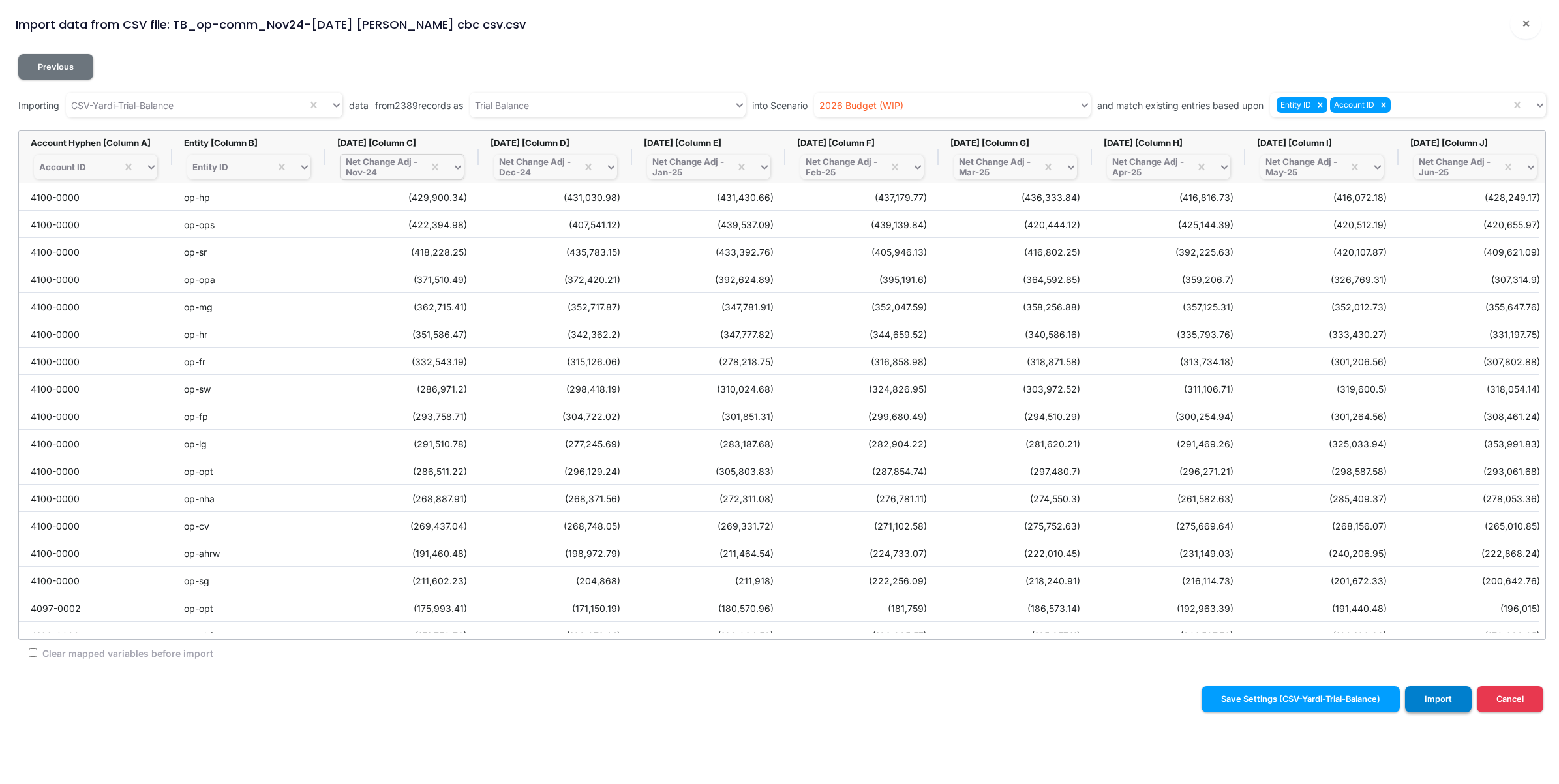
click at [1439, 703] on button "Import" at bounding box center [1439, 698] width 67 height 25
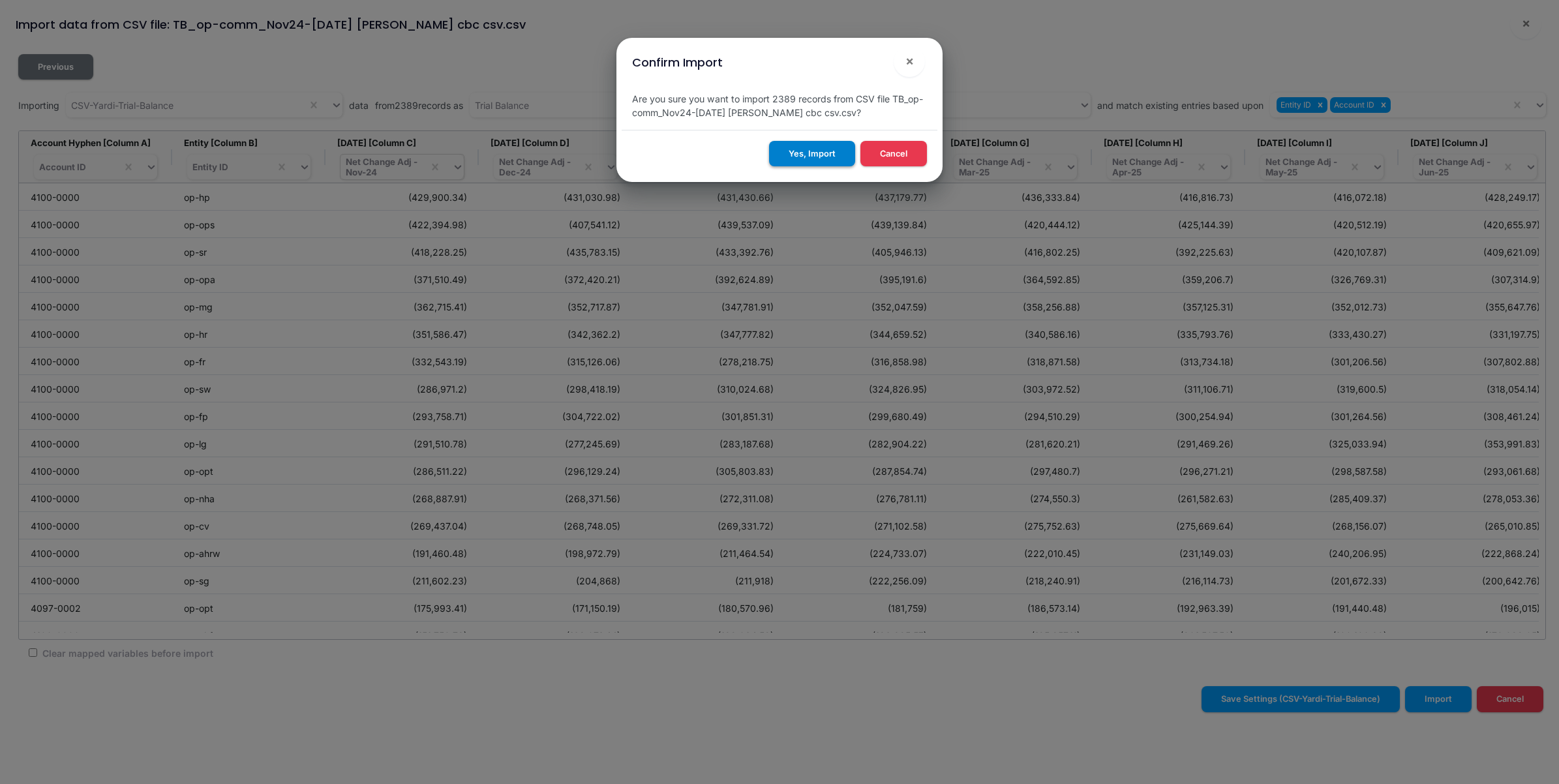
click at [813, 155] on button "Yes, Import" at bounding box center [812, 153] width 86 height 25
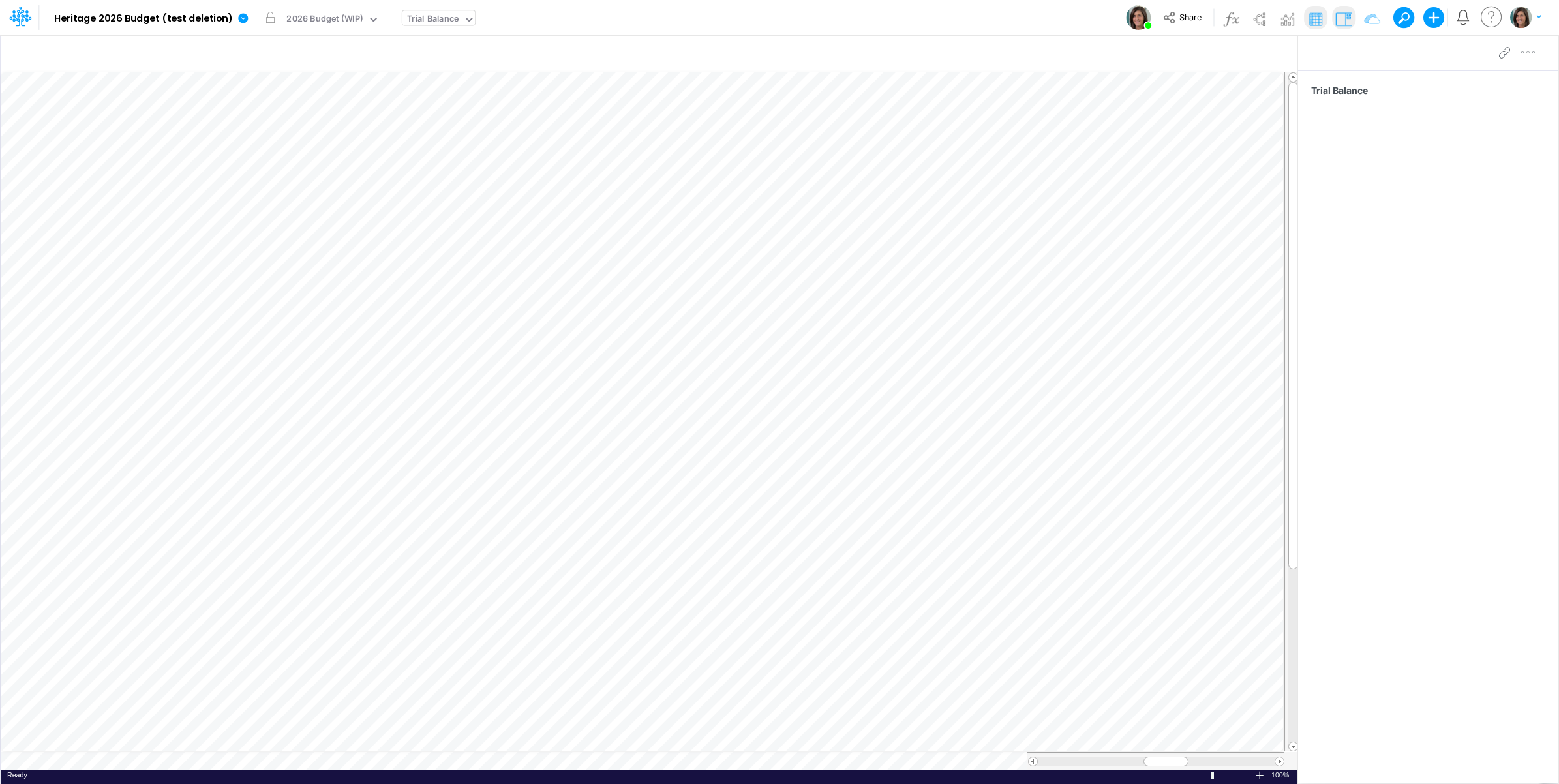
click at [428, 16] on div "Trial Balance" at bounding box center [433, 20] width 52 height 15
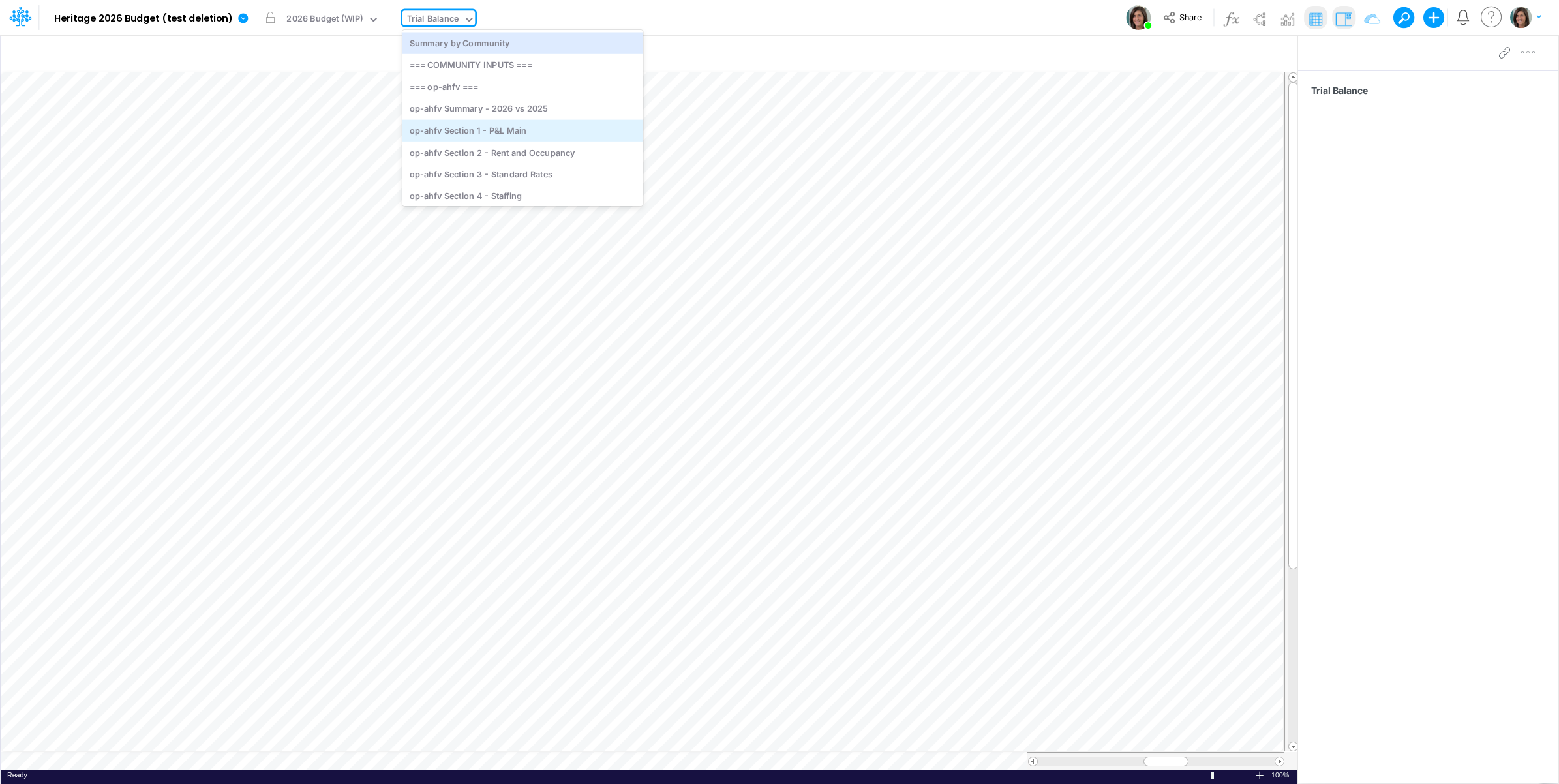
scroll to position [108, 0]
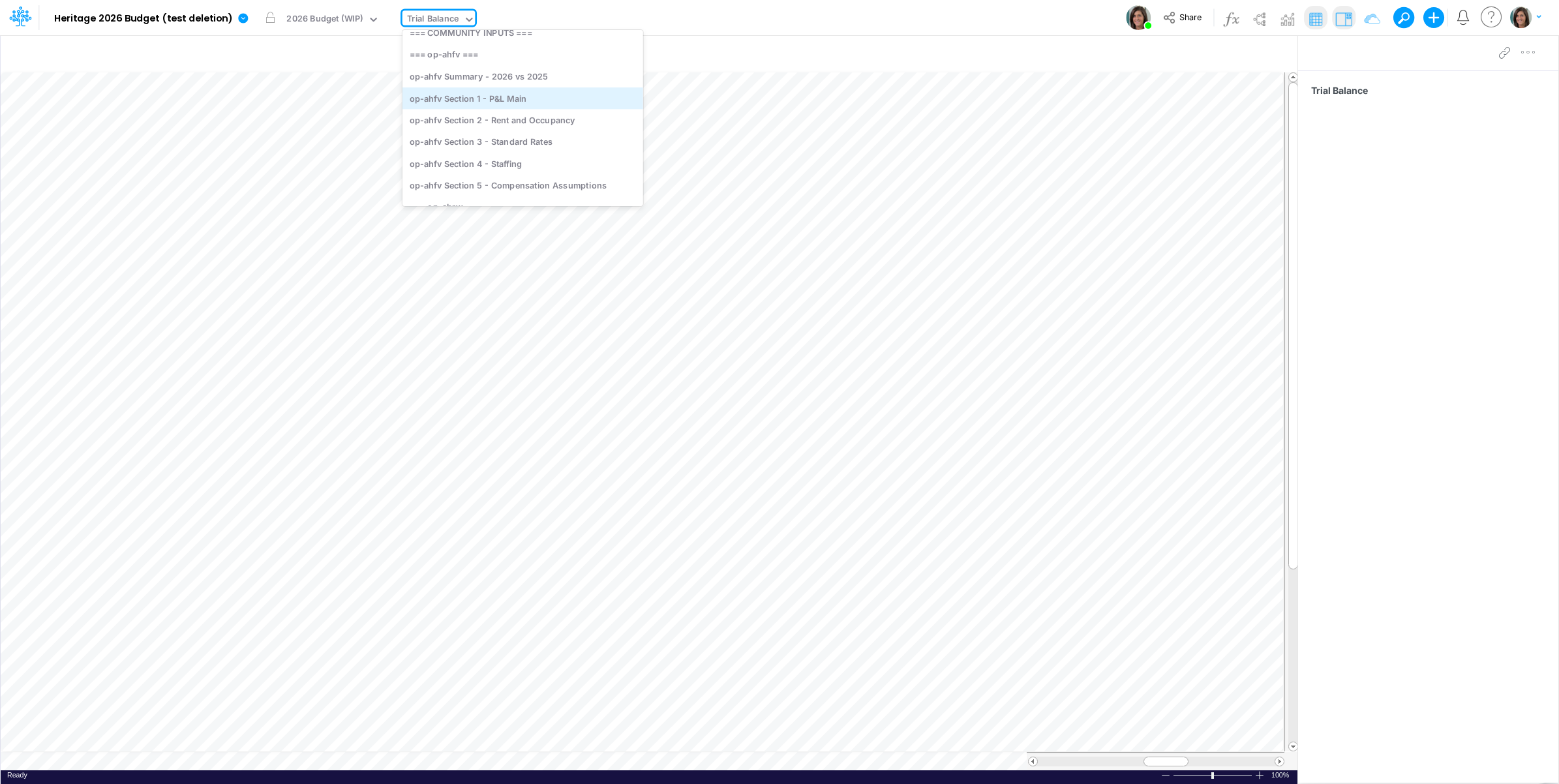
click at [496, 101] on div "op-ahfv Section 1 - P&L Main" at bounding box center [523, 98] width 241 height 22
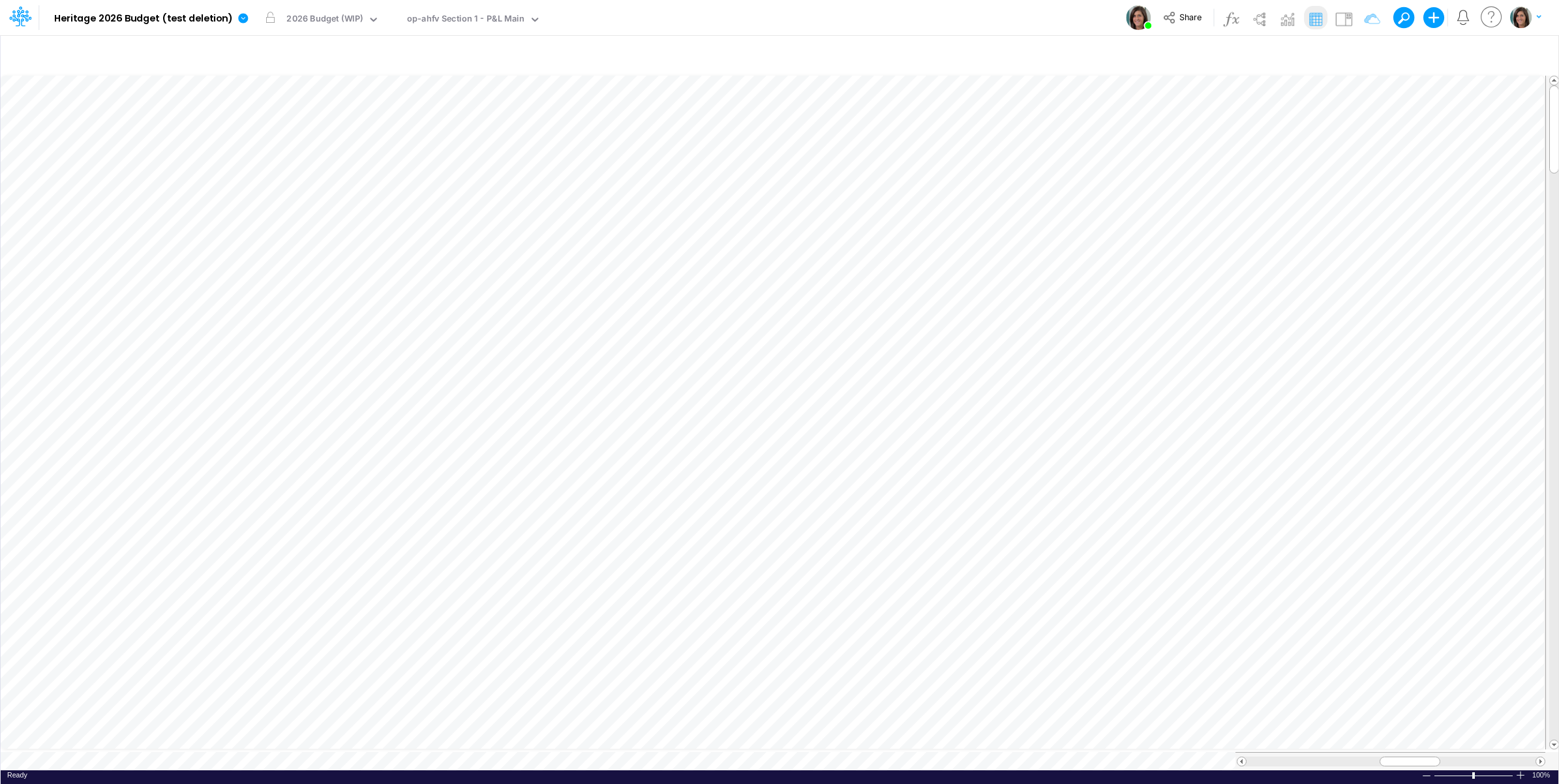
click at [670, 18] on div "Model Heritage 2026 Budget (test deletion) Edit model settings Duplicate Import…" at bounding box center [780, 18] width 1404 height 35
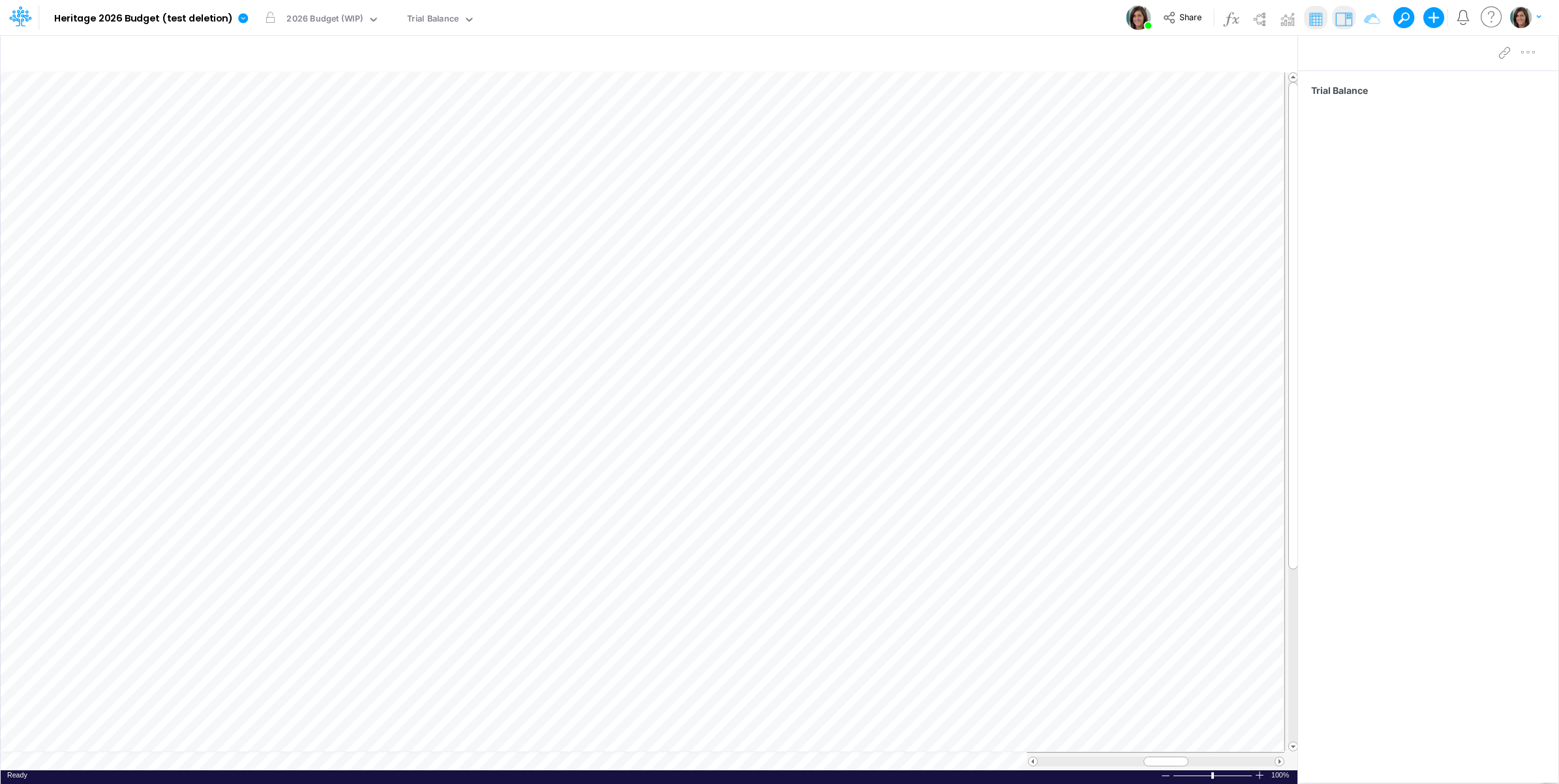
scroll to position [0, 1]
click at [238, 21] on icon at bounding box center [243, 18] width 10 height 10
click at [285, 93] on button "Import" at bounding box center [310, 93] width 140 height 22
click at [429, 125] on button "Data" at bounding box center [450, 122] width 140 height 20
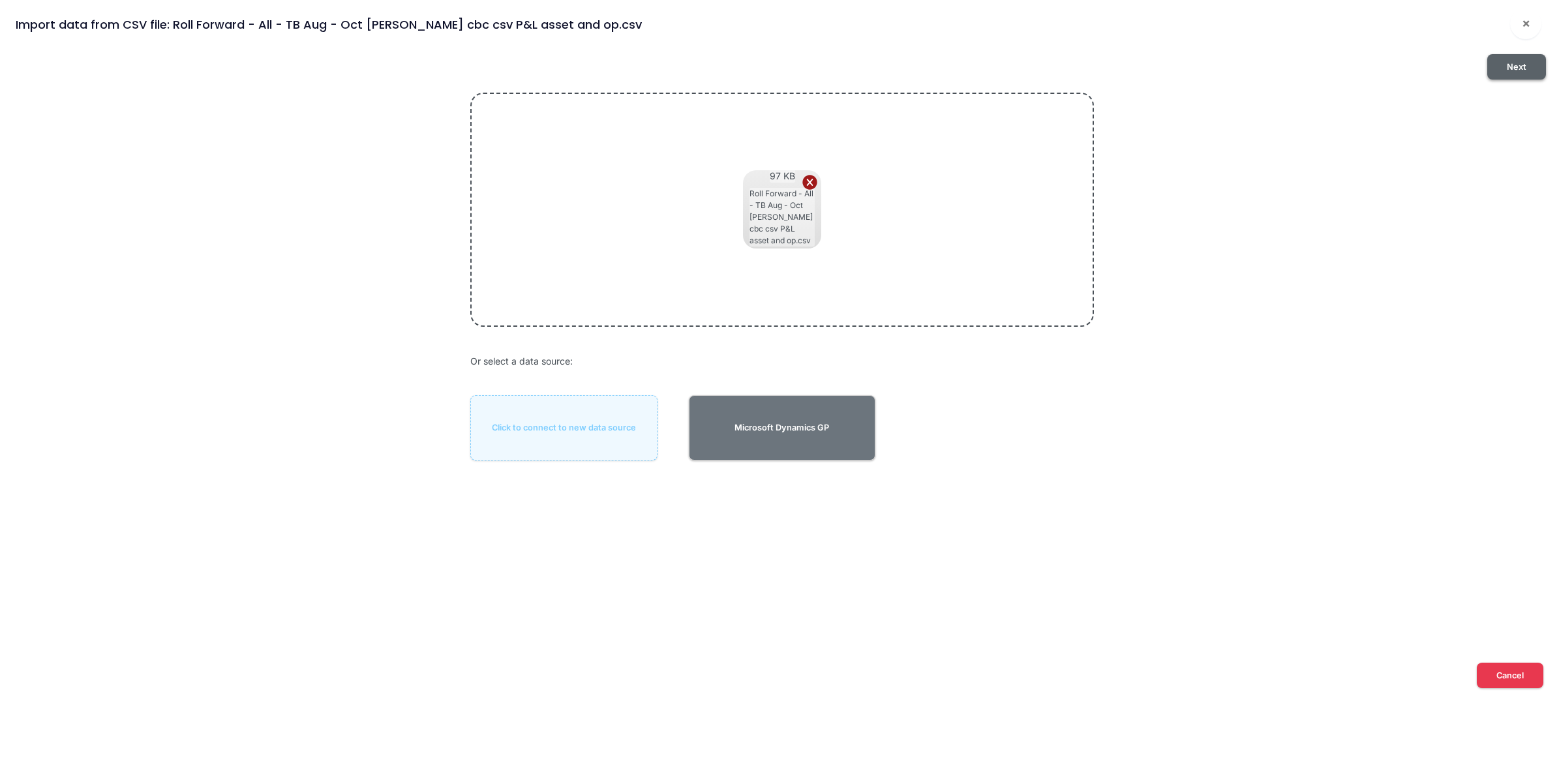
click at [1517, 69] on button "Next" at bounding box center [1517, 67] width 58 height 25
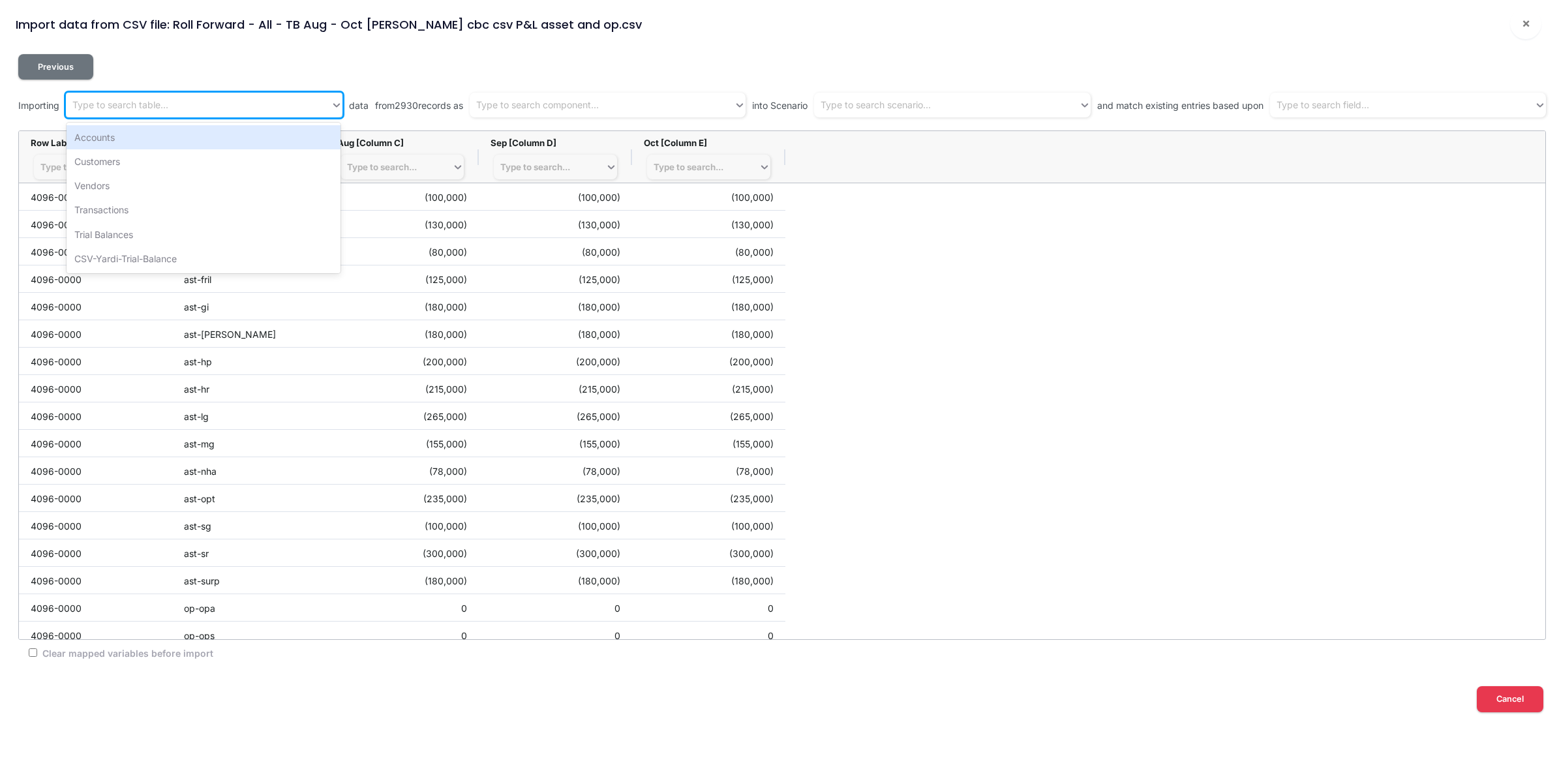
click at [230, 108] on div "Type to search table..." at bounding box center [198, 105] width 265 height 22
click at [176, 265] on div "CSV-Yardi-Trial-Balance" at bounding box center [204, 259] width 274 height 24
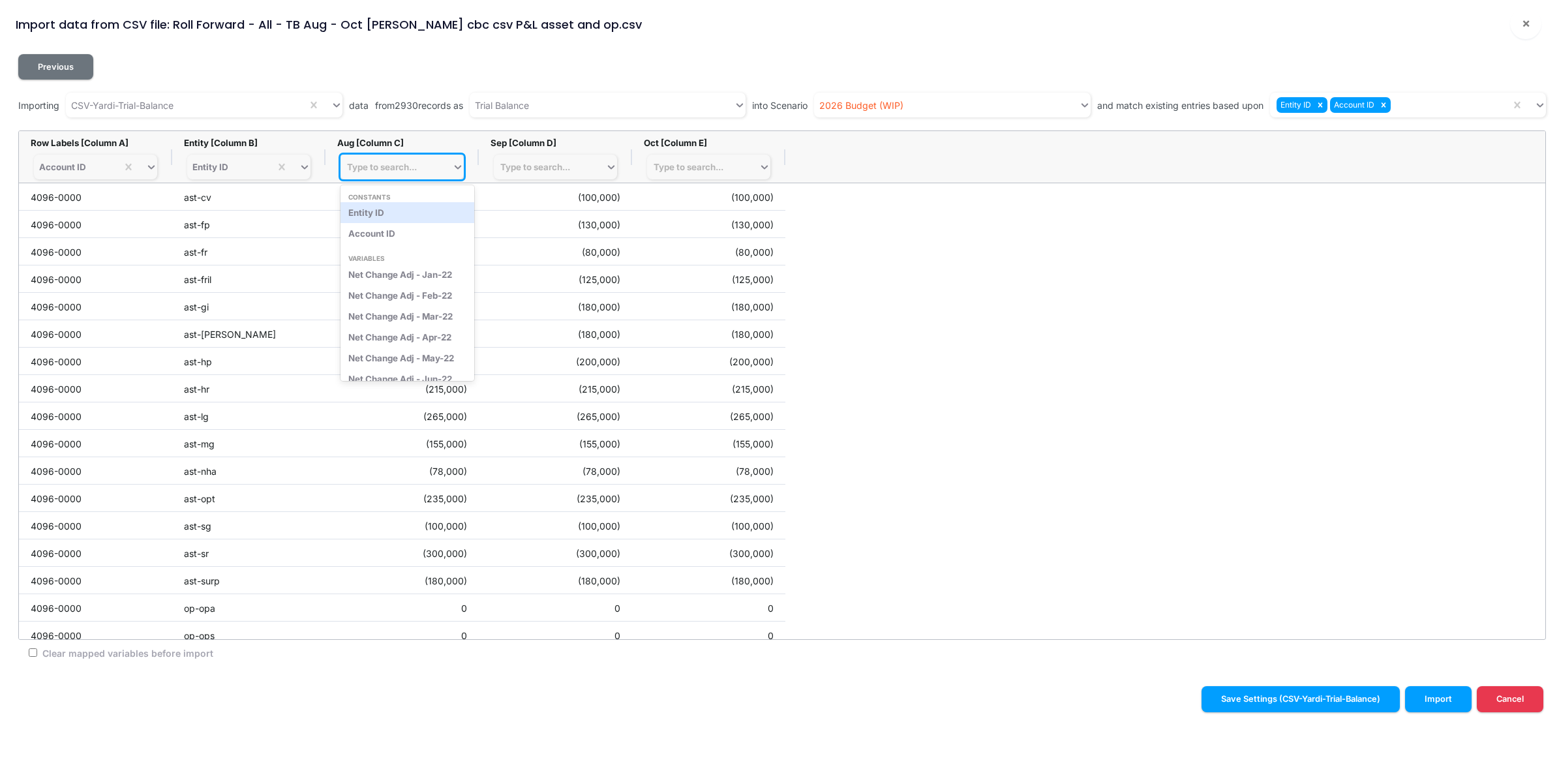
click at [379, 168] on div "Type to search..." at bounding box center [382, 166] width 70 height 10
type input "aug-24"
click at [392, 222] on div "Net Change Adj - Aug-24" at bounding box center [403, 212] width 124 height 21
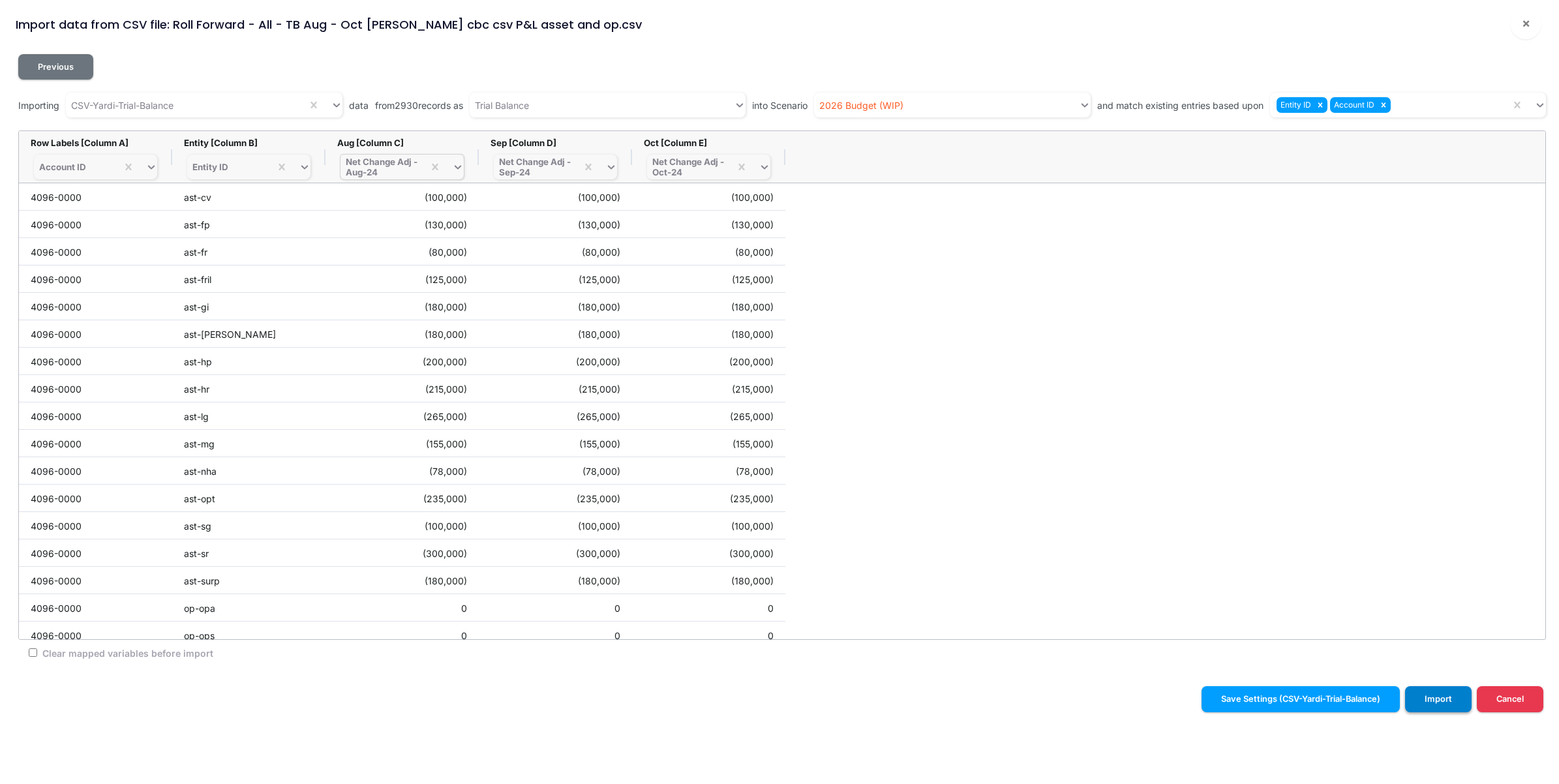
click at [1450, 703] on button "Import" at bounding box center [1439, 698] width 67 height 25
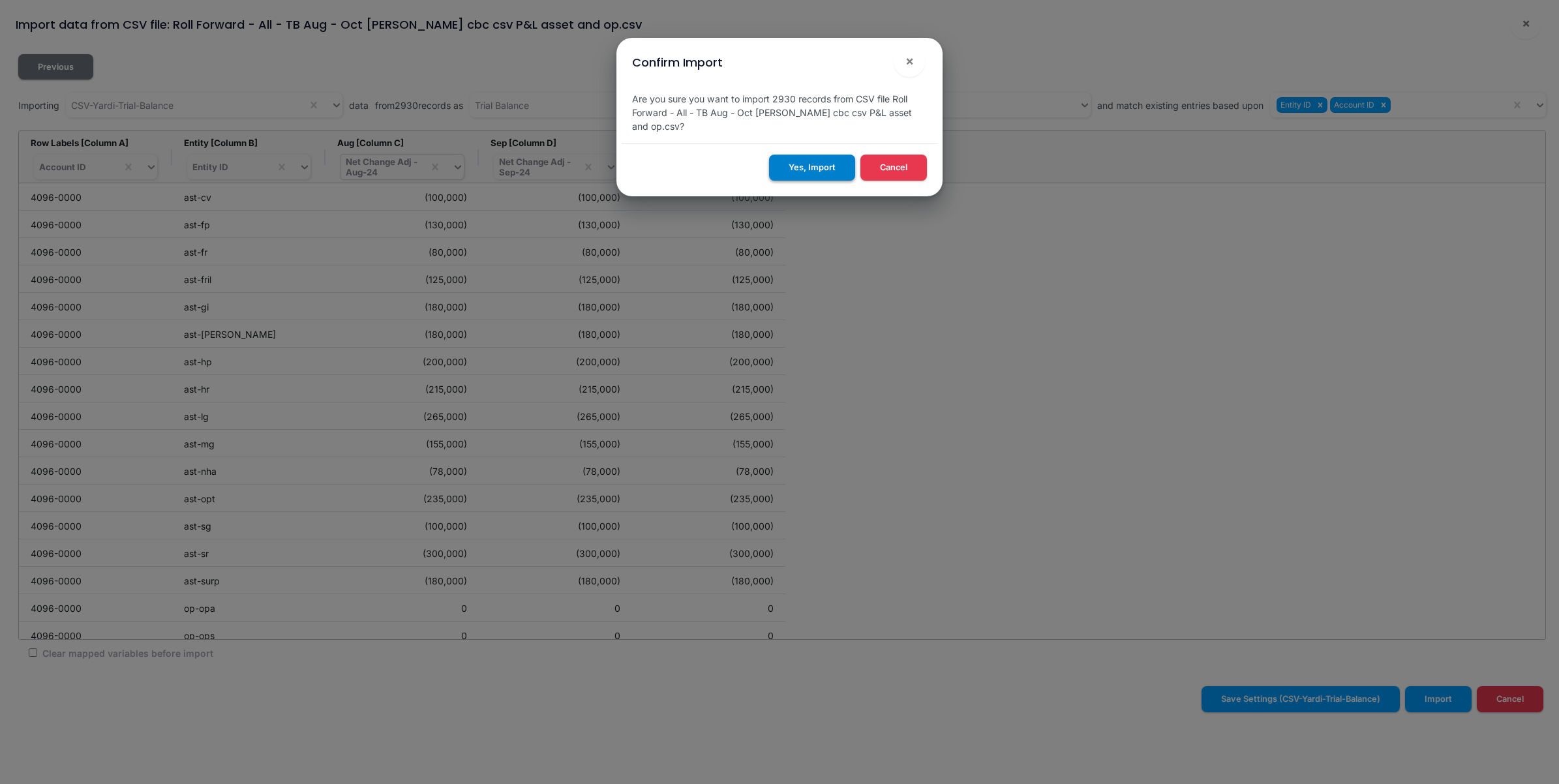
click at [804, 168] on button "Yes, Import" at bounding box center [812, 167] width 86 height 25
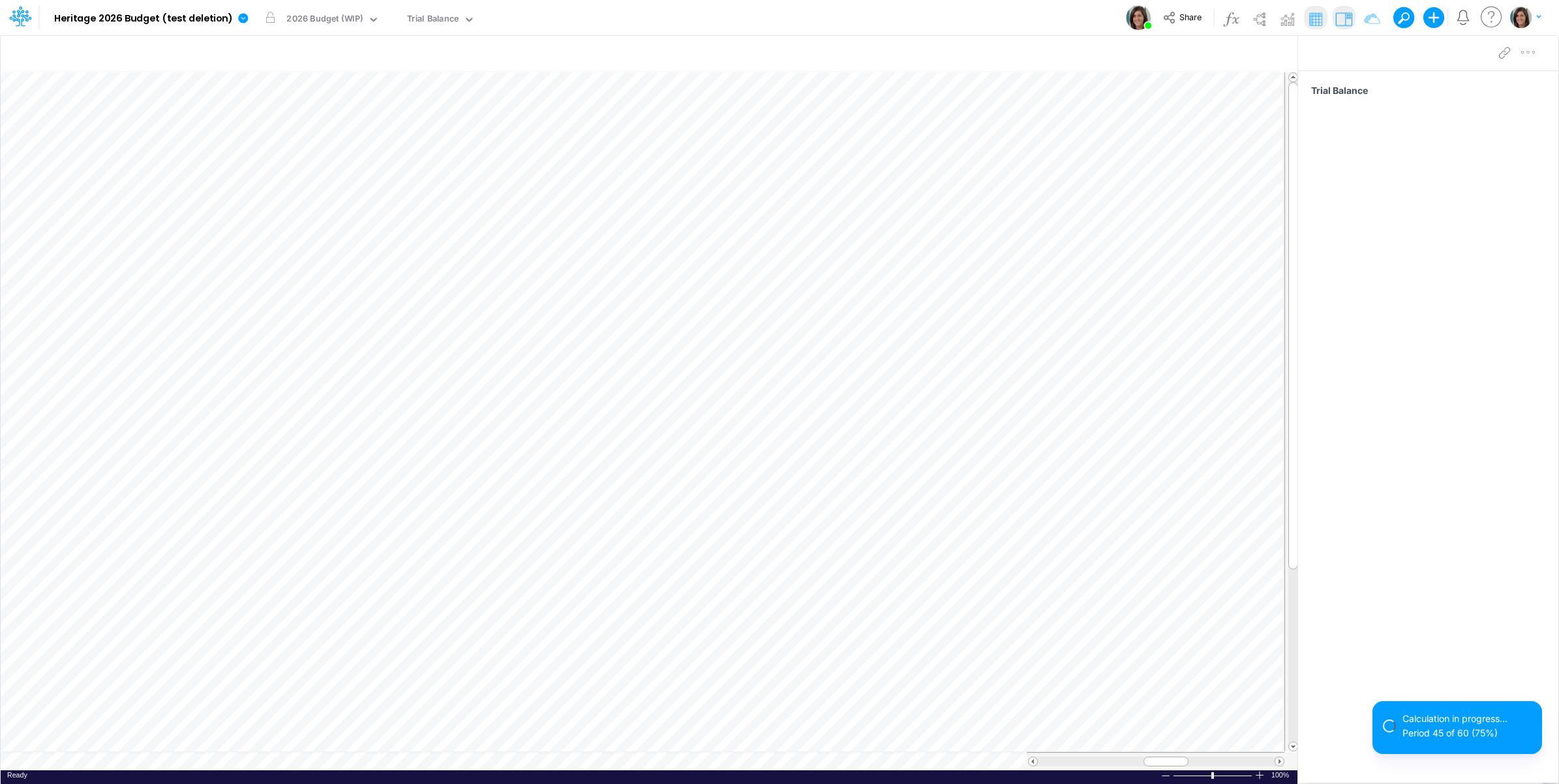
click at [1406, 548] on div "Trial Balance" at bounding box center [1428, 408] width 260 height 675
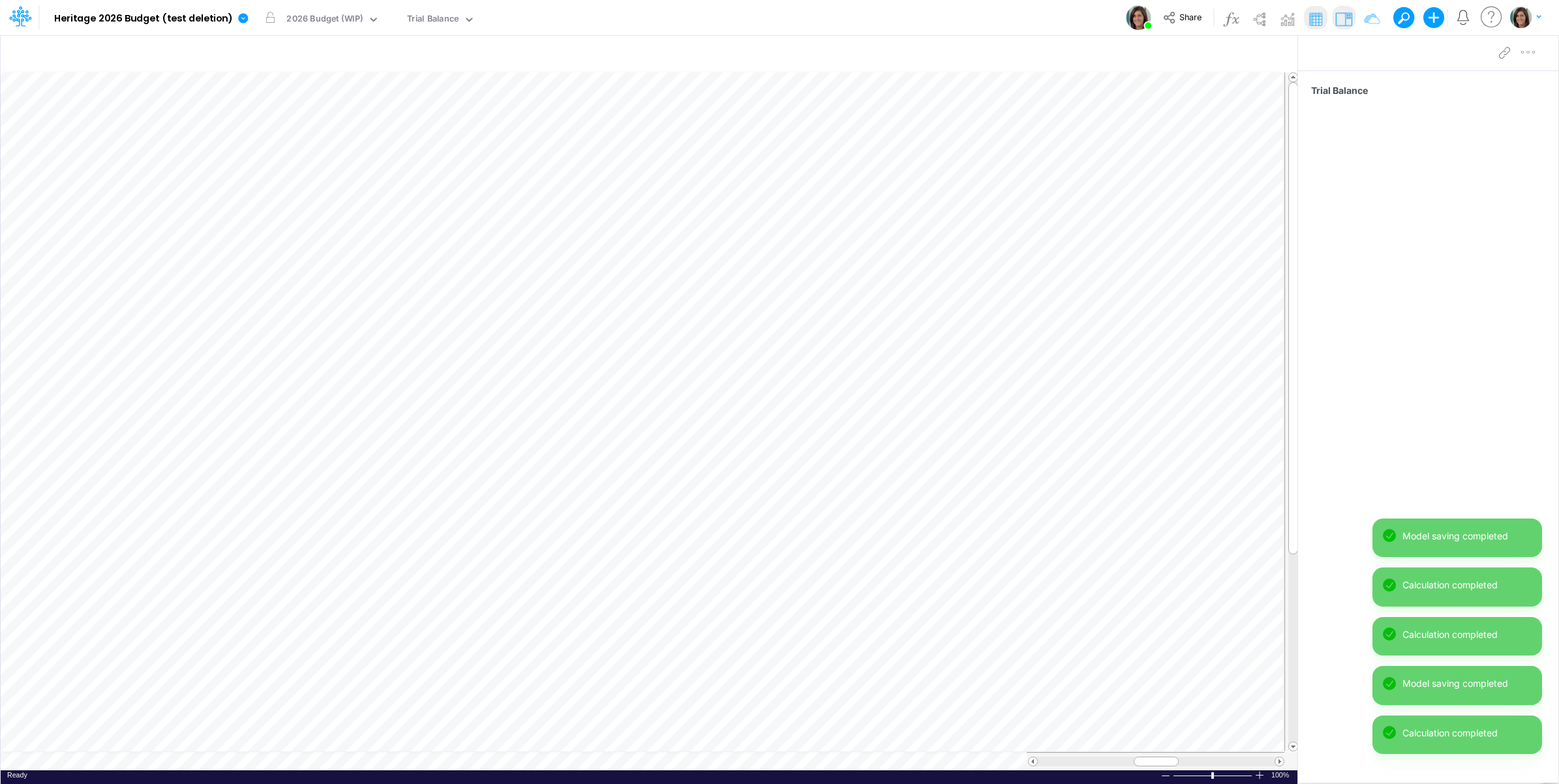
click at [1423, 403] on div "Trial Balance" at bounding box center [1428, 408] width 260 height 675
drag, startPoint x: 1388, startPoint y: 386, endPoint x: 1401, endPoint y: 384, distance: 13.2
click at [1391, 386] on div "Trial Balance" at bounding box center [1428, 408] width 260 height 675
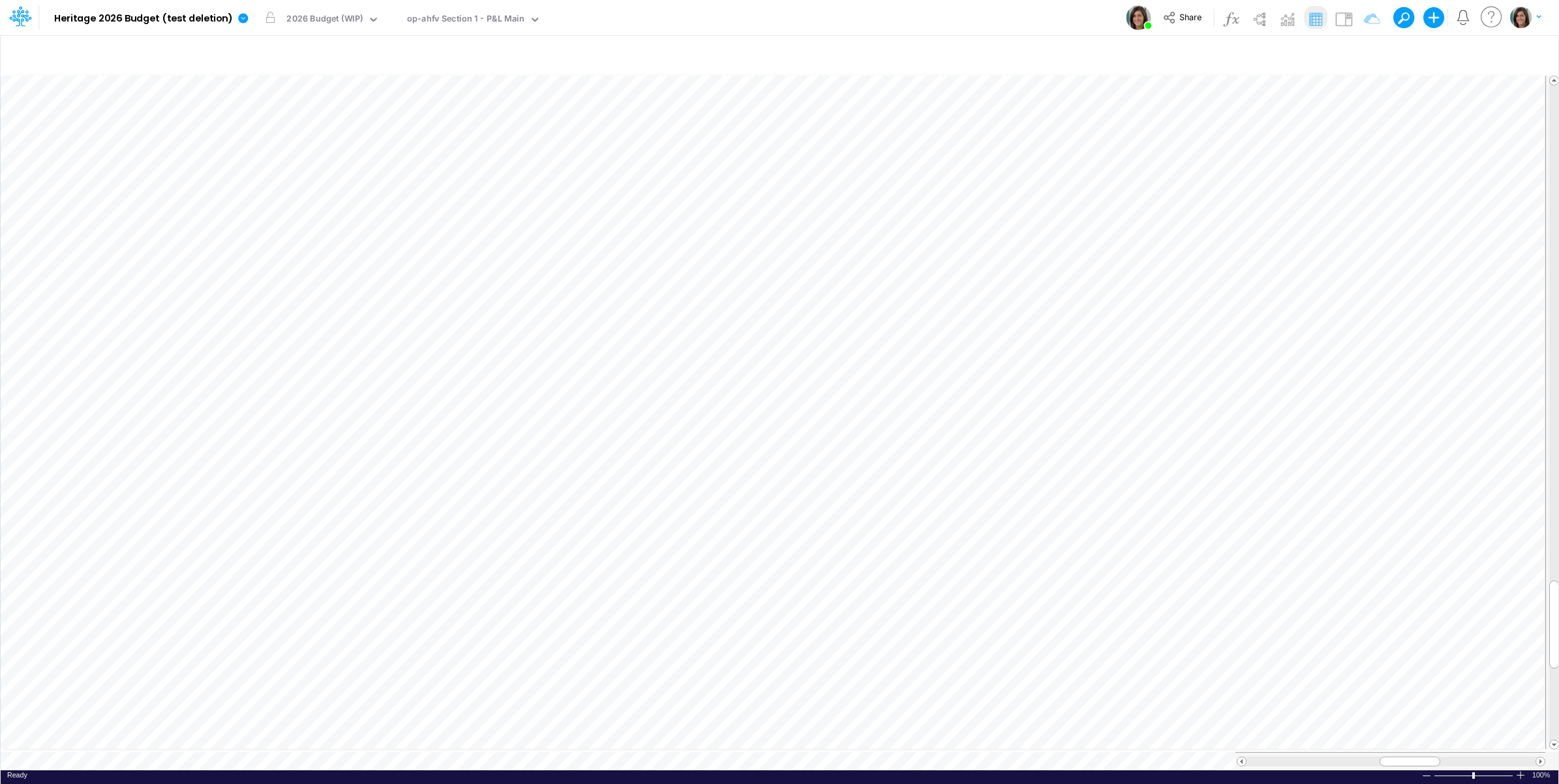
click at [682, 22] on div "Model Heritage 2026 Budget (test deletion) Edit model settings Duplicate Import…" at bounding box center [780, 18] width 1404 height 35
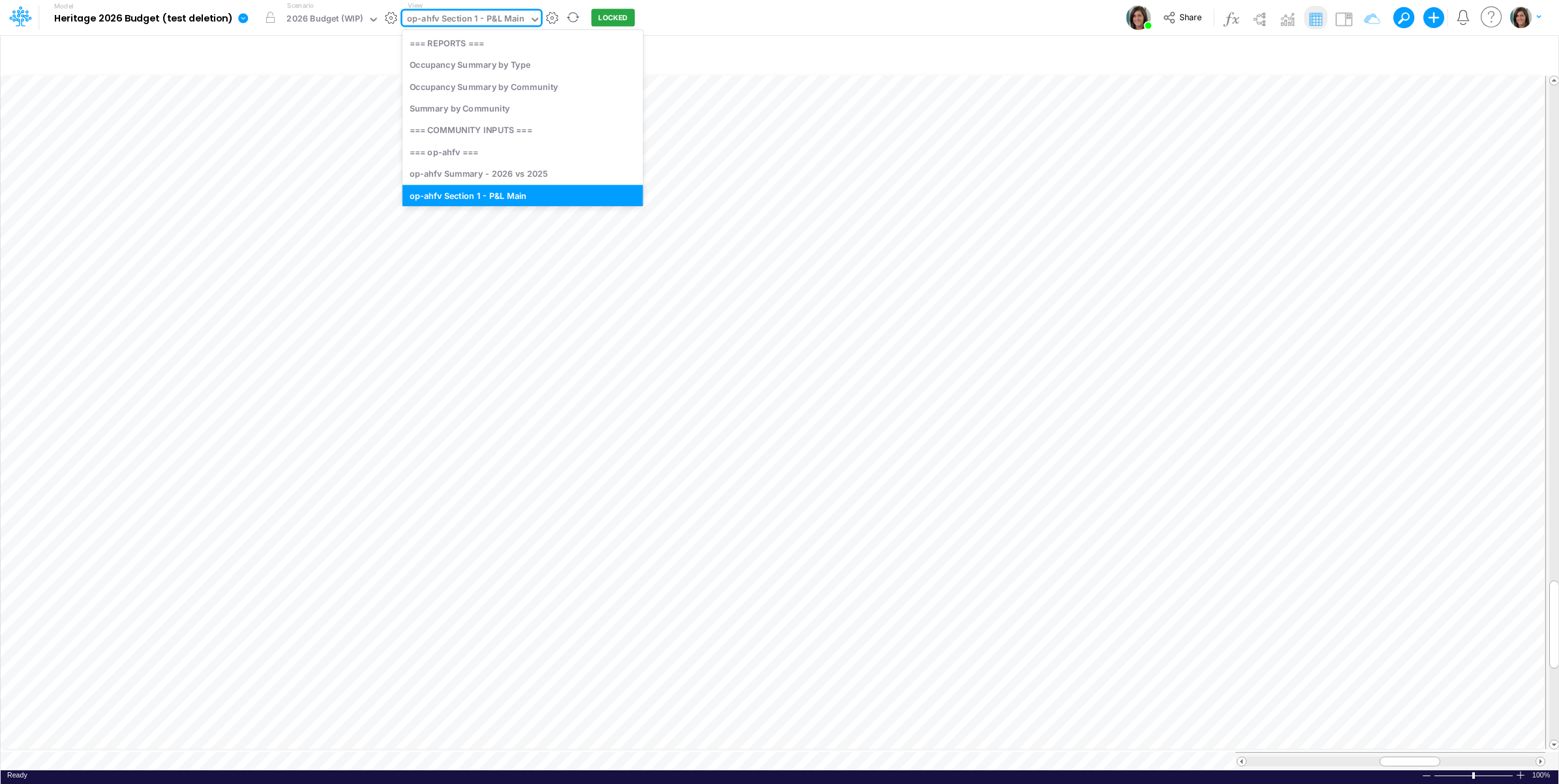
click at [455, 16] on div "op-ahfv Section 1 - P&L Main" at bounding box center [466, 20] width 117 height 15
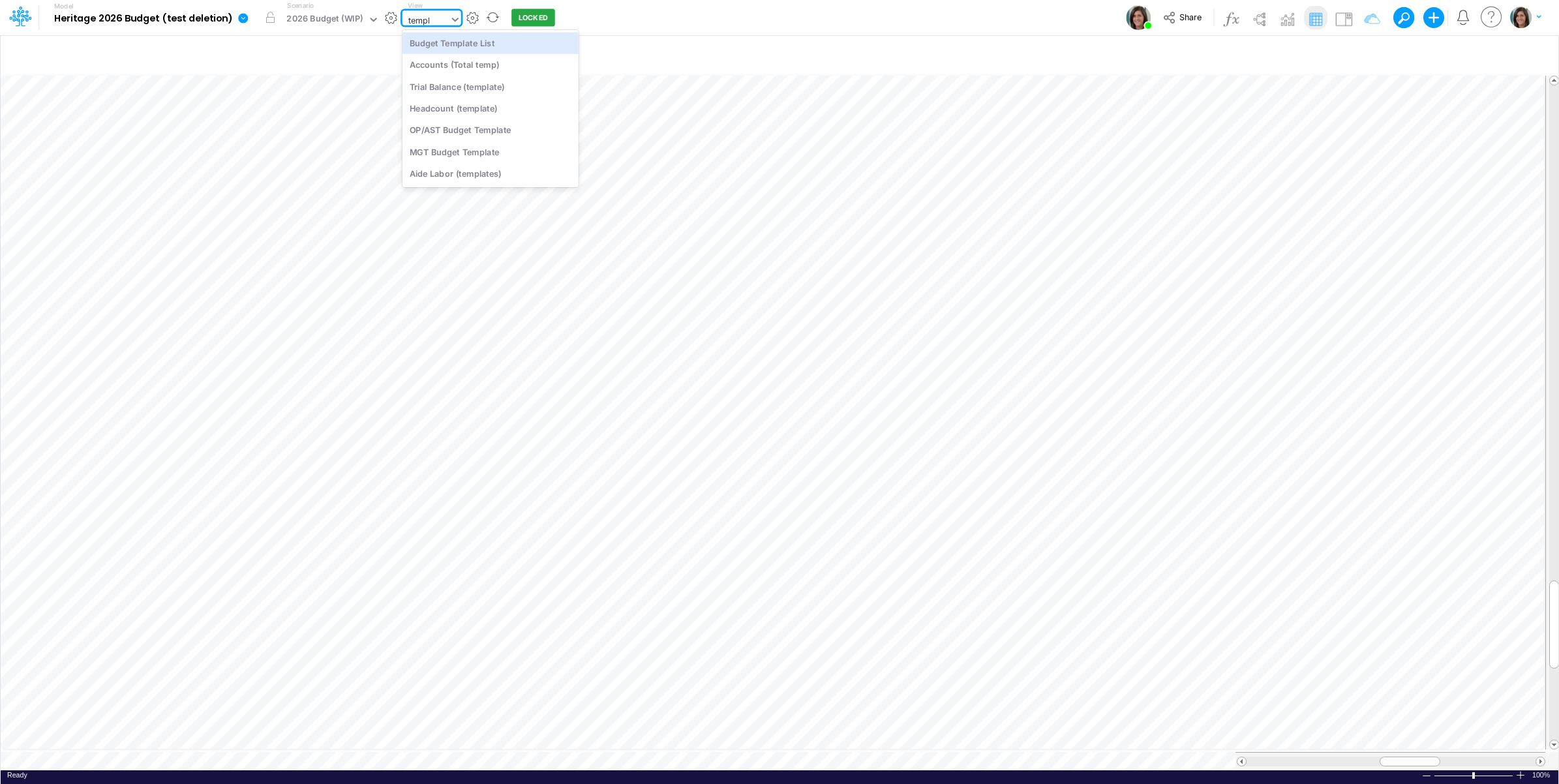
type input "template"
click at [452, 113] on div "OP/AST Budget Template" at bounding box center [490, 108] width 176 height 22
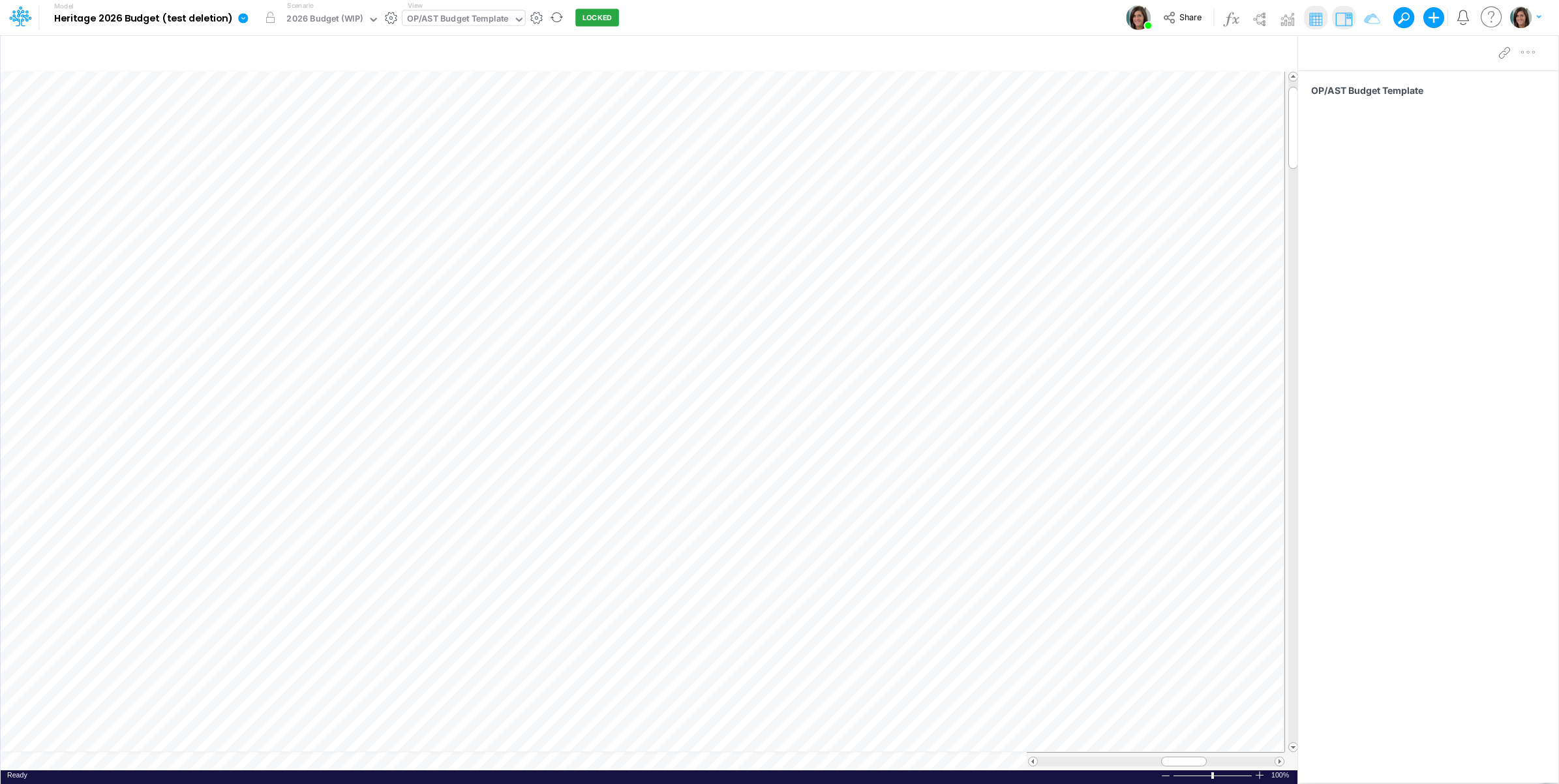
scroll to position [0, 1]
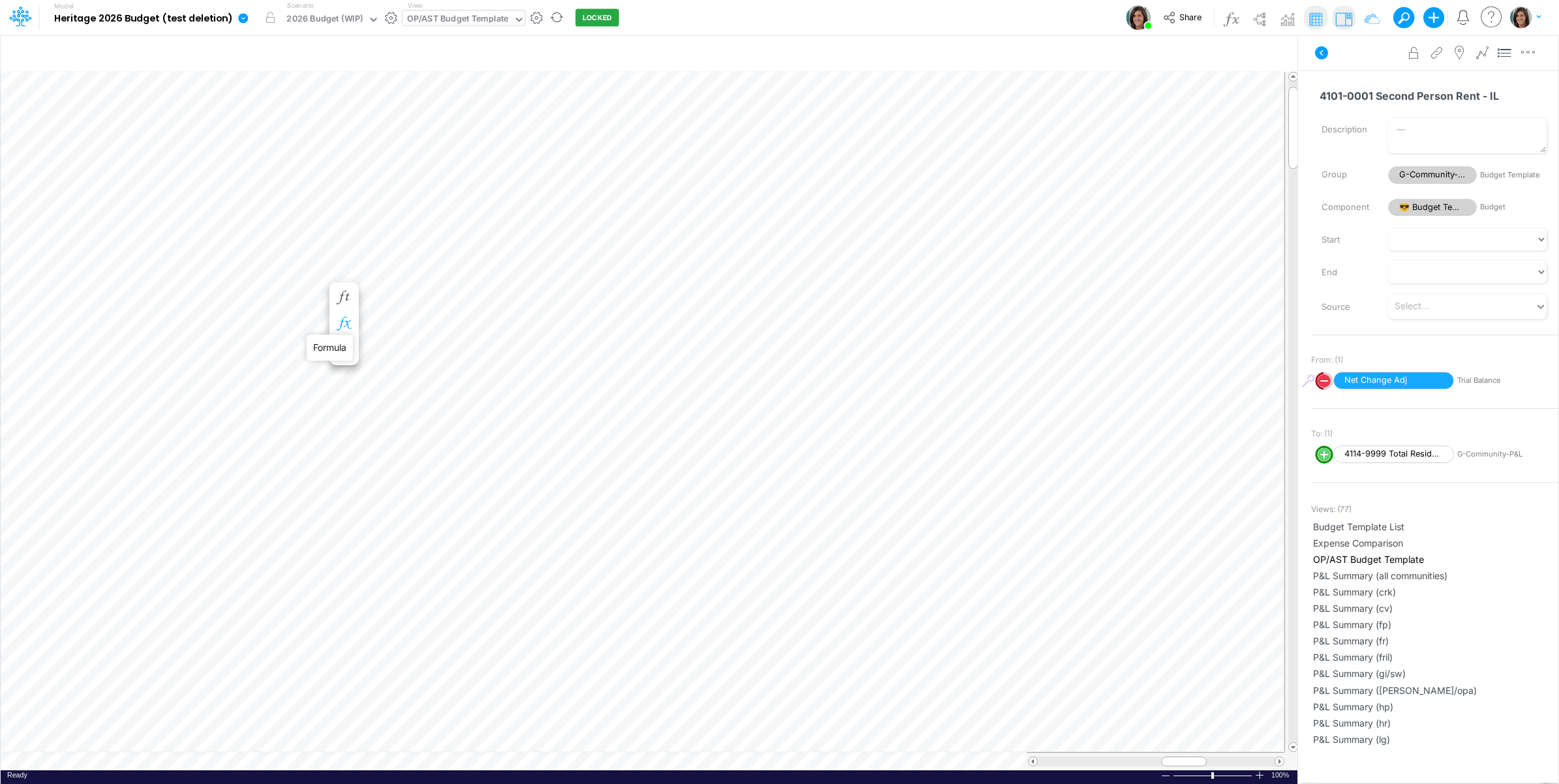
click at [342, 317] on icon "button" at bounding box center [344, 324] width 20 height 14
click at [536, 356] on icon at bounding box center [536, 362] width 20 height 14
click at [579, 272] on button "Save" at bounding box center [574, 273] width 31 height 19
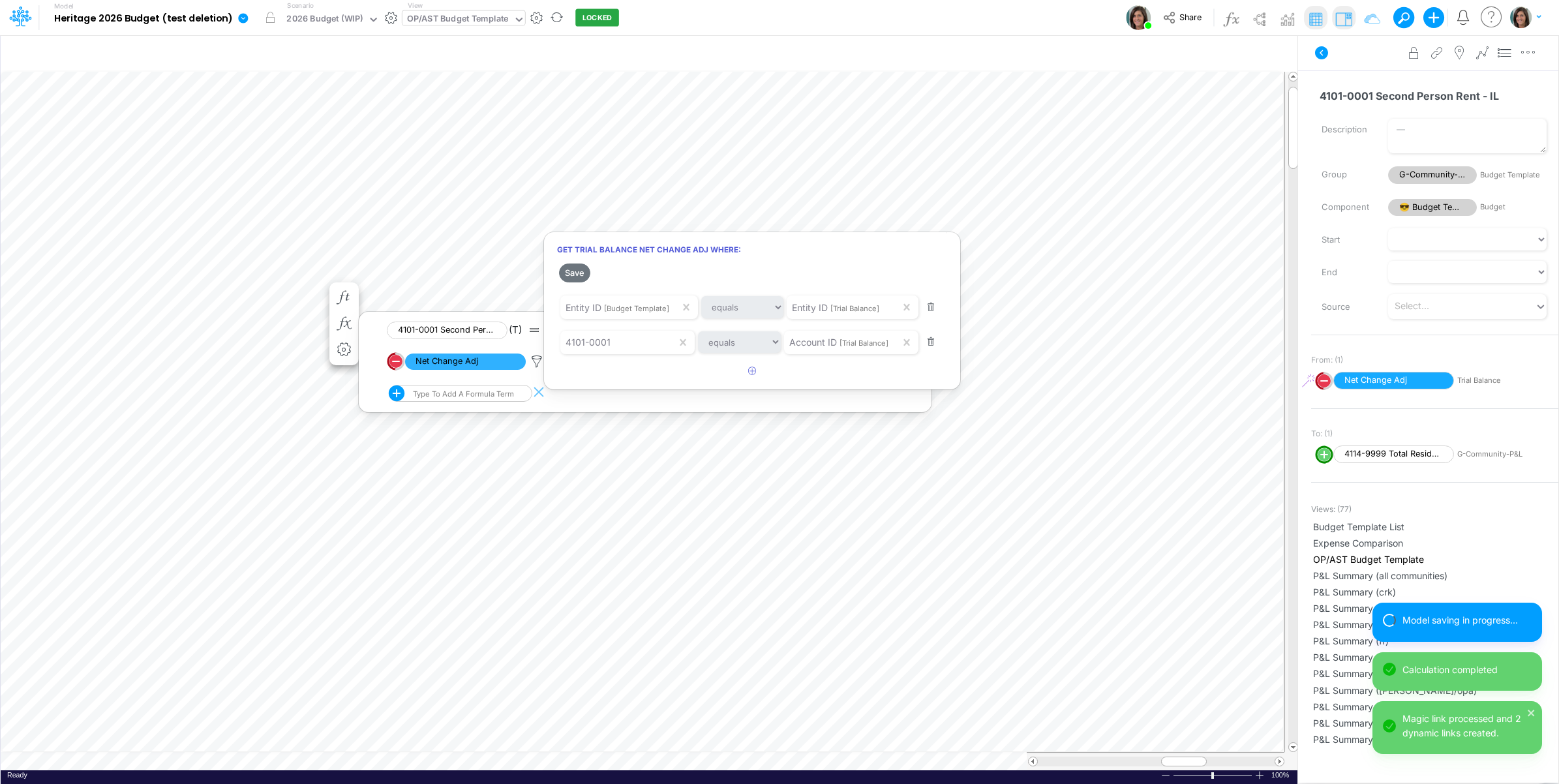
click at [188, 298] on div at bounding box center [780, 395] width 1559 height 777
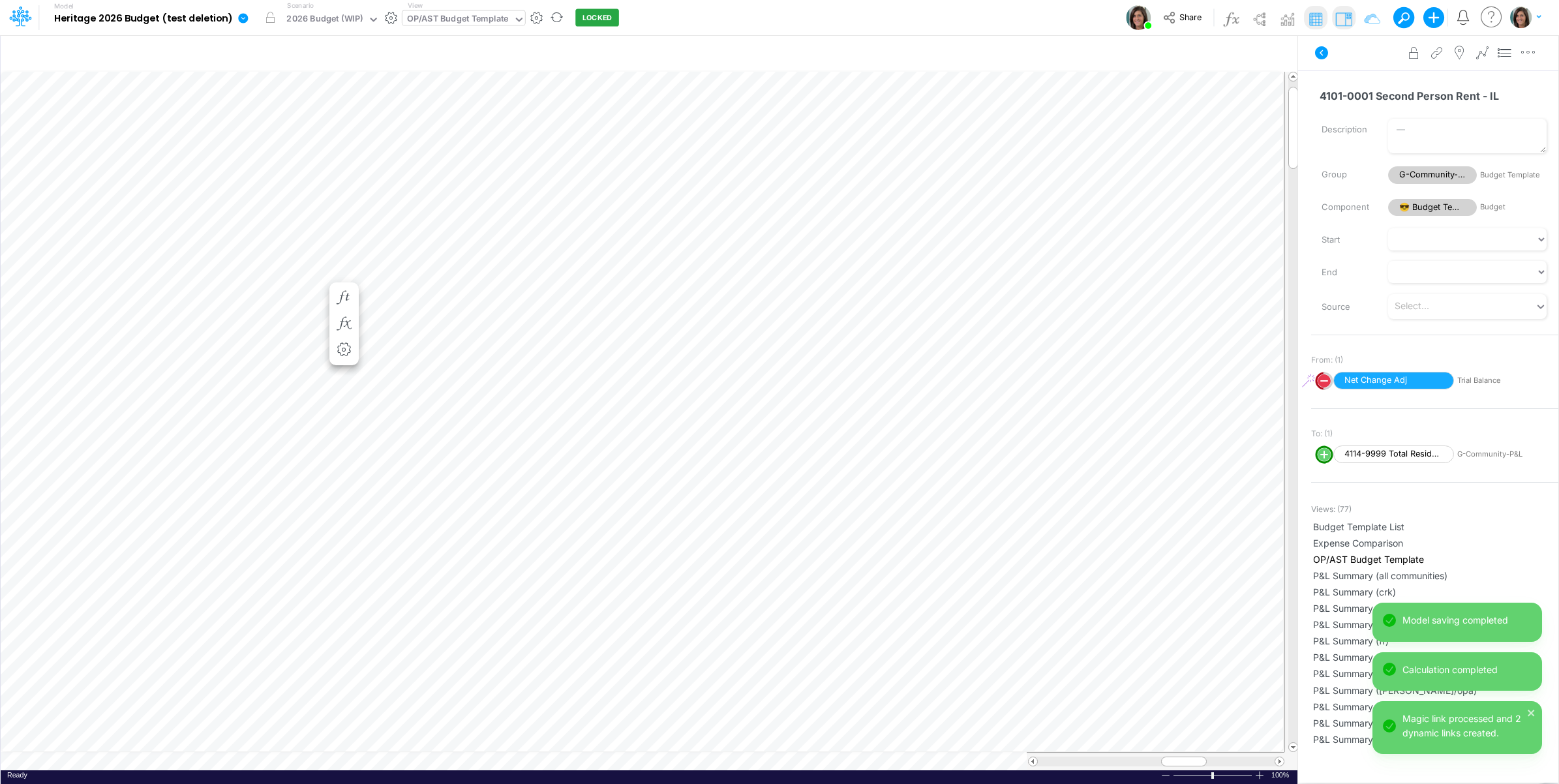
scroll to position [0, 1]
click at [346, 339] on icon "button" at bounding box center [344, 337] width 20 height 14
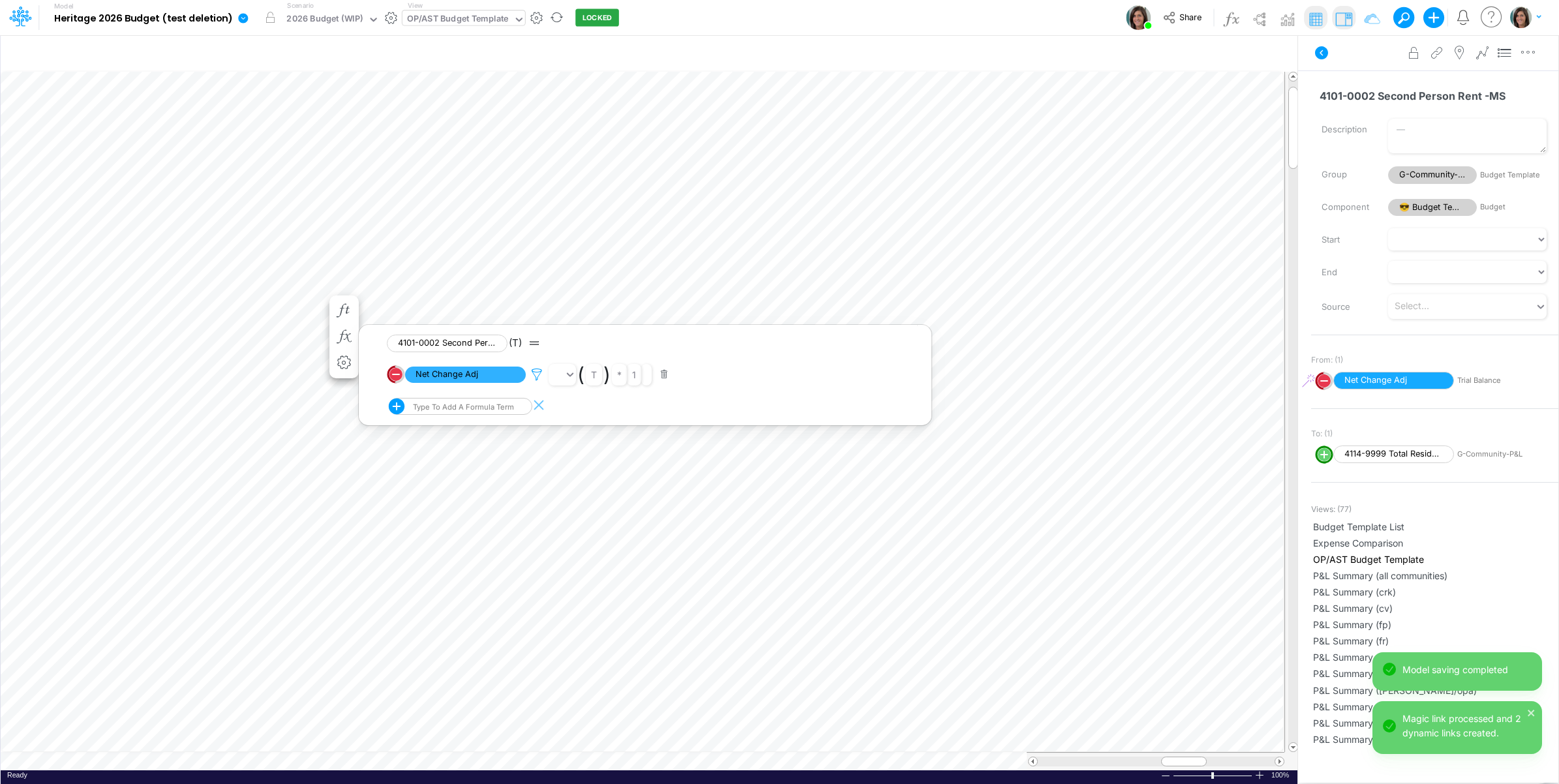
click at [537, 373] on icon at bounding box center [536, 375] width 20 height 14
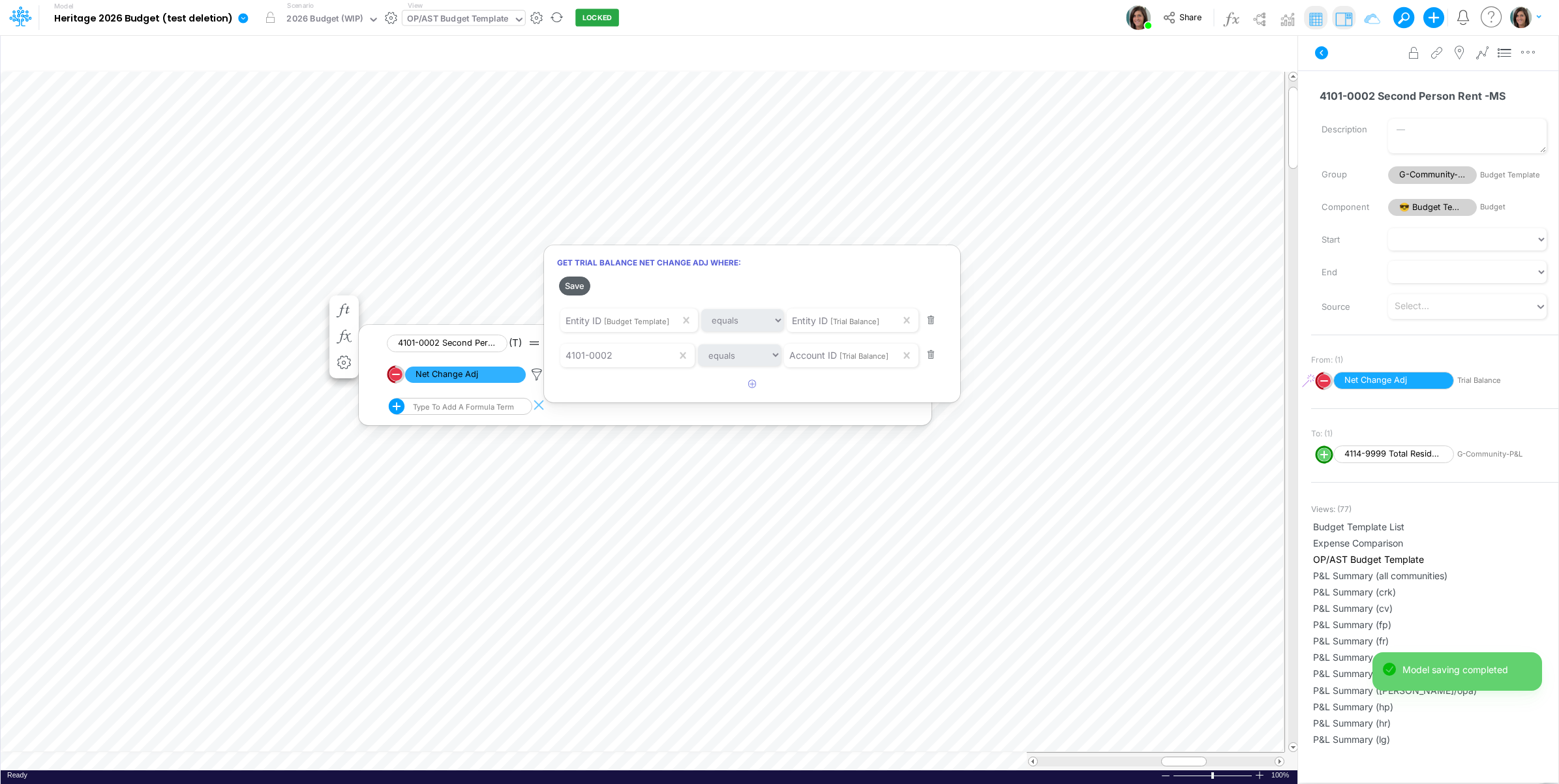
click at [579, 291] on button "Save" at bounding box center [574, 286] width 31 height 19
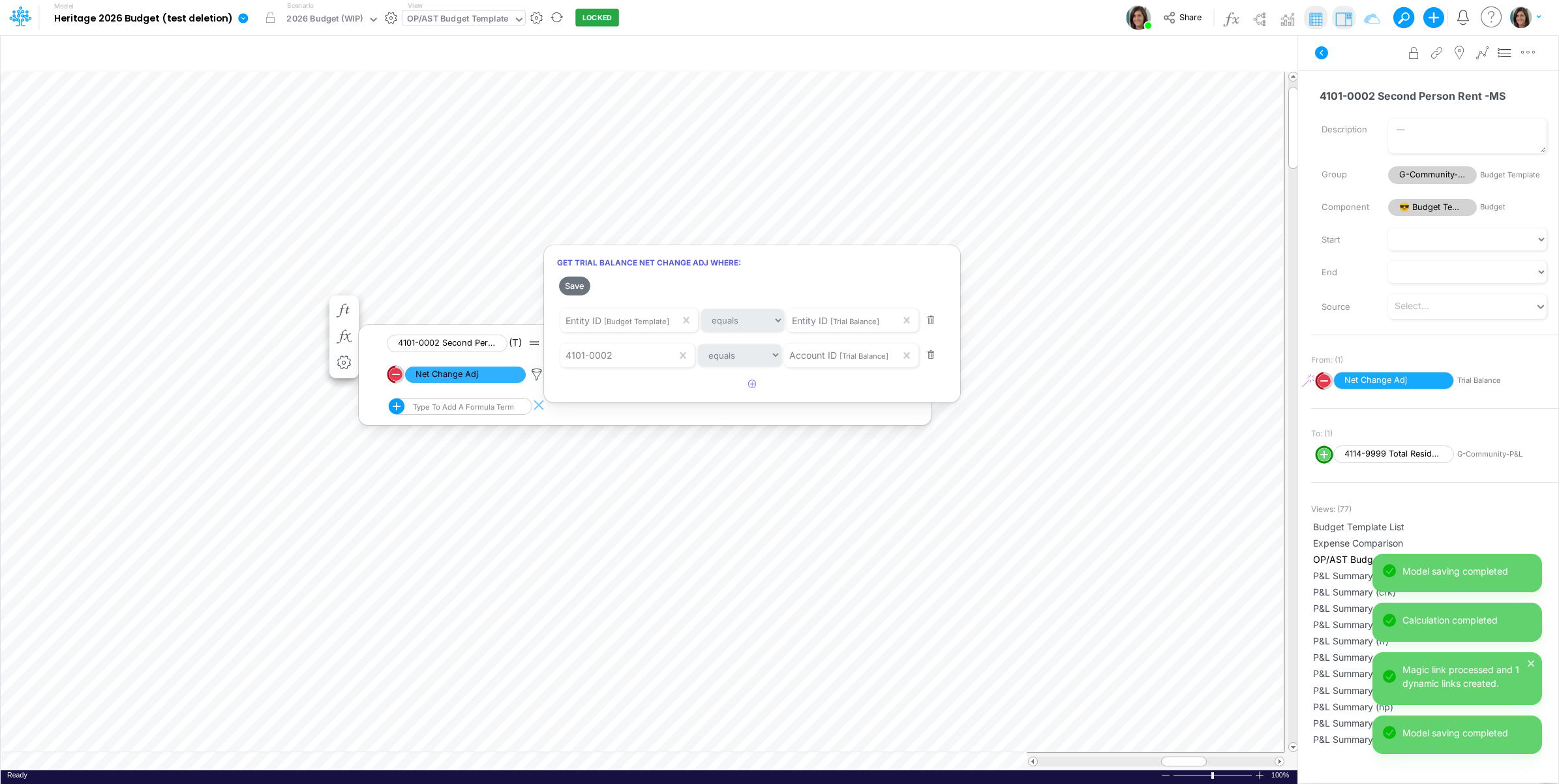
click at [118, 316] on div at bounding box center [780, 395] width 1559 height 777
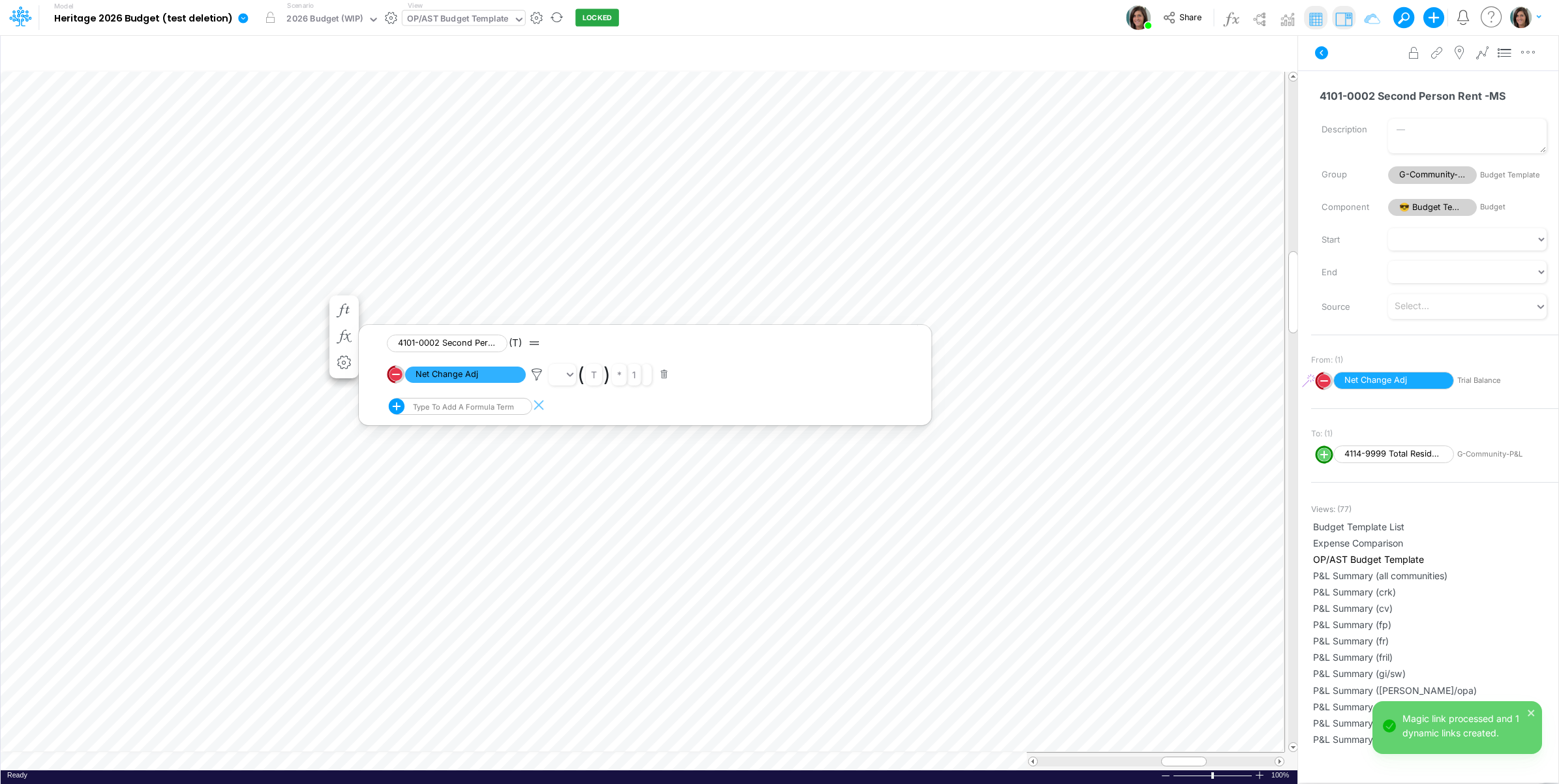
scroll to position [0, 1]
click at [350, 426] on icon "button" at bounding box center [344, 428] width 20 height 14
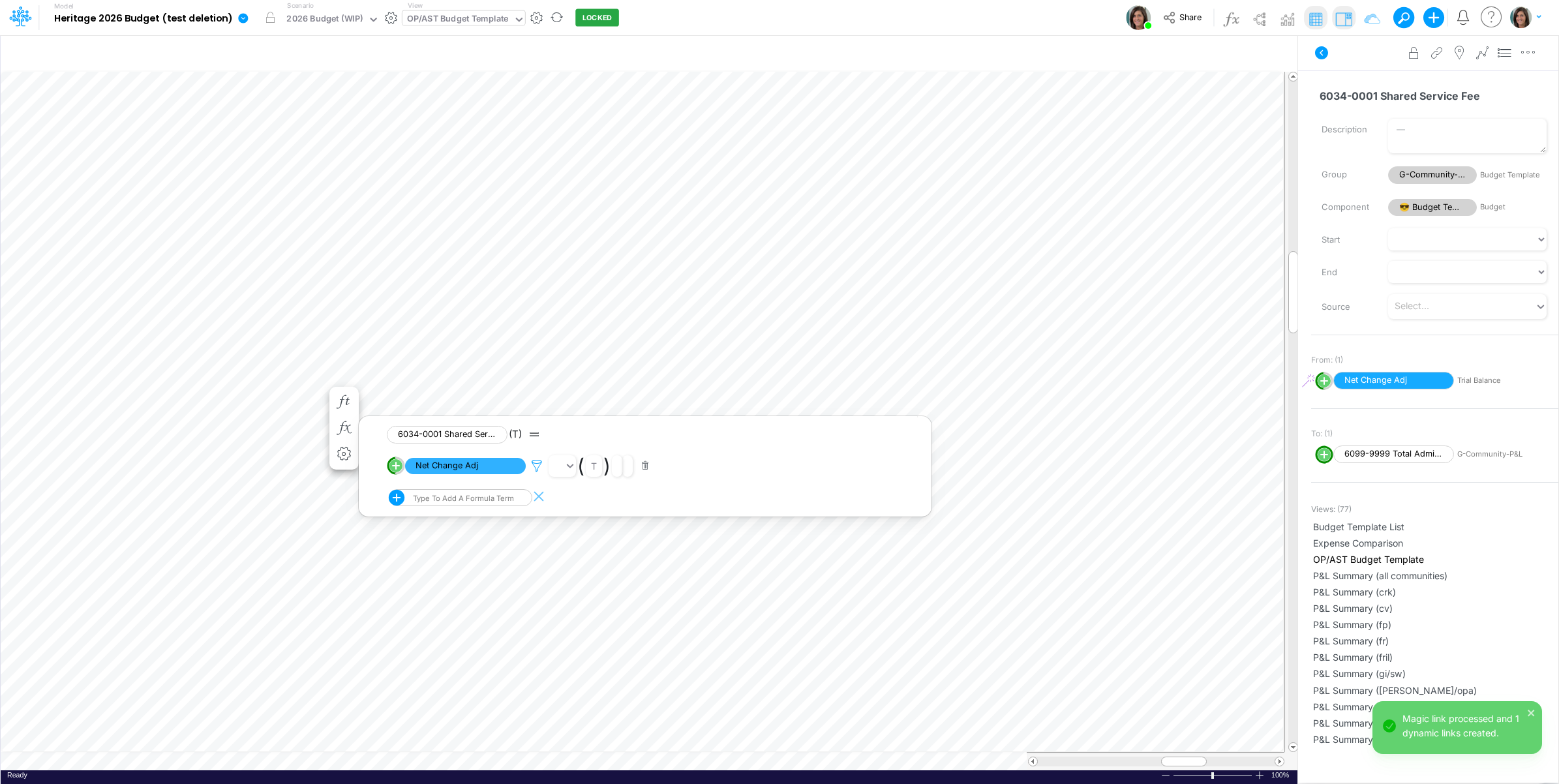
click at [539, 465] on icon at bounding box center [536, 466] width 20 height 14
click at [578, 378] on button "Save" at bounding box center [574, 377] width 31 height 19
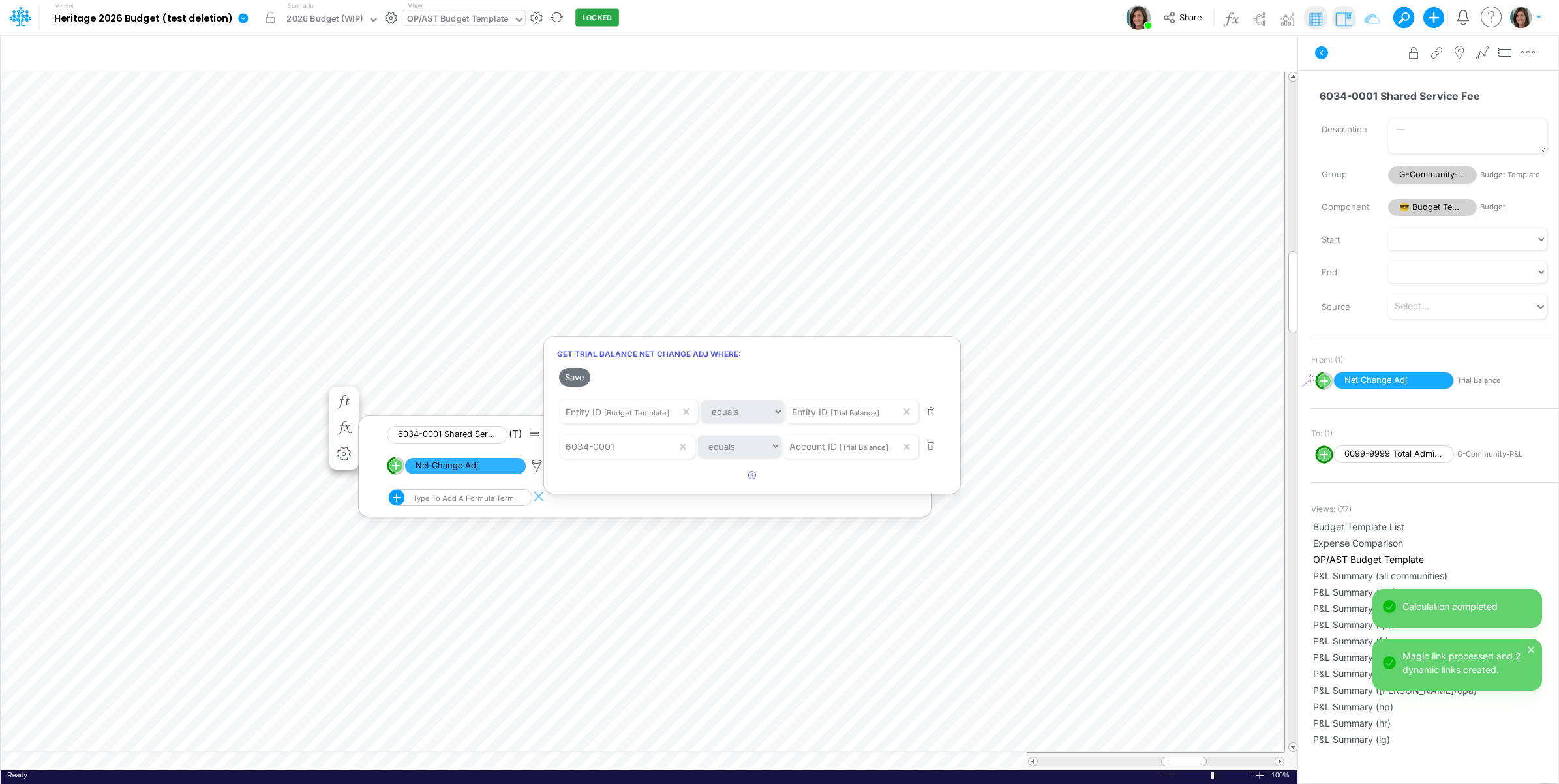
click at [176, 392] on div at bounding box center [780, 395] width 1559 height 777
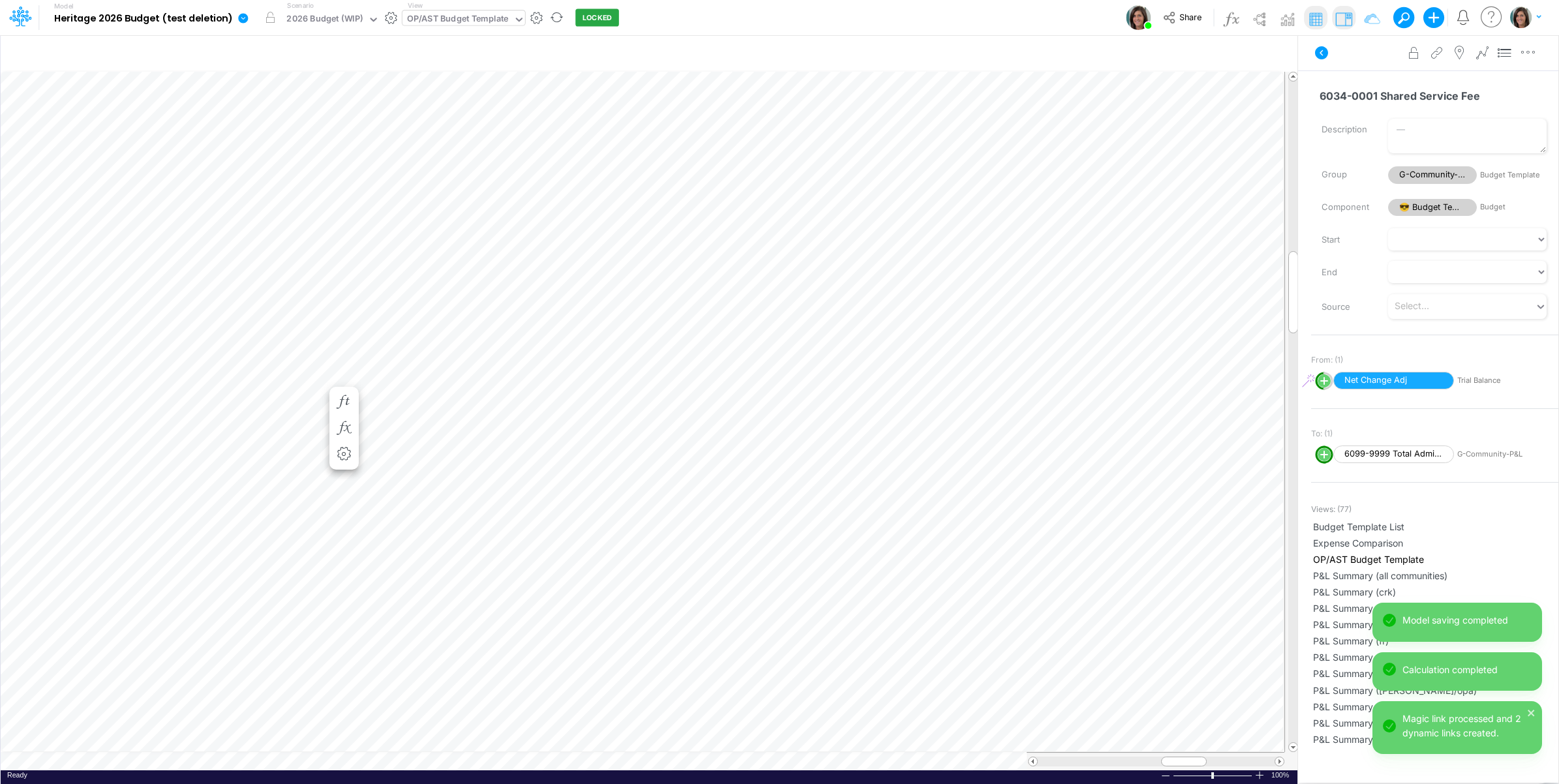
scroll to position [0, 1]
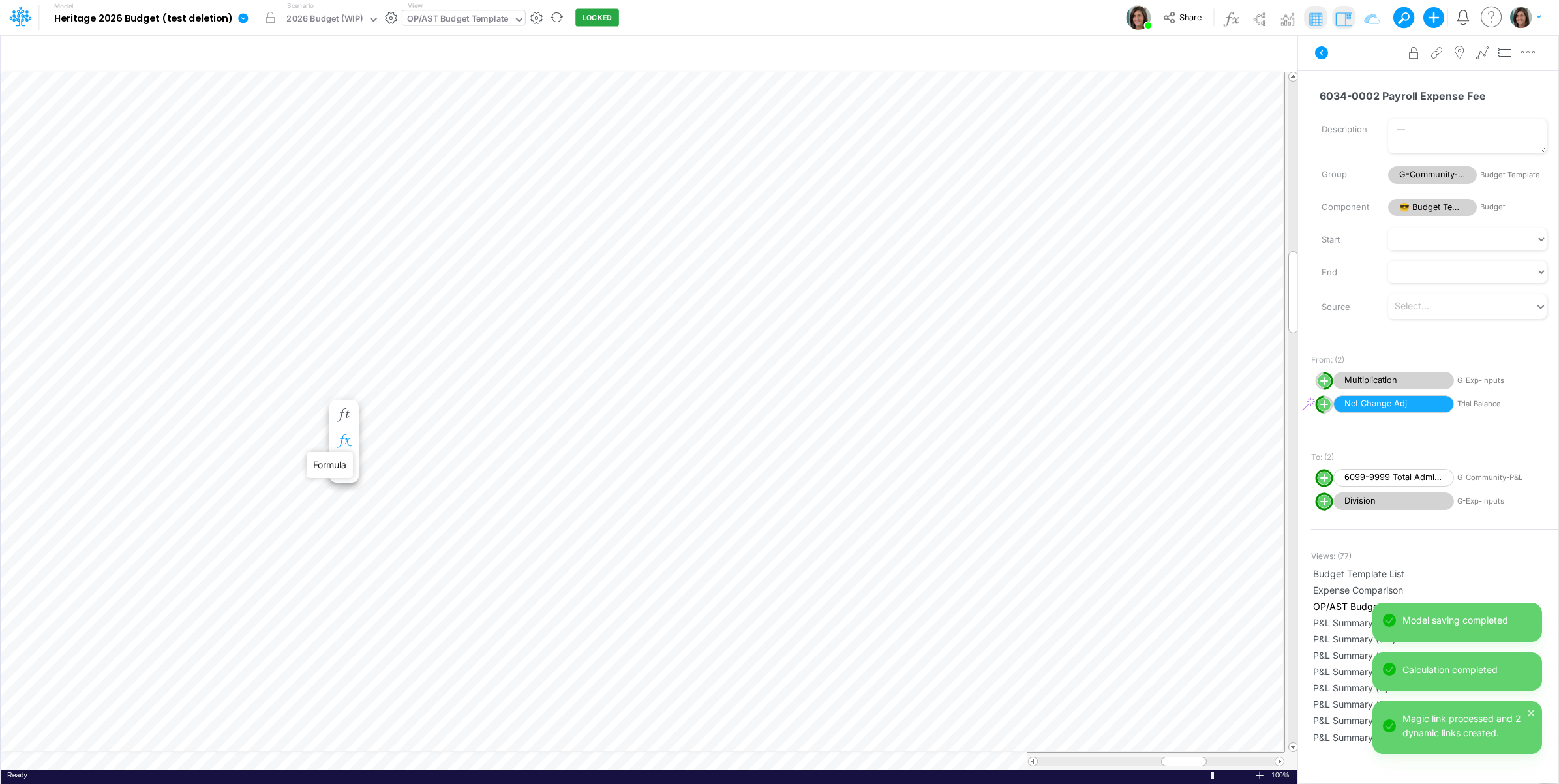
click at [346, 441] on icon "button" at bounding box center [344, 441] width 20 height 14
click at [535, 515] on icon at bounding box center [536, 517] width 20 height 14
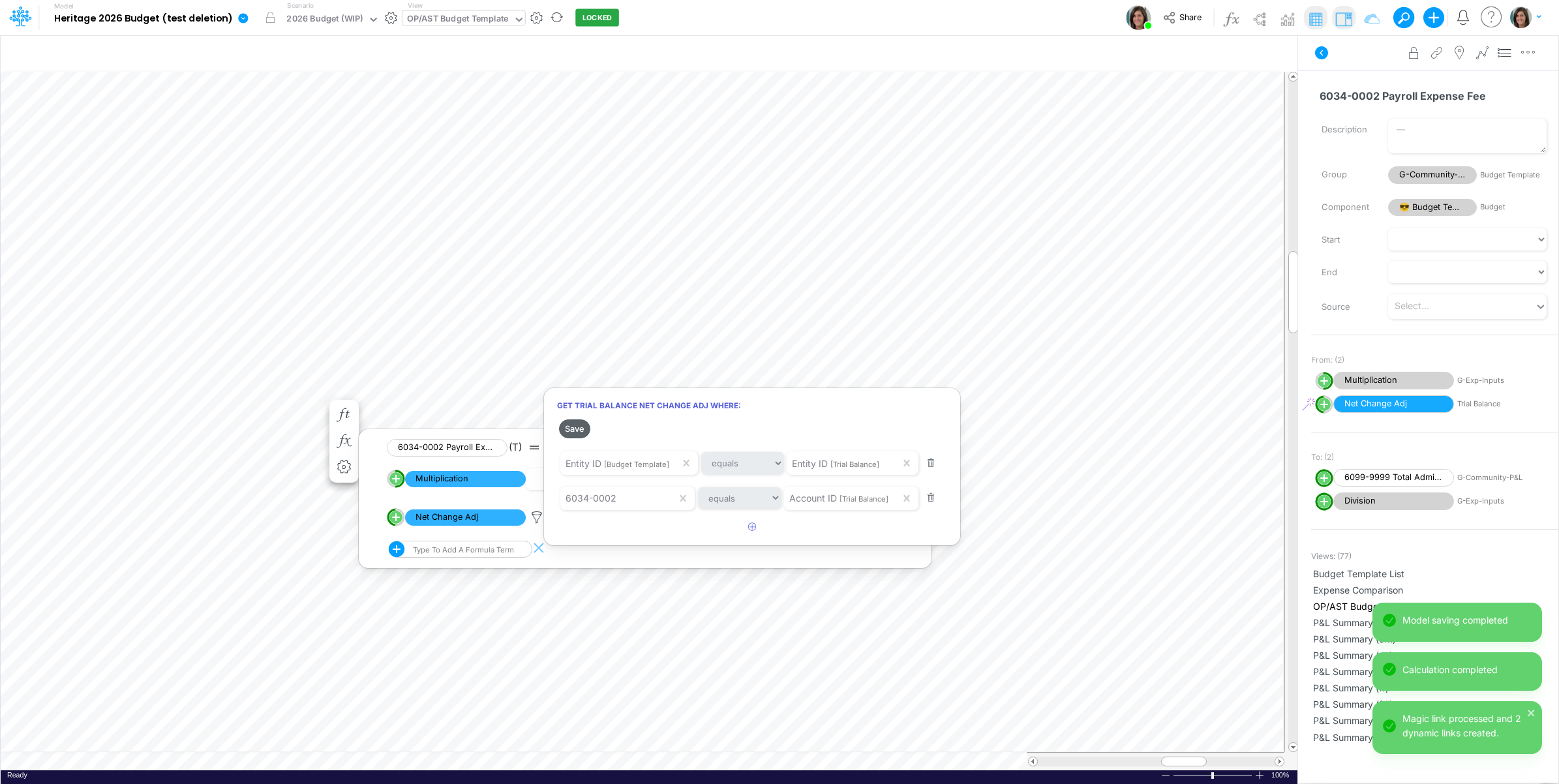
click at [581, 429] on button "Save" at bounding box center [574, 429] width 31 height 19
click at [108, 517] on div at bounding box center [780, 395] width 1559 height 777
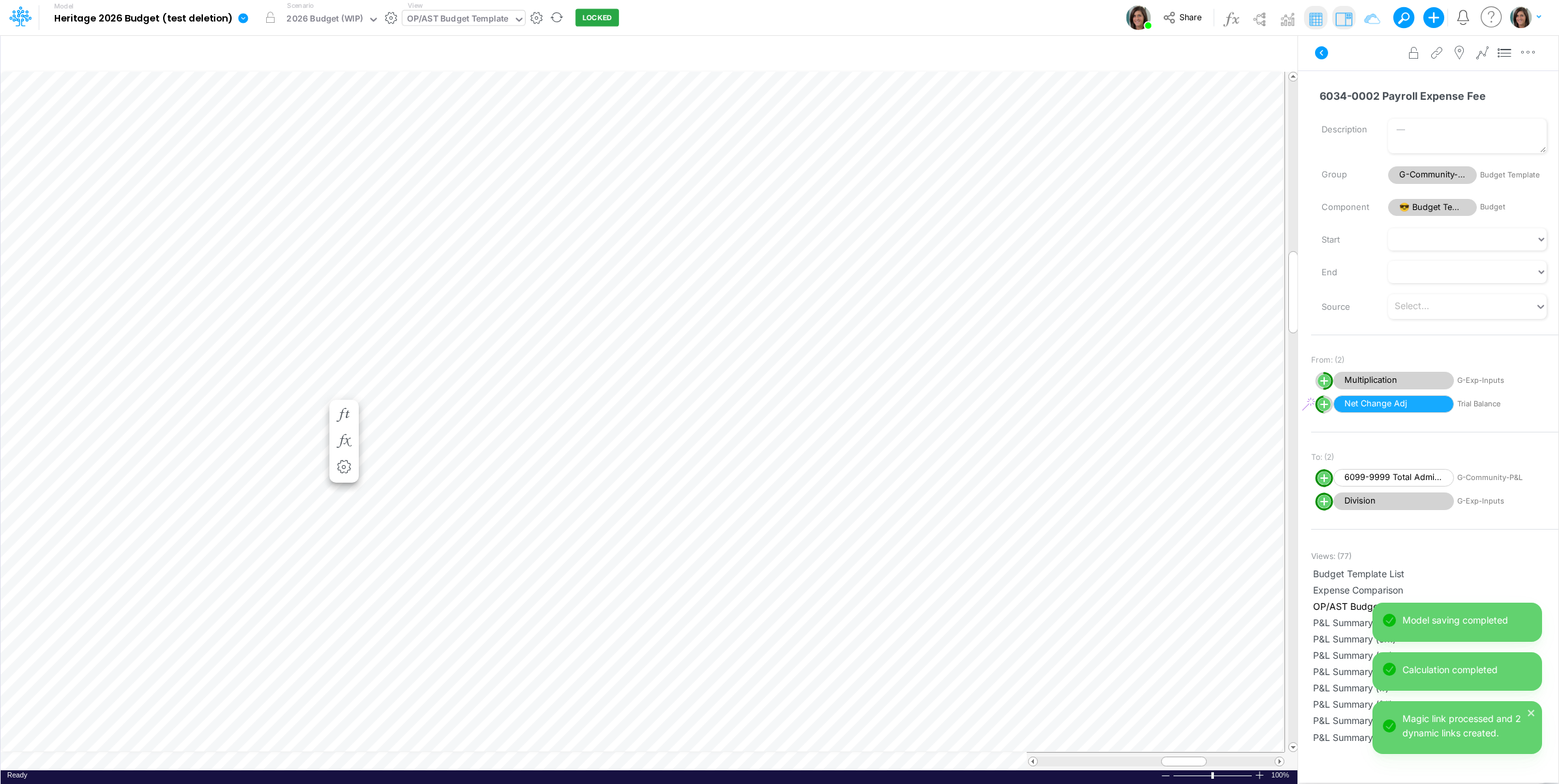
scroll to position [0, 1]
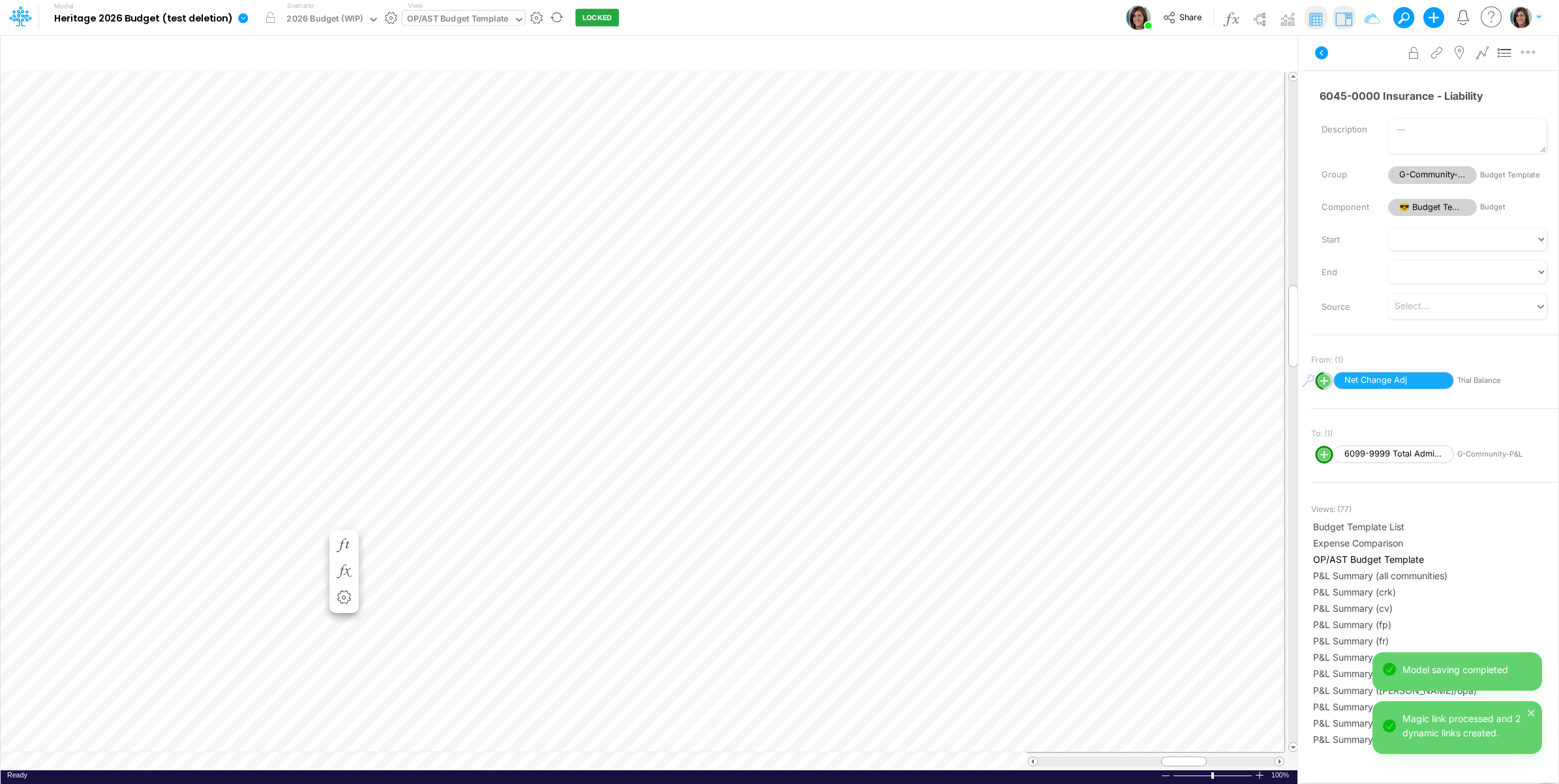
scroll to position [0, 1]
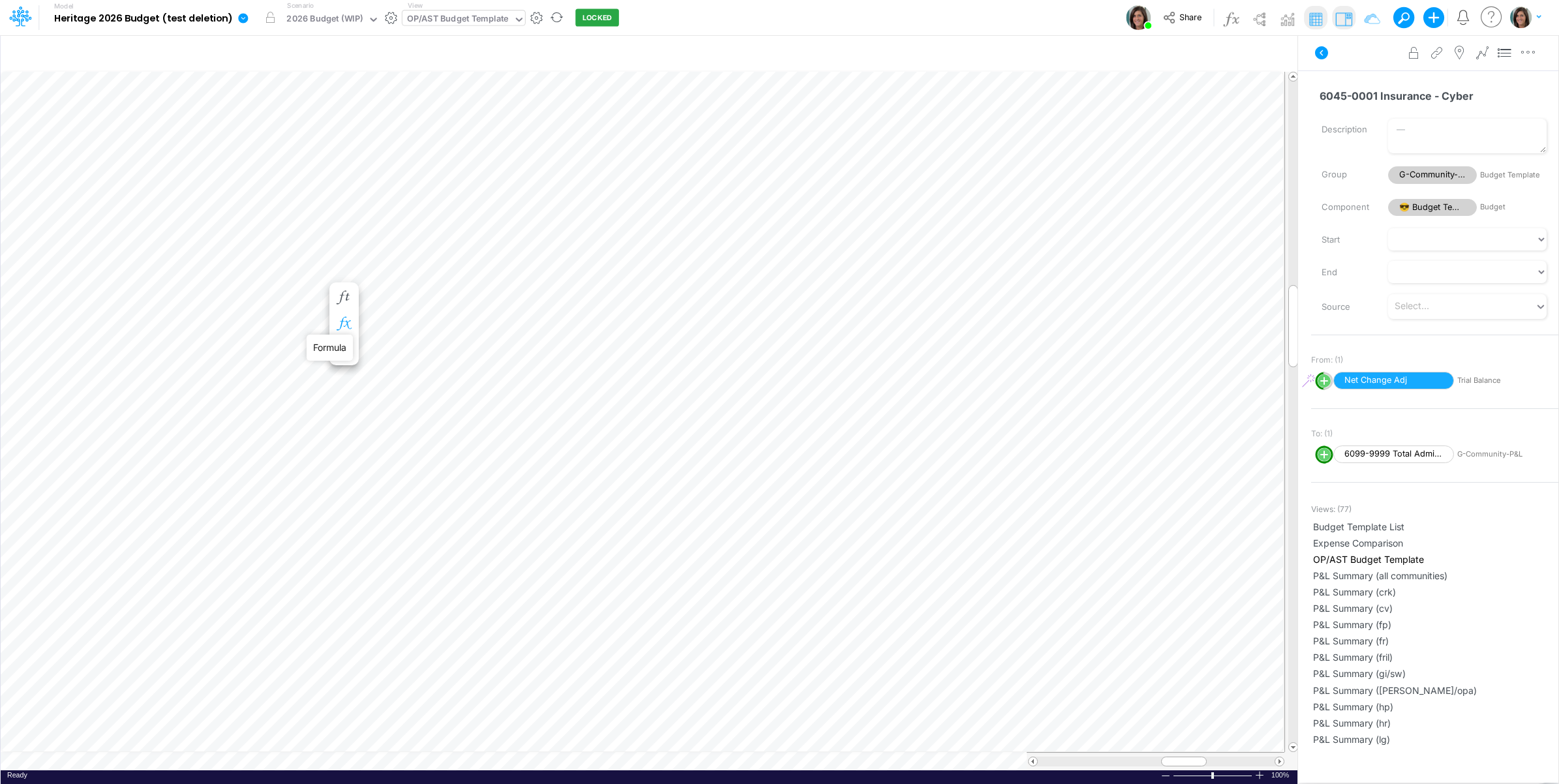
click at [344, 320] on icon "button" at bounding box center [344, 324] width 20 height 14
click at [538, 356] on icon at bounding box center [536, 362] width 20 height 14
click at [579, 274] on button "Save" at bounding box center [574, 273] width 31 height 19
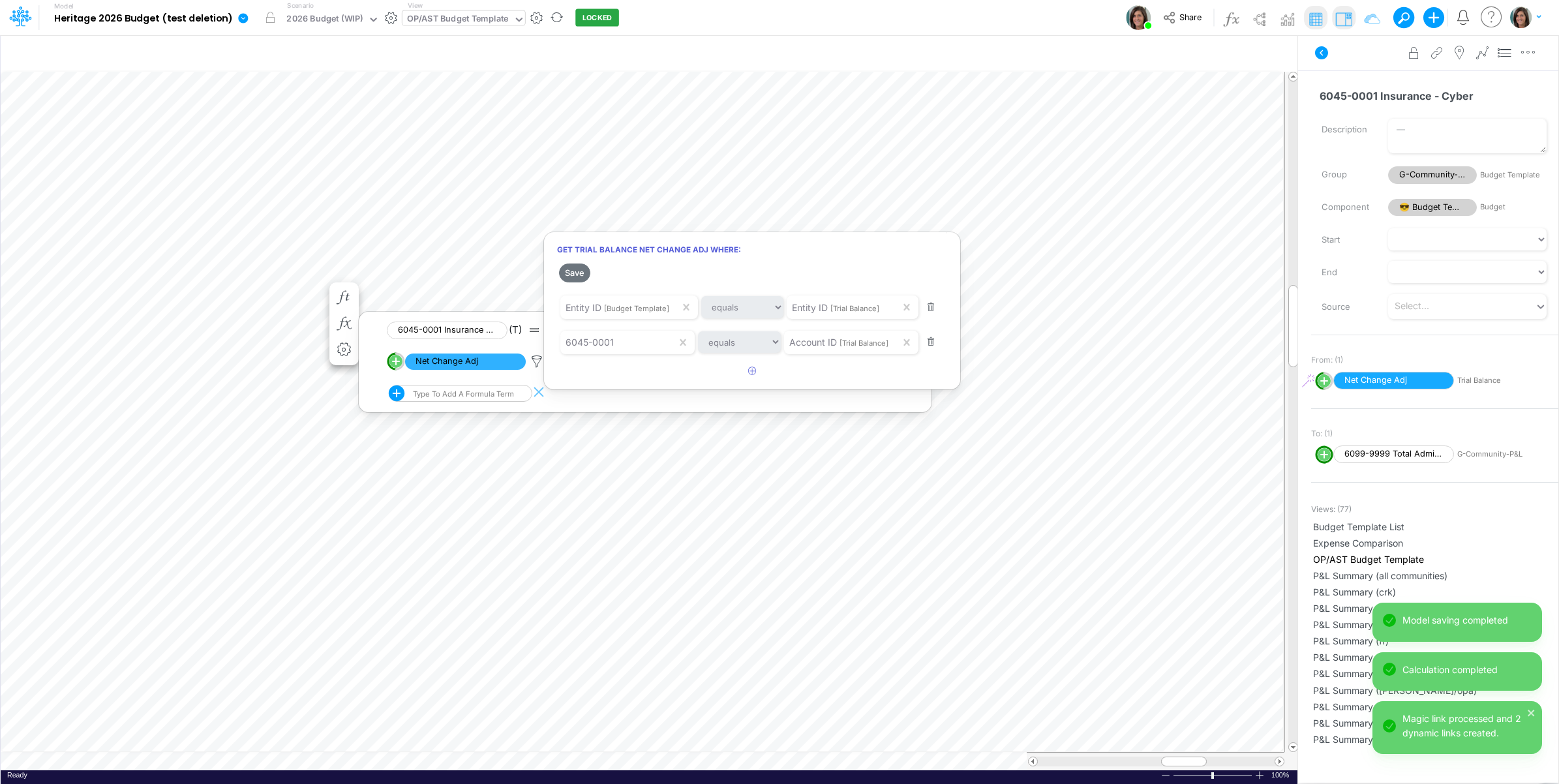
click at [162, 287] on div at bounding box center [780, 395] width 1559 height 777
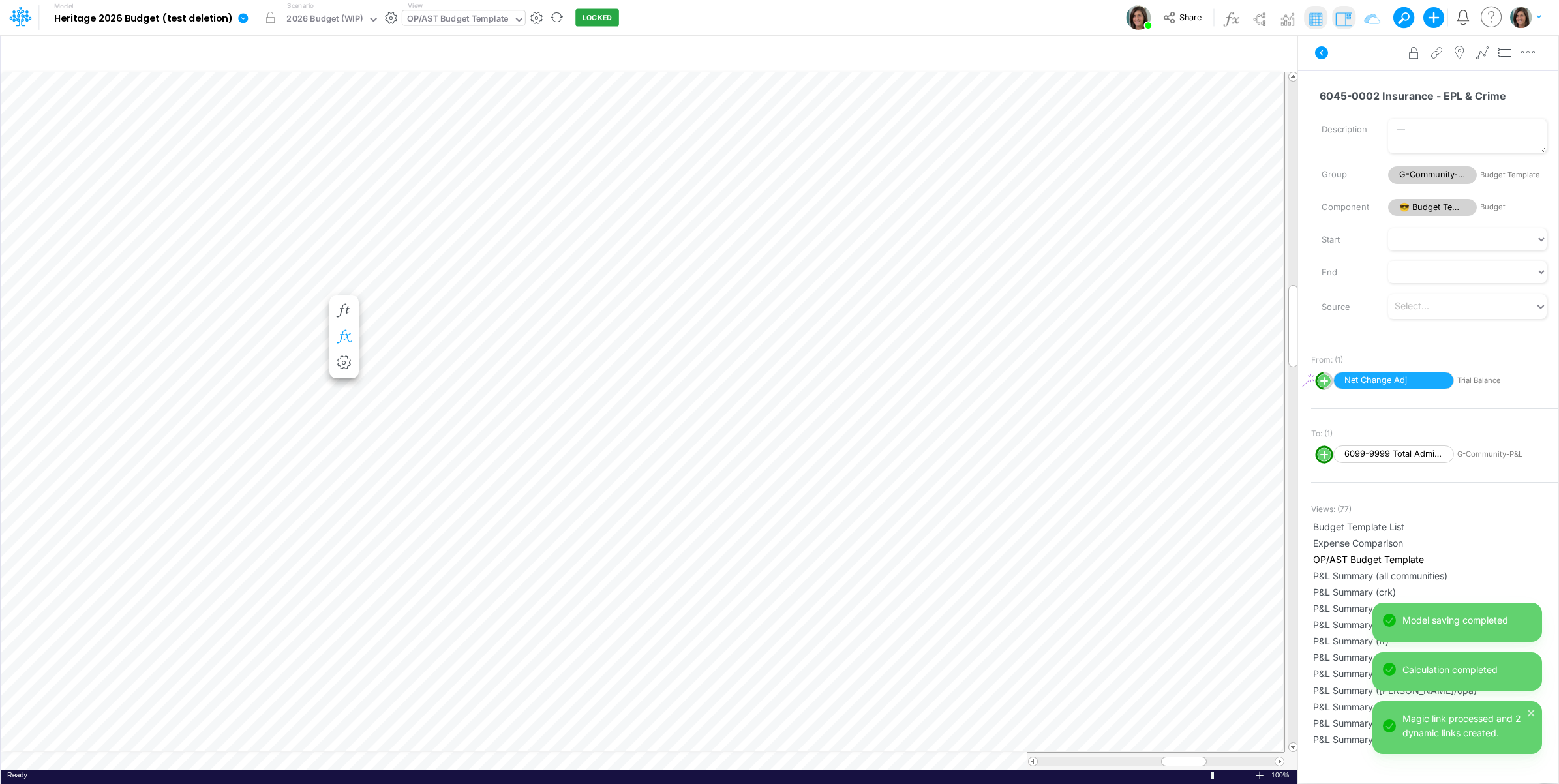
click at [347, 337] on icon "button" at bounding box center [344, 337] width 20 height 14
click at [536, 375] on icon at bounding box center [536, 375] width 20 height 14
click at [579, 289] on button "Save" at bounding box center [574, 286] width 31 height 19
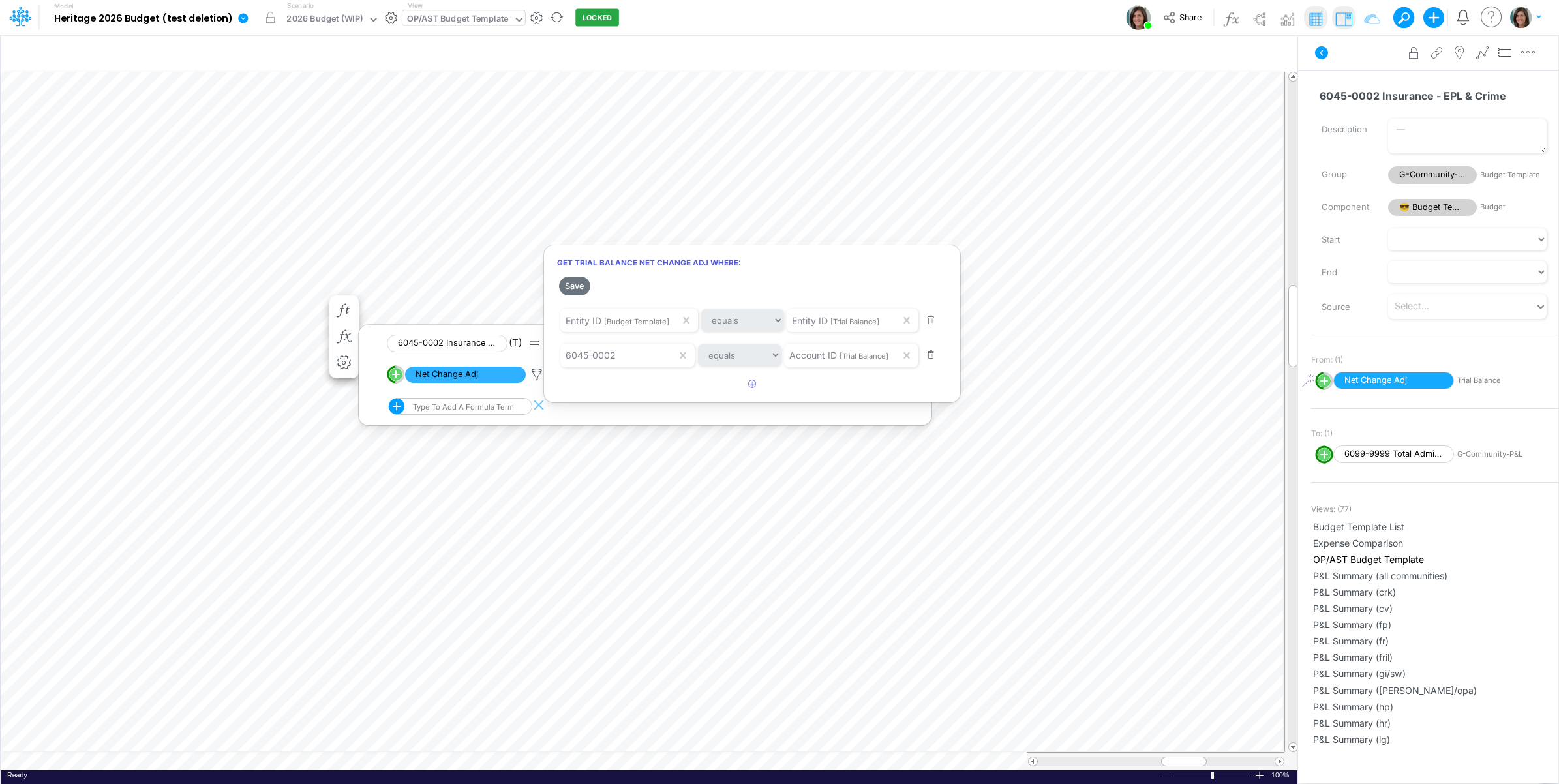
click at [214, 288] on div at bounding box center [780, 395] width 1559 height 777
drag, startPoint x: 599, startPoint y: 350, endPoint x: 579, endPoint y: 371, distance: 29.0
click at [579, 371] on ul "6045-0002 Insurance - EPL & Crime (T) Positive. Inactive in Forecast periods. N…" at bounding box center [642, 375] width 564 height 88
drag, startPoint x: 579, startPoint y: 371, endPoint x: 533, endPoint y: 374, distance: 46.1
click at [533, 374] on icon at bounding box center [536, 375] width 20 height 14
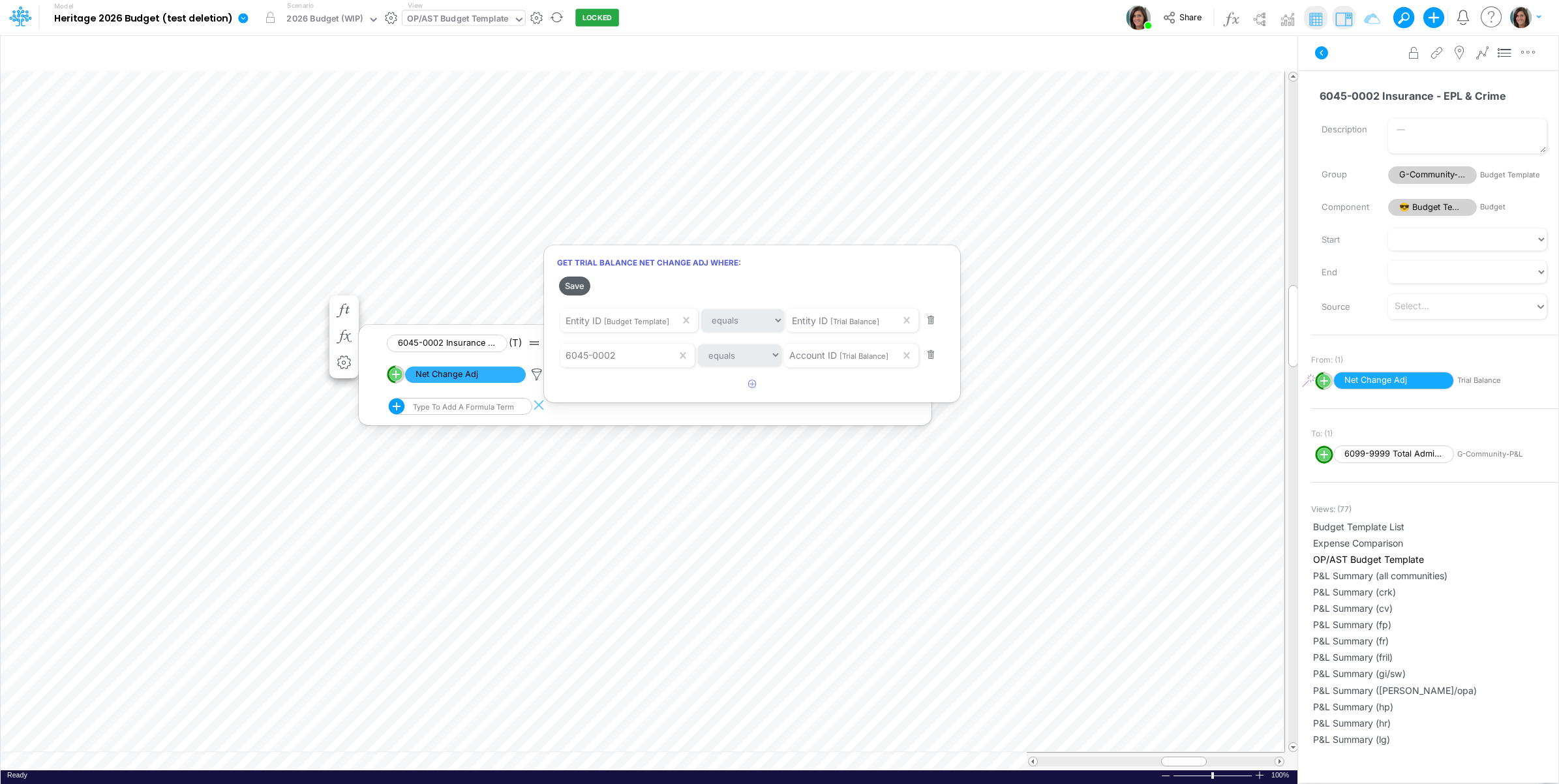
click at [573, 280] on button "Save" at bounding box center [574, 286] width 31 height 19
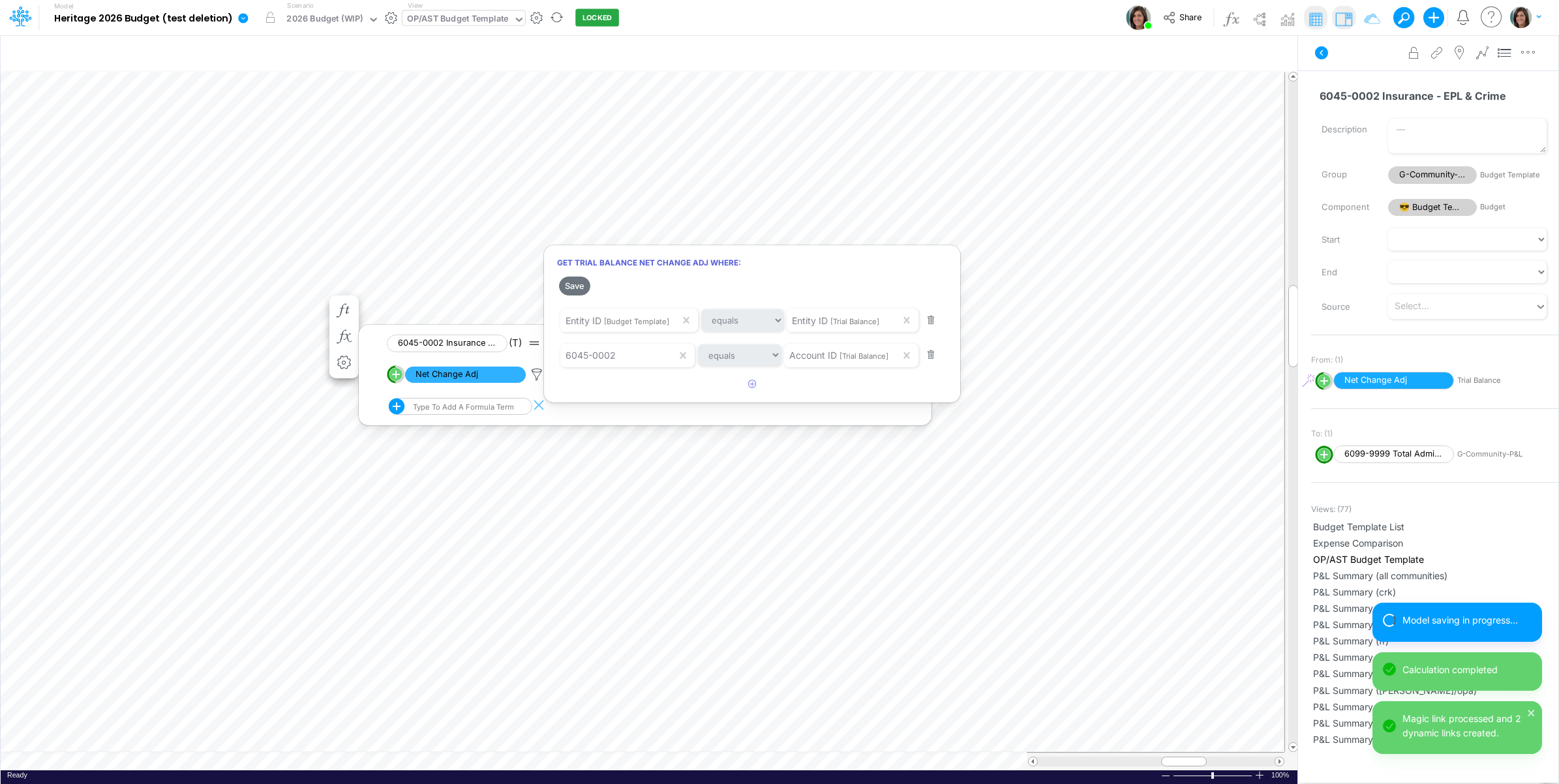
click at [98, 303] on div at bounding box center [780, 395] width 1559 height 777
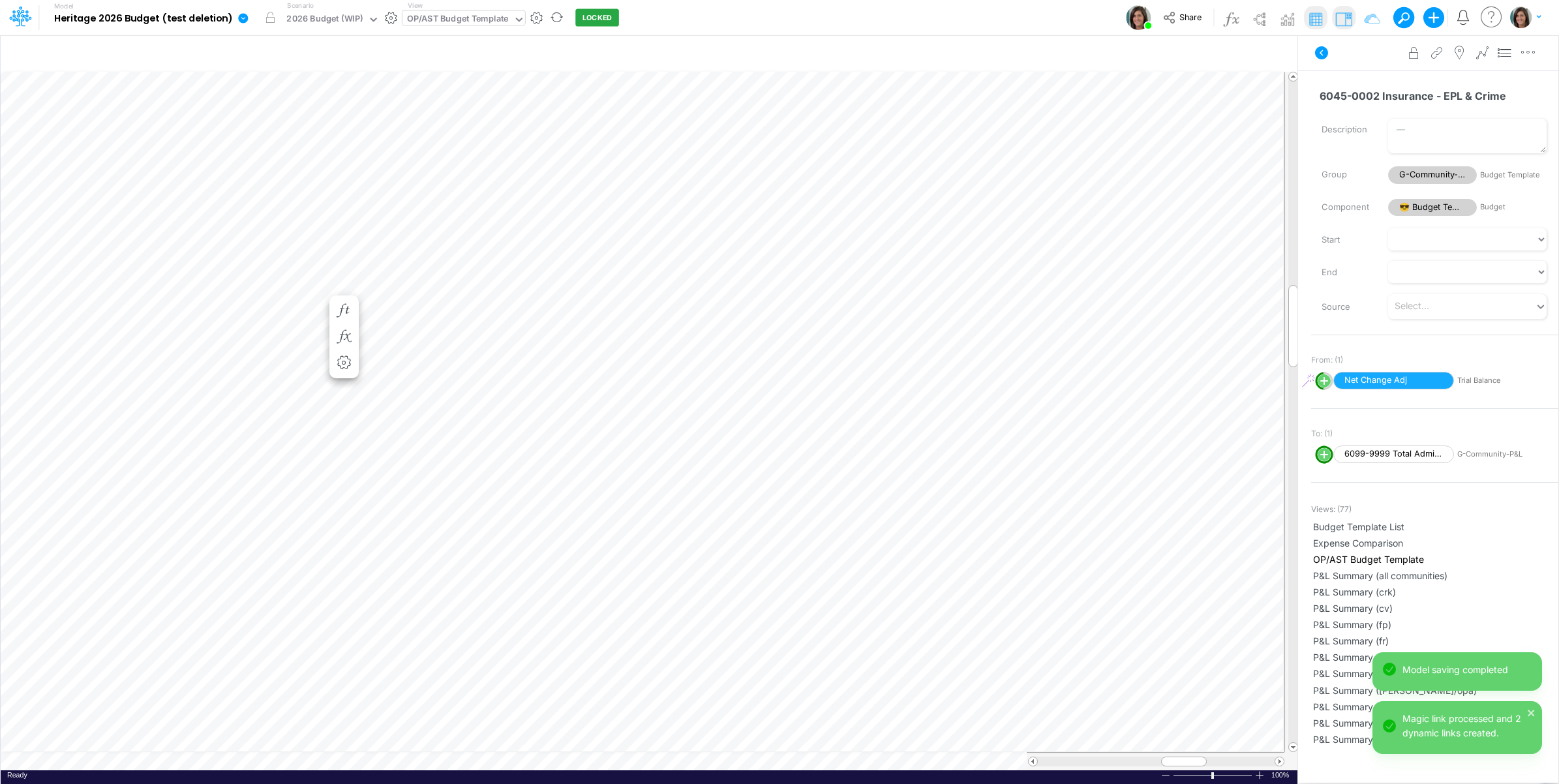
scroll to position [0, 1]
click at [344, 346] on icon "button" at bounding box center [344, 350] width 20 height 14
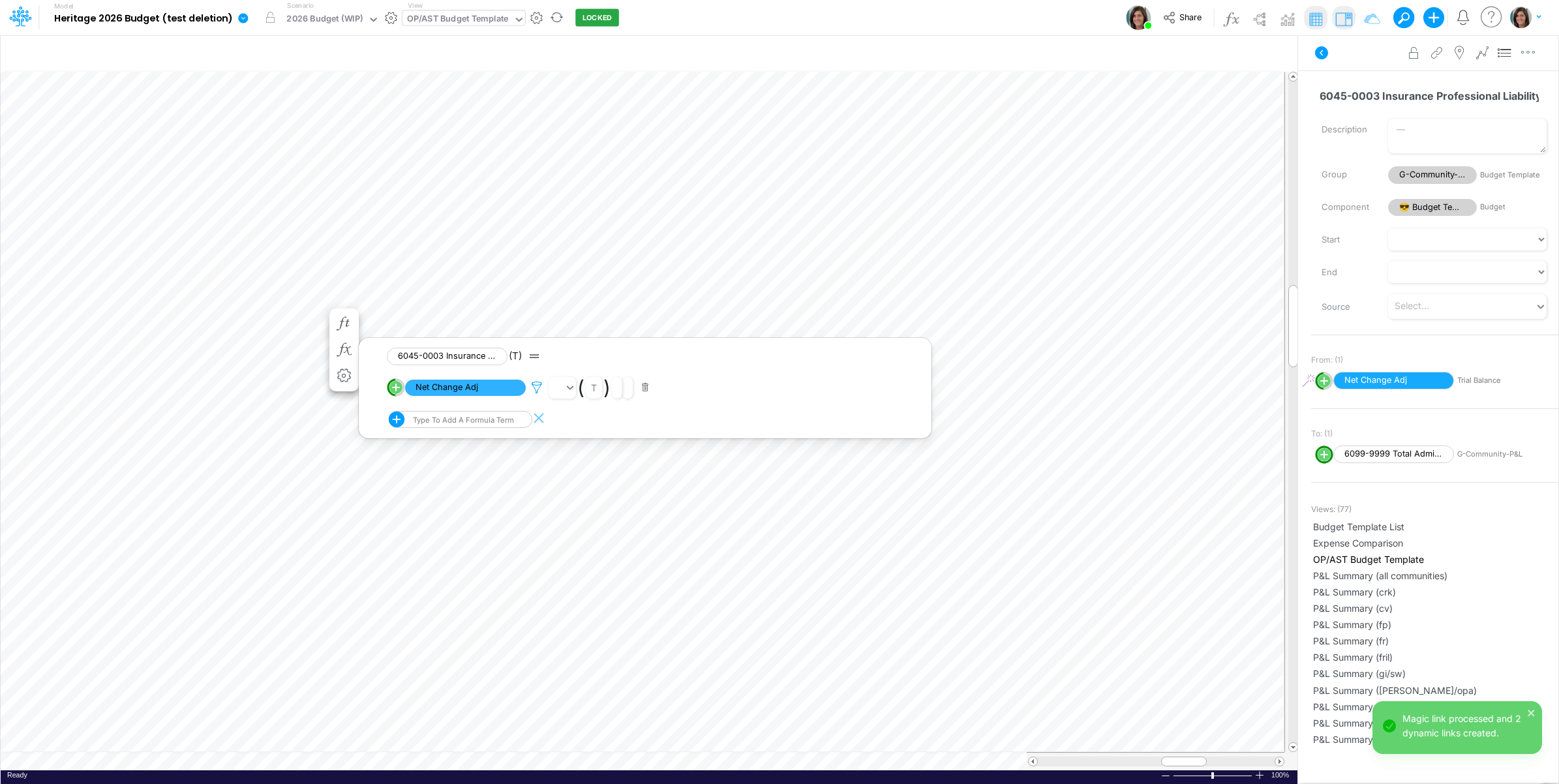
click at [536, 386] on icon at bounding box center [536, 388] width 20 height 14
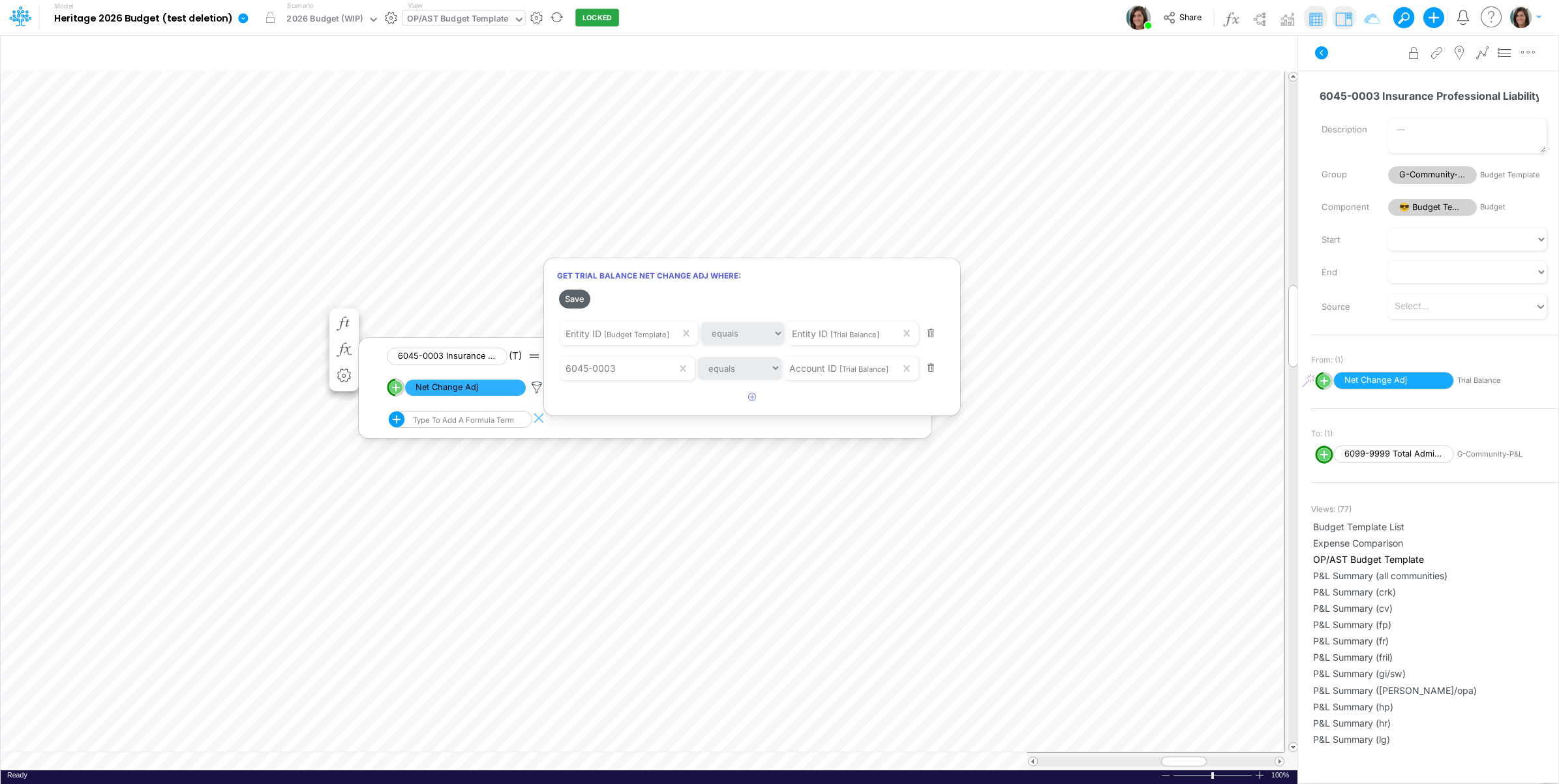
click at [574, 301] on button "Save" at bounding box center [574, 299] width 31 height 19
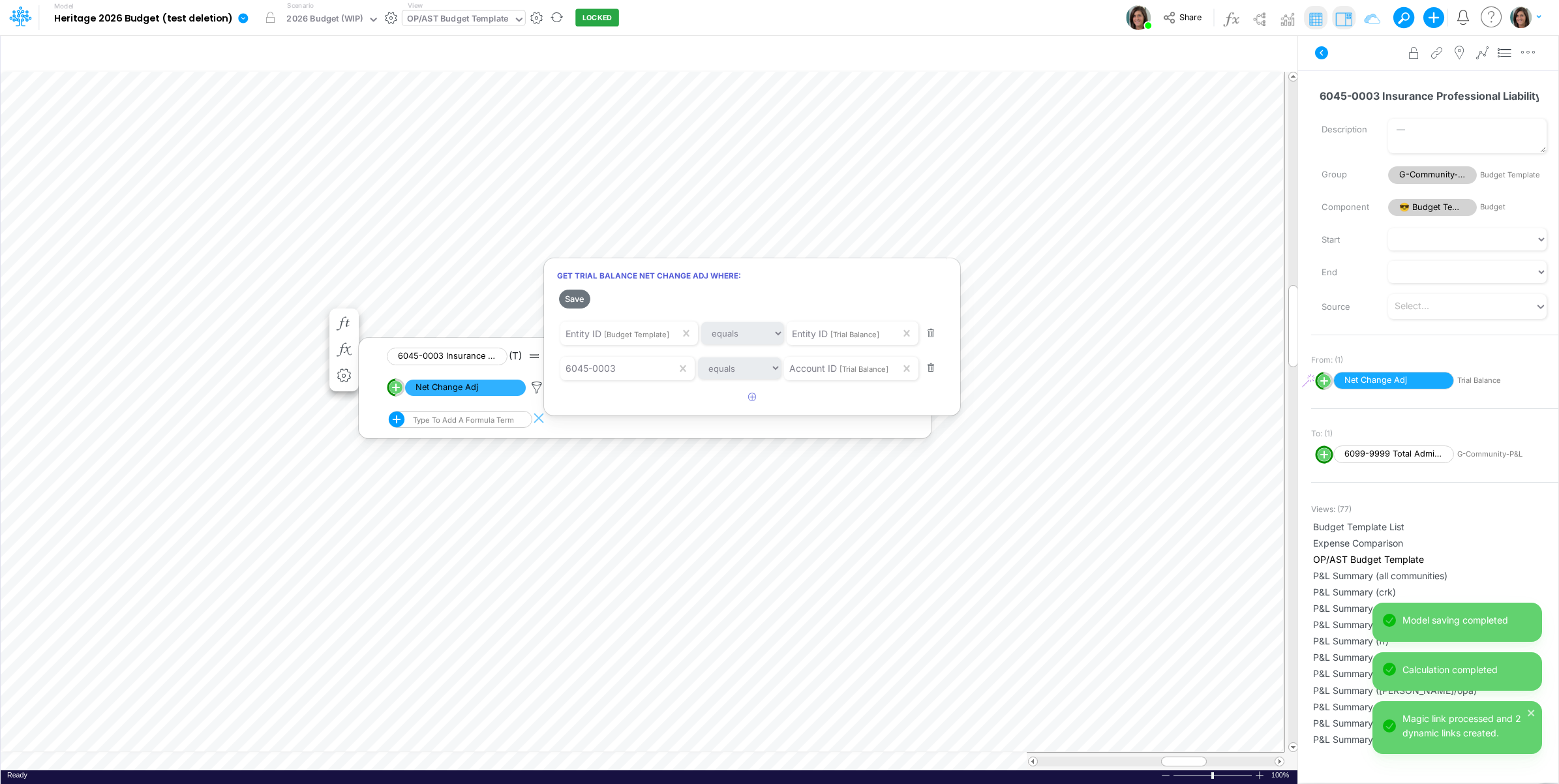
click at [166, 314] on div at bounding box center [780, 395] width 1559 height 777
click at [344, 360] on icon "button" at bounding box center [344, 363] width 20 height 14
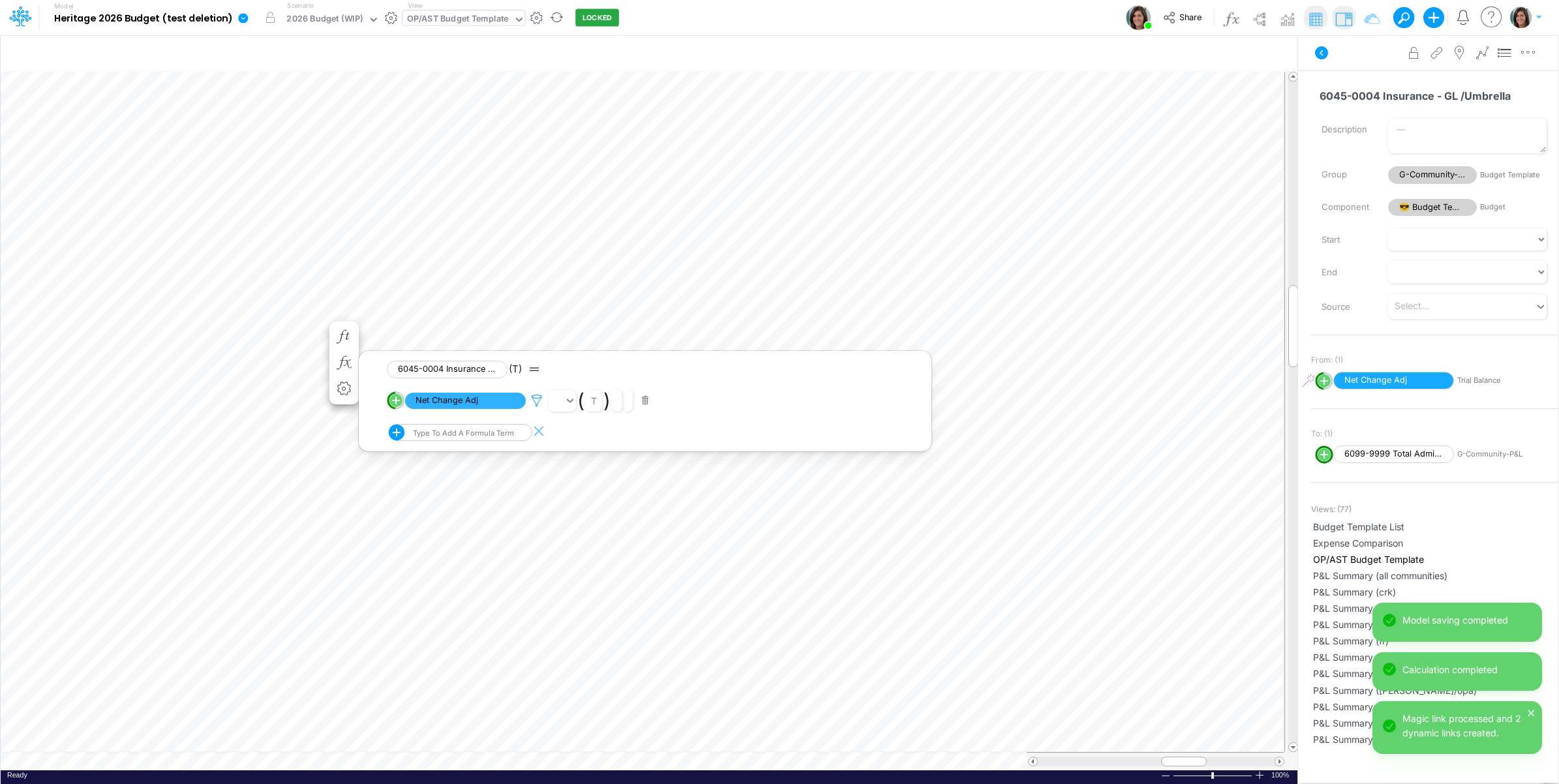
click at [537, 401] on icon at bounding box center [536, 400] width 20 height 14
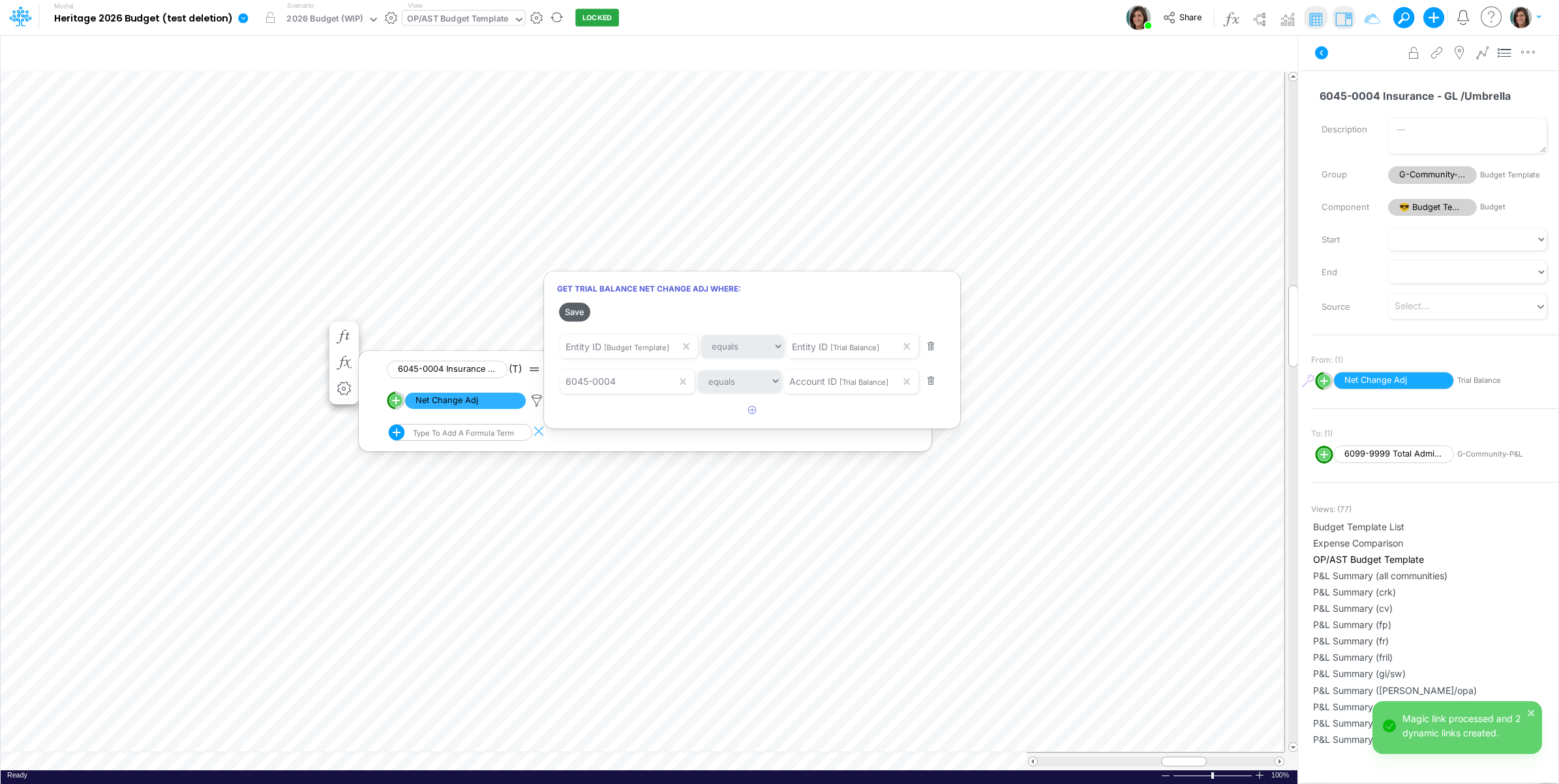
click at [574, 308] on button "Save" at bounding box center [574, 312] width 31 height 19
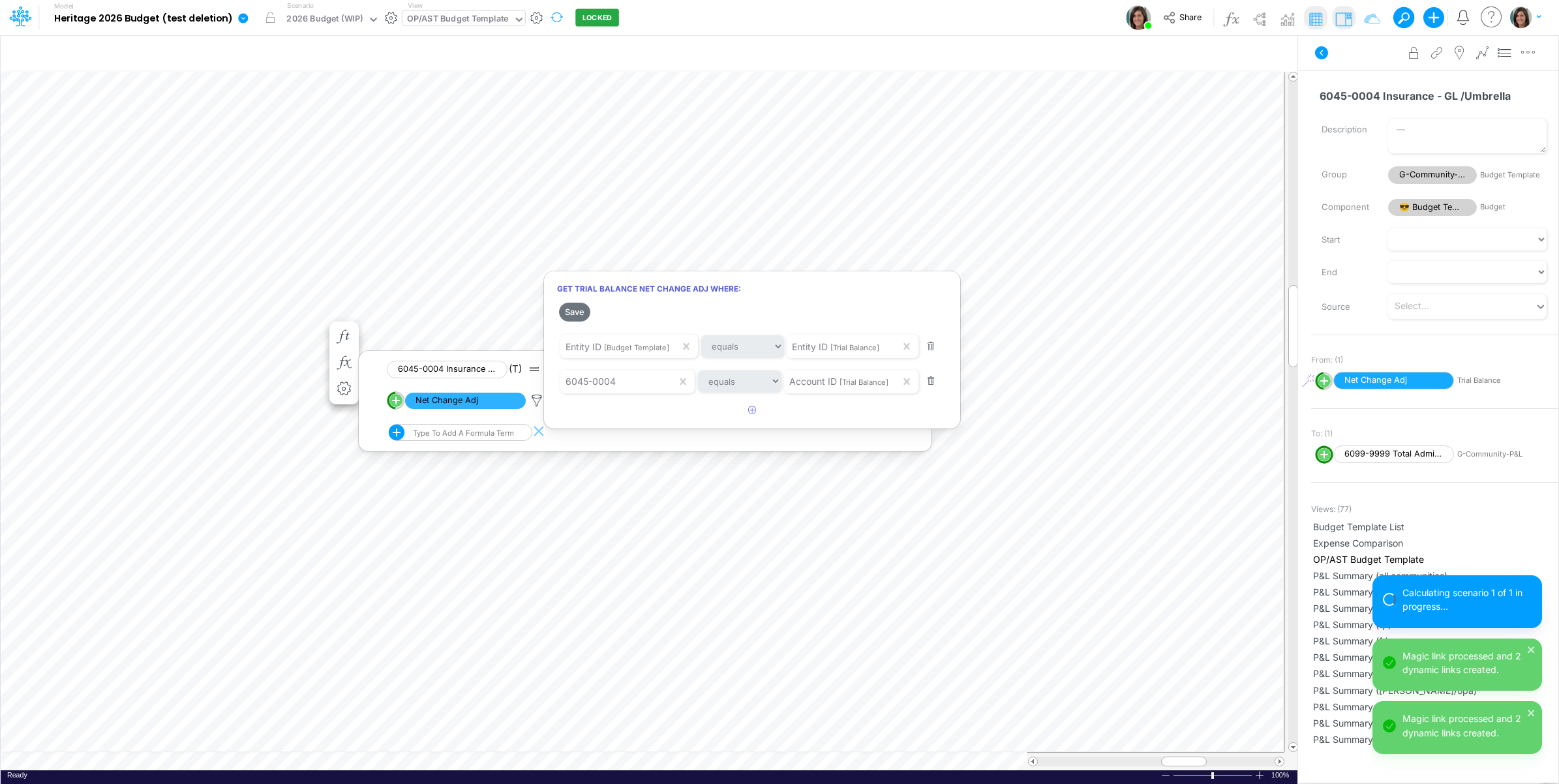
click at [576, 14] on div at bounding box center [780, 395] width 1559 height 777
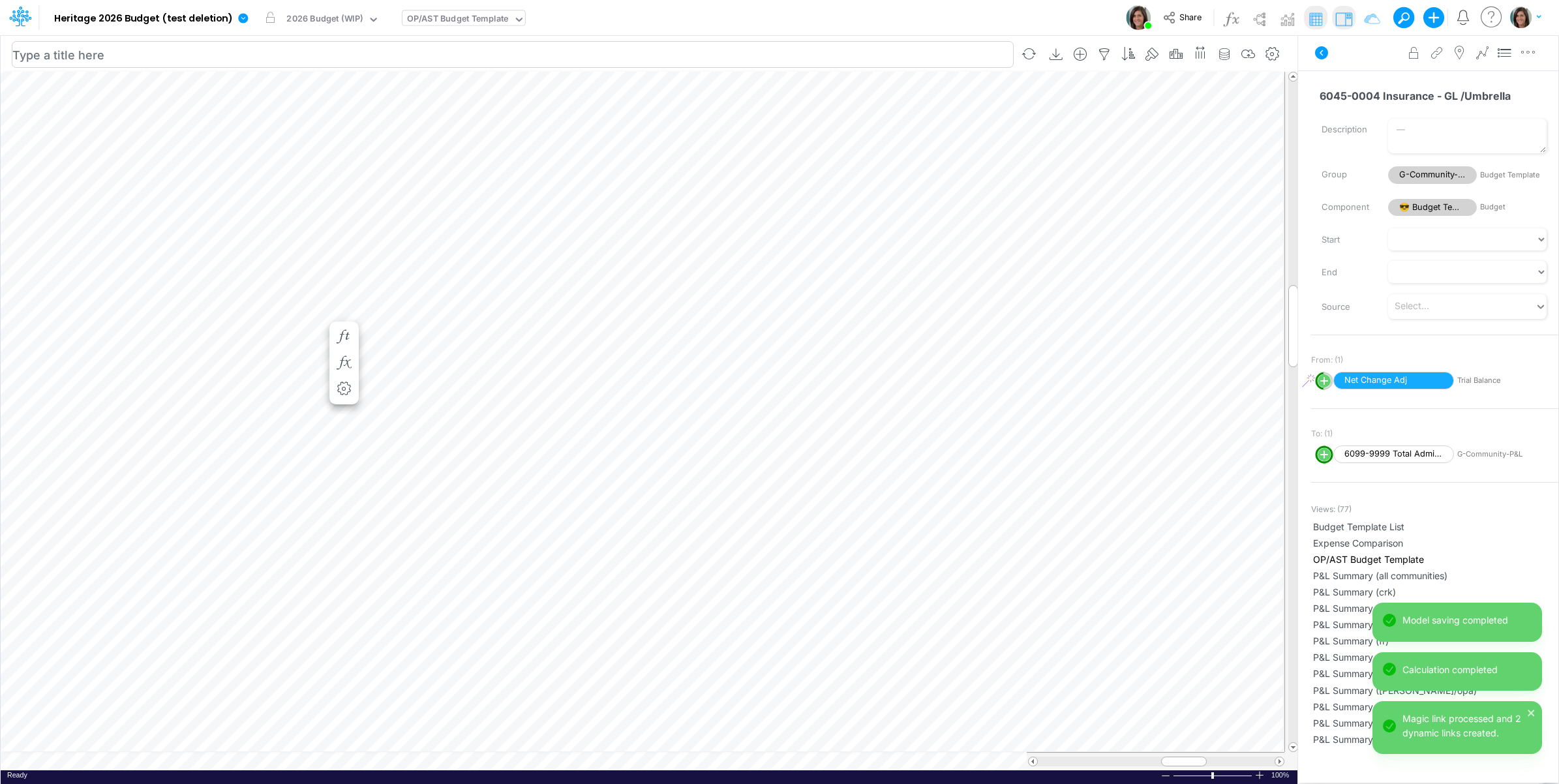
scroll to position [0, 1]
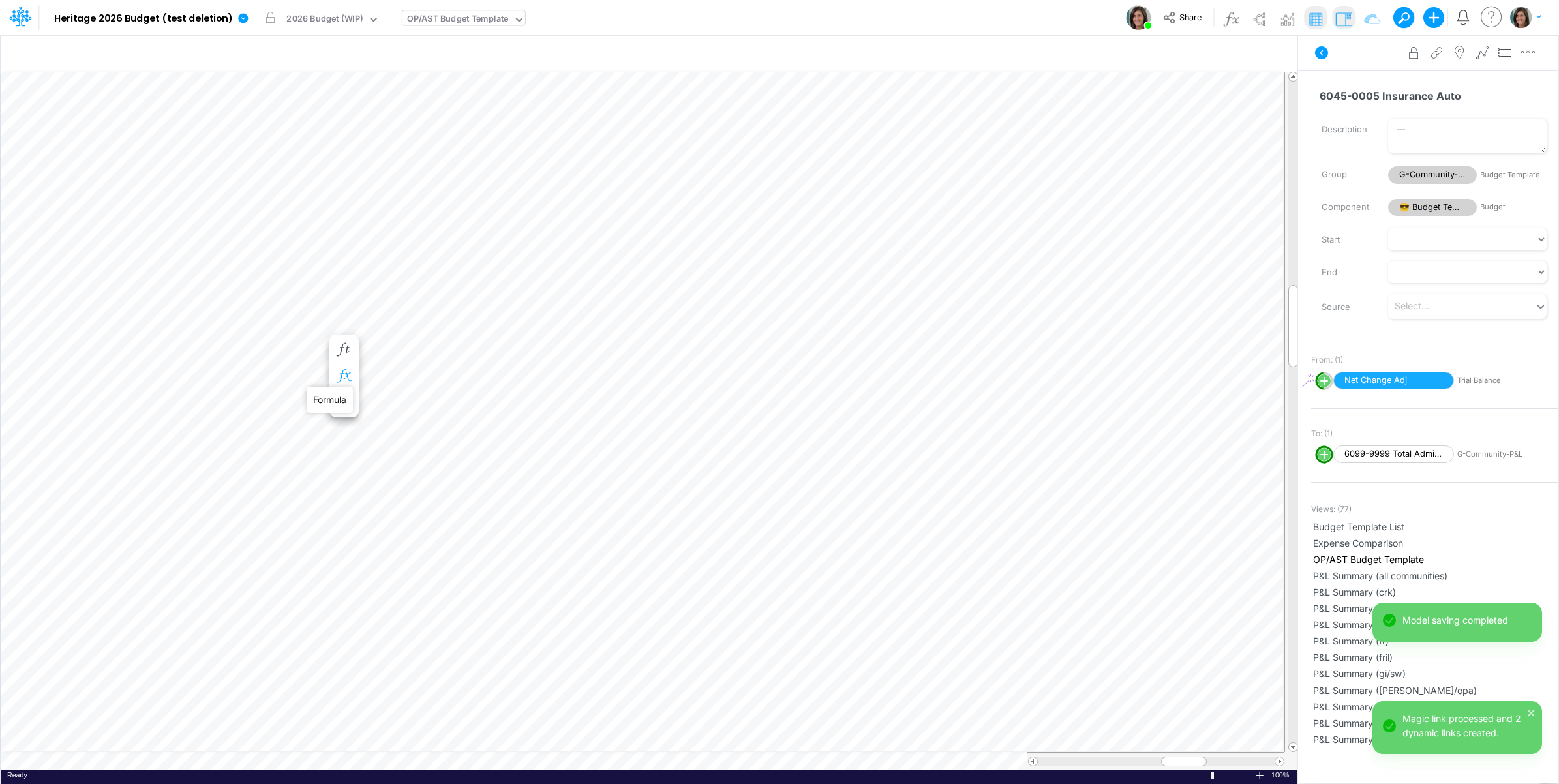
click at [343, 375] on icon "button" at bounding box center [344, 376] width 20 height 14
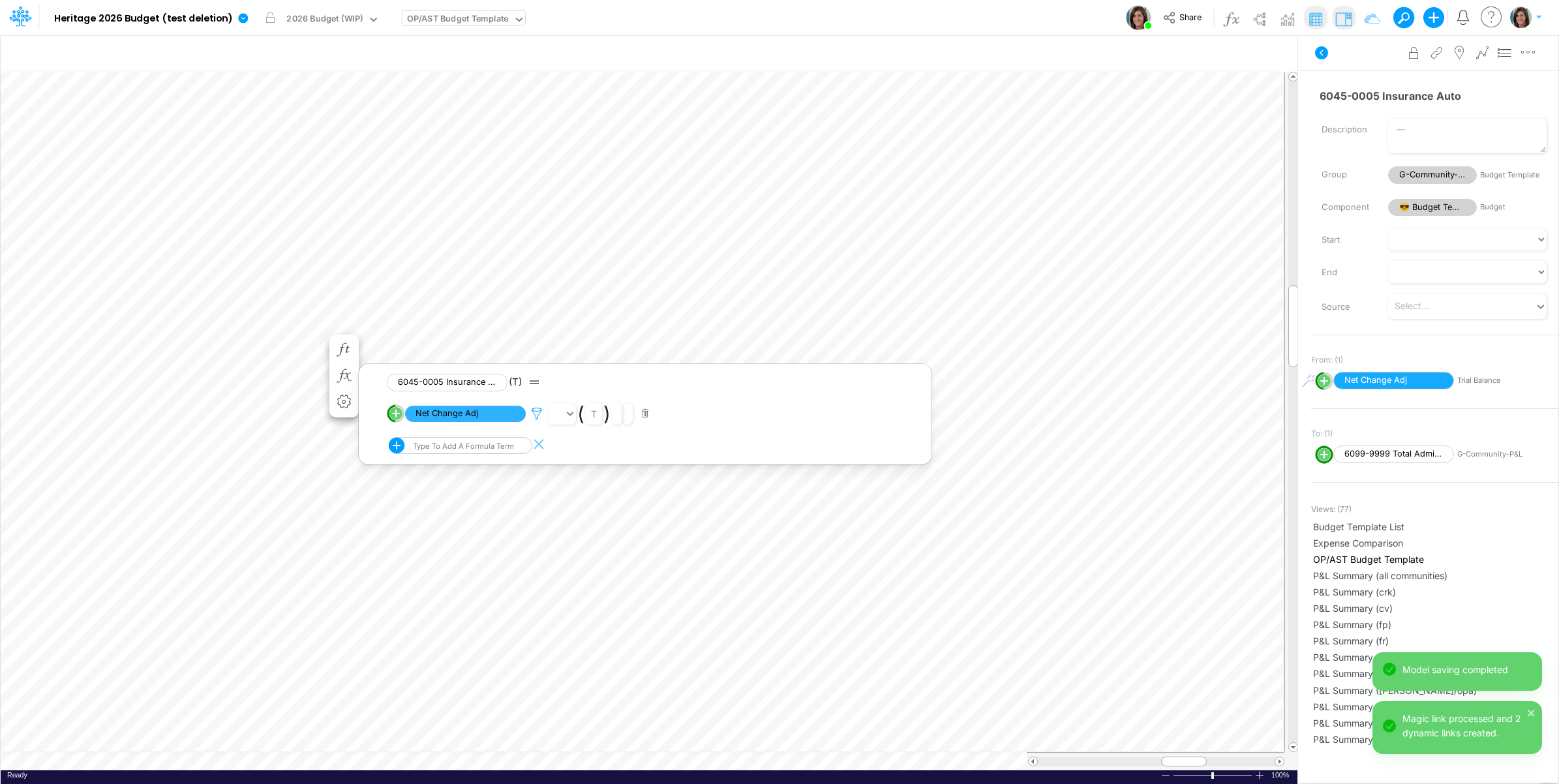
click at [535, 409] on icon at bounding box center [536, 414] width 20 height 14
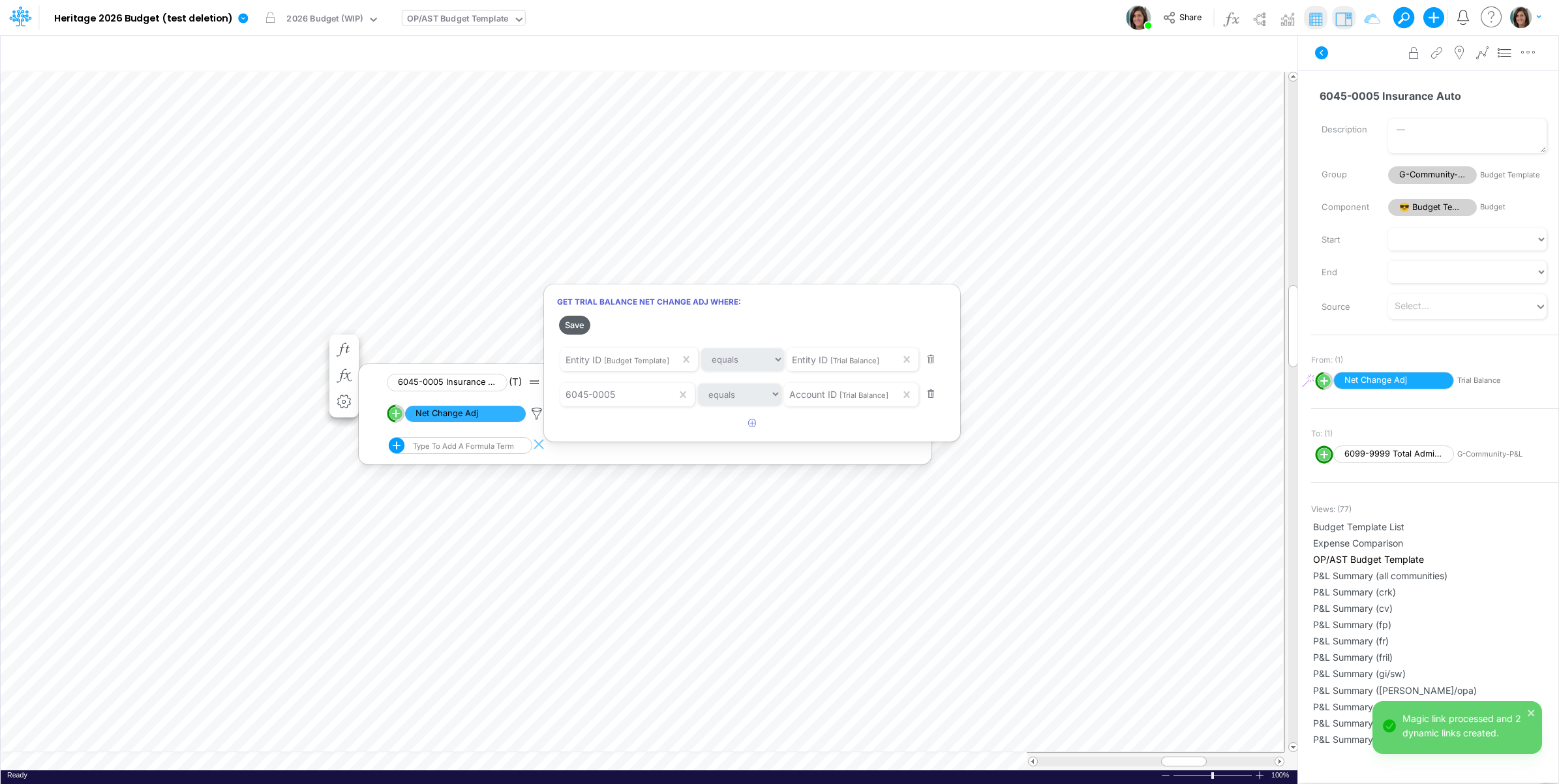
click at [578, 327] on button "Save" at bounding box center [574, 325] width 31 height 19
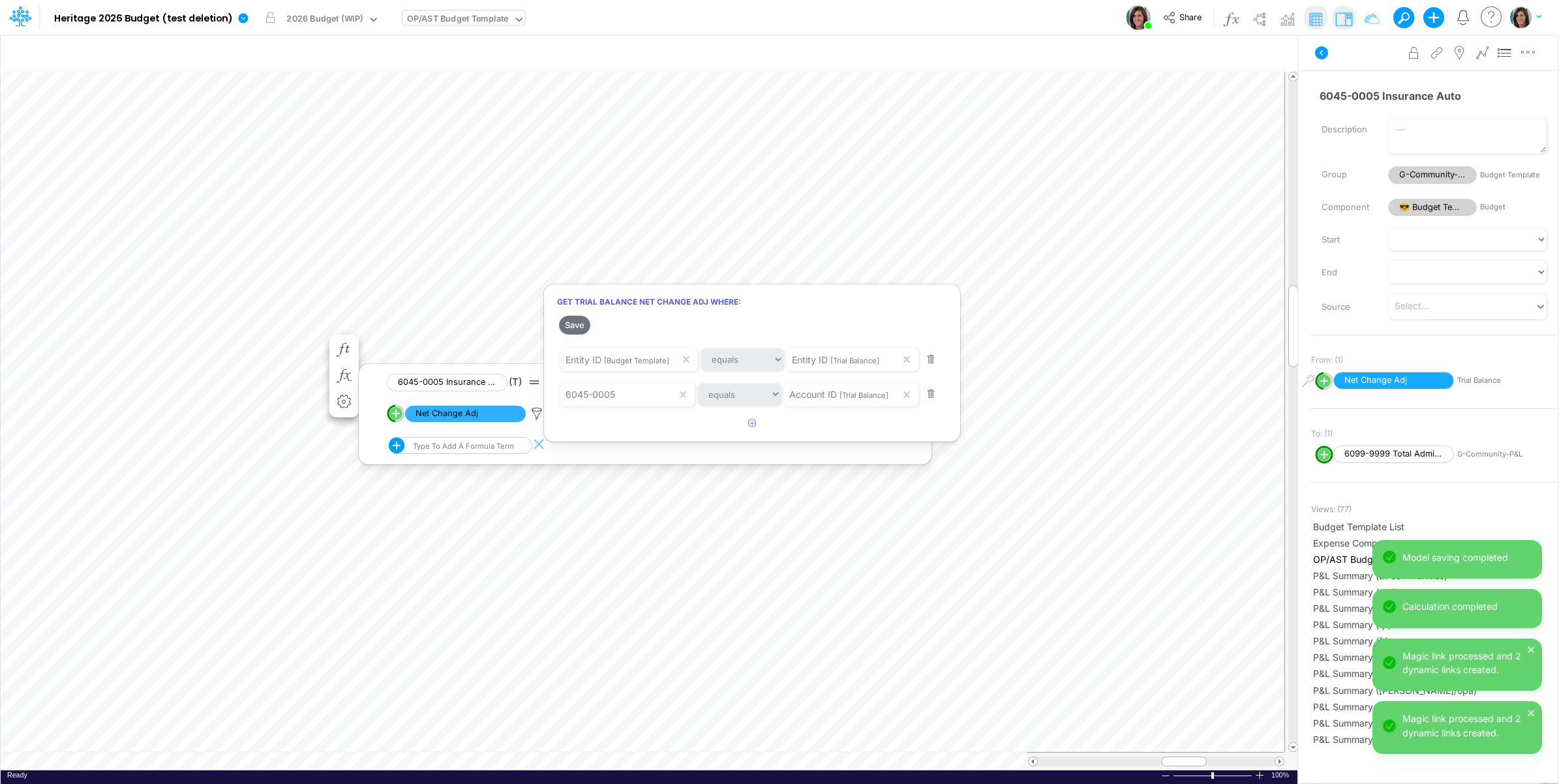
click at [106, 451] on div at bounding box center [780, 395] width 1559 height 777
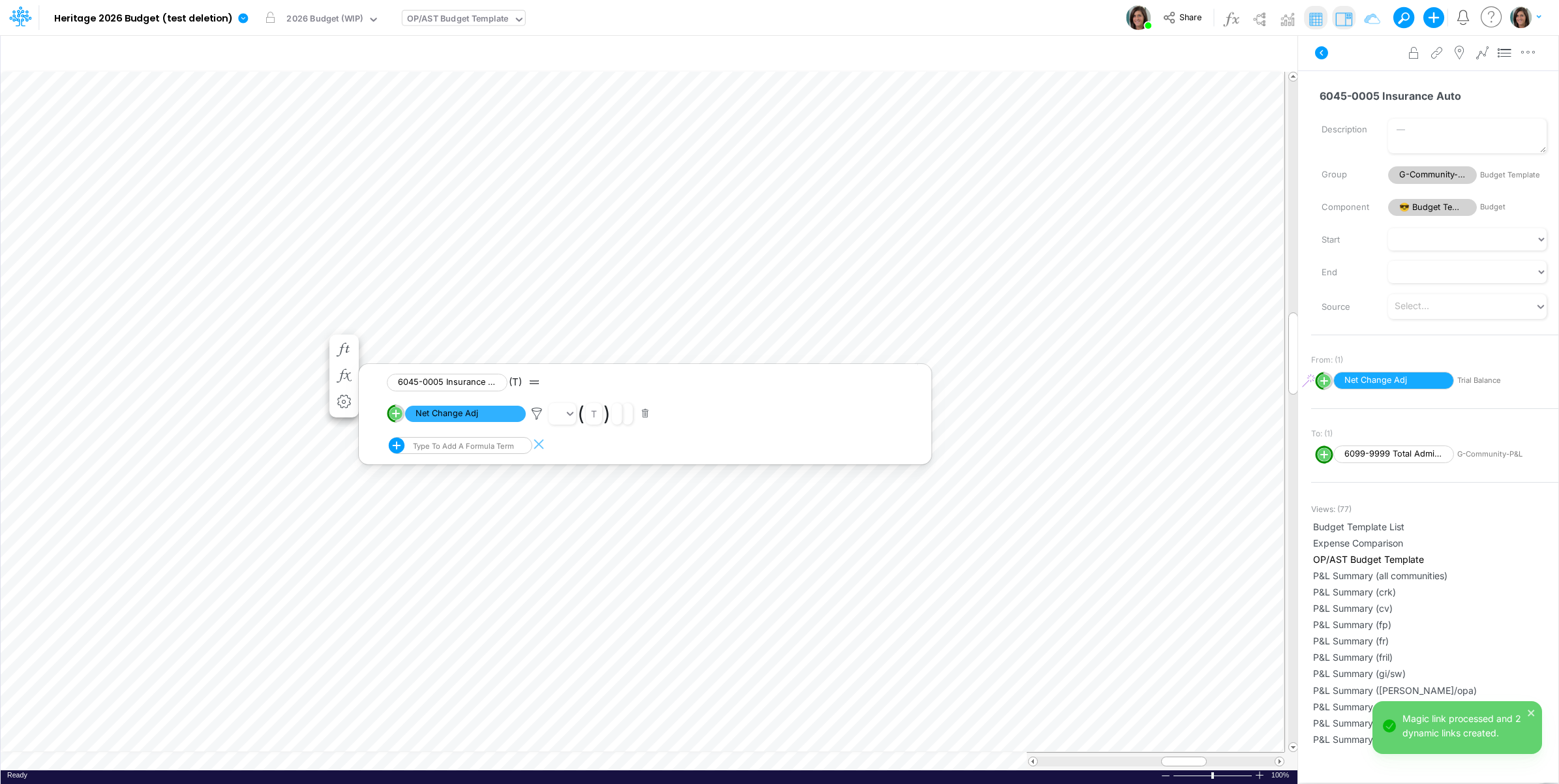
scroll to position [0, 1]
click at [344, 453] on icon "button" at bounding box center [344, 454] width 20 height 14
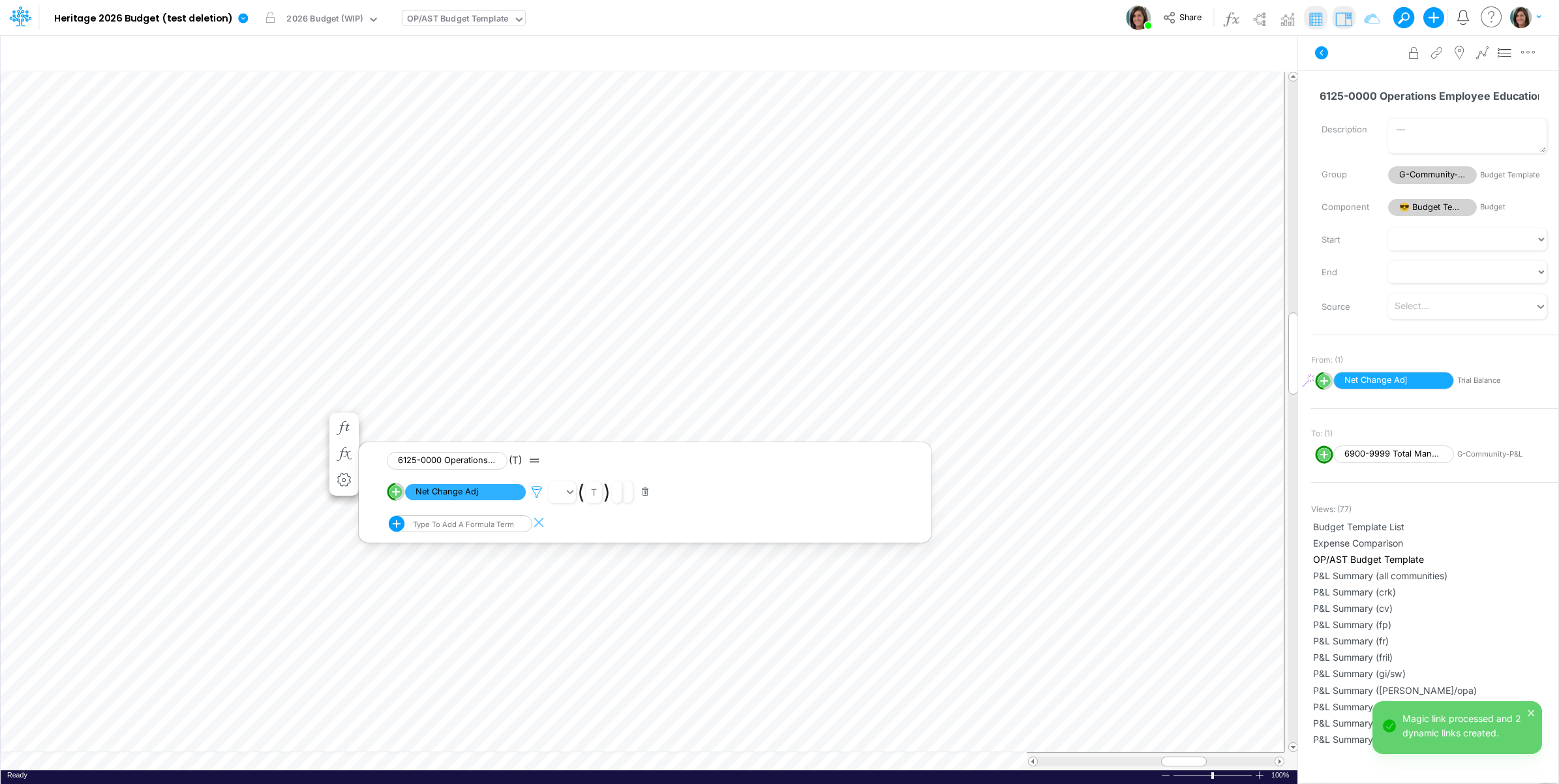
click at [538, 491] on icon at bounding box center [536, 492] width 20 height 14
click at [574, 407] on button "Save" at bounding box center [574, 403] width 31 height 19
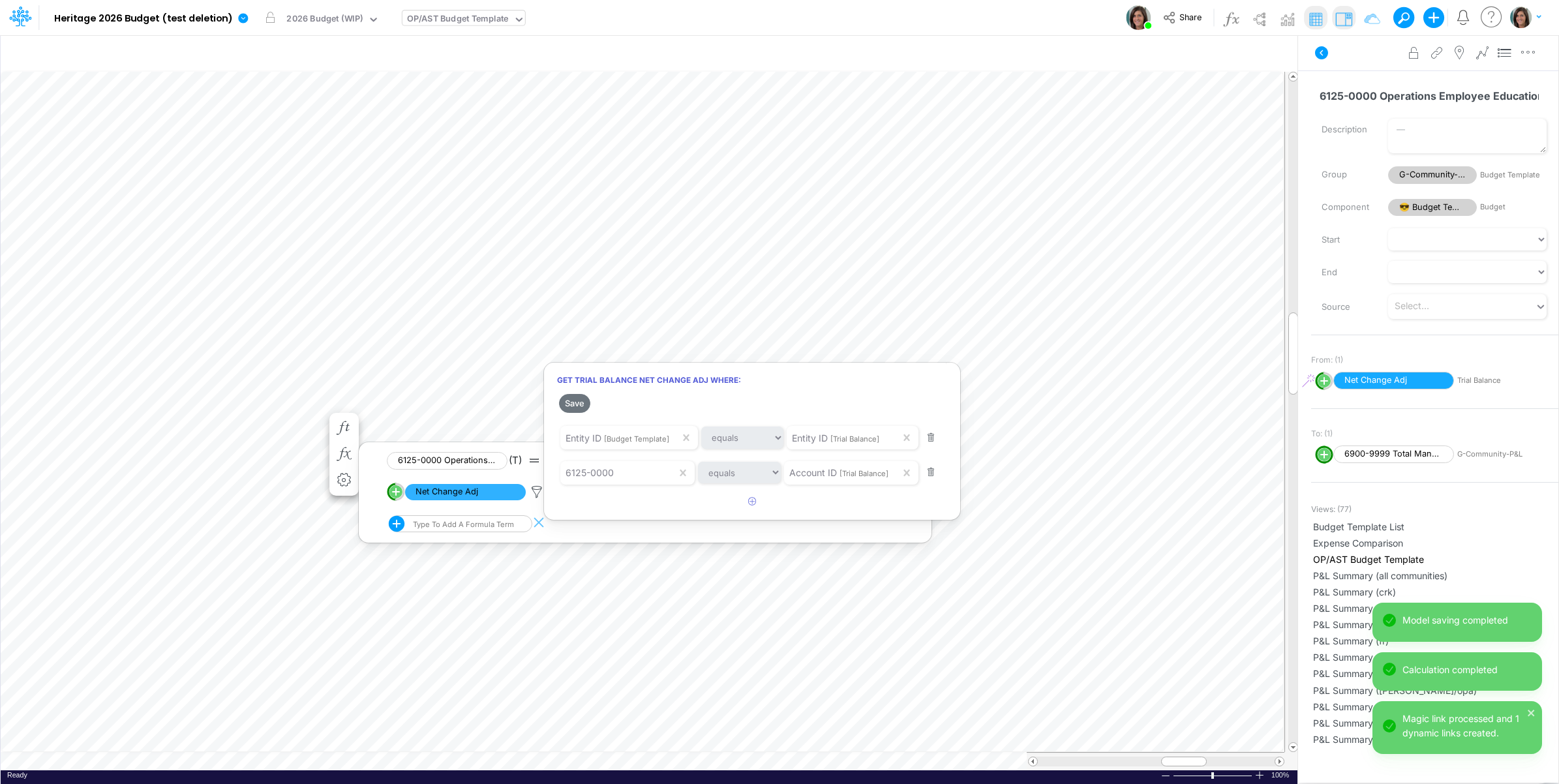
click at [135, 419] on div at bounding box center [780, 395] width 1559 height 777
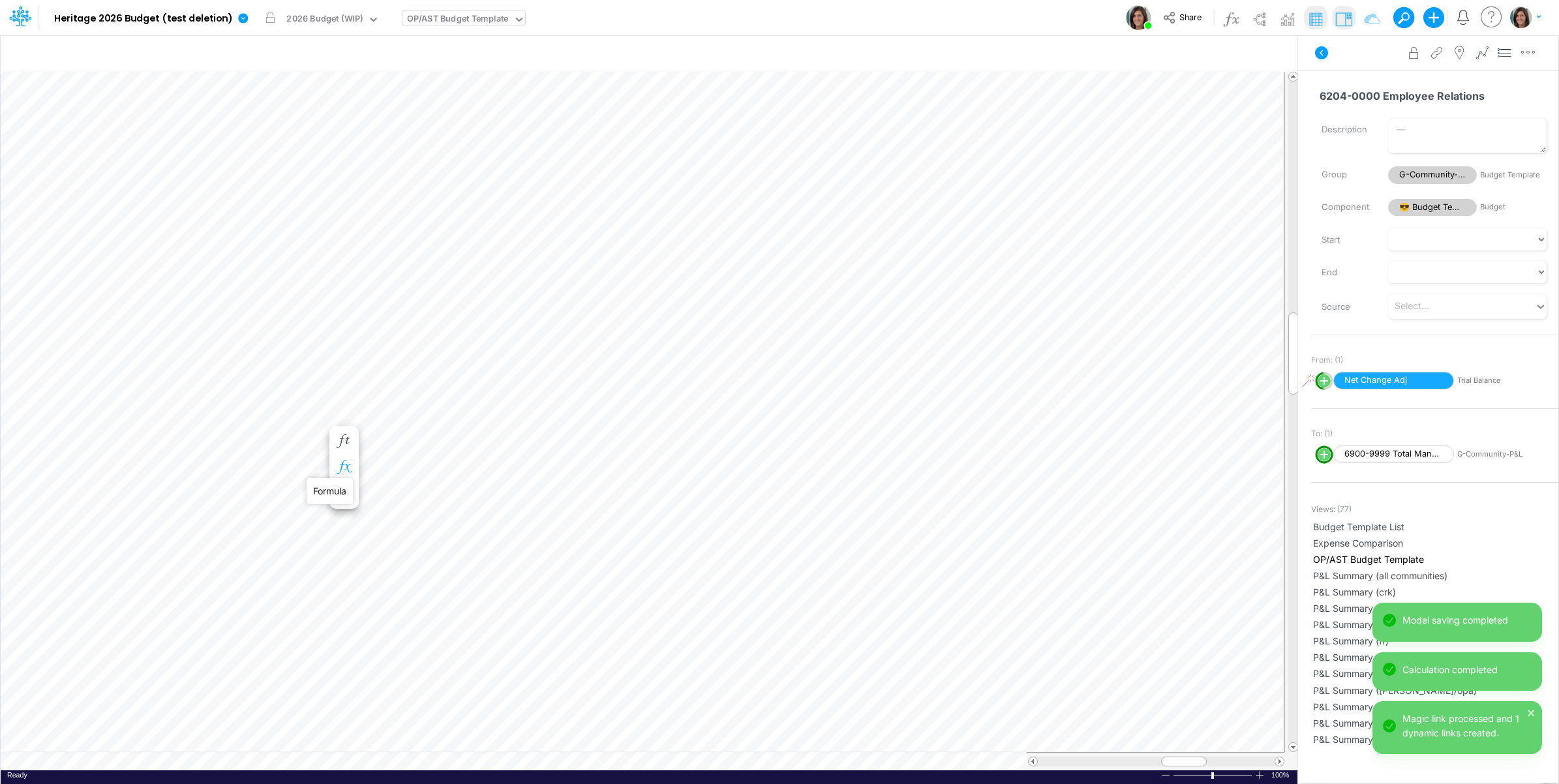
click at [344, 466] on icon "button" at bounding box center [344, 467] width 20 height 14
click at [536, 506] on icon at bounding box center [536, 505] width 20 height 14
click at [577, 419] on button "Save" at bounding box center [574, 417] width 31 height 19
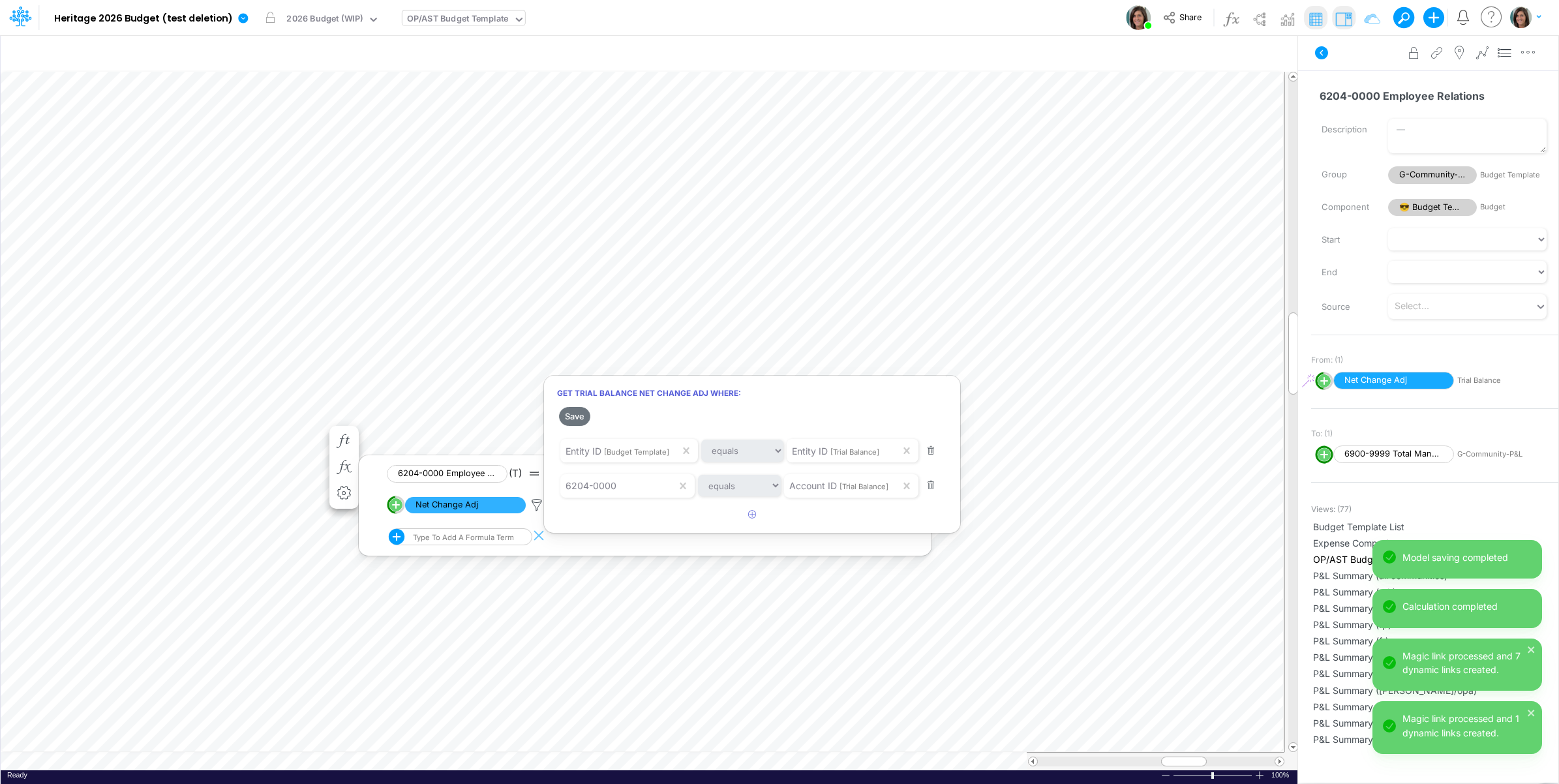
click at [161, 427] on div at bounding box center [780, 395] width 1559 height 777
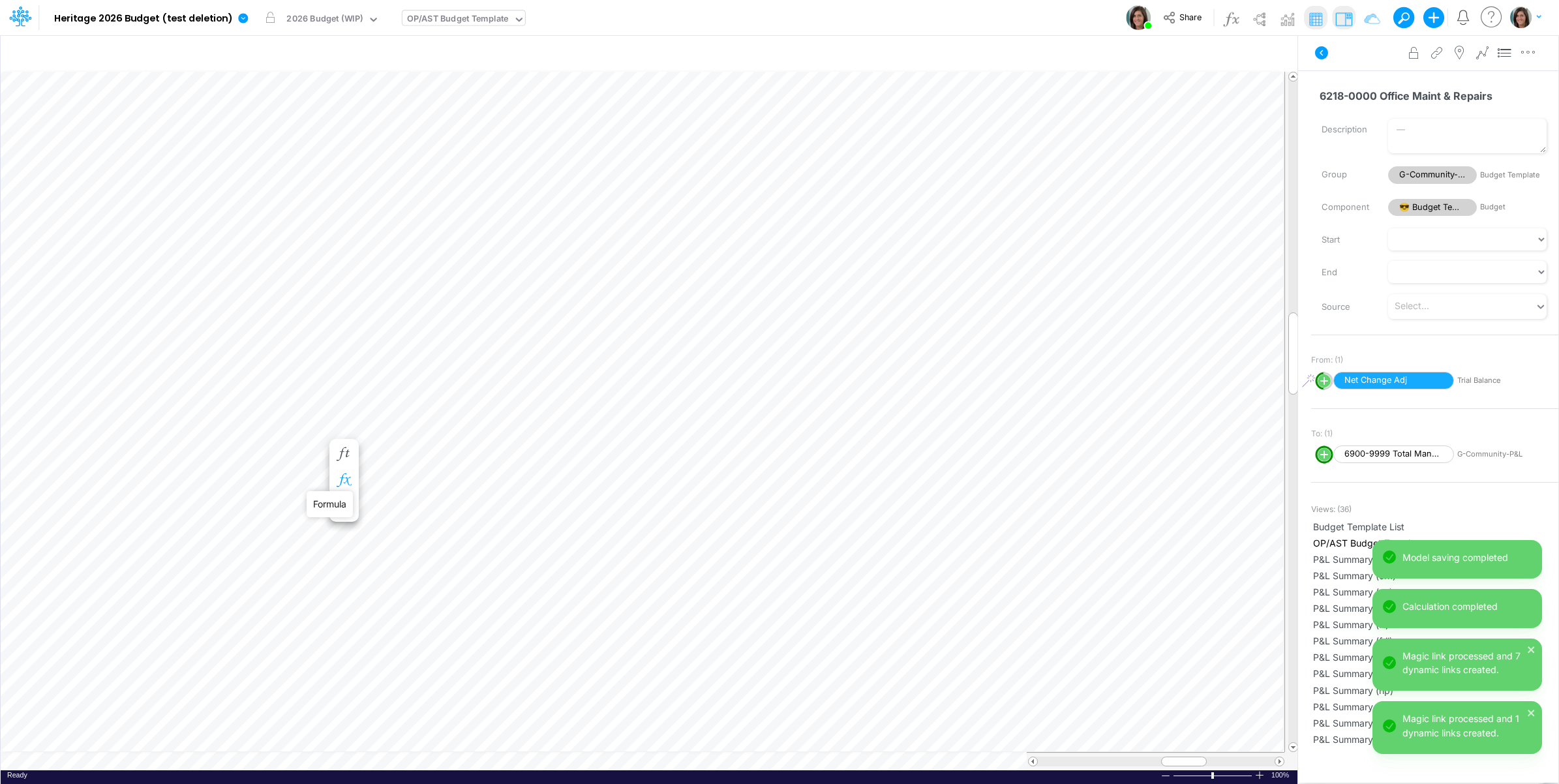
click at [343, 479] on icon "button" at bounding box center [344, 481] width 20 height 14
click at [540, 515] on icon at bounding box center [536, 518] width 20 height 14
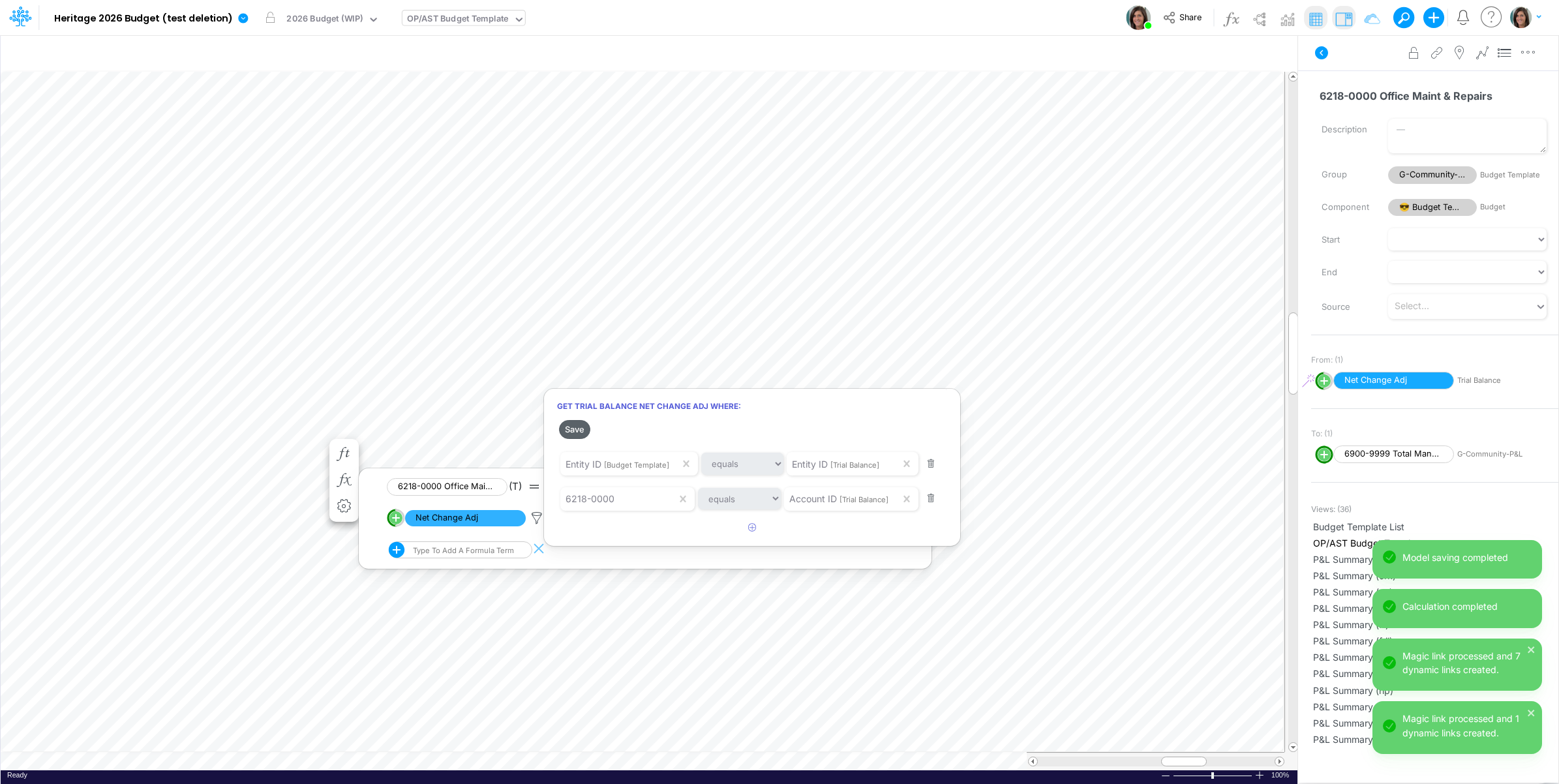
click at [574, 428] on button "Save" at bounding box center [574, 430] width 31 height 19
click at [572, 21] on div at bounding box center [780, 395] width 1559 height 777
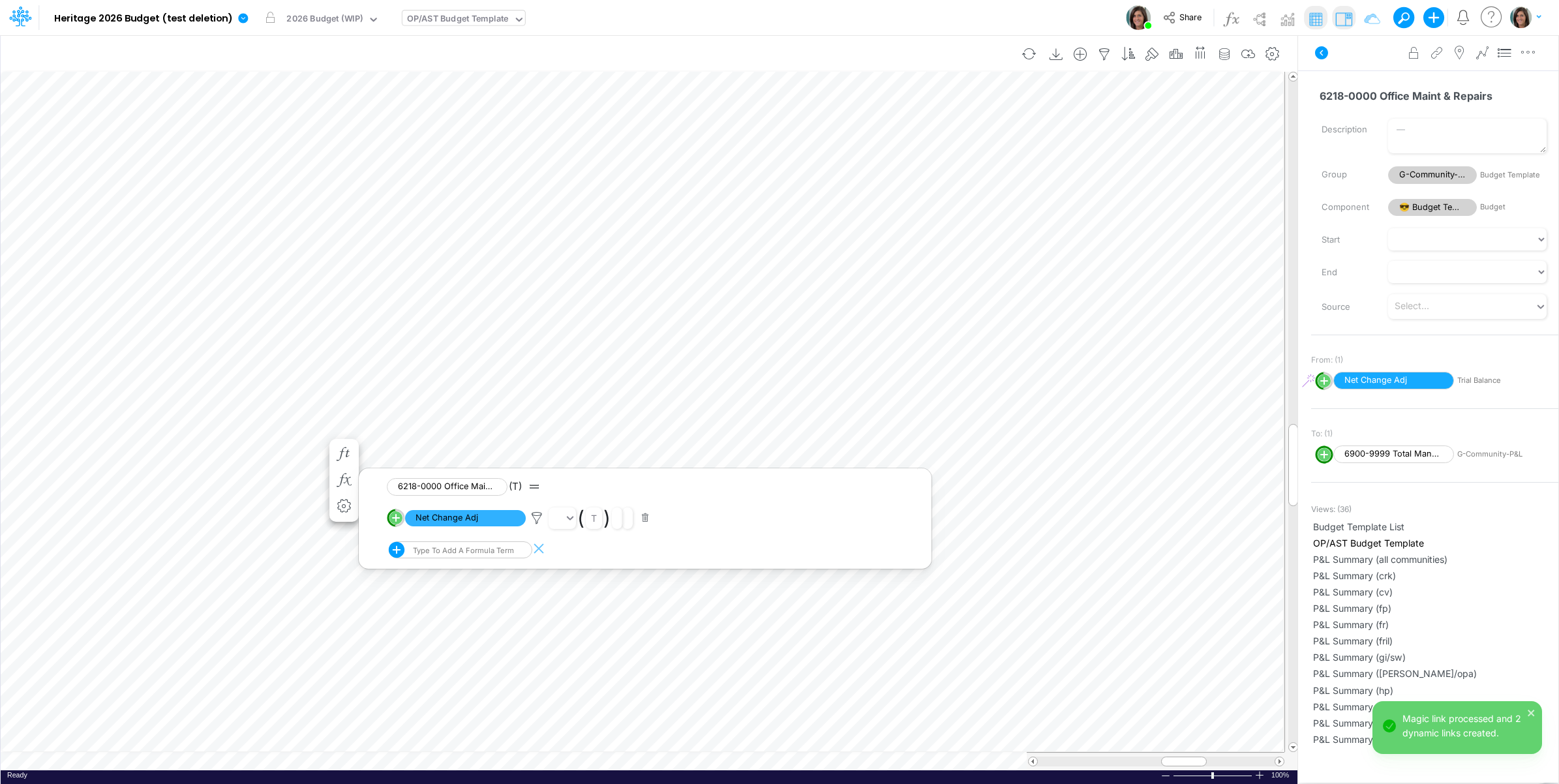
scroll to position [0, 1]
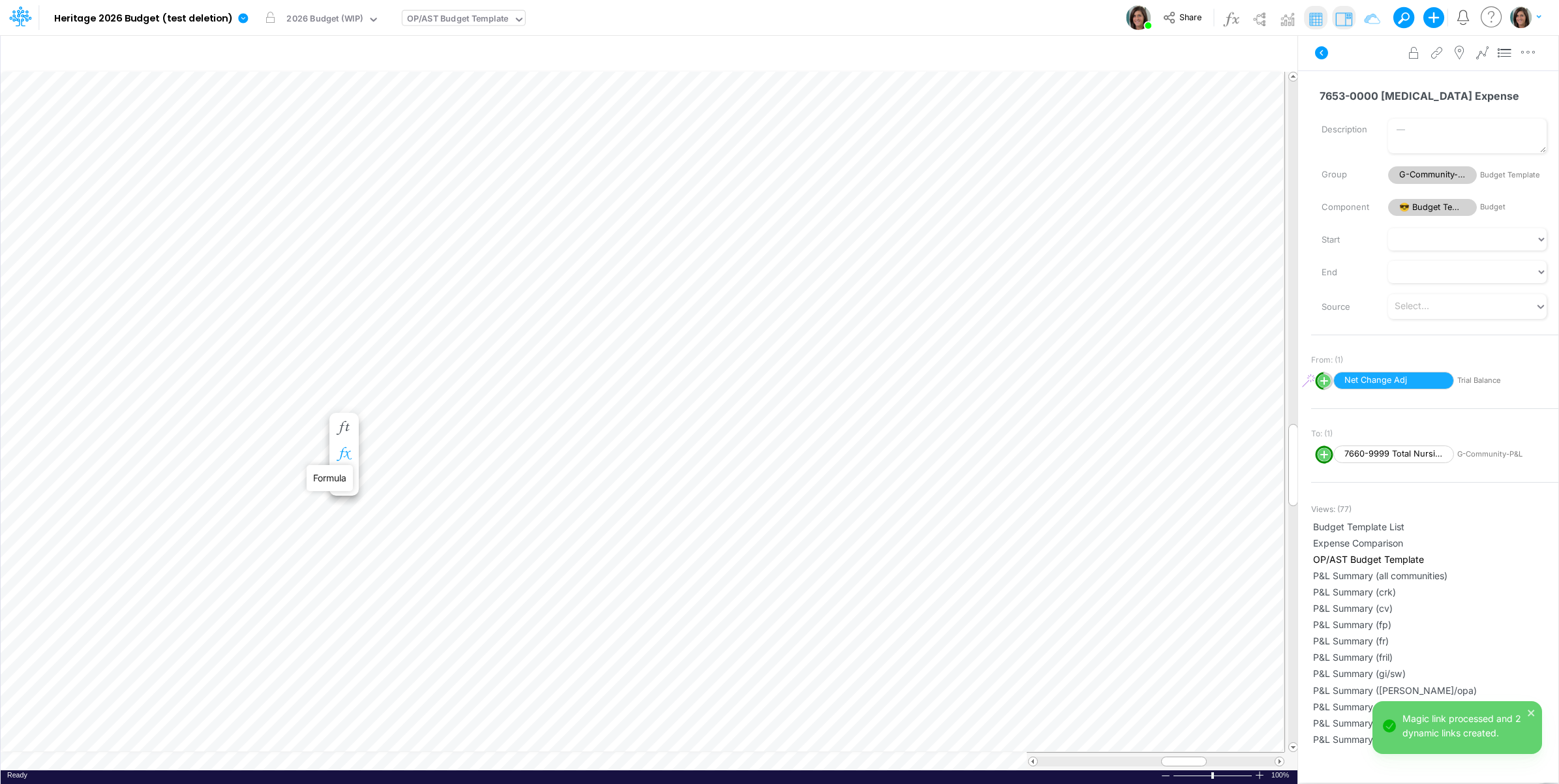
click at [341, 451] on icon "button" at bounding box center [344, 454] width 20 height 14
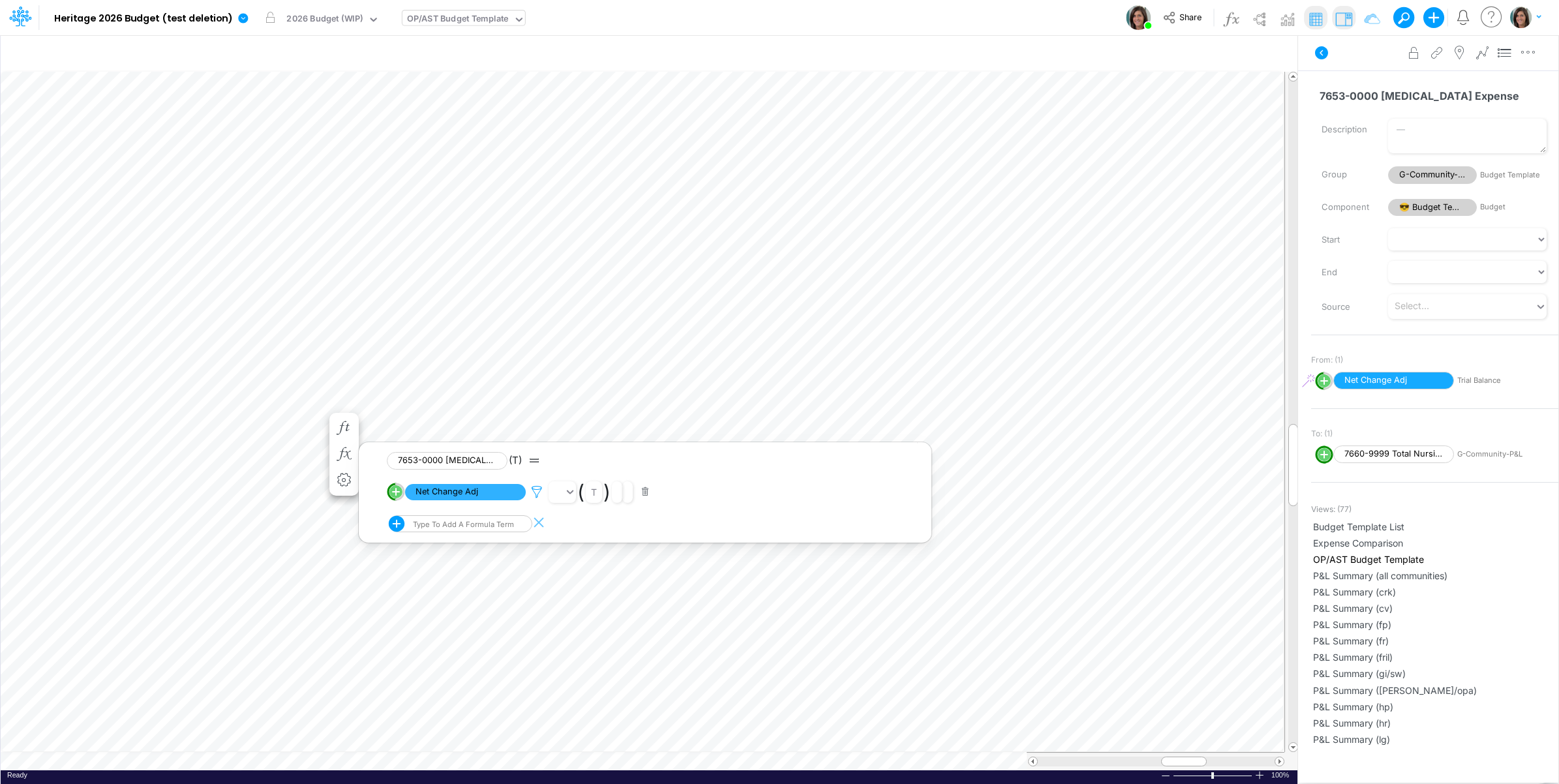
click at [536, 493] on icon at bounding box center [536, 492] width 20 height 14
click at [575, 407] on button "Save" at bounding box center [574, 403] width 31 height 19
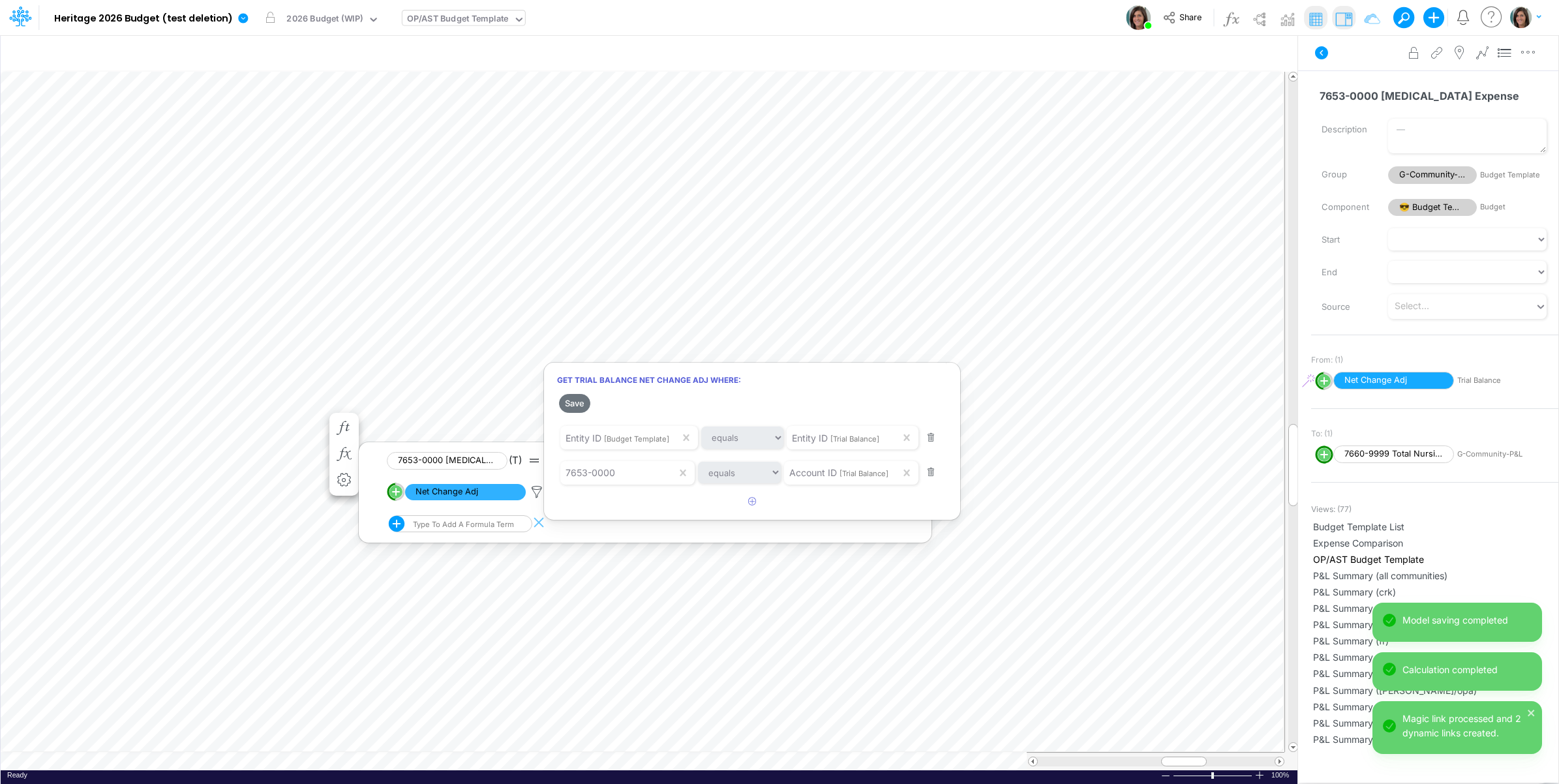
click at [179, 458] on div at bounding box center [780, 395] width 1559 height 777
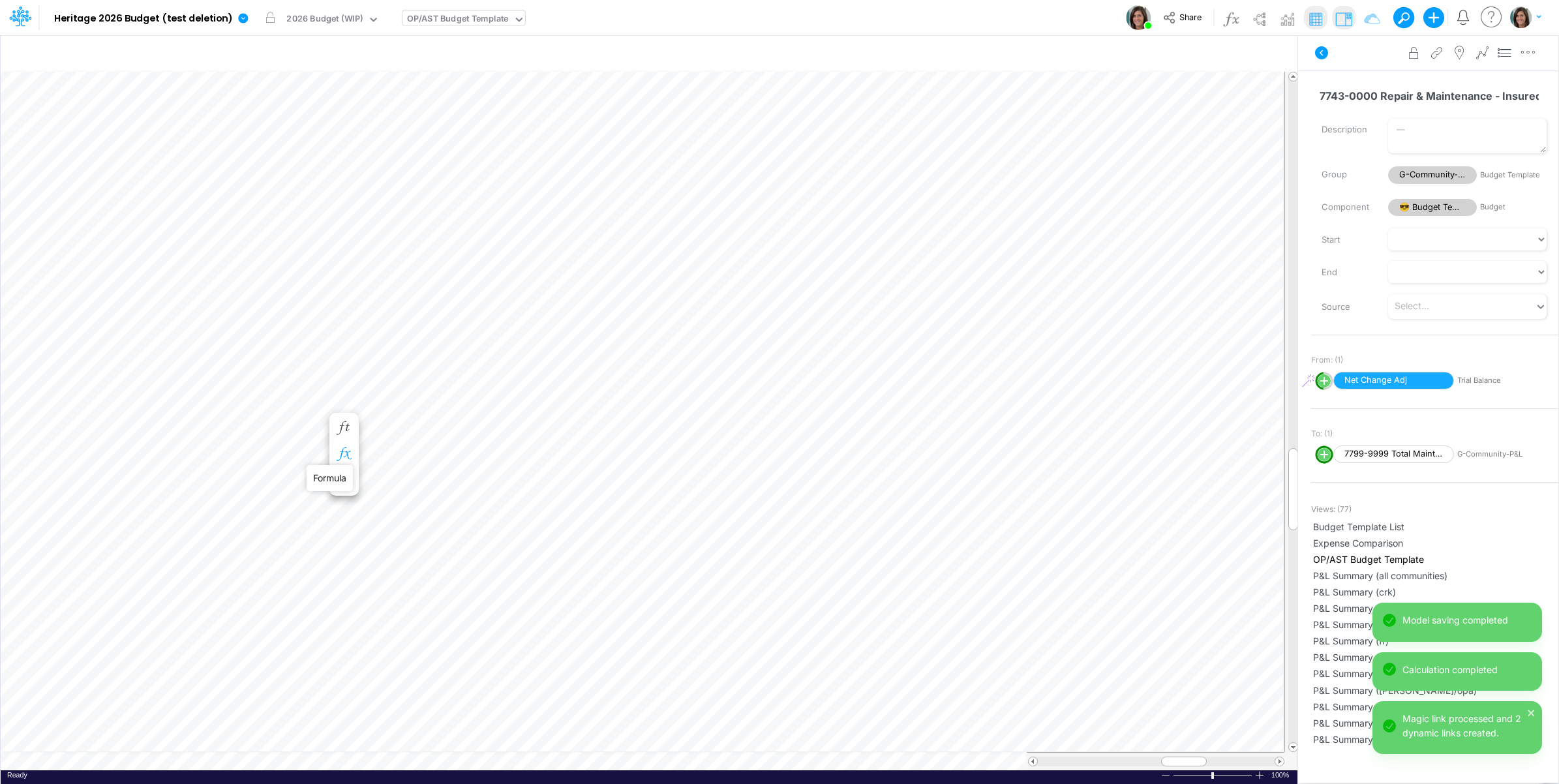
click at [344, 451] on icon "button" at bounding box center [344, 454] width 20 height 14
click at [536, 493] on icon at bounding box center [536, 492] width 20 height 14
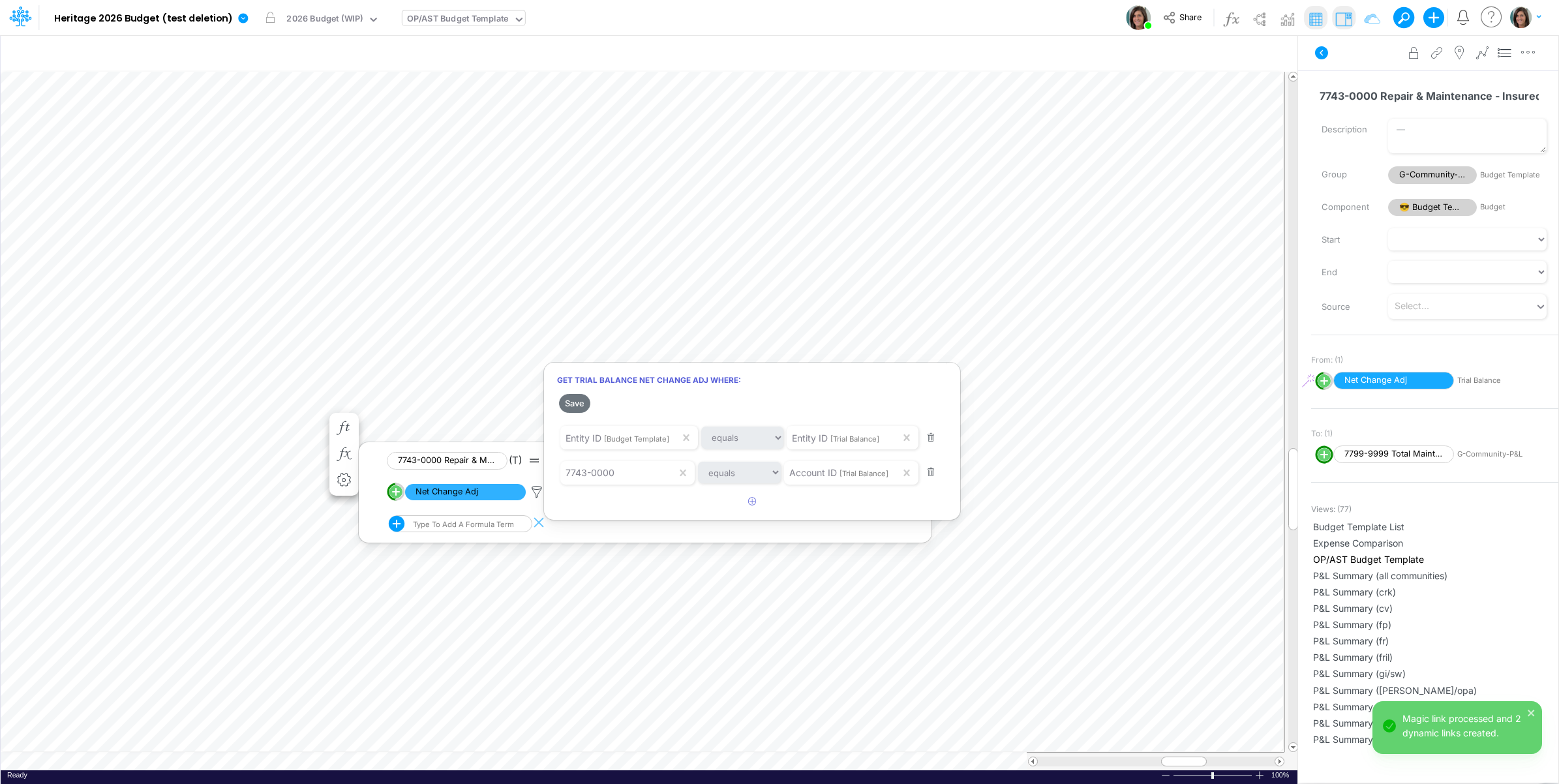
drag, startPoint x: 574, startPoint y: 405, endPoint x: 1549, endPoint y: 385, distance: 975.2
click at [575, 405] on button "Save" at bounding box center [574, 403] width 31 height 19
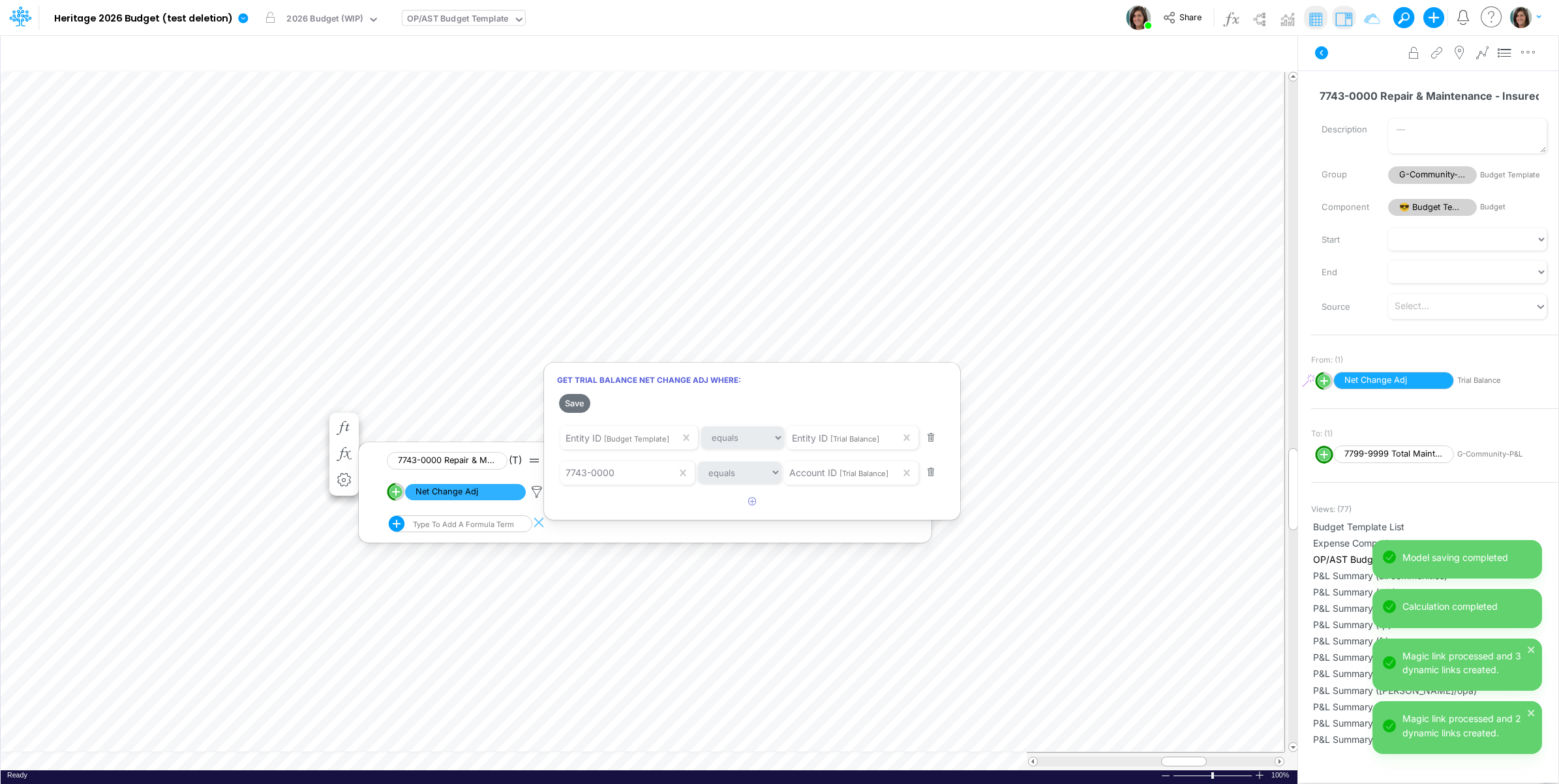
click at [145, 486] on div at bounding box center [780, 395] width 1559 height 777
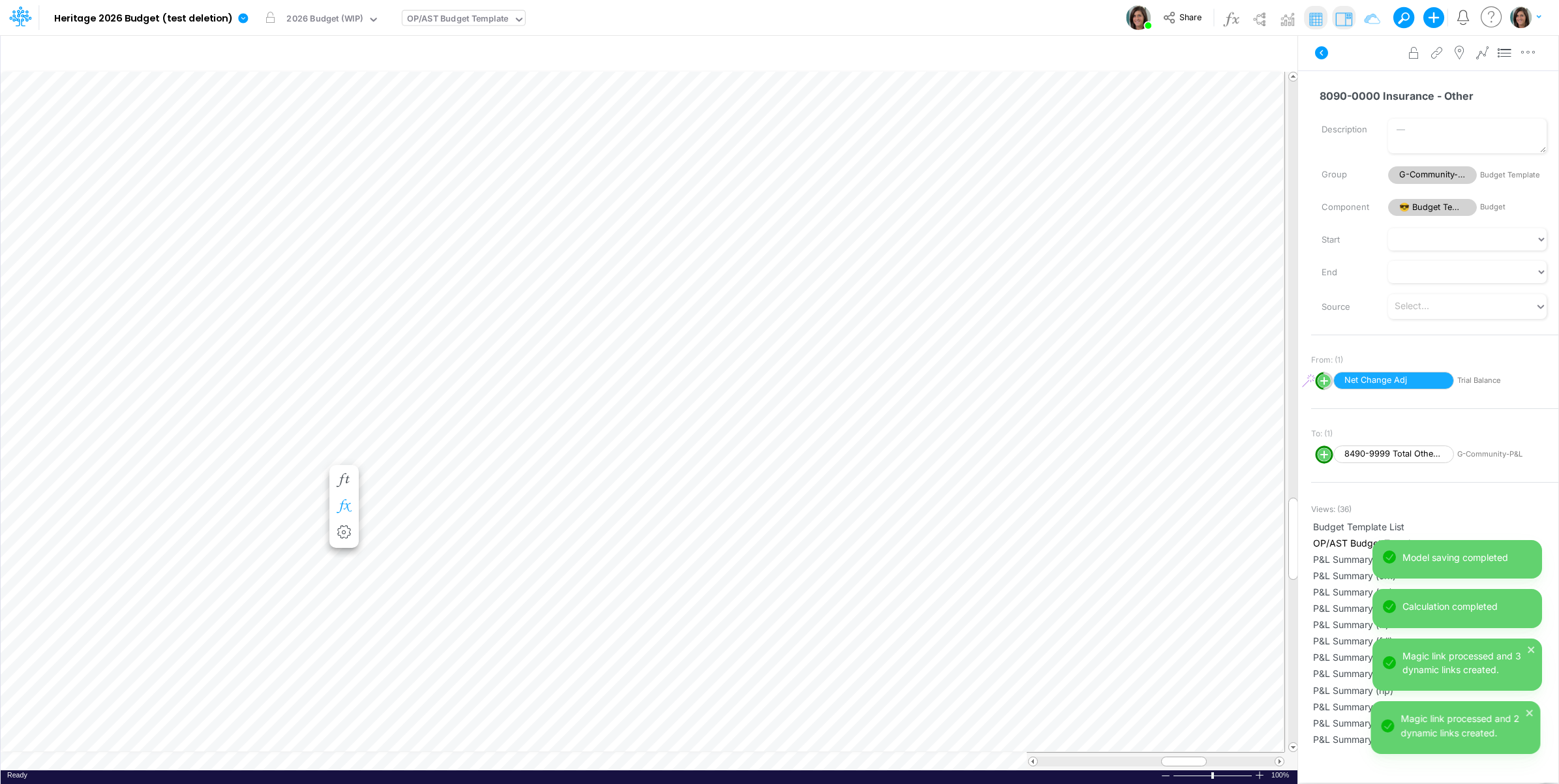
click at [346, 502] on icon "button" at bounding box center [344, 506] width 20 height 14
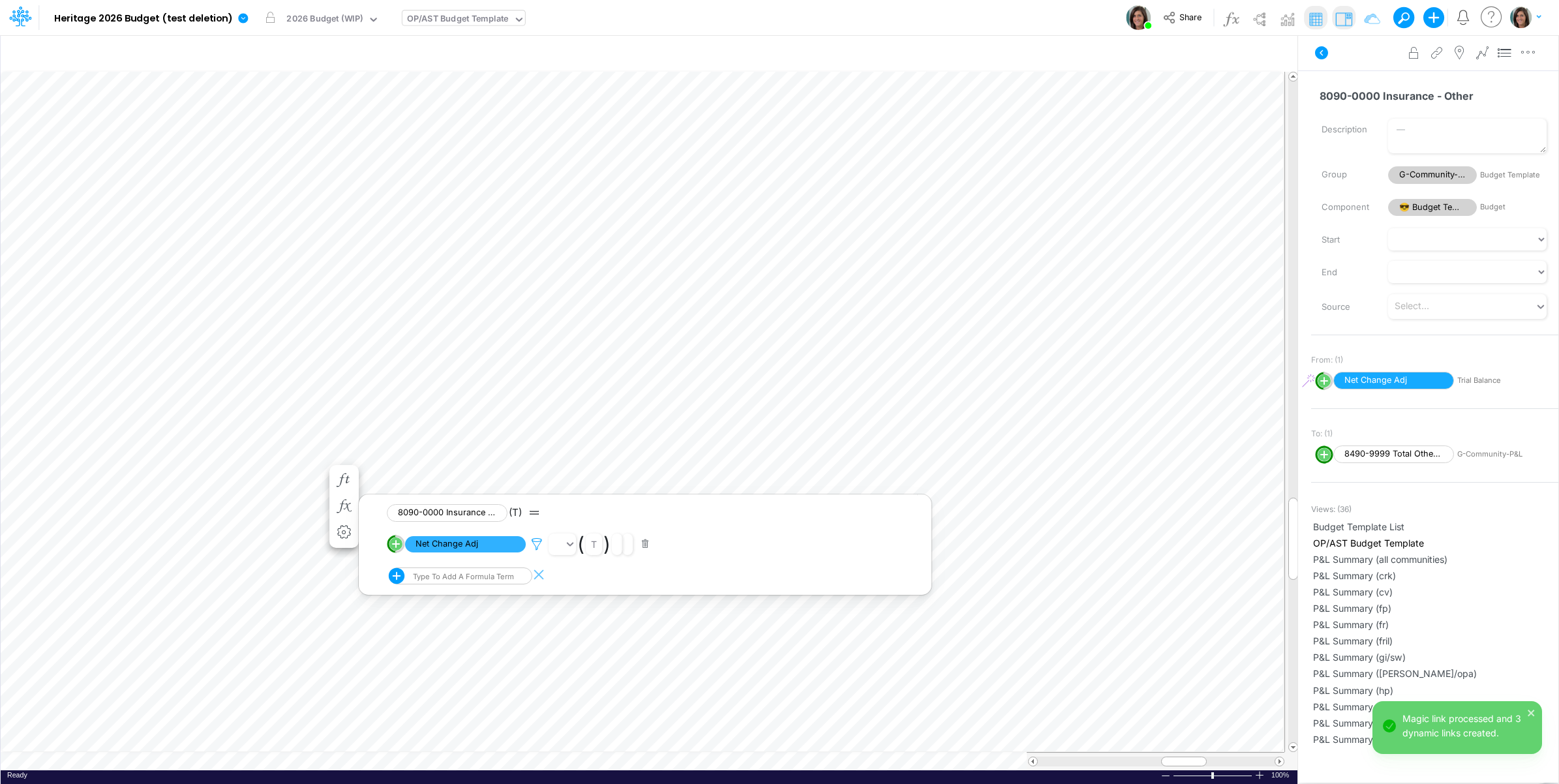
click at [538, 540] on icon at bounding box center [536, 544] width 20 height 14
click at [579, 451] on button "Save" at bounding box center [574, 455] width 31 height 19
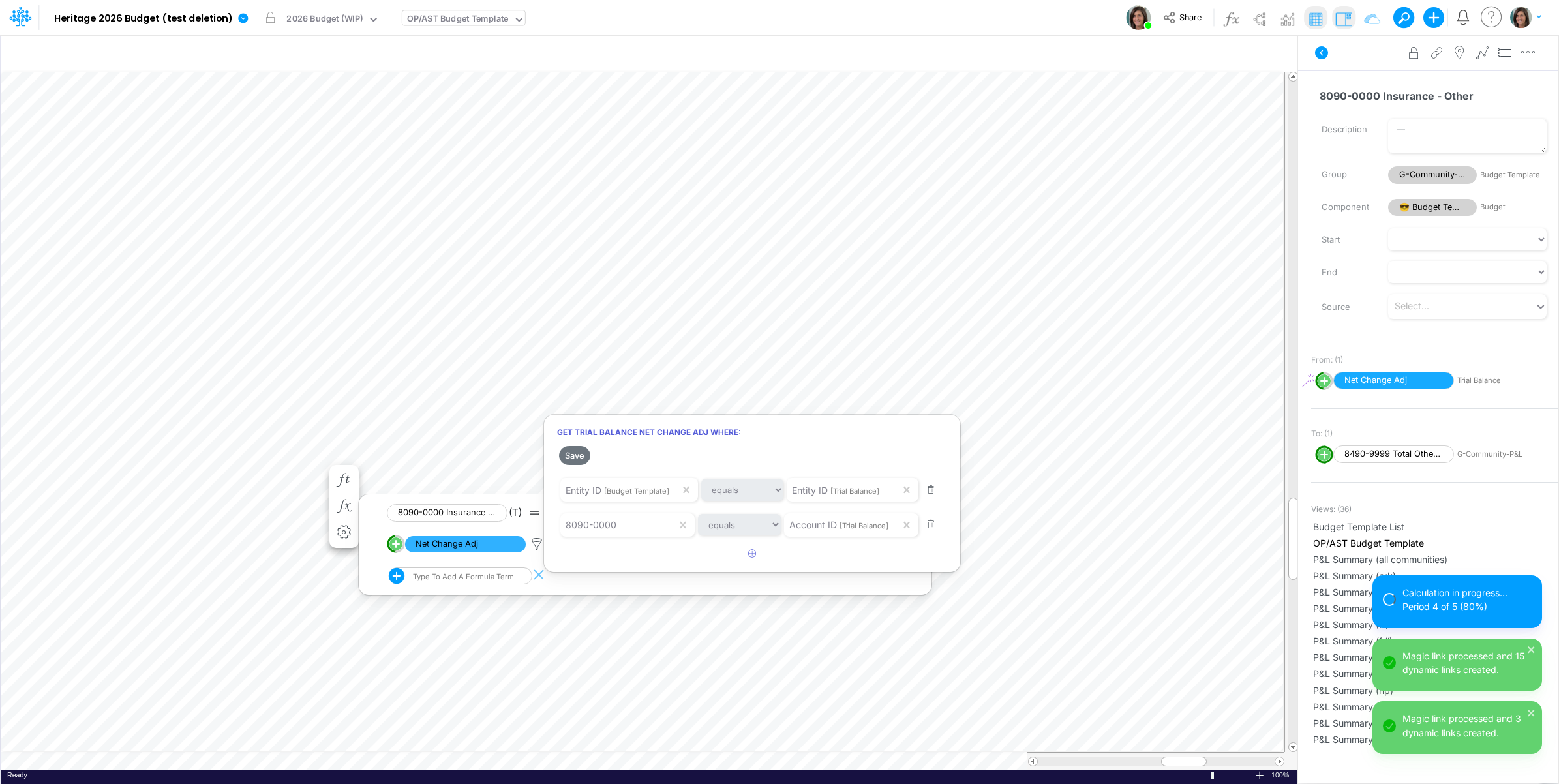
click at [605, 17] on div at bounding box center [780, 395] width 1559 height 777
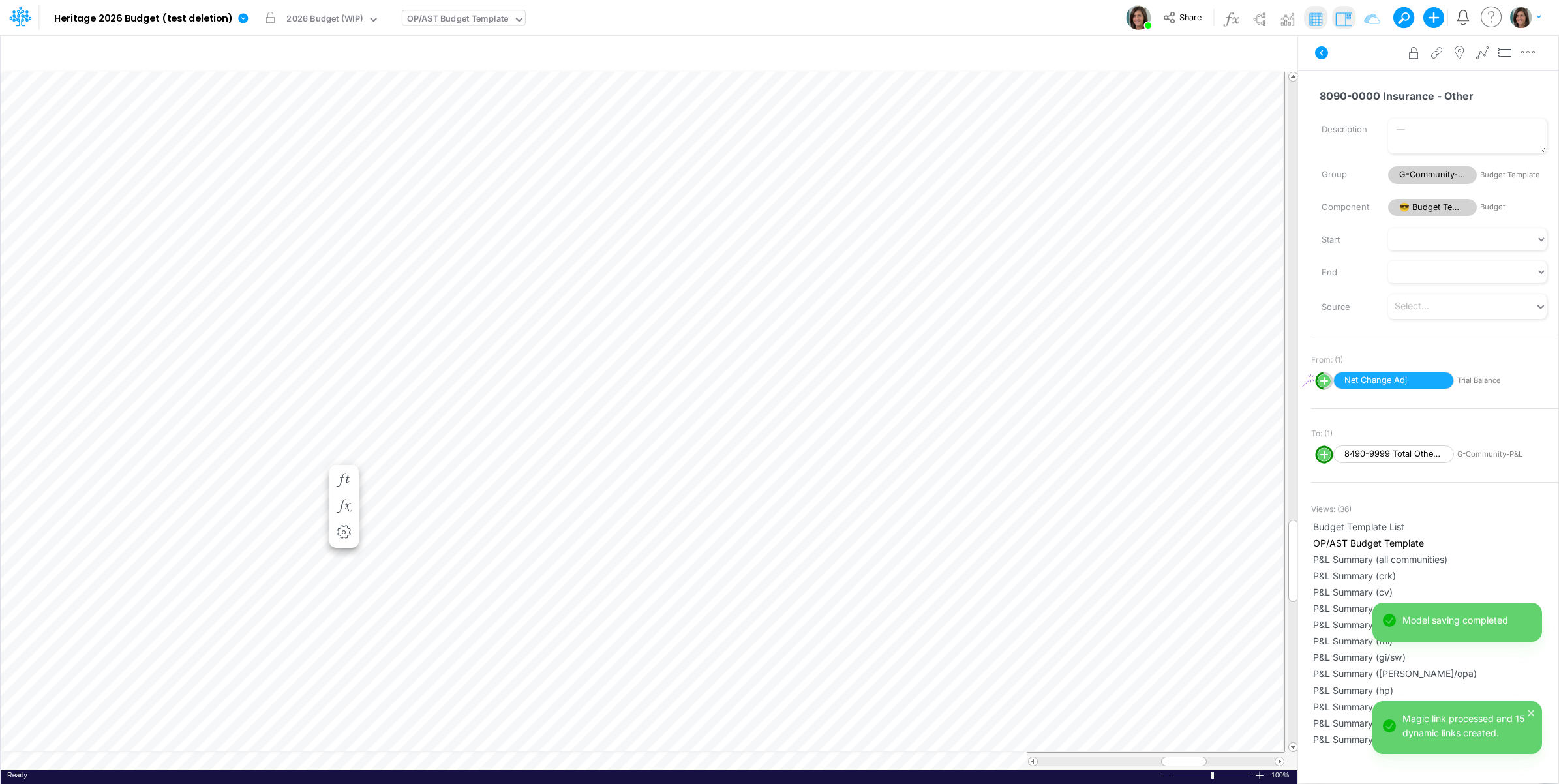
scroll to position [0, 1]
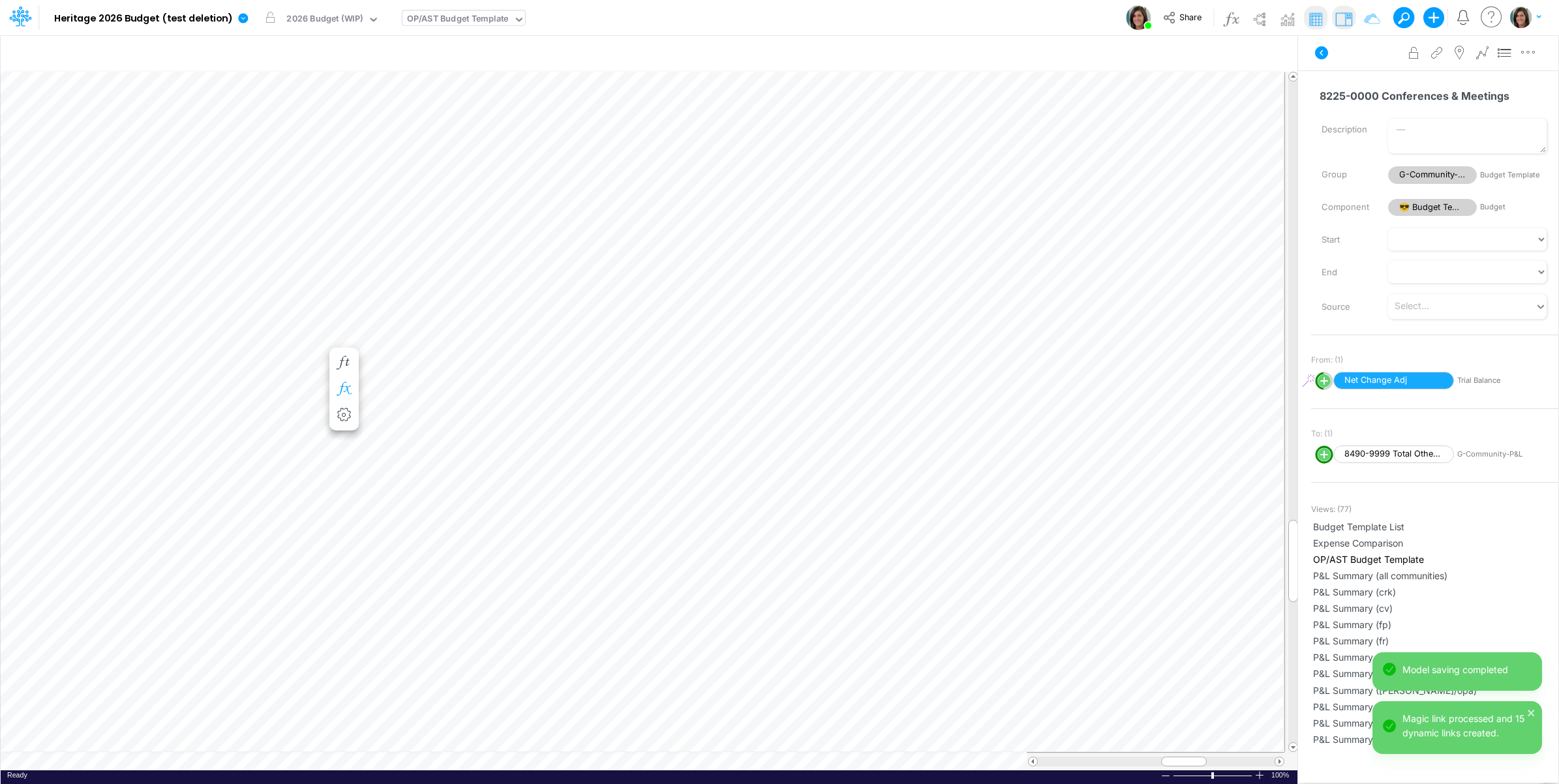
click at [343, 386] on icon "button" at bounding box center [344, 389] width 20 height 14
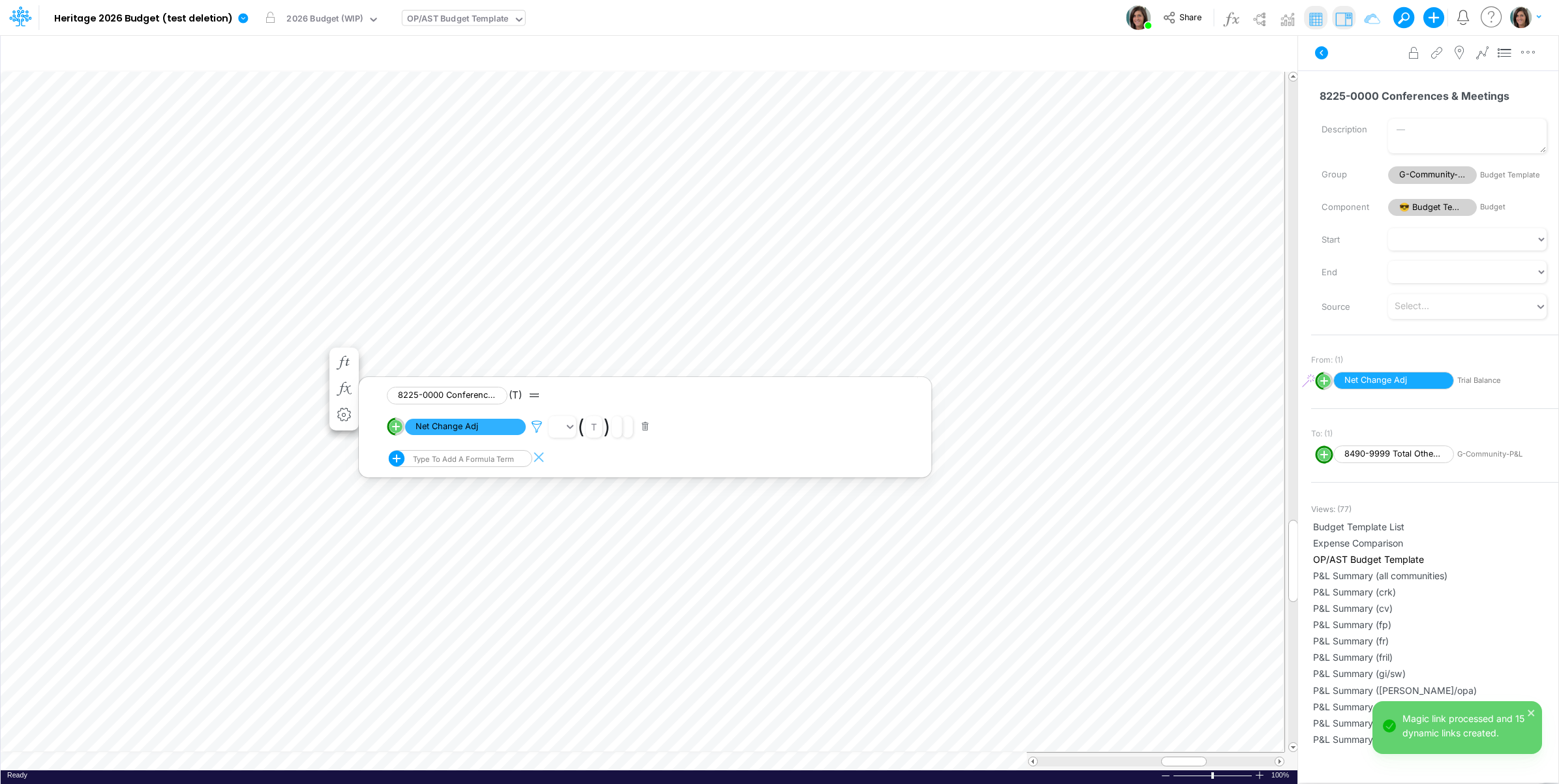
click at [534, 428] on icon at bounding box center [536, 427] width 20 height 14
click at [577, 339] on button "Save" at bounding box center [574, 338] width 31 height 19
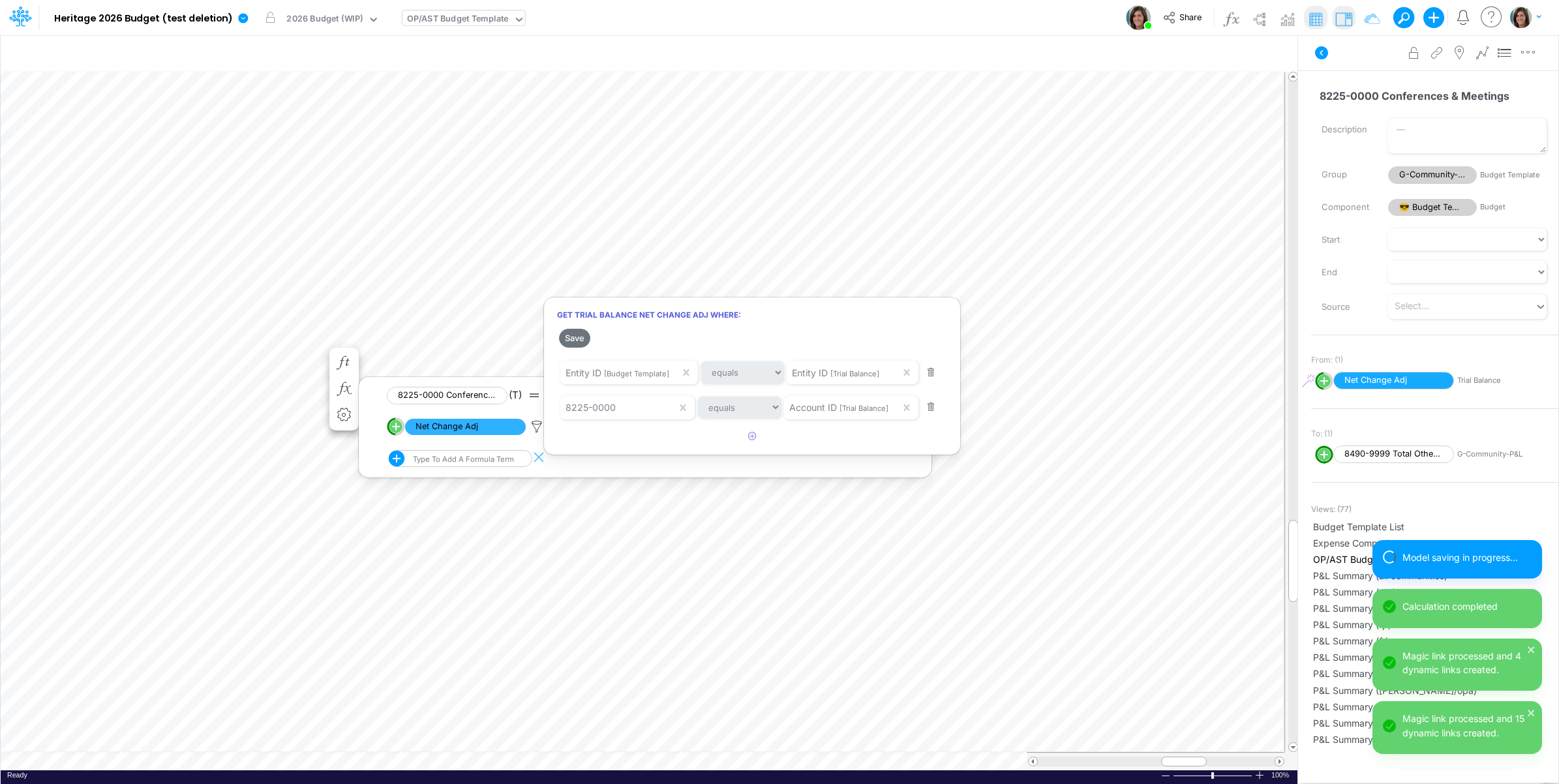
click at [150, 366] on div at bounding box center [780, 395] width 1559 height 777
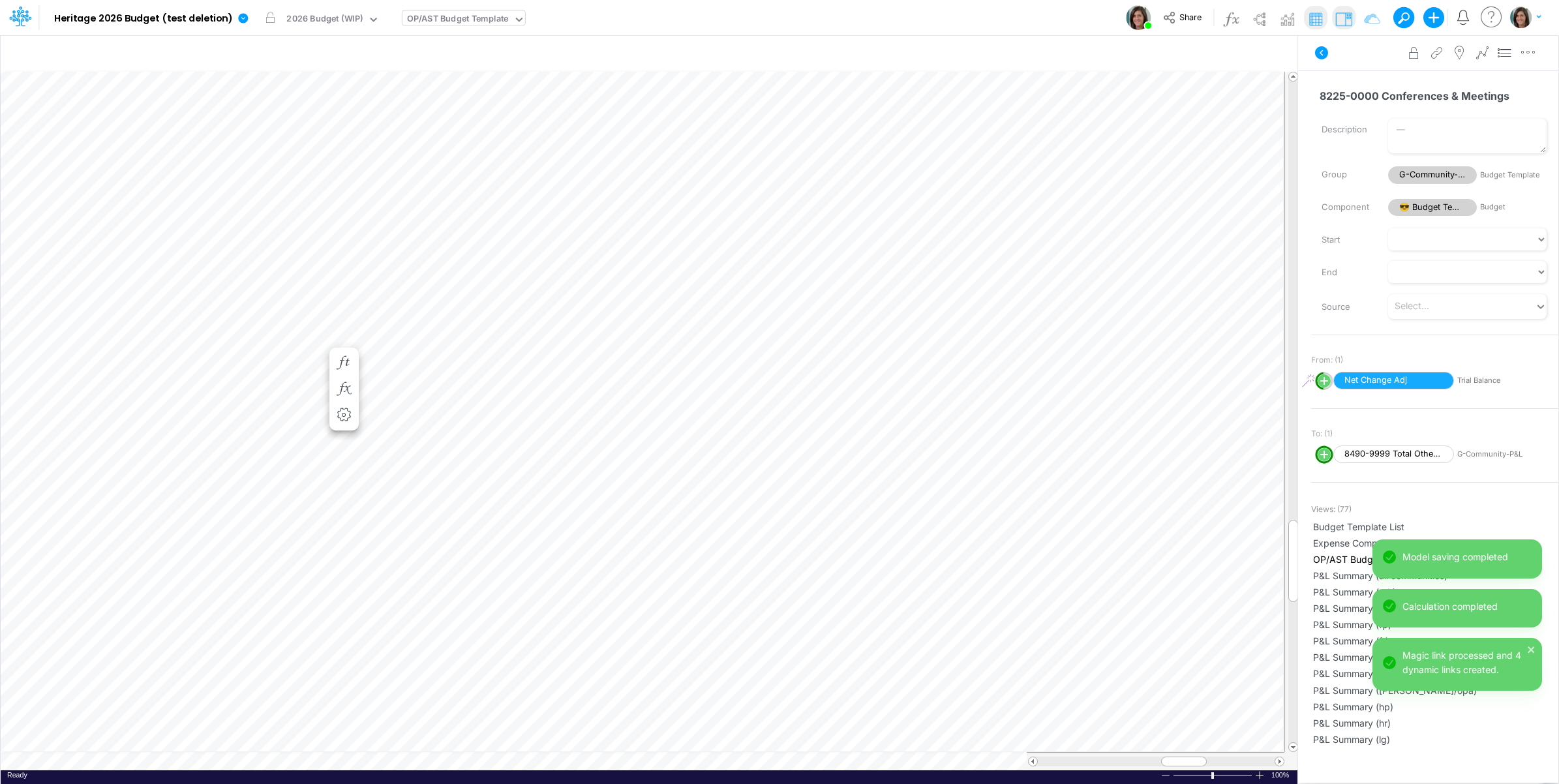
scroll to position [0, 1]
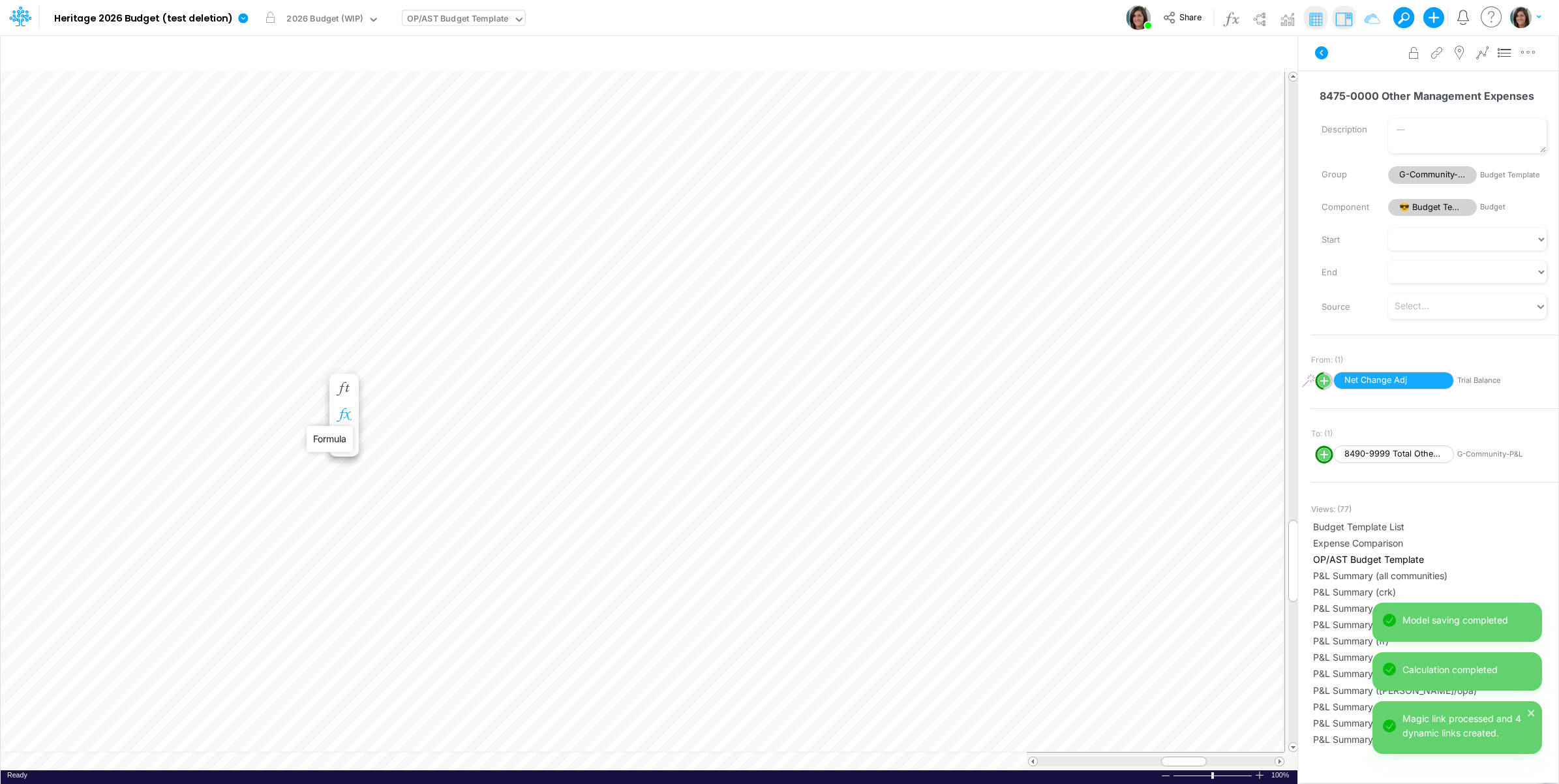
click at [346, 414] on icon "button" at bounding box center [344, 415] width 20 height 14
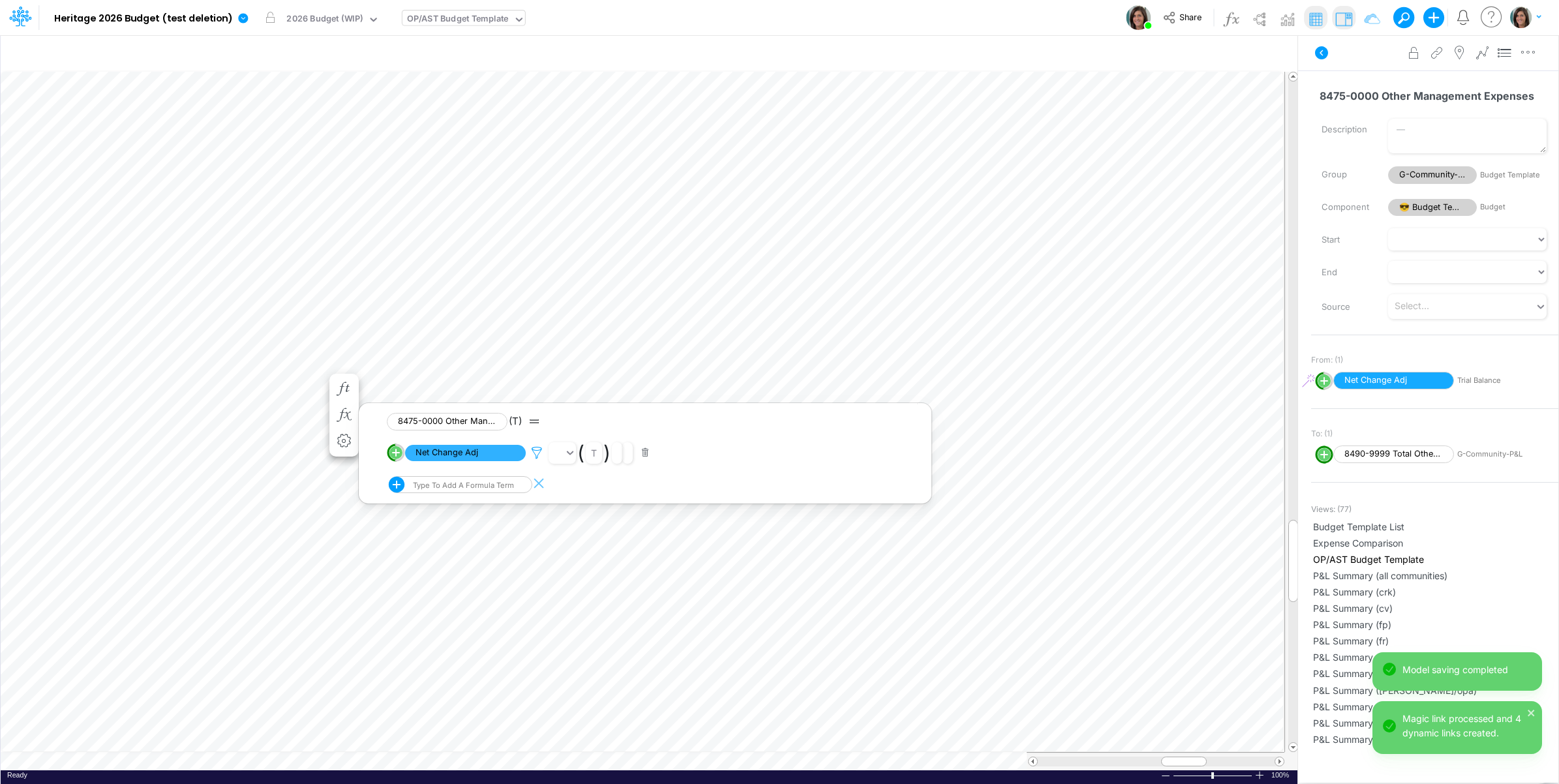
click at [539, 457] on icon at bounding box center [536, 453] width 20 height 14
click at [574, 371] on button "Save" at bounding box center [574, 365] width 31 height 19
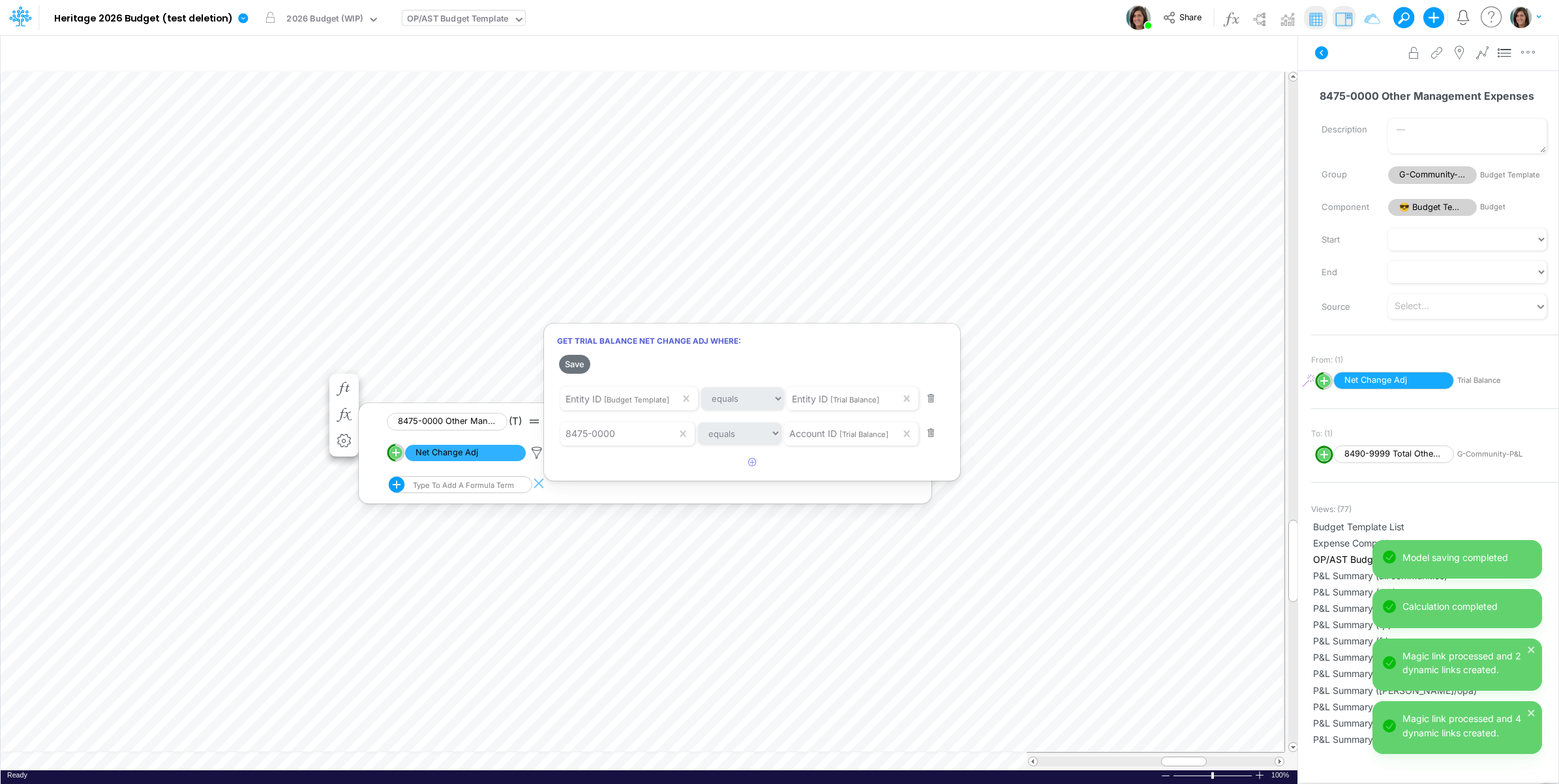
click at [121, 373] on div at bounding box center [780, 395] width 1559 height 777
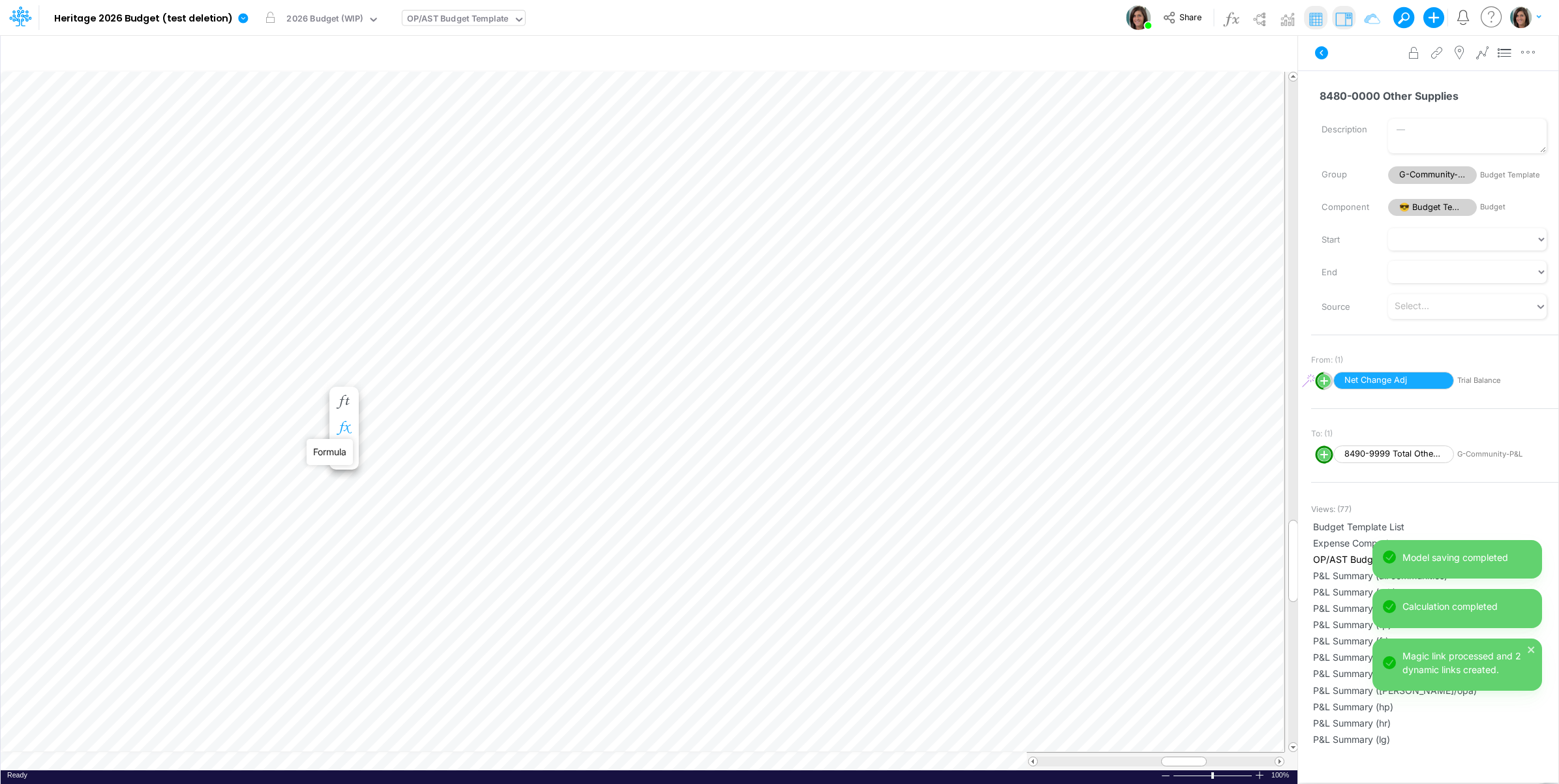
click at [346, 424] on icon "button" at bounding box center [344, 428] width 20 height 14
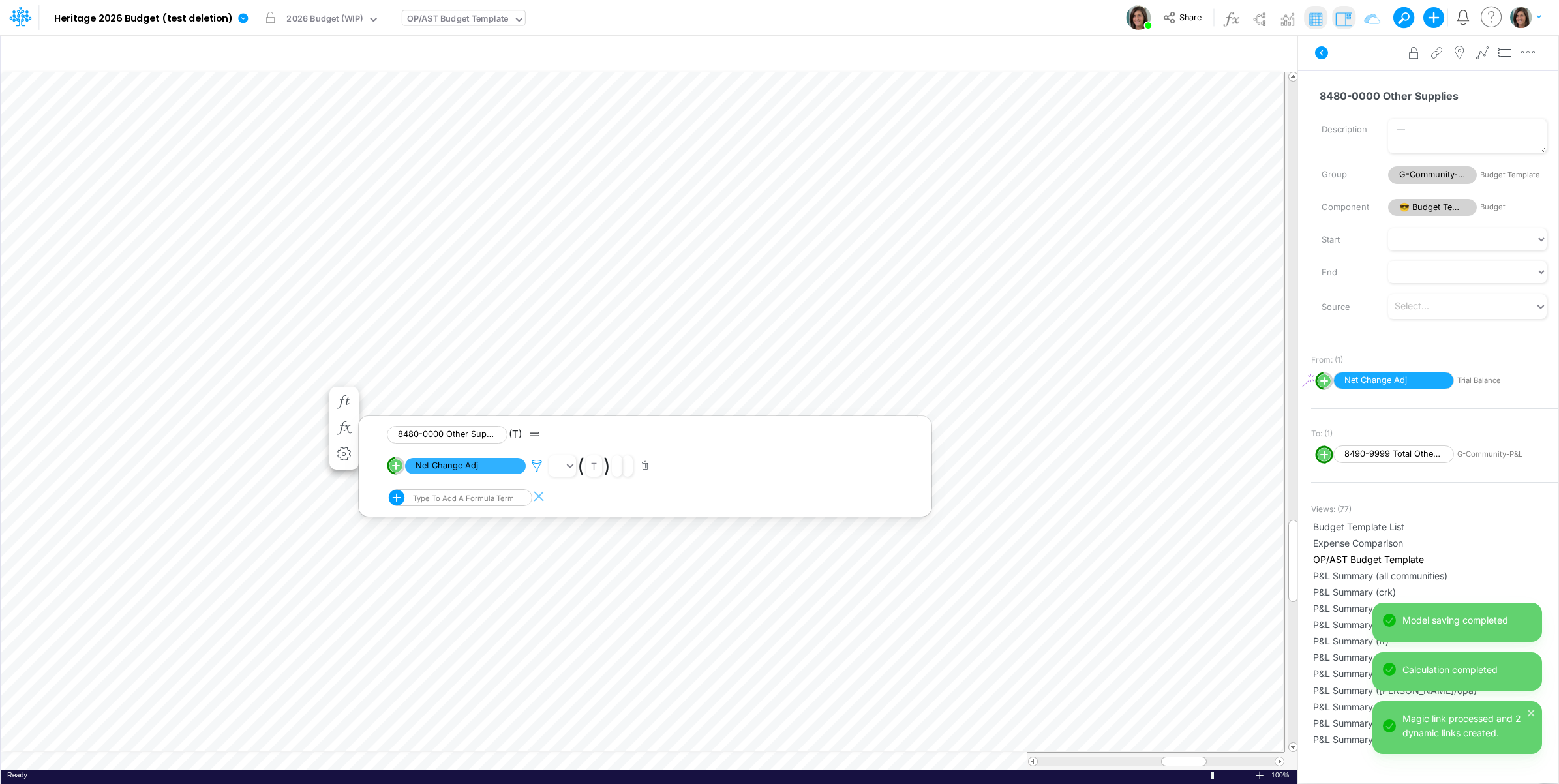
click at [532, 465] on icon at bounding box center [536, 466] width 20 height 14
click at [579, 379] on button "Save" at bounding box center [574, 377] width 31 height 19
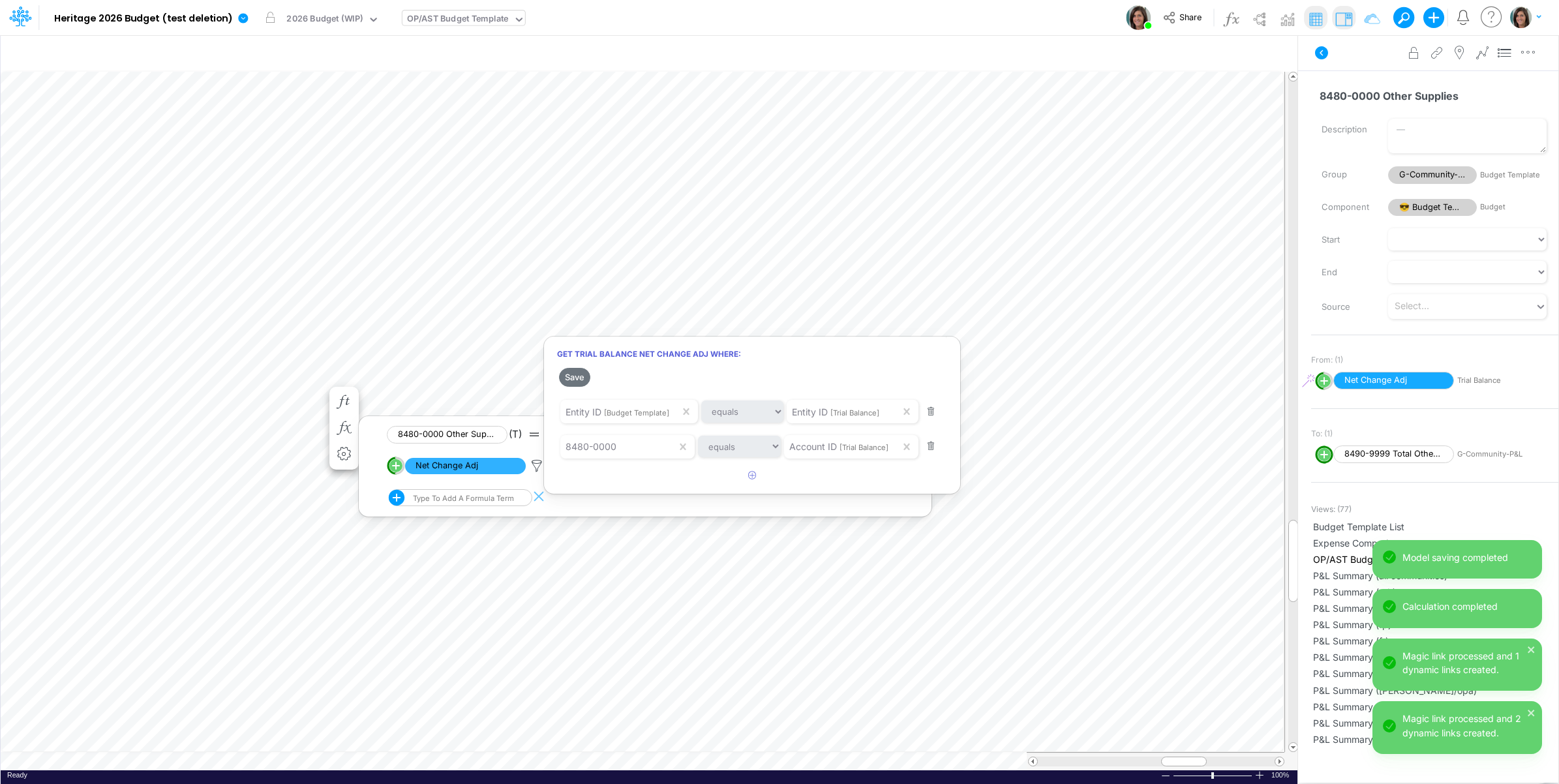
click at [155, 504] on div at bounding box center [780, 395] width 1559 height 777
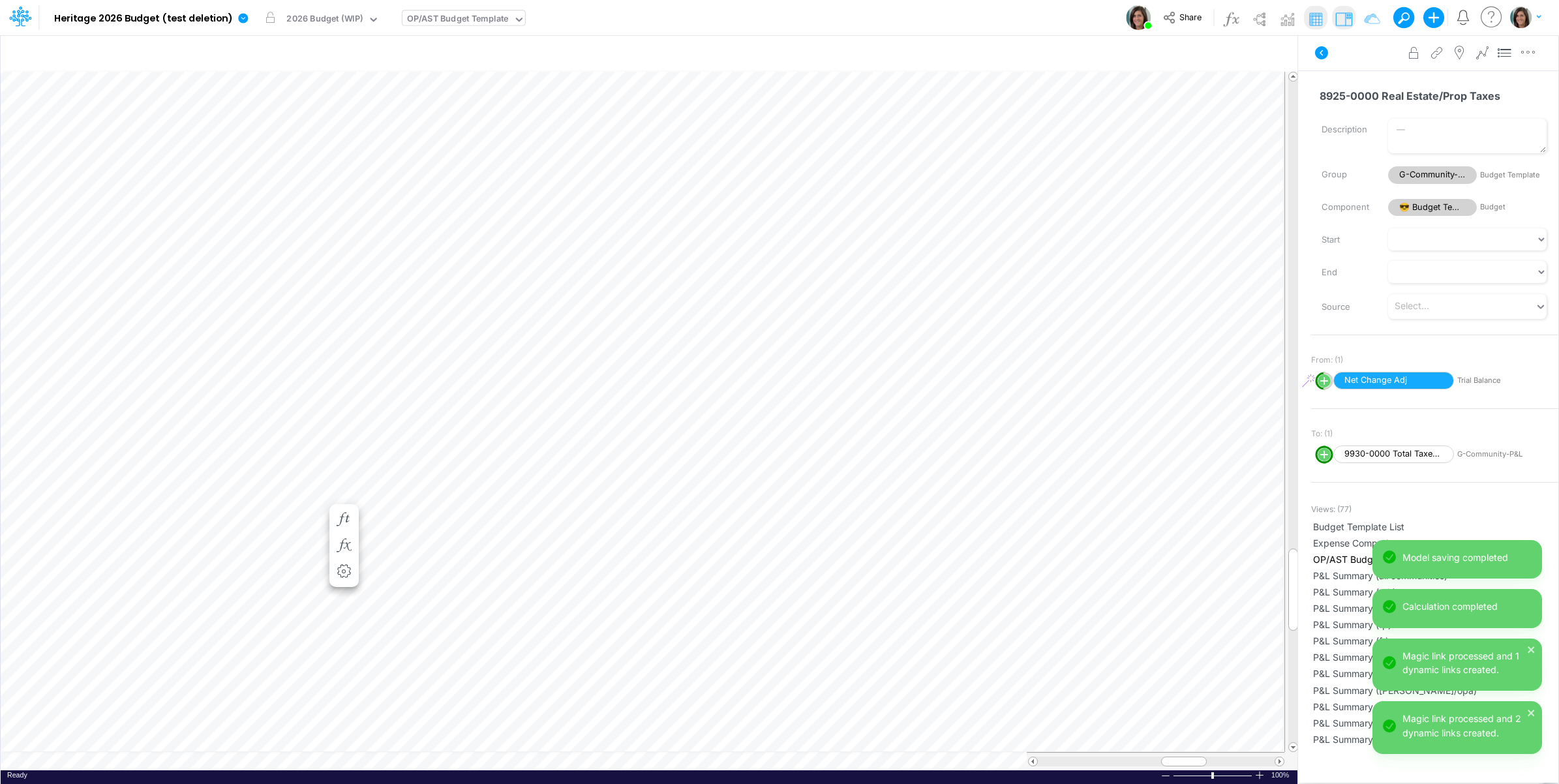
scroll to position [0, 1]
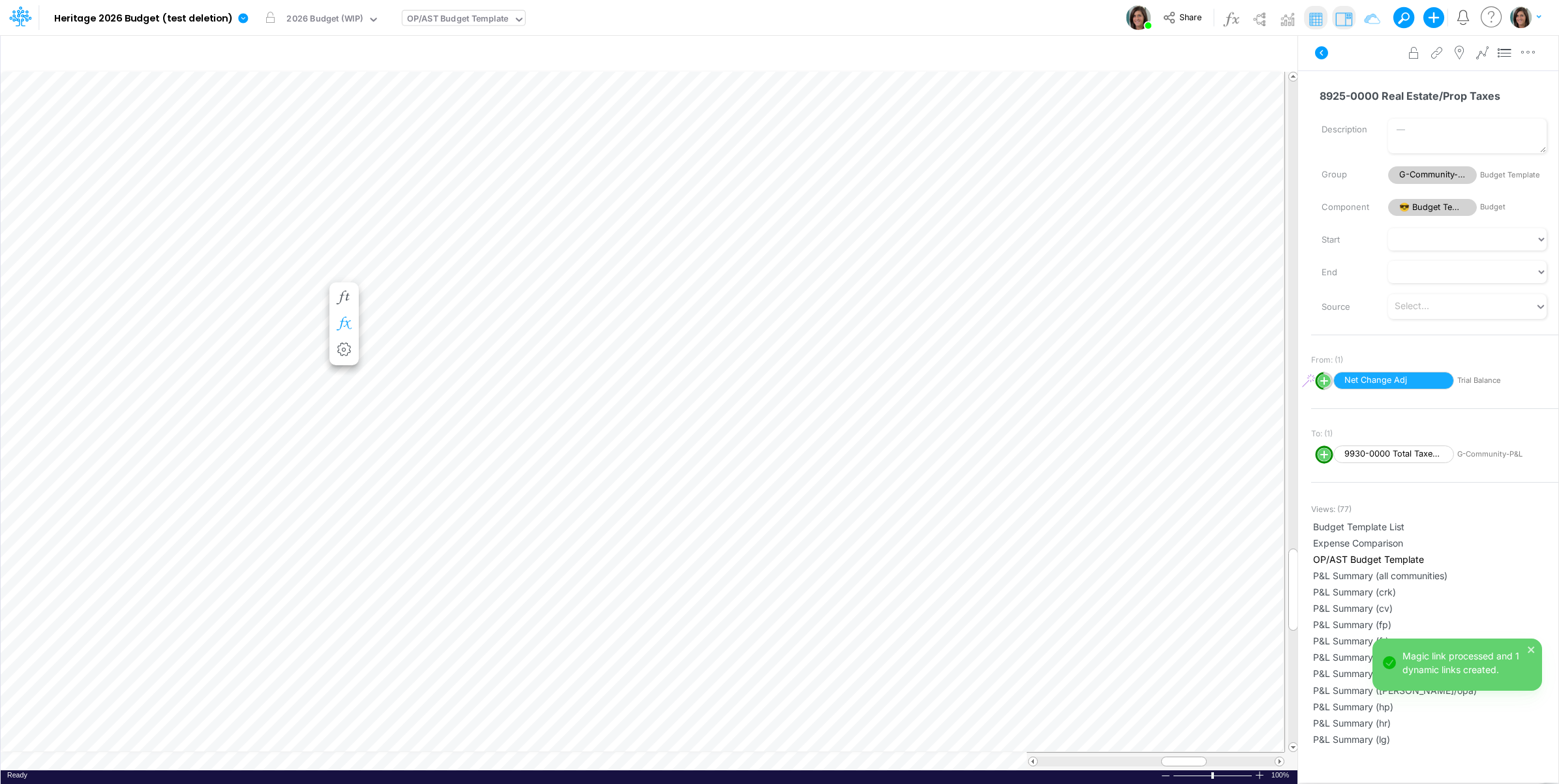
click at [343, 324] on icon "button" at bounding box center [344, 324] width 20 height 14
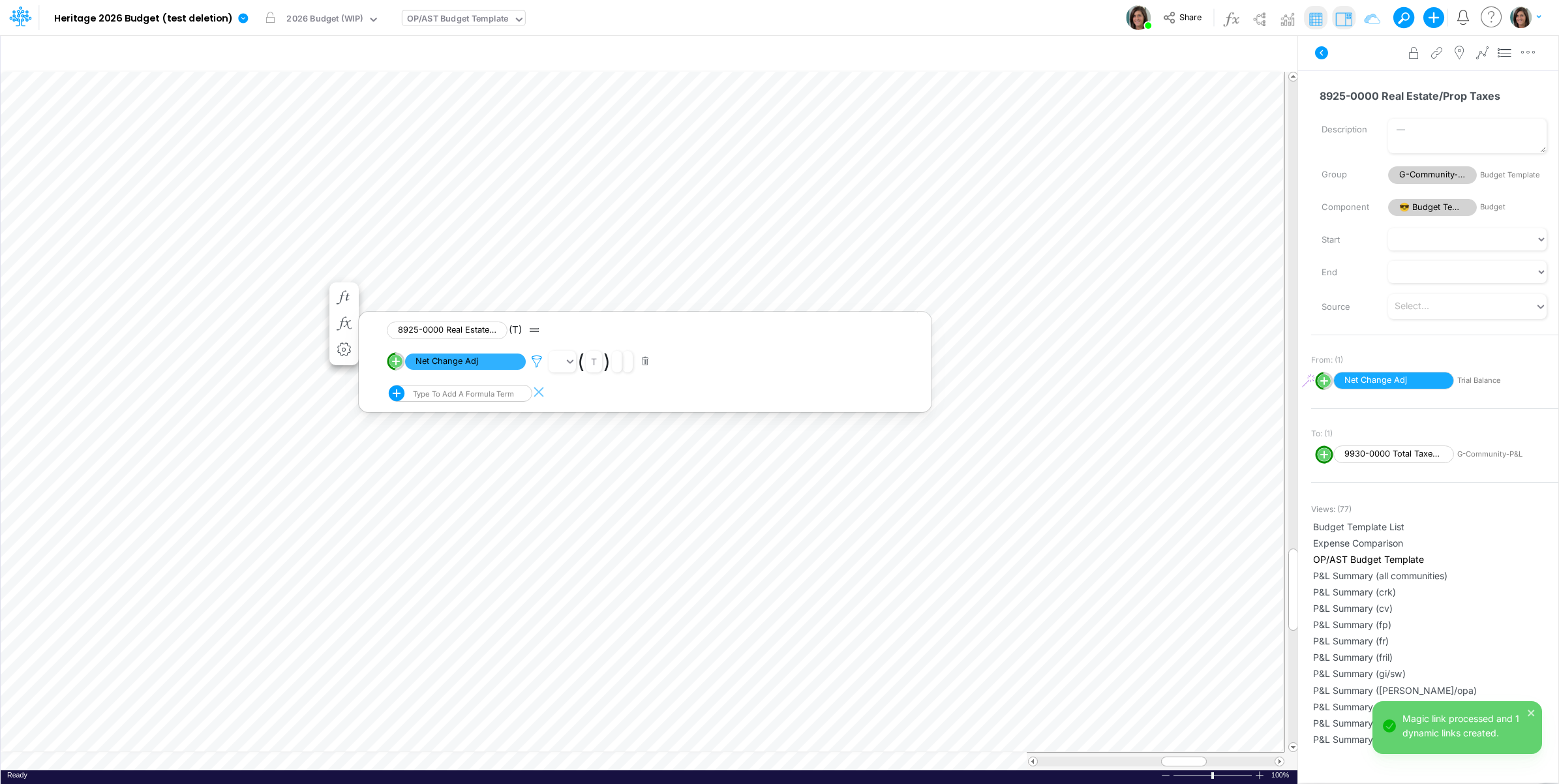
click at [536, 362] on icon at bounding box center [536, 362] width 20 height 14
click at [578, 272] on button "Save" at bounding box center [574, 273] width 31 height 19
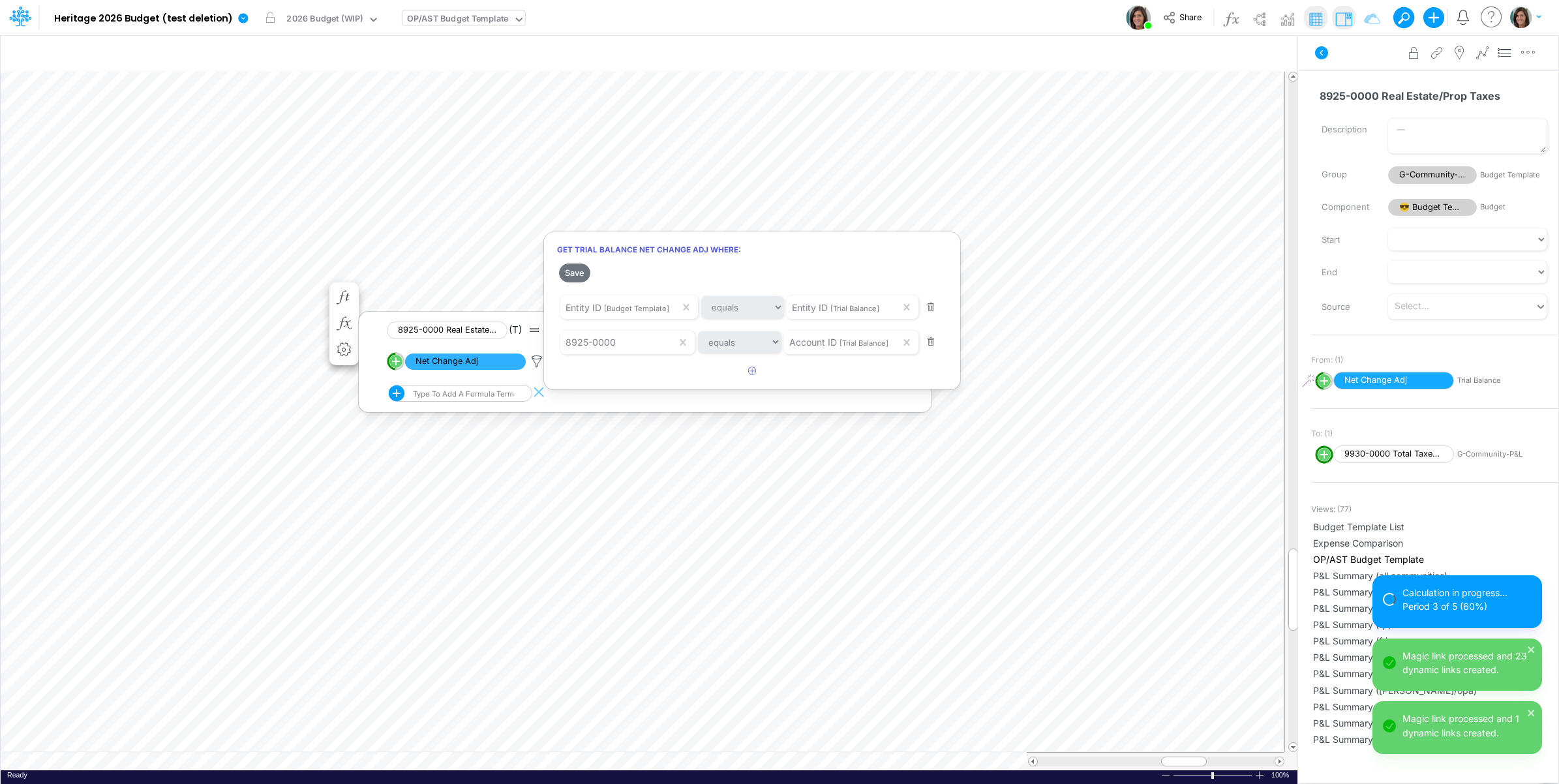
click at [192, 271] on div at bounding box center [780, 395] width 1559 height 777
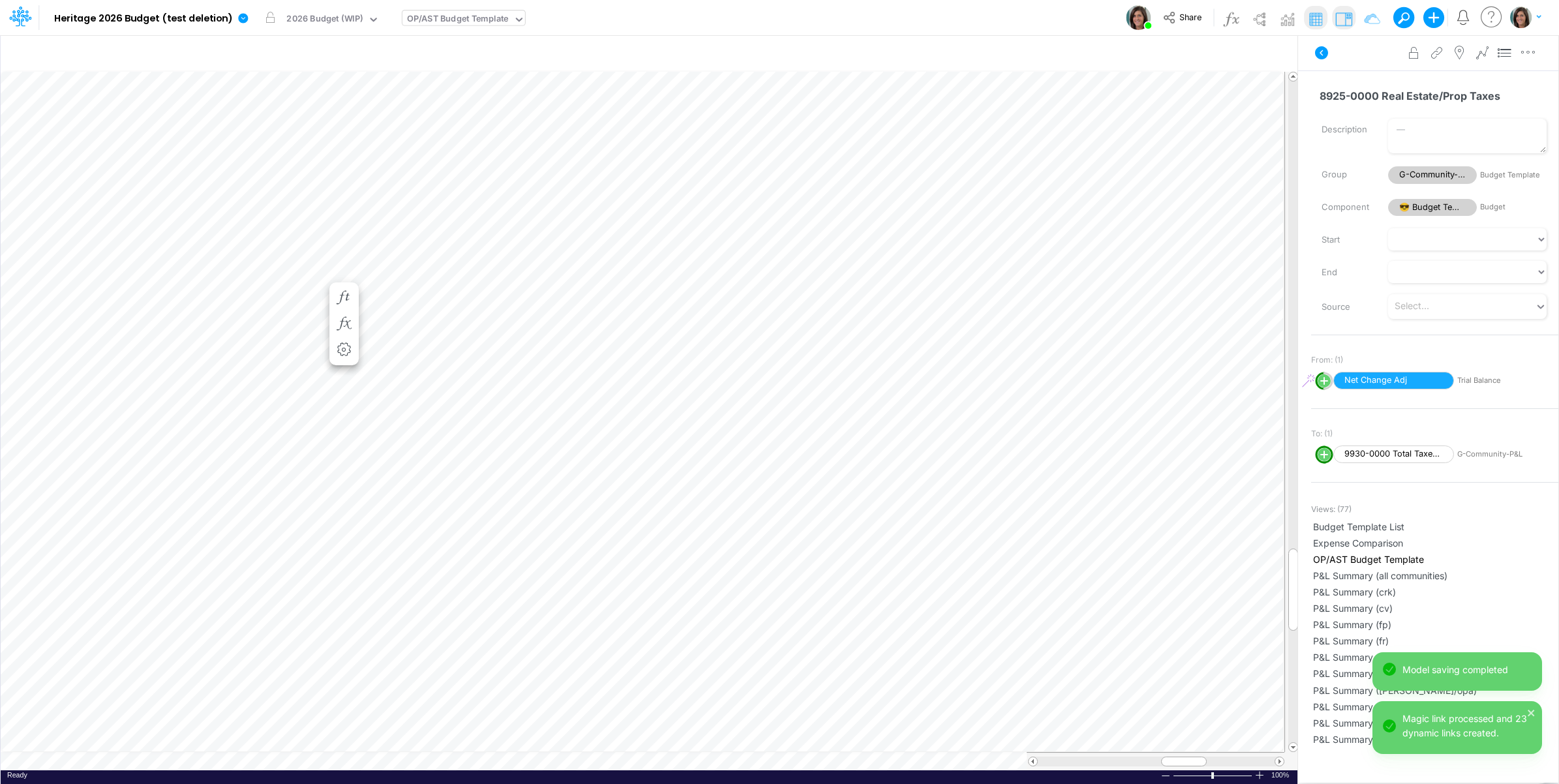
scroll to position [0, 1]
click at [346, 349] on icon "button" at bounding box center [344, 350] width 20 height 14
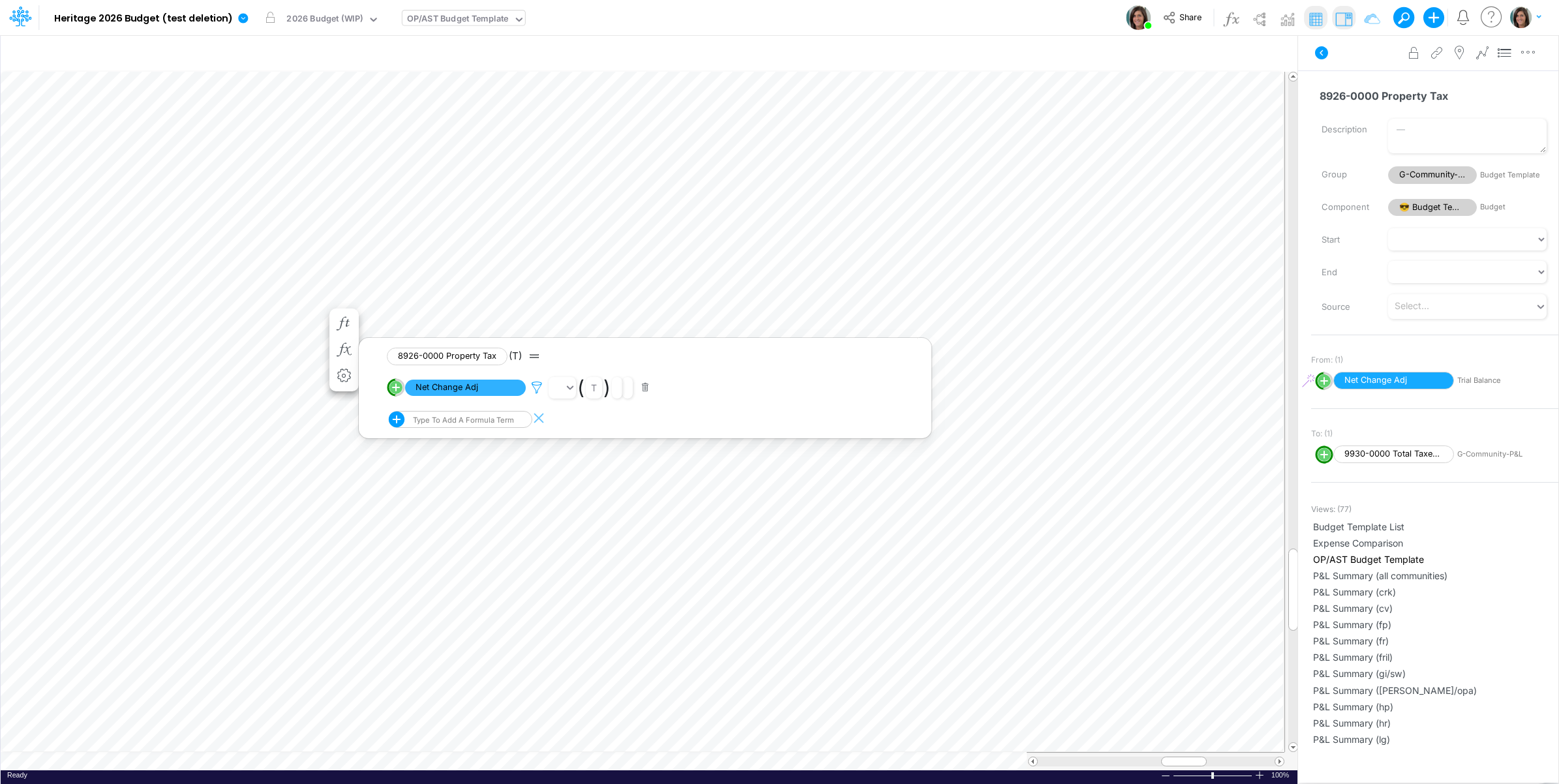
click at [538, 386] on icon at bounding box center [536, 388] width 20 height 14
click at [576, 297] on button "Save" at bounding box center [574, 299] width 31 height 19
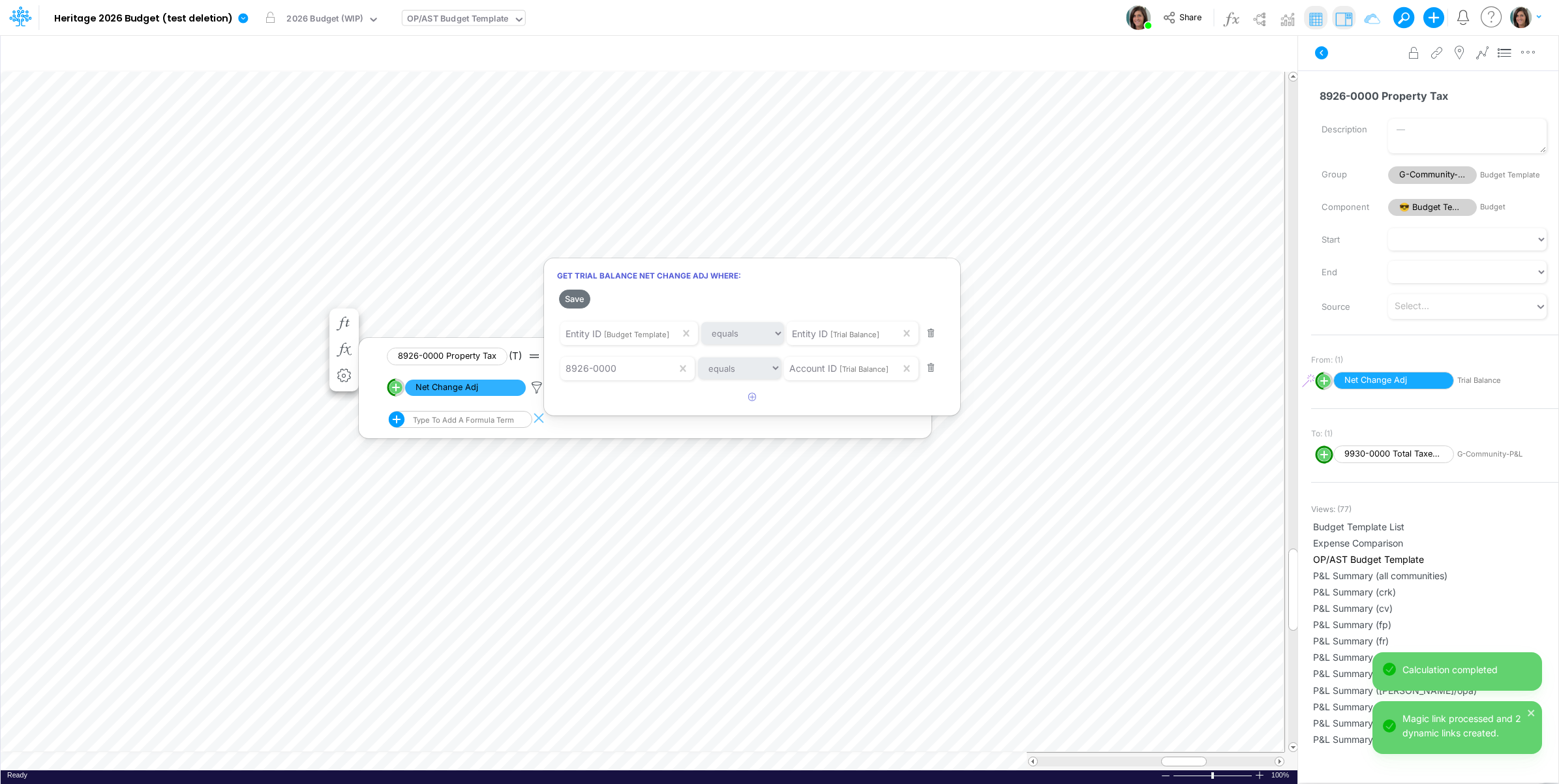
click at [168, 315] on div at bounding box center [780, 395] width 1559 height 777
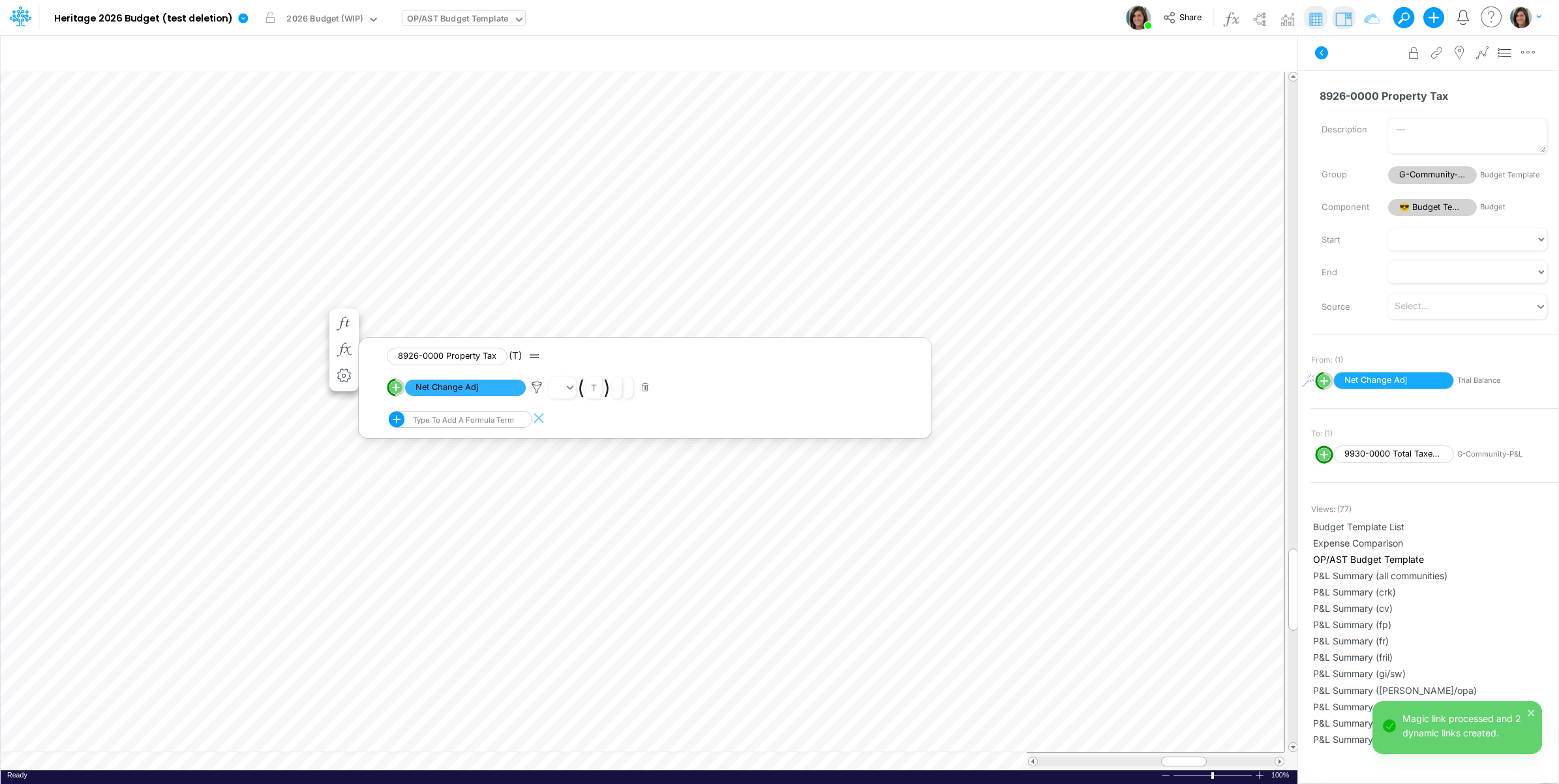
scroll to position [0, 1]
click at [346, 363] on icon "button" at bounding box center [344, 363] width 20 height 14
click at [540, 399] on icon at bounding box center [536, 400] width 20 height 14
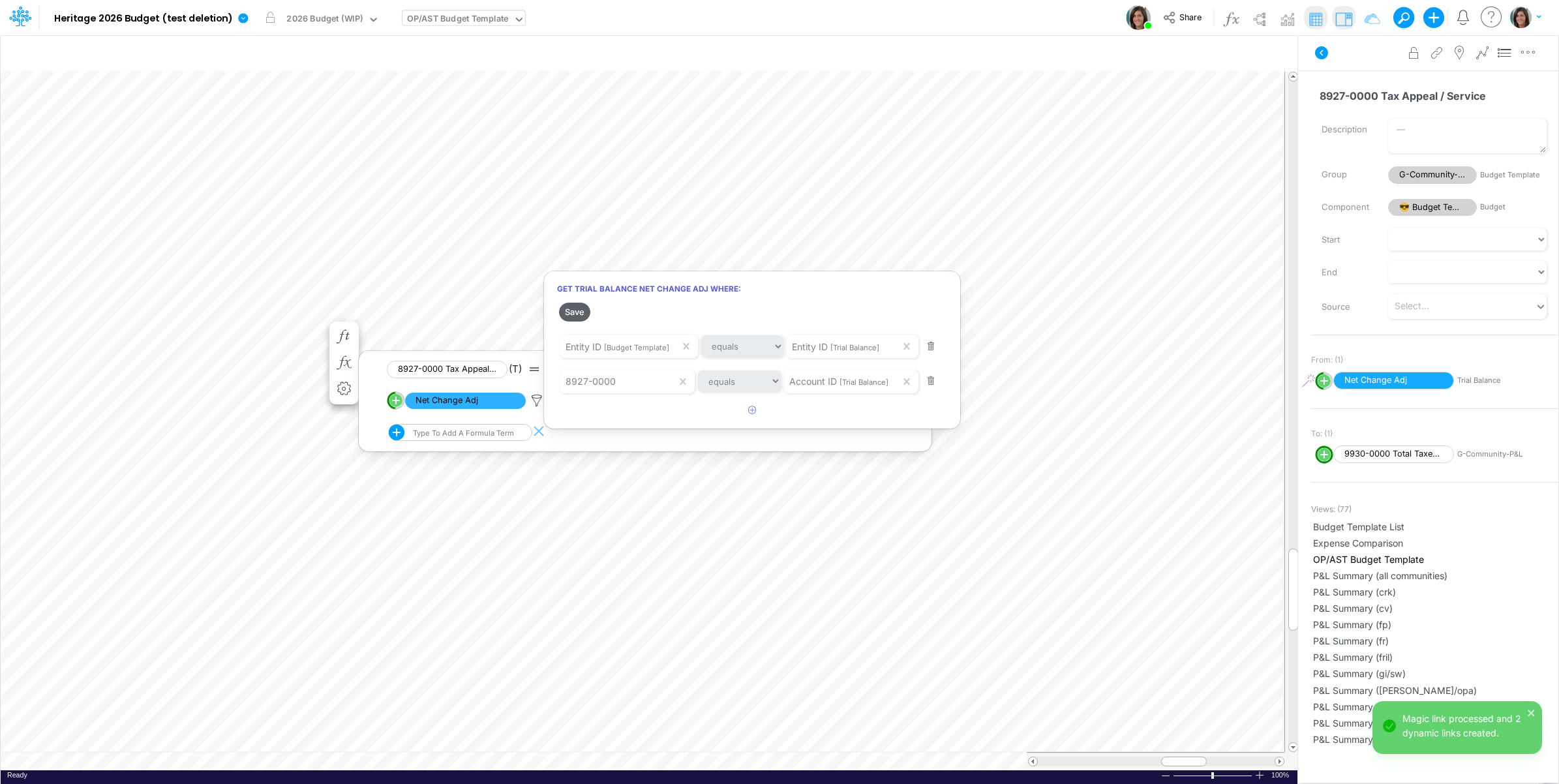
click at [579, 314] on button "Save" at bounding box center [574, 312] width 31 height 19
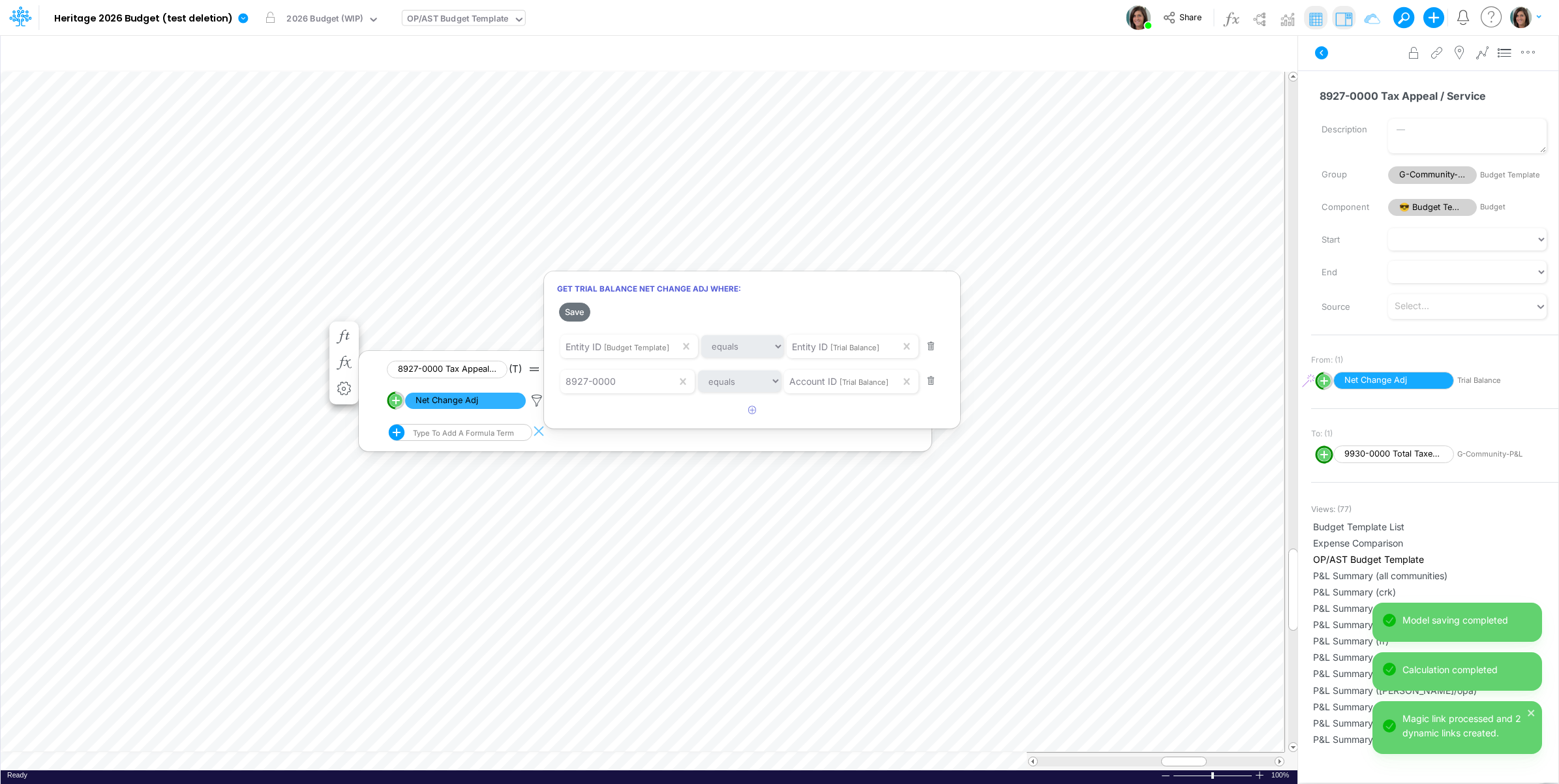
click at [144, 313] on div at bounding box center [780, 395] width 1559 height 777
click at [342, 374] on icon "button" at bounding box center [344, 376] width 20 height 14
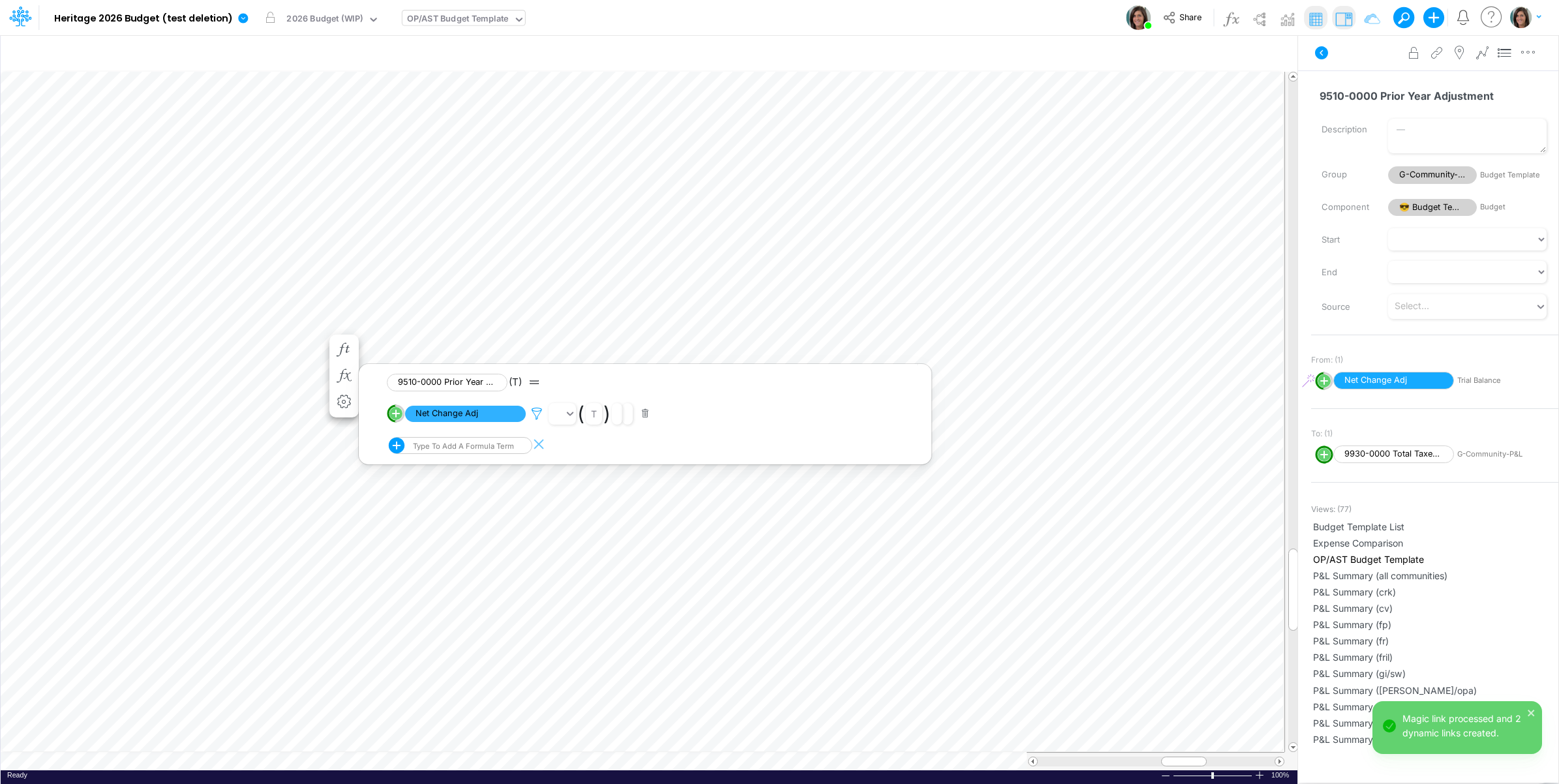
click at [535, 415] on icon at bounding box center [536, 414] width 20 height 14
click at [581, 326] on button "Save" at bounding box center [574, 325] width 31 height 19
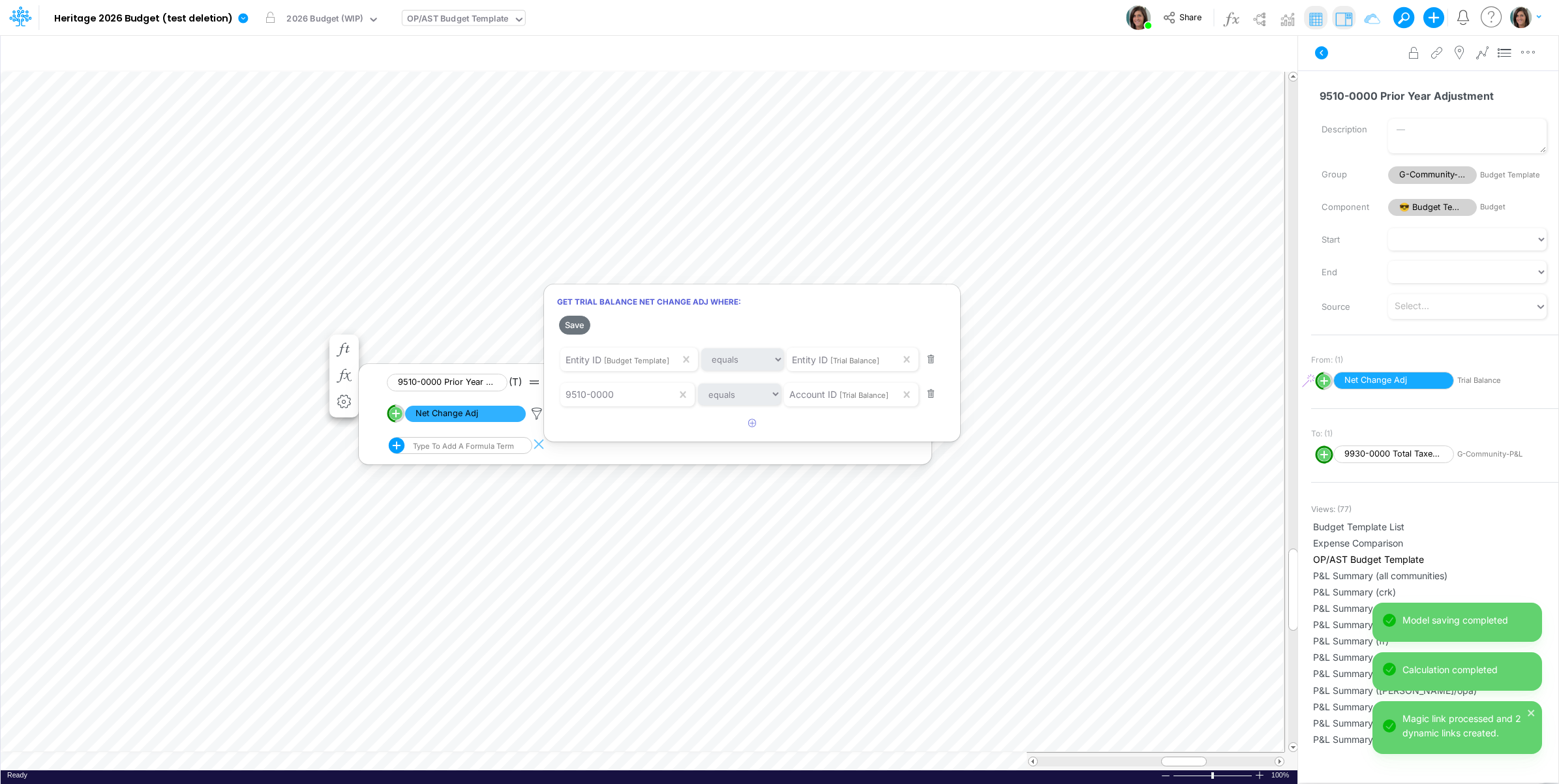
click at [153, 326] on div at bounding box center [780, 395] width 1559 height 777
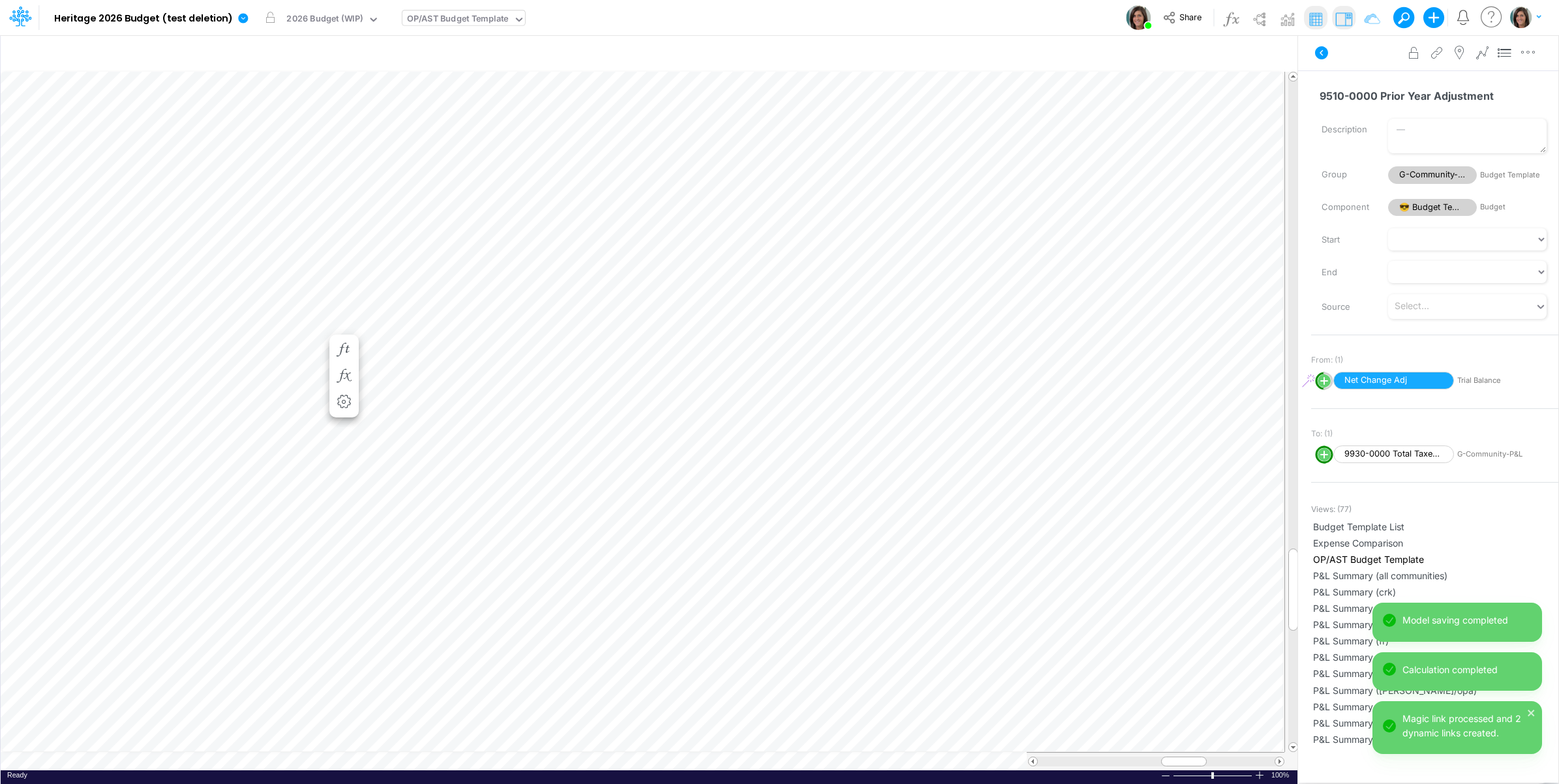
scroll to position [0, 1]
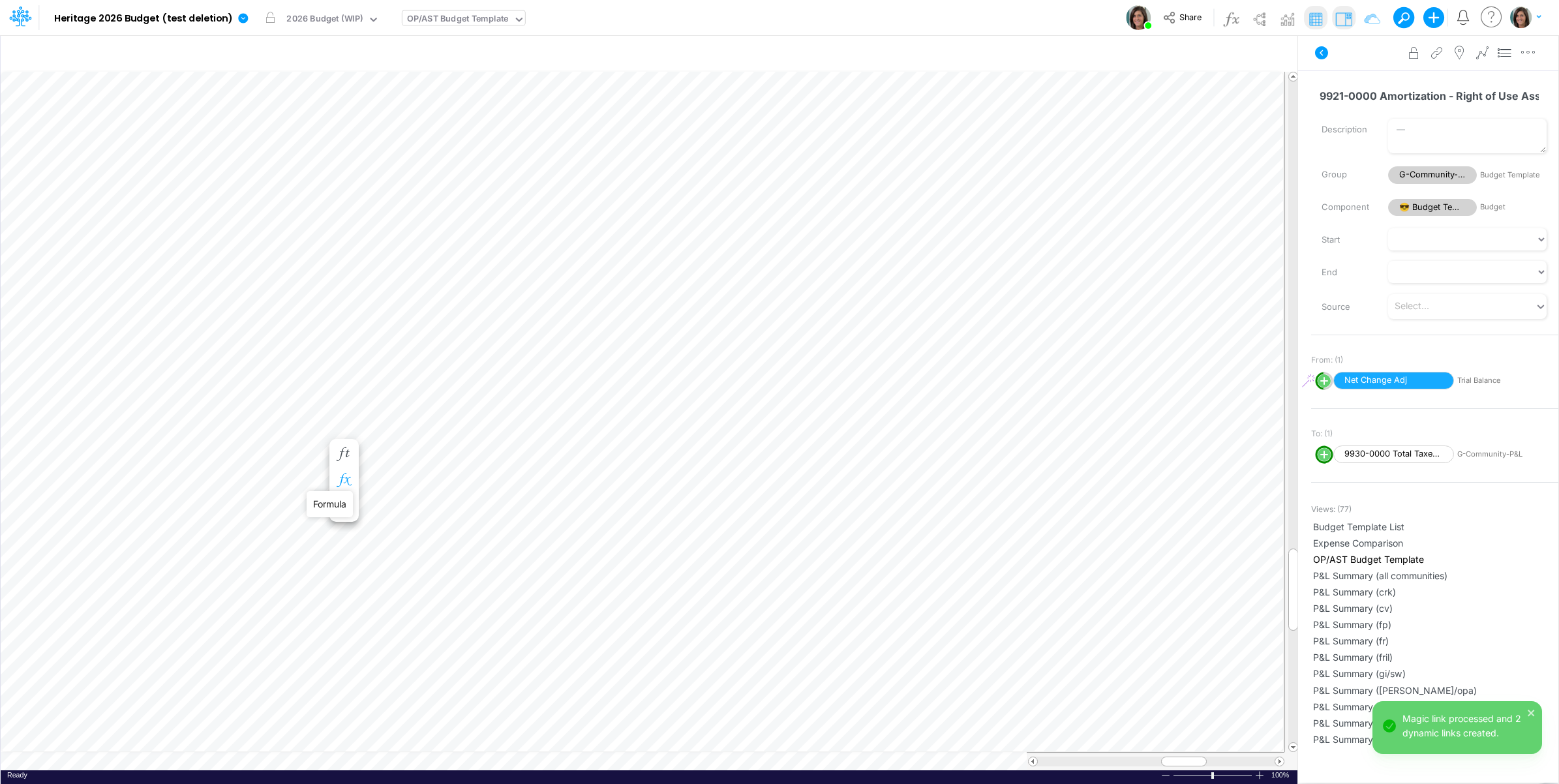
click at [346, 477] on icon "button" at bounding box center [344, 481] width 20 height 14
click at [537, 519] on icon at bounding box center [536, 518] width 20 height 14
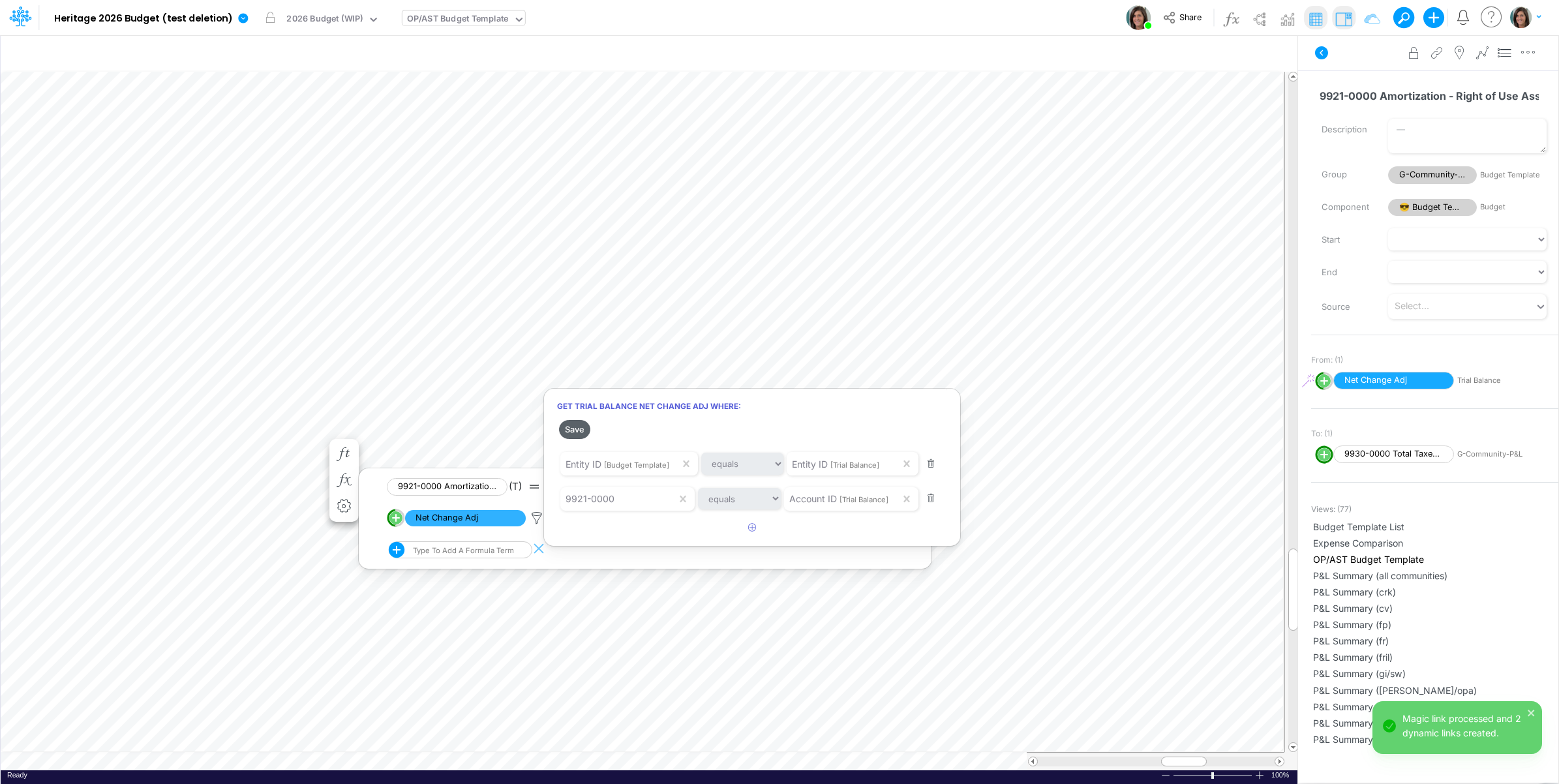
click at [576, 435] on button "Save" at bounding box center [574, 430] width 31 height 19
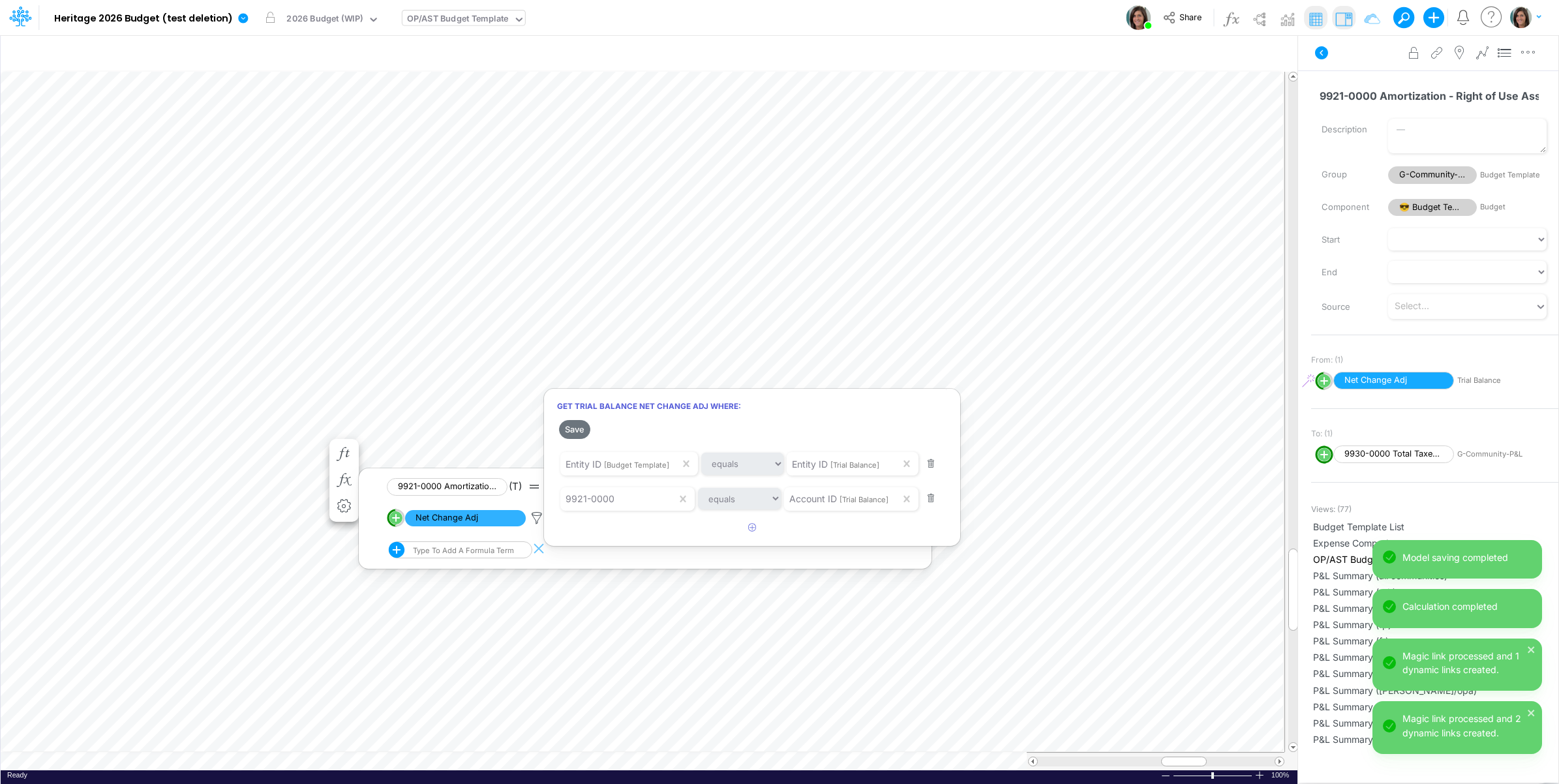
click at [184, 458] on div at bounding box center [780, 395] width 1559 height 777
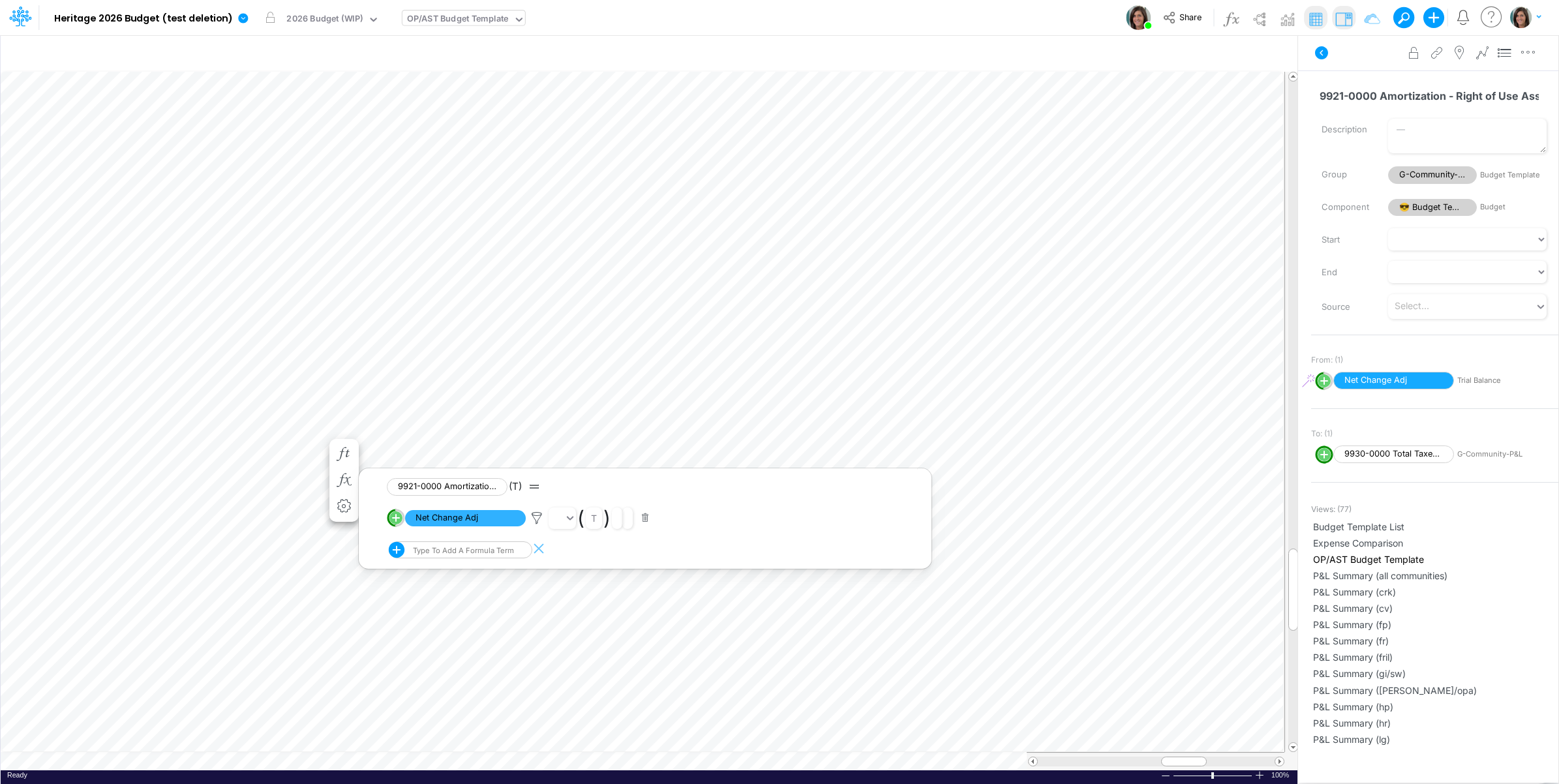
scroll to position [0, 1]
click at [341, 506] on icon "button" at bounding box center [344, 506] width 20 height 14
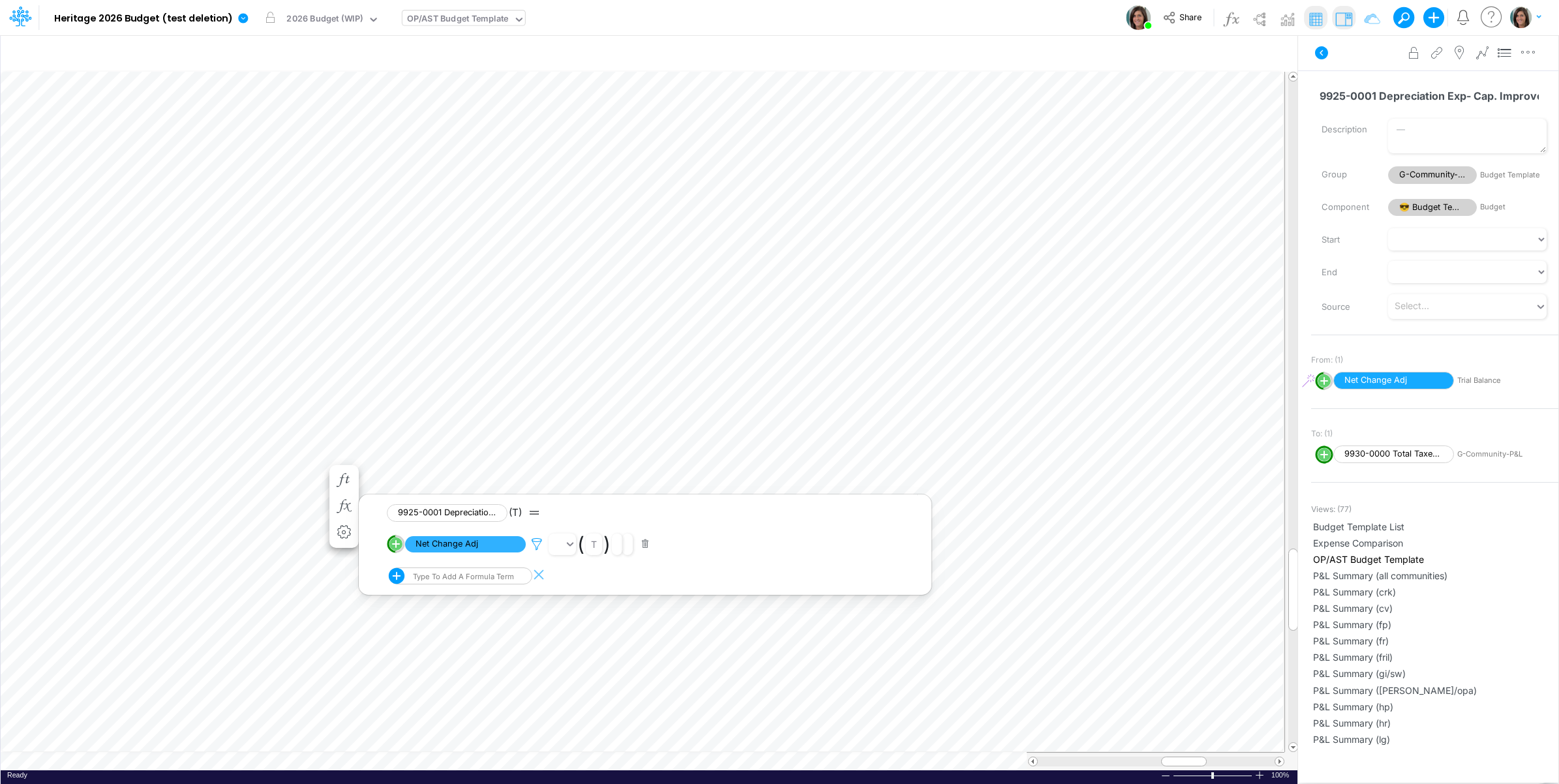
click at [537, 543] on icon at bounding box center [536, 544] width 20 height 14
drag, startPoint x: 574, startPoint y: 452, endPoint x: 1534, endPoint y: 321, distance: 968.9
click at [575, 452] on button "Save" at bounding box center [574, 455] width 31 height 19
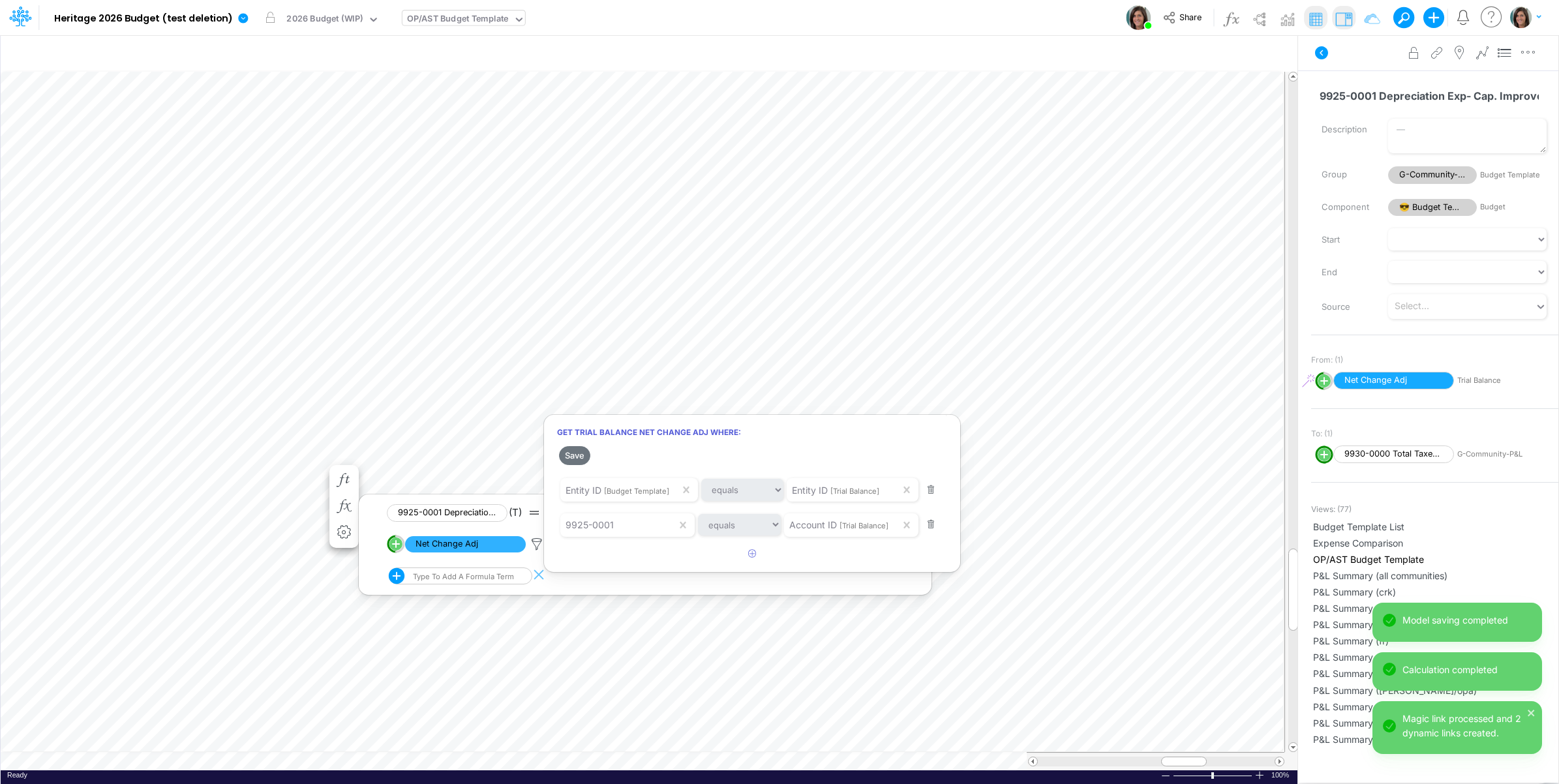
click at [1349, 49] on div at bounding box center [780, 395] width 1559 height 777
click at [1332, 54] on button at bounding box center [1322, 53] width 31 height 24
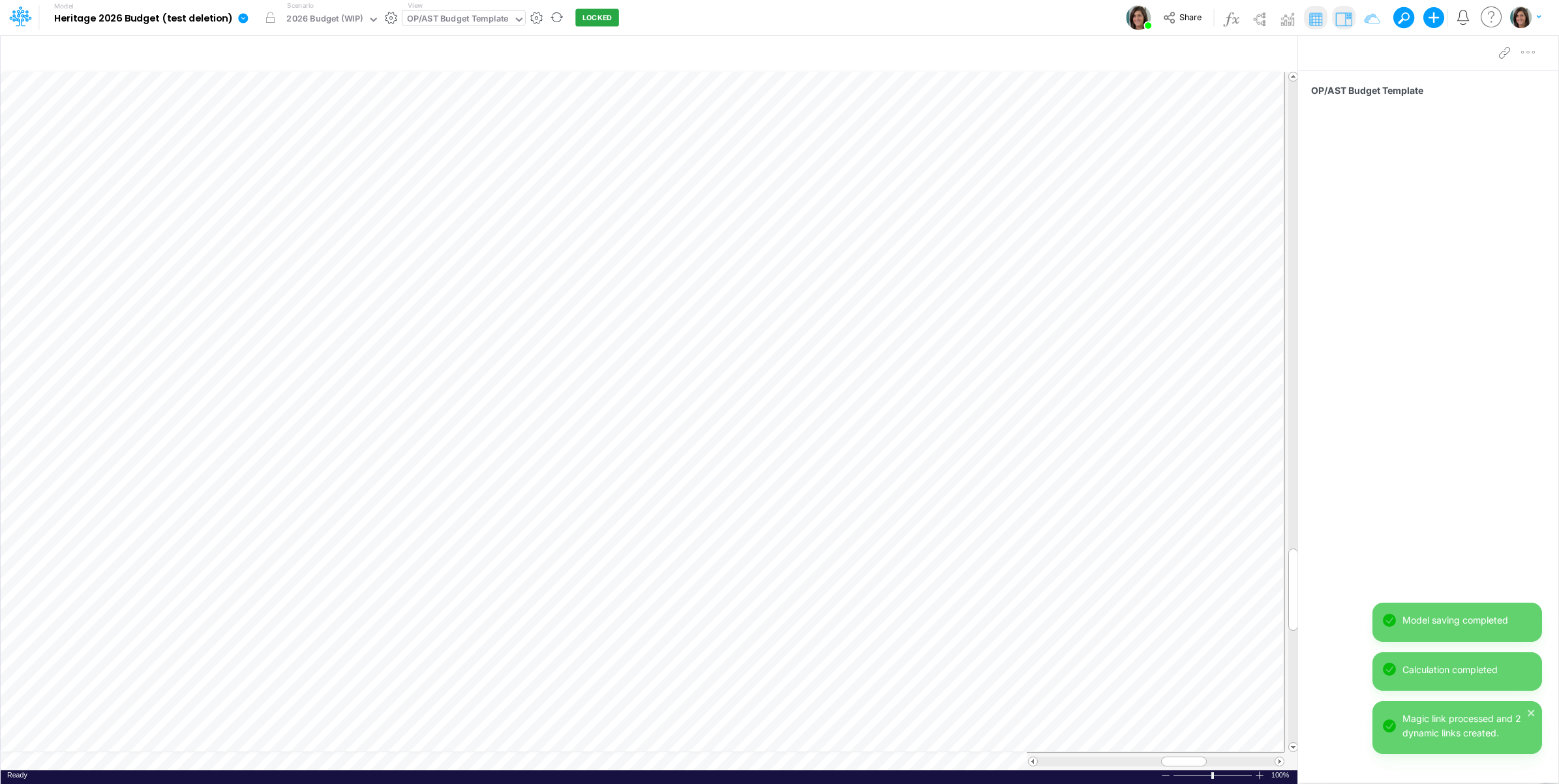
click at [241, 22] on icon at bounding box center [243, 18] width 10 height 10
click at [273, 136] on button "View model info" at bounding box center [310, 135] width 140 height 20
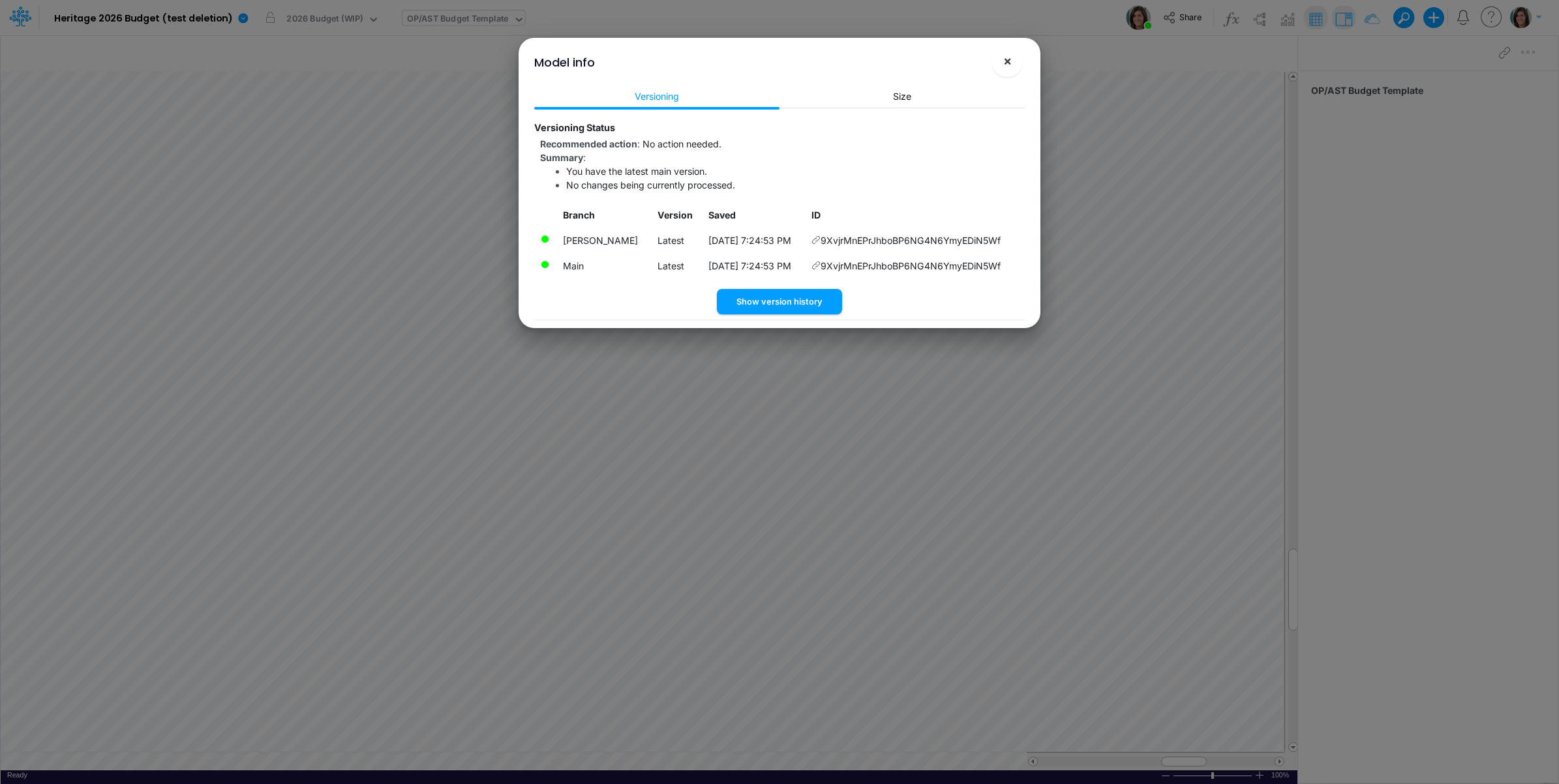
click at [999, 64] on button "×" at bounding box center [1007, 61] width 31 height 31
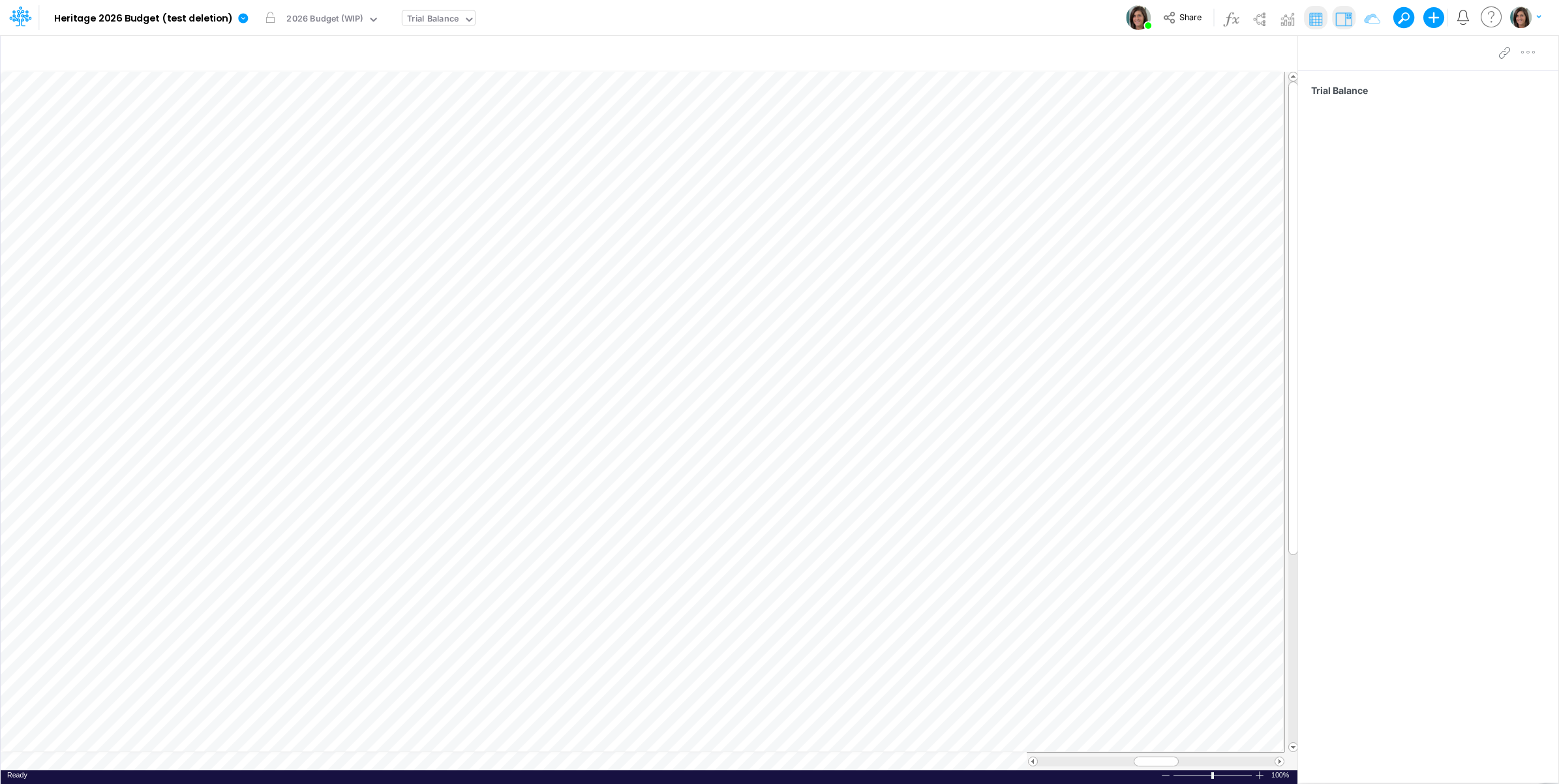
scroll to position [0, 1]
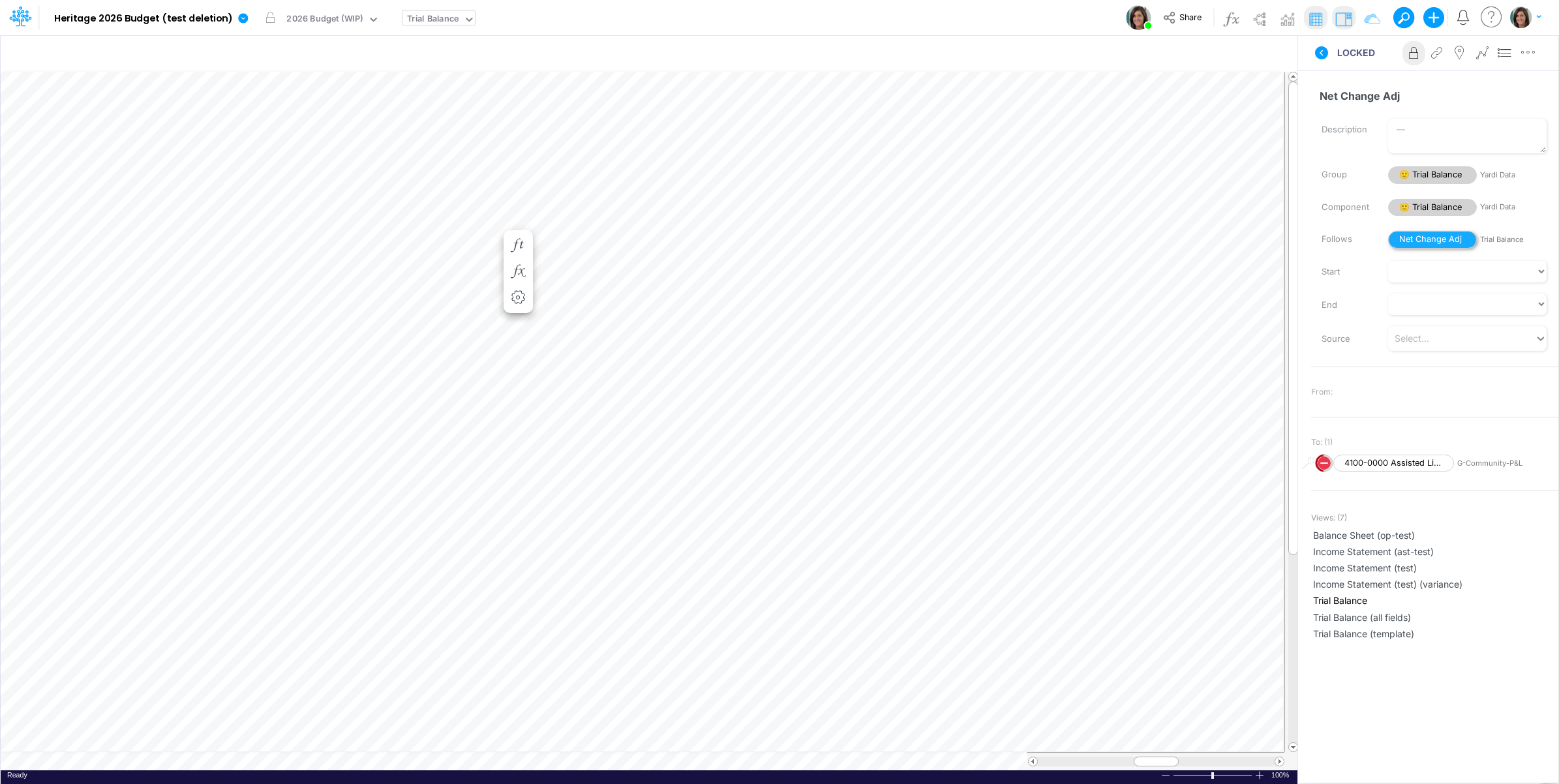
click at [1421, 238] on span "Net Change Adj" at bounding box center [1433, 240] width 89 height 18
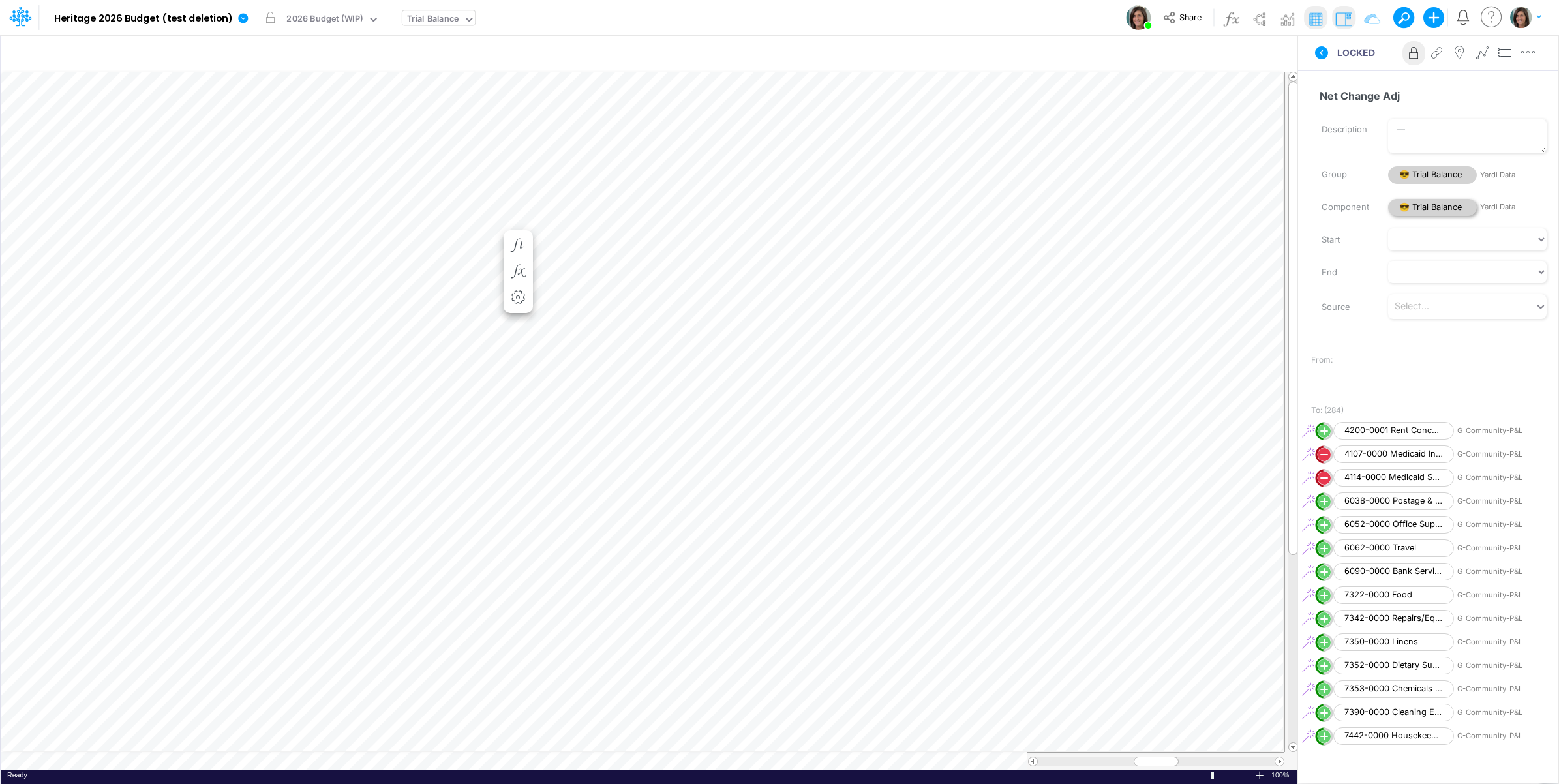
click at [1420, 204] on span "😎 Trial Balance" at bounding box center [1433, 208] width 89 height 18
